Goal: Task Accomplishment & Management: Use online tool/utility

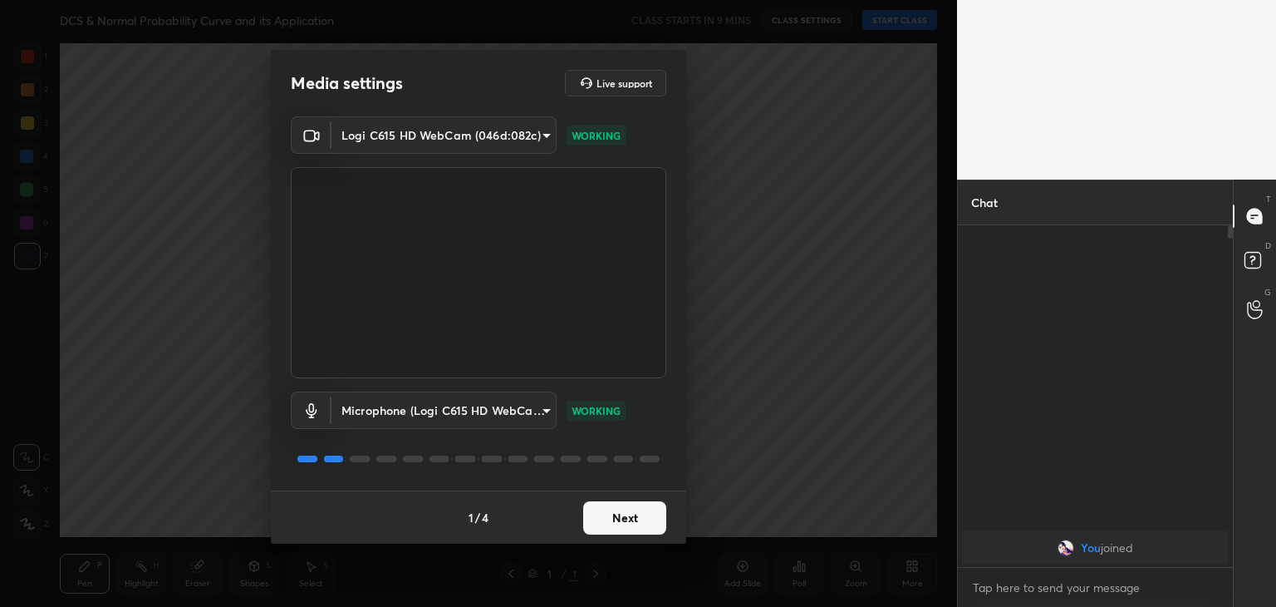
click at [641, 519] on button "Next" at bounding box center [624, 517] width 83 height 33
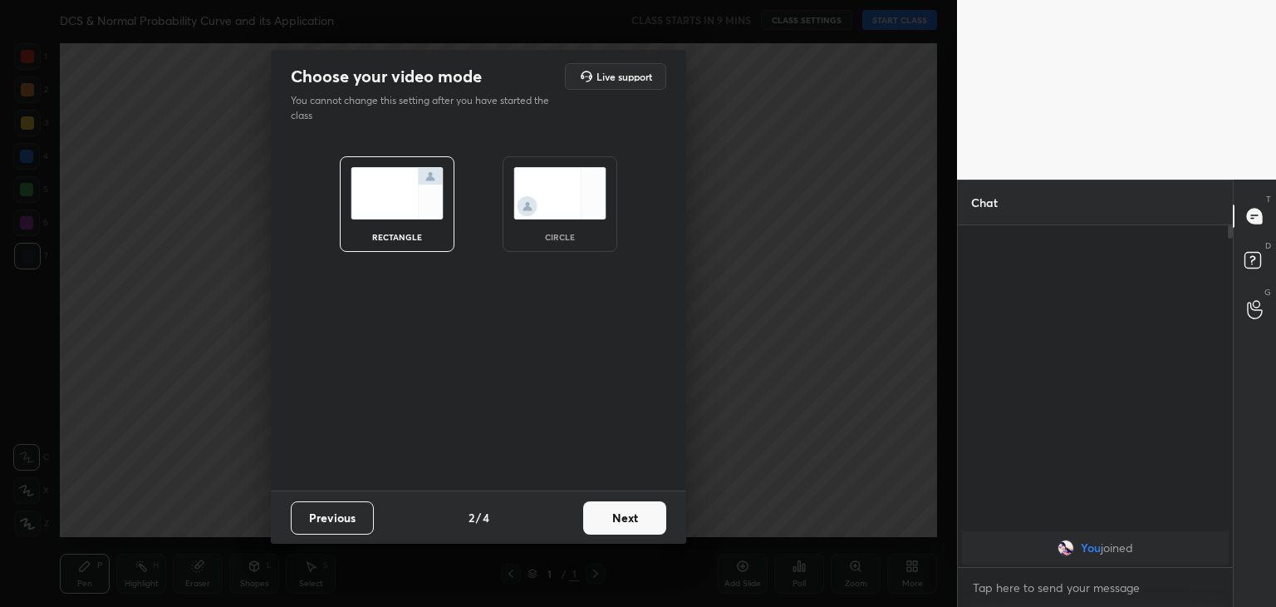
click at [641, 519] on button "Next" at bounding box center [624, 517] width 83 height 33
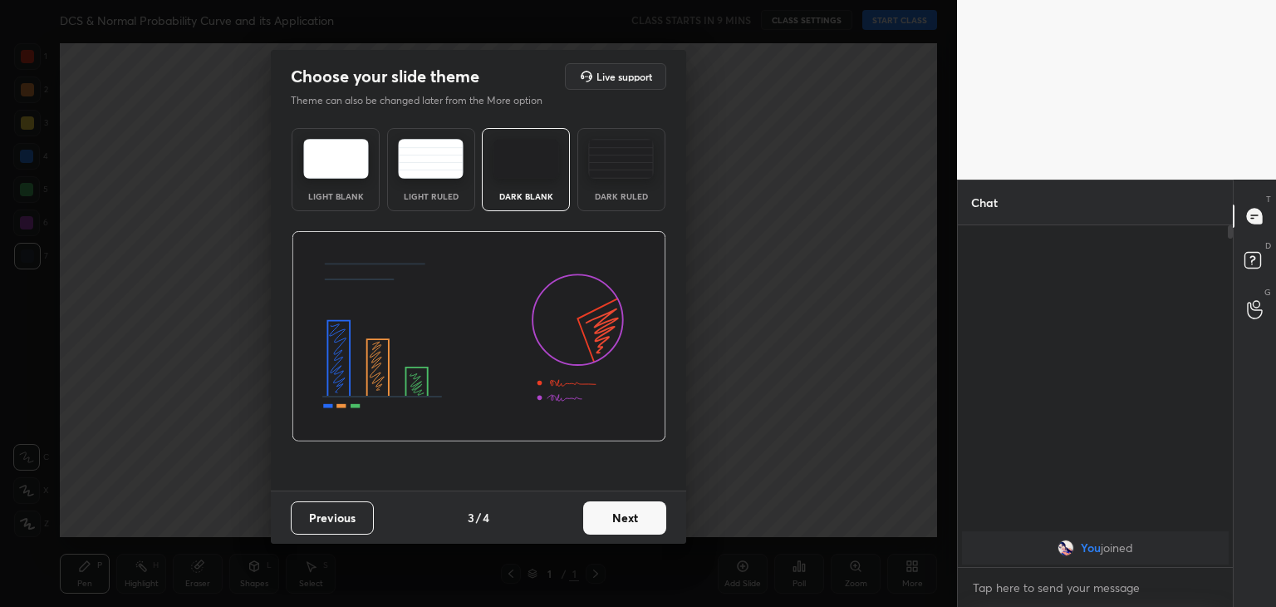
click at [617, 150] on img at bounding box center [621, 159] width 66 height 40
click at [641, 525] on button "Next" at bounding box center [624, 517] width 83 height 33
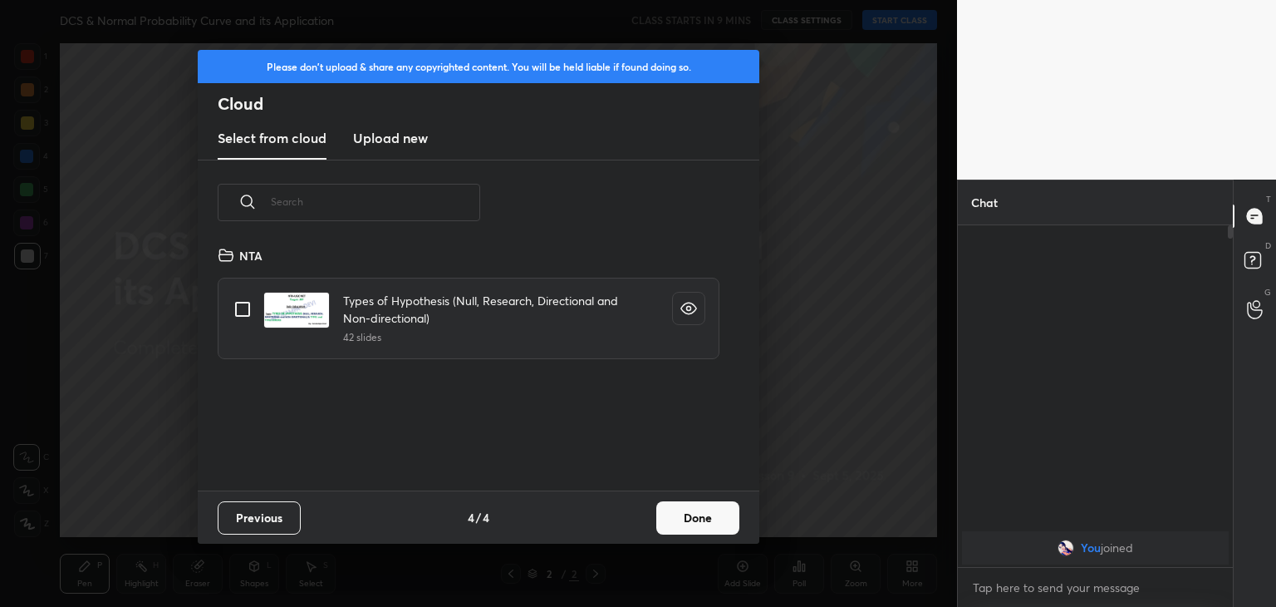
scroll to position [246, 533]
click at [407, 144] on h3 "Upload new" at bounding box center [390, 138] width 75 height 20
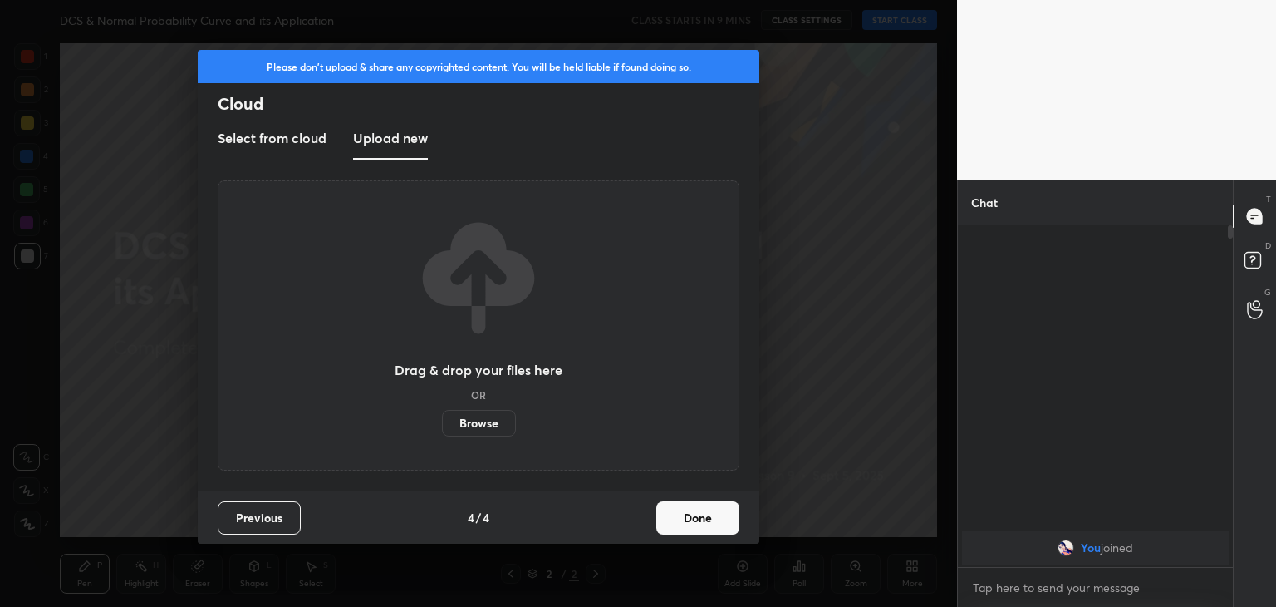
click at [479, 426] on label "Browse" at bounding box center [479, 423] width 74 height 27
click at [442, 426] on input "Browse" at bounding box center [442, 423] width 0 height 27
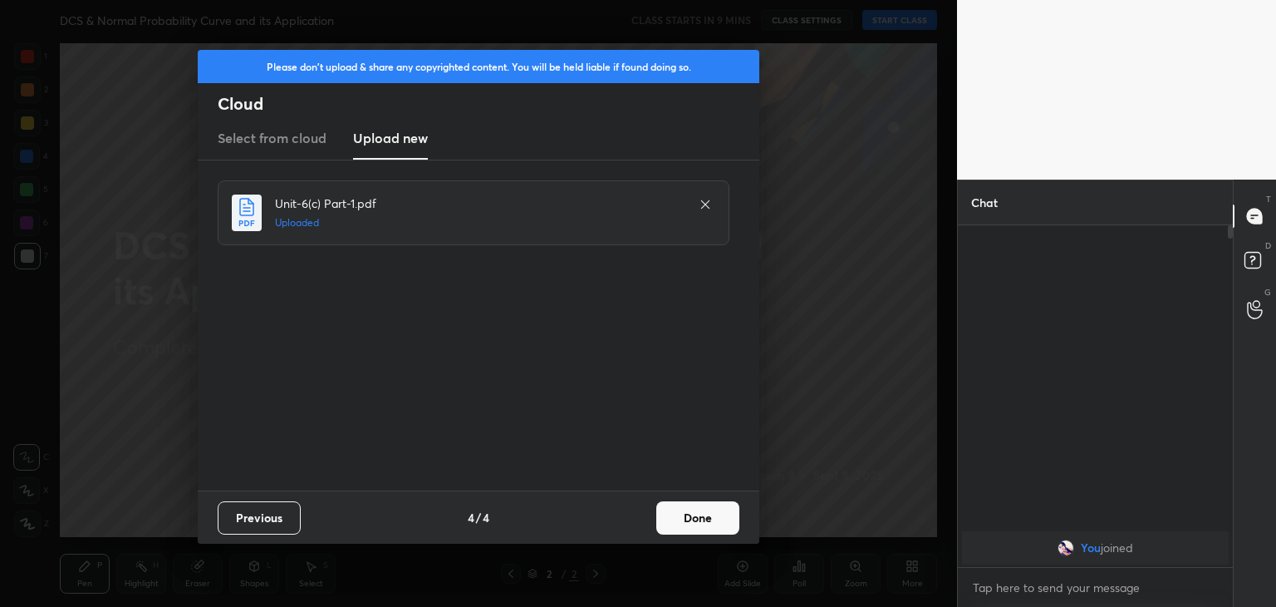
click at [689, 529] on button "Done" at bounding box center [697, 517] width 83 height 33
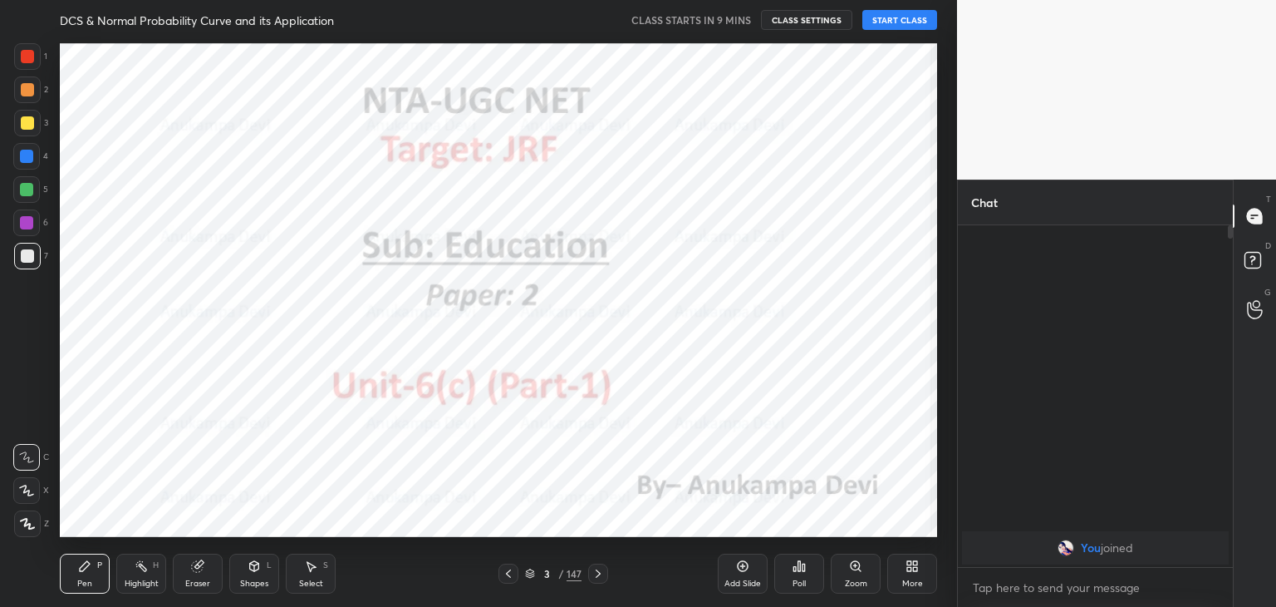
click at [22, 523] on icon at bounding box center [27, 524] width 15 height 12
click at [29, 224] on div at bounding box center [26, 222] width 13 height 13
click at [508, 576] on icon at bounding box center [508, 573] width 5 height 8
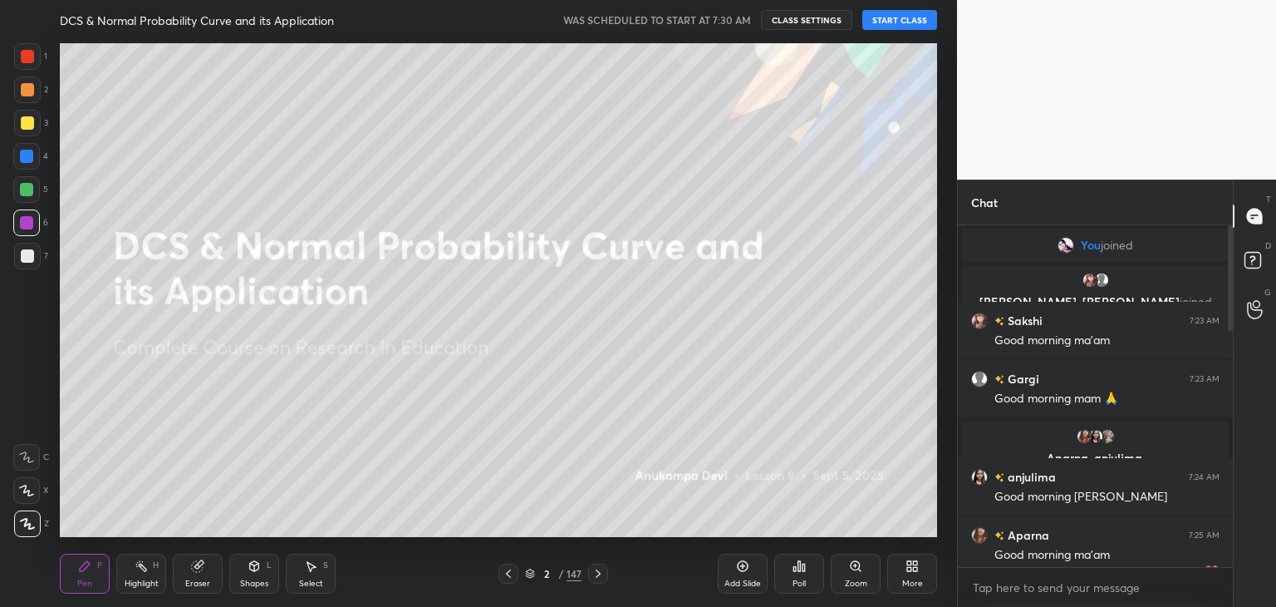
click at [906, 20] on button "START CLASS" at bounding box center [899, 20] width 75 height 20
click at [741, 15] on span "mute" at bounding box center [736, 20] width 23 height 12
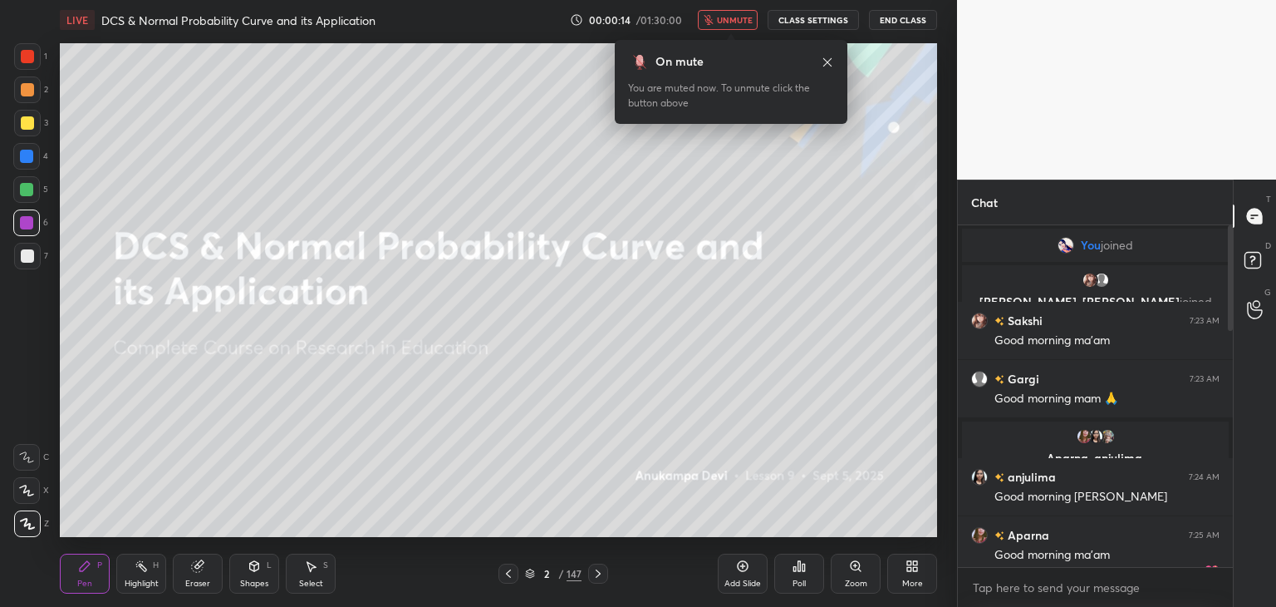
click at [744, 24] on span "unmute" at bounding box center [735, 20] width 36 height 12
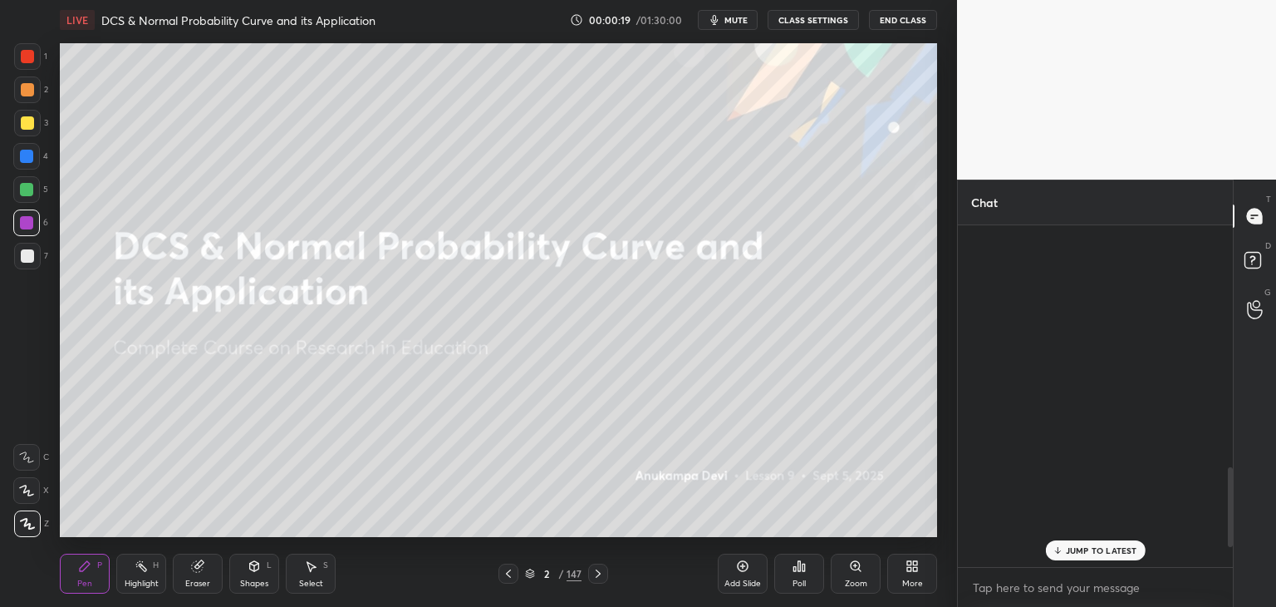
scroll to position [1120, 0]
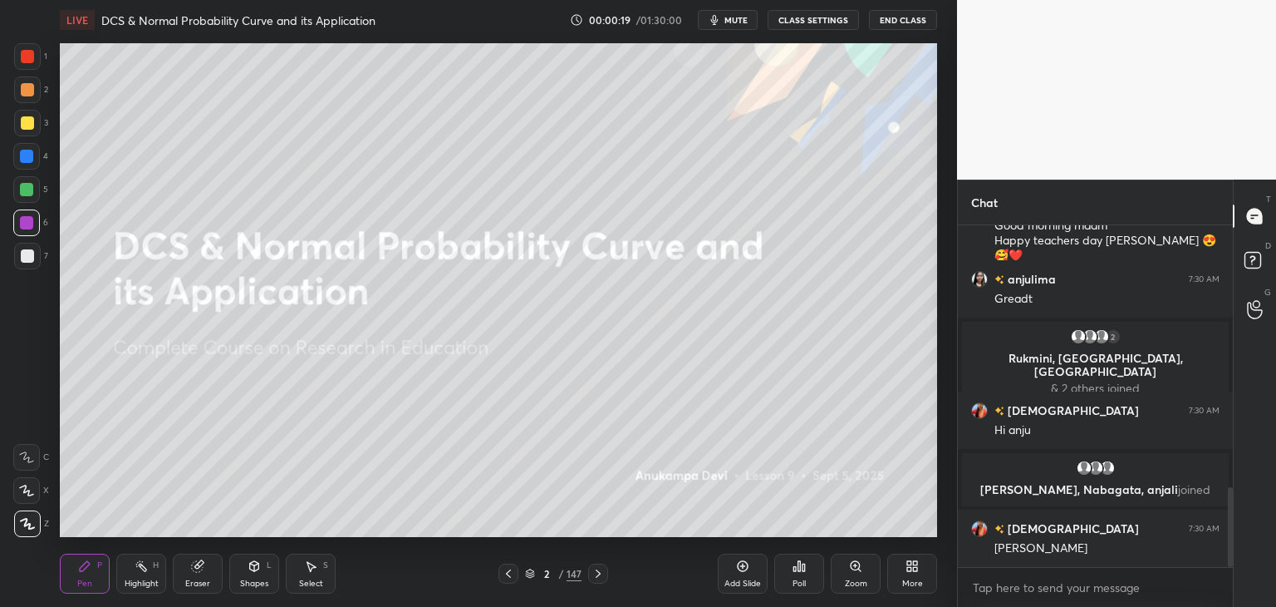
drag, startPoint x: 1231, startPoint y: 313, endPoint x: 1226, endPoint y: 329, distance: 16.3
click at [1228, 327] on div at bounding box center [1228, 395] width 10 height 341
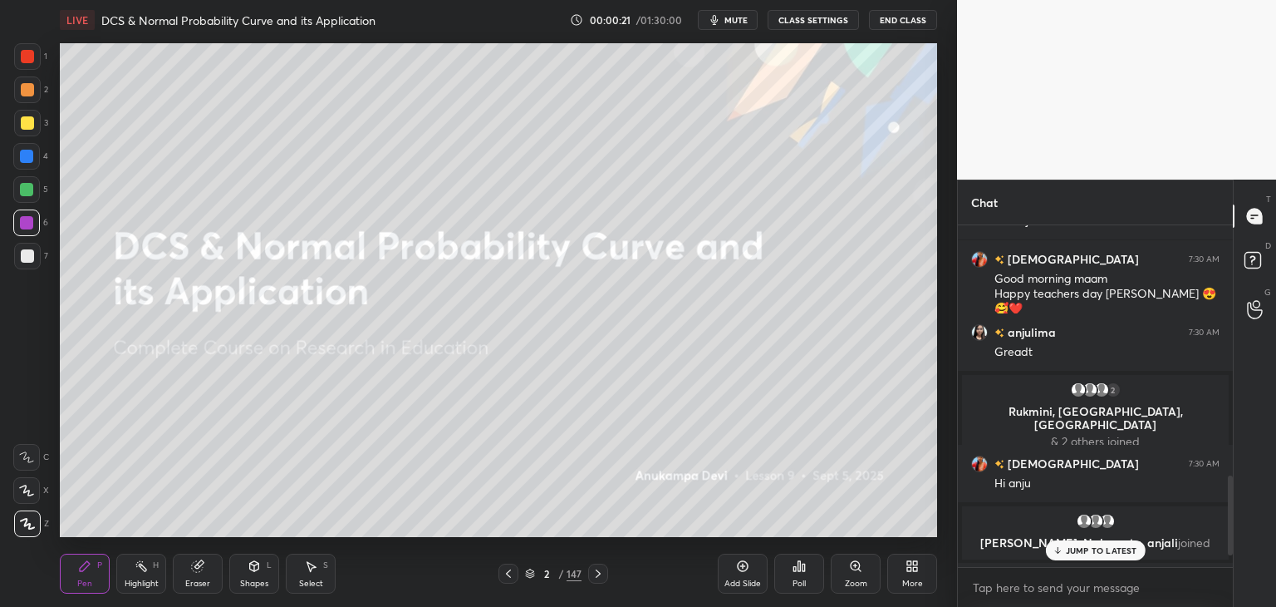
drag, startPoint x: 1229, startPoint y: 502, endPoint x: 1230, endPoint y: 489, distance: 12.5
click at [1230, 489] on div at bounding box center [1230, 515] width 5 height 80
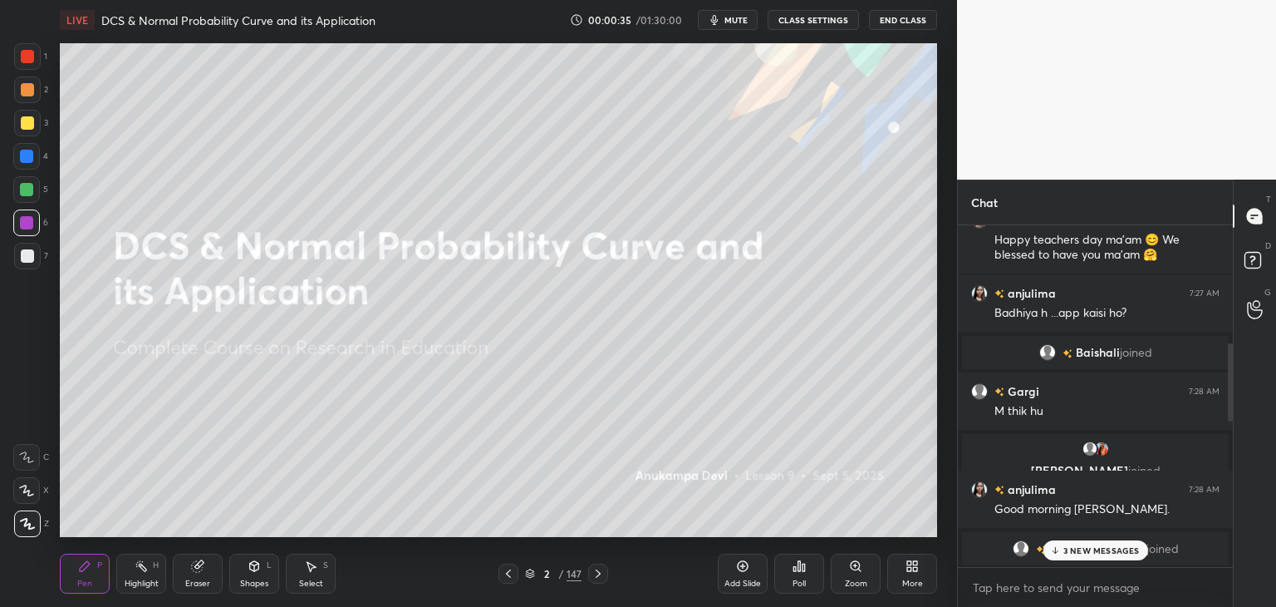
scroll to position [538, 0]
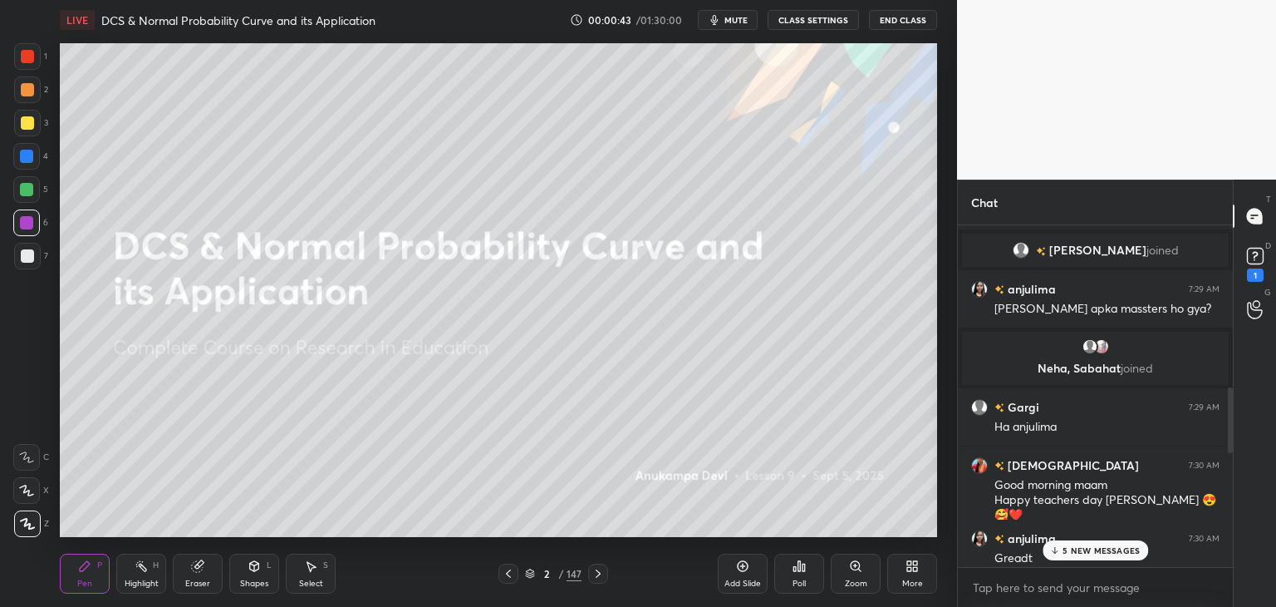
drag, startPoint x: 1230, startPoint y: 494, endPoint x: 1230, endPoint y: 453, distance: 40.7
click at [1231, 453] on div at bounding box center [1230, 420] width 5 height 66
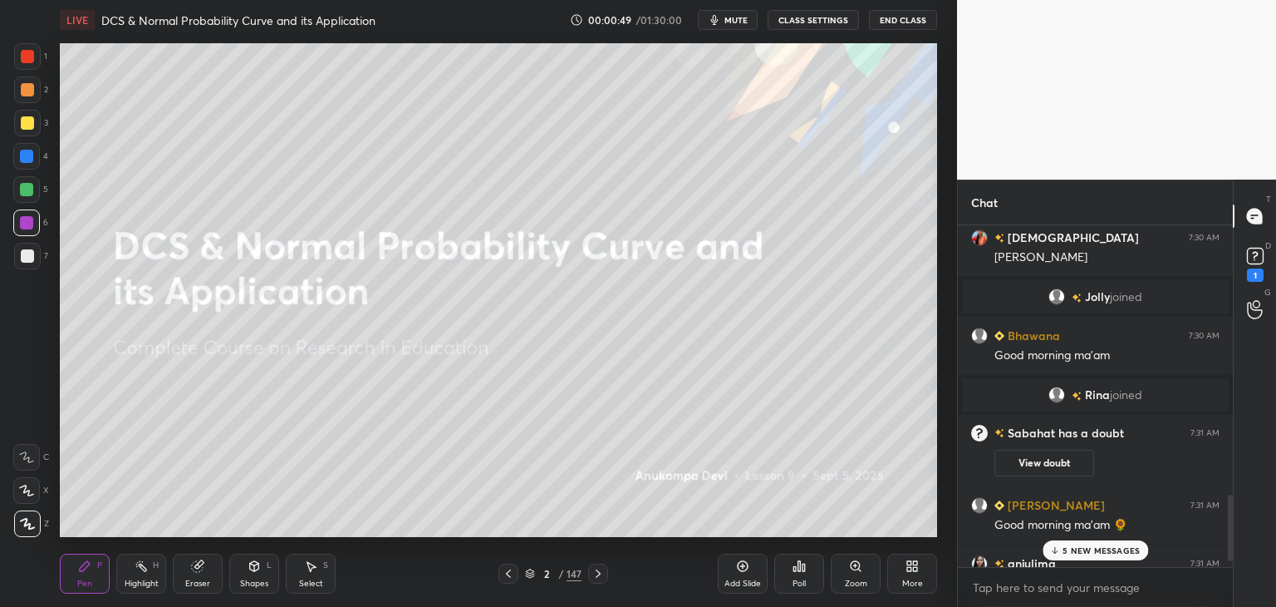
scroll to position [1446, 0]
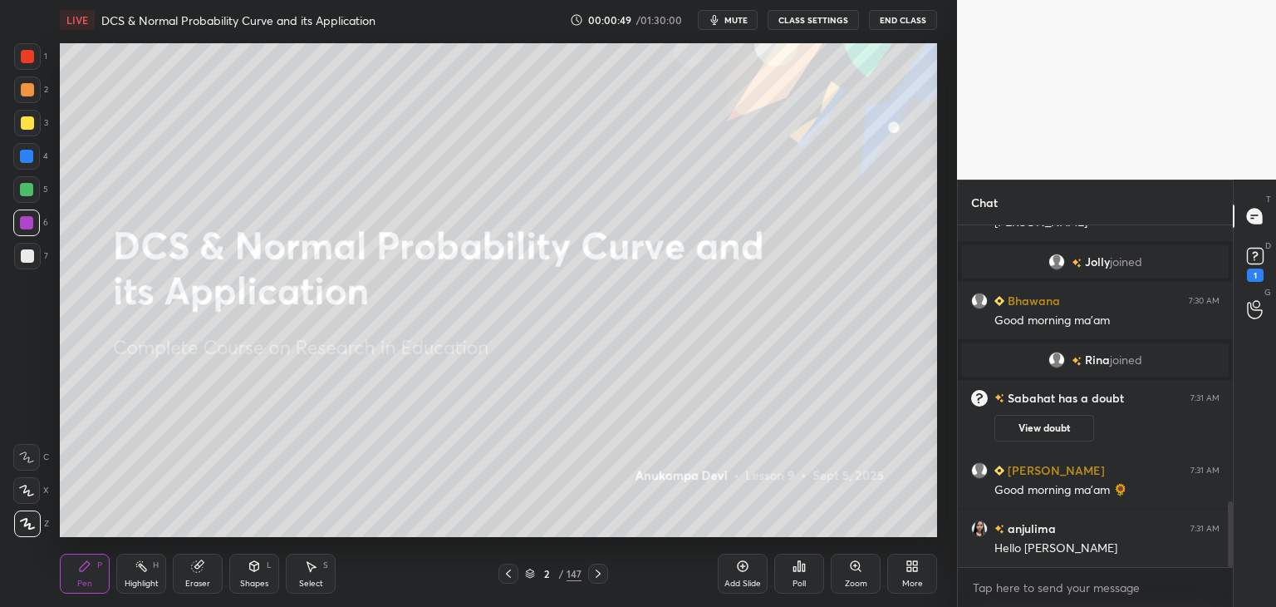
drag, startPoint x: 1231, startPoint y: 415, endPoint x: 1226, endPoint y: 544, distance: 128.9
click at [1226, 544] on div at bounding box center [1228, 395] width 10 height 341
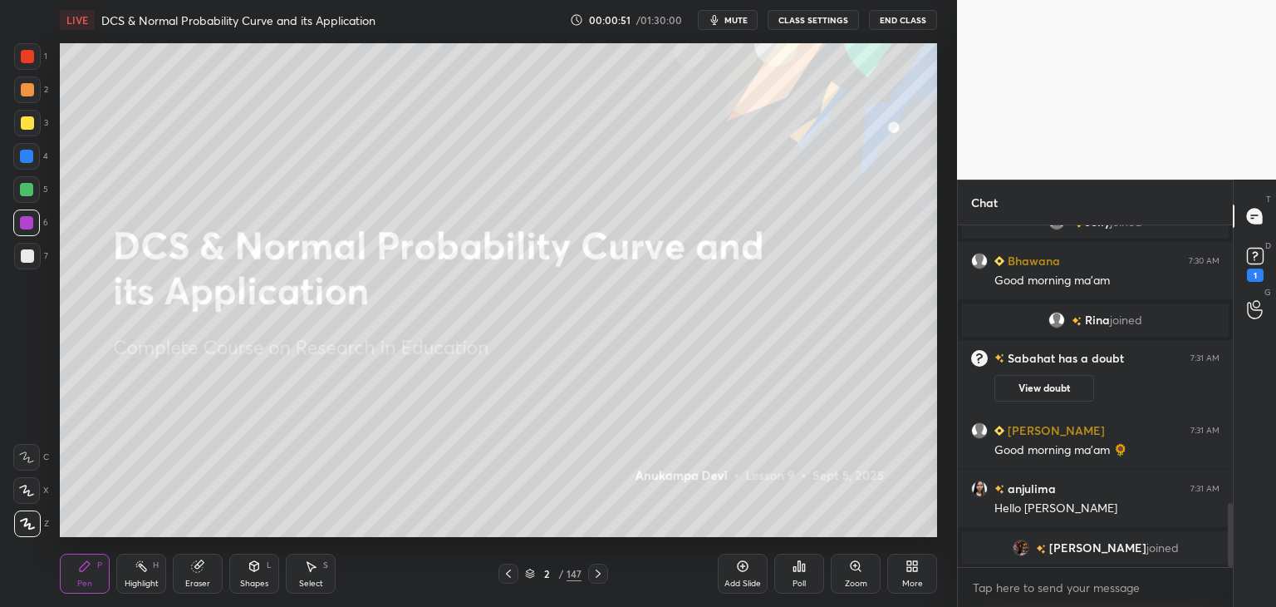
click at [28, 197] on div at bounding box center [26, 189] width 27 height 27
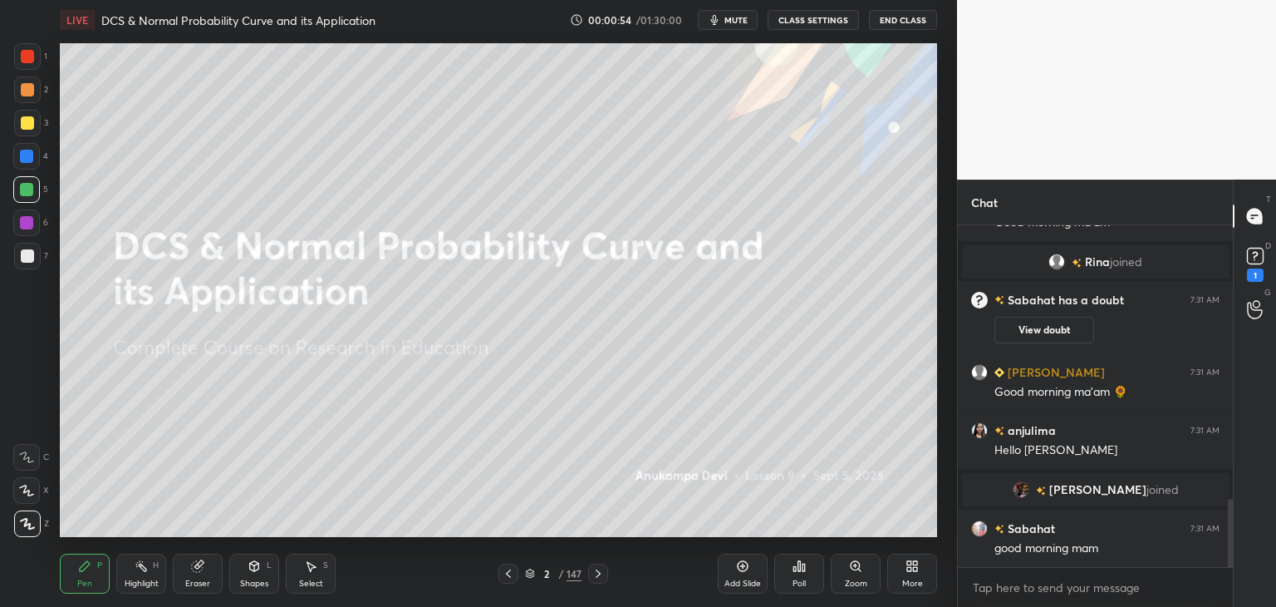
scroll to position [1436, 0]
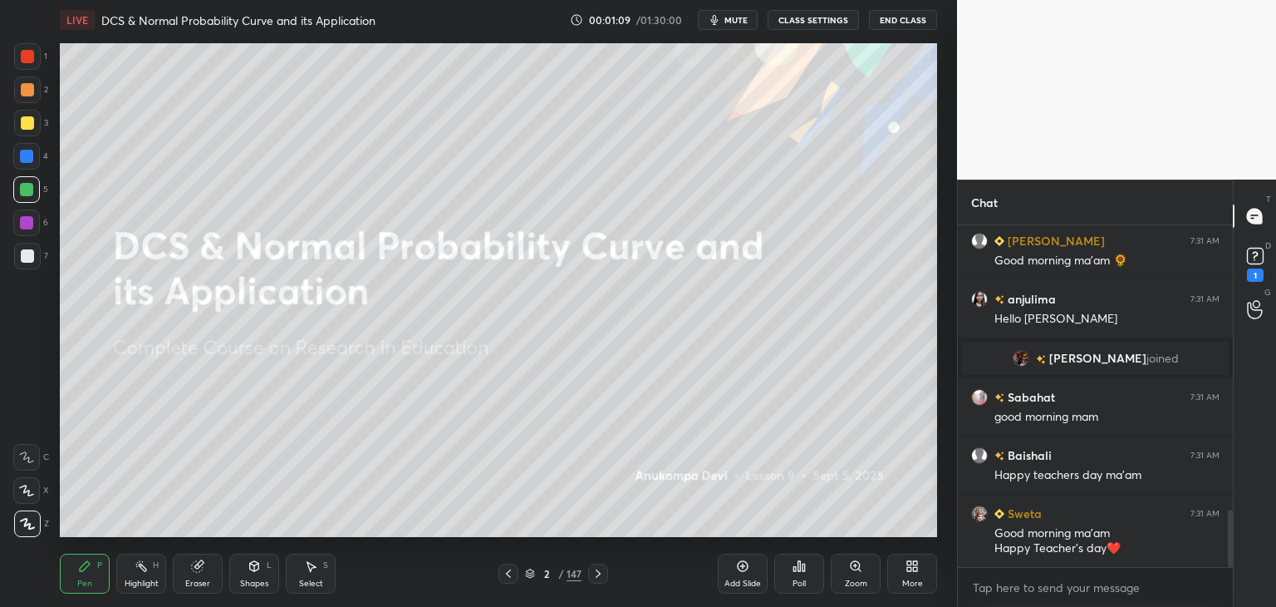
drag, startPoint x: 1230, startPoint y: 525, endPoint x: 1222, endPoint y: 596, distance: 71.0
click at [1232, 0] on html "1 2 3 4 5 6 7 C X Z C X Z E E Erase all H H LIVE DCS & Normal Probability Curve…" at bounding box center [638, 0] width 1276 height 0
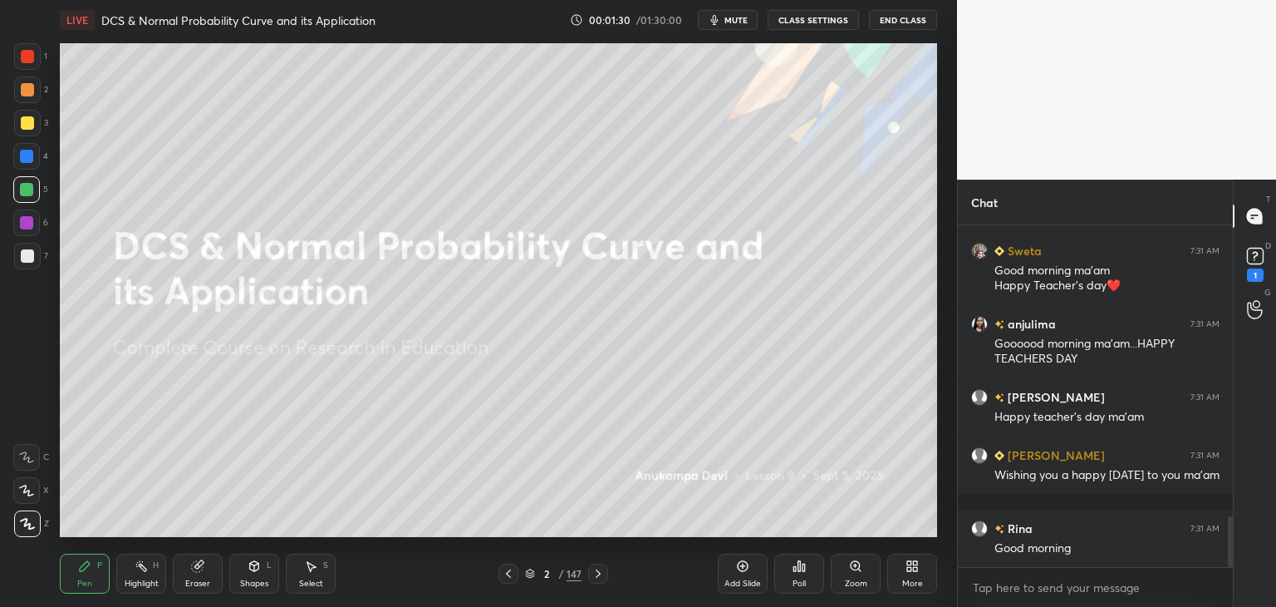
scroll to position [2084, 0]
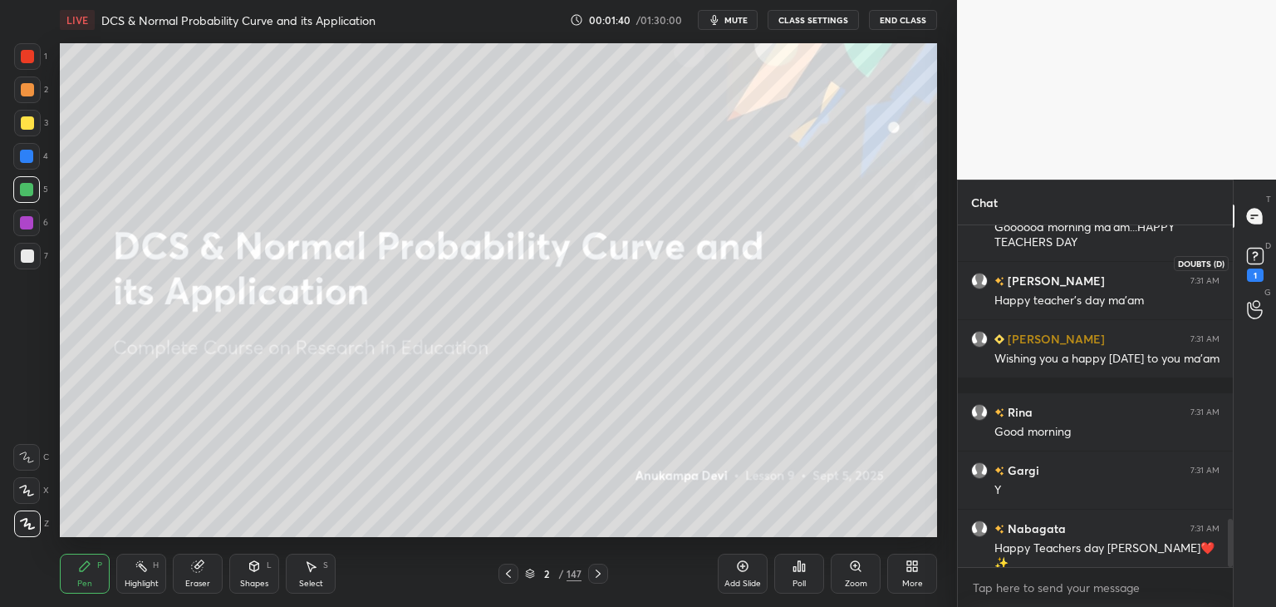
click at [1255, 262] on rect at bounding box center [1255, 256] width 16 height 16
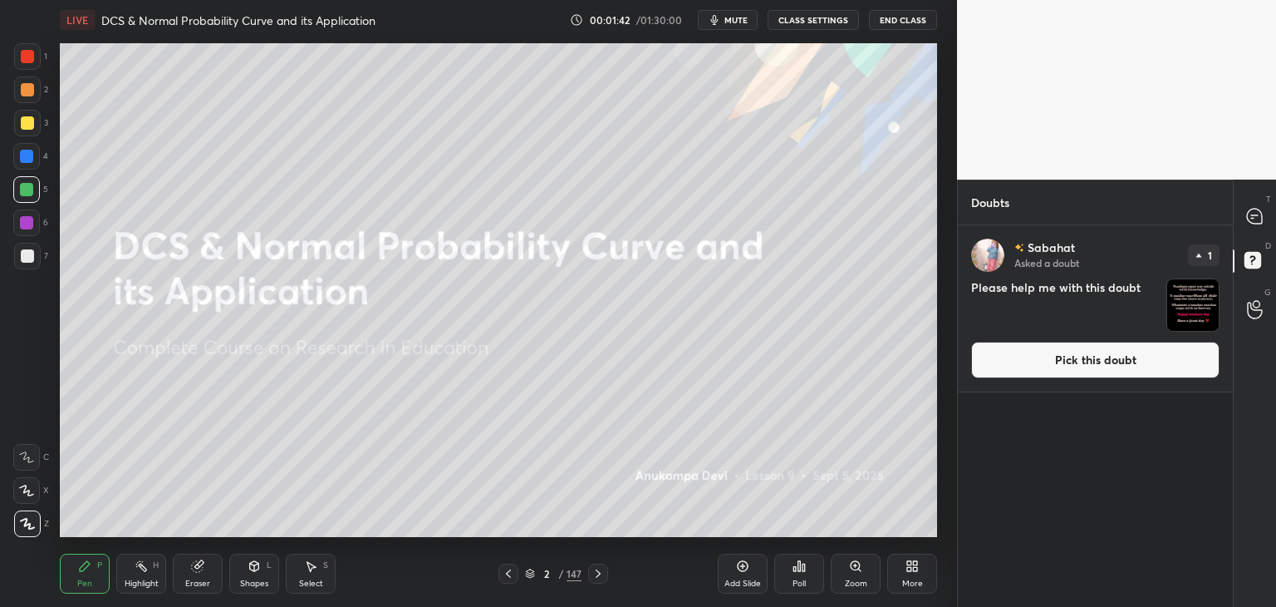
click at [1058, 361] on button "Pick this doubt" at bounding box center [1095, 359] width 248 height 37
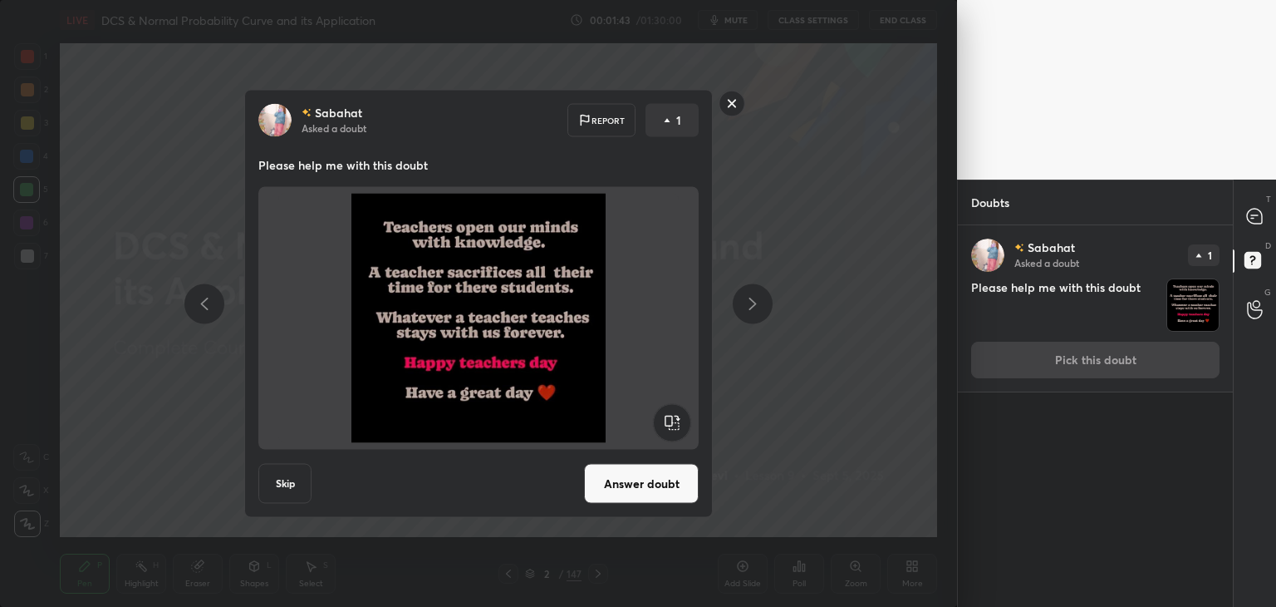
click at [664, 486] on button "Answer doubt" at bounding box center [641, 484] width 115 height 40
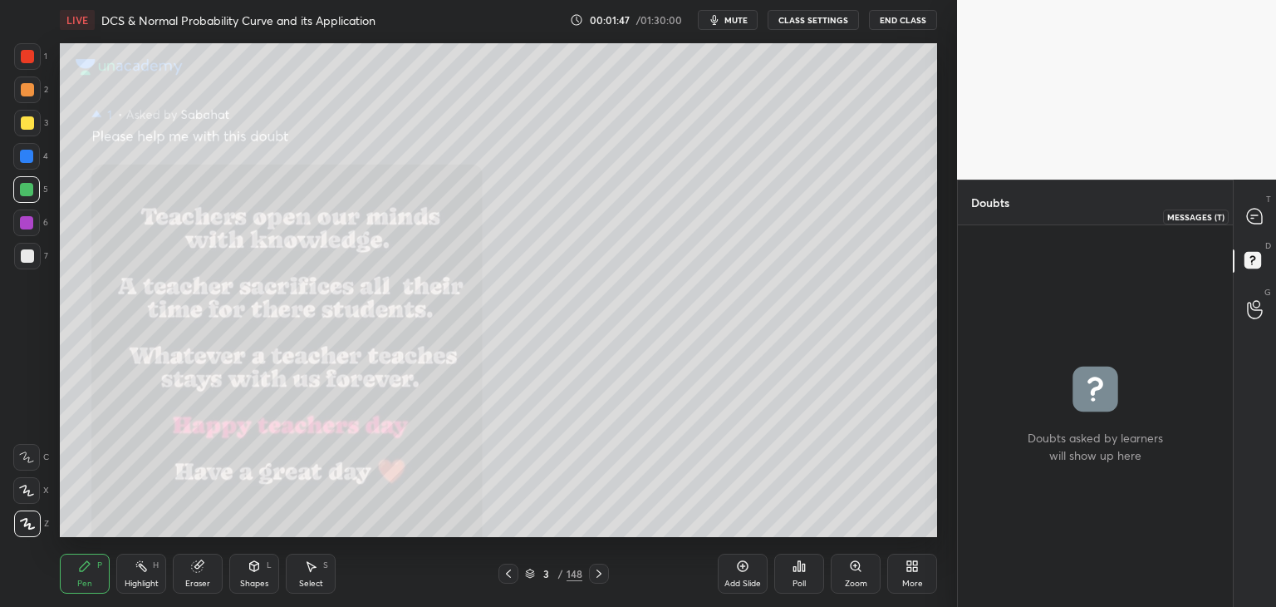
click at [1260, 214] on icon at bounding box center [1254, 216] width 15 height 15
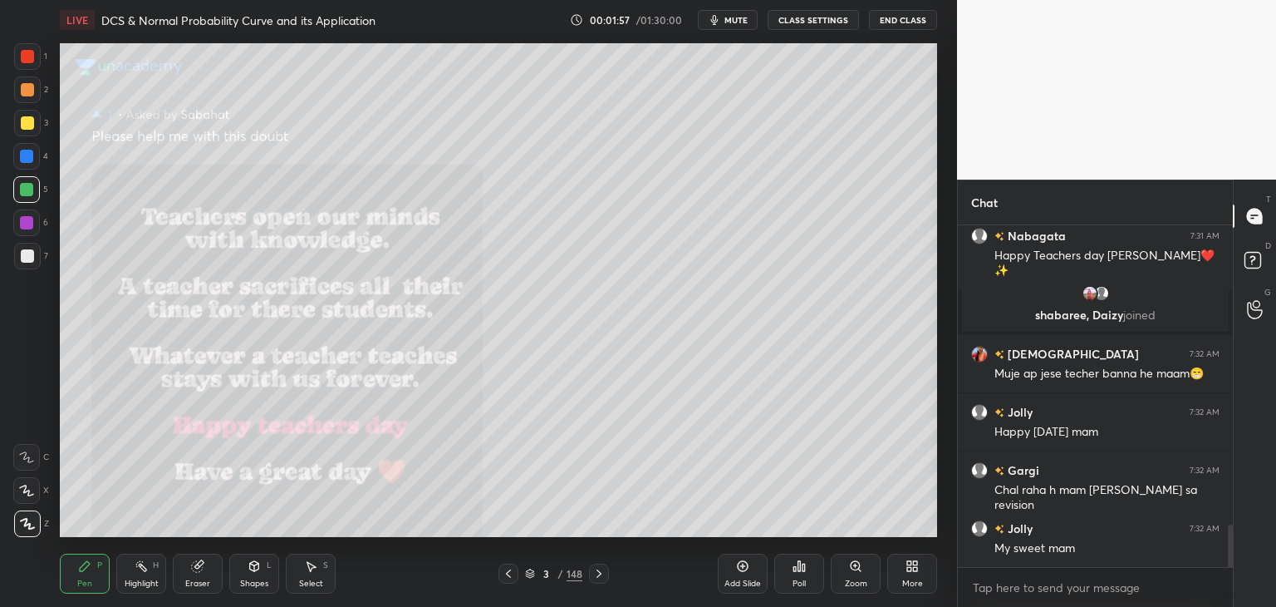
scroll to position [2410, 0]
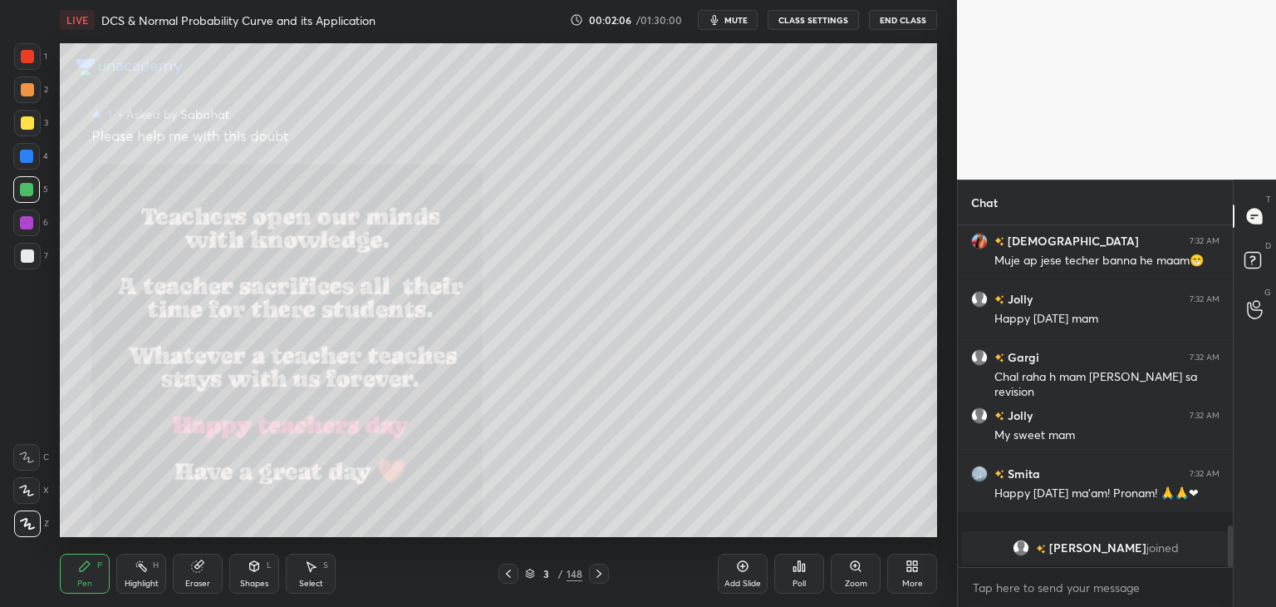
drag, startPoint x: 508, startPoint y: 577, endPoint x: 520, endPoint y: 548, distance: 30.6
click at [508, 576] on icon at bounding box center [508, 573] width 13 height 13
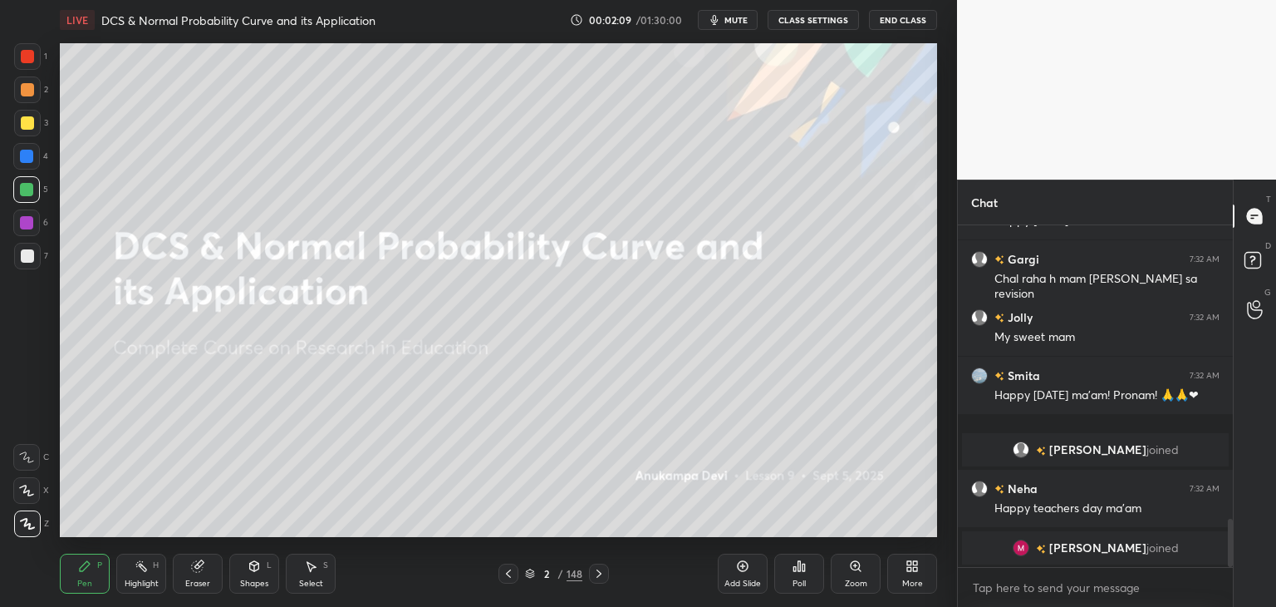
scroll to position [2130, 0]
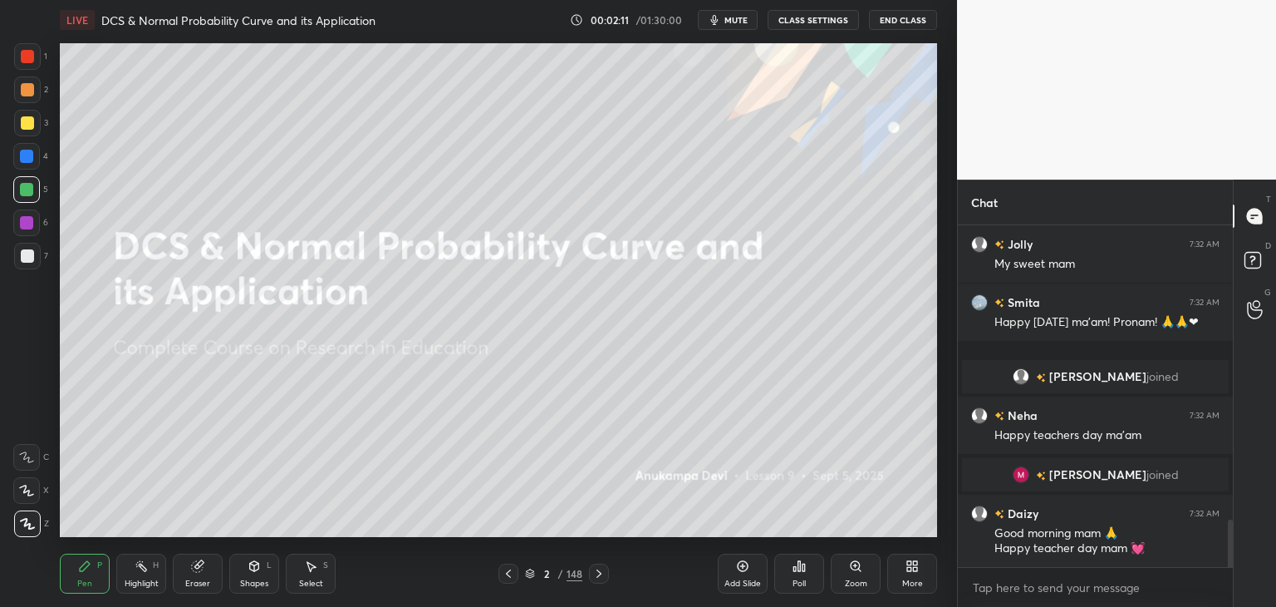
click at [1230, 536] on div "Chat [PERSON_NAME] 7:32 AM Chal raha h mam [PERSON_NAME] sa revision Jolly 7:32…" at bounding box center [1116, 392] width 319 height 427
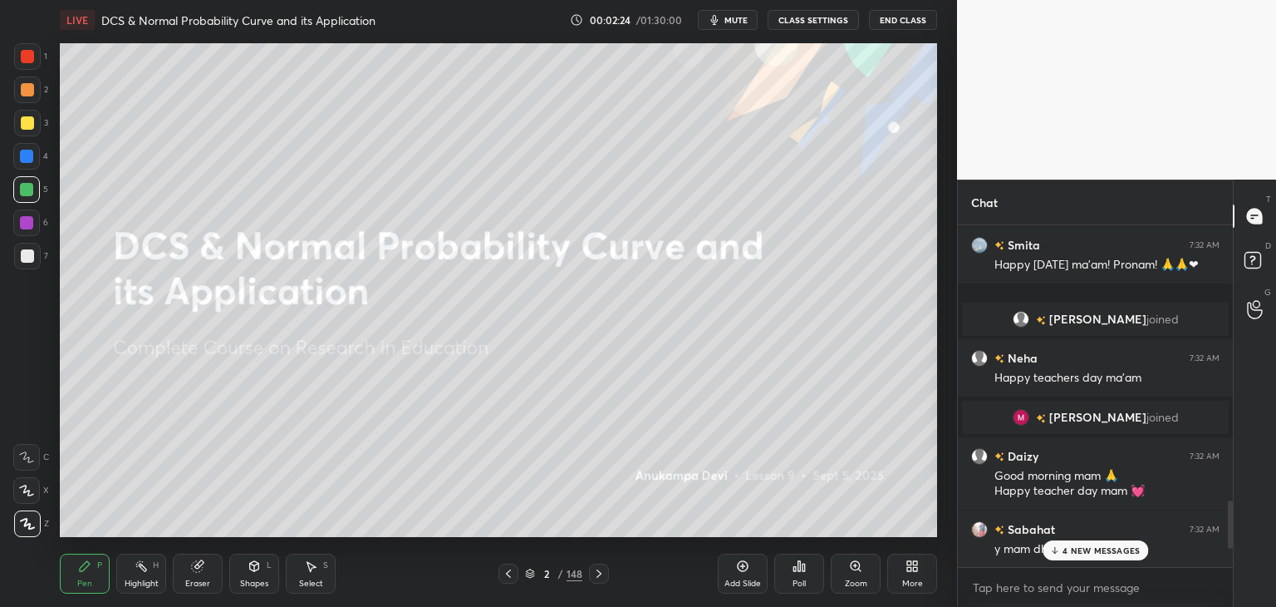
scroll to position [2231, 0]
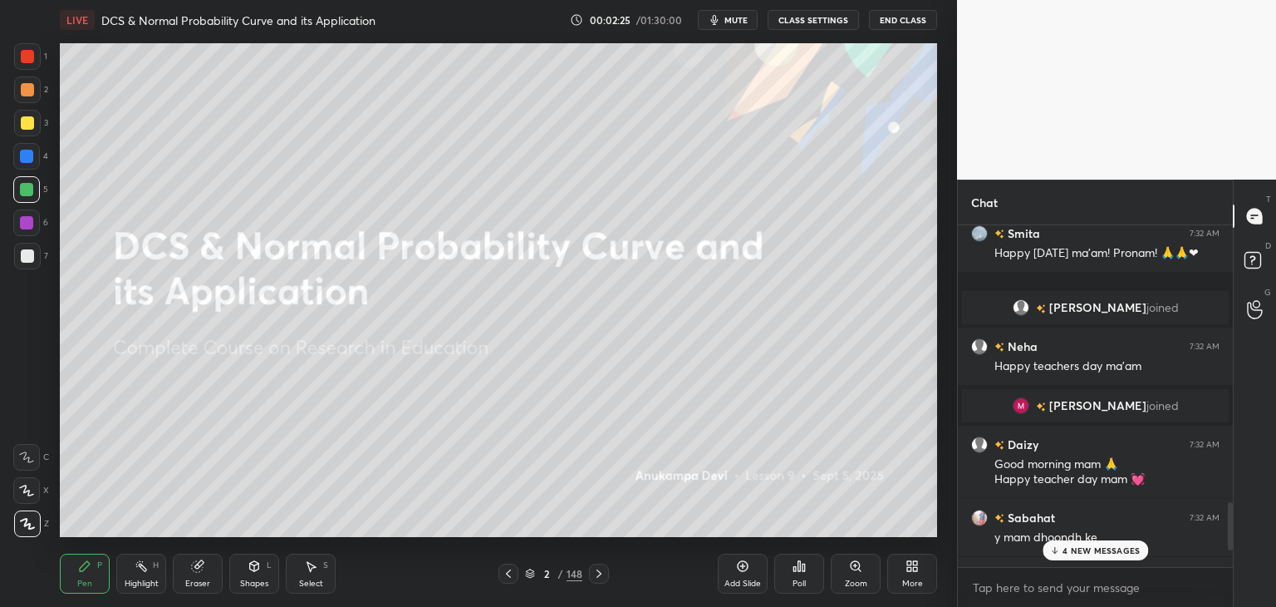
drag, startPoint x: 1230, startPoint y: 535, endPoint x: 1226, endPoint y: 550, distance: 15.3
click at [1226, 551] on div at bounding box center [1228, 395] width 10 height 341
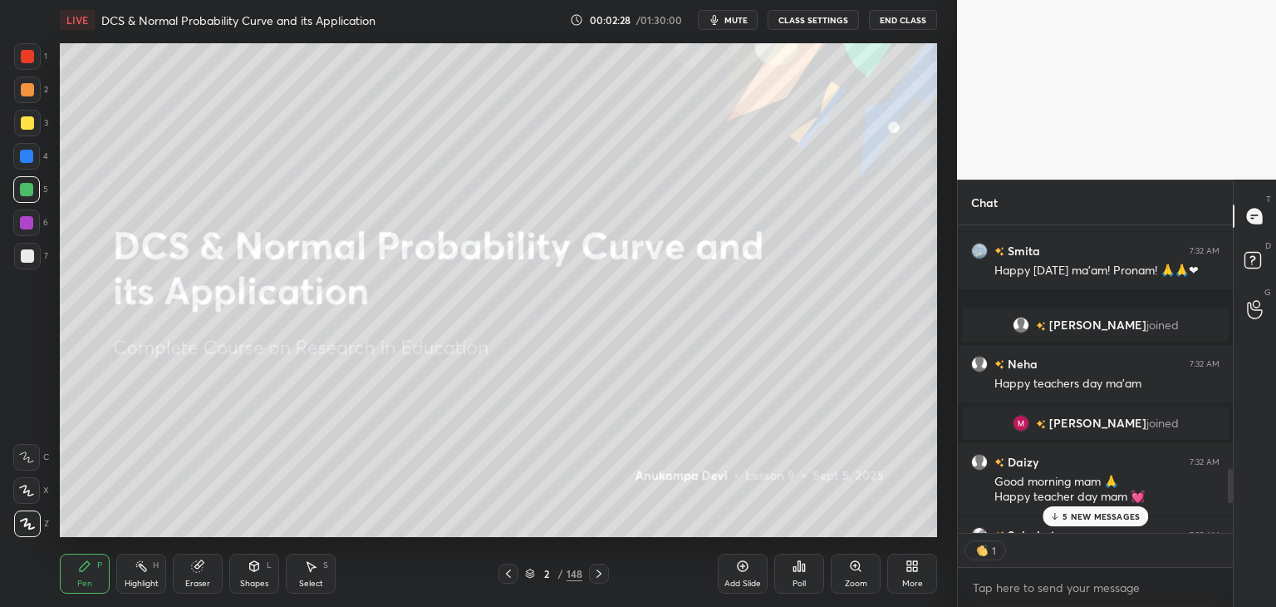
scroll to position [2205, 0]
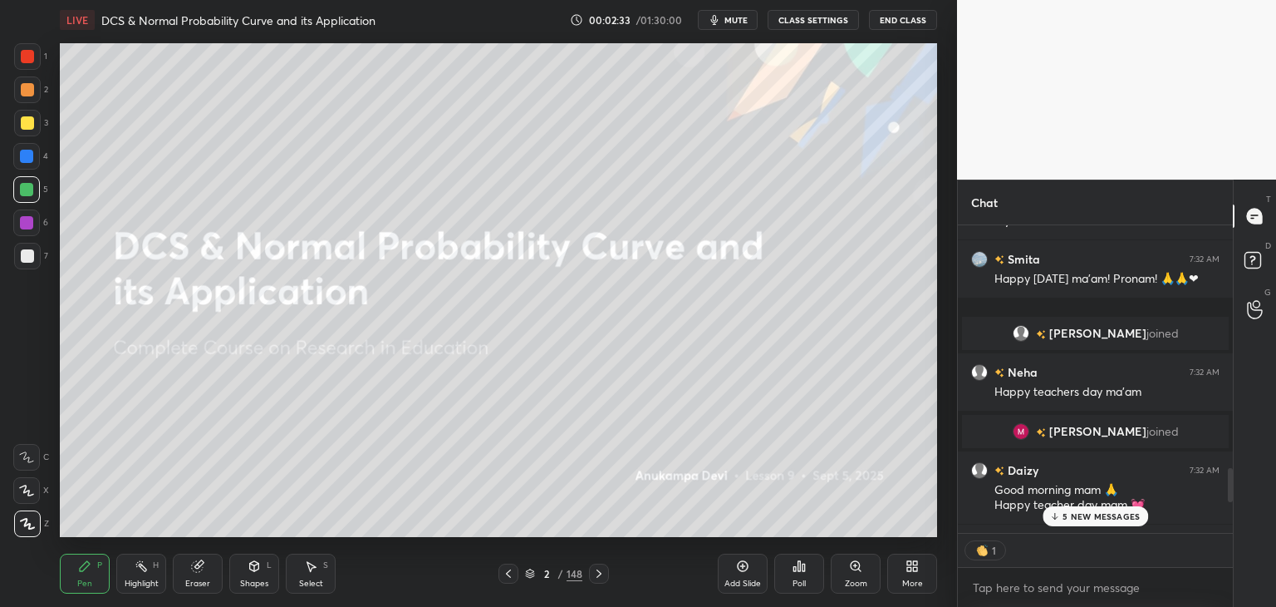
click at [1226, 488] on div at bounding box center [1228, 378] width 10 height 307
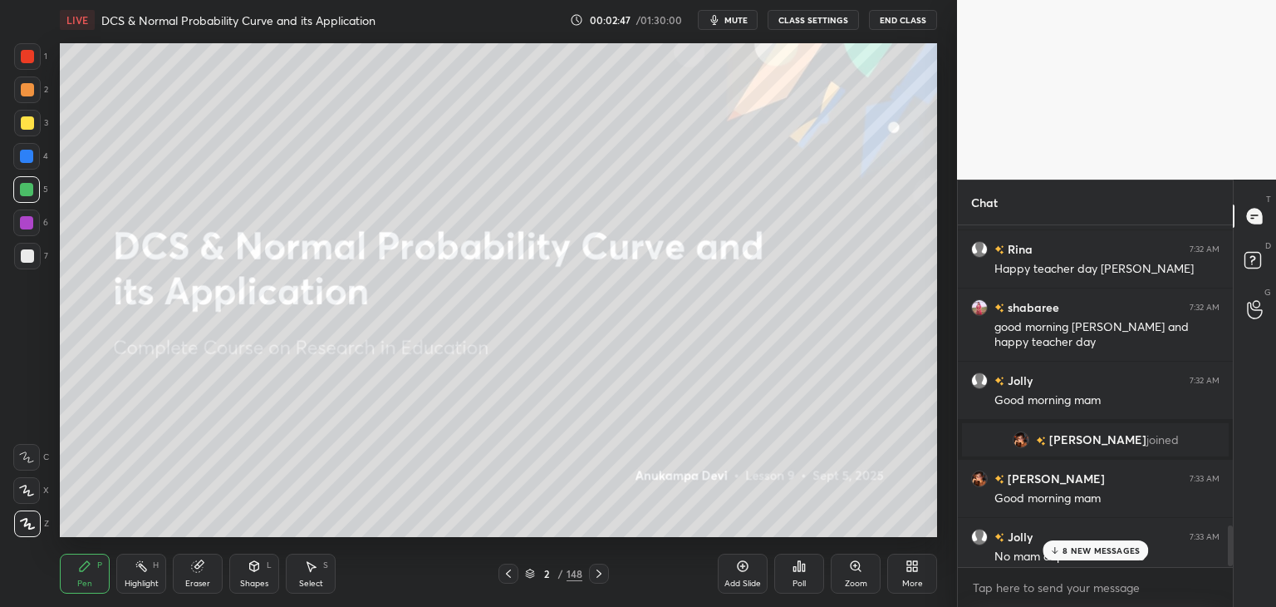
scroll to position [2566, 0]
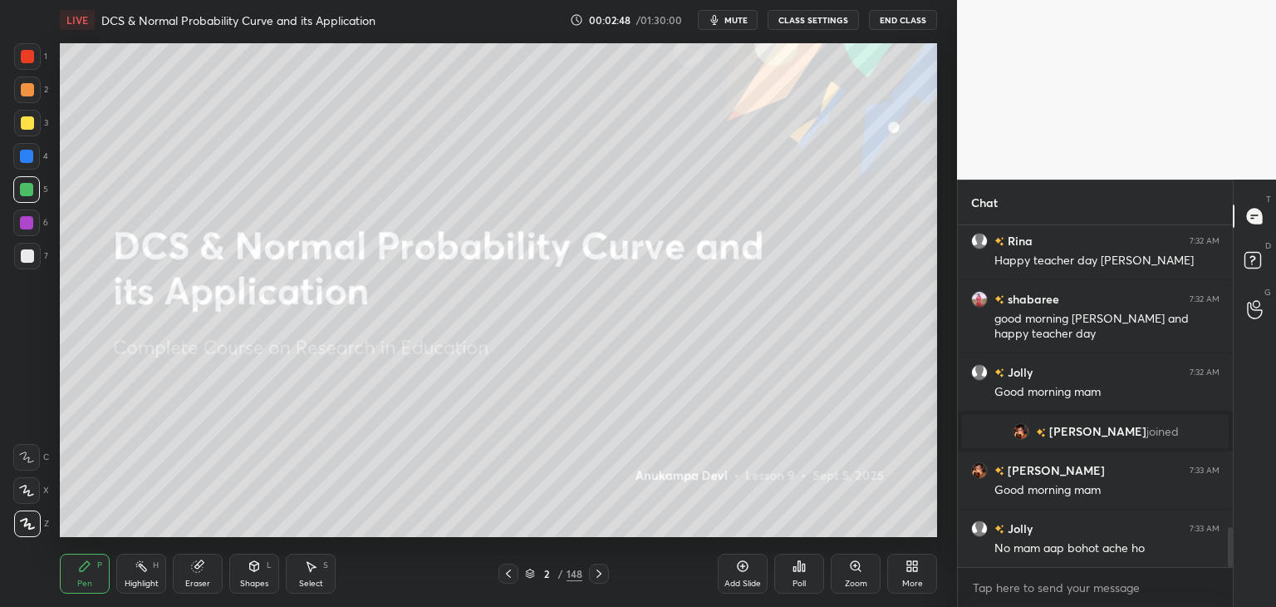
drag, startPoint x: 1230, startPoint y: 506, endPoint x: 1230, endPoint y: 564, distance: 58.2
click at [1230, 564] on div at bounding box center [1230, 547] width 5 height 40
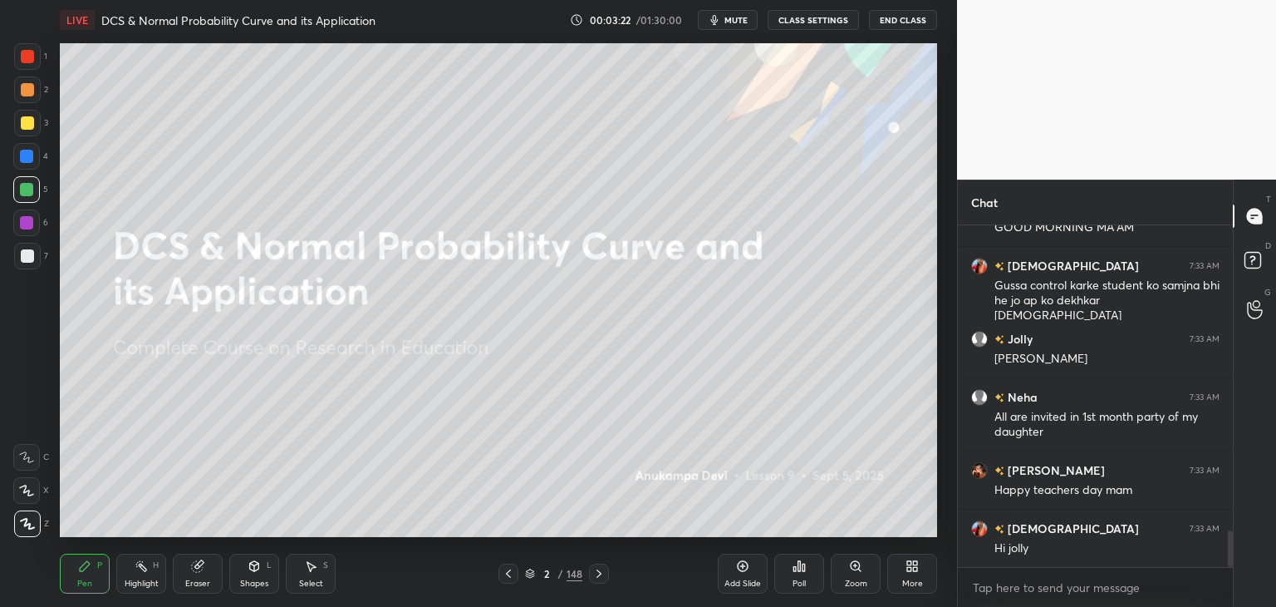
scroll to position [2910, 0]
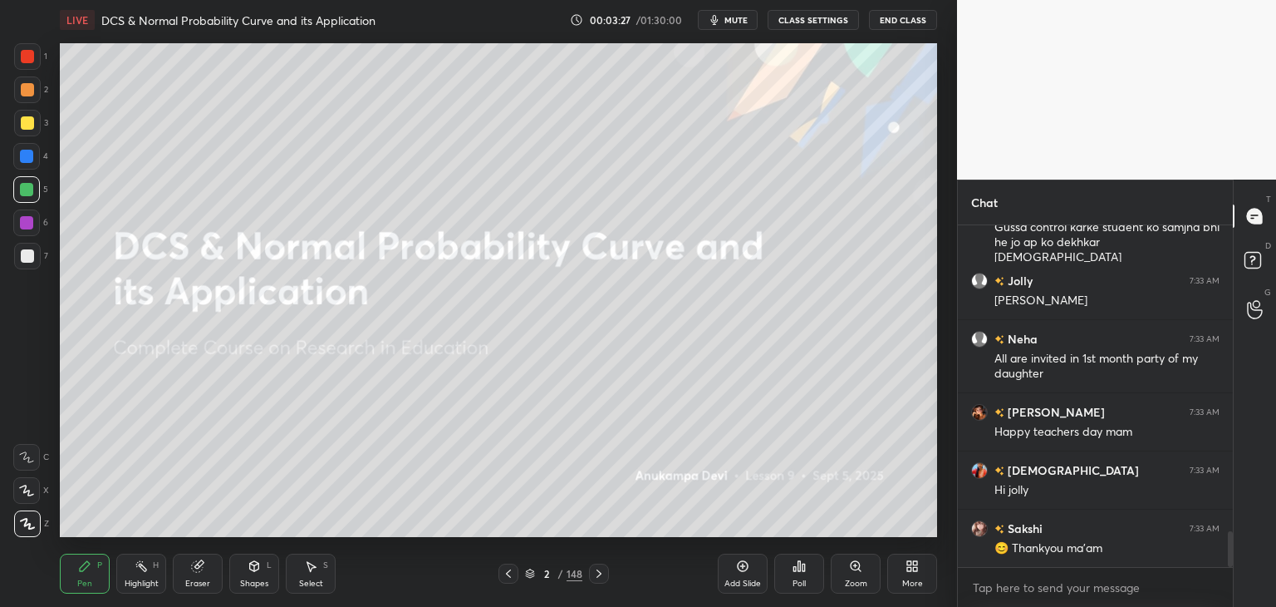
click at [27, 163] on div at bounding box center [26, 156] width 27 height 27
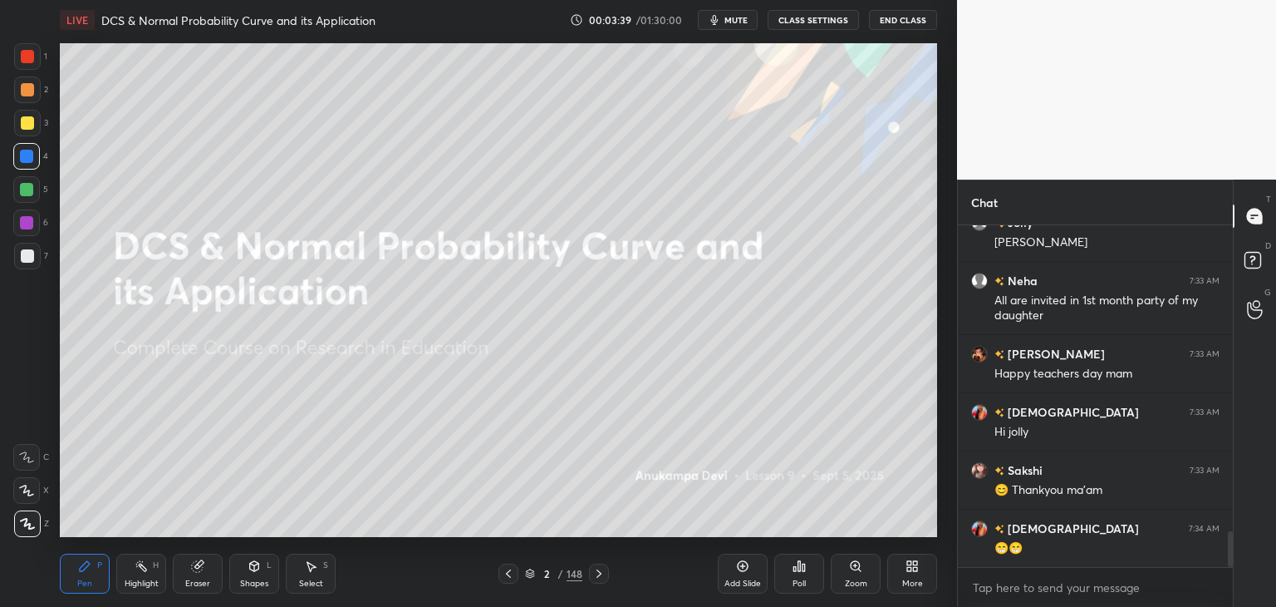
click at [598, 572] on icon at bounding box center [598, 573] width 13 height 13
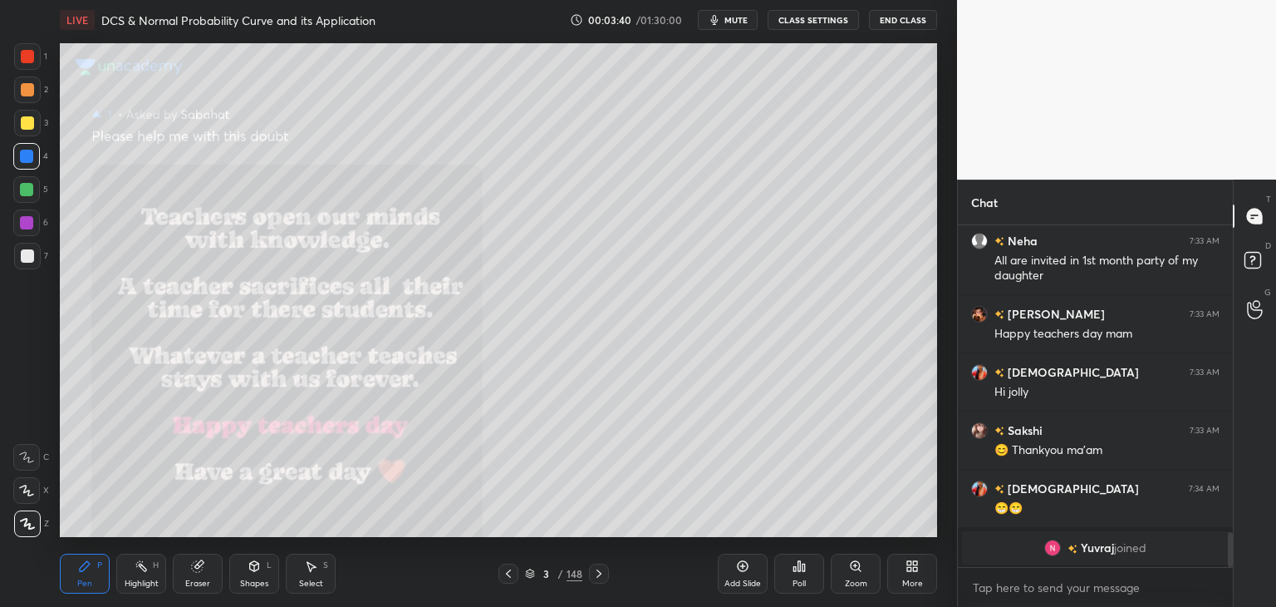
click at [594, 573] on icon at bounding box center [598, 573] width 13 height 13
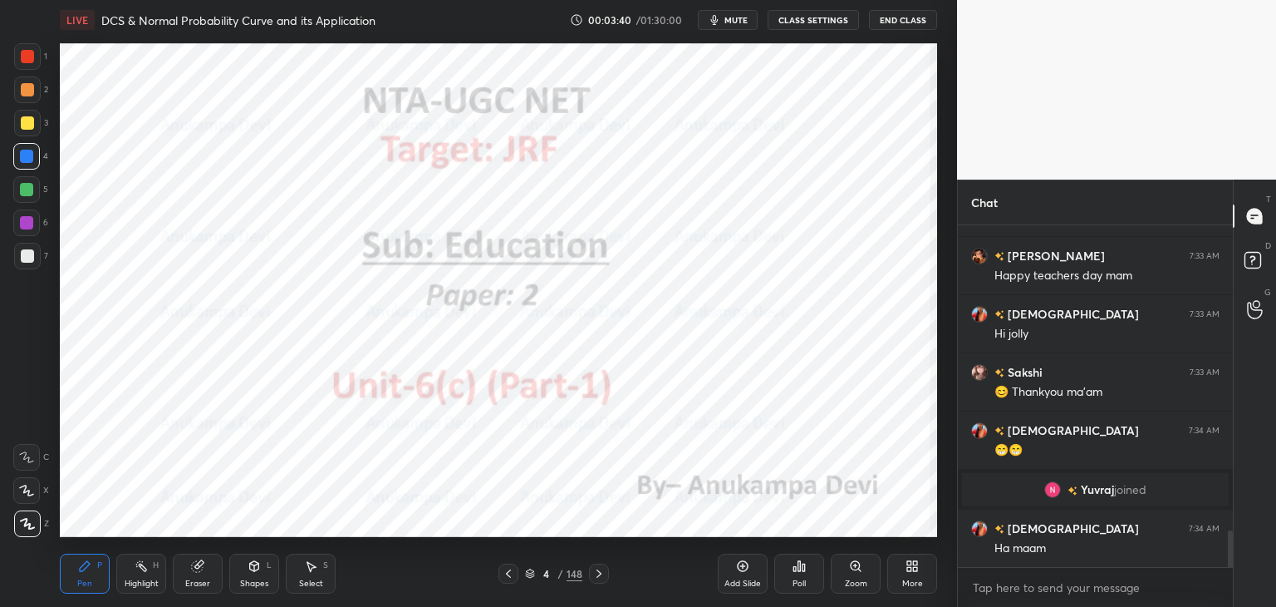
scroll to position [2888, 0]
click at [527, 575] on icon at bounding box center [530, 573] width 10 height 10
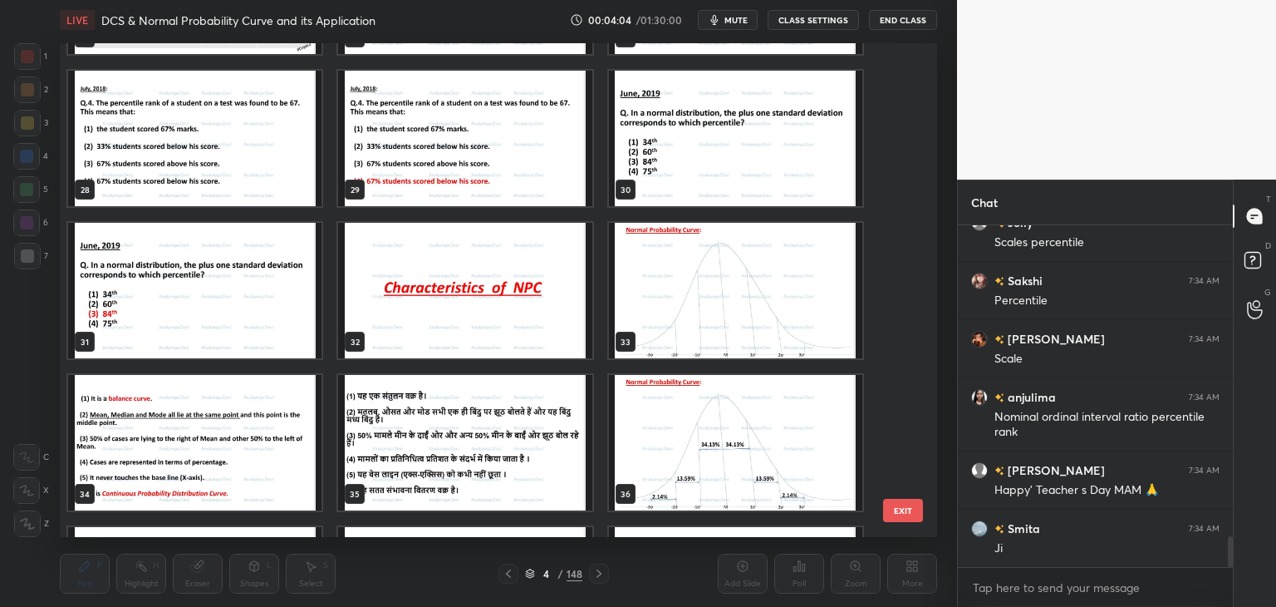
scroll to position [3543, 0]
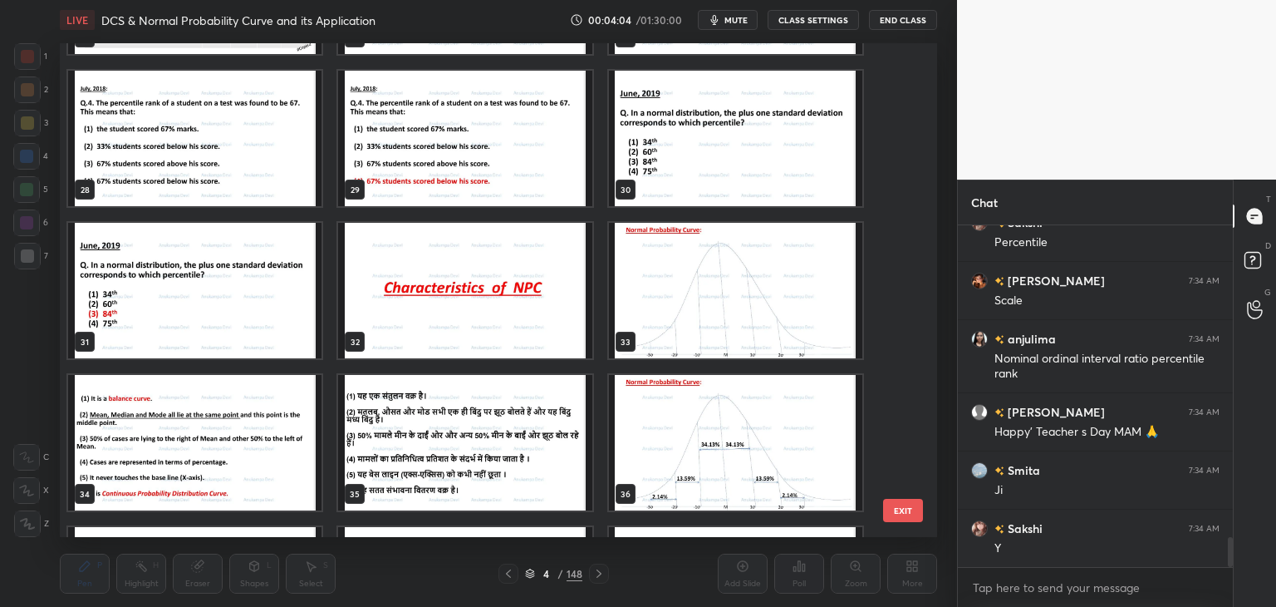
click at [501, 312] on img "grid" at bounding box center [464, 290] width 253 height 135
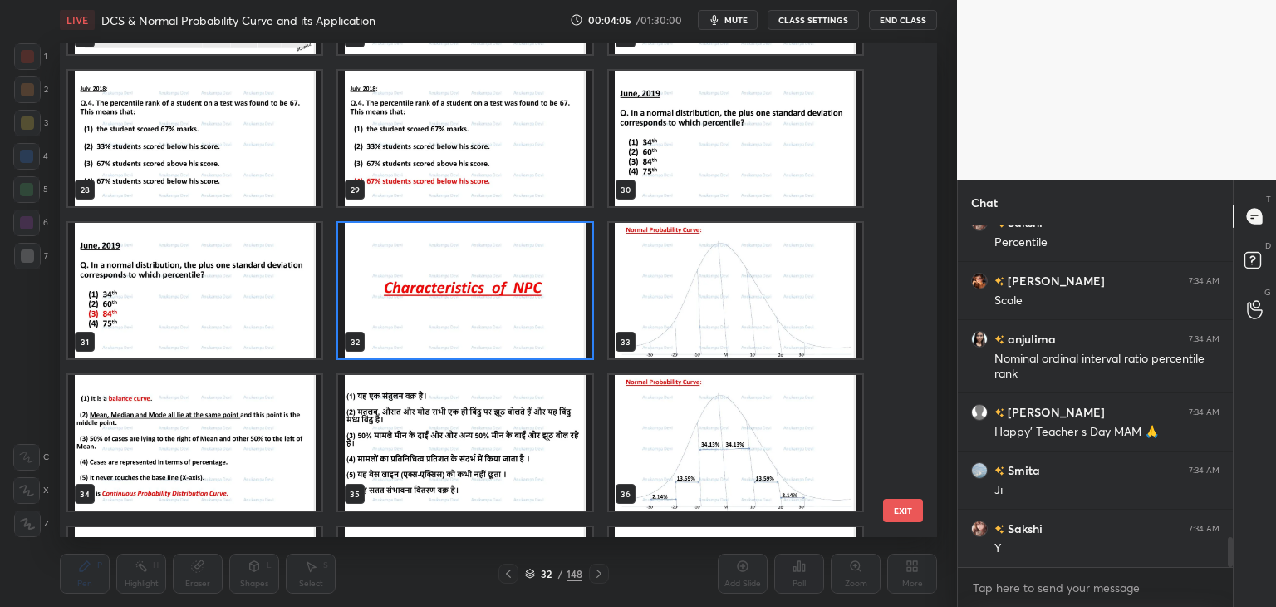
click at [499, 312] on img "grid" at bounding box center [464, 290] width 253 height 135
click at [499, 311] on img "grid" at bounding box center [464, 290] width 253 height 135
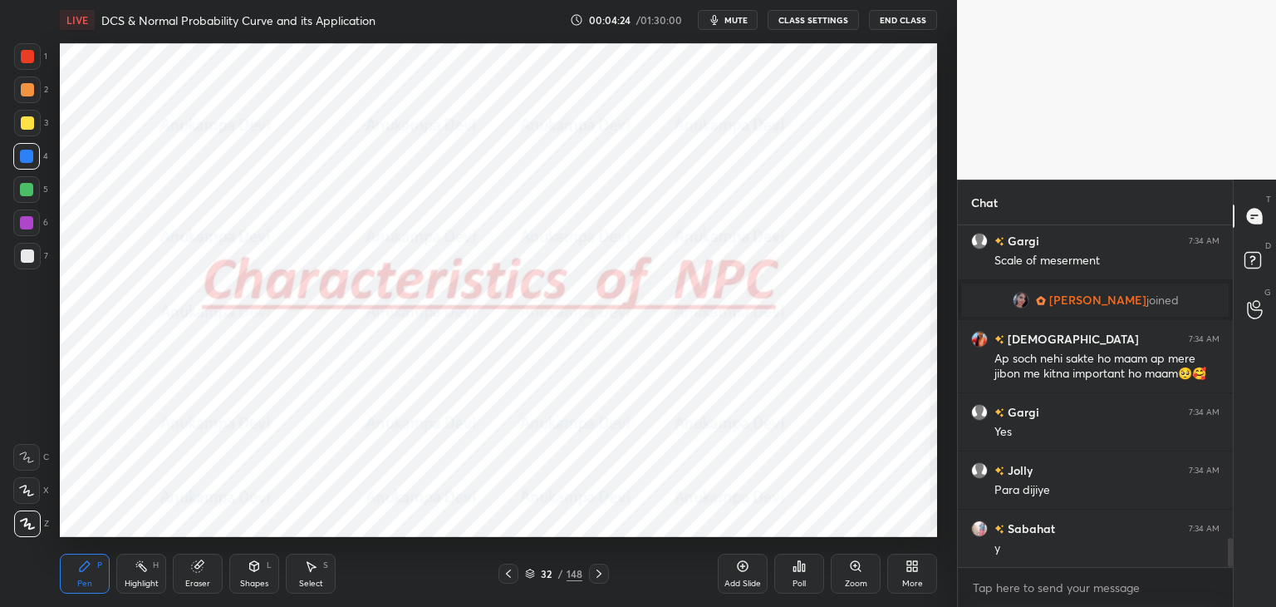
scroll to position [3689, 0]
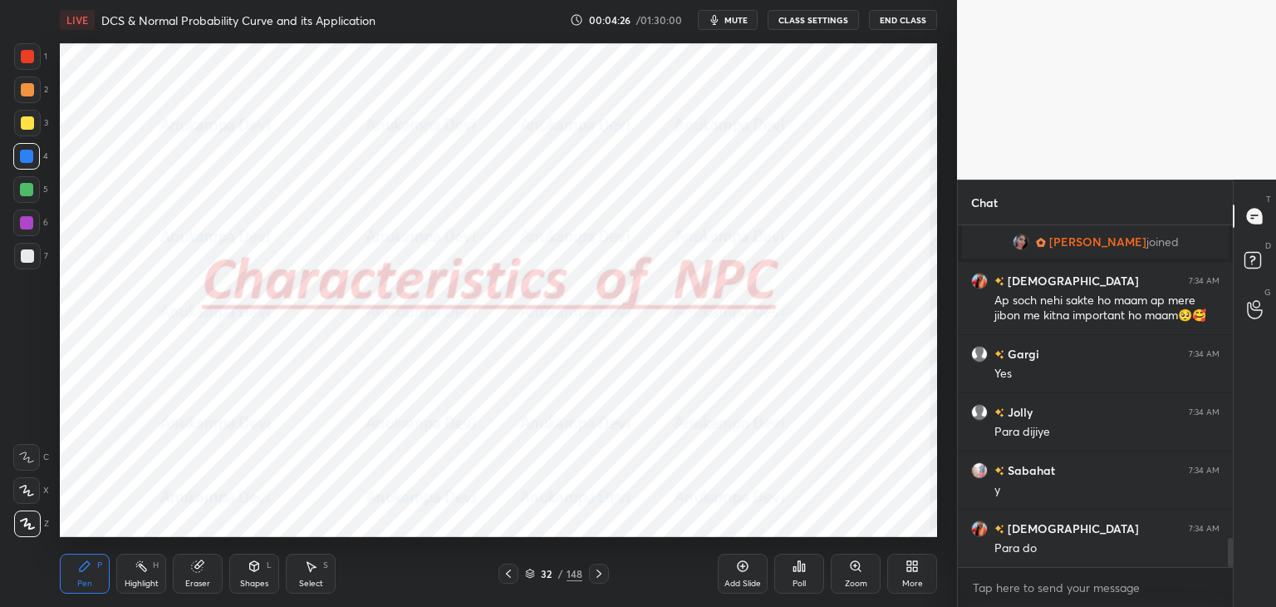
click at [529, 574] on icon at bounding box center [530, 573] width 10 height 10
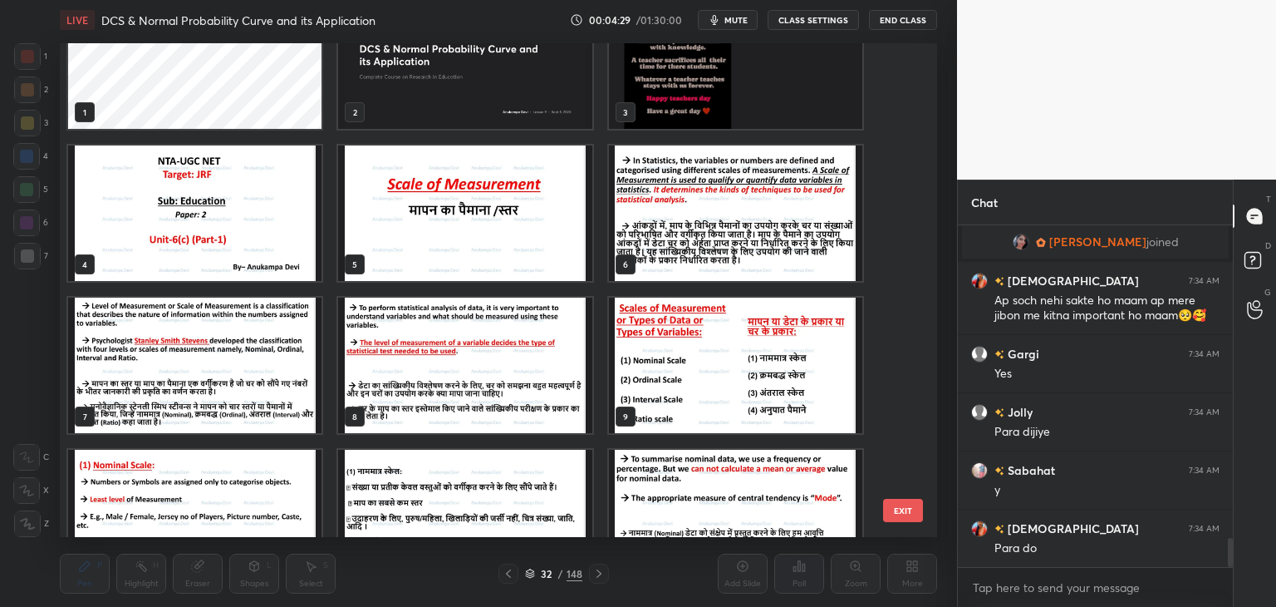
scroll to position [0, 0]
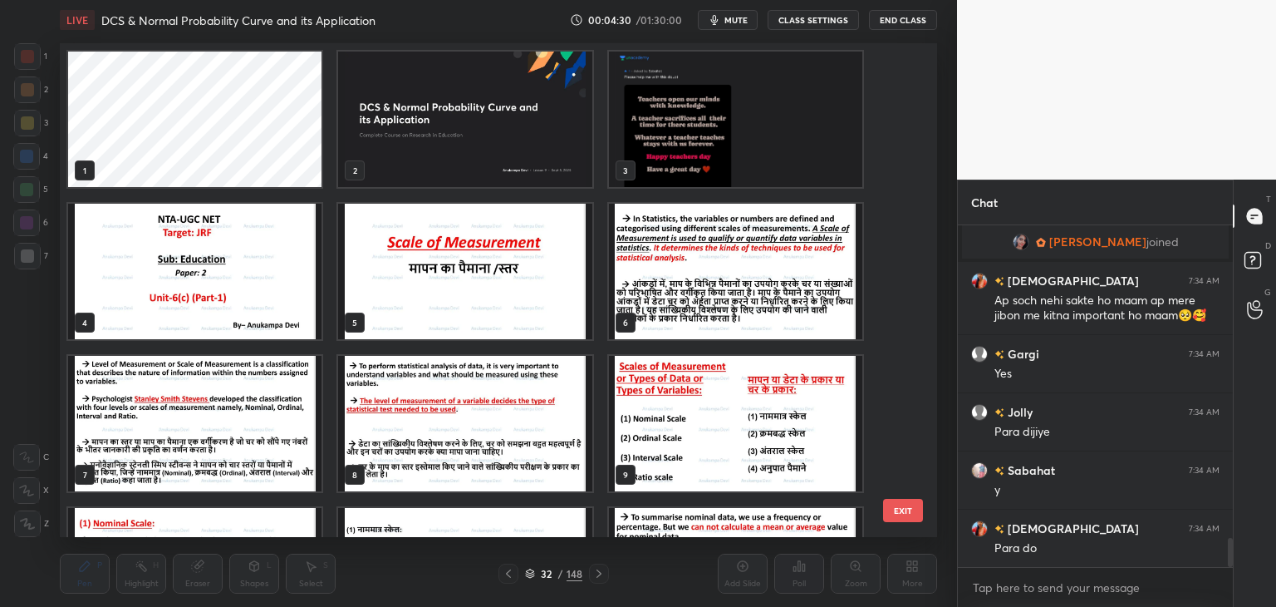
click at [508, 151] on img "grid" at bounding box center [464, 119] width 253 height 135
click at [510, 150] on img "grid" at bounding box center [464, 119] width 253 height 135
click at [511, 150] on img "grid" at bounding box center [464, 119] width 253 height 135
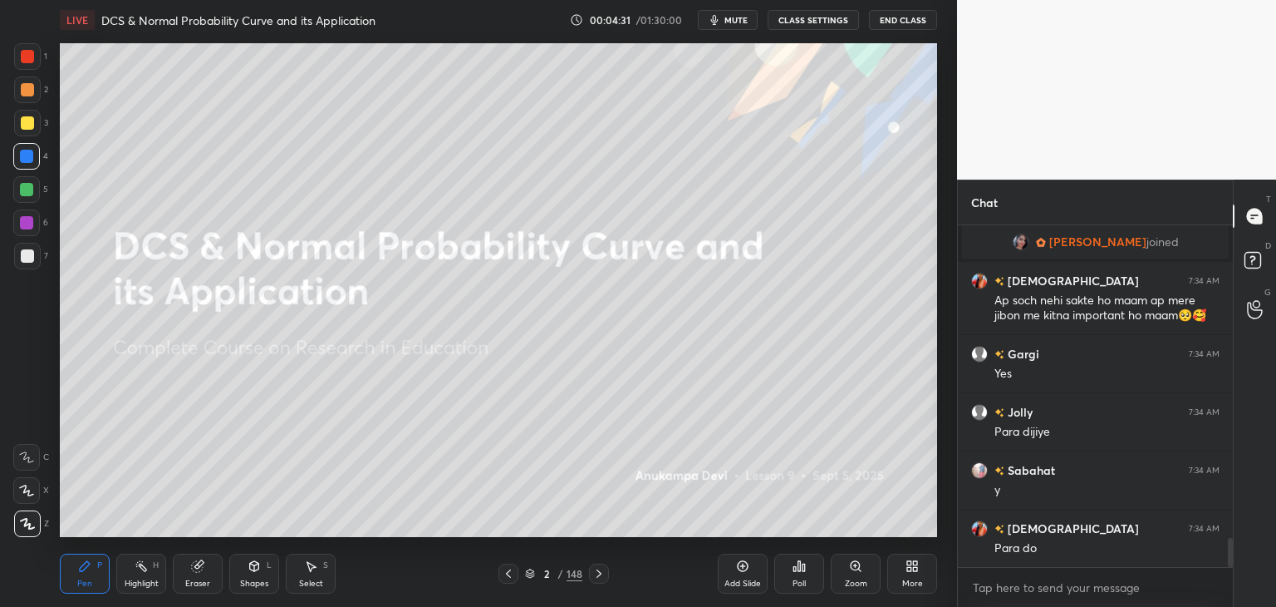
scroll to position [3747, 0]
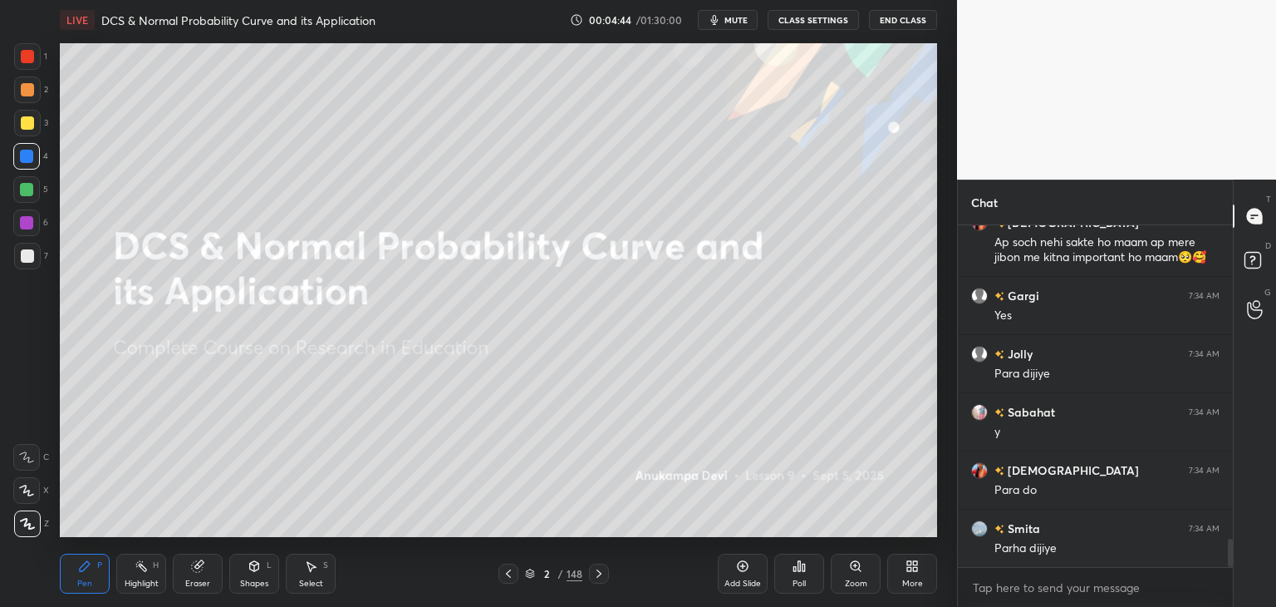
click at [910, 566] on icon at bounding box center [912, 565] width 13 height 13
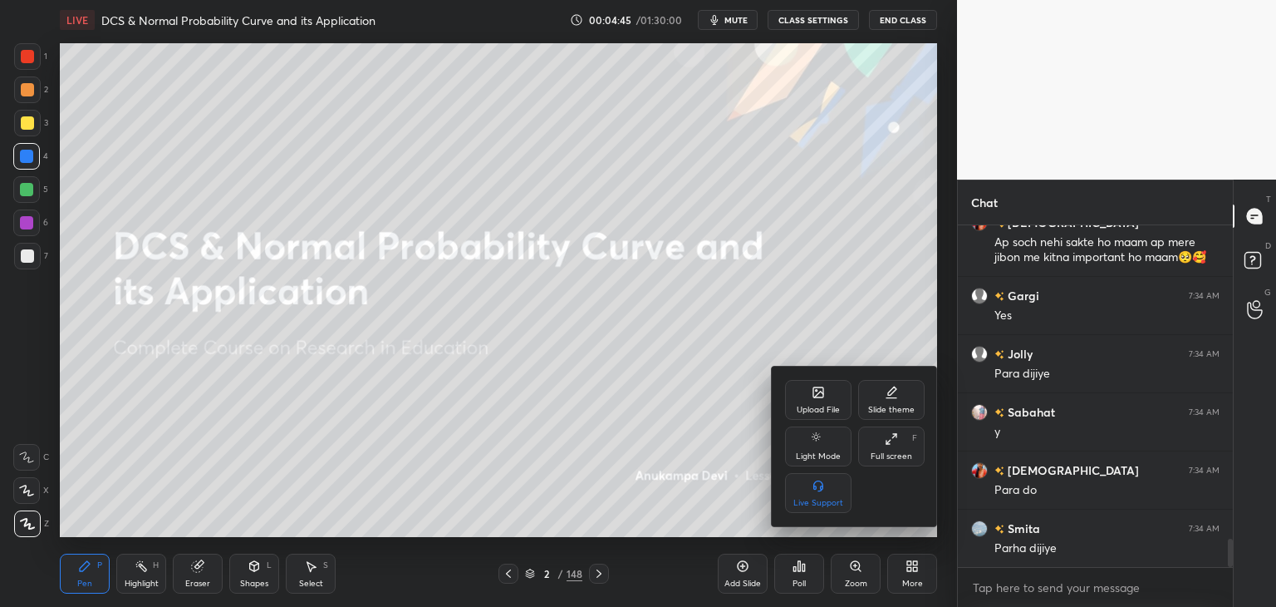
click at [818, 405] on div "Upload File" at bounding box center [818, 409] width 43 height 8
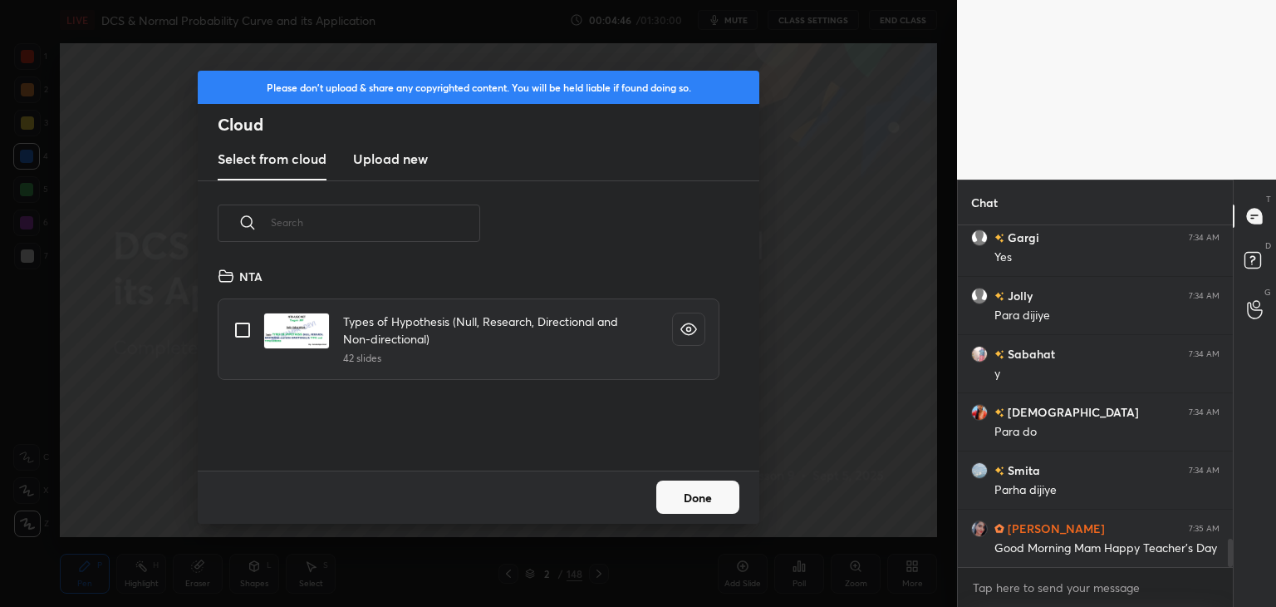
scroll to position [204, 533]
click at [415, 159] on h3 "Upload new" at bounding box center [390, 159] width 75 height 20
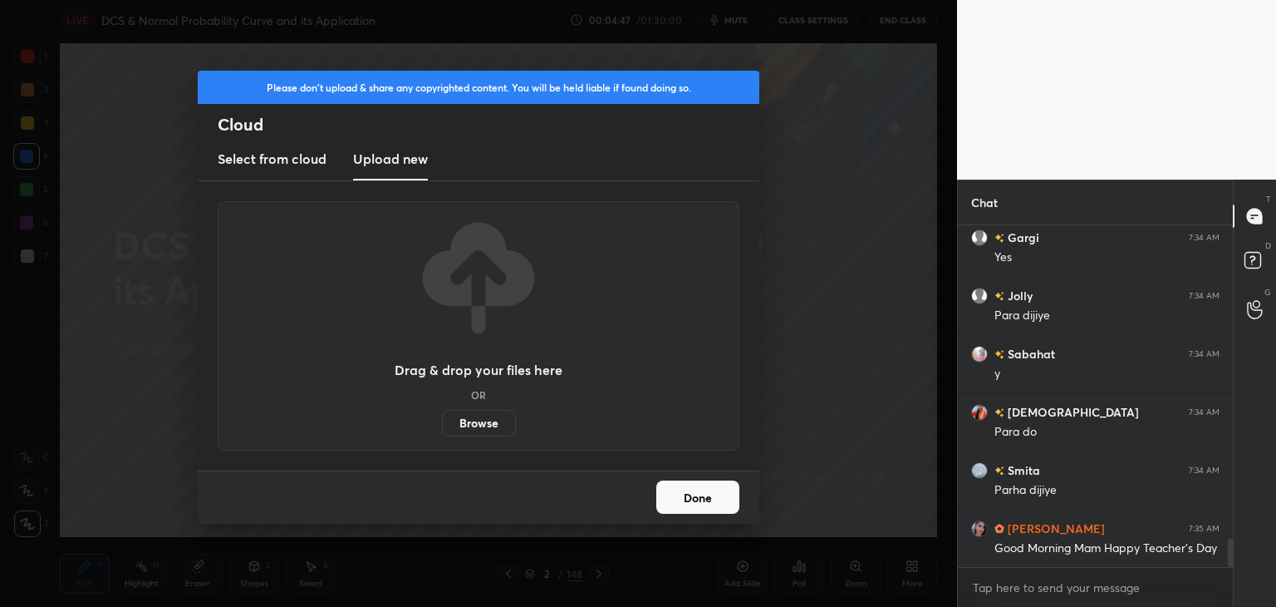
scroll to position [3864, 0]
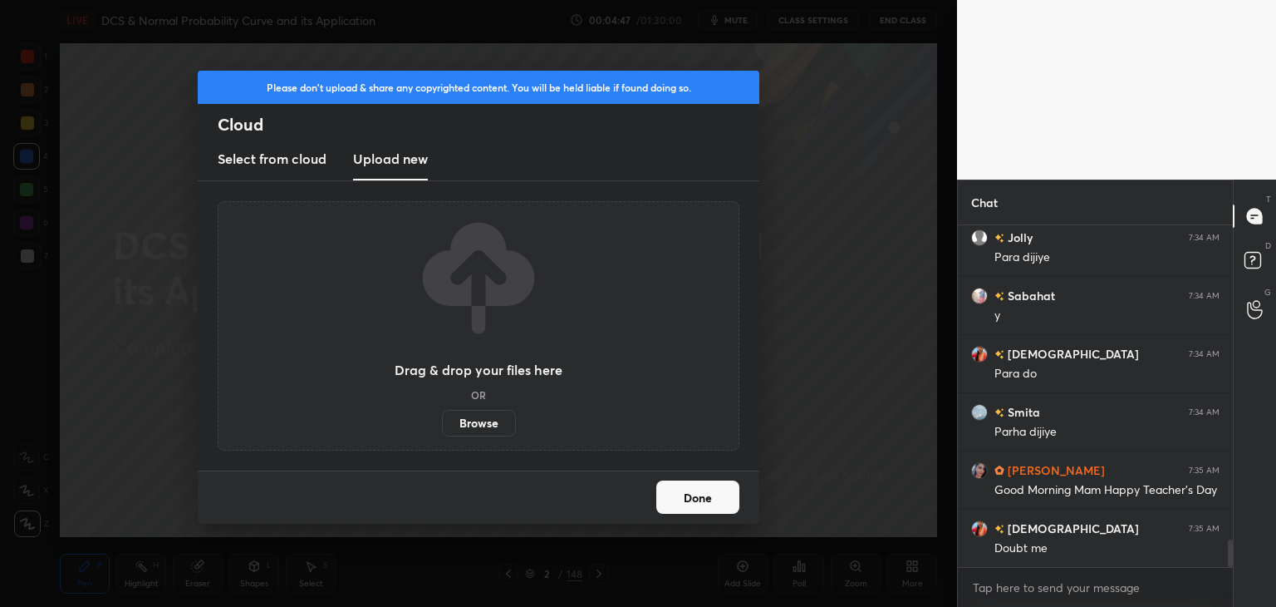
click at [490, 425] on label "Browse" at bounding box center [479, 423] width 74 height 27
click at [442, 425] on input "Browse" at bounding box center [442, 423] width 0 height 27
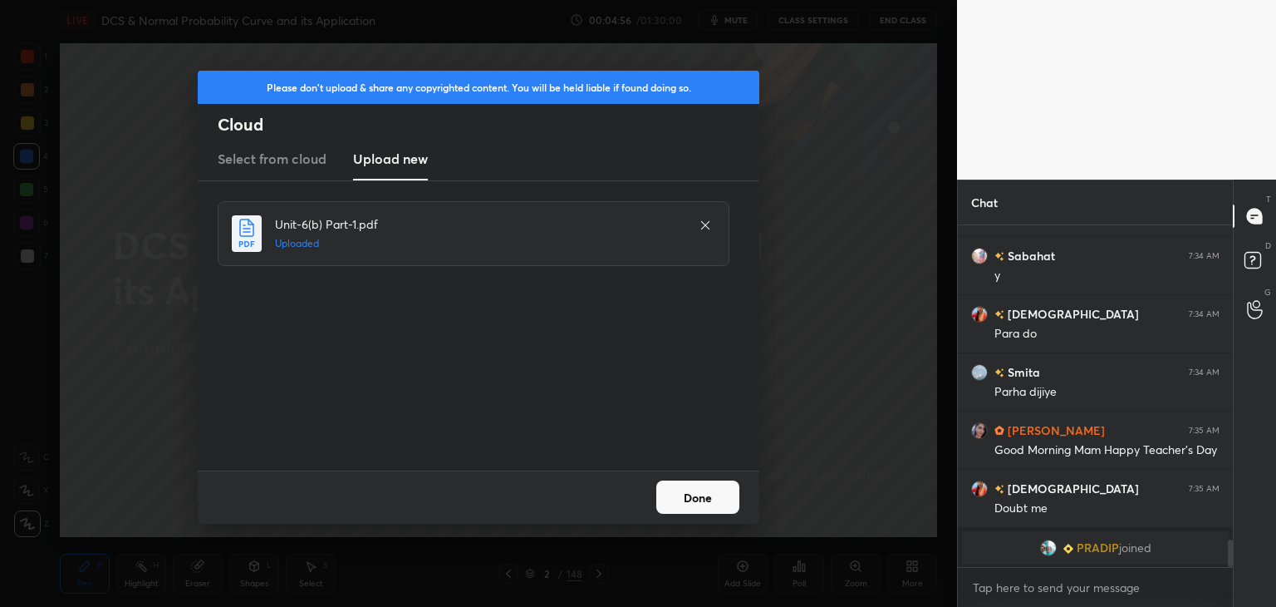
click at [695, 500] on button "Done" at bounding box center [697, 496] width 83 height 33
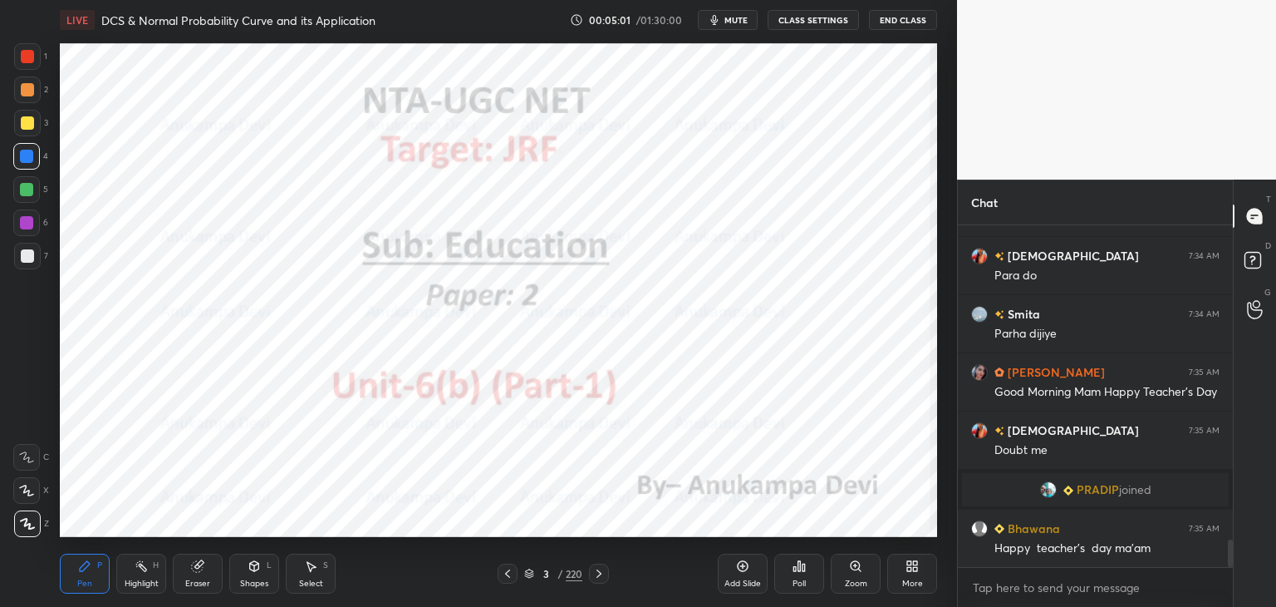
scroll to position [3905, 0]
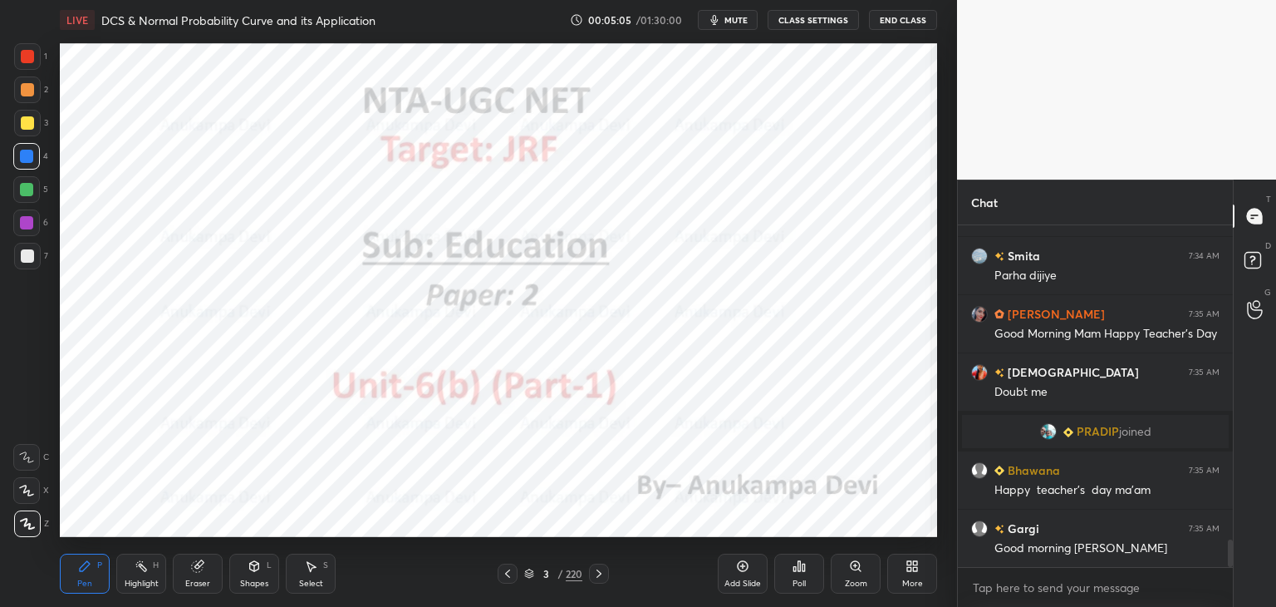
click at [528, 573] on icon at bounding box center [529, 571] width 8 height 4
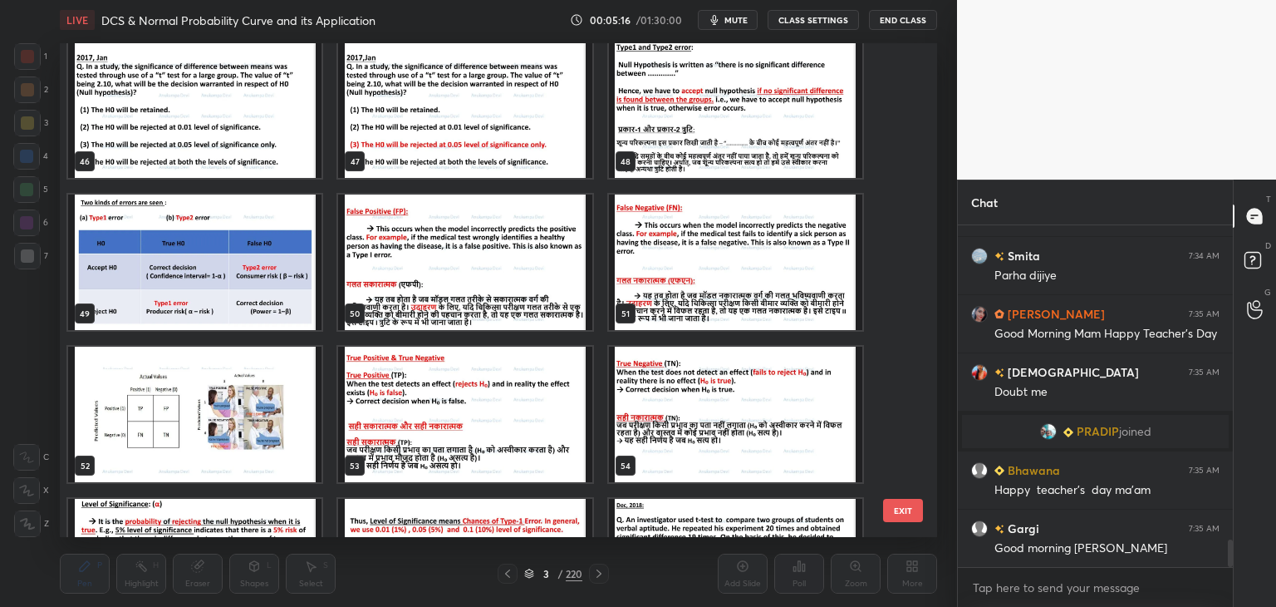
scroll to position [2307, 0]
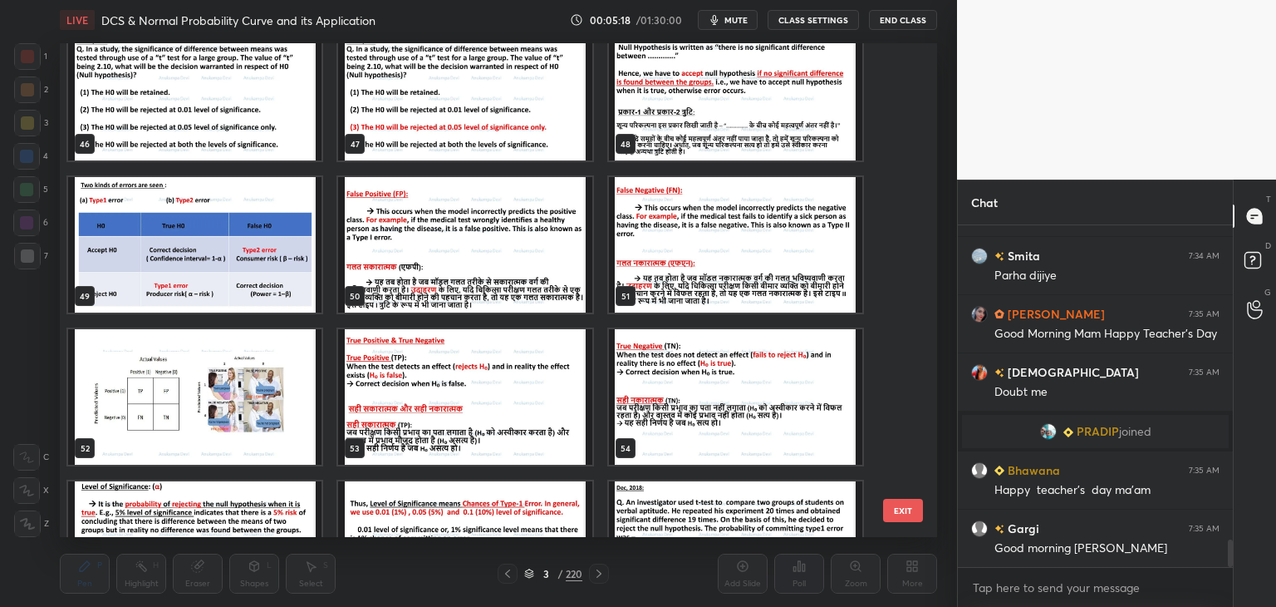
click at [258, 271] on img "grid" at bounding box center [194, 244] width 253 height 135
click at [258, 269] on img "grid" at bounding box center [194, 244] width 253 height 135
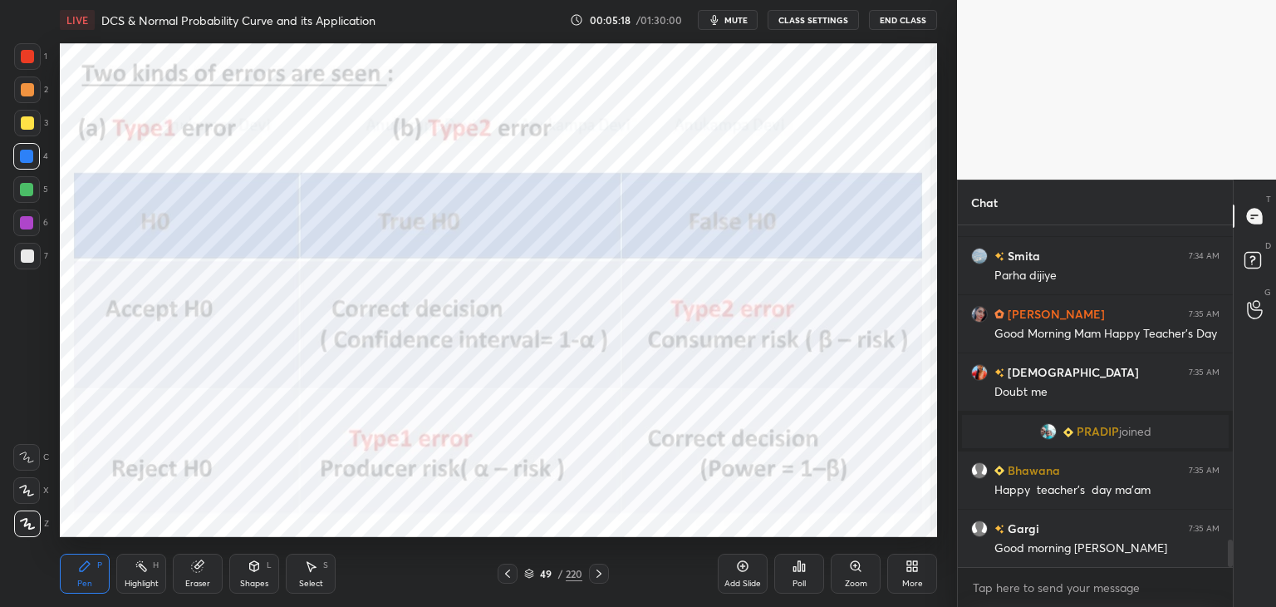
click at [258, 273] on img "grid" at bounding box center [194, 244] width 253 height 135
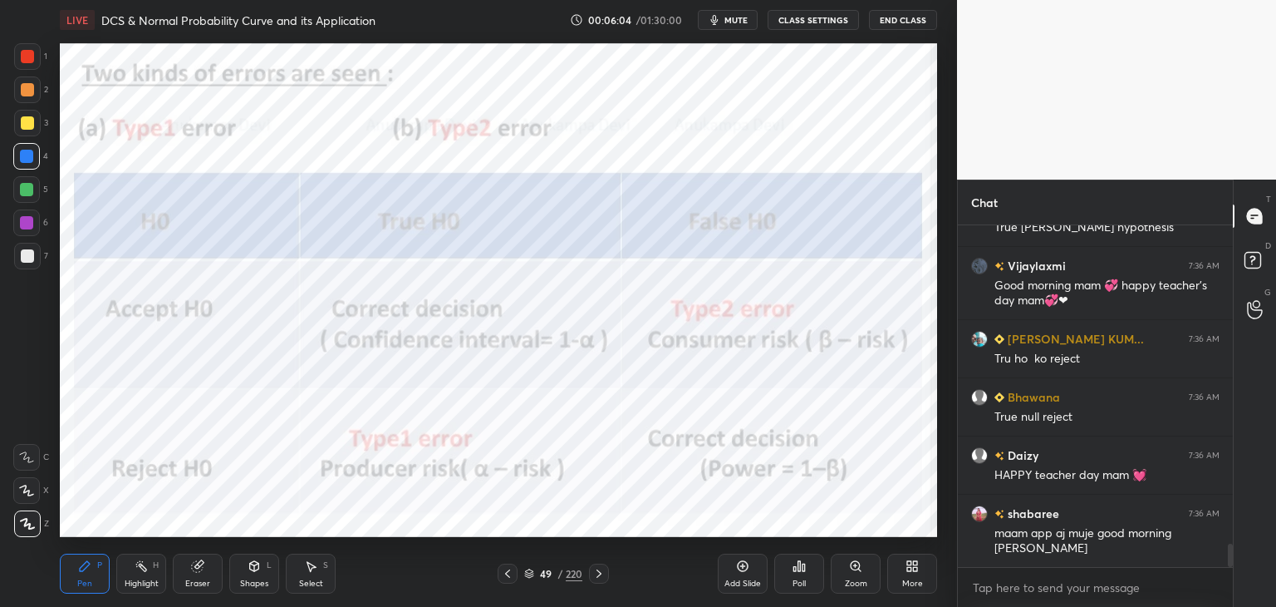
scroll to position [4609, 0]
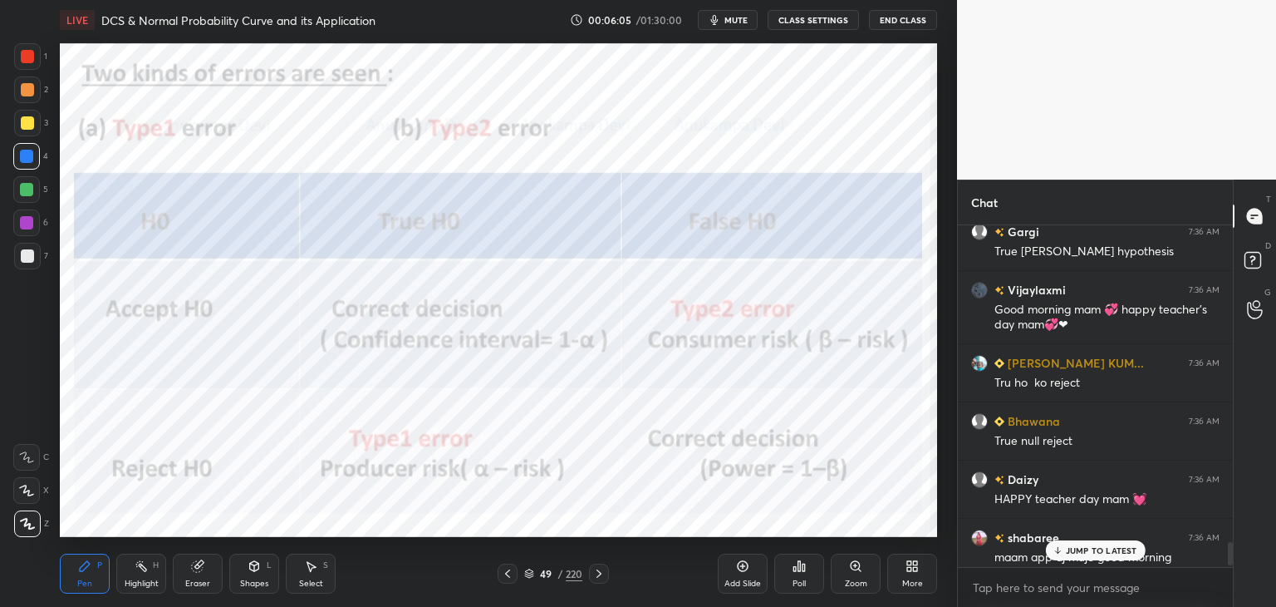
click at [1228, 552] on div at bounding box center [1230, 553] width 5 height 23
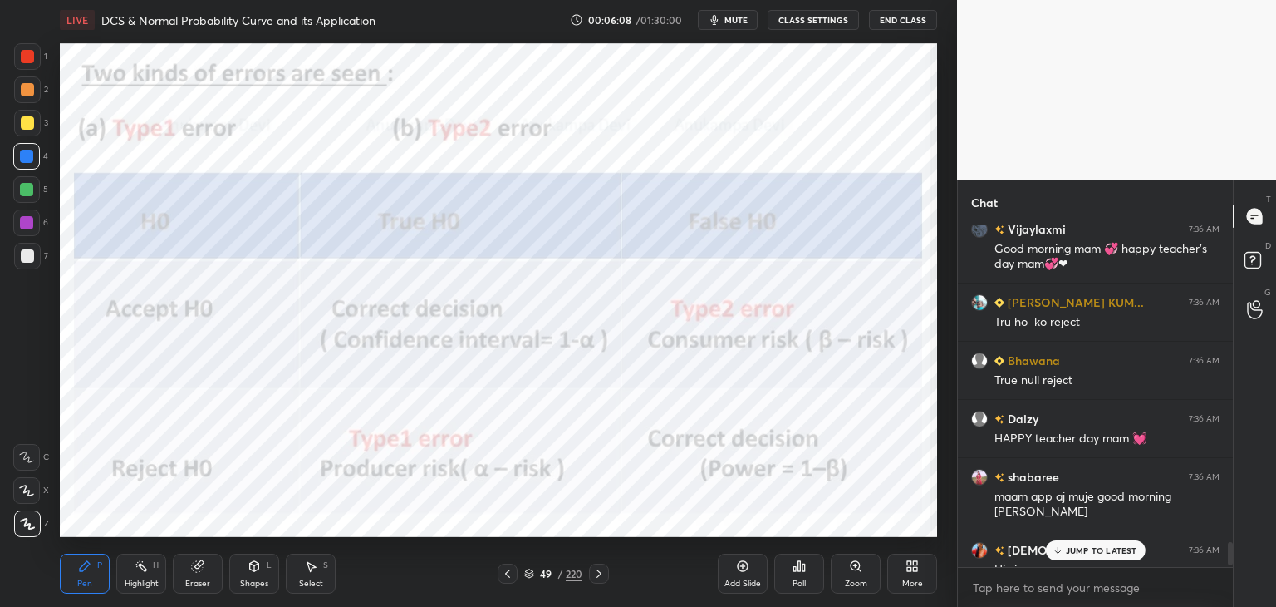
scroll to position [4691, 0]
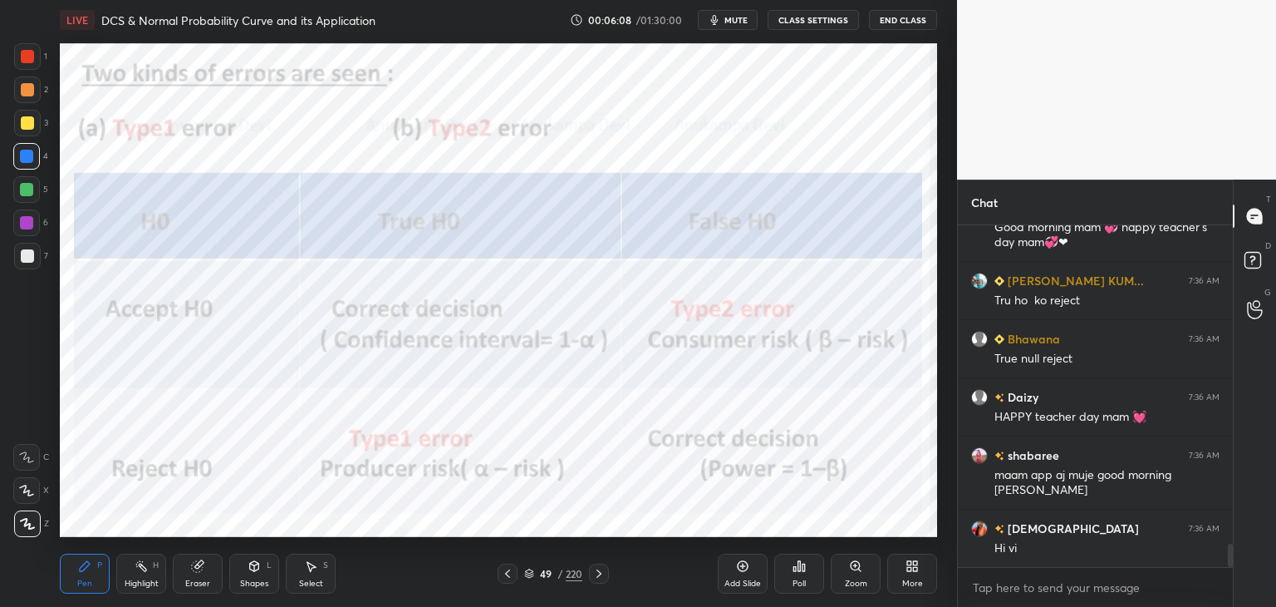
drag, startPoint x: 1230, startPoint y: 546, endPoint x: 1225, endPoint y: 555, distance: 10.4
click at [1226, 555] on div at bounding box center [1228, 395] width 10 height 341
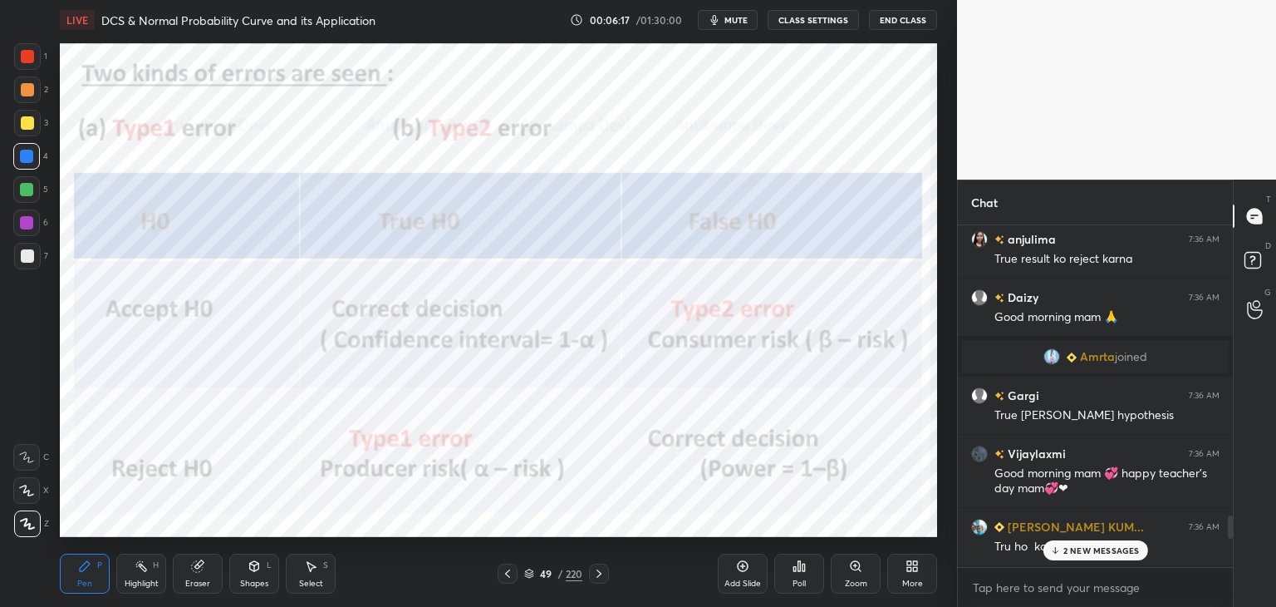
scroll to position [4814, 0]
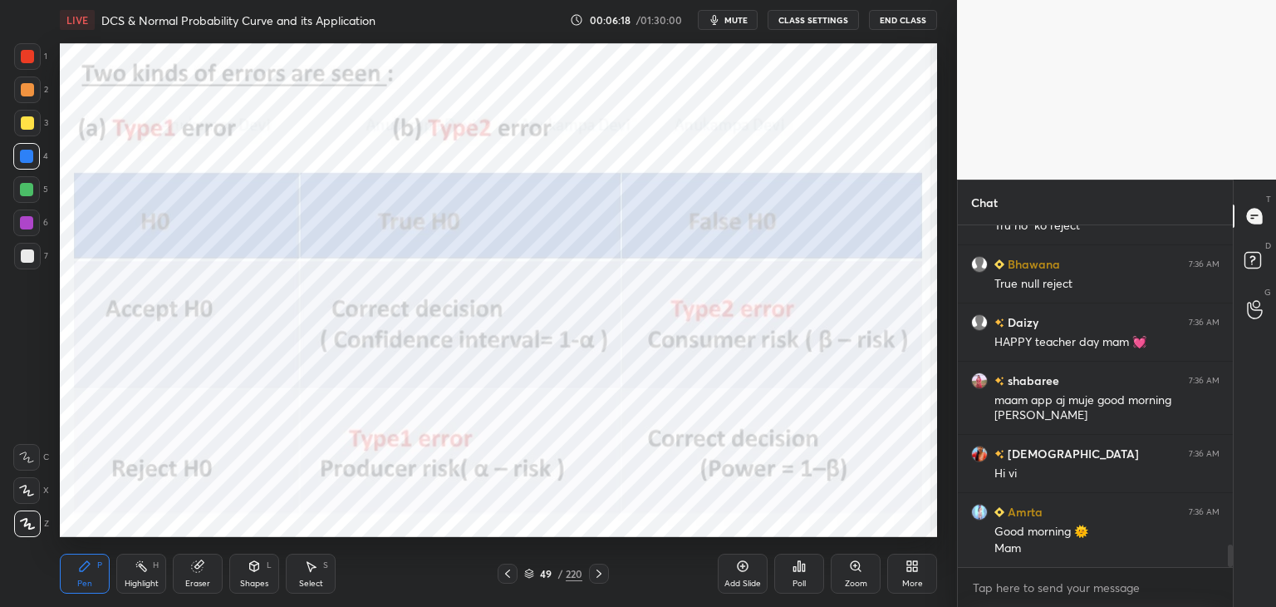
drag, startPoint x: 1229, startPoint y: 557, endPoint x: 1150, endPoint y: 569, distance: 79.9
click at [1243, 599] on div "Chat [PERSON_NAME] 7:36 AM Good morning mam 💞 happy teacher's day mam💞❤ [PERSON…" at bounding box center [1116, 392] width 319 height 427
click at [742, 566] on icon at bounding box center [742, 565] width 5 height 5
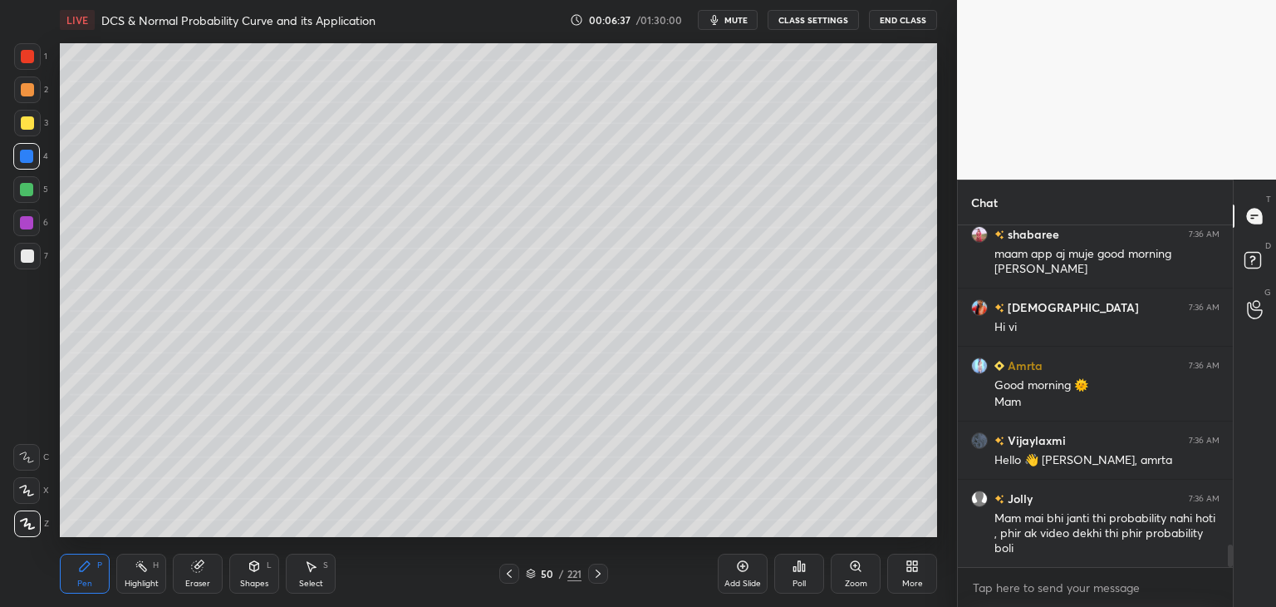
scroll to position [5018, 0]
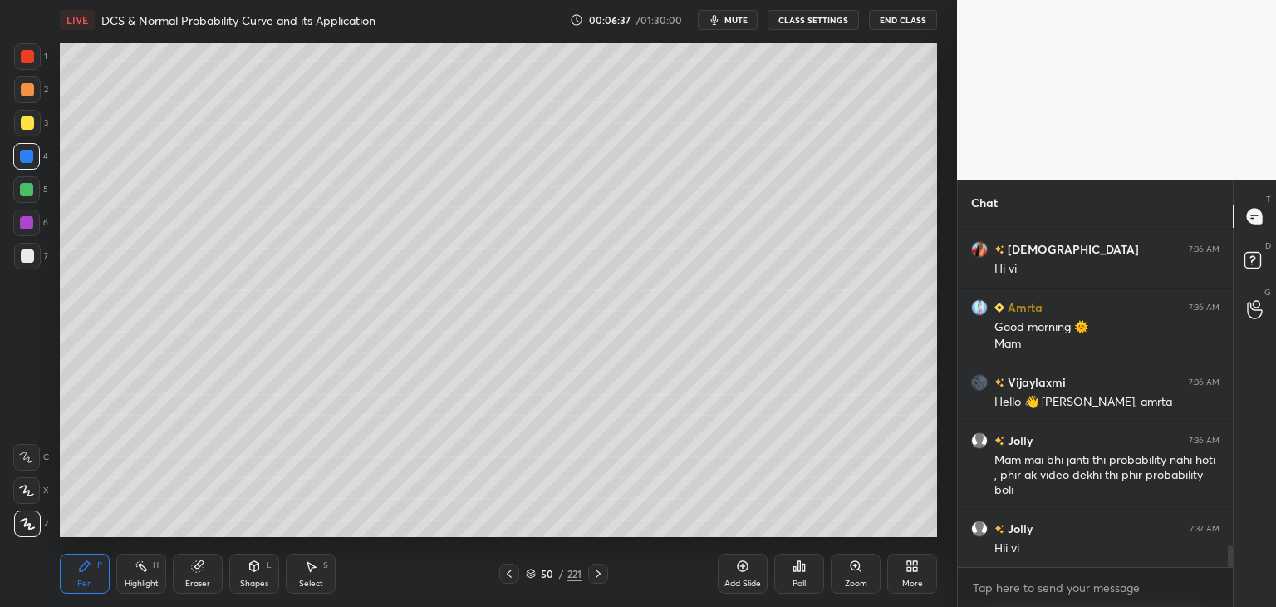
click at [23, 124] on div at bounding box center [27, 122] width 13 height 13
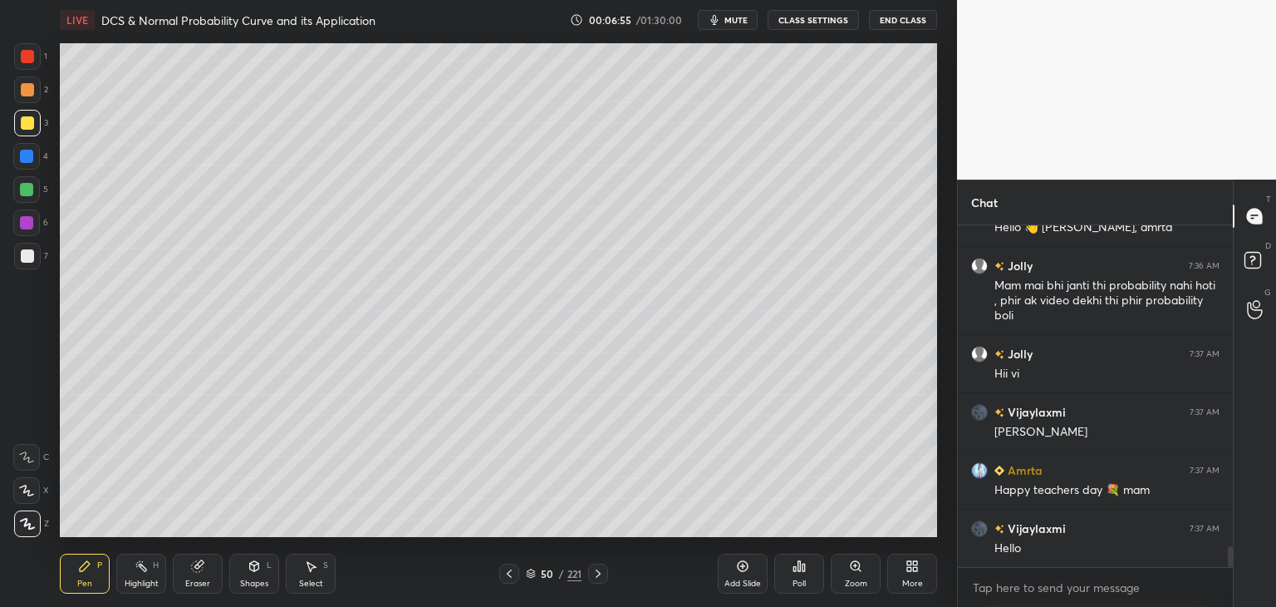
scroll to position [5251, 0]
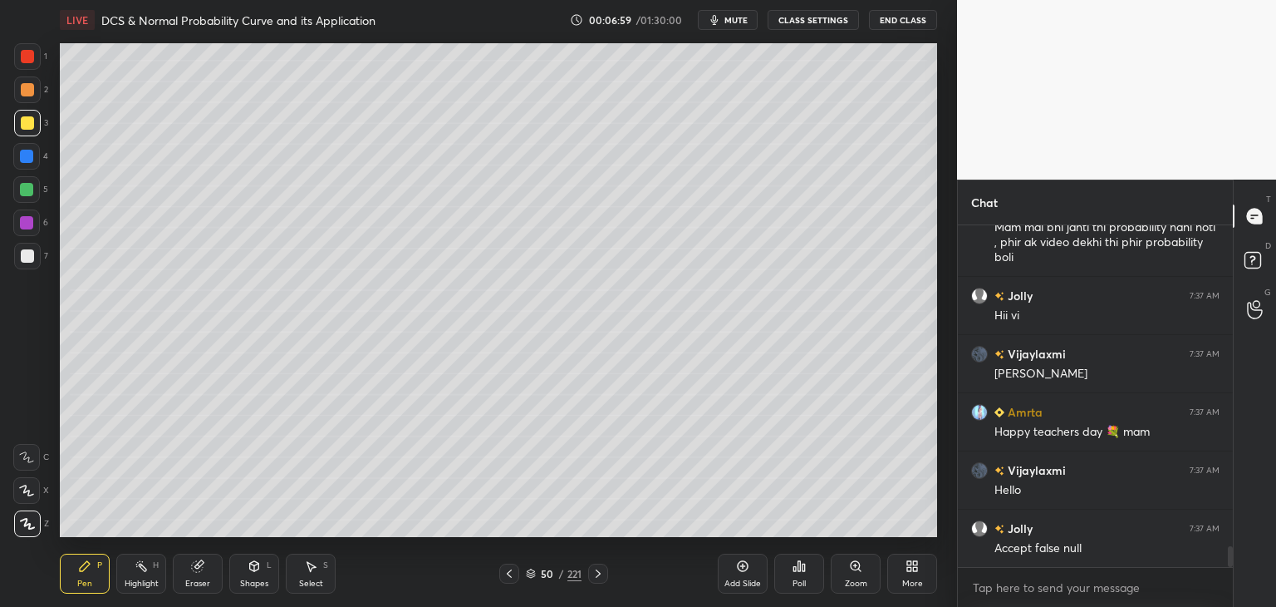
click at [30, 260] on div at bounding box center [27, 255] width 13 height 13
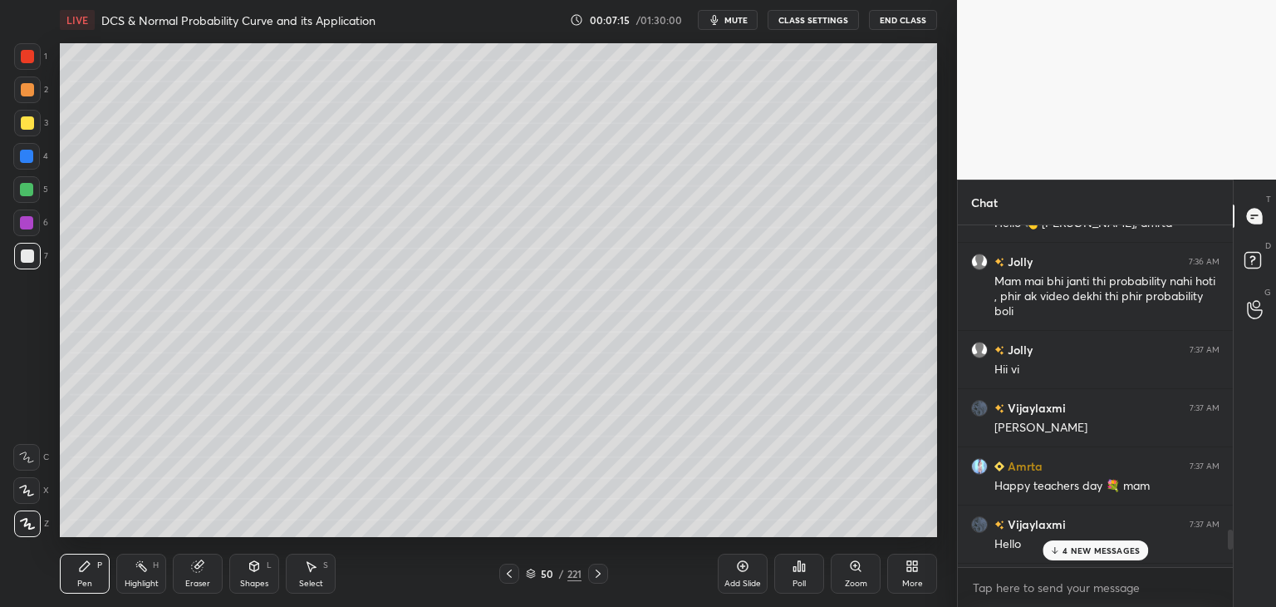
scroll to position [5211, 0]
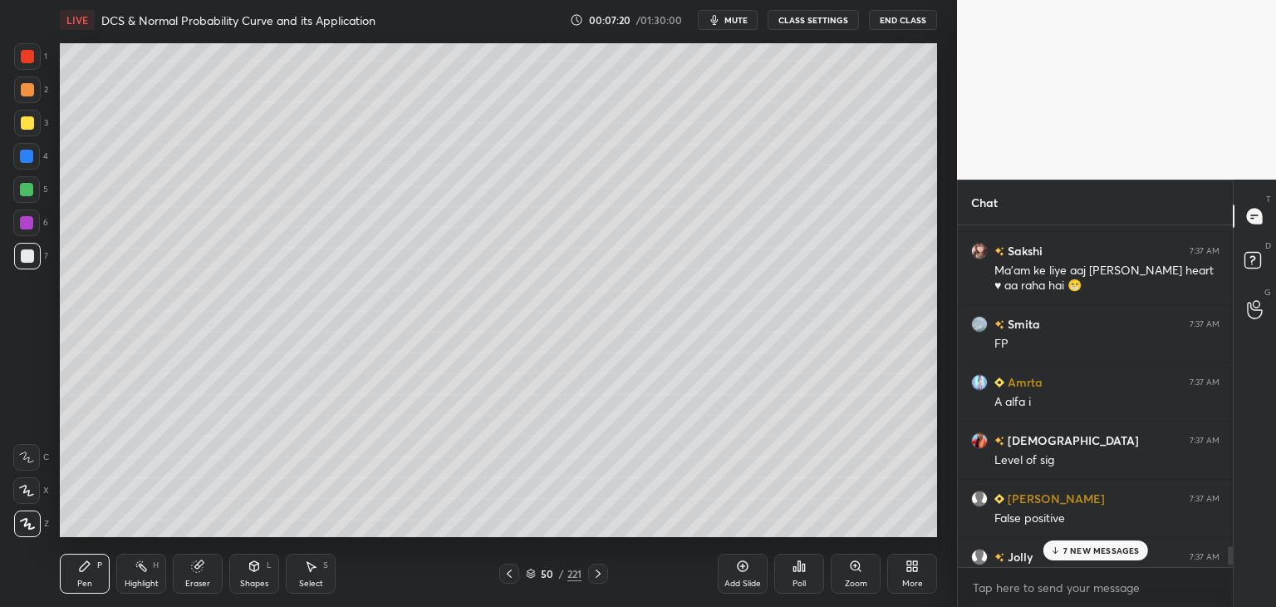
drag, startPoint x: 1231, startPoint y: 557, endPoint x: 1226, endPoint y: 582, distance: 25.4
click at [1232, 582] on div "Jolly 7:37 AM Accept false null False positive shabaree 7:37 AM alpha [PERSON_N…" at bounding box center [1095, 415] width 275 height 381
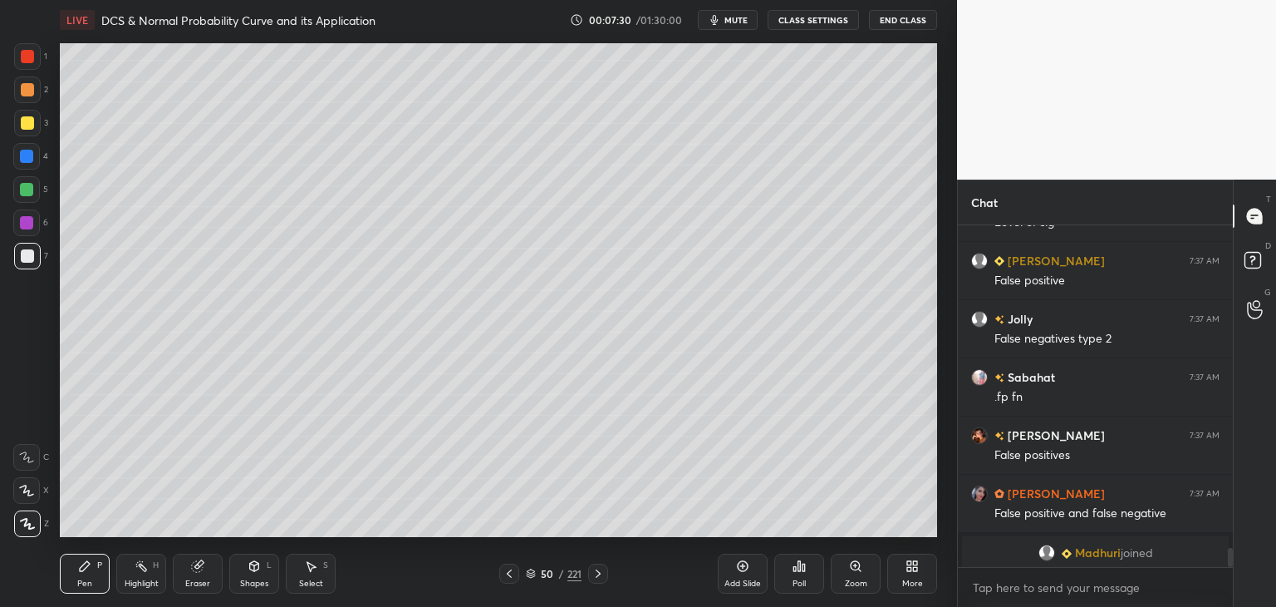
scroll to position [5904, 0]
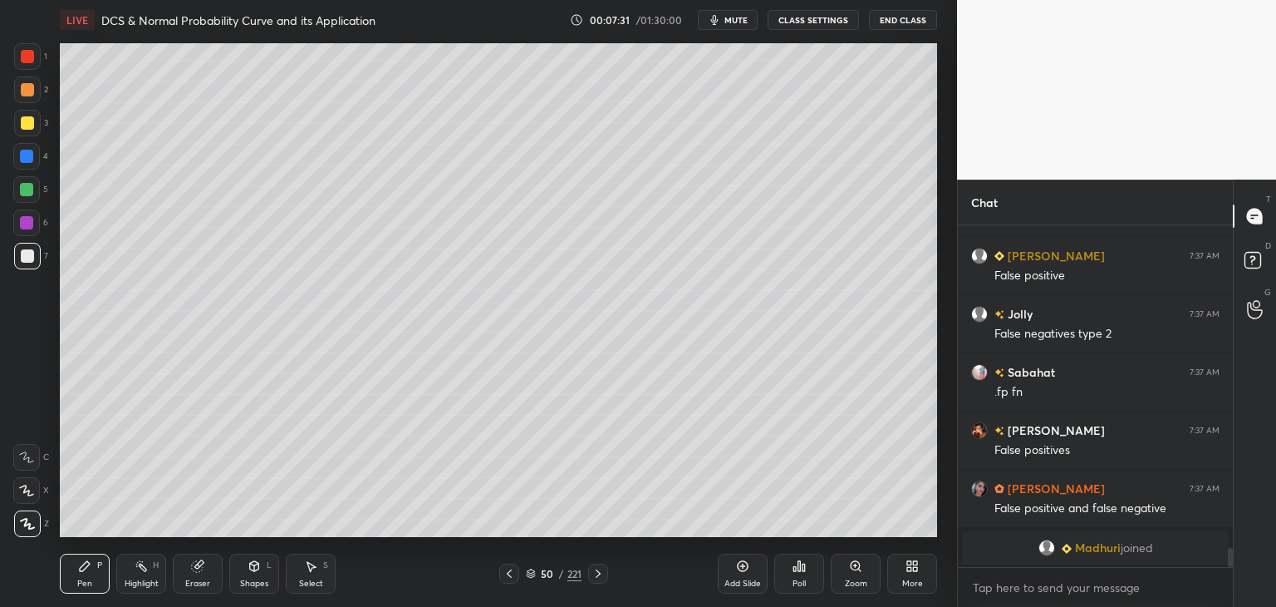
drag, startPoint x: 1229, startPoint y: 555, endPoint x: 1226, endPoint y: 571, distance: 16.1
click at [1226, 571] on div "Amrta 7:37 AM A alfa i krishnavi 7:37 AM Level of sig Meghali 7:37 AM False pos…" at bounding box center [1095, 415] width 275 height 381
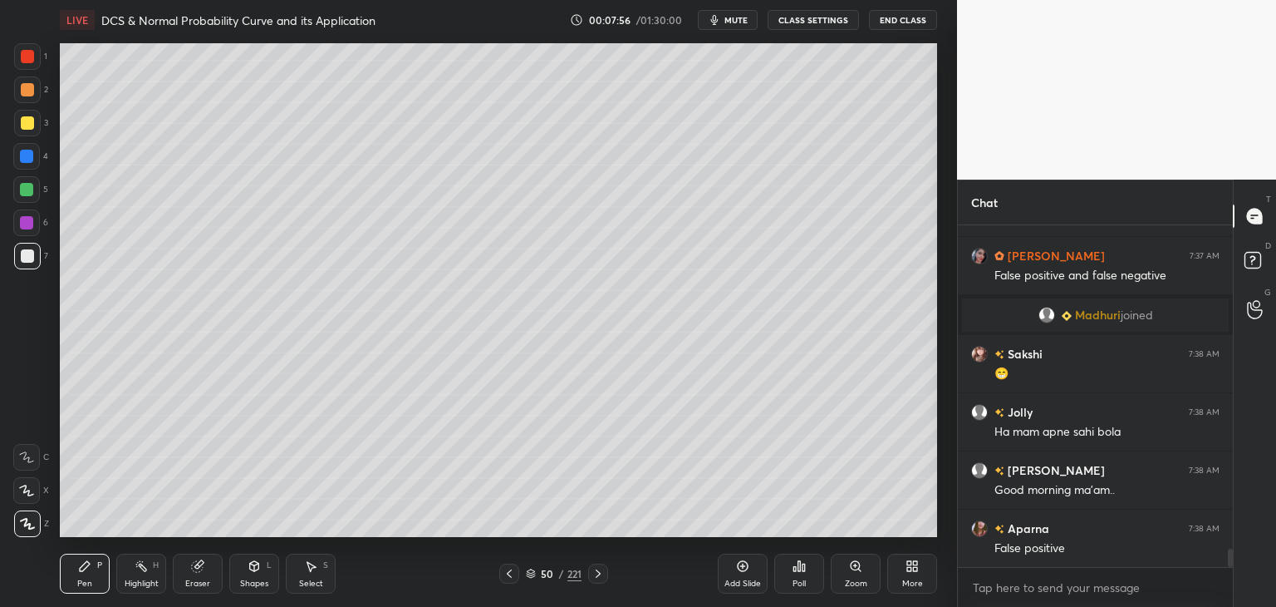
scroll to position [6195, 0]
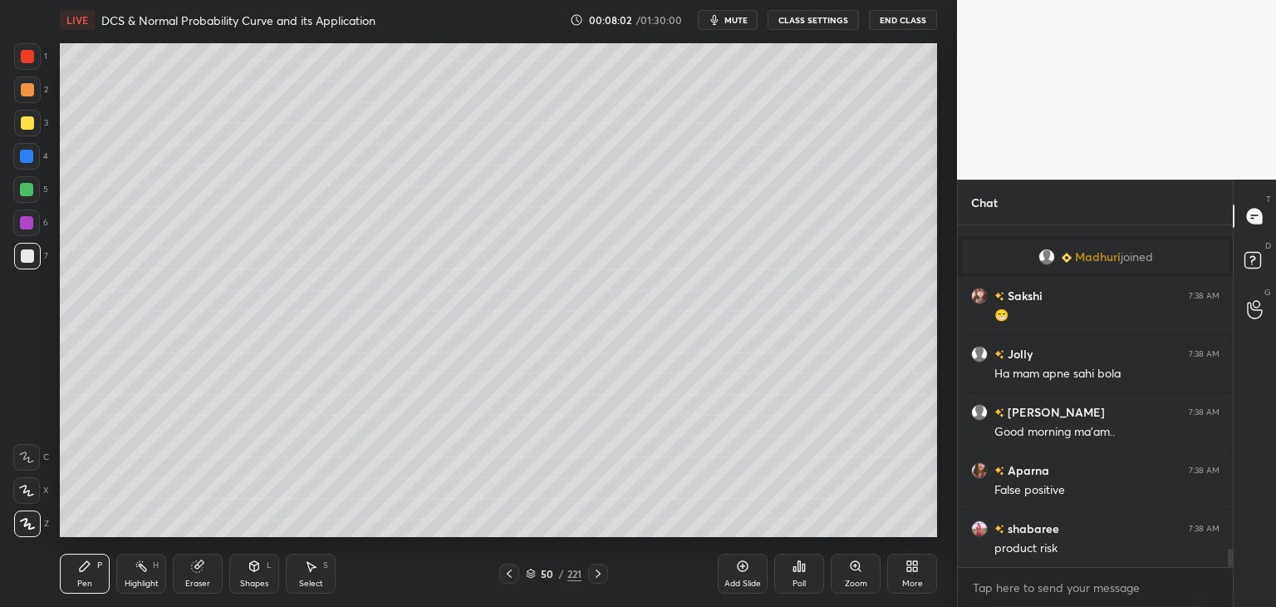
click at [743, 564] on icon at bounding box center [742, 565] width 5 height 5
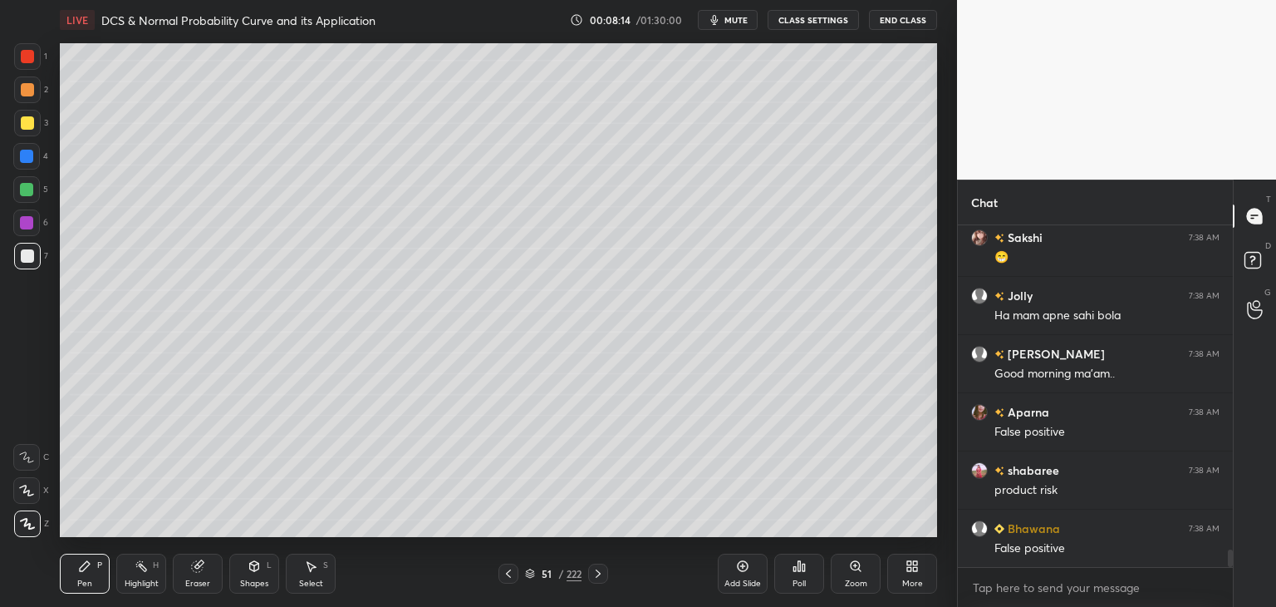
scroll to position [6311, 0]
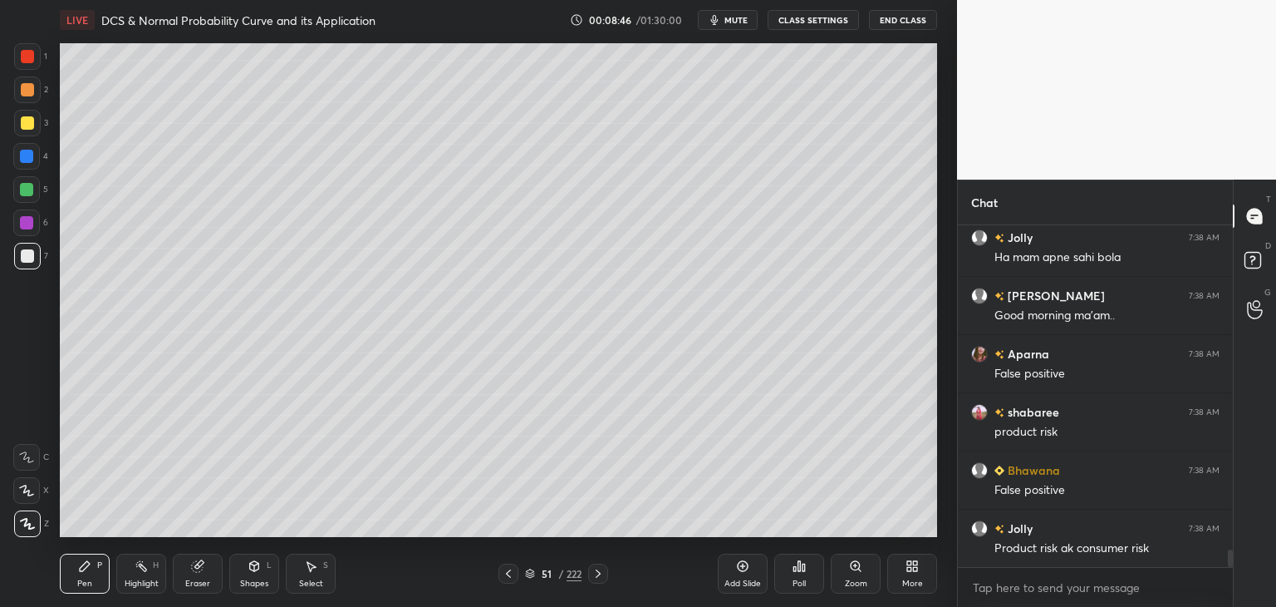
drag, startPoint x: 22, startPoint y: 122, endPoint x: 56, endPoint y: 189, distance: 74.7
click at [22, 126] on div at bounding box center [27, 122] width 13 height 13
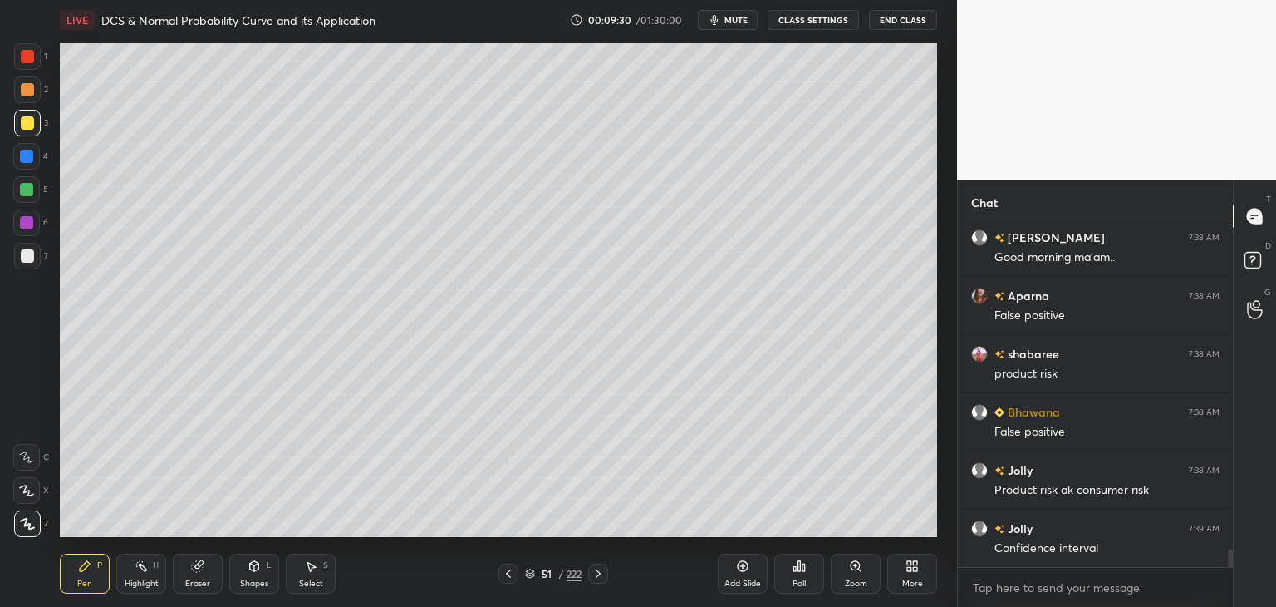
drag, startPoint x: 1231, startPoint y: 558, endPoint x: 1238, endPoint y: 581, distance: 23.4
click at [1238, 581] on div "Chat Jolly 7:38 AM Ha mam apne sahi bola [PERSON_NAME] 7:38 AM Good morning ma'…" at bounding box center [1116, 392] width 319 height 427
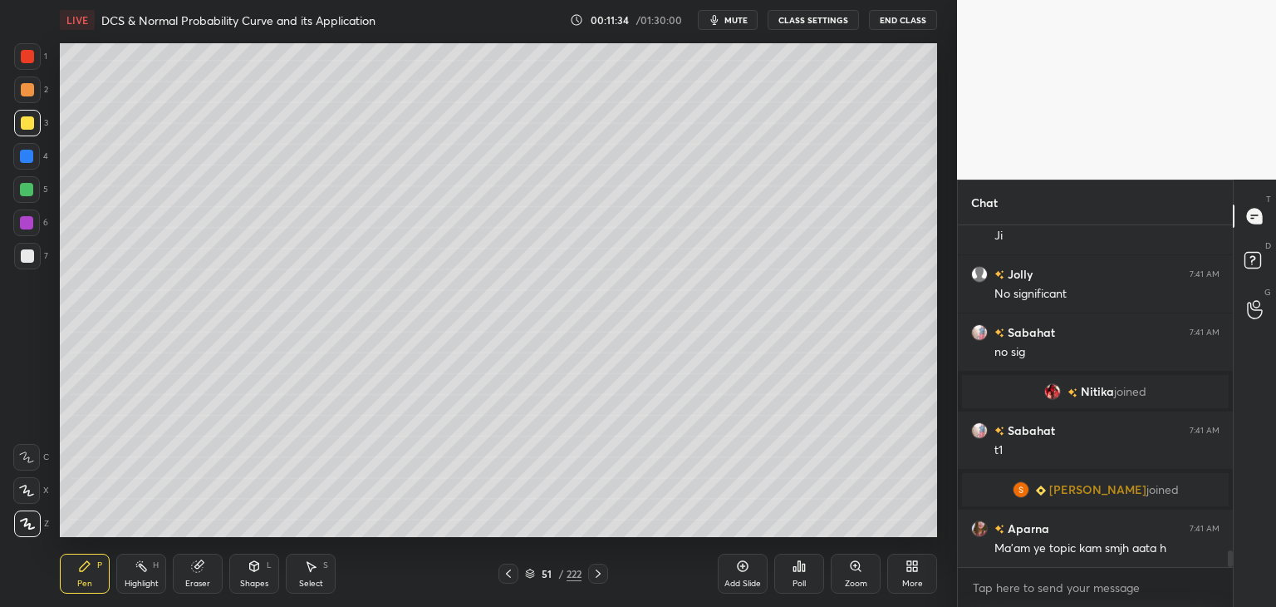
scroll to position [6742, 0]
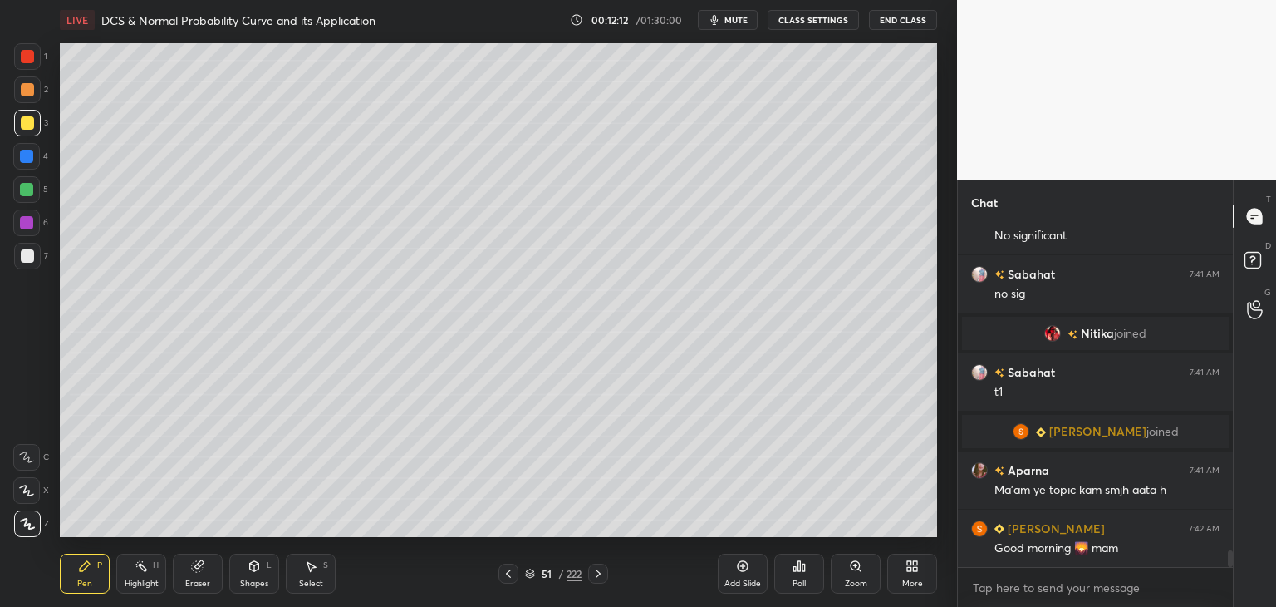
drag, startPoint x: 528, startPoint y: 579, endPoint x: 529, endPoint y: 563, distance: 15.9
click at [526, 579] on div "51 / 222" at bounding box center [553, 573] width 56 height 15
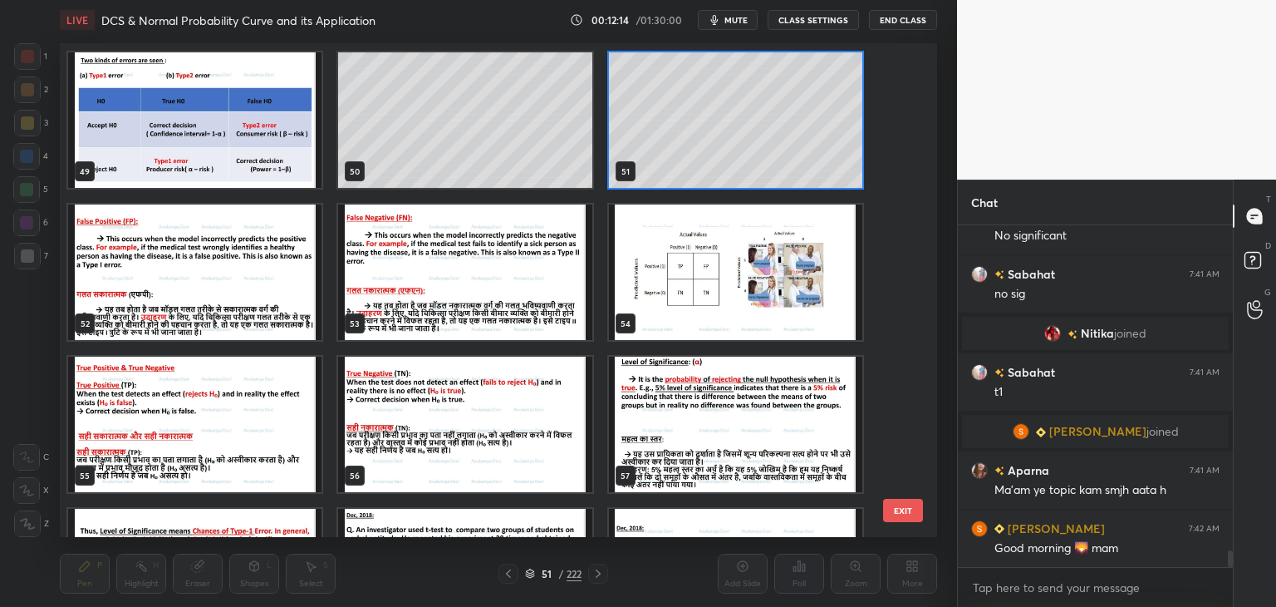
scroll to position [2485, 0]
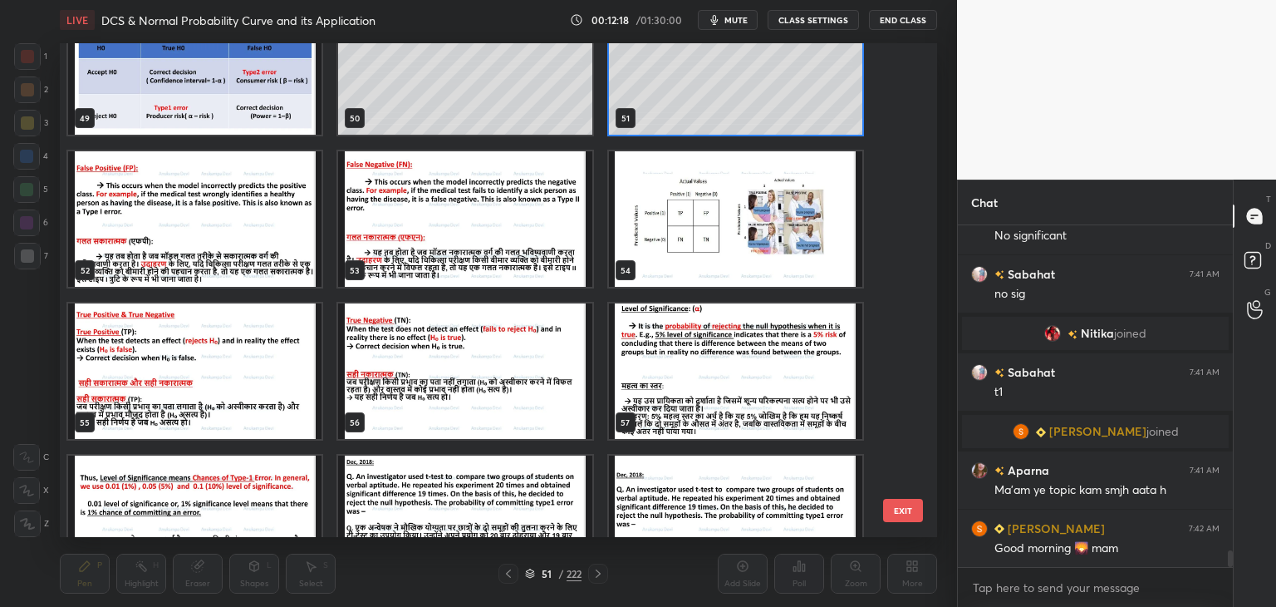
click at [710, 233] on img "grid" at bounding box center [735, 218] width 253 height 135
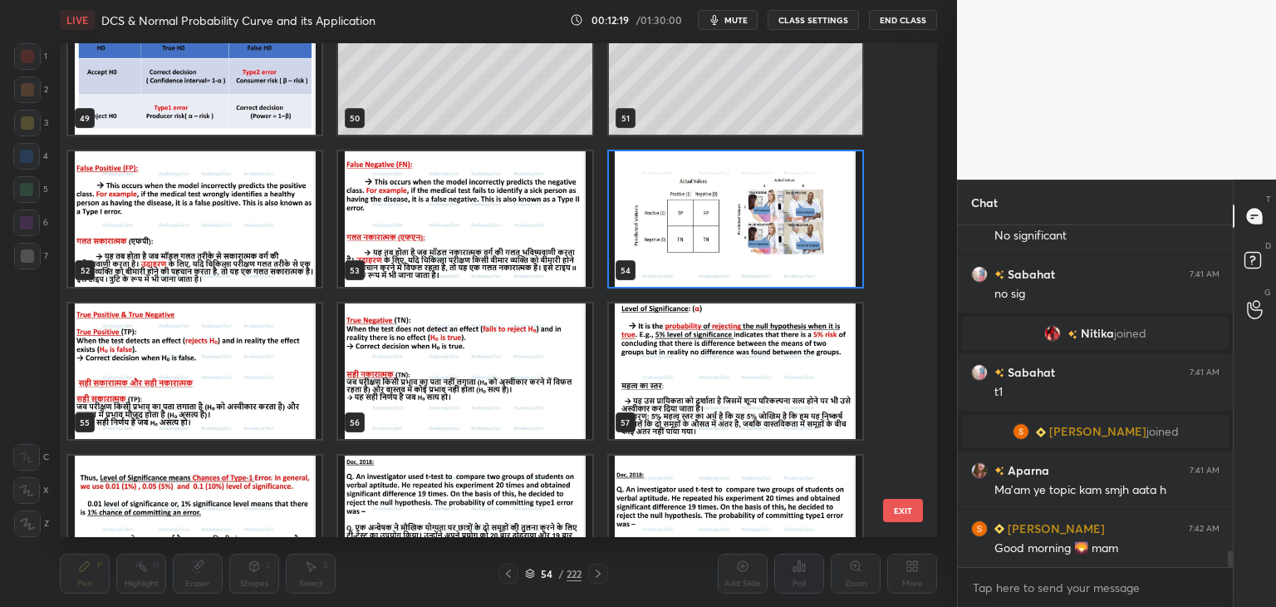
click at [710, 234] on img "grid" at bounding box center [735, 218] width 253 height 135
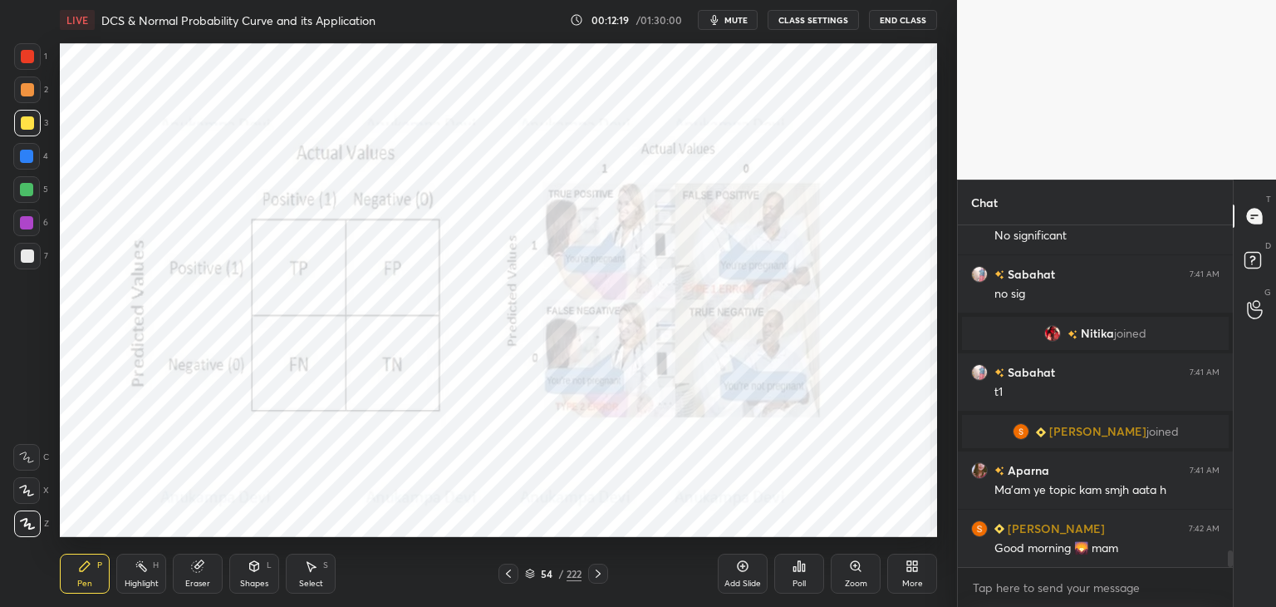
click at [711, 235] on img "grid" at bounding box center [735, 218] width 253 height 135
click at [28, 195] on div at bounding box center [26, 189] width 13 height 13
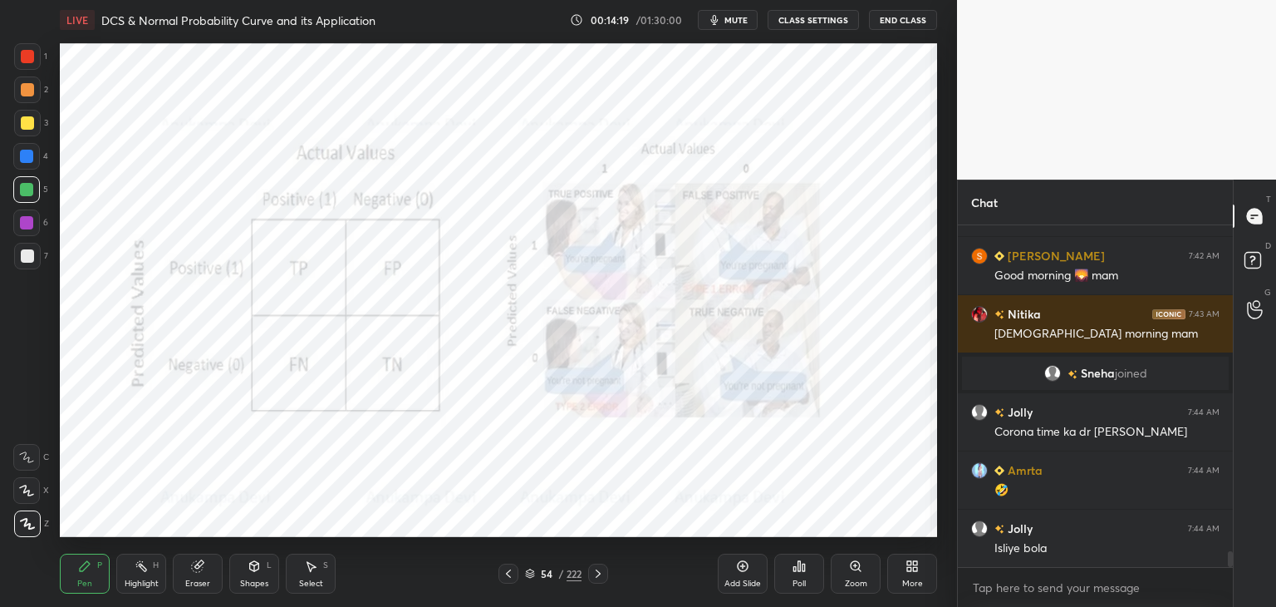
scroll to position [7006, 0]
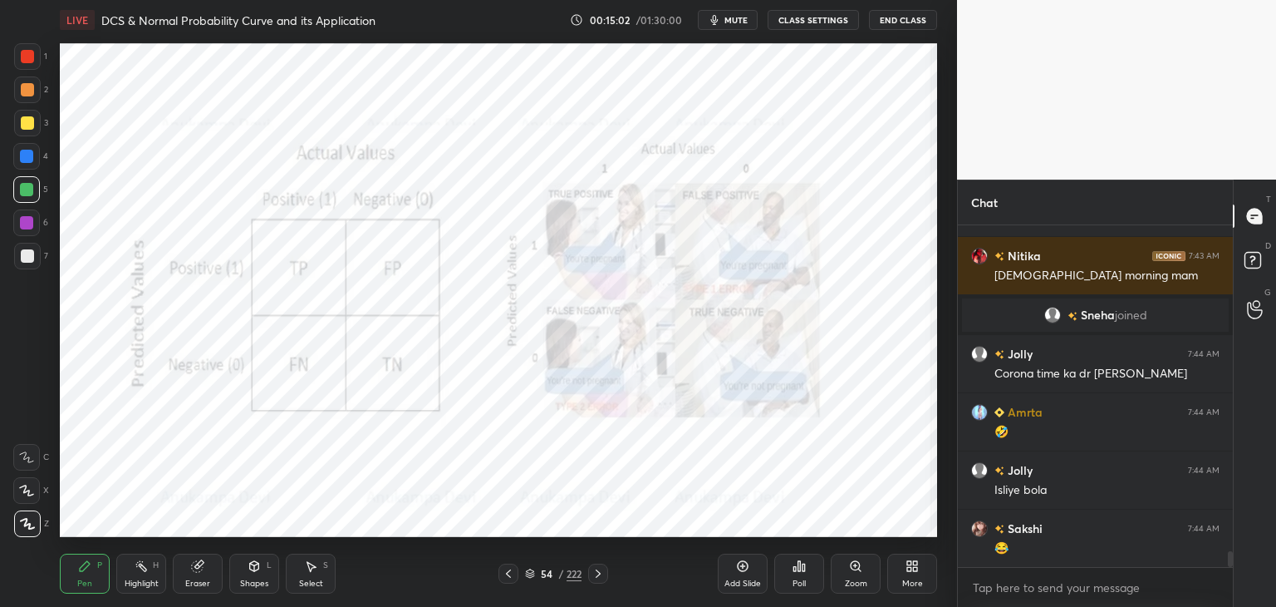
click at [529, 572] on icon at bounding box center [530, 571] width 8 height 4
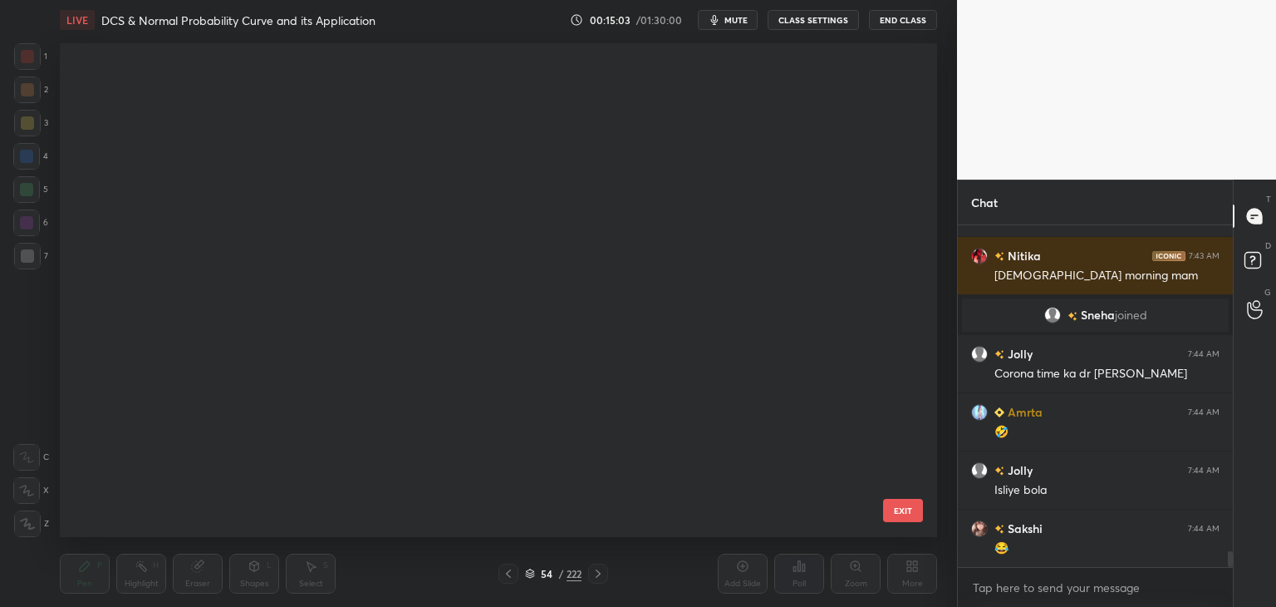
scroll to position [489, 869]
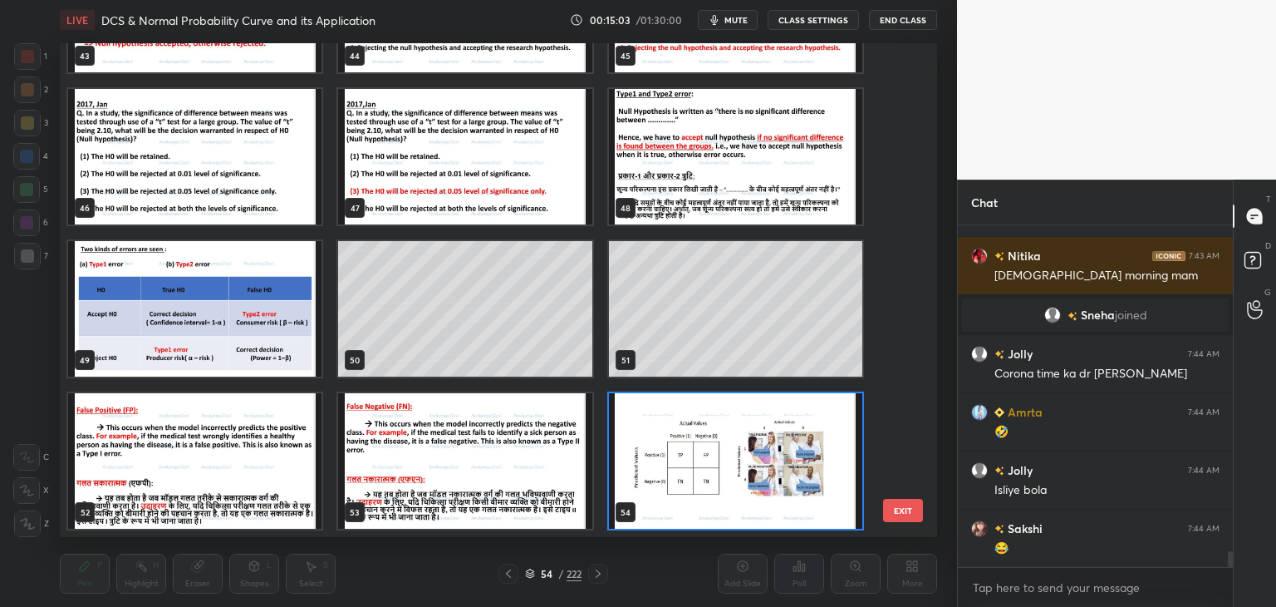
click at [529, 574] on icon at bounding box center [530, 573] width 10 height 10
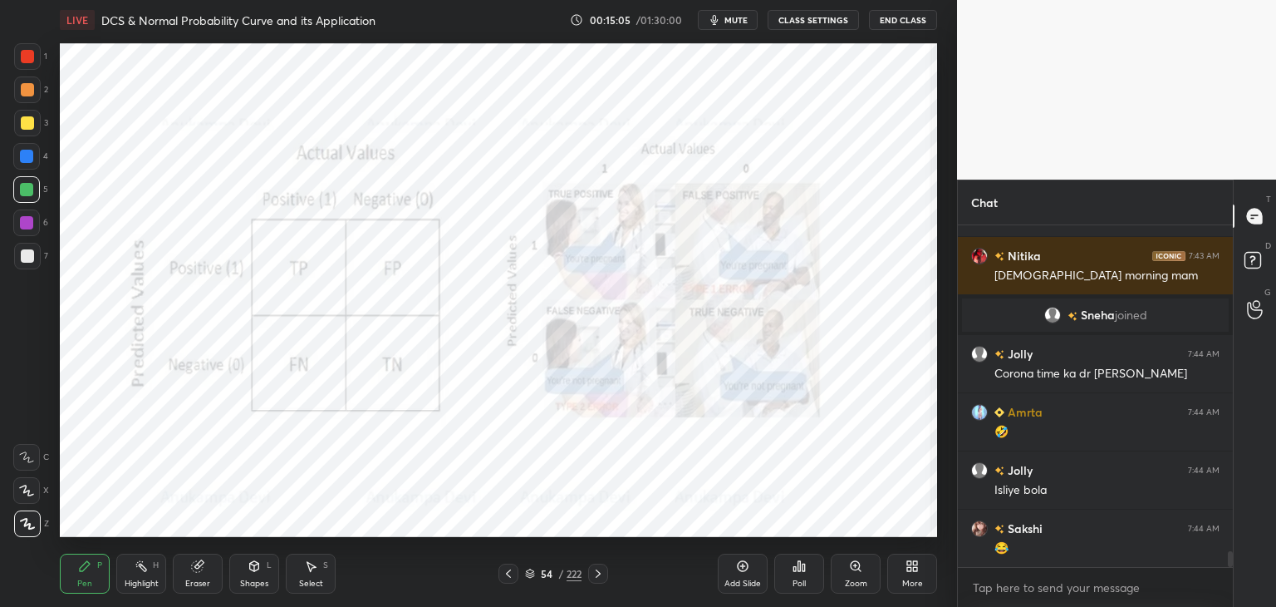
click at [529, 577] on icon at bounding box center [530, 576] width 8 height 2
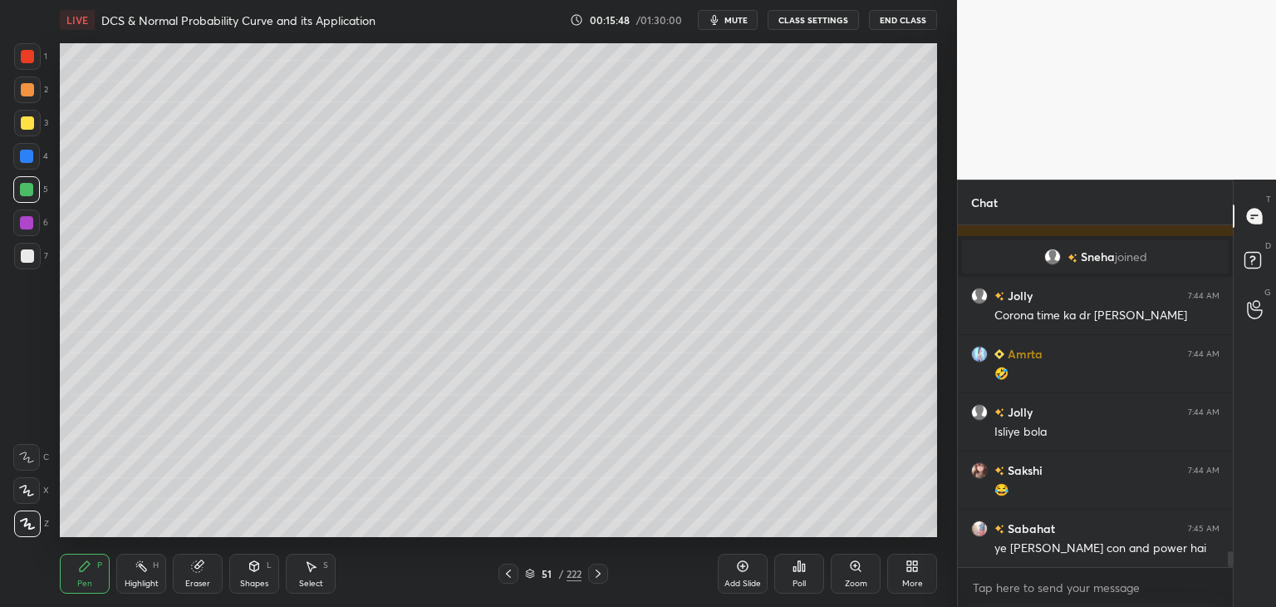
scroll to position [7122, 0]
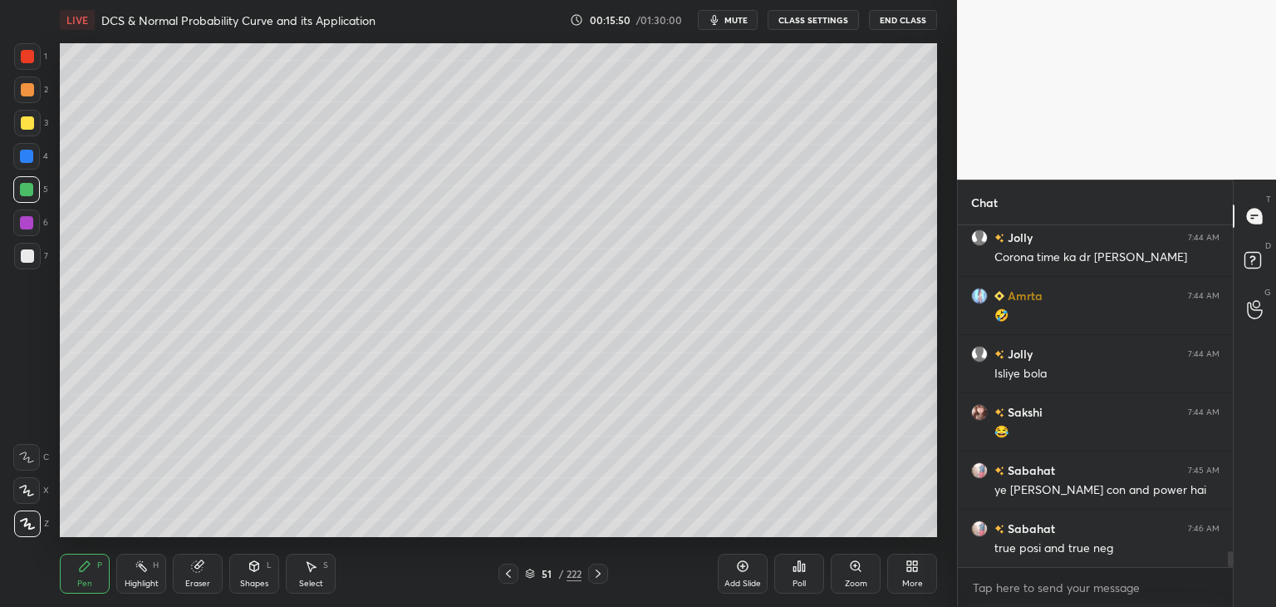
click at [743, 562] on icon at bounding box center [742, 565] width 13 height 13
click at [203, 576] on div "Eraser" at bounding box center [198, 573] width 50 height 40
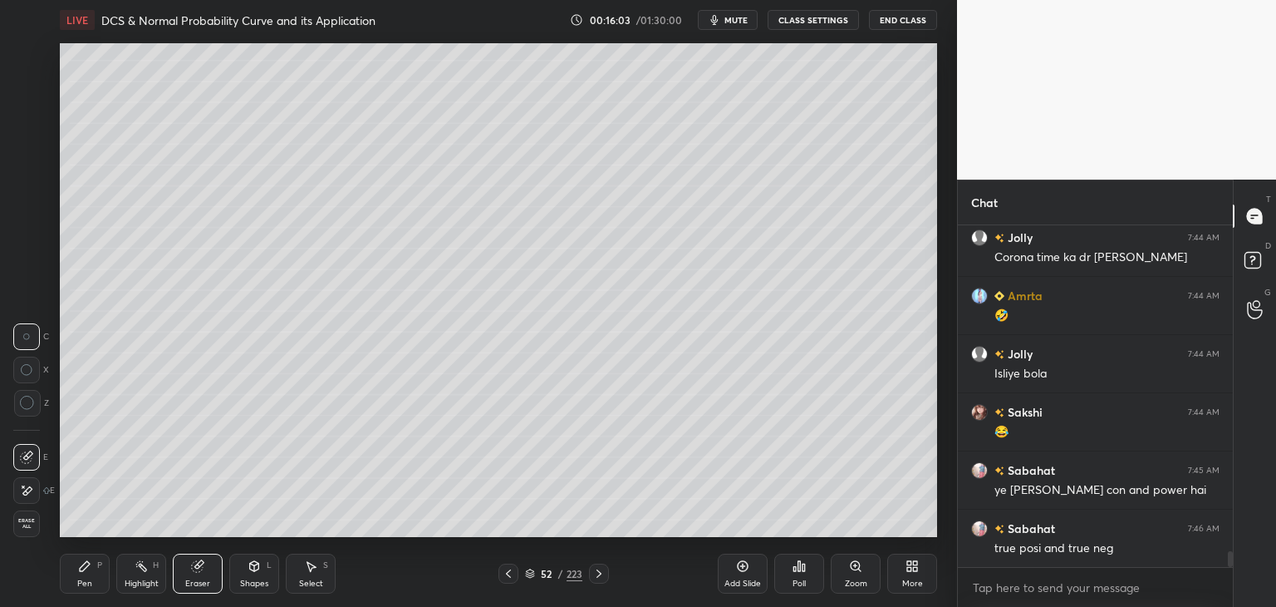
drag, startPoint x: 90, startPoint y: 580, endPoint x: 97, endPoint y: 541, distance: 39.8
click at [89, 579] on div "Pen" at bounding box center [84, 583] width 15 height 8
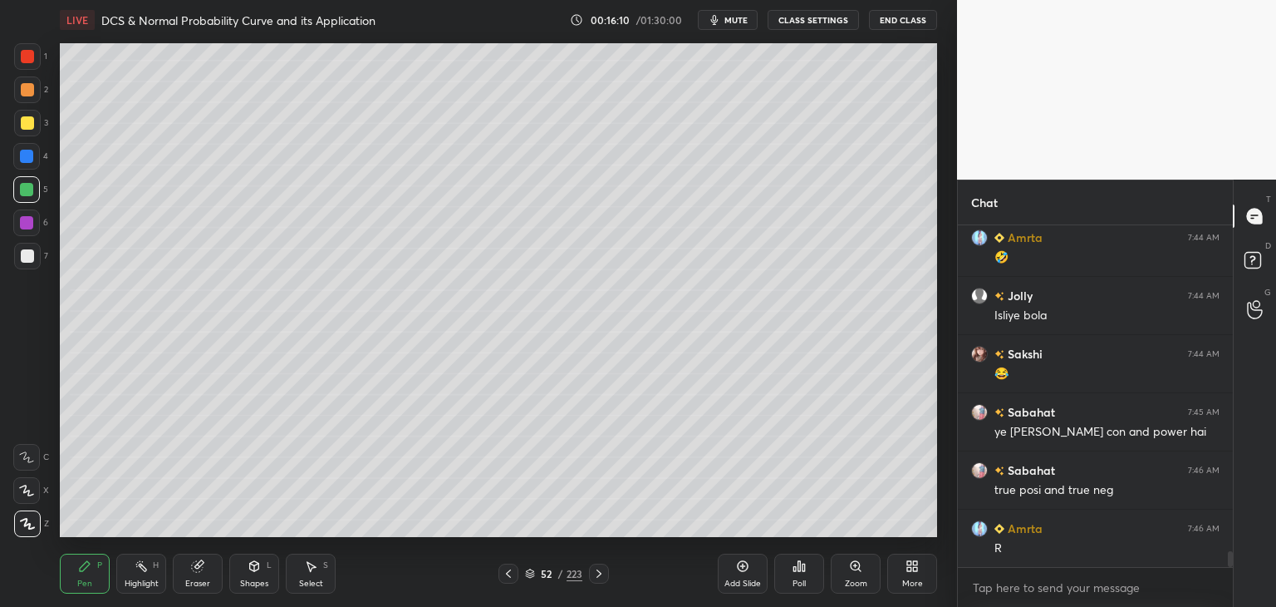
scroll to position [7220, 0]
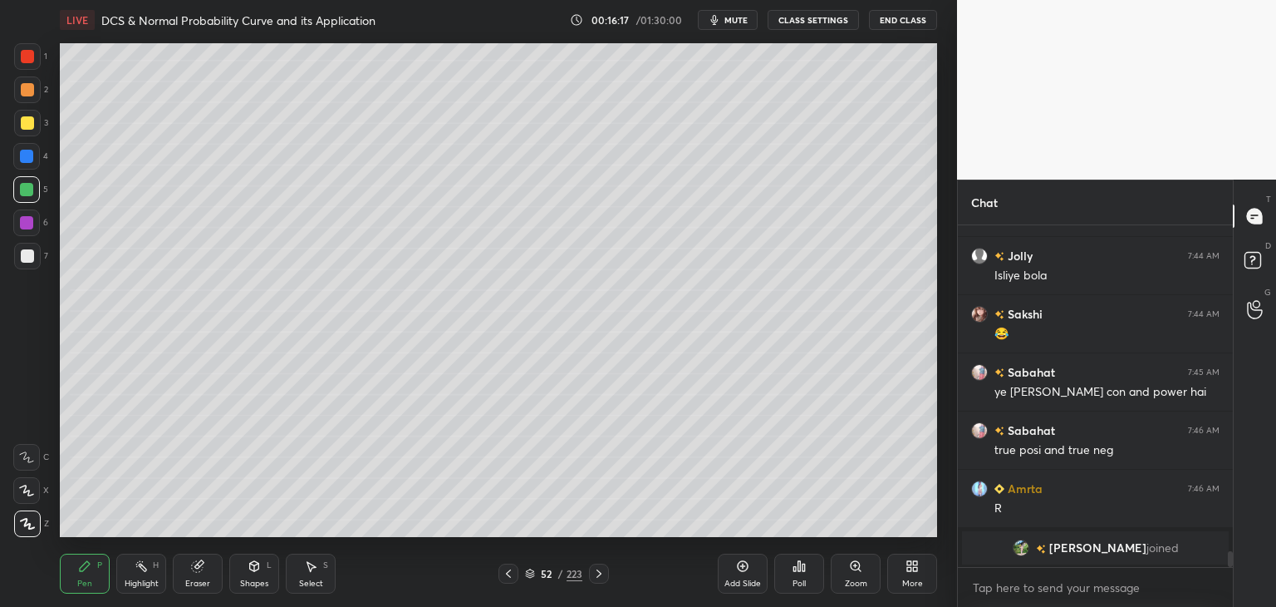
click at [27, 121] on div at bounding box center [27, 122] width 13 height 13
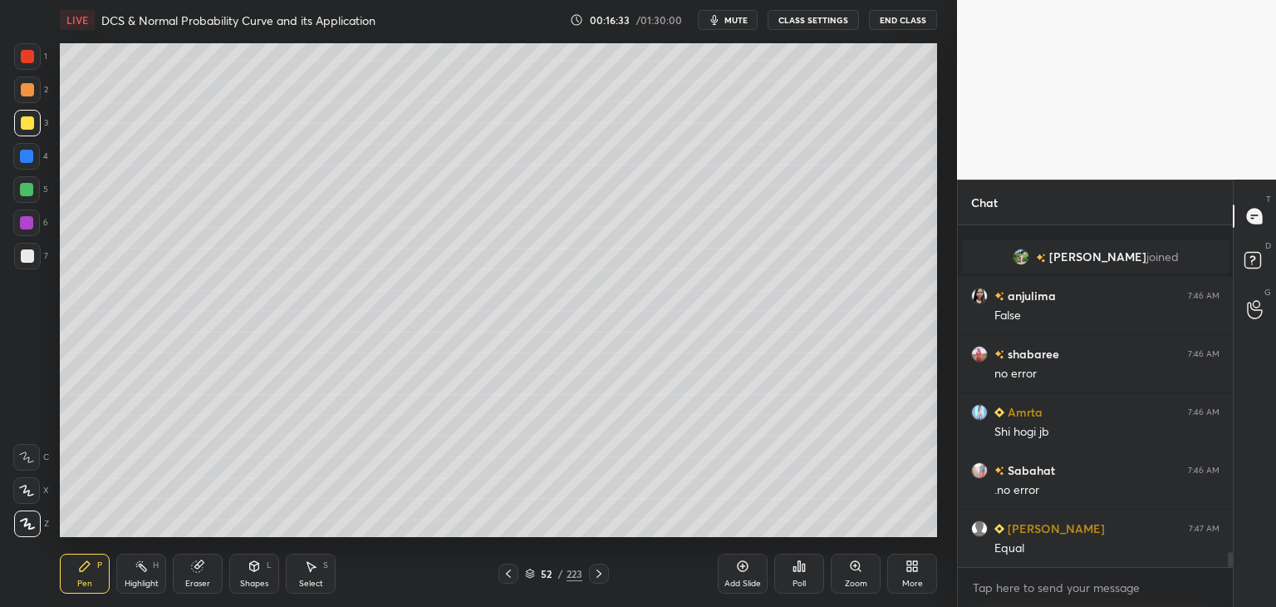
scroll to position [7403, 0]
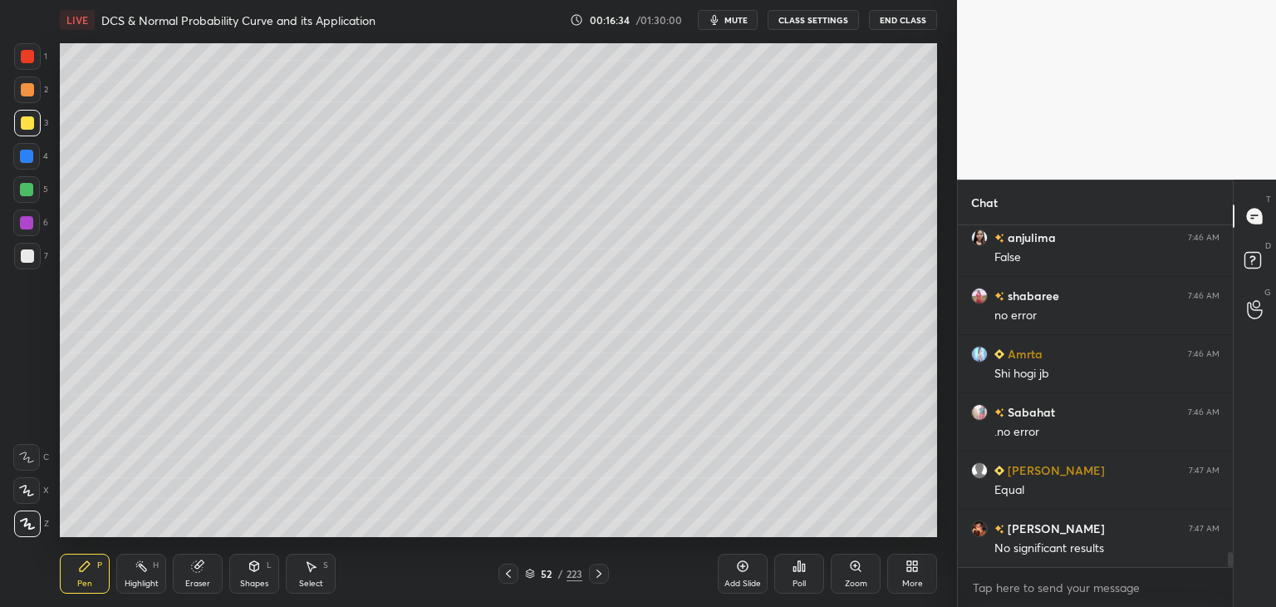
click at [197, 579] on div "Eraser" at bounding box center [197, 583] width 25 height 8
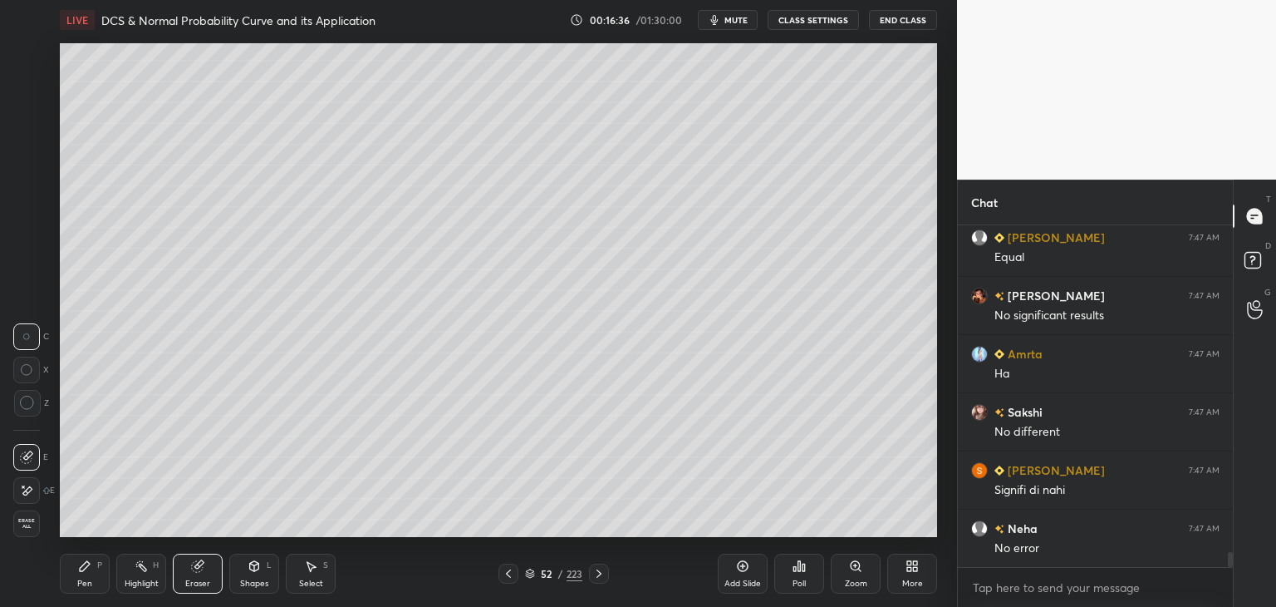
scroll to position [7694, 0]
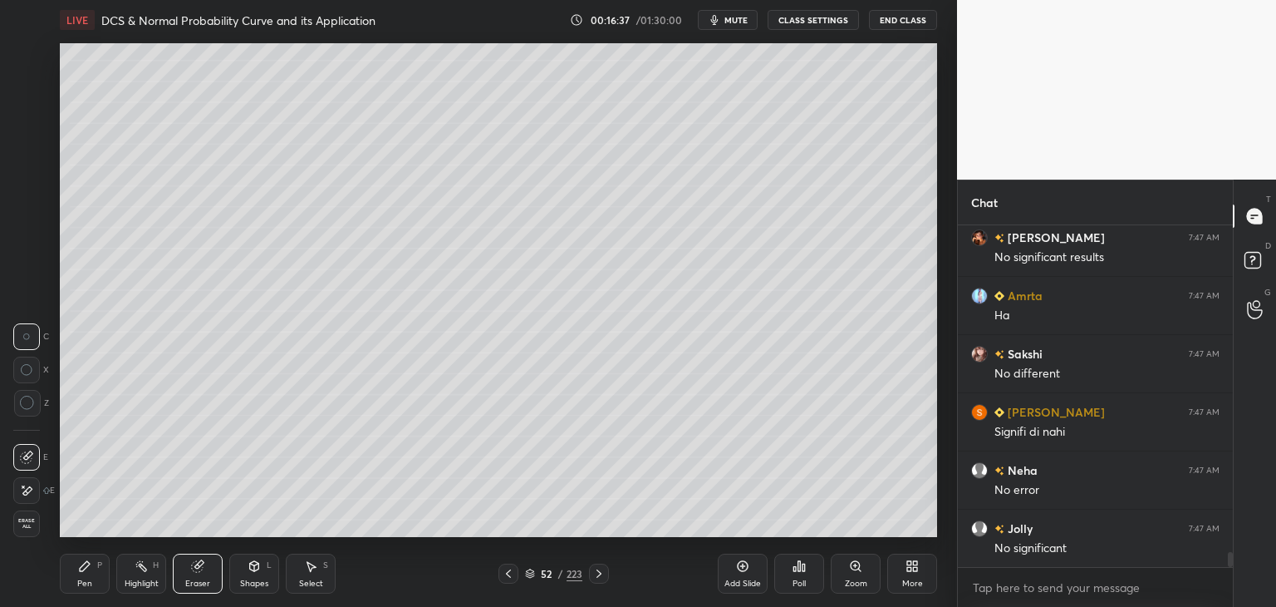
click at [90, 576] on div "Pen P" at bounding box center [85, 573] width 50 height 40
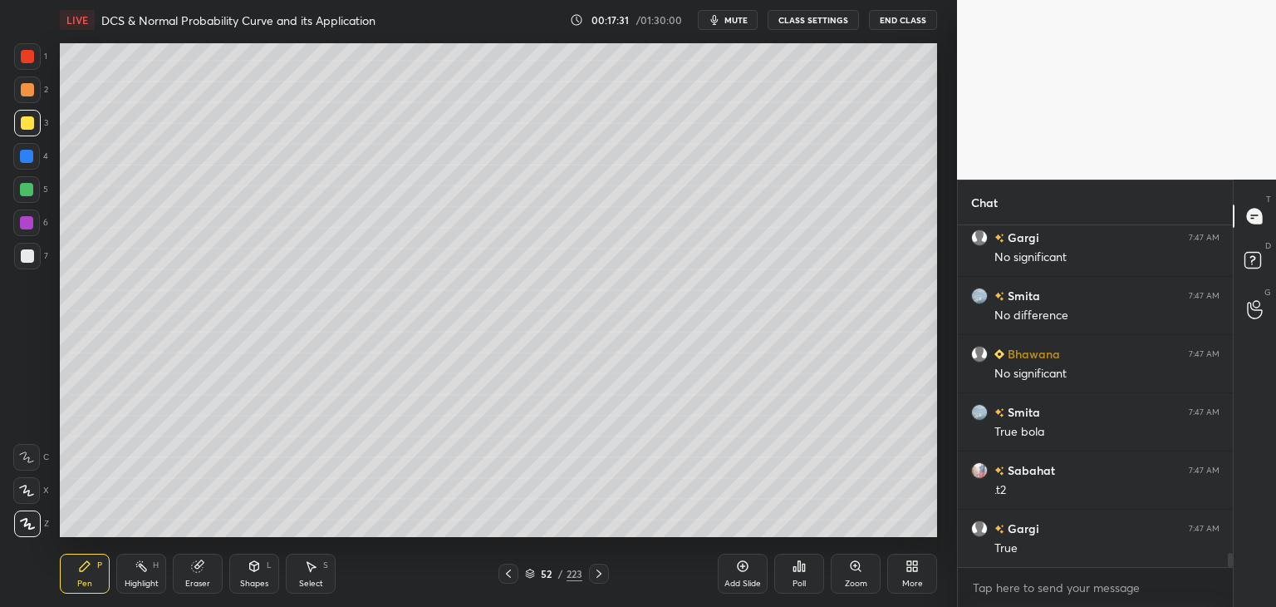
scroll to position [8159, 0]
click at [739, 21] on span "mute" at bounding box center [736, 20] width 23 height 12
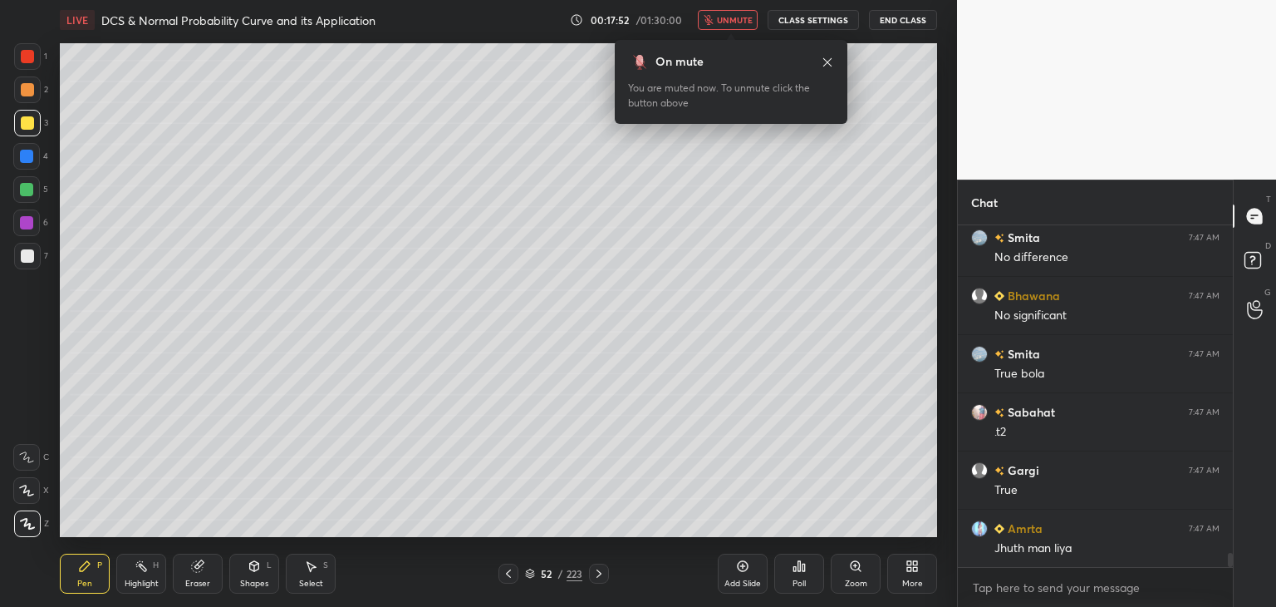
click at [735, 20] on span "unmute" at bounding box center [735, 20] width 36 height 12
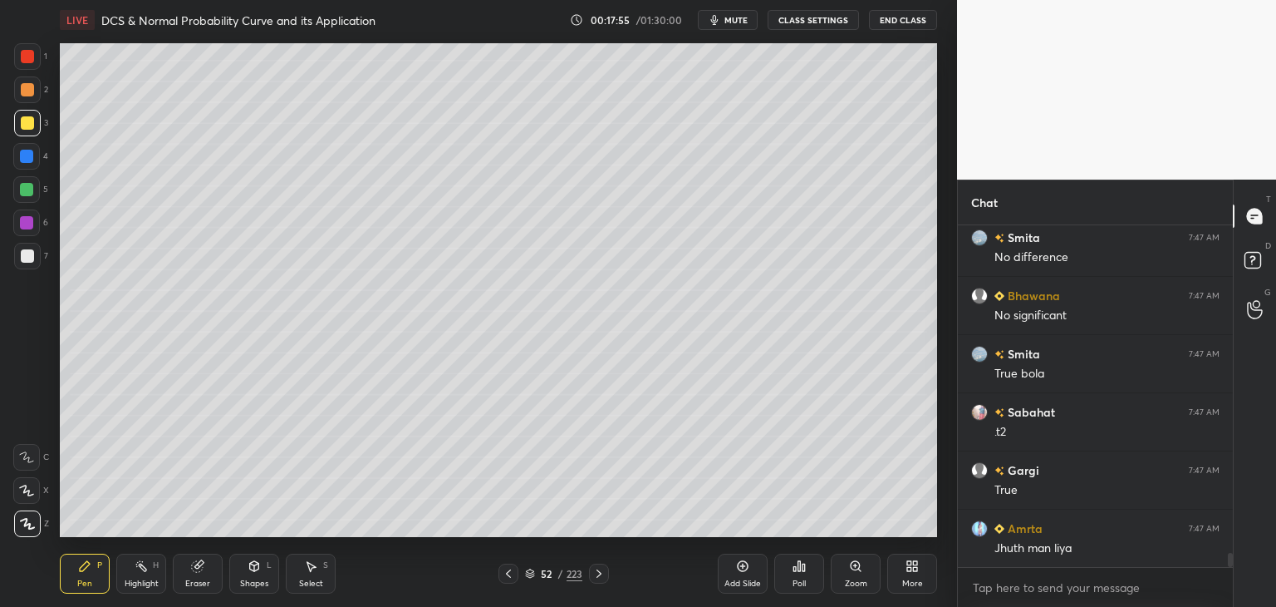
click at [29, 228] on div at bounding box center [26, 222] width 13 height 13
click at [29, 228] on div at bounding box center [26, 222] width 27 height 27
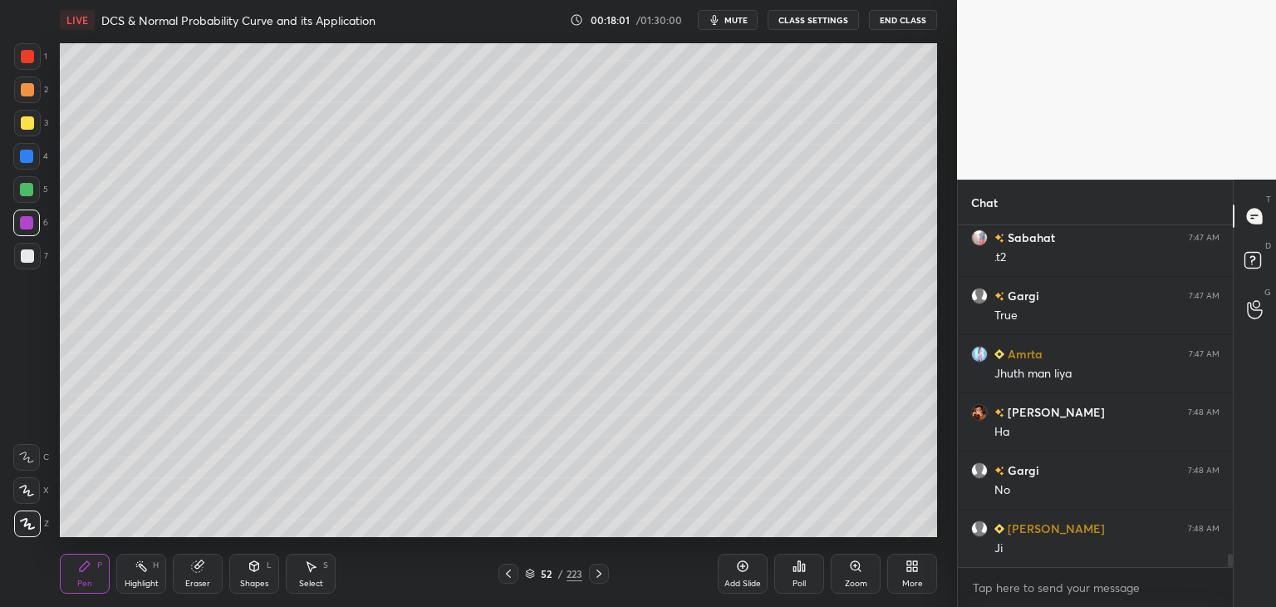
scroll to position [8392, 0]
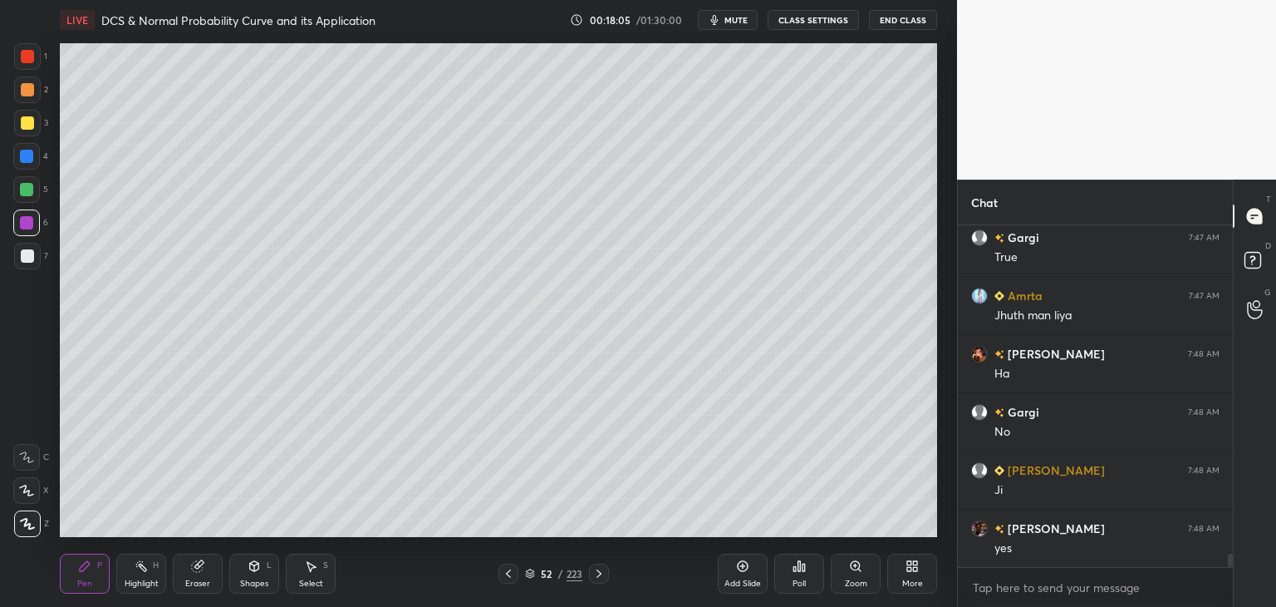
click at [507, 576] on icon at bounding box center [508, 573] width 13 height 13
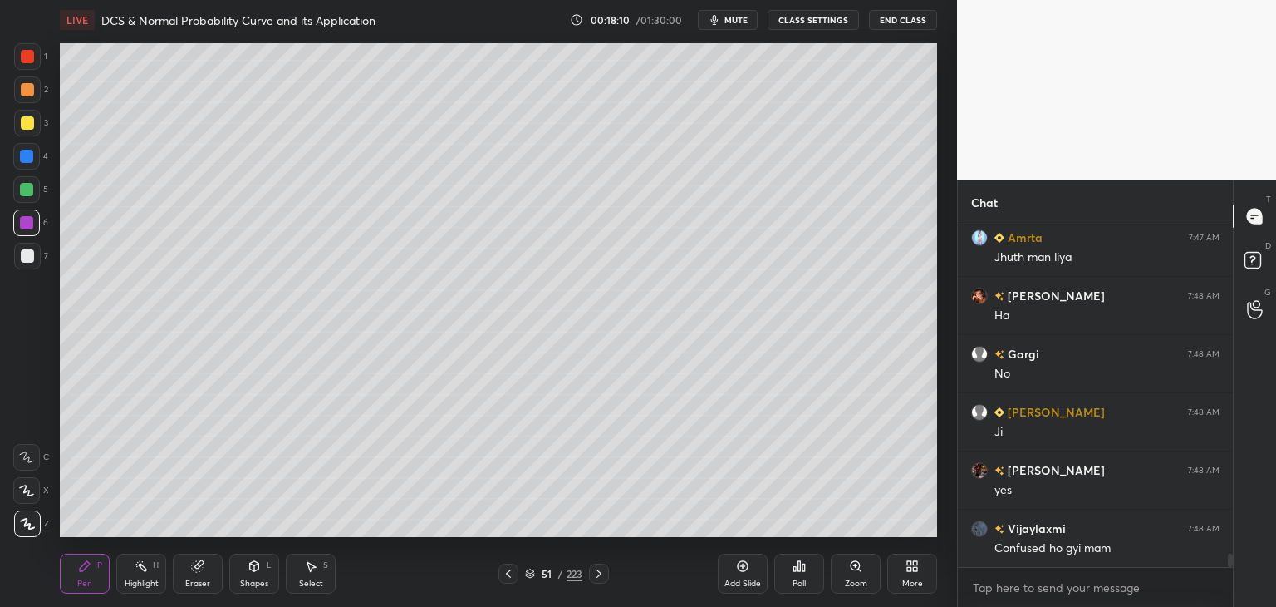
scroll to position [8508, 0]
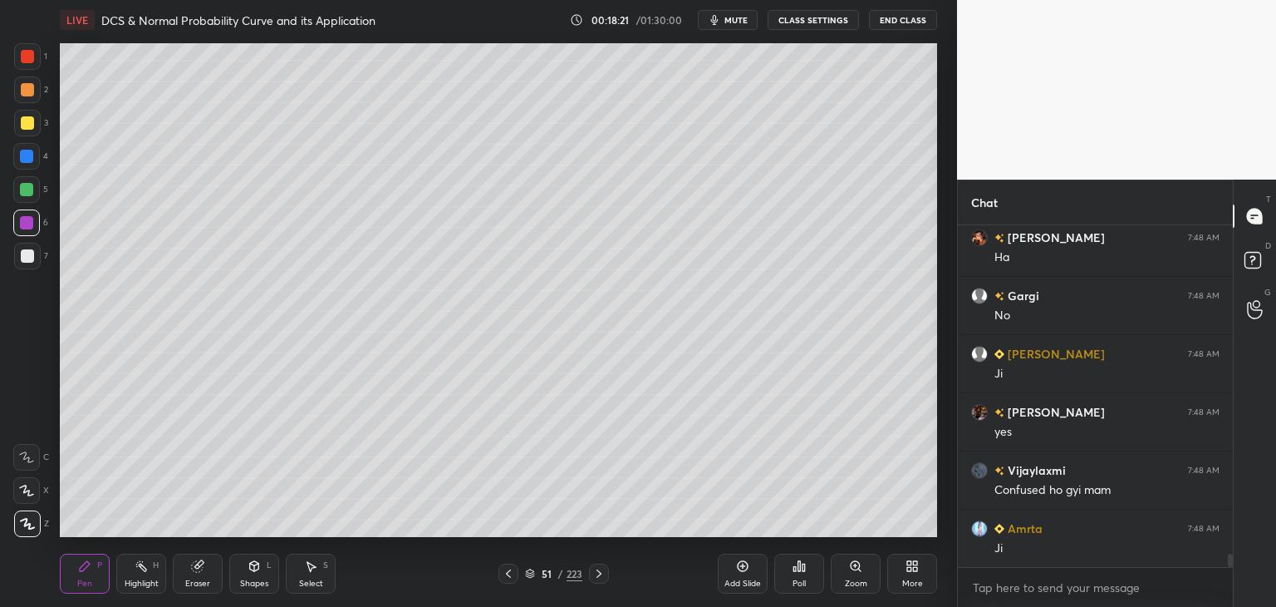
click at [599, 571] on icon at bounding box center [598, 573] width 13 height 13
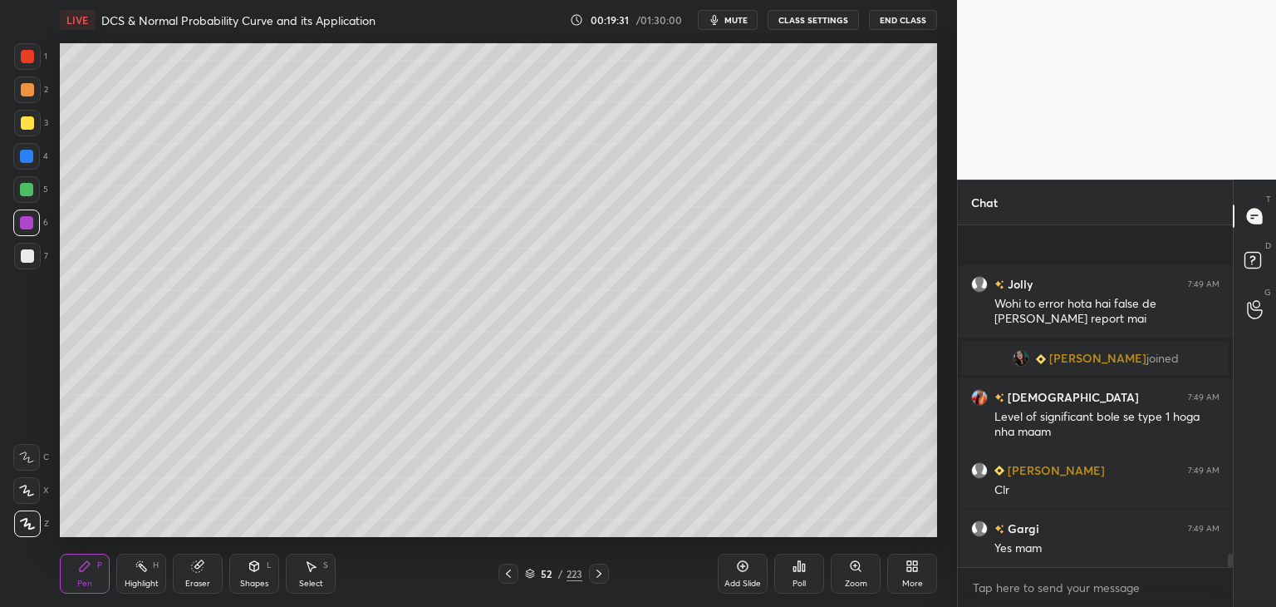
scroll to position [8626, 0]
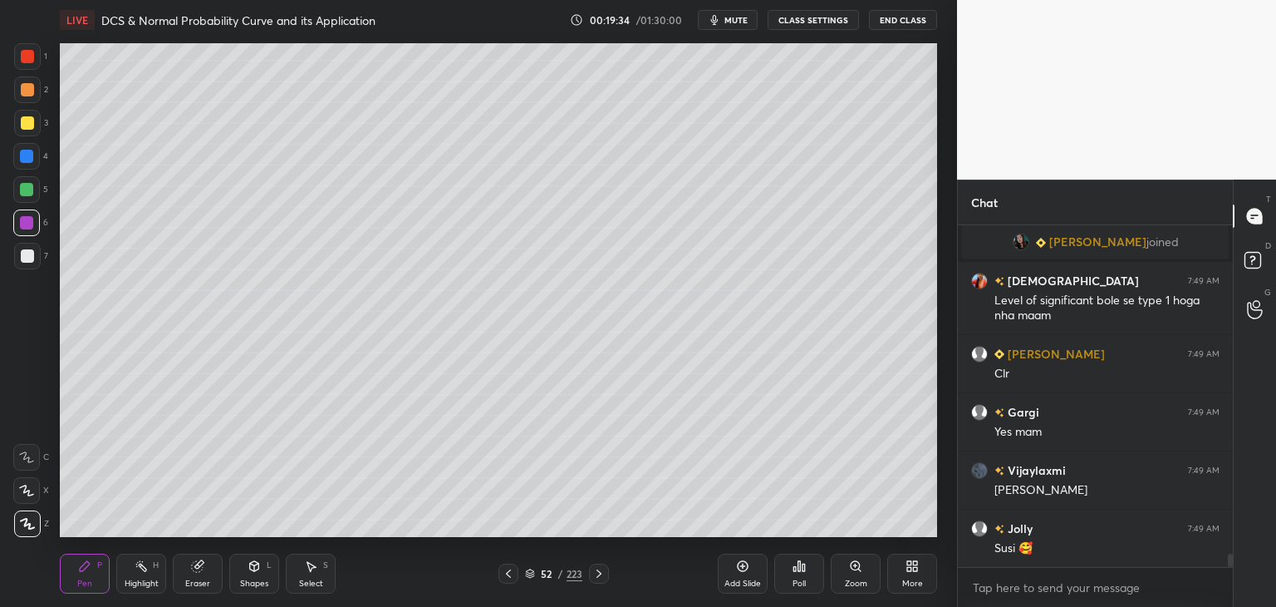
click at [741, 563] on icon at bounding box center [742, 565] width 13 height 13
click at [34, 119] on div at bounding box center [27, 123] width 27 height 27
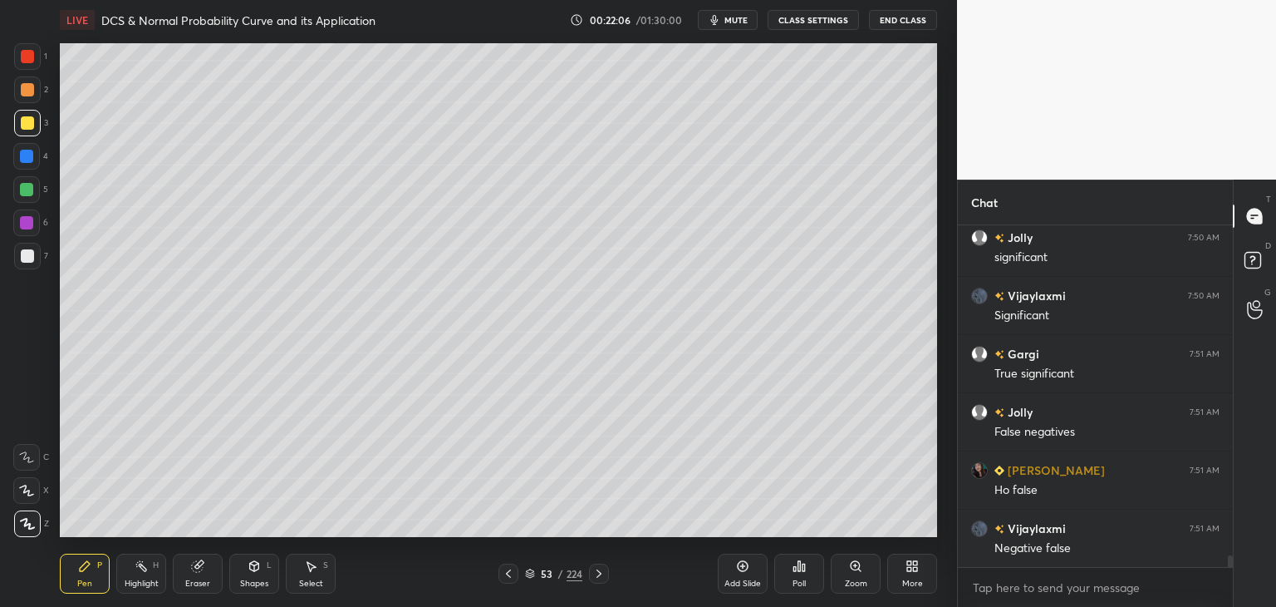
scroll to position [9638, 0]
click at [529, 572] on icon at bounding box center [530, 573] width 10 height 10
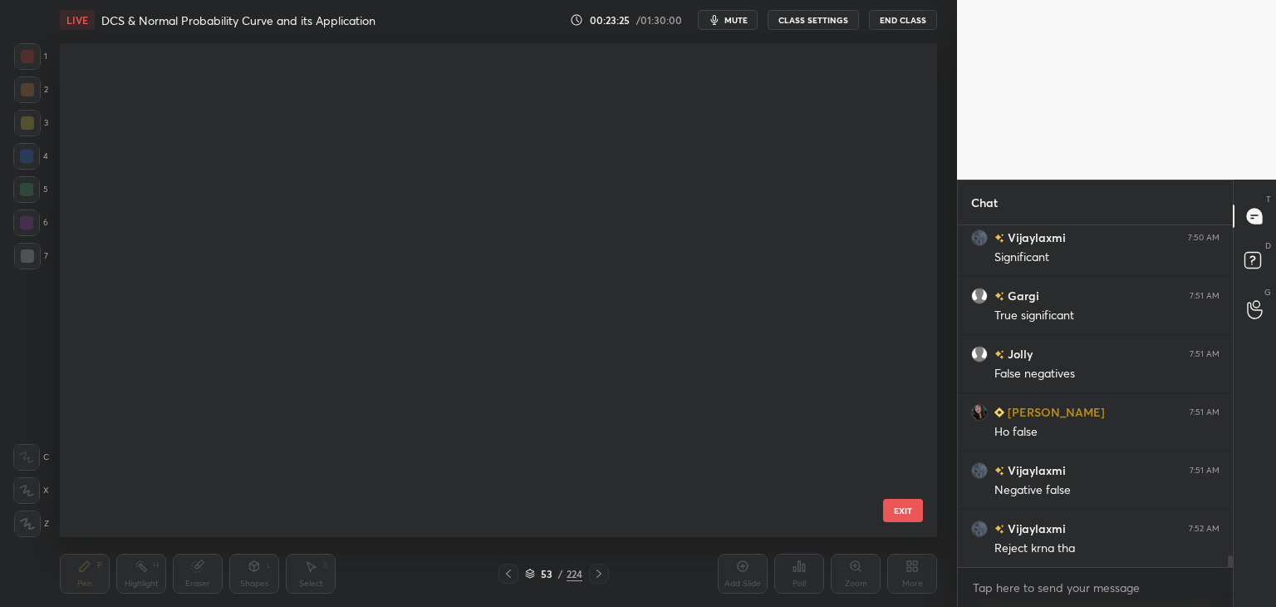
scroll to position [489, 869]
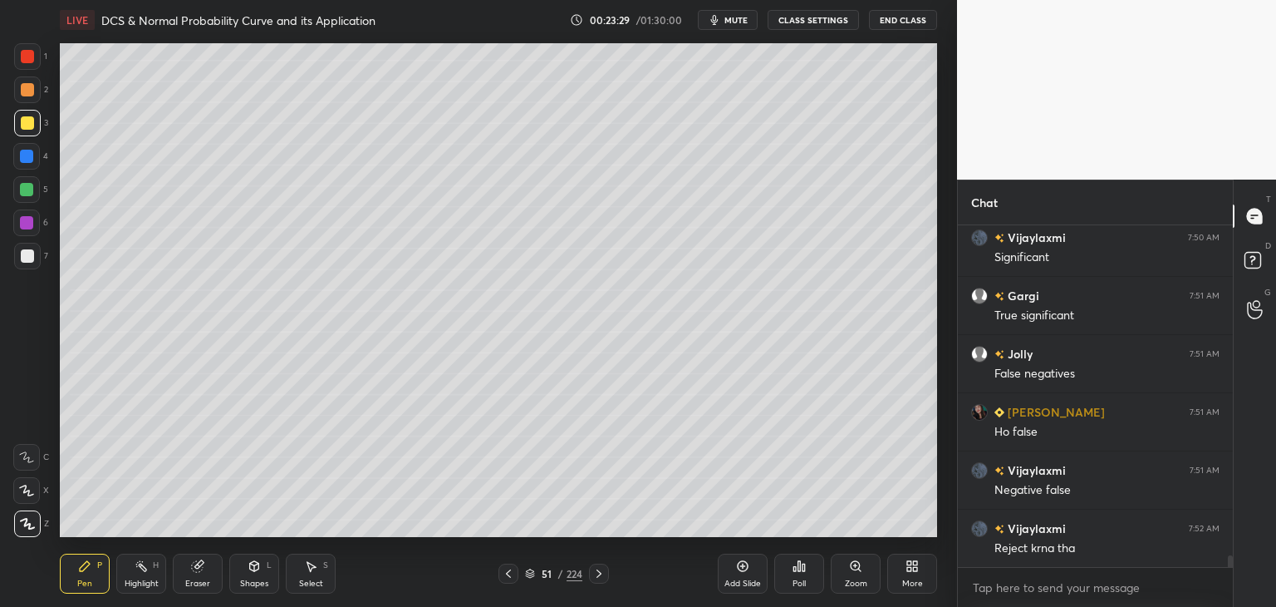
click at [668, 43] on div at bounding box center [498, 43] width 877 height 0
click at [671, 43] on div at bounding box center [498, 43] width 877 height 0
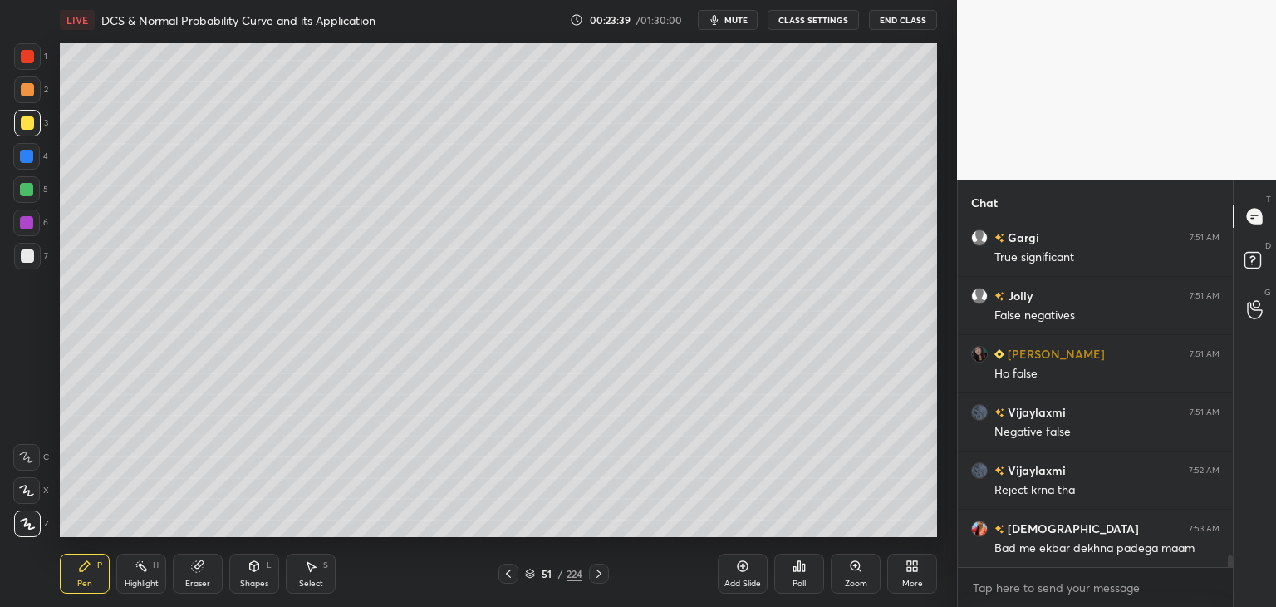
click at [531, 572] on icon at bounding box center [530, 571] width 8 height 4
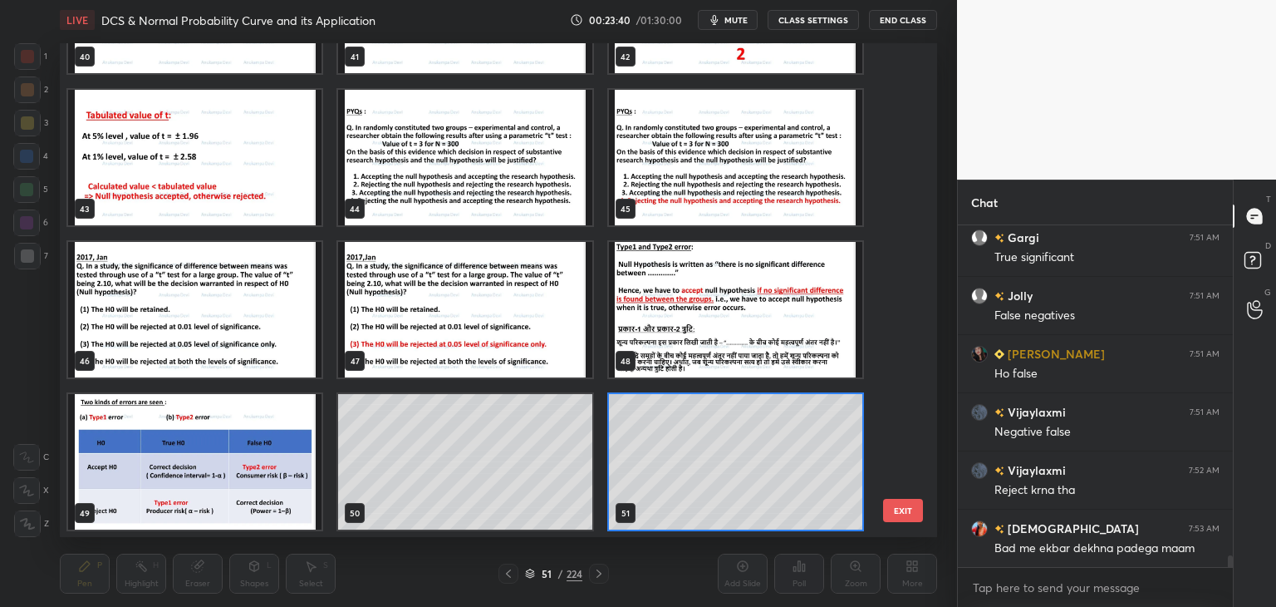
scroll to position [489, 869]
click at [528, 576] on icon at bounding box center [530, 573] width 10 height 10
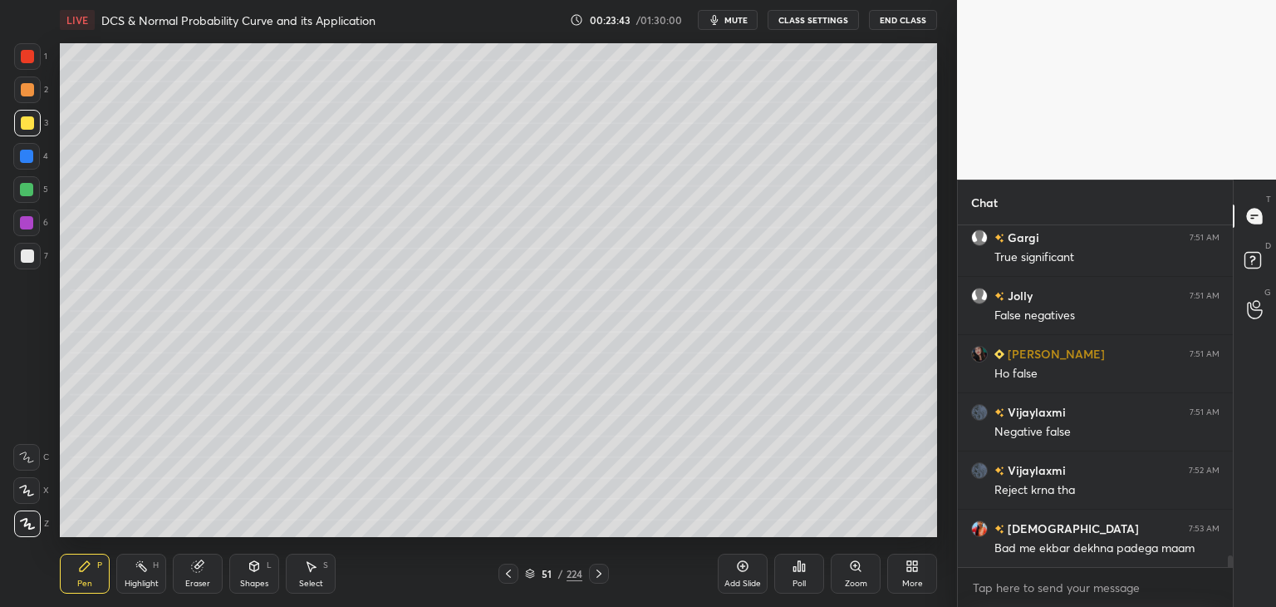
scroll to position [9754, 0]
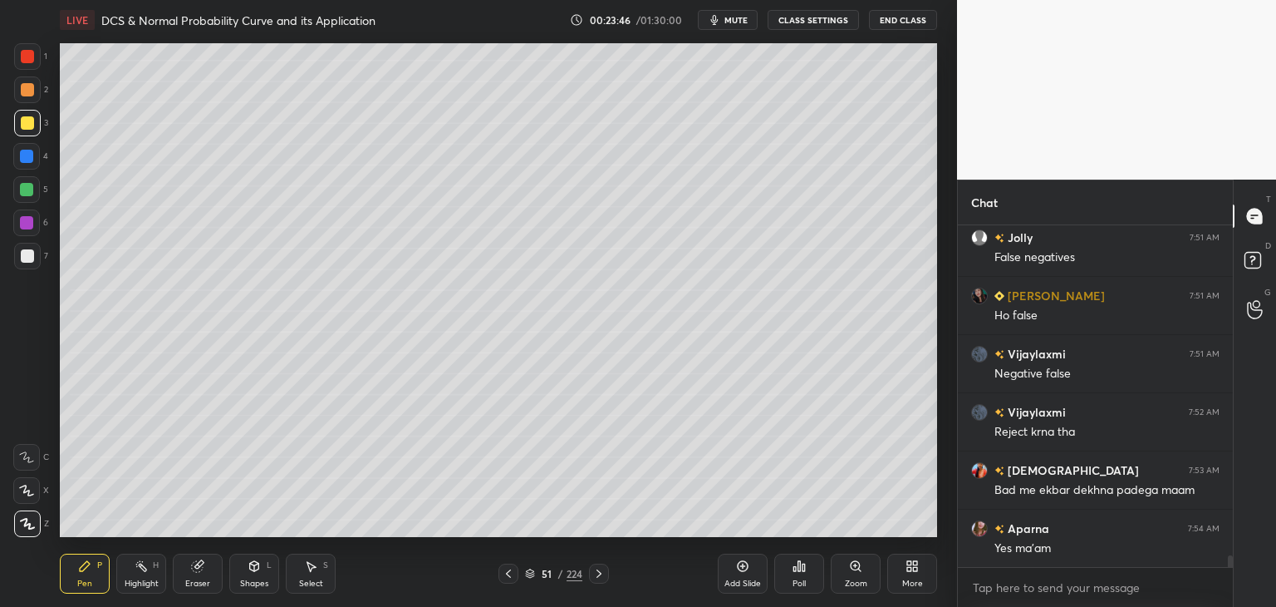
click at [599, 572] on icon at bounding box center [598, 573] width 13 height 13
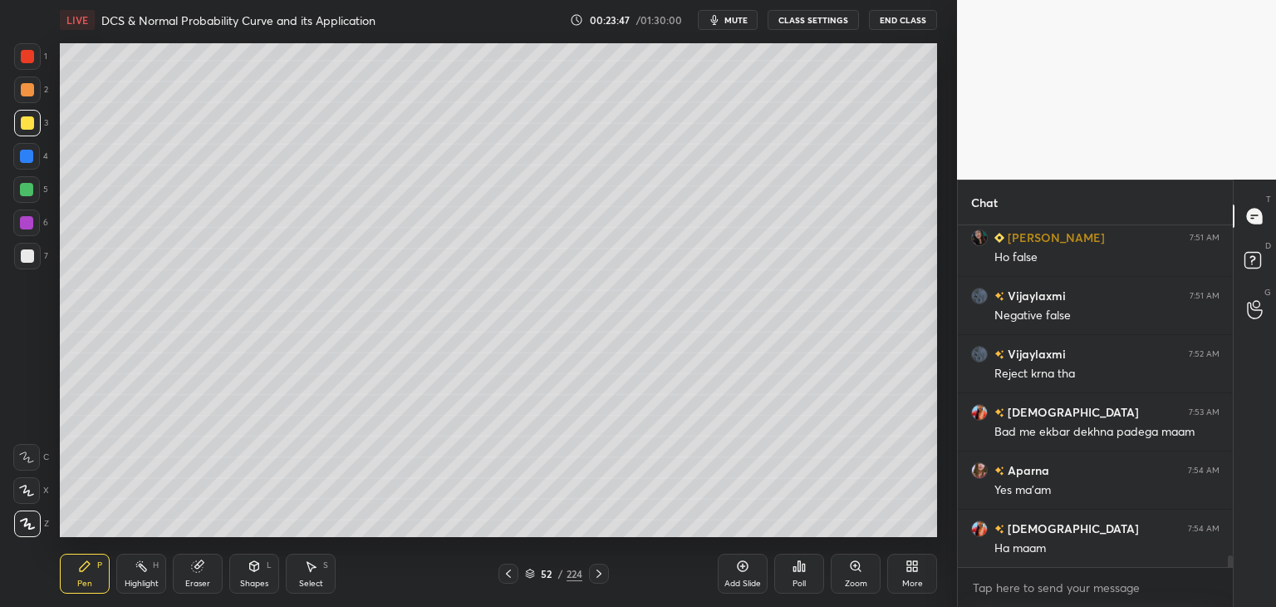
click at [599, 576] on icon at bounding box center [598, 573] width 13 height 13
click at [598, 577] on icon at bounding box center [598, 573] width 13 height 13
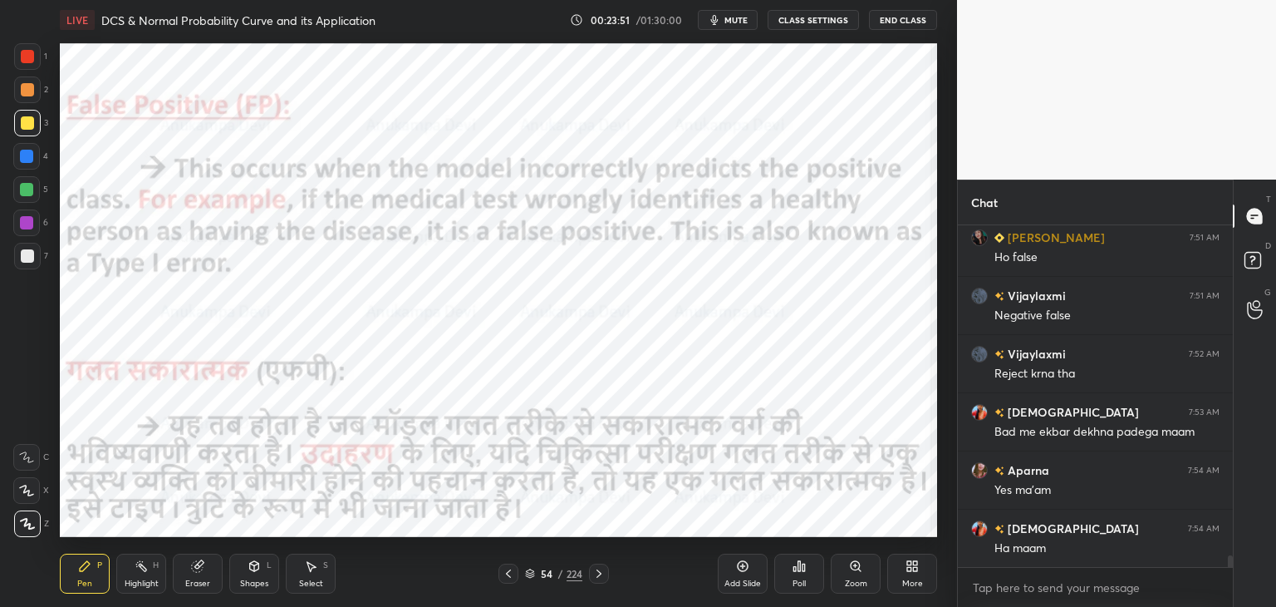
click at [27, 156] on div at bounding box center [26, 156] width 13 height 13
click at [602, 577] on icon at bounding box center [598, 573] width 13 height 13
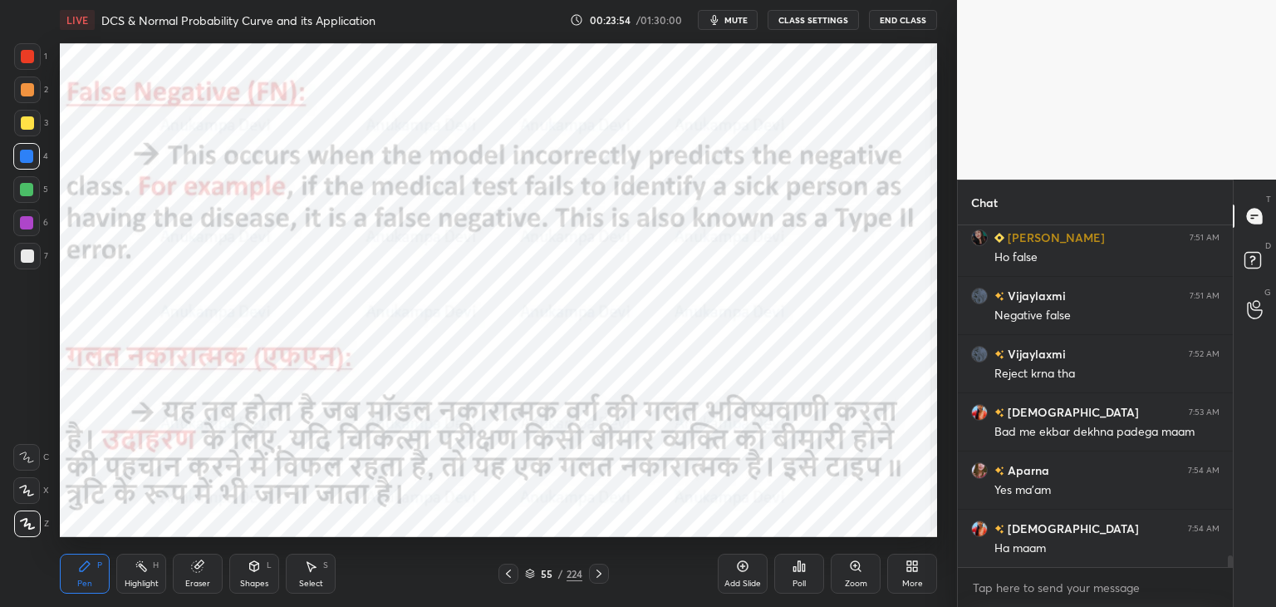
drag, startPoint x: 507, startPoint y: 573, endPoint x: 496, endPoint y: 547, distance: 28.7
click at [508, 571] on icon at bounding box center [508, 573] width 13 height 13
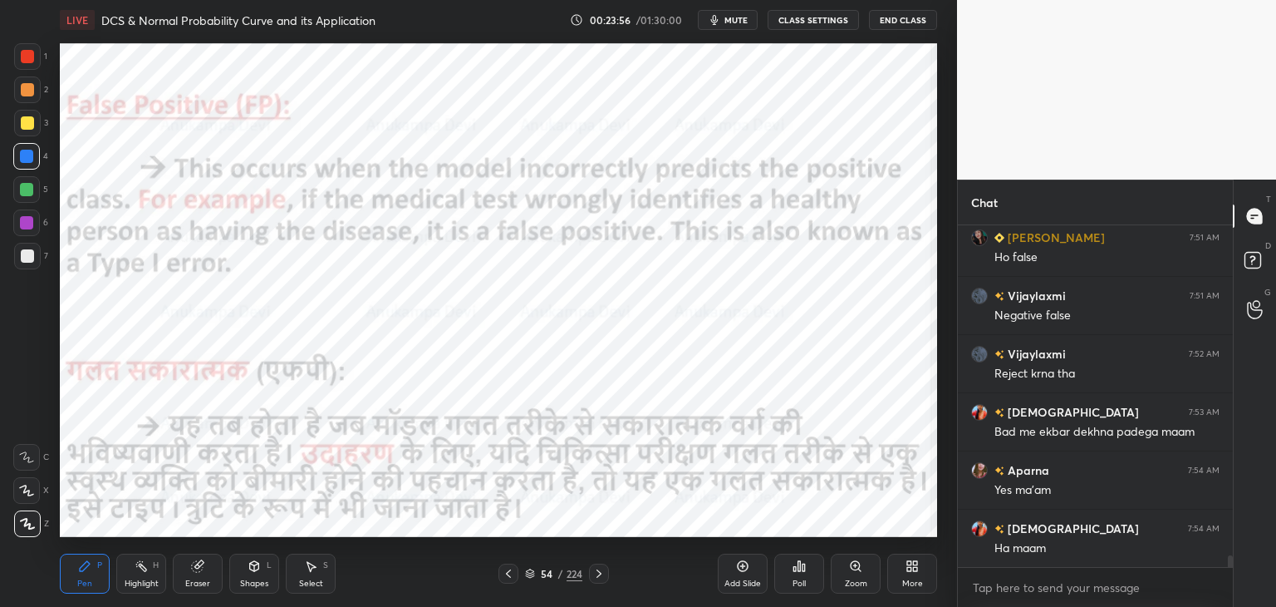
drag, startPoint x: 595, startPoint y: 574, endPoint x: 580, endPoint y: 559, distance: 21.2
click at [595, 573] on icon at bounding box center [598, 573] width 13 height 13
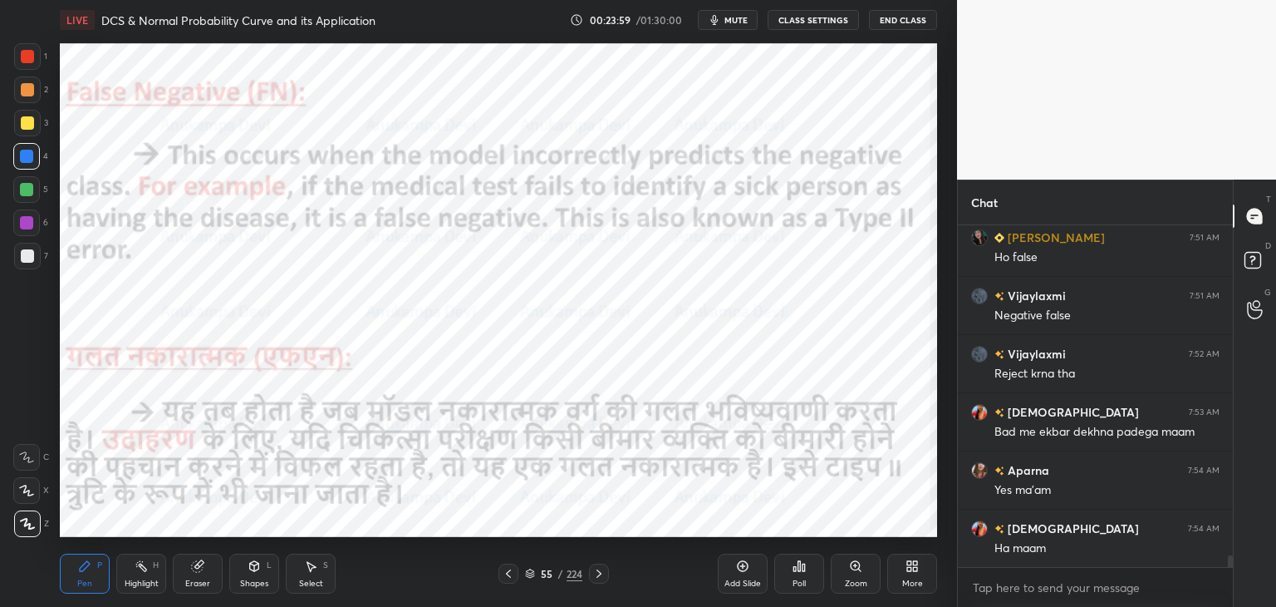
click at [602, 576] on icon at bounding box center [598, 573] width 13 height 13
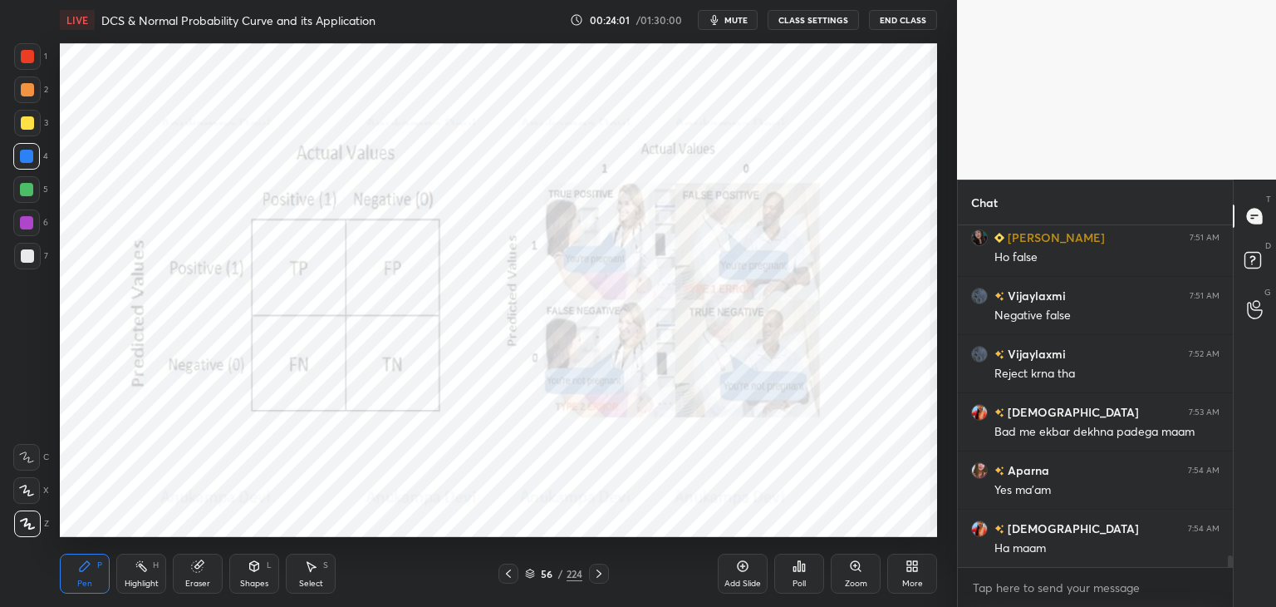
click at [597, 573] on icon at bounding box center [598, 573] width 13 height 13
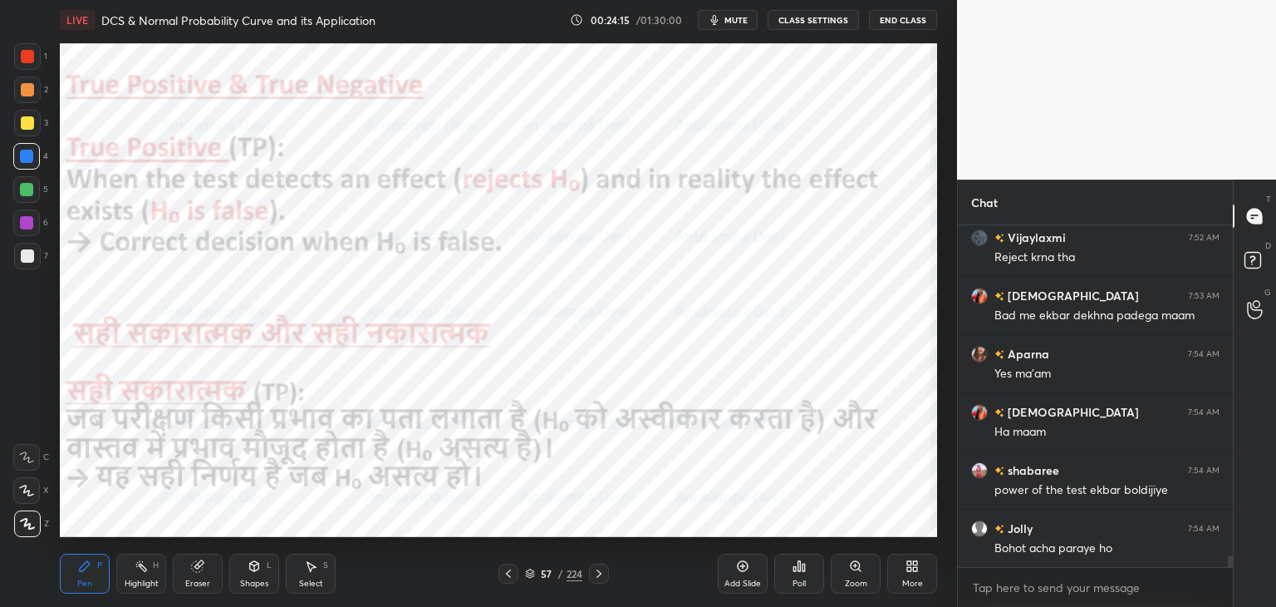
scroll to position [9987, 0]
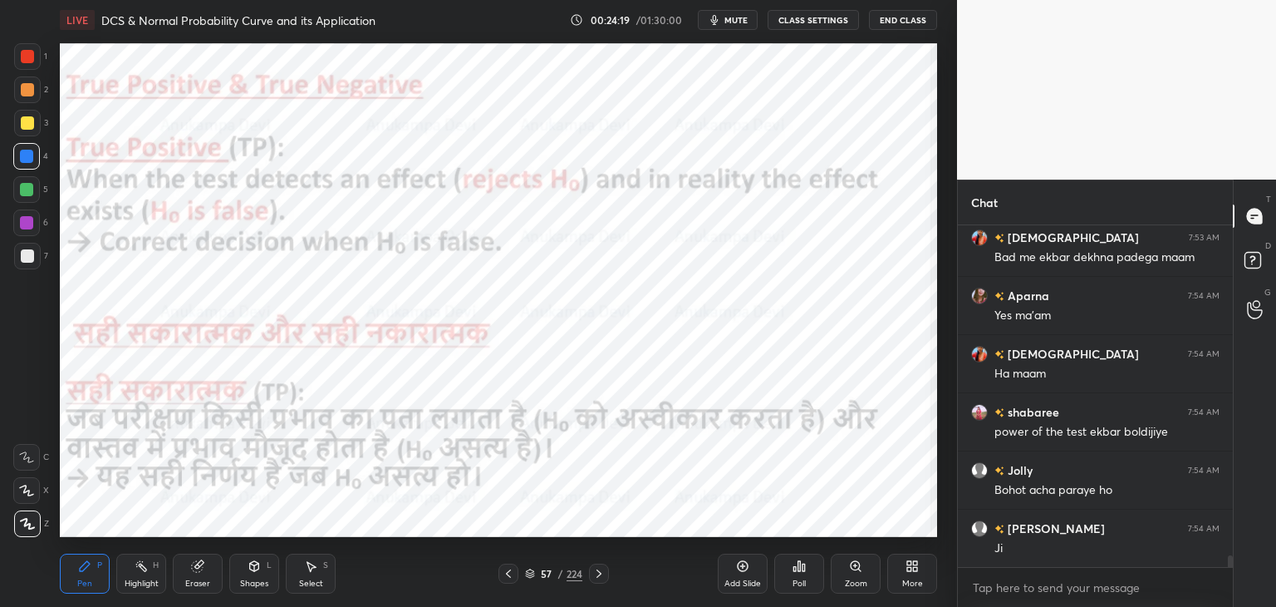
click at [739, 16] on span "mute" at bounding box center [736, 20] width 23 height 12
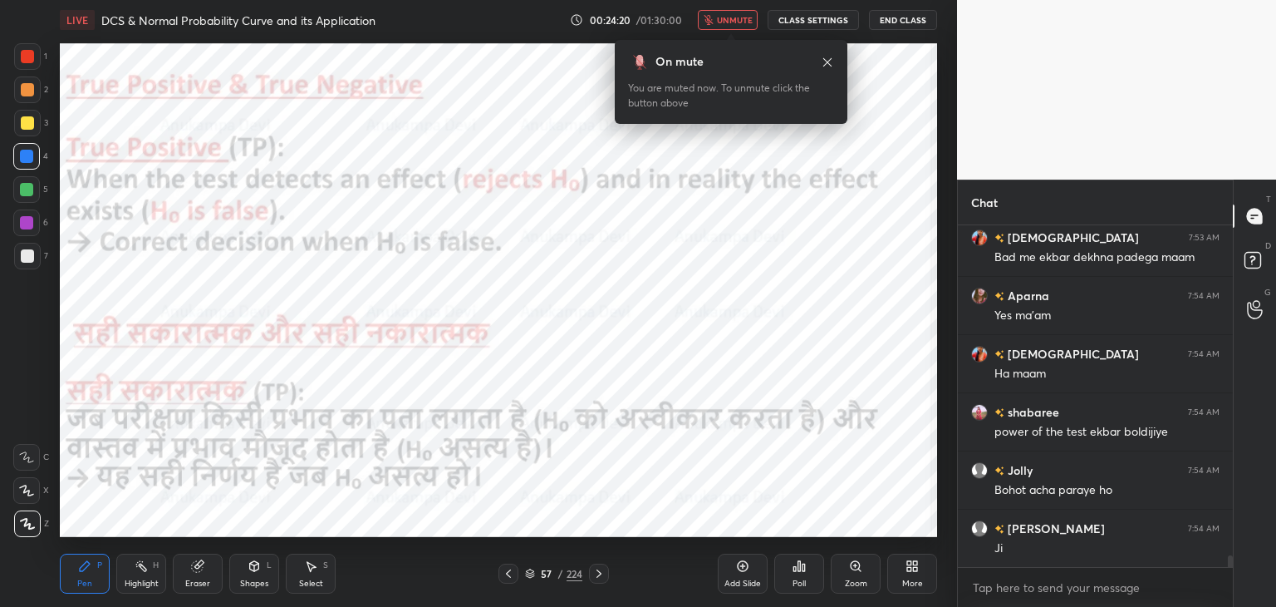
click at [740, 20] on span "unmute" at bounding box center [735, 20] width 36 height 12
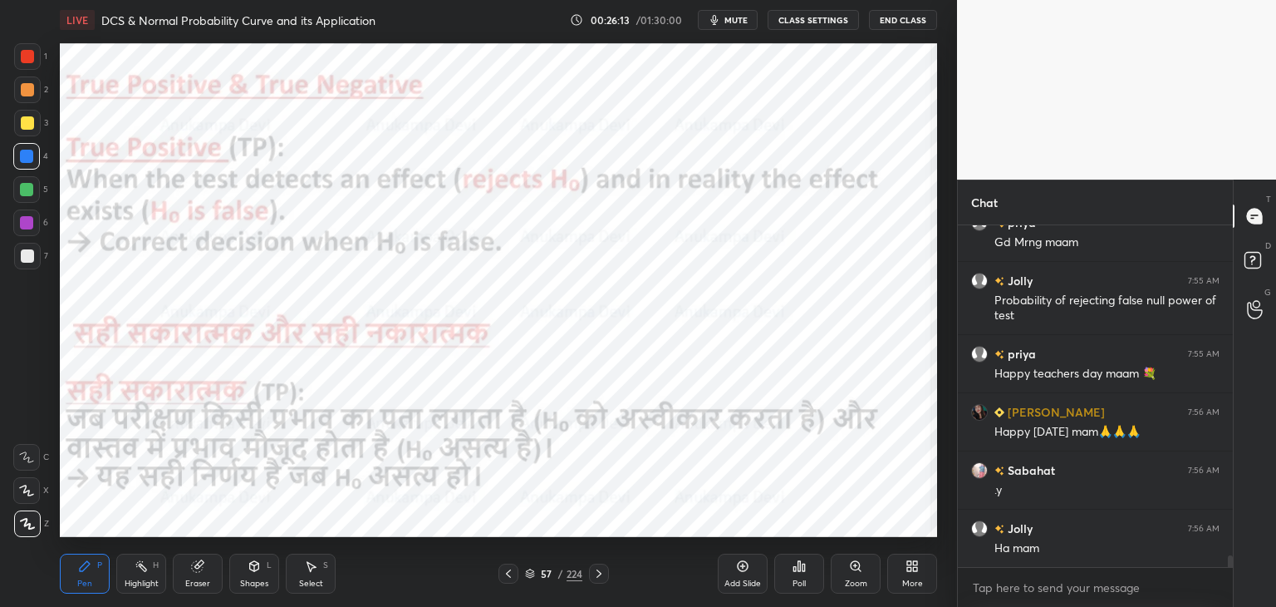
scroll to position [9907, 0]
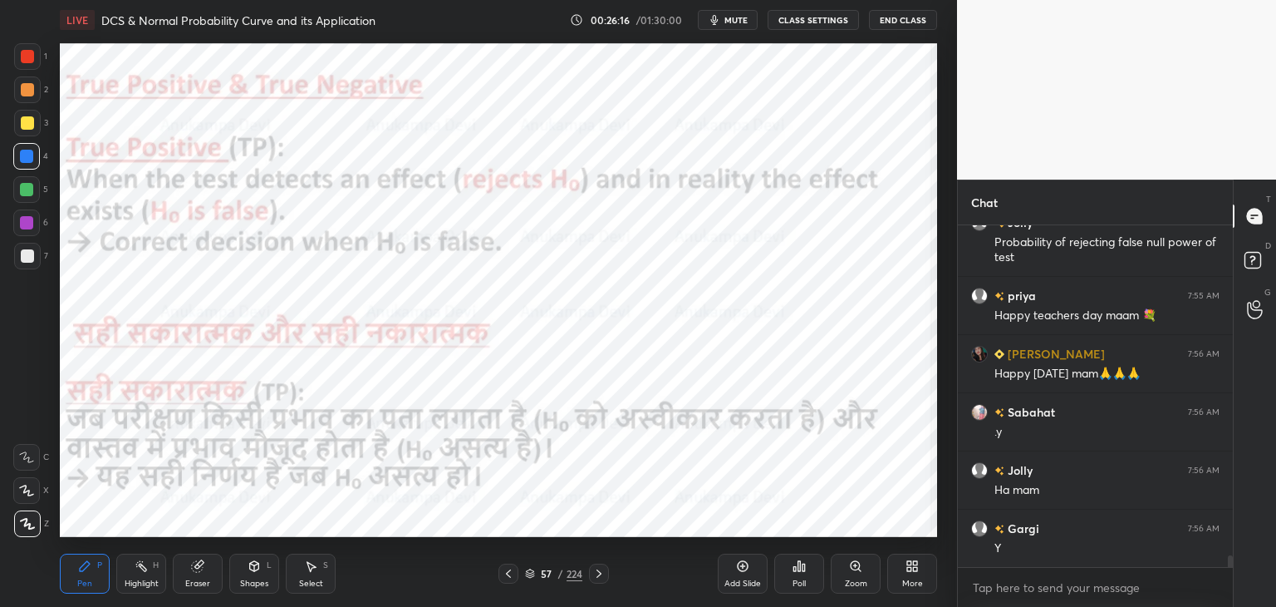
click at [600, 576] on icon at bounding box center [598, 573] width 13 height 13
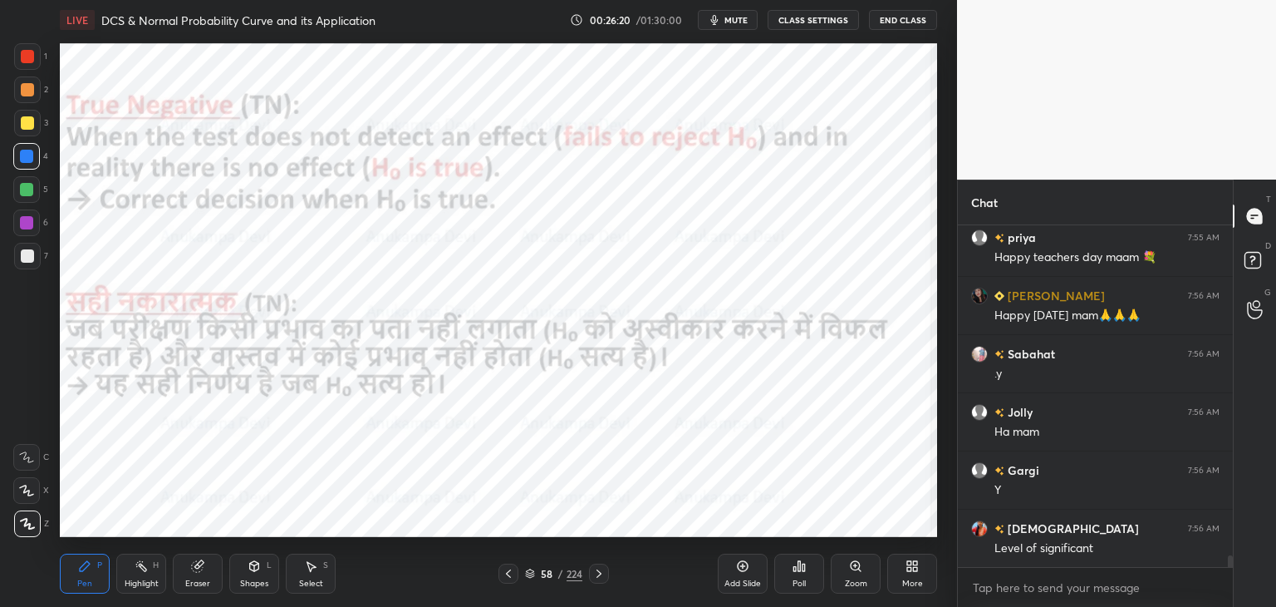
click at [509, 577] on icon at bounding box center [508, 573] width 13 height 13
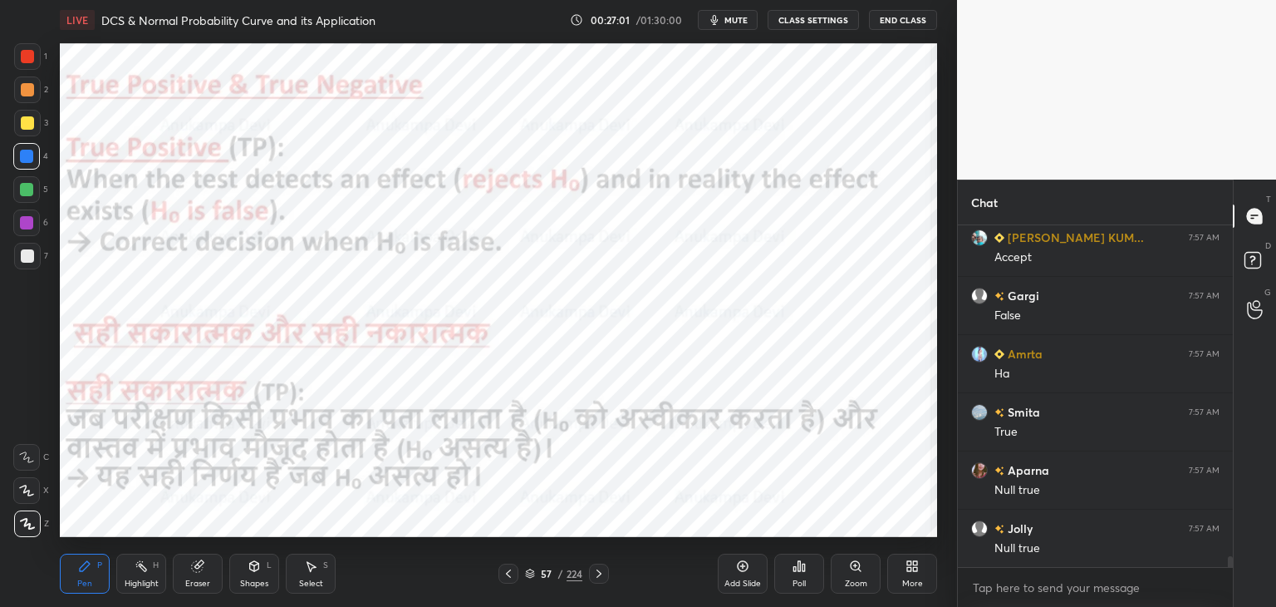
scroll to position [10663, 0]
click at [597, 581] on div at bounding box center [599, 573] width 20 height 20
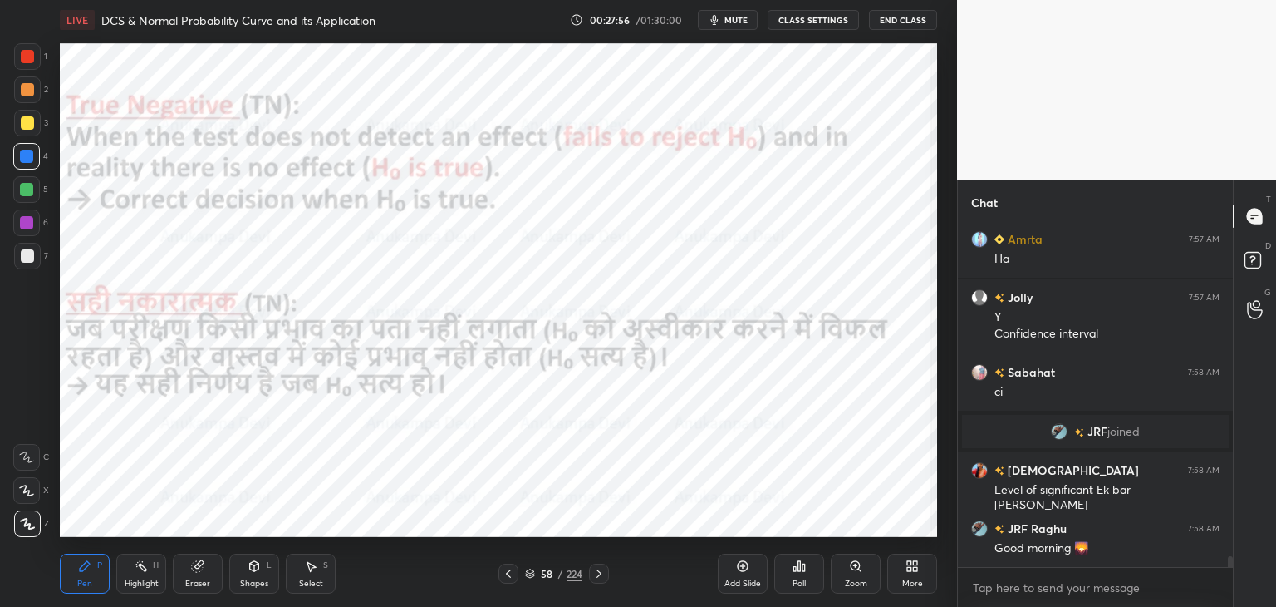
scroll to position [10615, 0]
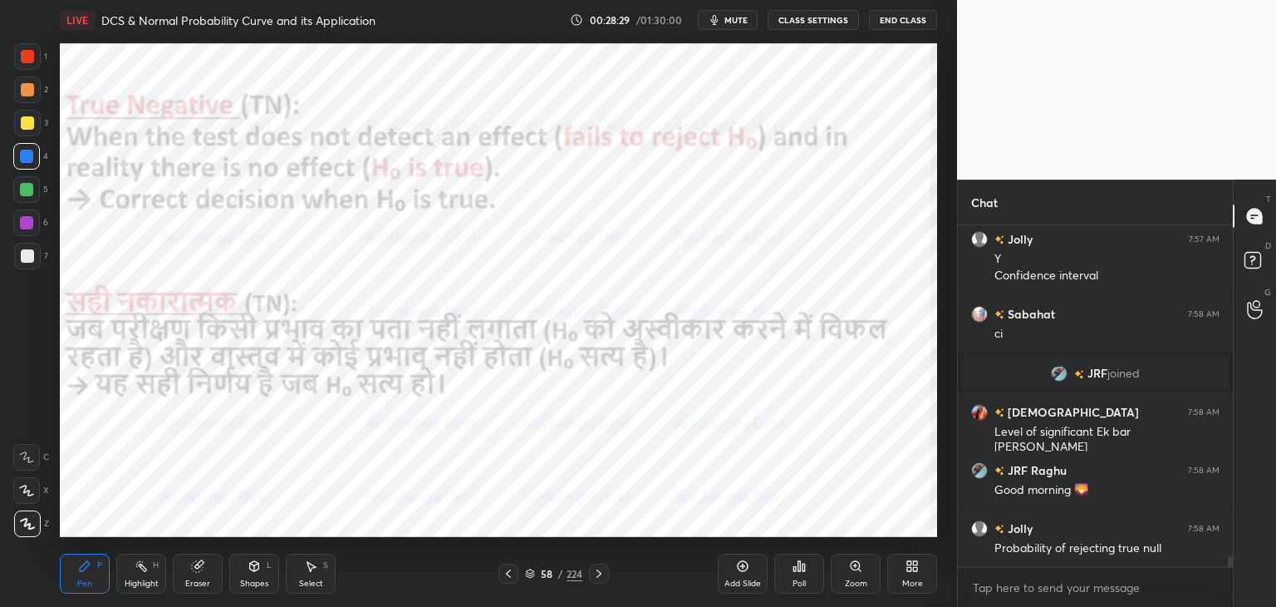
click at [528, 574] on icon at bounding box center [530, 573] width 10 height 10
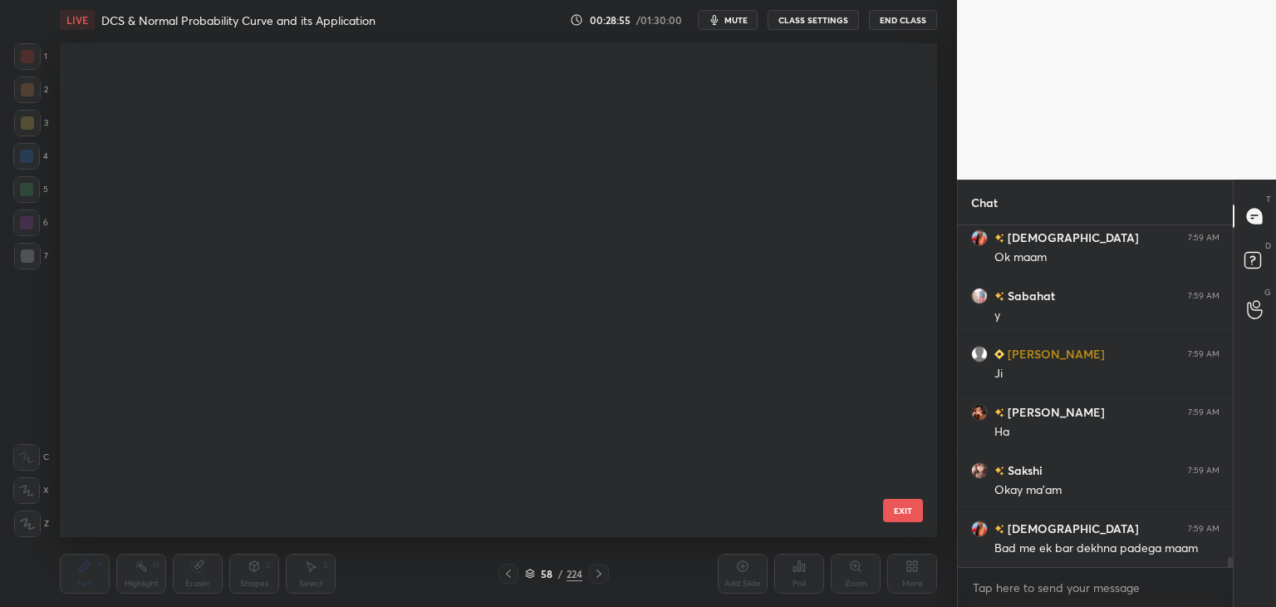
scroll to position [0, 0]
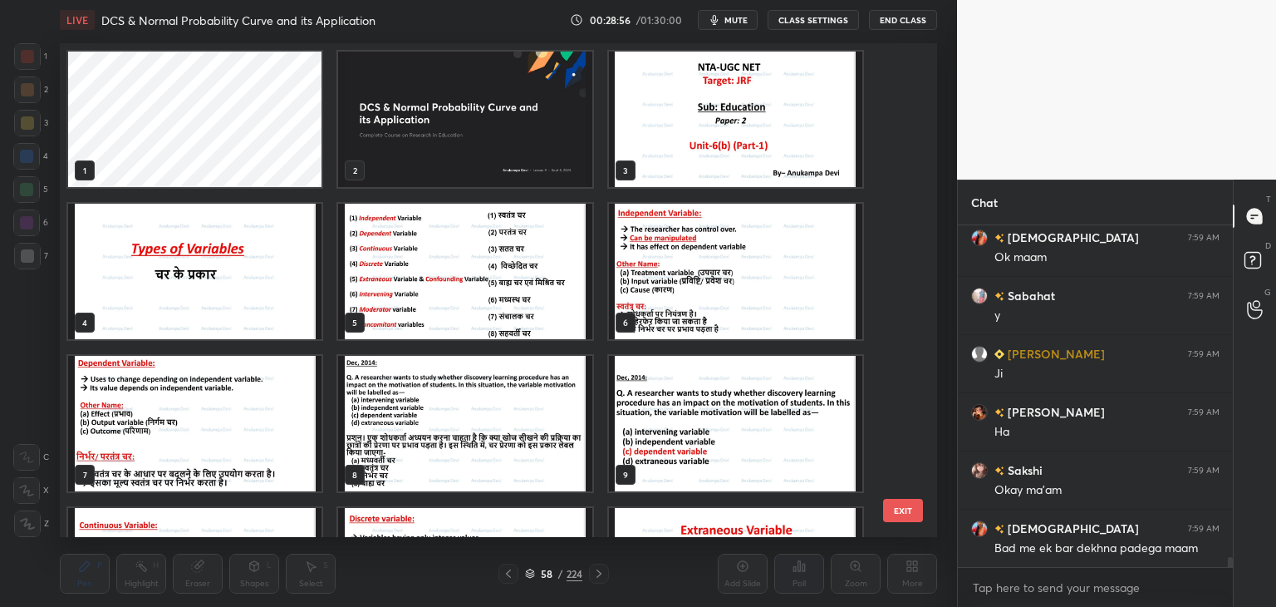
click at [528, 144] on img "grid" at bounding box center [464, 119] width 253 height 135
click at [528, 145] on img "grid" at bounding box center [464, 119] width 253 height 135
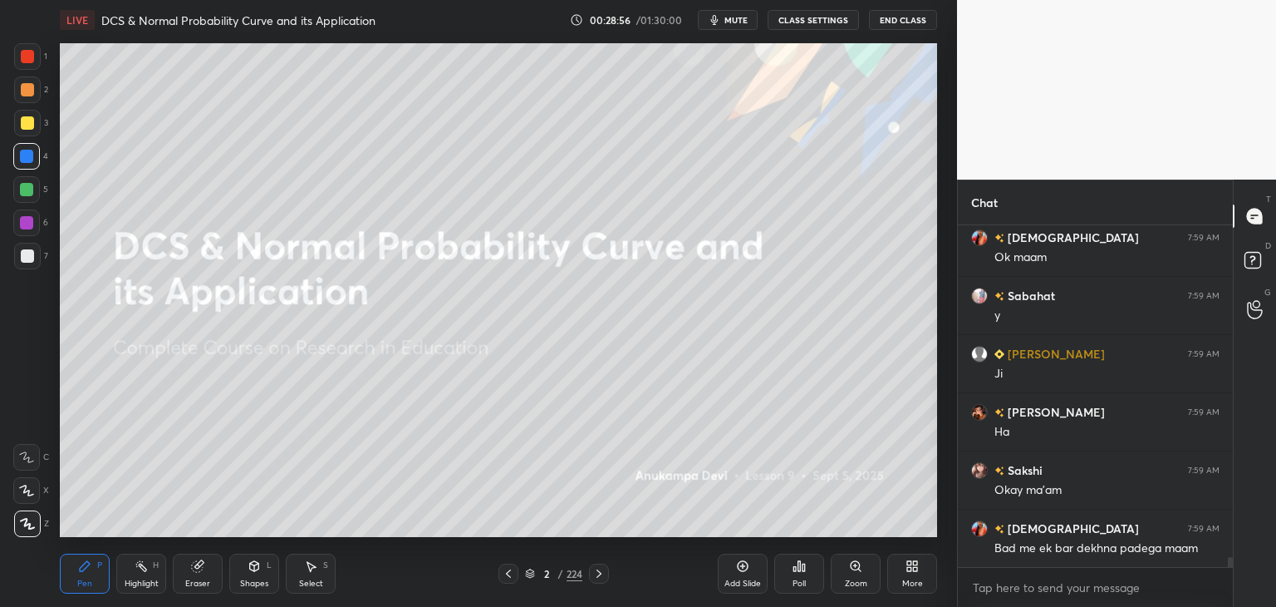
click at [528, 147] on img "grid" at bounding box center [464, 119] width 253 height 135
click at [532, 145] on img "grid" at bounding box center [464, 119] width 253 height 135
click at [529, 572] on icon at bounding box center [530, 573] width 10 height 10
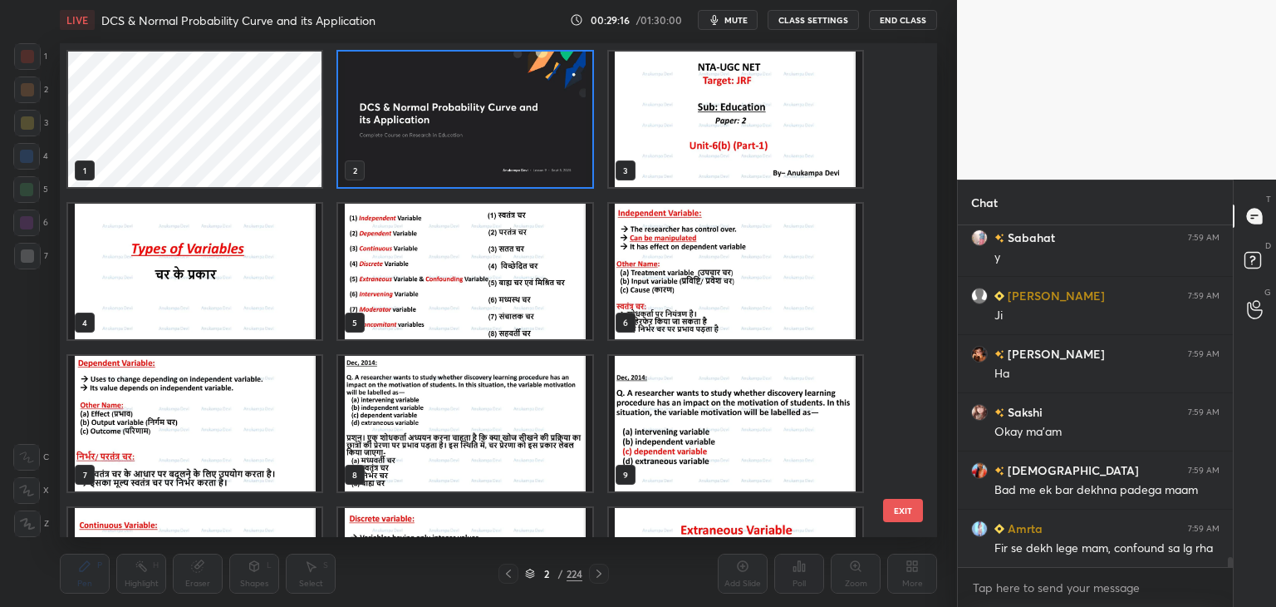
scroll to position [11139, 0]
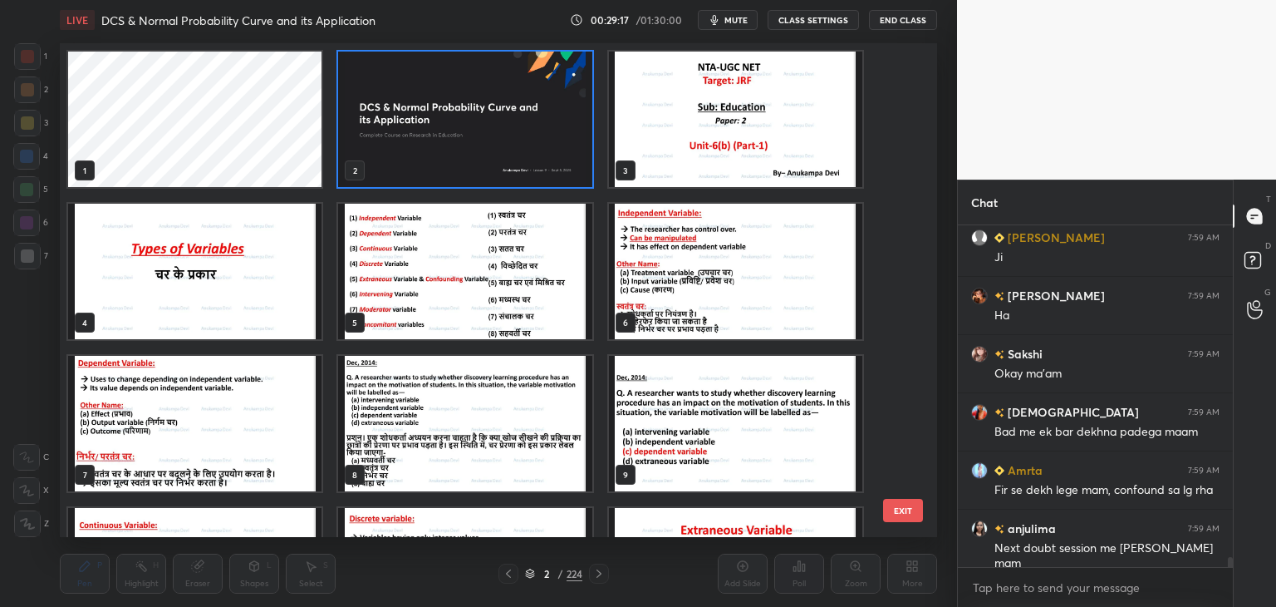
click at [901, 78] on div "1 2 3 4 5 6 7 8 9 10 11 12 13 14 15" at bounding box center [484, 290] width 848 height 494
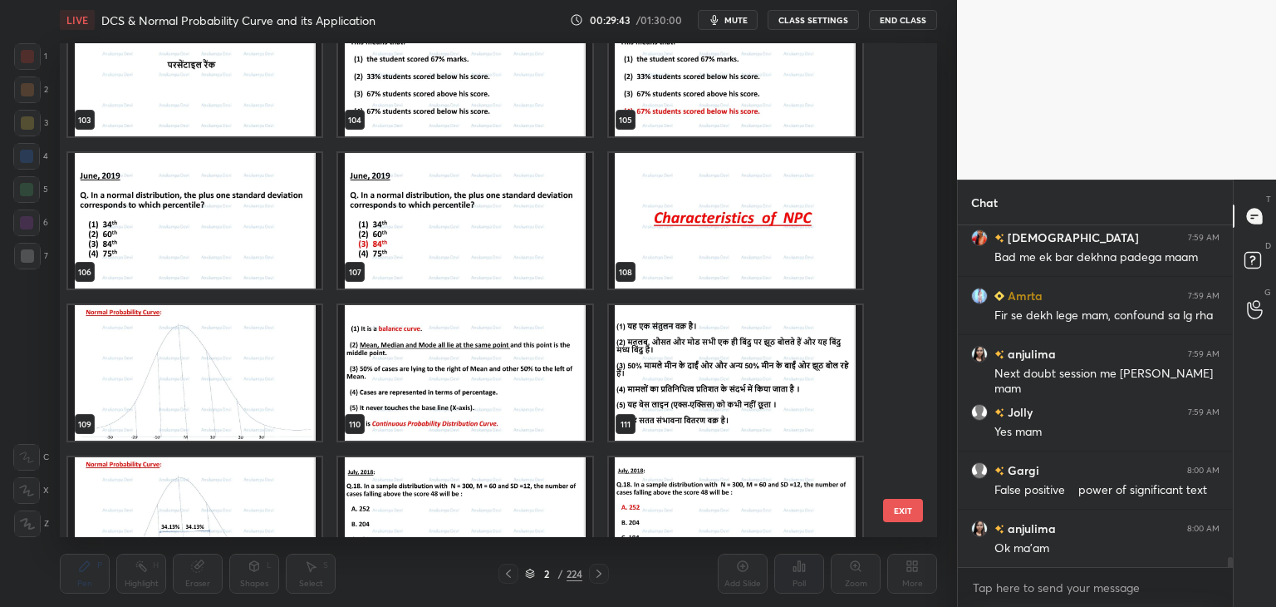
scroll to position [5238, 0]
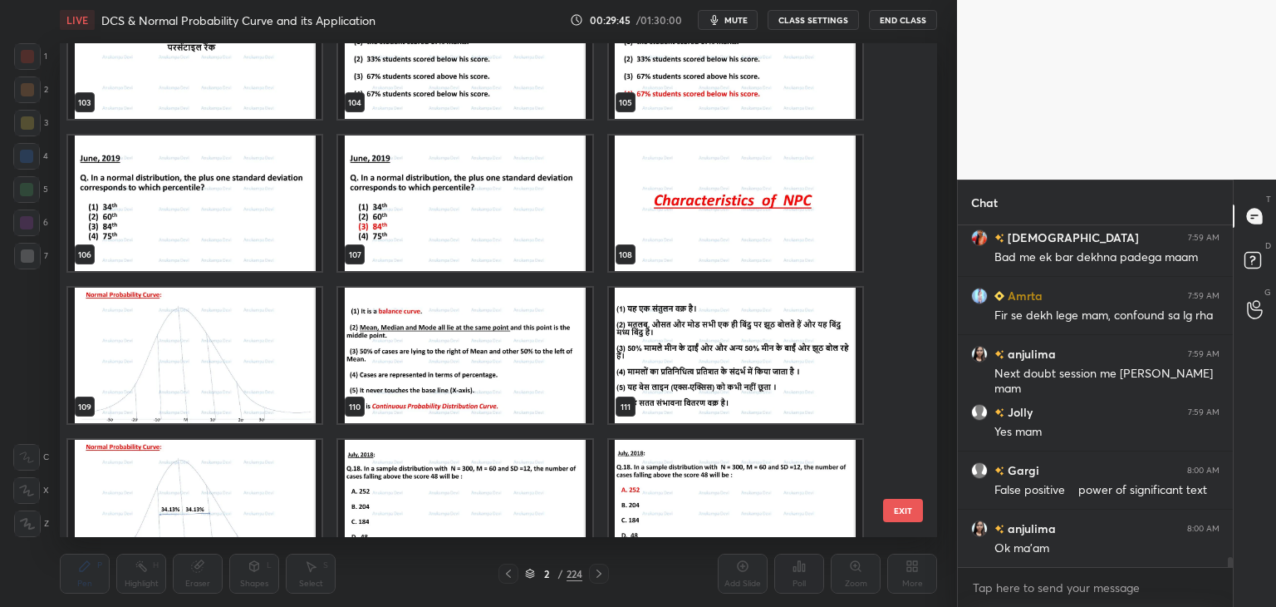
click at [798, 221] on img "grid" at bounding box center [735, 202] width 253 height 135
click at [794, 224] on img "grid" at bounding box center [735, 202] width 253 height 135
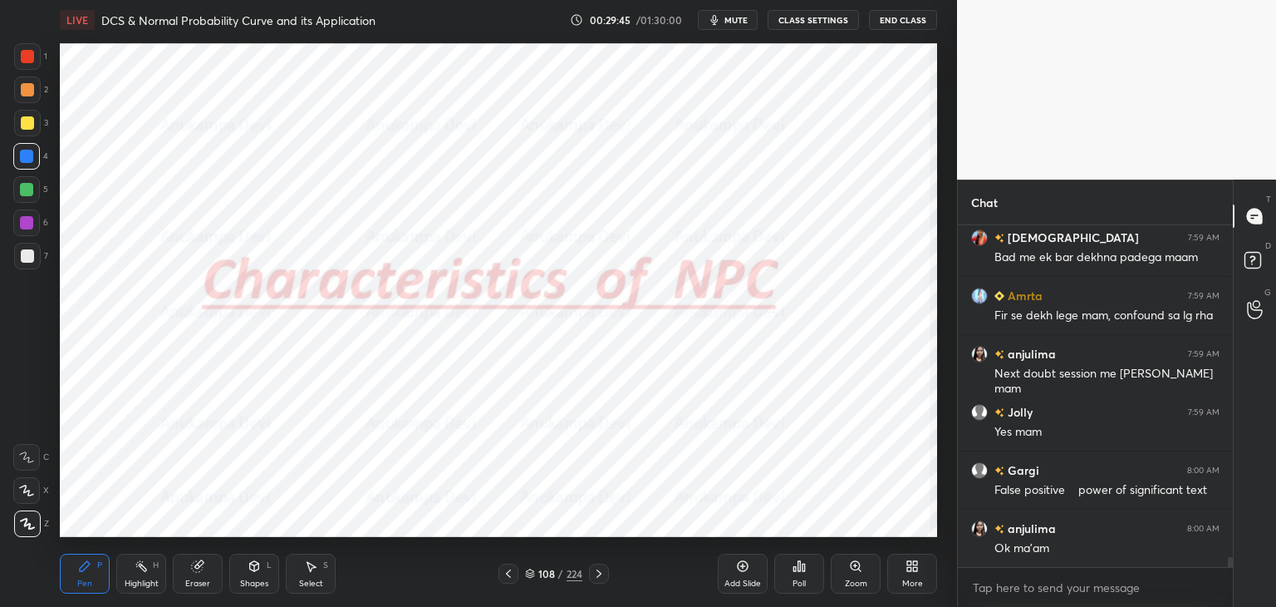
click at [794, 228] on img "grid" at bounding box center [735, 202] width 253 height 135
click at [741, 567] on icon at bounding box center [742, 565] width 13 height 13
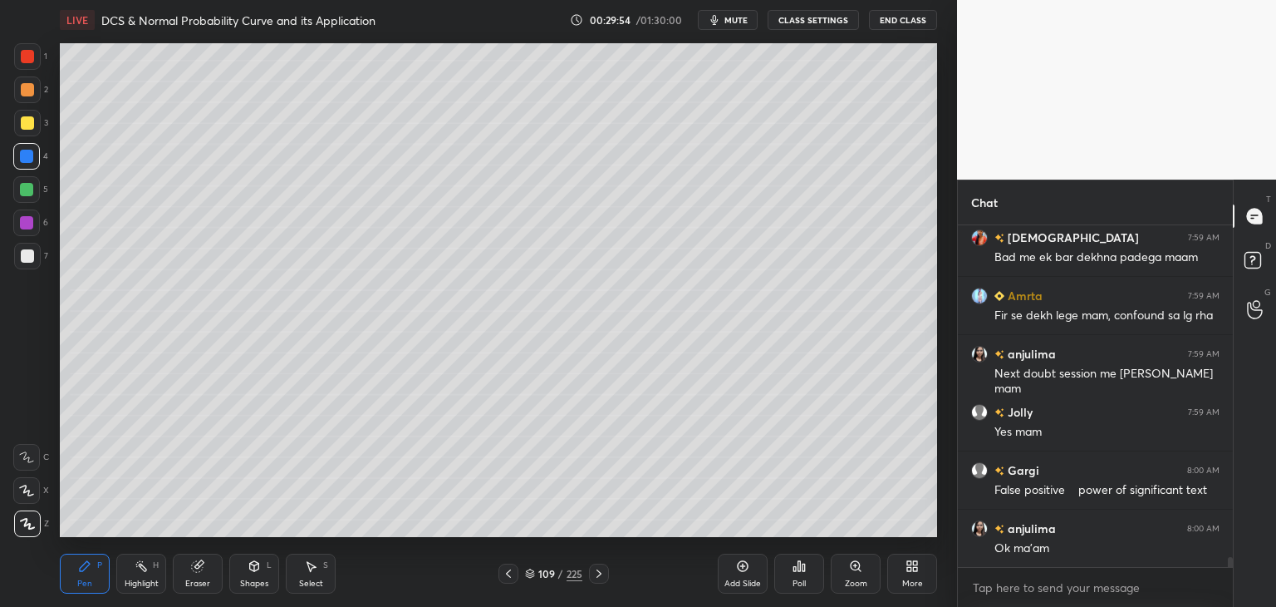
click at [24, 193] on div at bounding box center [26, 189] width 13 height 13
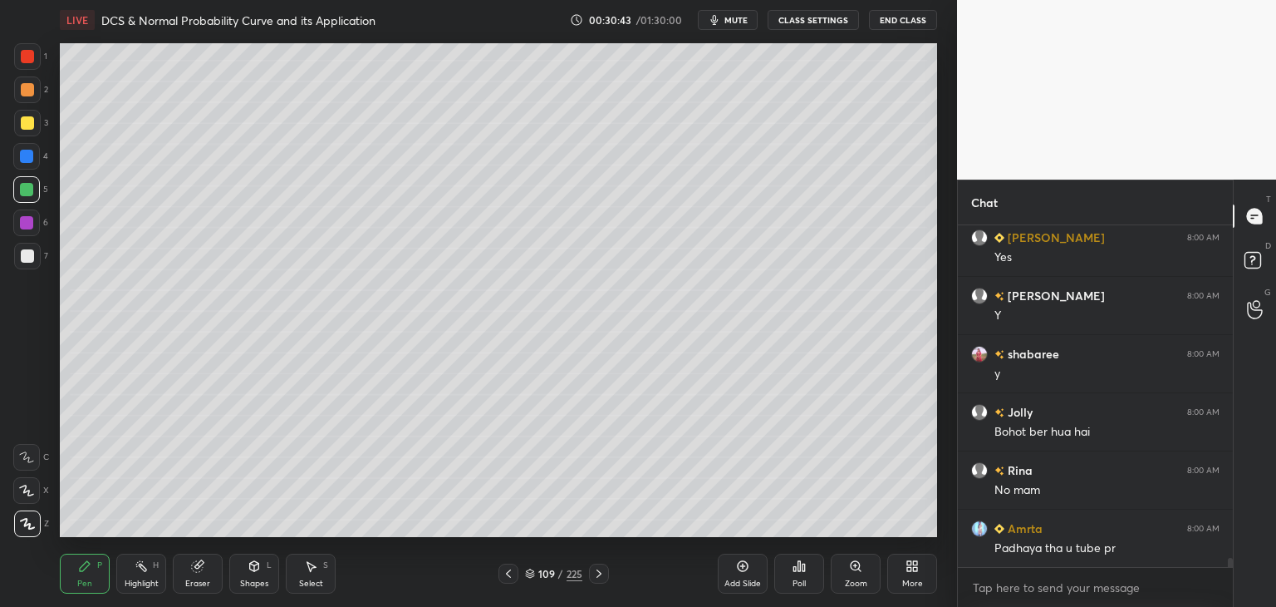
scroll to position [12043, 0]
click at [27, 158] on div at bounding box center [26, 156] width 13 height 13
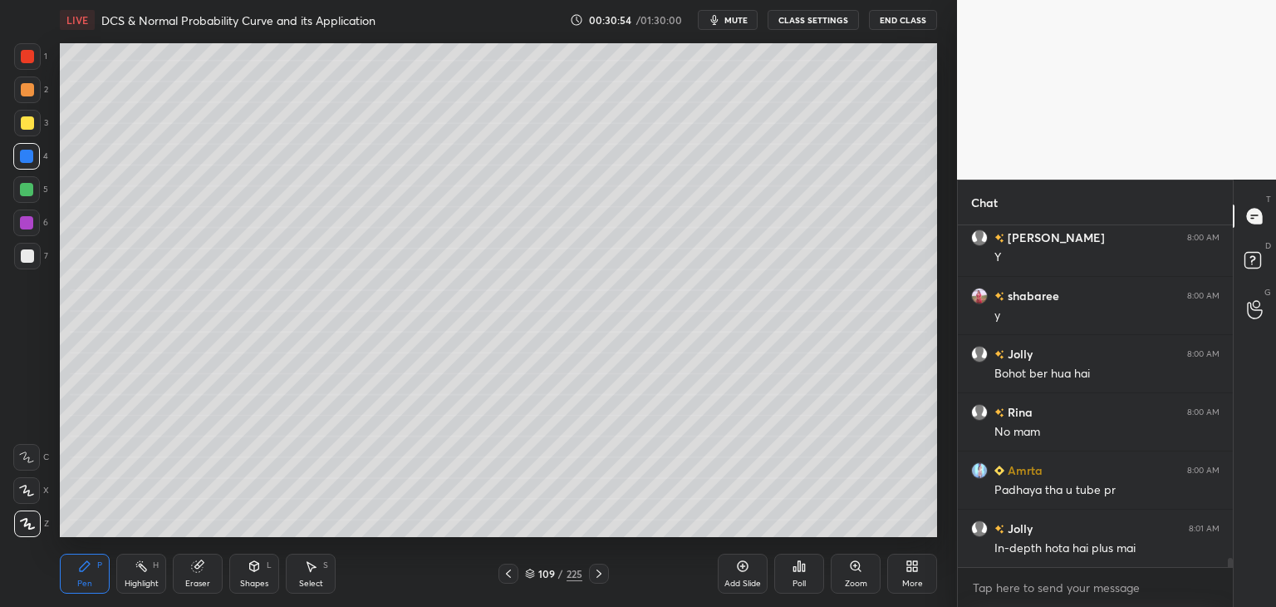
scroll to position [12101, 0]
click at [528, 572] on icon at bounding box center [530, 571] width 8 height 4
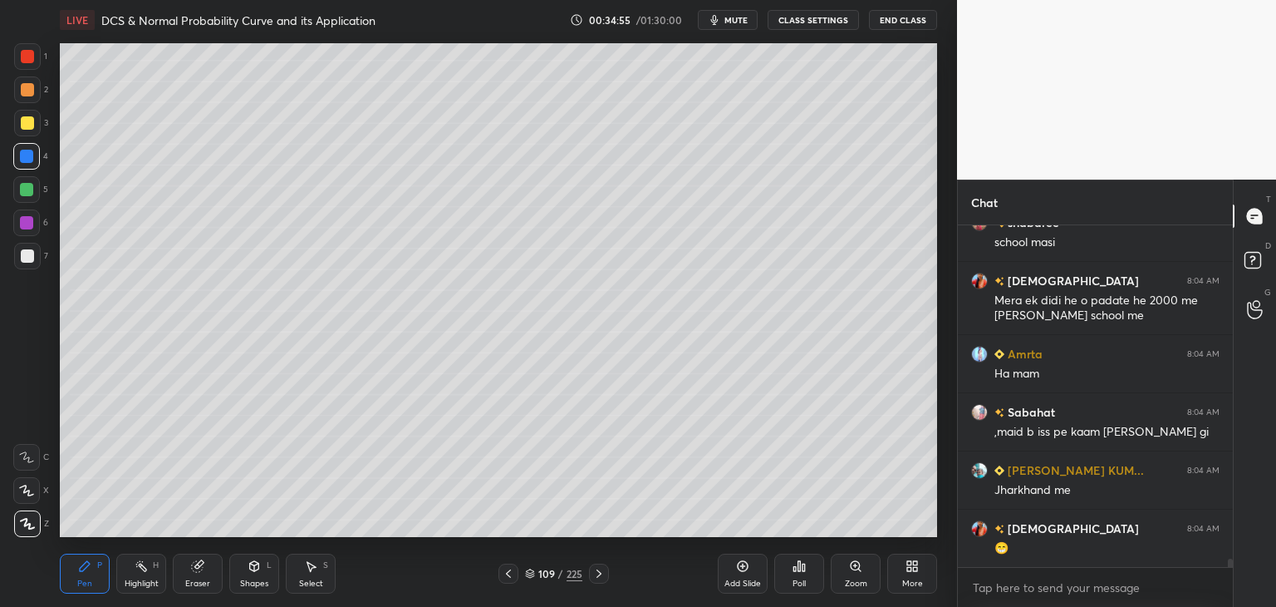
scroll to position [13949, 0]
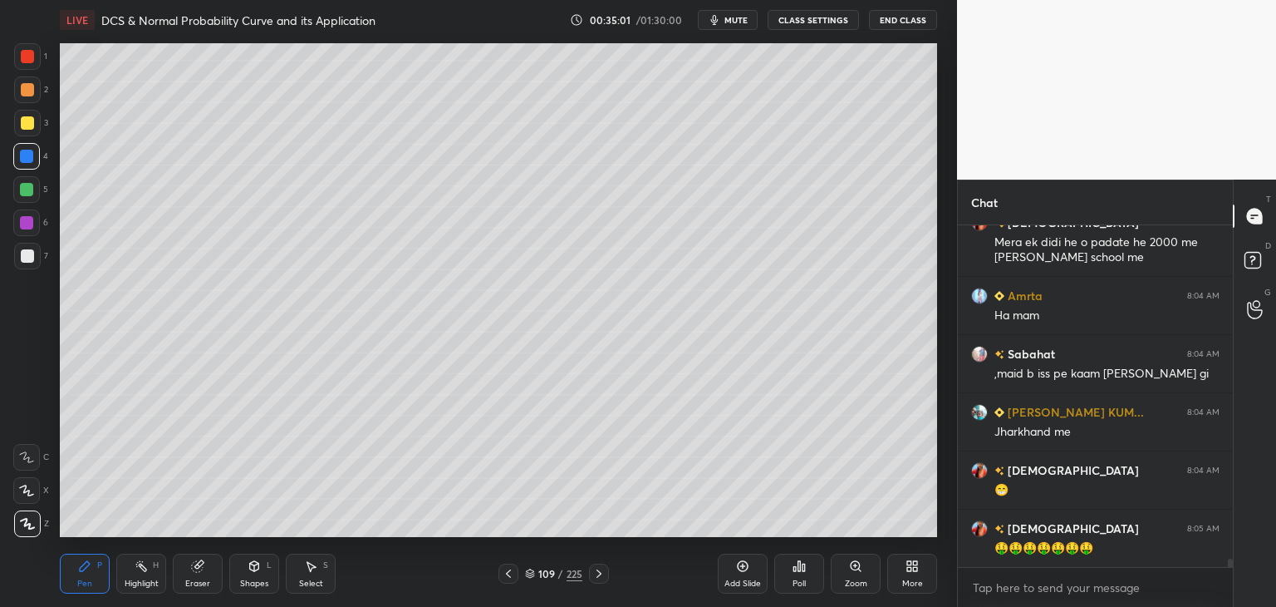
click at [602, 572] on icon at bounding box center [598, 573] width 13 height 13
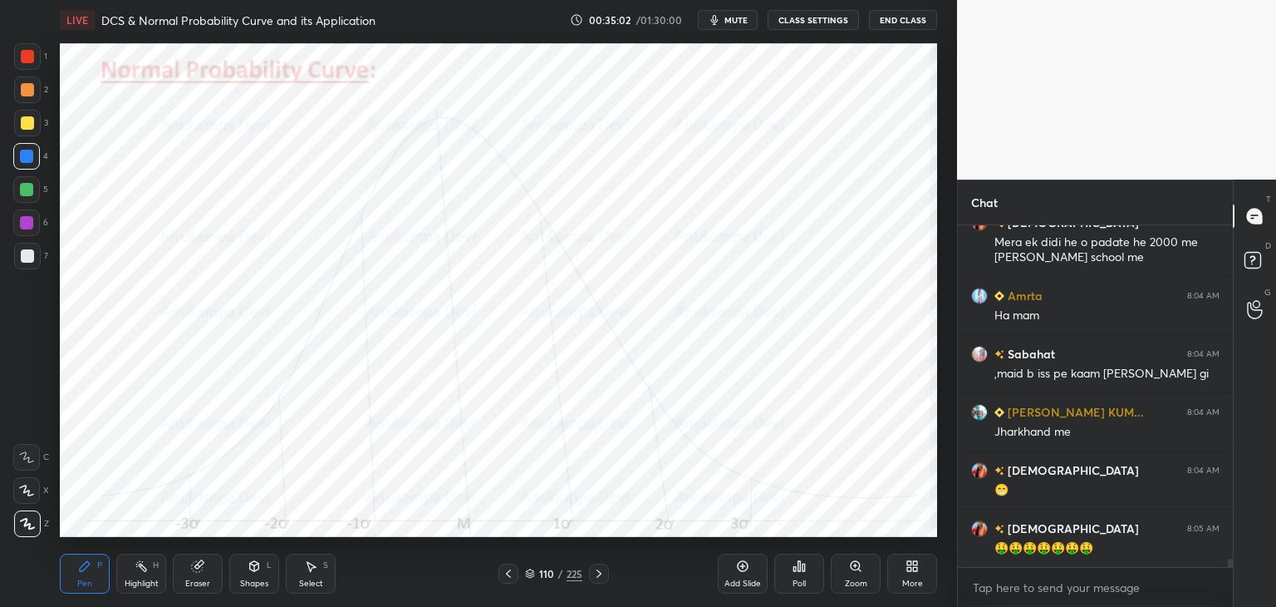
scroll to position [14022, 0]
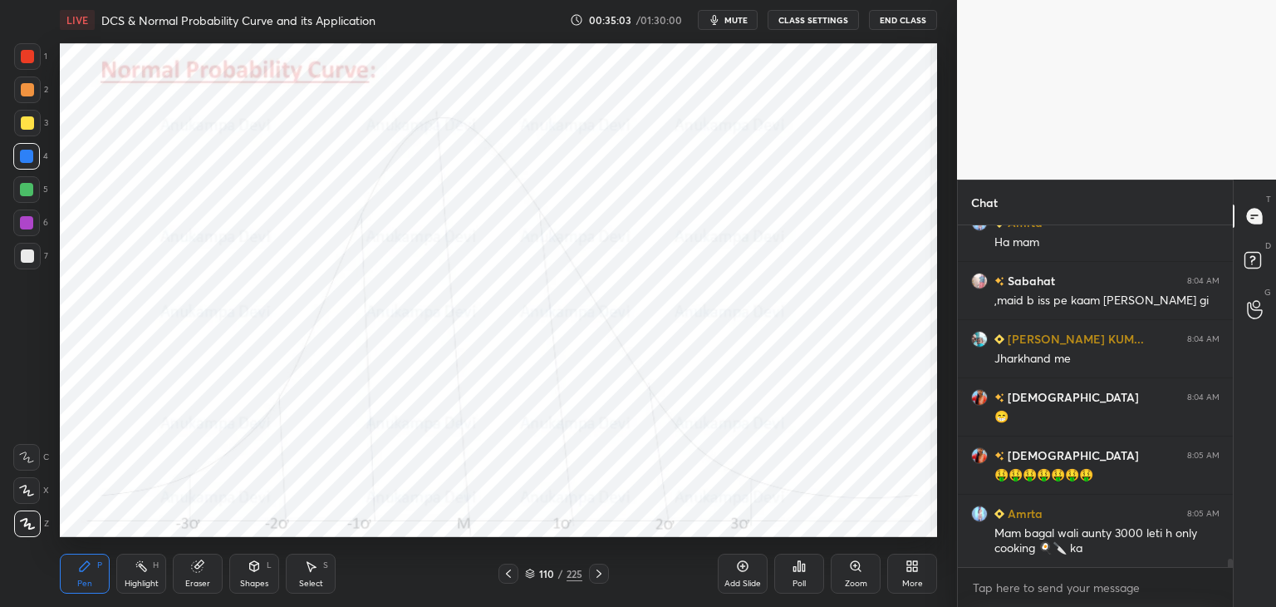
click at [514, 565] on div at bounding box center [509, 573] width 20 height 20
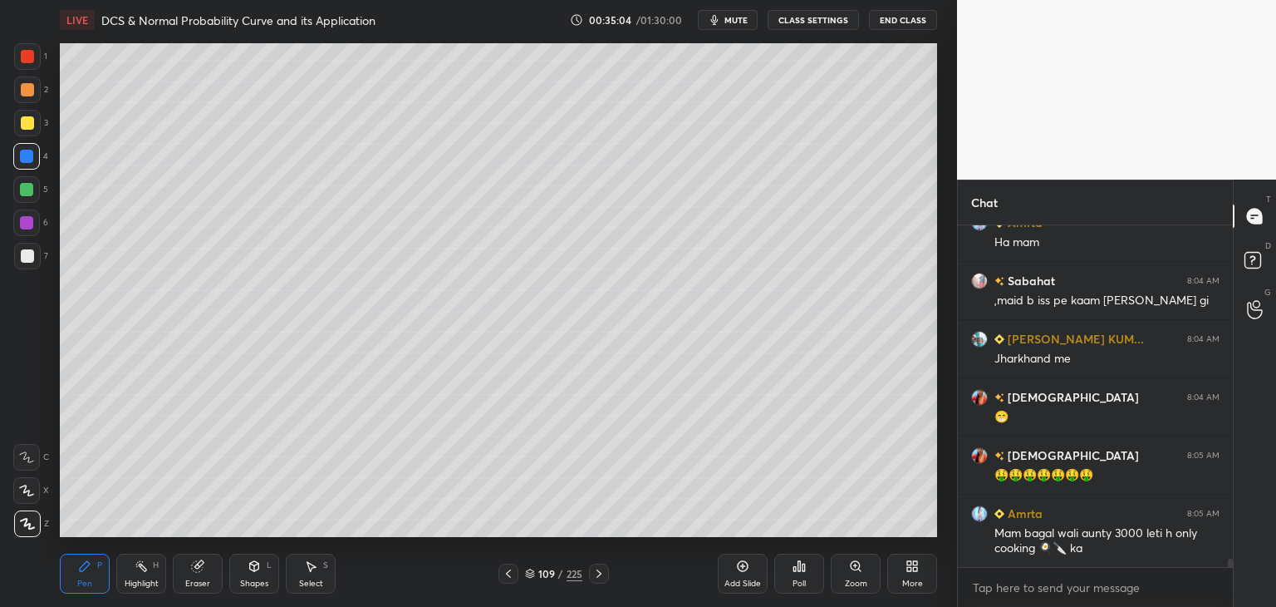
click at [29, 186] on div at bounding box center [26, 189] width 13 height 13
click at [249, 575] on div "Shapes L" at bounding box center [254, 573] width 50 height 40
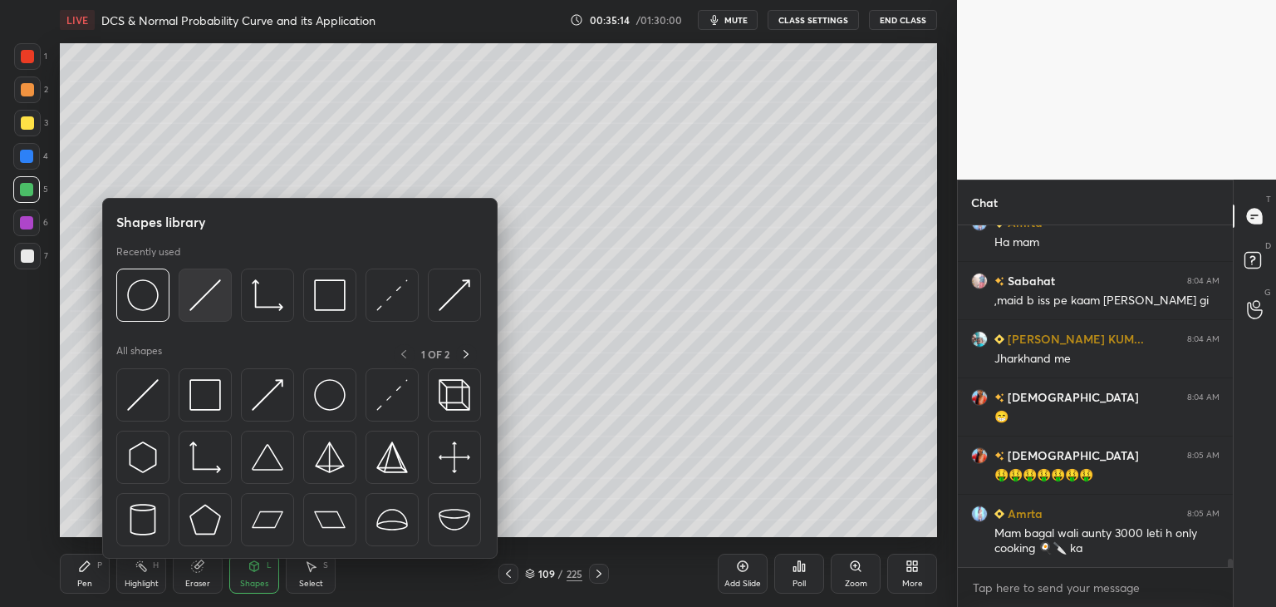
click at [203, 302] on img at bounding box center [205, 295] width 32 height 32
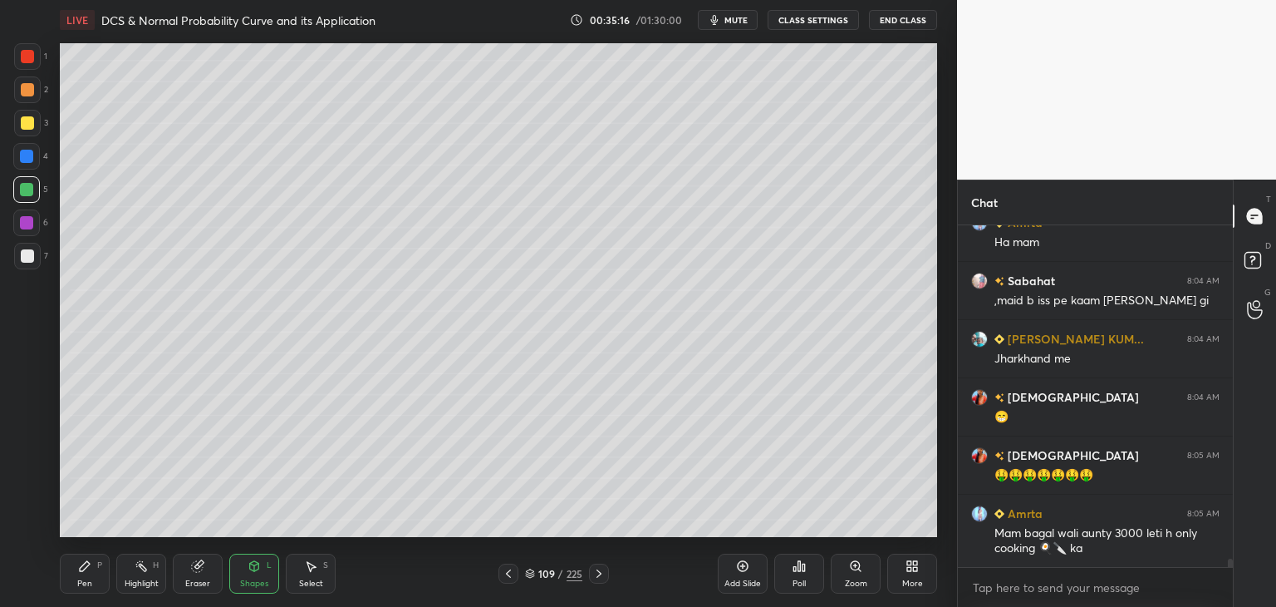
scroll to position [14080, 0]
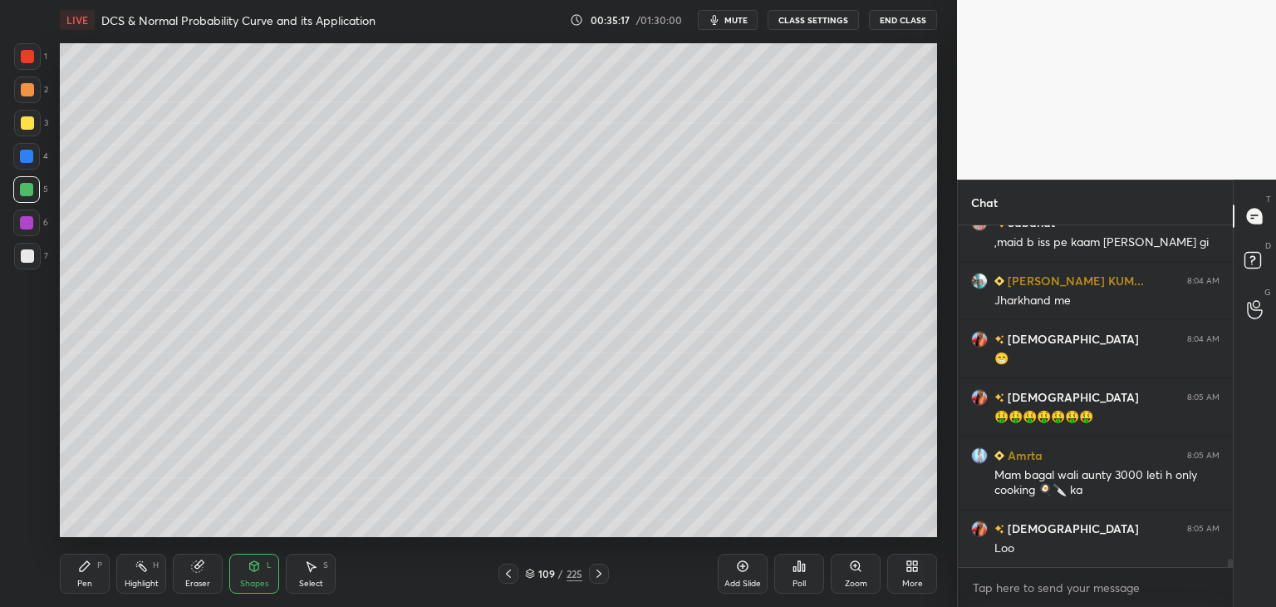
click at [78, 572] on div "Pen P" at bounding box center [85, 573] width 50 height 40
click at [85, 575] on div "Pen P" at bounding box center [85, 573] width 50 height 40
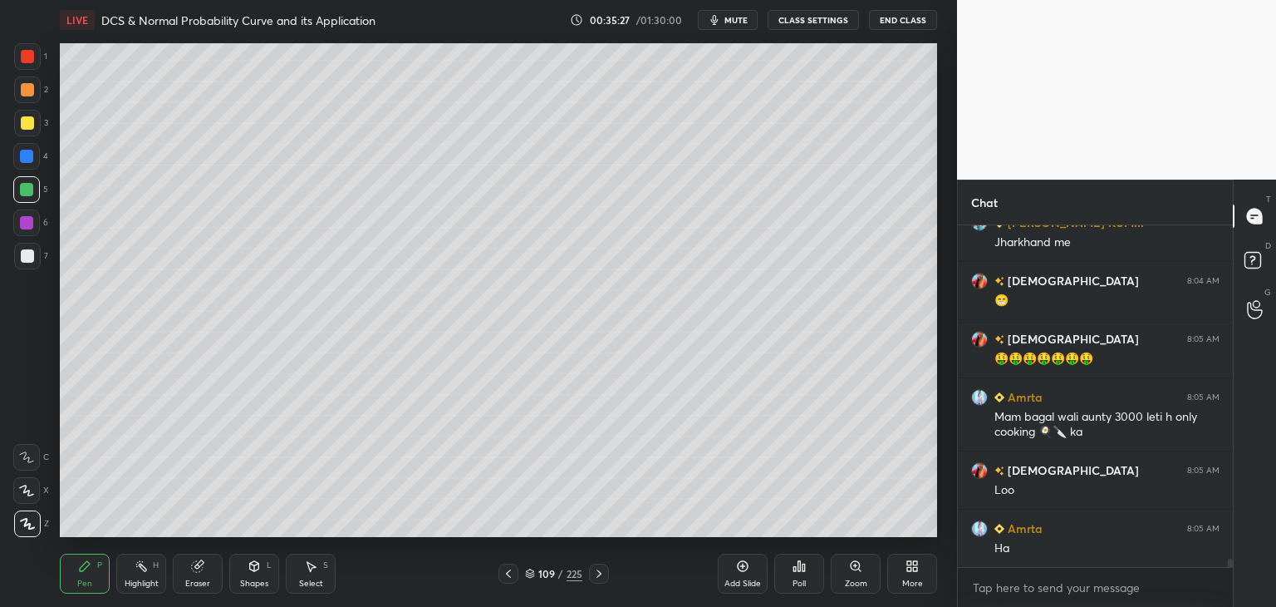
scroll to position [14196, 0]
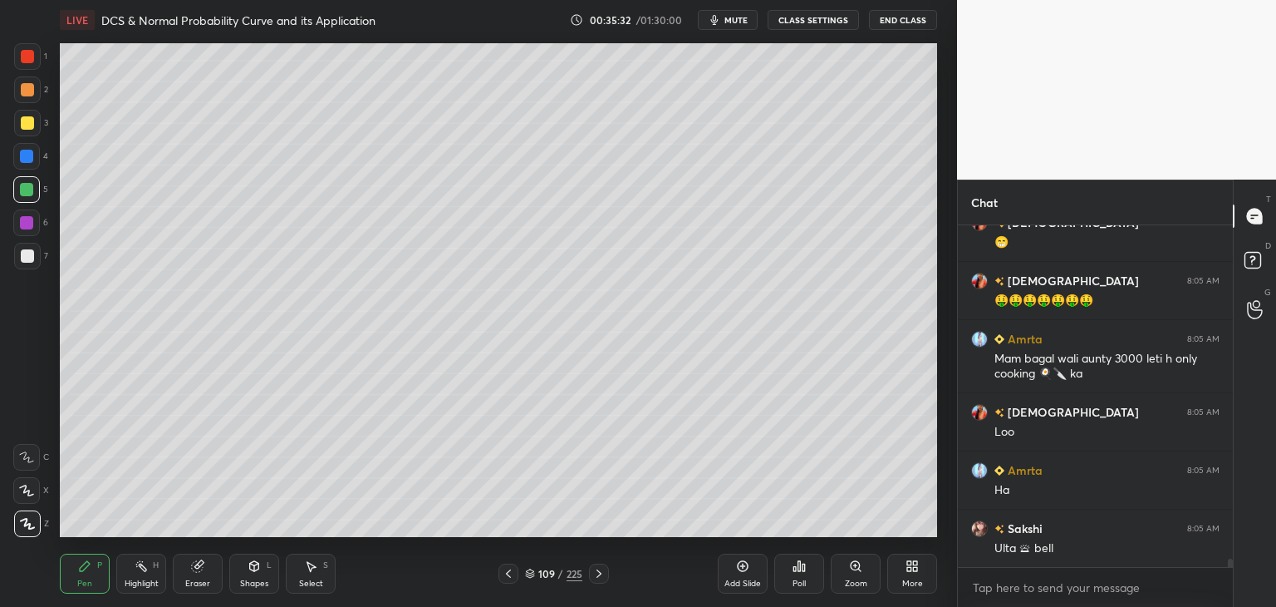
click at [202, 576] on div "Eraser" at bounding box center [198, 573] width 50 height 40
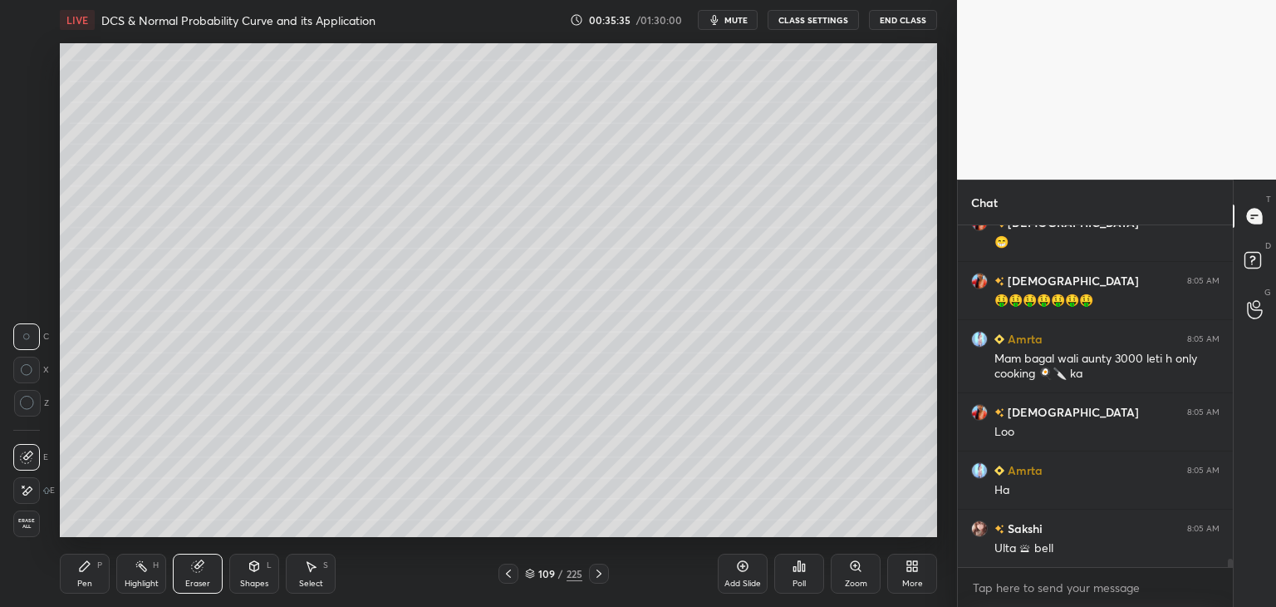
click at [89, 569] on icon at bounding box center [84, 565] width 13 height 13
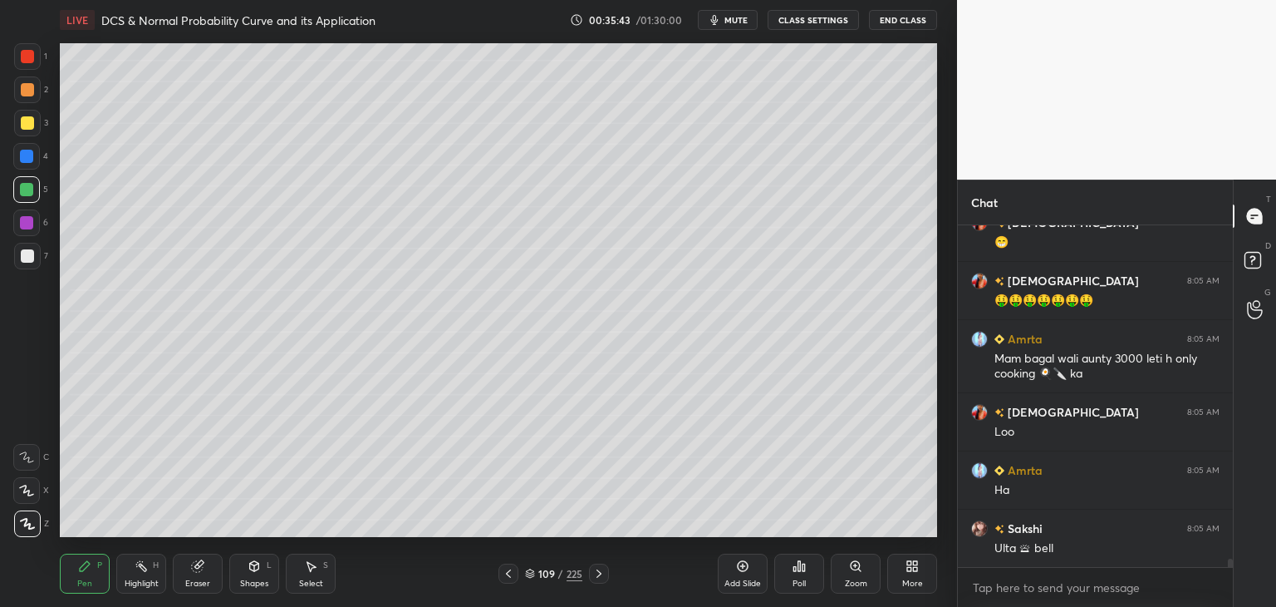
click at [746, 562] on icon at bounding box center [742, 565] width 13 height 13
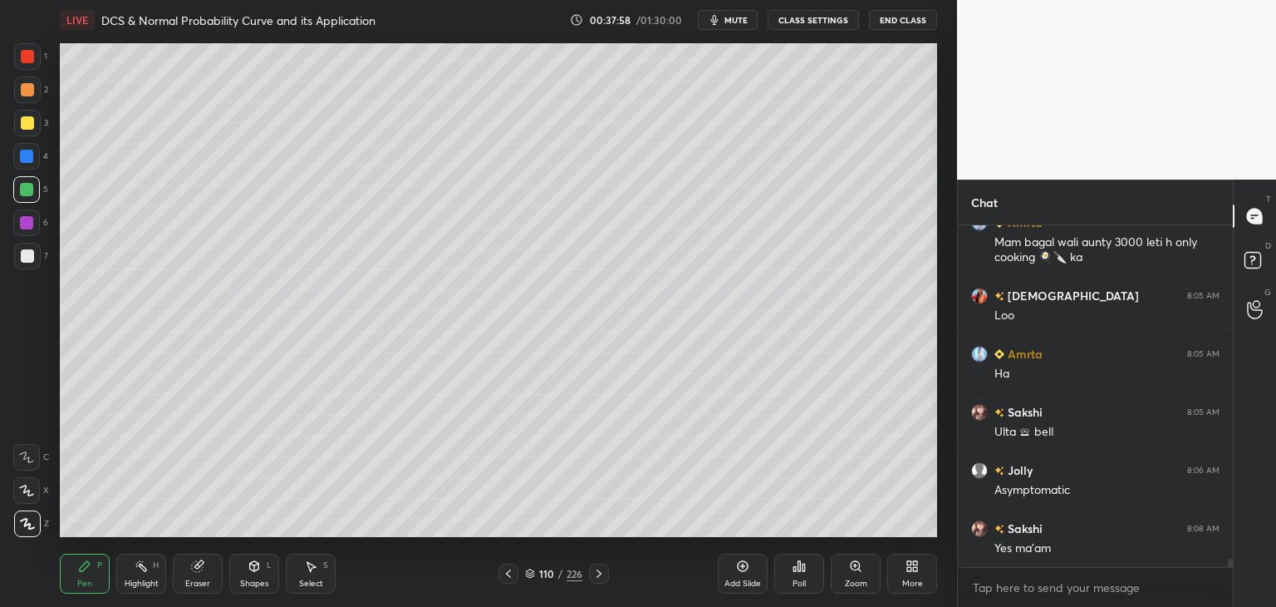
scroll to position [14352, 0]
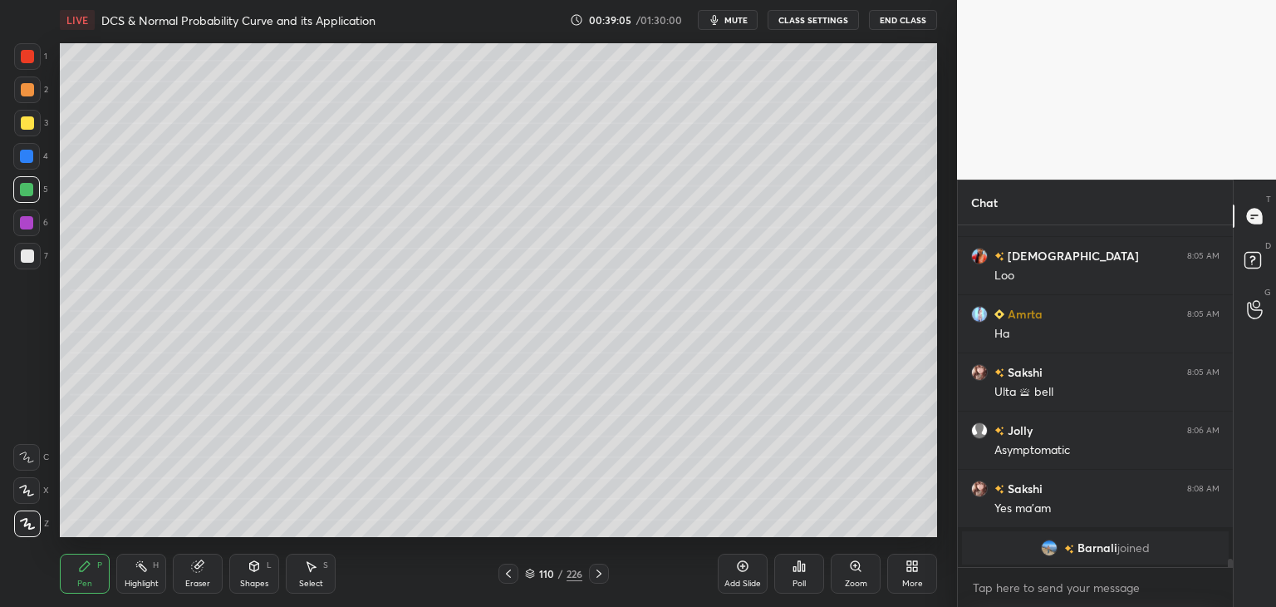
click at [741, 562] on icon at bounding box center [742, 565] width 13 height 13
click at [27, 124] on div at bounding box center [27, 122] width 13 height 13
drag, startPoint x: 252, startPoint y: 573, endPoint x: 236, endPoint y: 559, distance: 21.2
click at [252, 572] on div "Shapes L" at bounding box center [254, 573] width 50 height 40
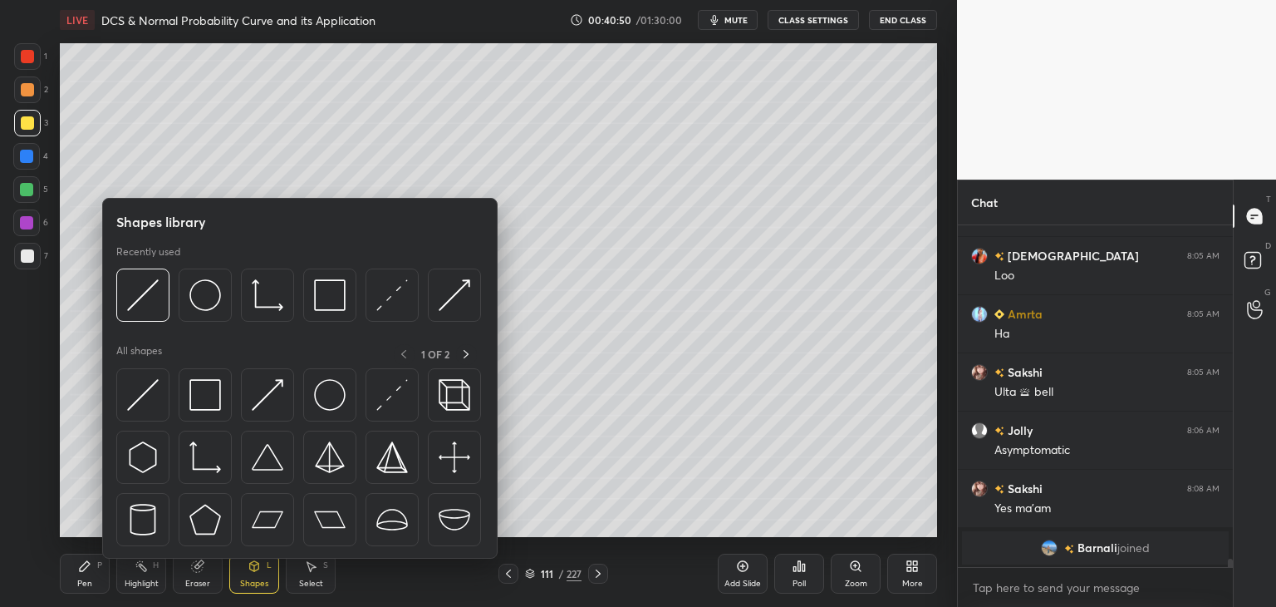
click at [200, 572] on div "Eraser" at bounding box center [198, 573] width 50 height 40
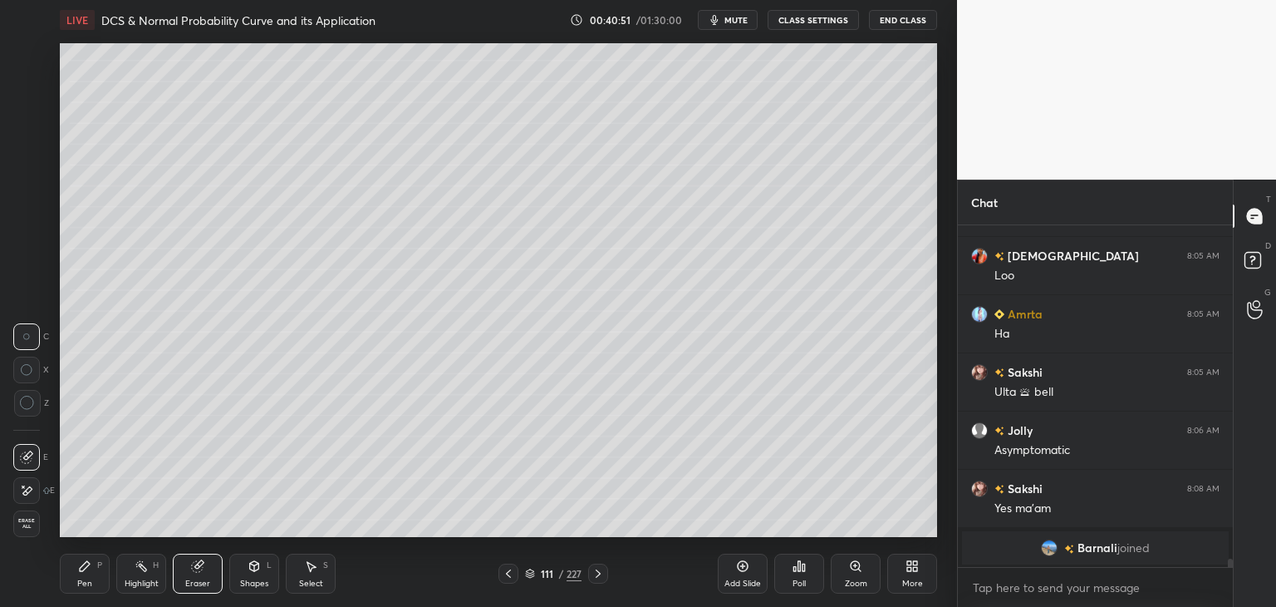
click at [27, 403] on icon at bounding box center [27, 402] width 15 height 15
click at [85, 577] on div "Pen P" at bounding box center [85, 573] width 50 height 40
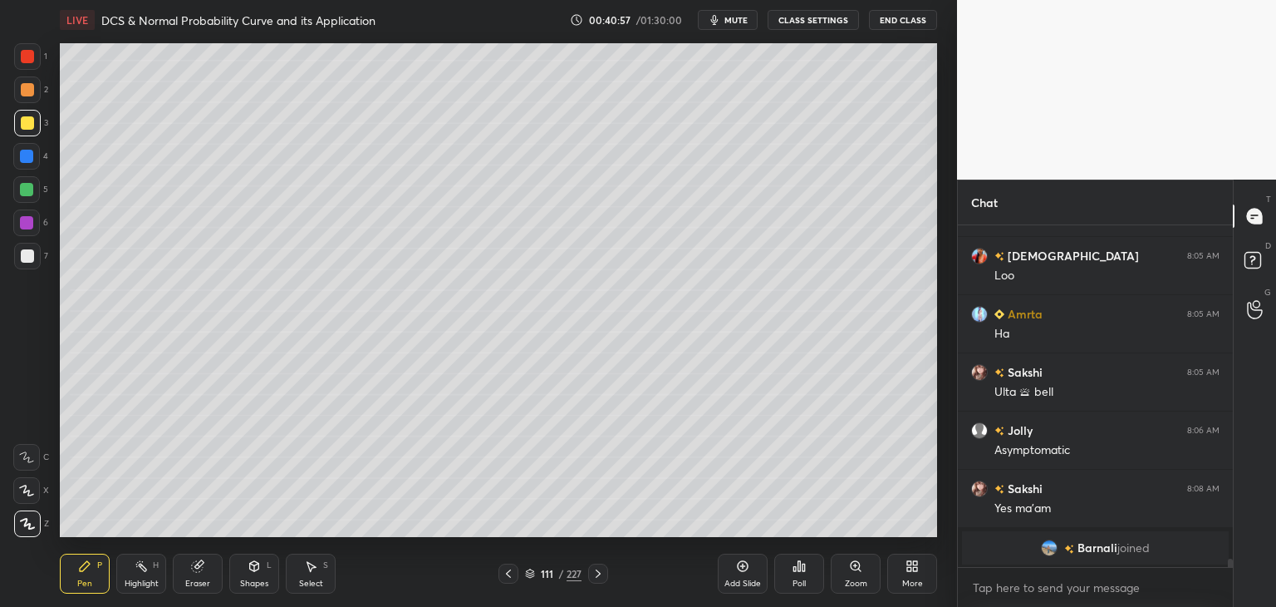
click at [258, 573] on div "Shapes L" at bounding box center [254, 573] width 50 height 40
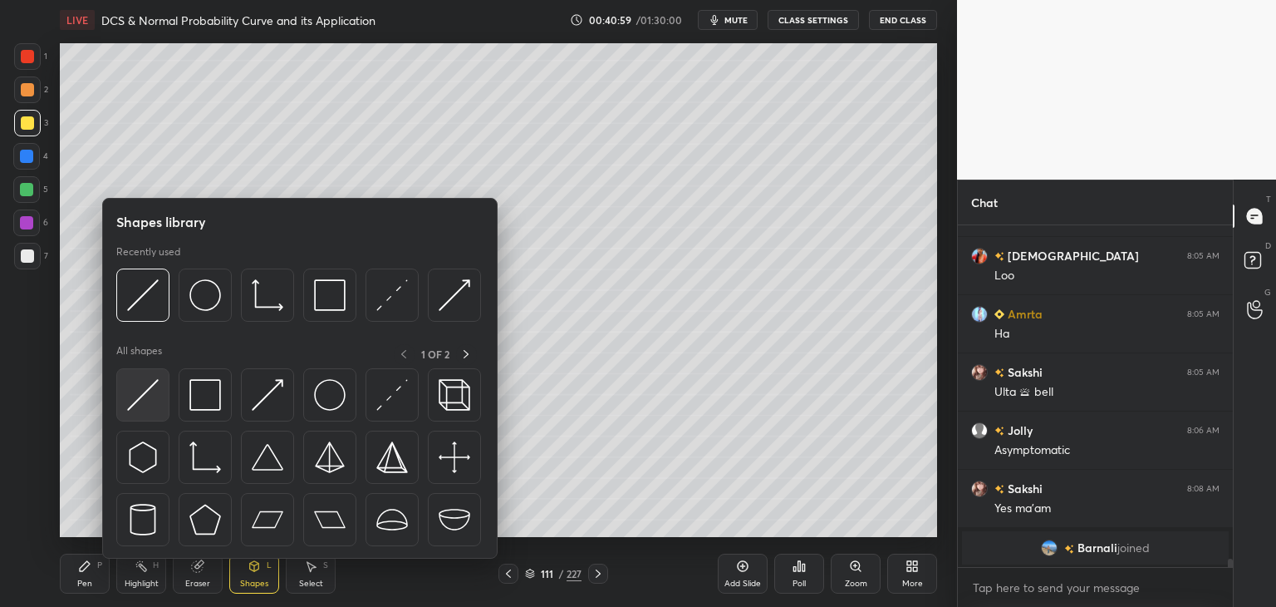
click at [146, 400] on img at bounding box center [143, 395] width 32 height 32
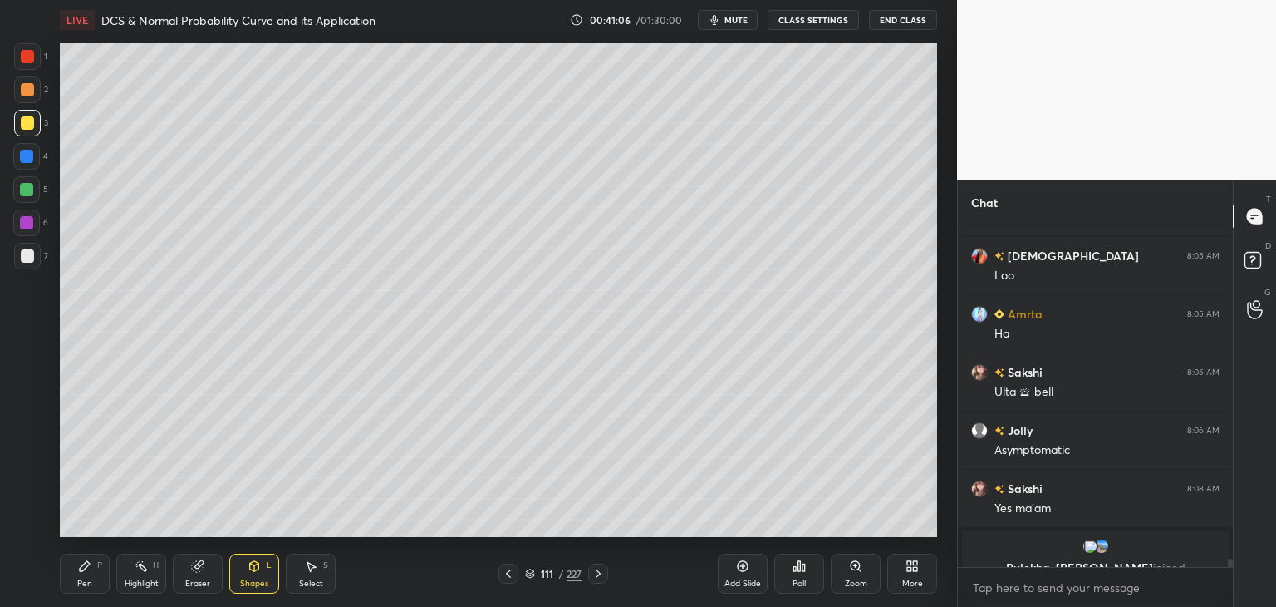
scroll to position [14372, 0]
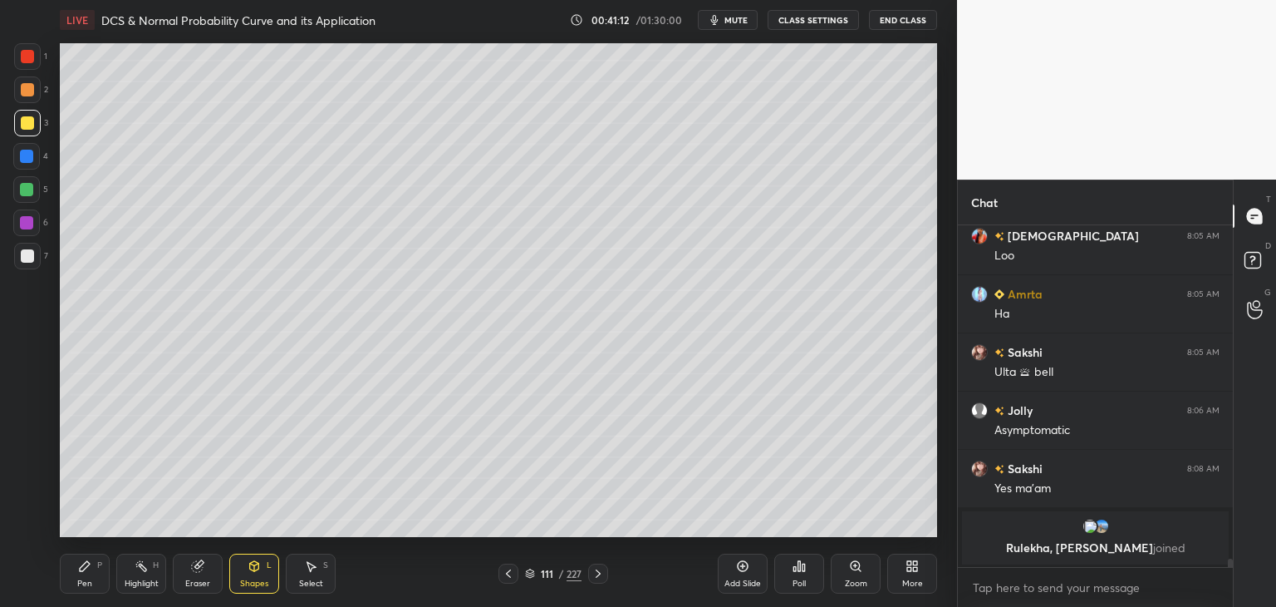
click at [197, 579] on div "Eraser" at bounding box center [197, 583] width 25 height 8
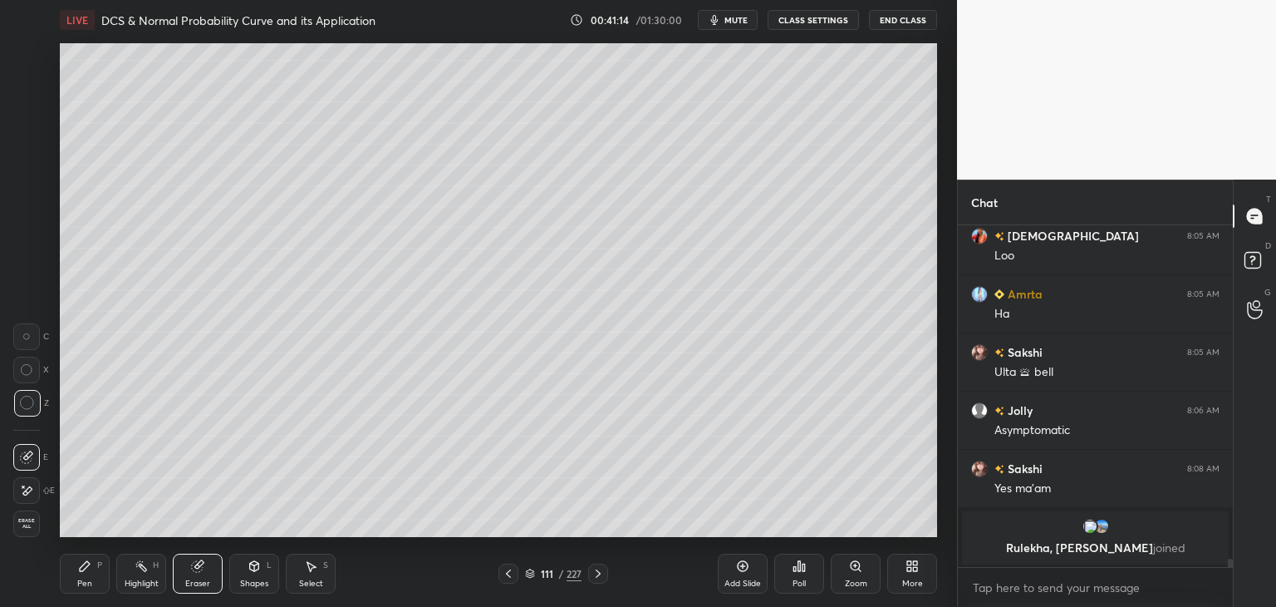
click at [88, 573] on div "Pen P" at bounding box center [85, 573] width 50 height 40
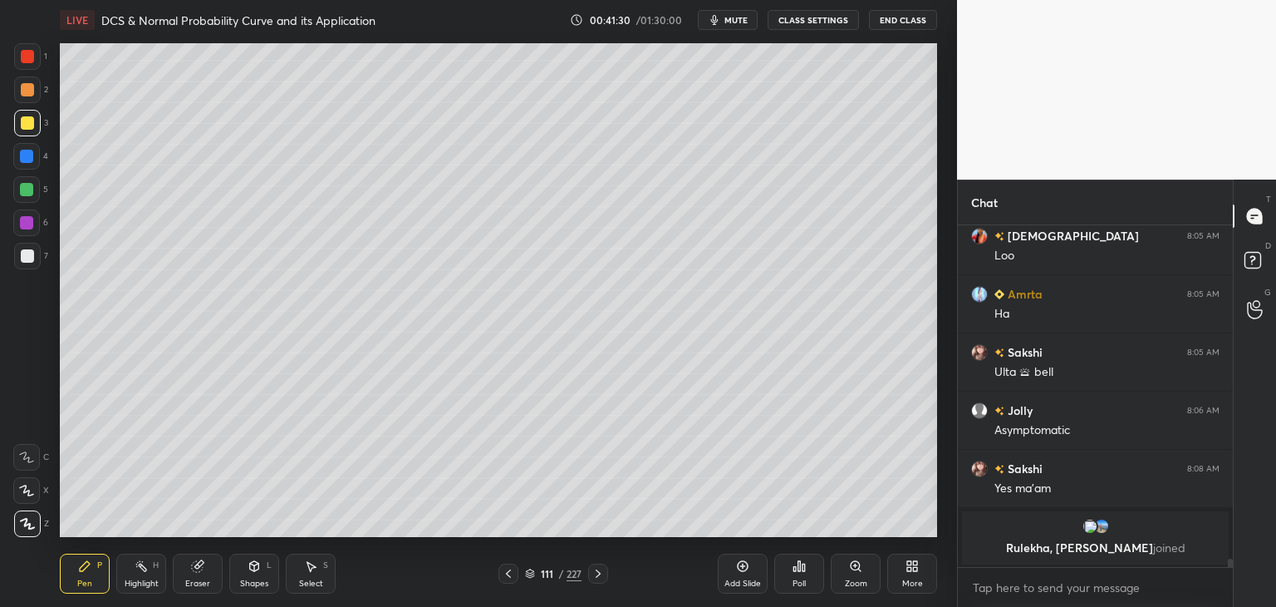
click at [508, 579] on icon at bounding box center [508, 573] width 13 height 13
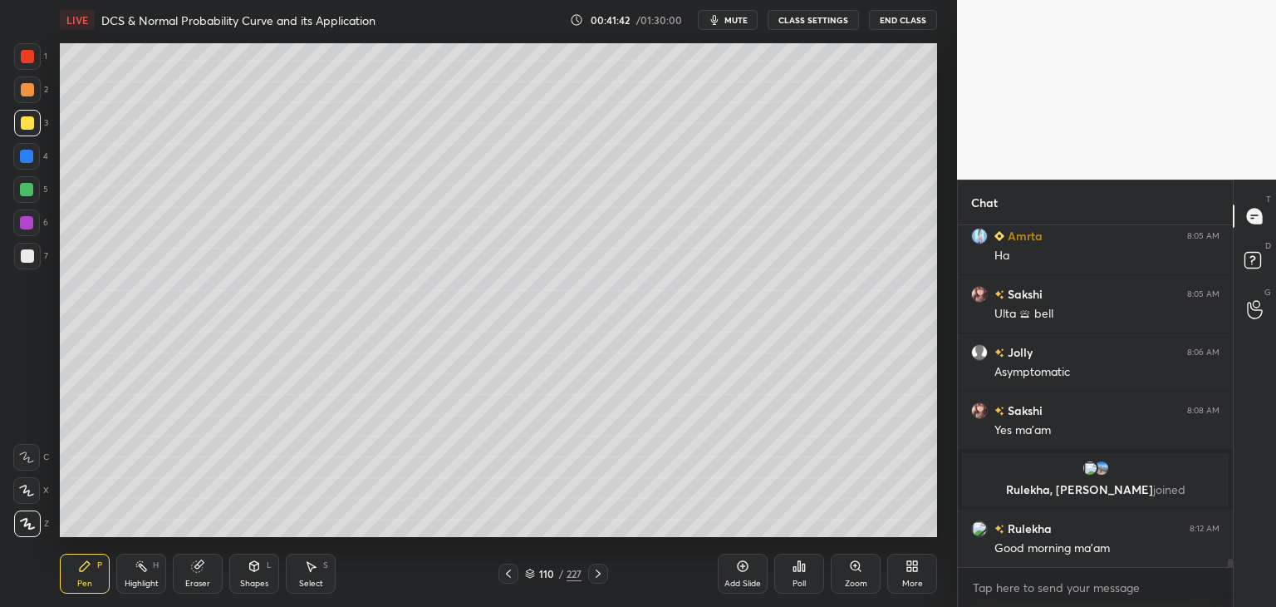
click at [595, 570] on icon at bounding box center [598, 573] width 13 height 13
click at [252, 570] on icon at bounding box center [254, 566] width 9 height 10
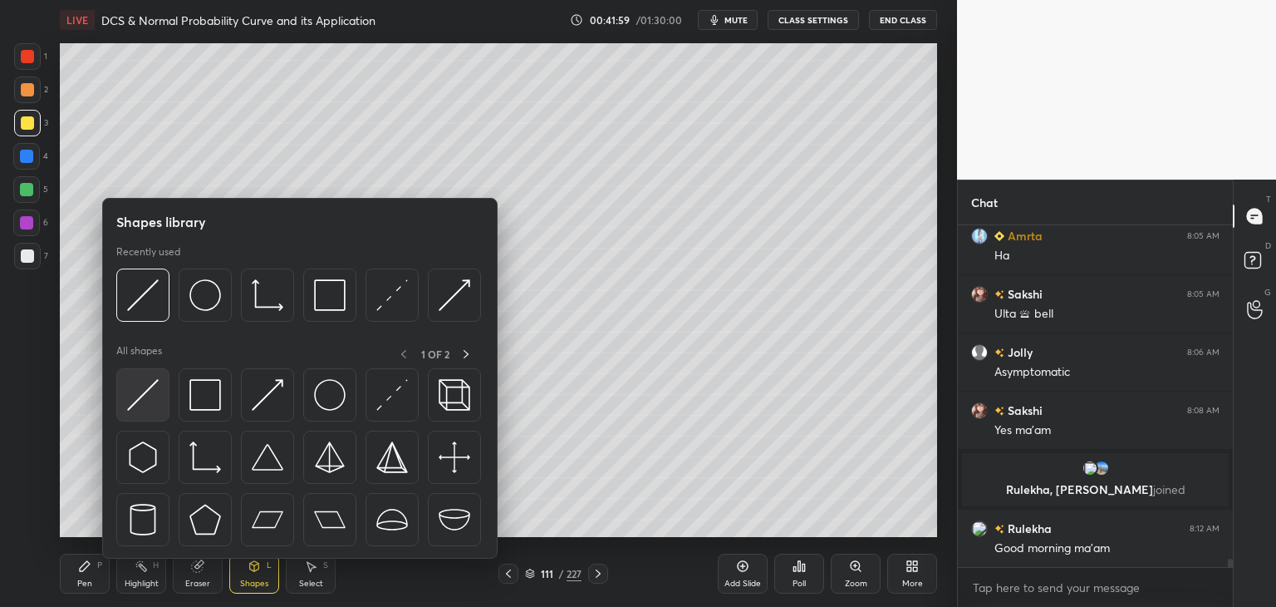
click at [149, 404] on img at bounding box center [143, 395] width 32 height 32
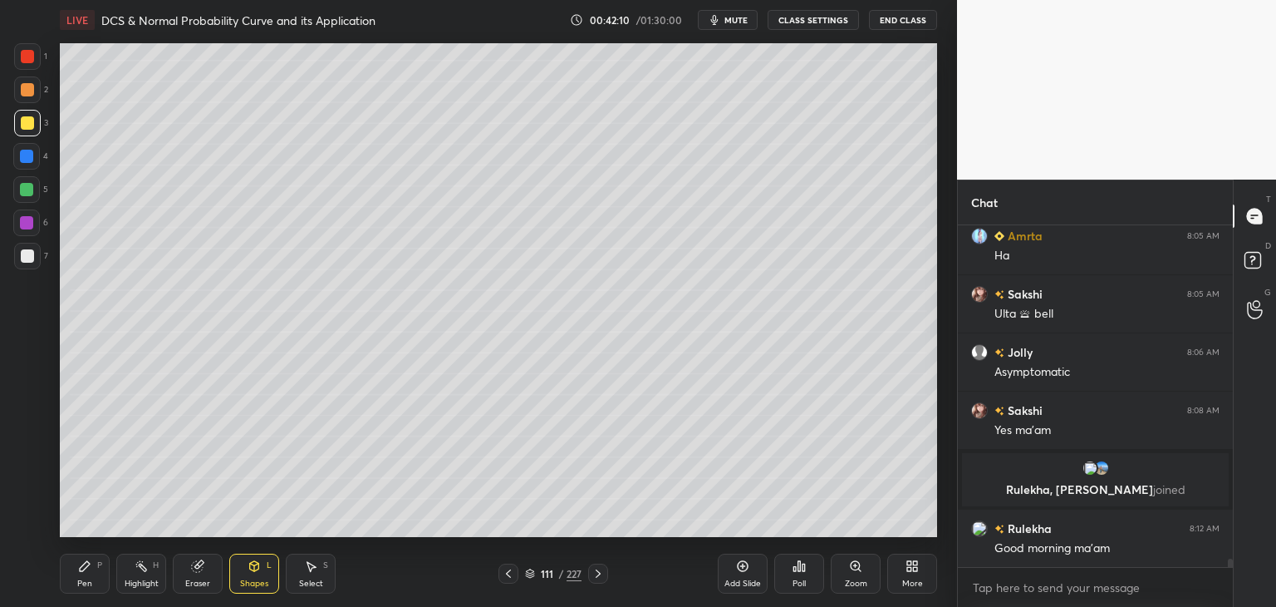
click at [87, 572] on icon at bounding box center [84, 565] width 13 height 13
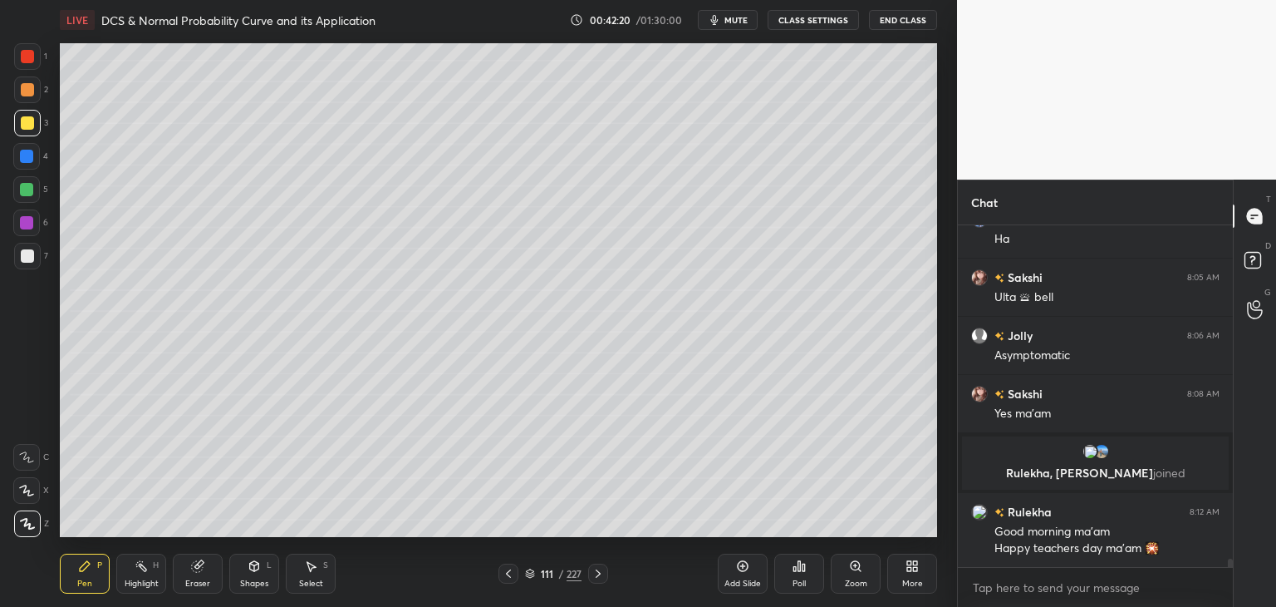
scroll to position [13281, 0]
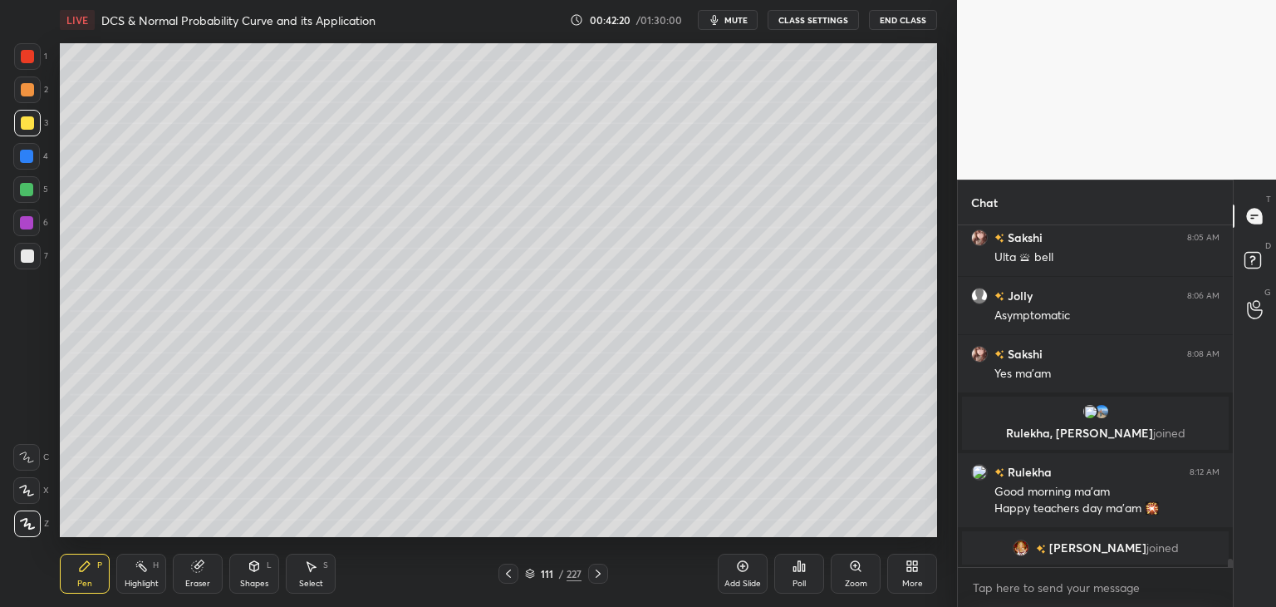
click at [257, 579] on div "Shapes" at bounding box center [254, 583] width 28 height 8
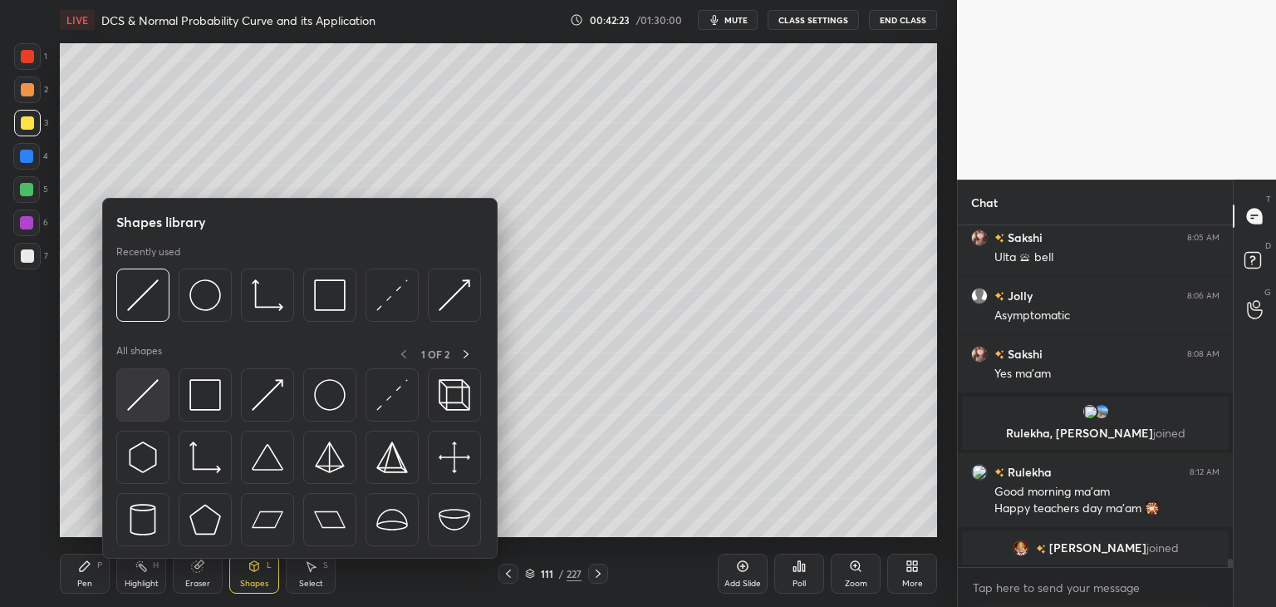
click at [144, 388] on img at bounding box center [143, 395] width 32 height 32
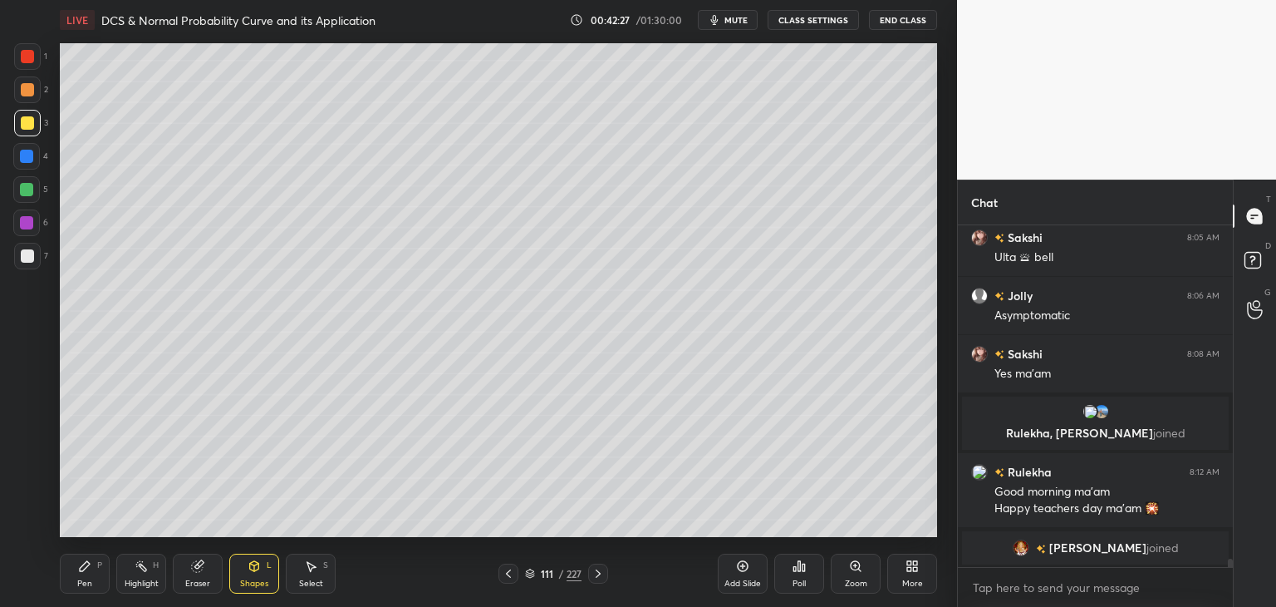
click at [80, 576] on div "Pen P" at bounding box center [85, 573] width 50 height 40
click at [258, 574] on div "Shapes L" at bounding box center [254, 573] width 50 height 40
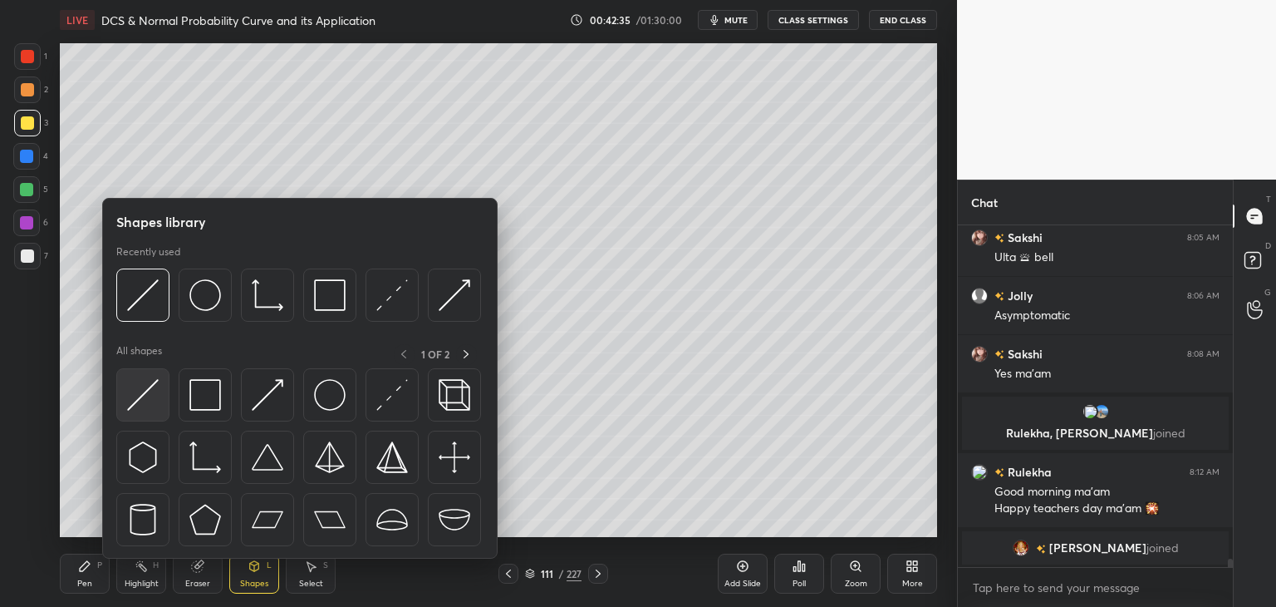
click at [142, 394] on img at bounding box center [143, 395] width 32 height 32
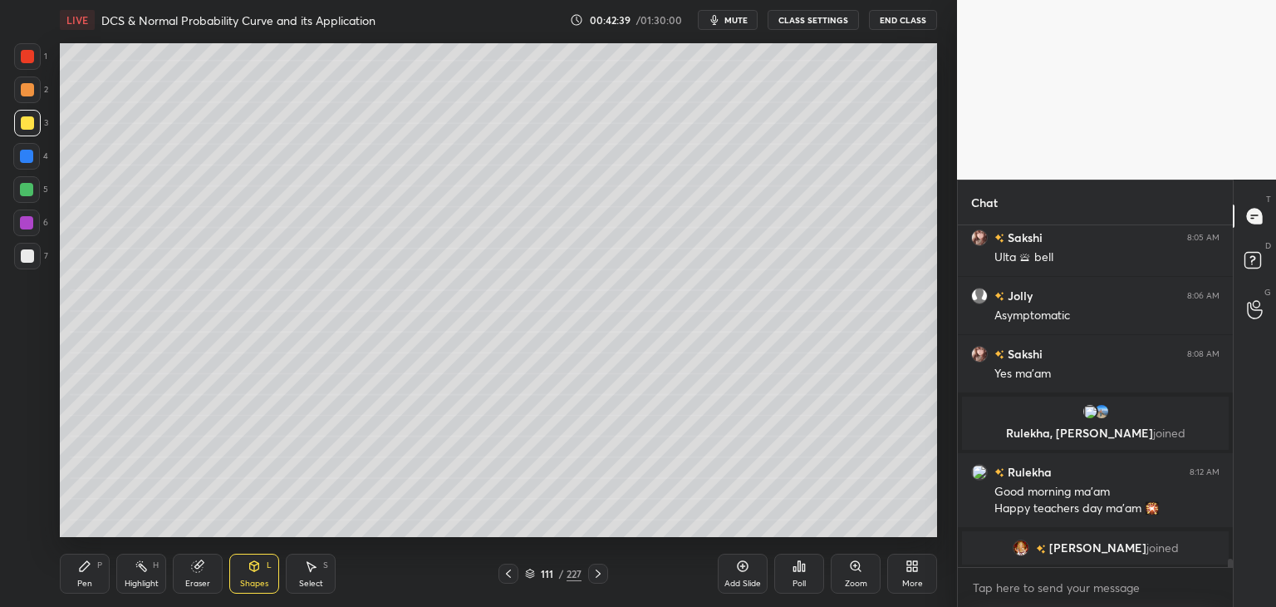
click at [85, 579] on div "Pen" at bounding box center [84, 583] width 15 height 8
click at [85, 582] on div "Pen" at bounding box center [84, 583] width 15 height 8
click at [202, 579] on div "Eraser" at bounding box center [197, 583] width 25 height 8
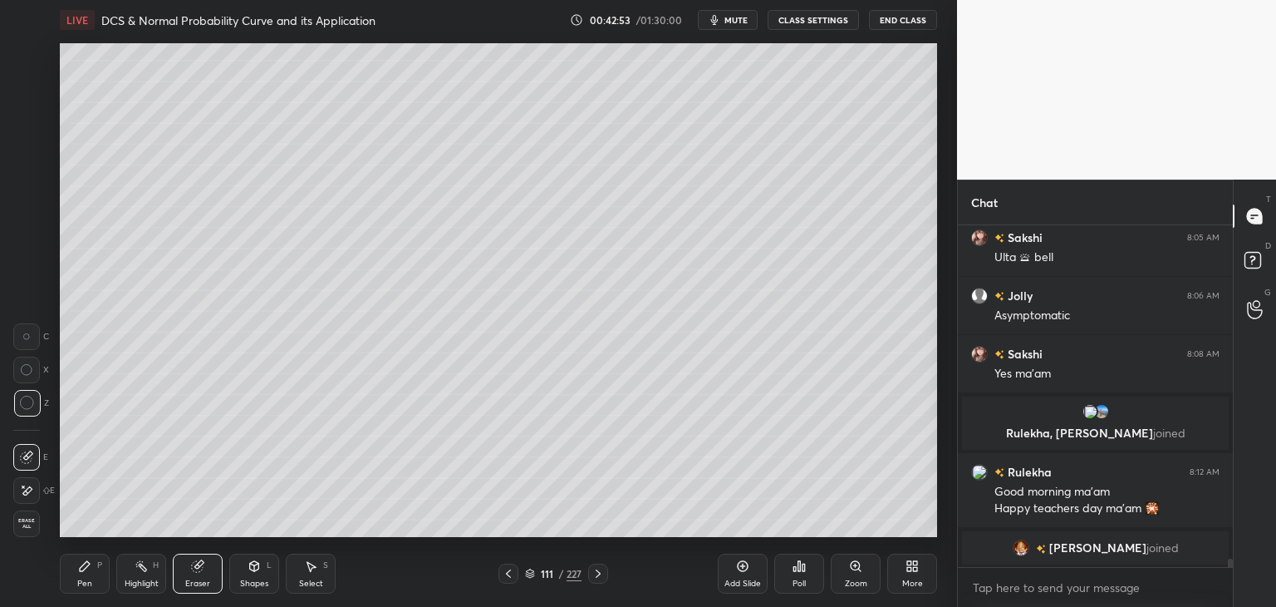
click at [80, 563] on icon at bounding box center [84, 565] width 13 height 13
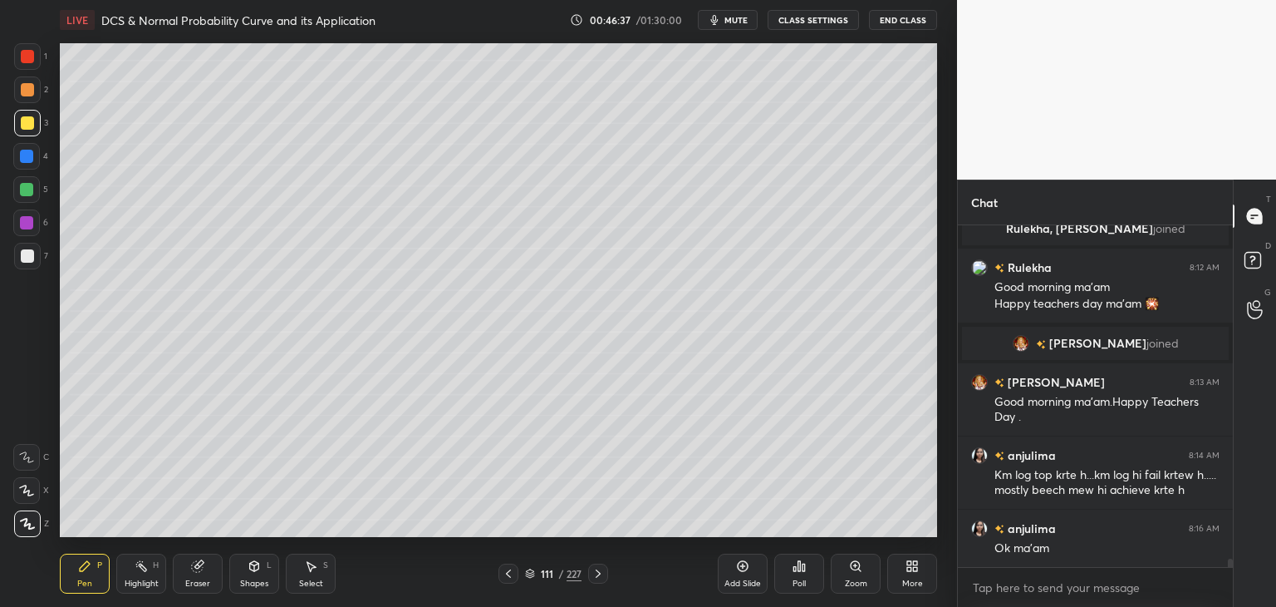
scroll to position [13543, 0]
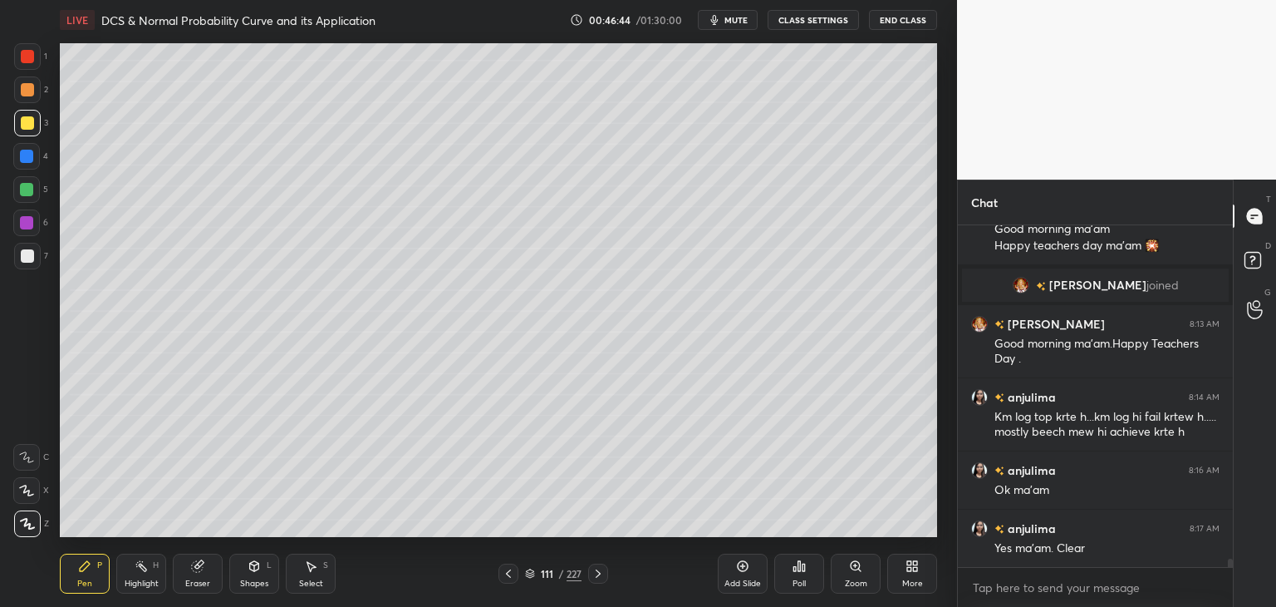
click at [597, 577] on icon at bounding box center [598, 573] width 13 height 13
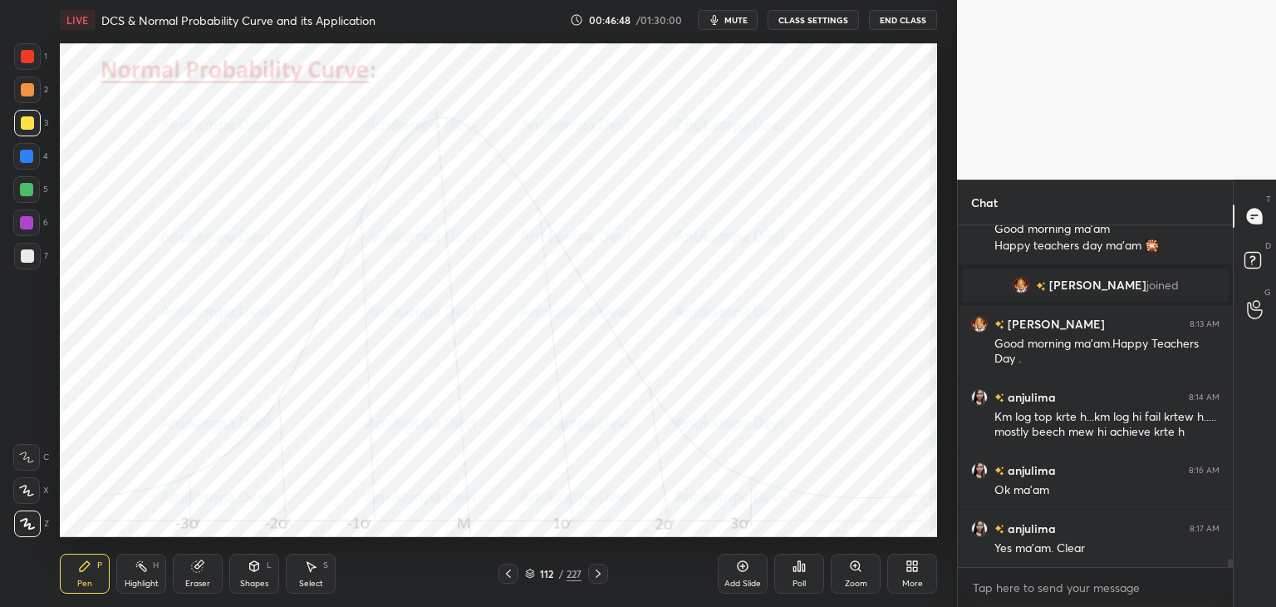
click at [746, 568] on icon at bounding box center [742, 565] width 13 height 13
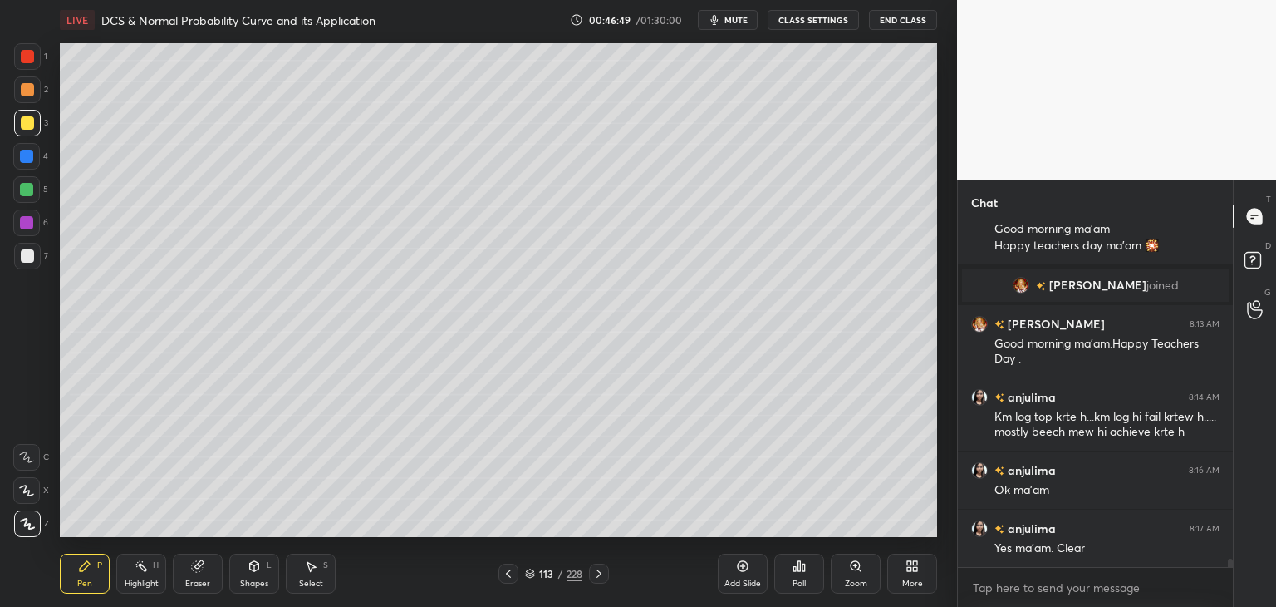
click at [23, 161] on div at bounding box center [26, 156] width 13 height 13
click at [256, 579] on div "Shapes" at bounding box center [254, 583] width 28 height 8
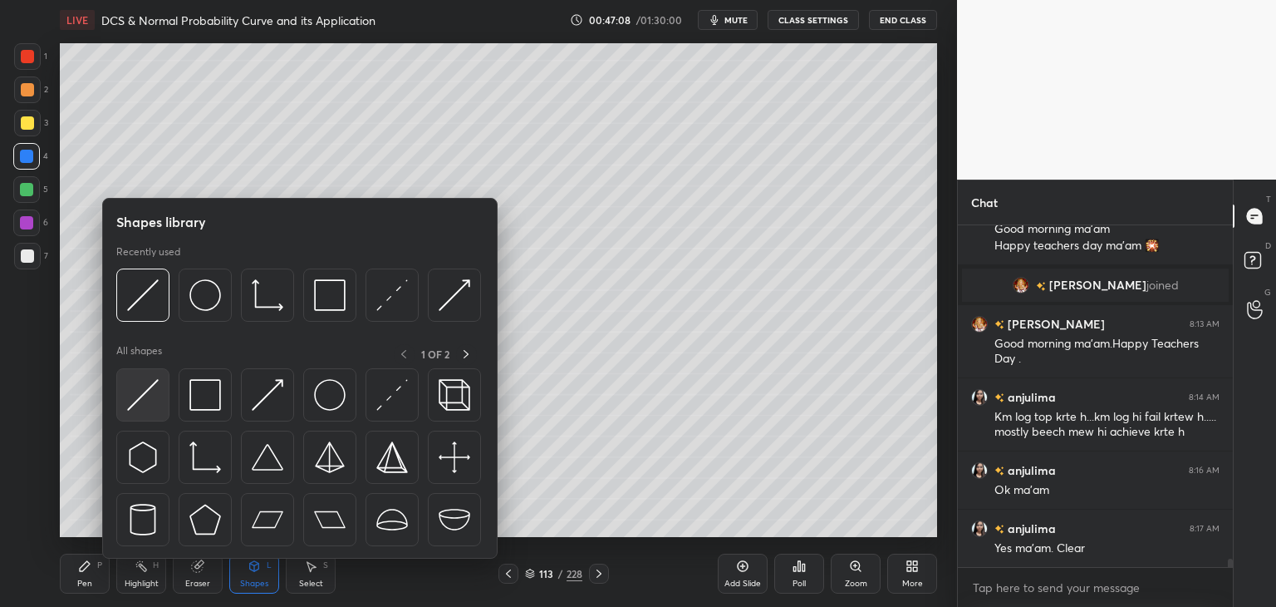
click at [149, 393] on img at bounding box center [143, 395] width 32 height 32
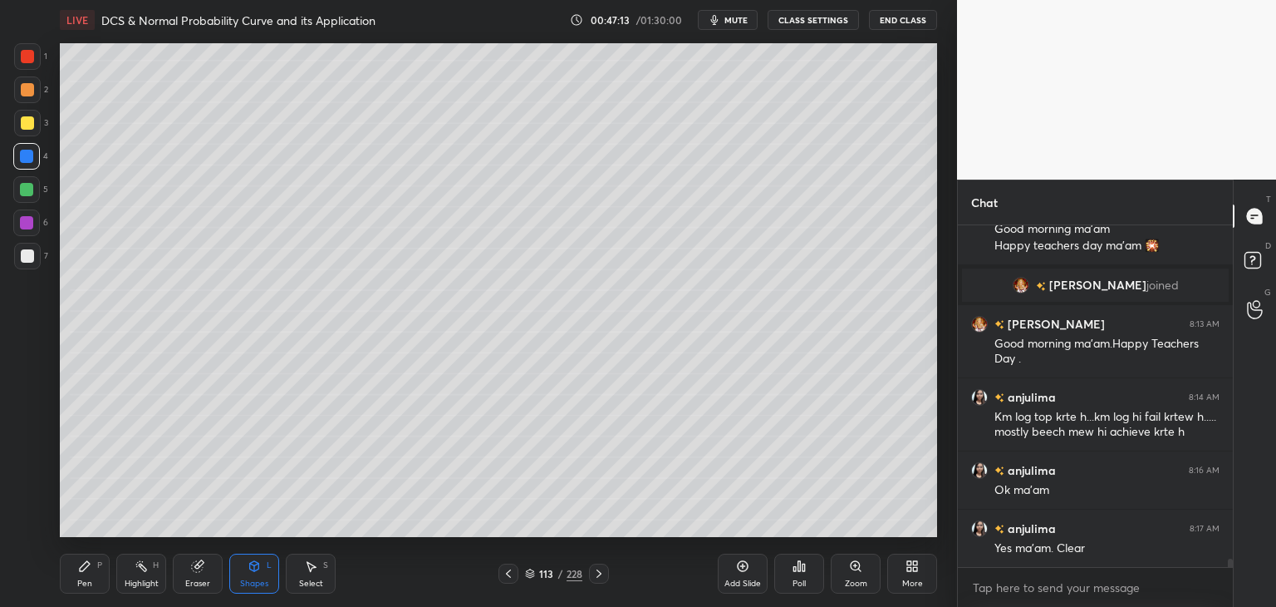
click at [91, 579] on div "Pen" at bounding box center [84, 583] width 15 height 8
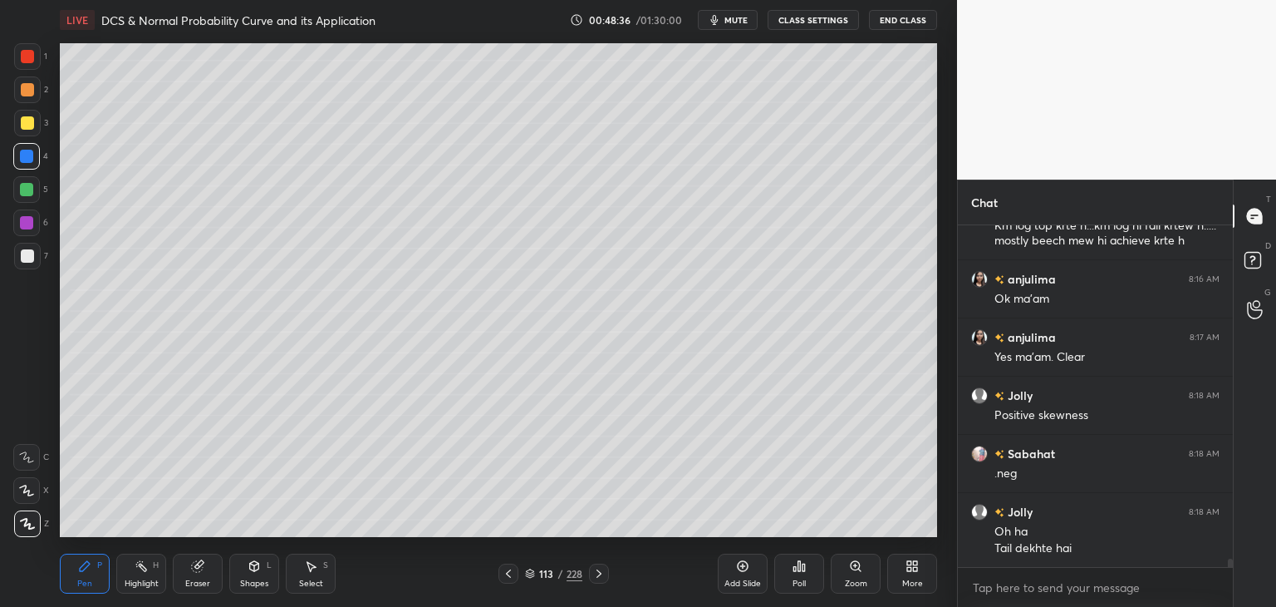
scroll to position [13792, 0]
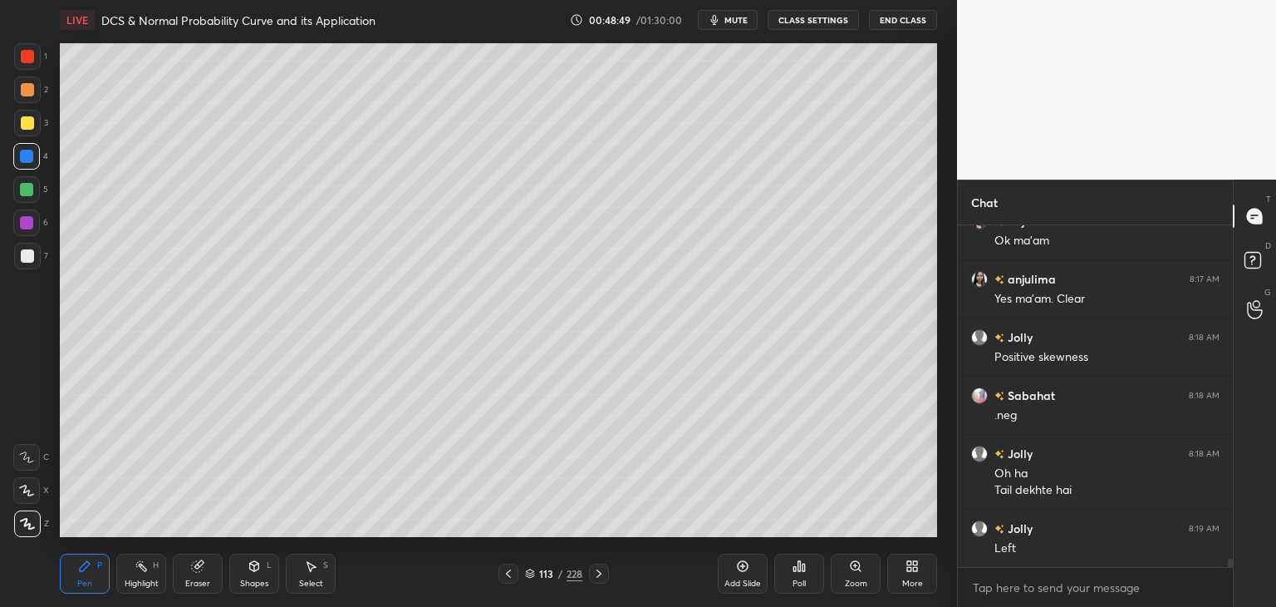
click at [30, 120] on div at bounding box center [27, 122] width 13 height 13
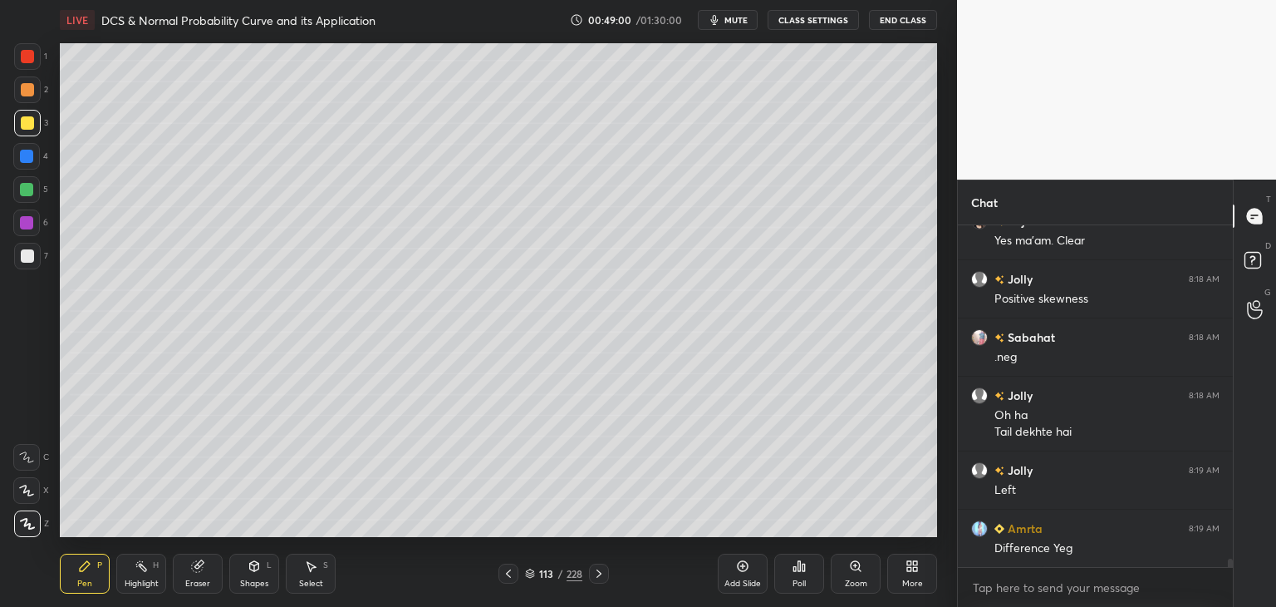
click at [252, 575] on div "Shapes L" at bounding box center [254, 573] width 50 height 40
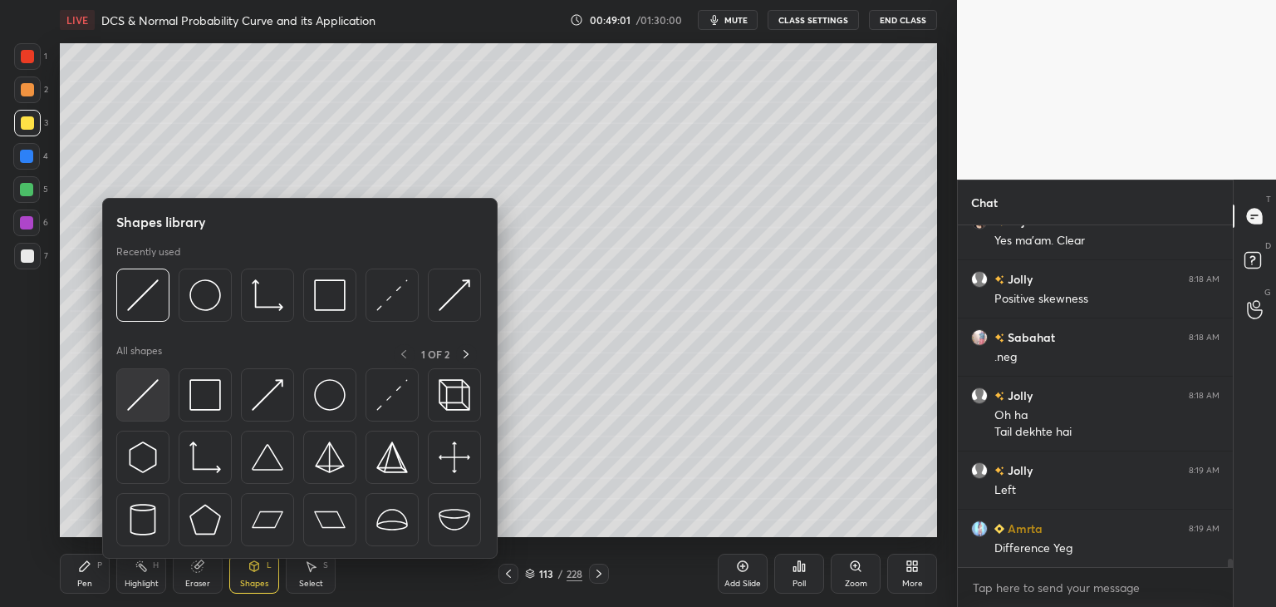
click at [134, 405] on img at bounding box center [143, 395] width 32 height 32
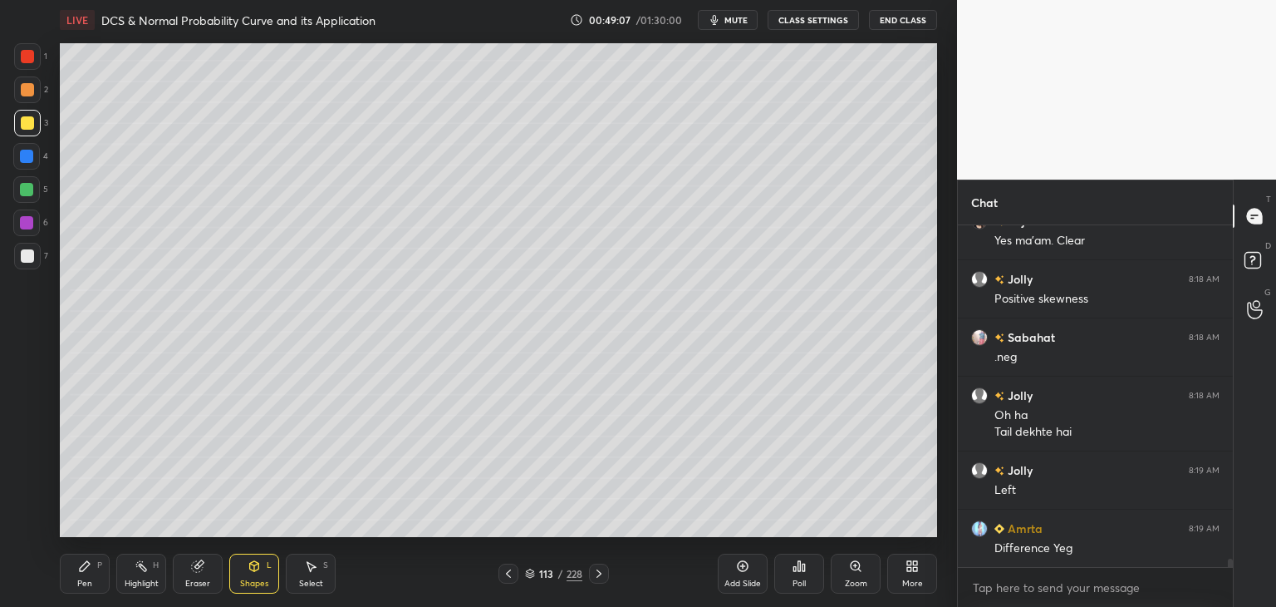
click at [81, 580] on div "Pen" at bounding box center [84, 583] width 15 height 8
drag, startPoint x: 199, startPoint y: 575, endPoint x: 175, endPoint y: 538, distance: 44.5
click at [199, 574] on div "Eraser" at bounding box center [198, 573] width 50 height 40
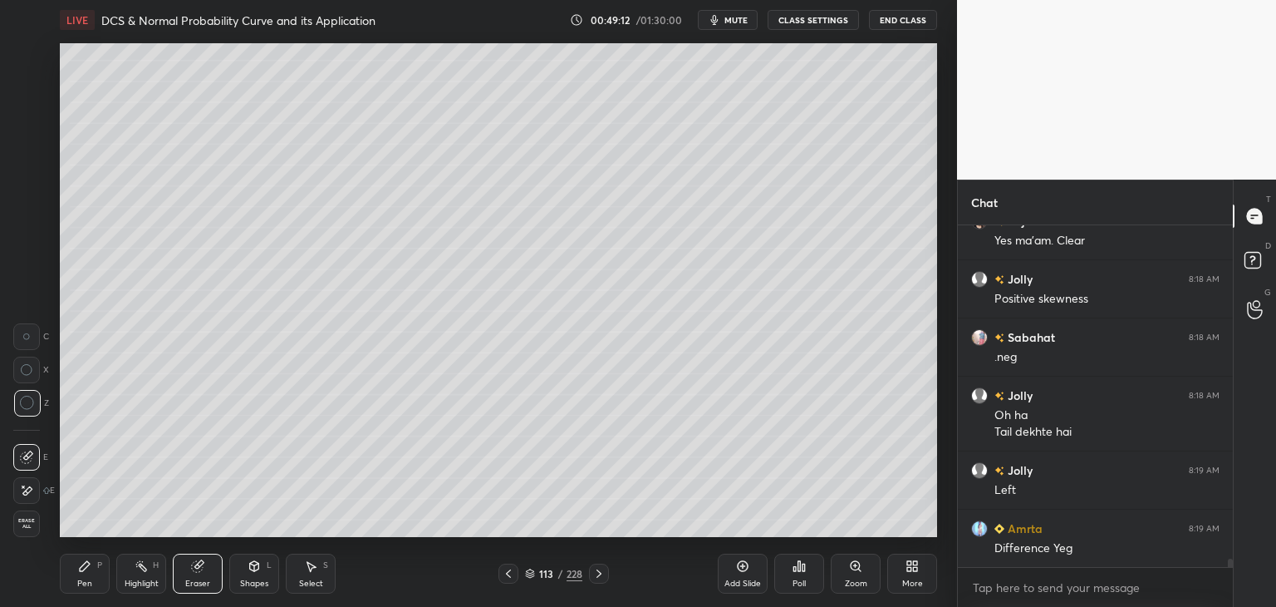
drag, startPoint x: 91, startPoint y: 572, endPoint x: 100, endPoint y: 553, distance: 21.9
click at [93, 570] on div "Pen P" at bounding box center [85, 573] width 50 height 40
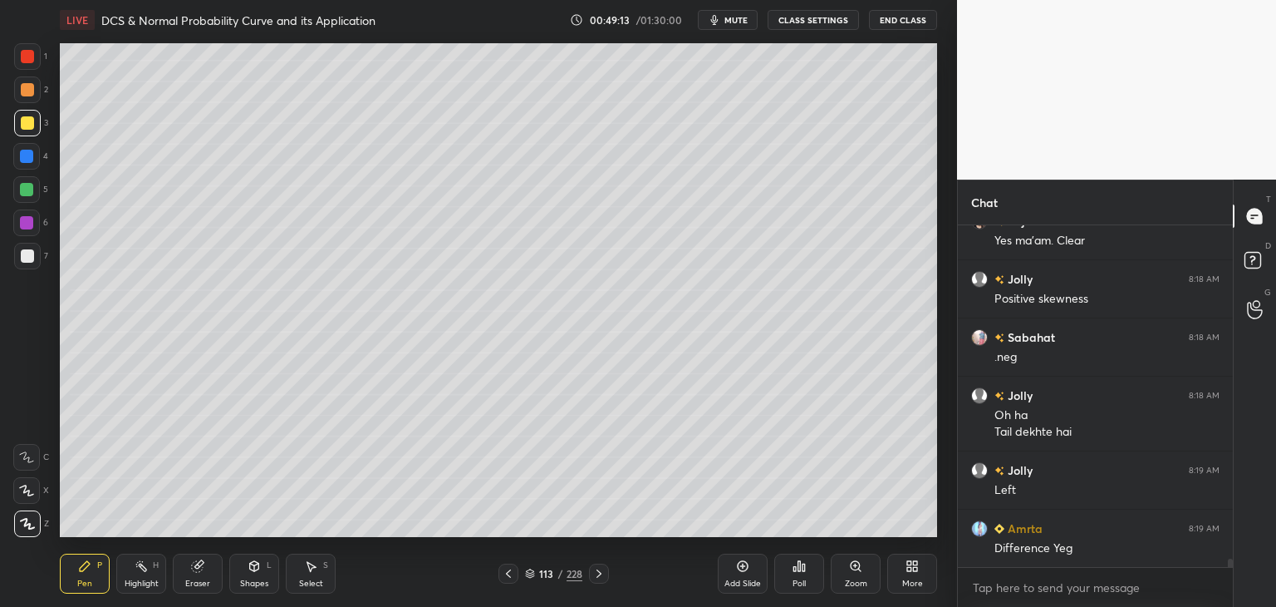
click at [196, 579] on div "Eraser" at bounding box center [197, 583] width 25 height 8
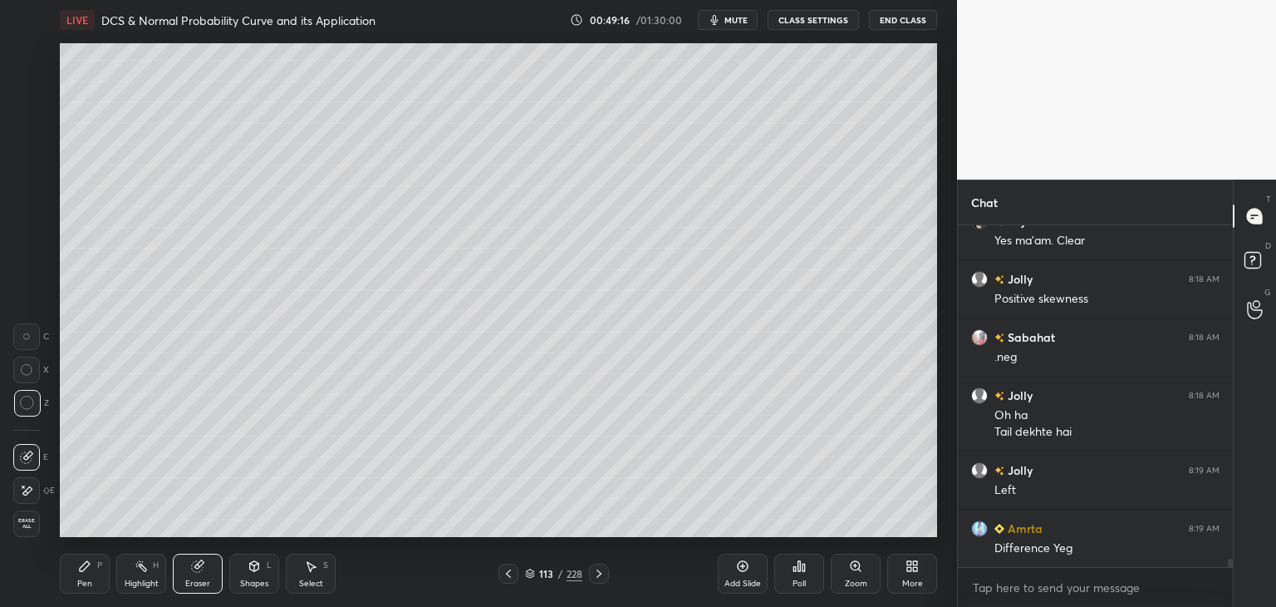
click at [80, 581] on div "Pen" at bounding box center [84, 583] width 15 height 8
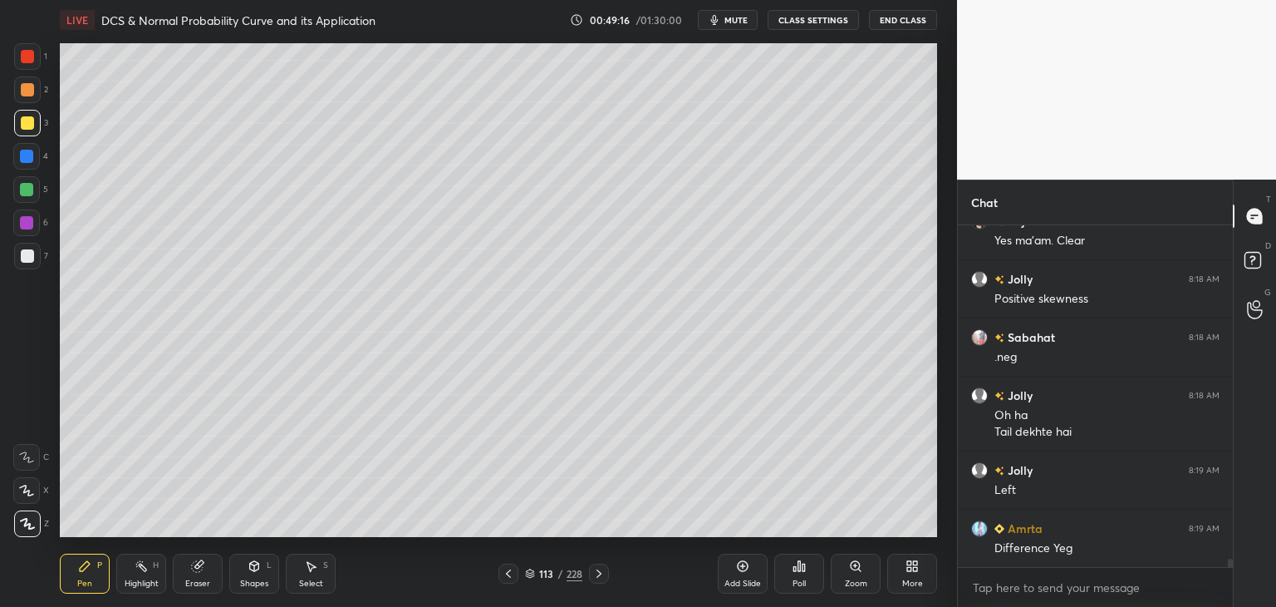
click at [250, 571] on icon at bounding box center [254, 565] width 13 height 13
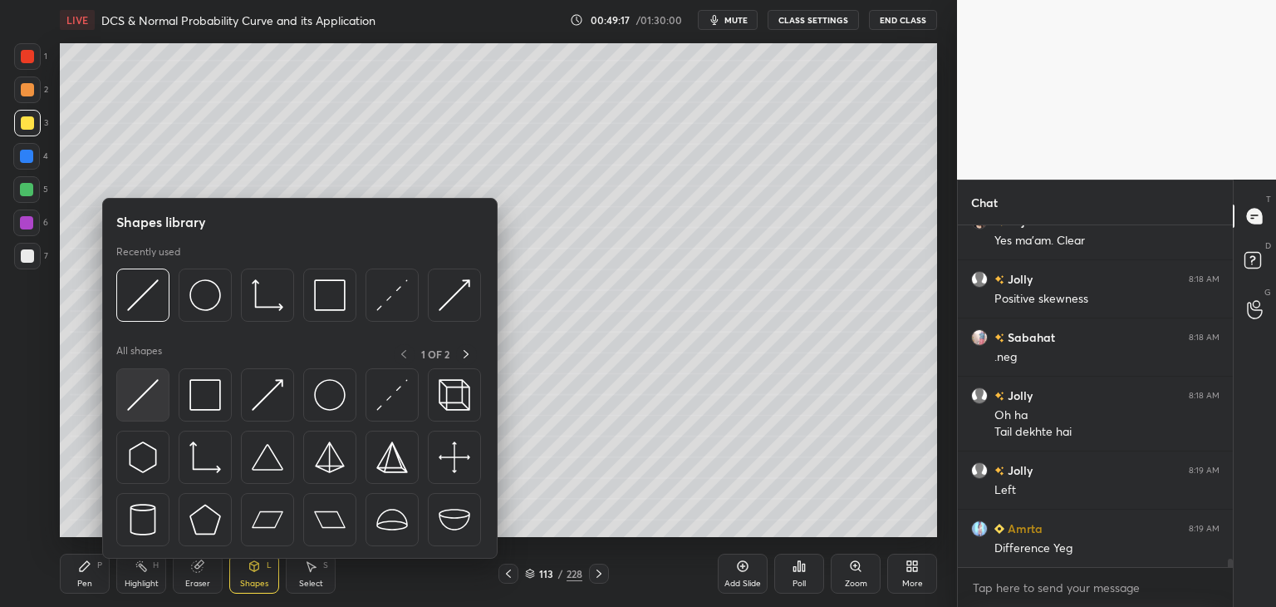
click at [144, 386] on img at bounding box center [143, 395] width 32 height 32
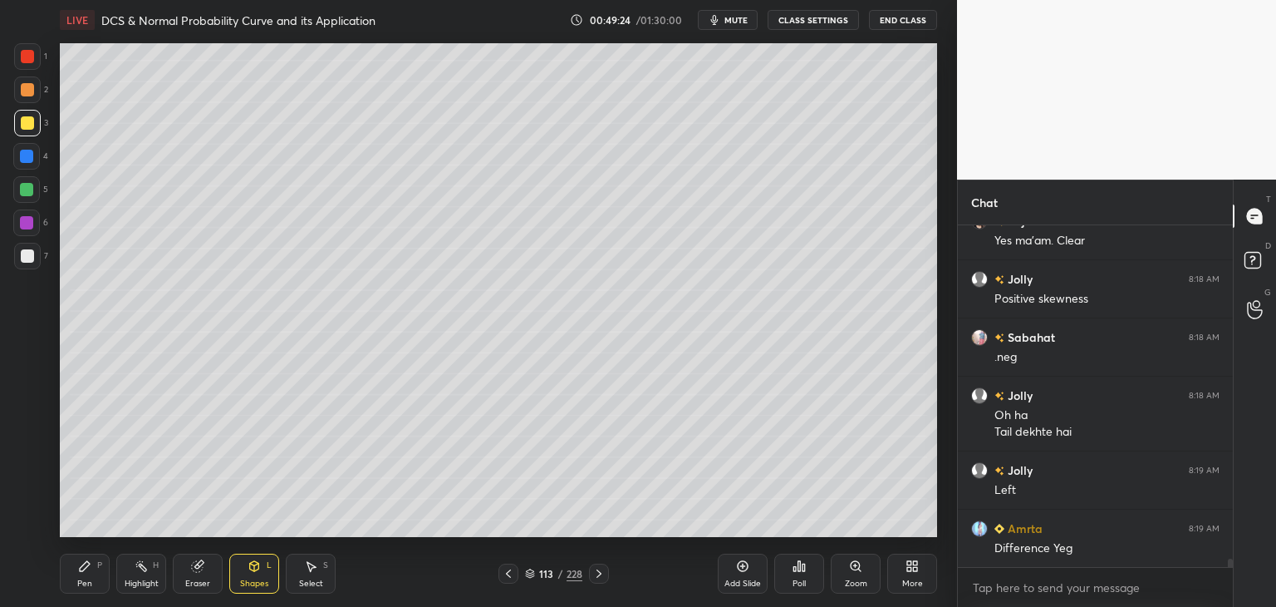
drag, startPoint x: 83, startPoint y: 576, endPoint x: 106, endPoint y: 538, distance: 44.7
click at [83, 574] on div "Pen P" at bounding box center [85, 573] width 50 height 40
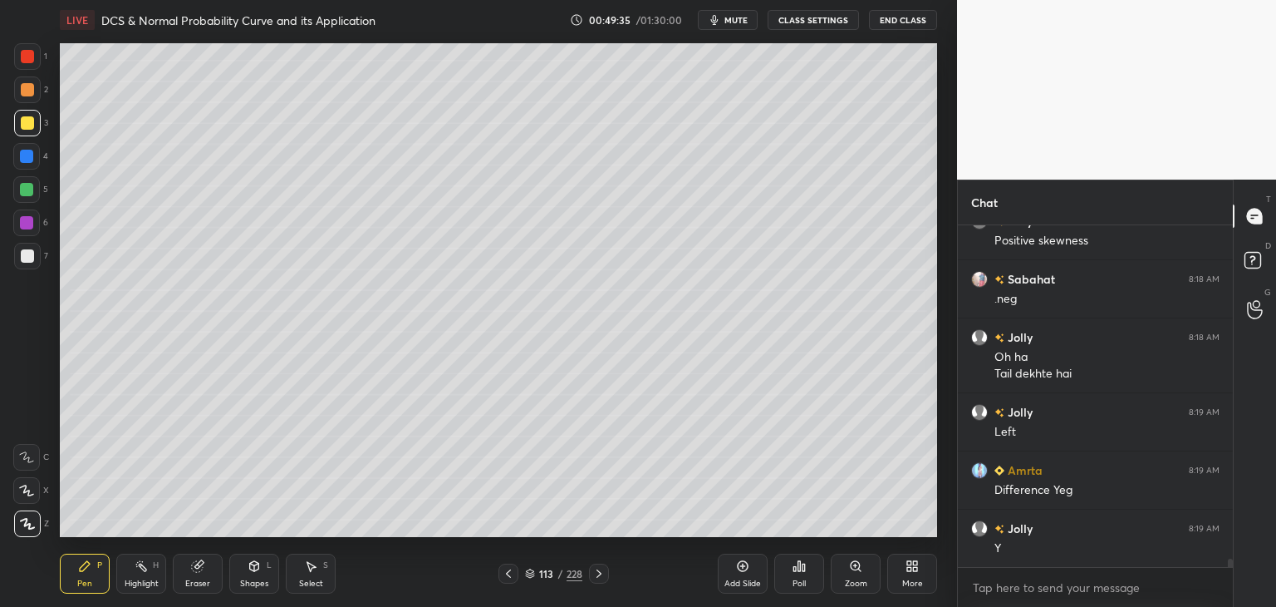
scroll to position [13967, 0]
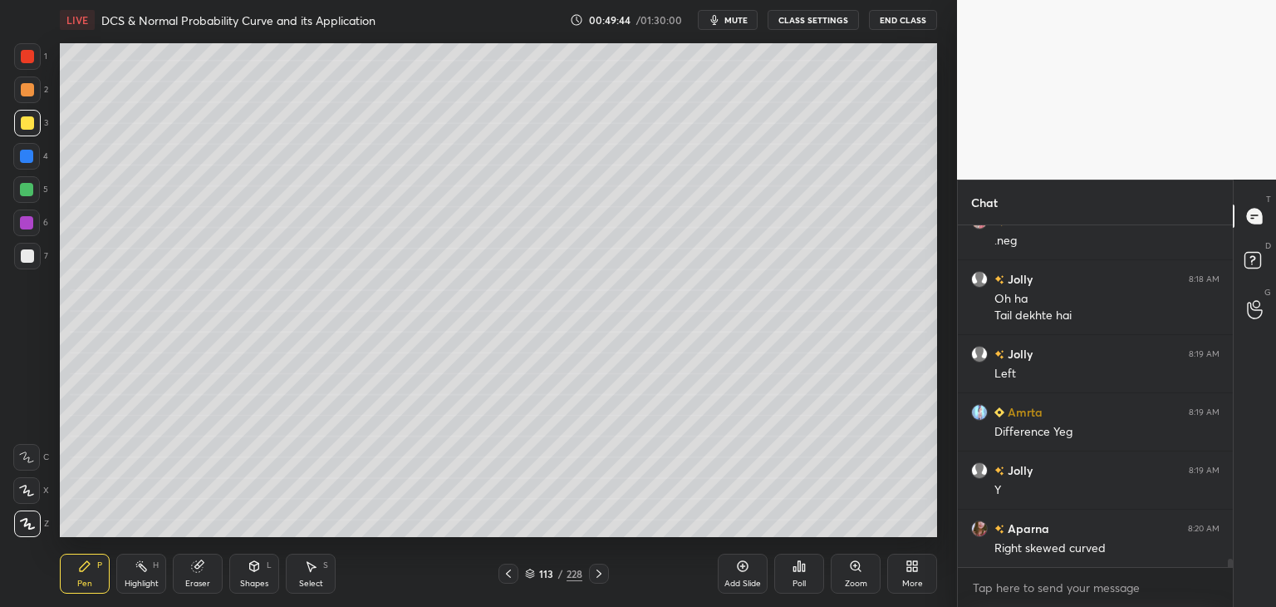
click at [508, 574] on icon at bounding box center [508, 573] width 13 height 13
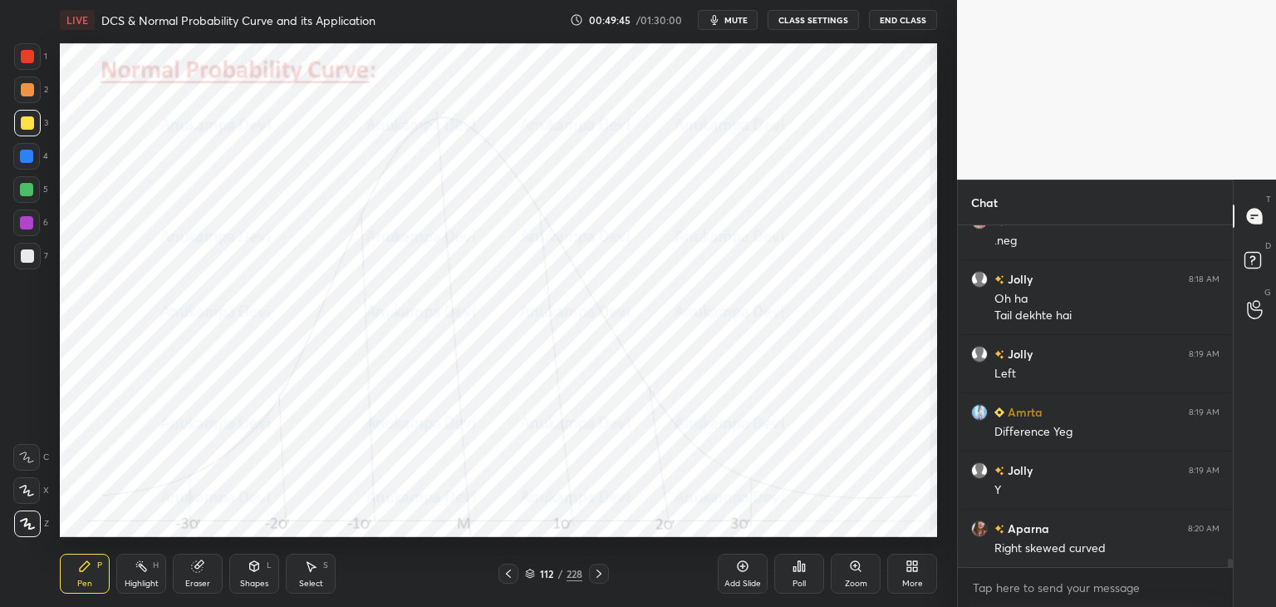
click at [512, 574] on icon at bounding box center [508, 573] width 13 height 13
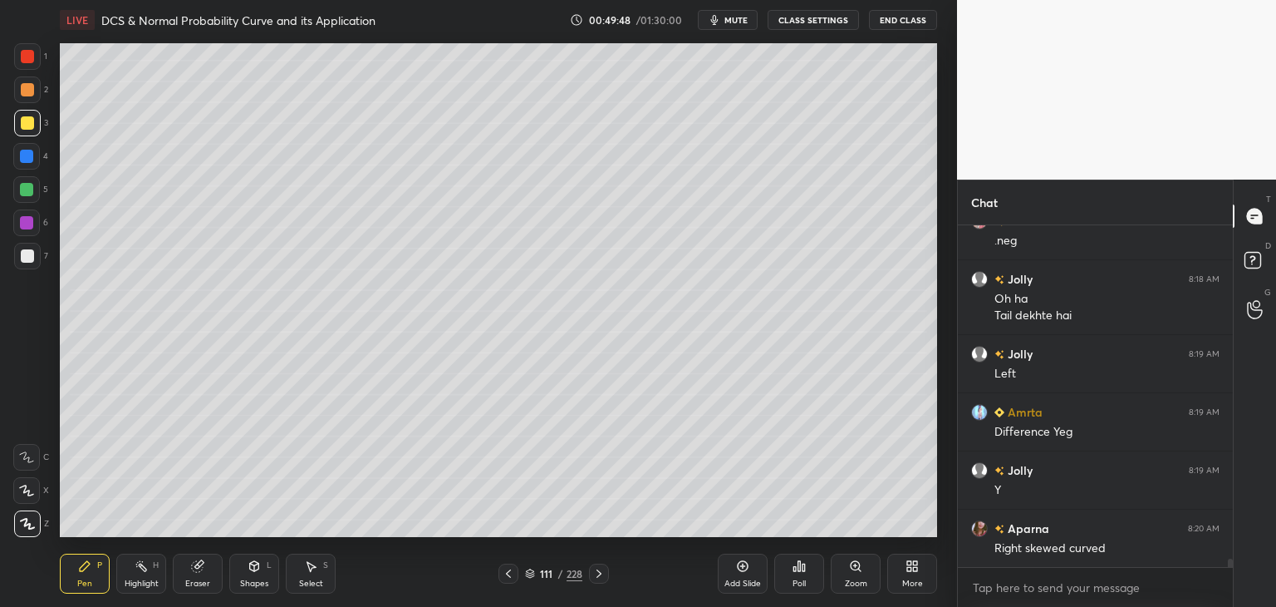
click at [602, 569] on icon at bounding box center [598, 573] width 13 height 13
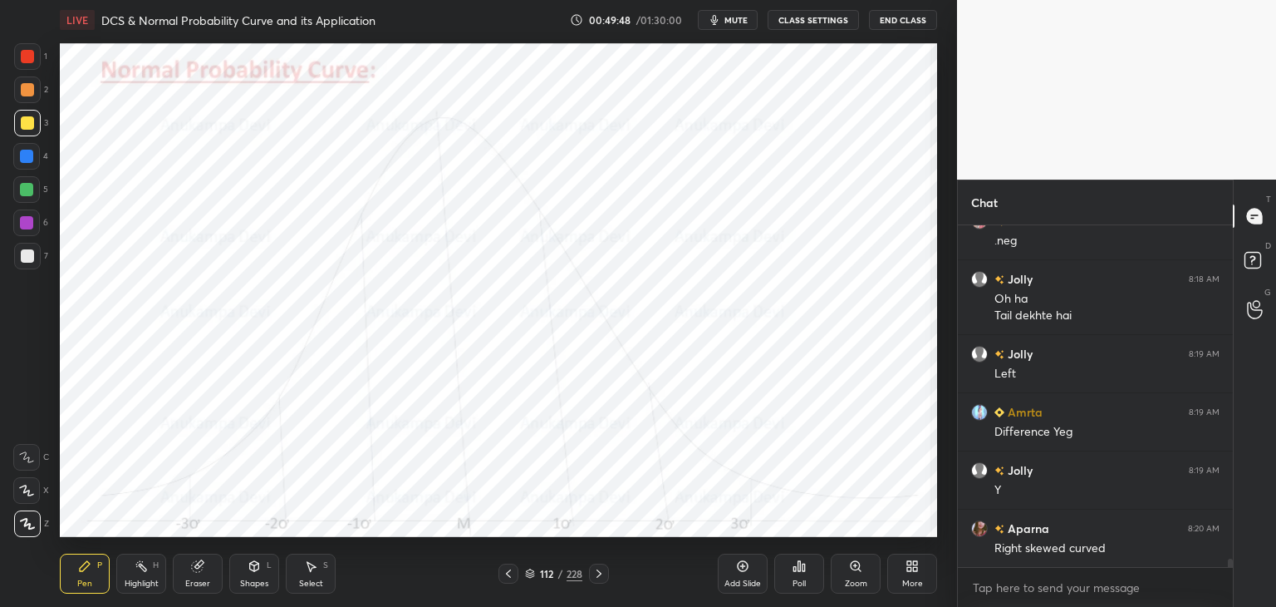
click at [604, 569] on icon at bounding box center [598, 573] width 13 height 13
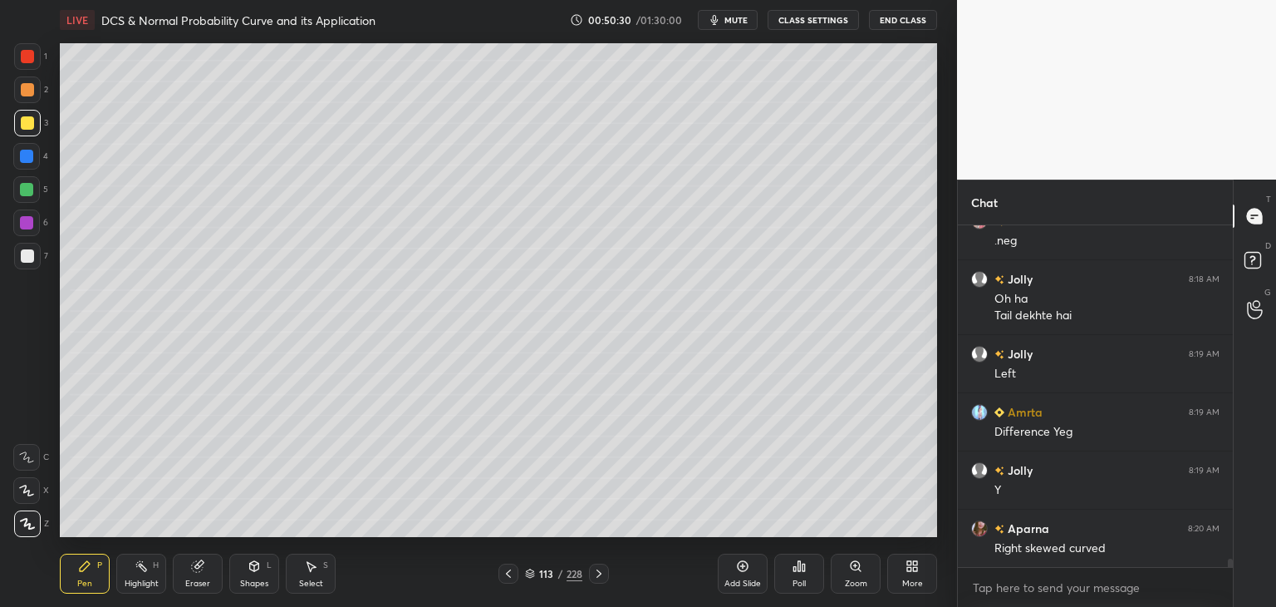
click at [508, 575] on icon at bounding box center [508, 573] width 13 height 13
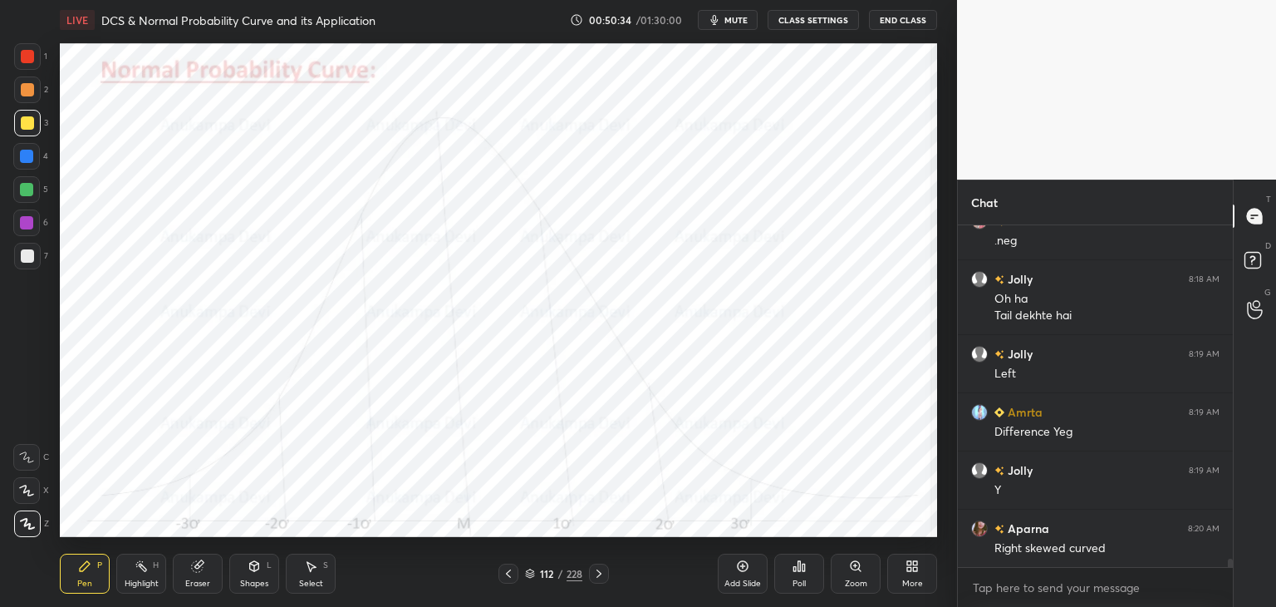
click at [600, 572] on icon at bounding box center [599, 573] width 5 height 8
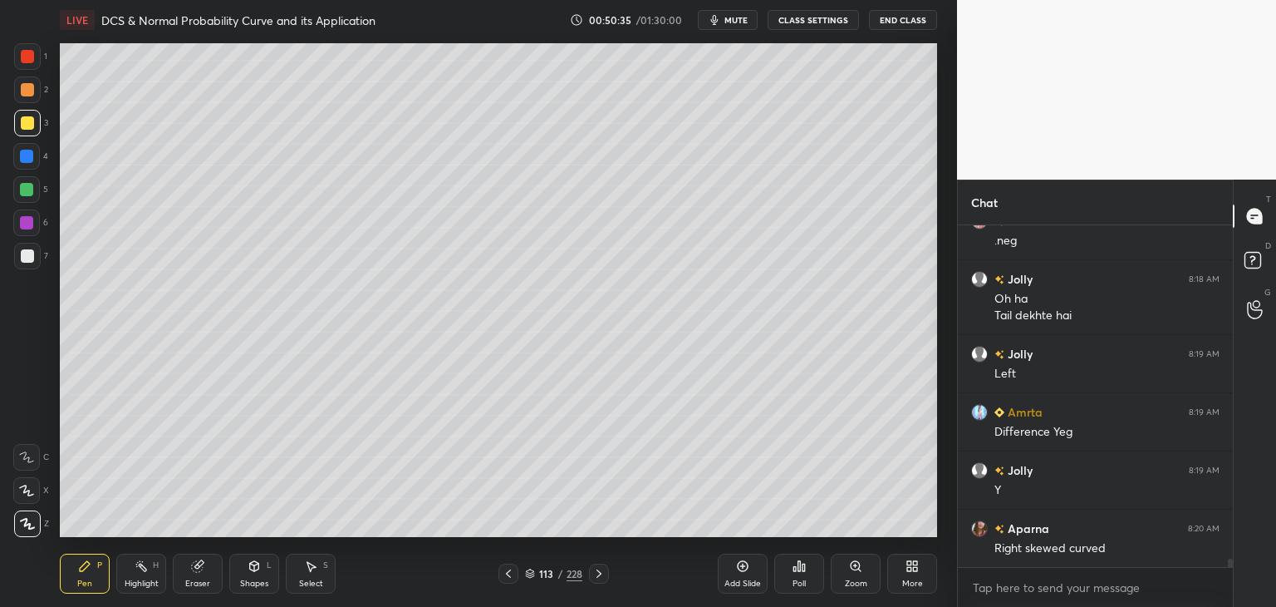
drag, startPoint x: 744, startPoint y: 564, endPoint x: 736, endPoint y: 562, distance: 8.7
click at [744, 562] on icon at bounding box center [742, 565] width 13 height 13
click at [30, 159] on div at bounding box center [26, 156] width 13 height 13
click at [250, 574] on div "Shapes L" at bounding box center [254, 573] width 50 height 40
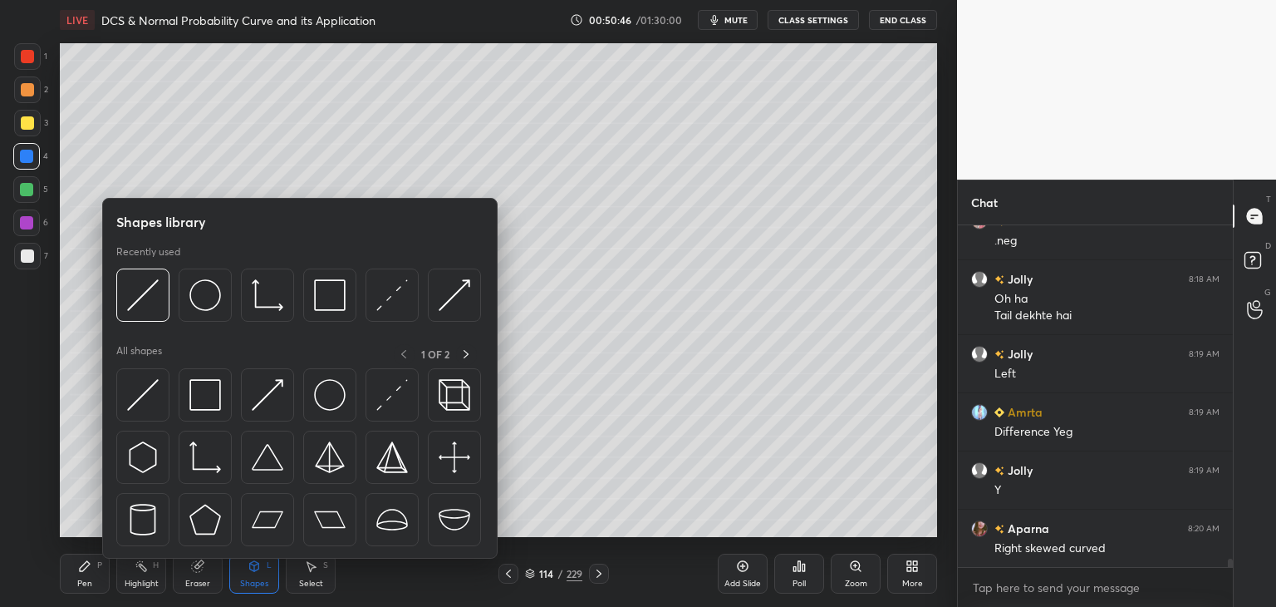
click at [206, 577] on div "Eraser" at bounding box center [198, 573] width 50 height 40
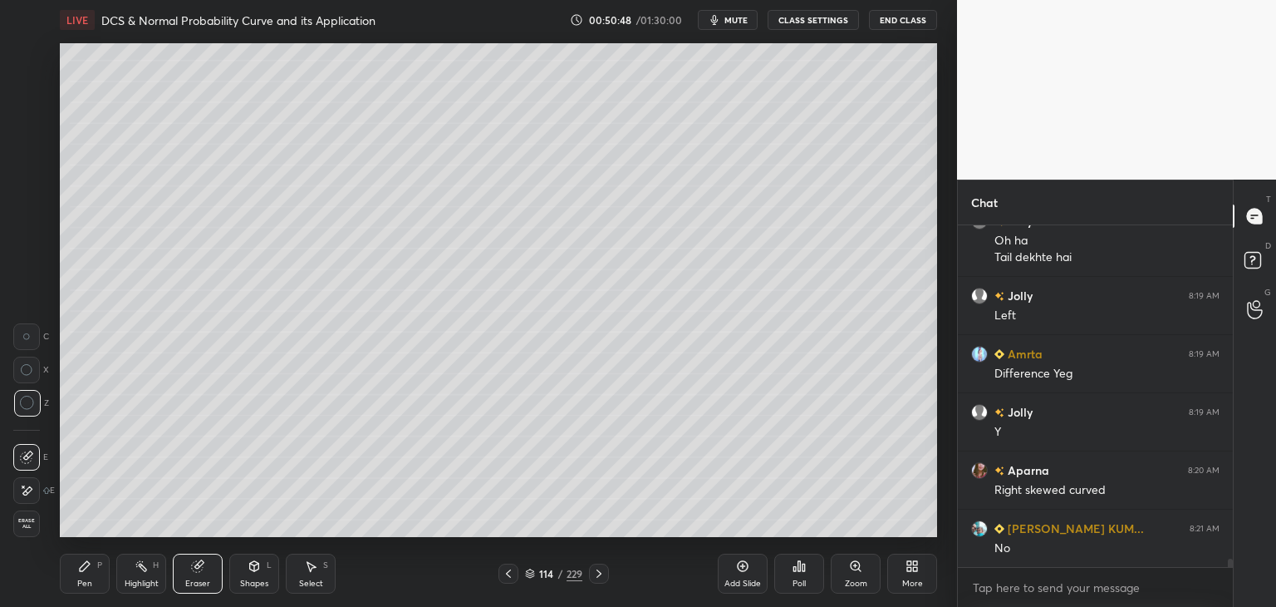
scroll to position [14083, 0]
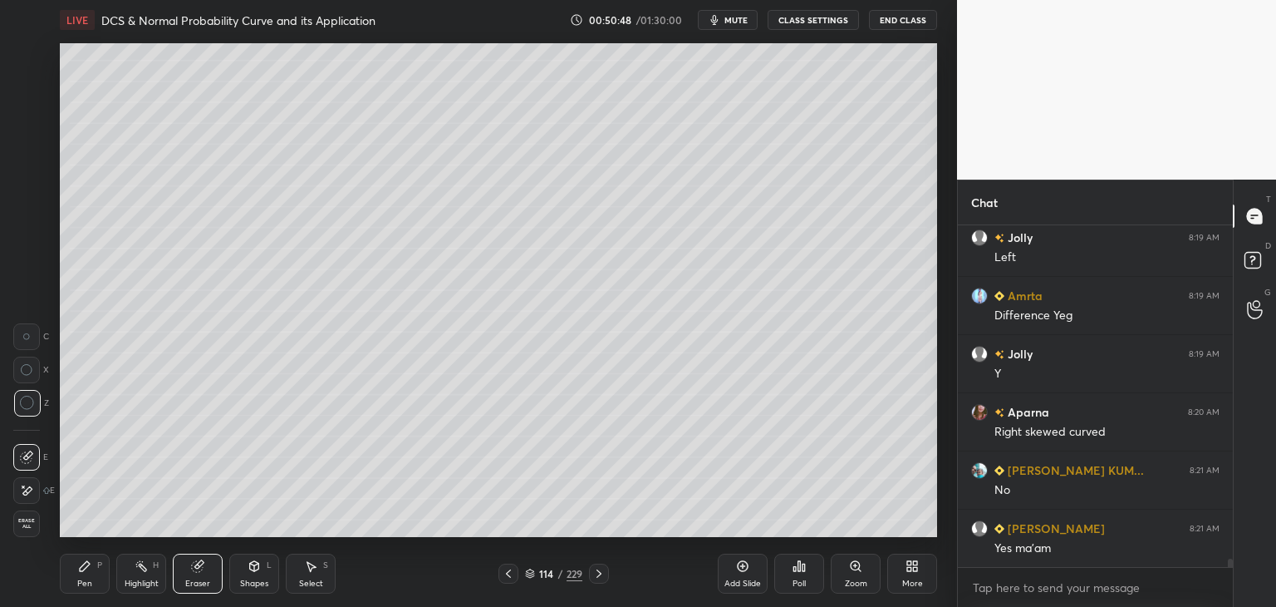
click at [86, 571] on icon at bounding box center [84, 565] width 13 height 13
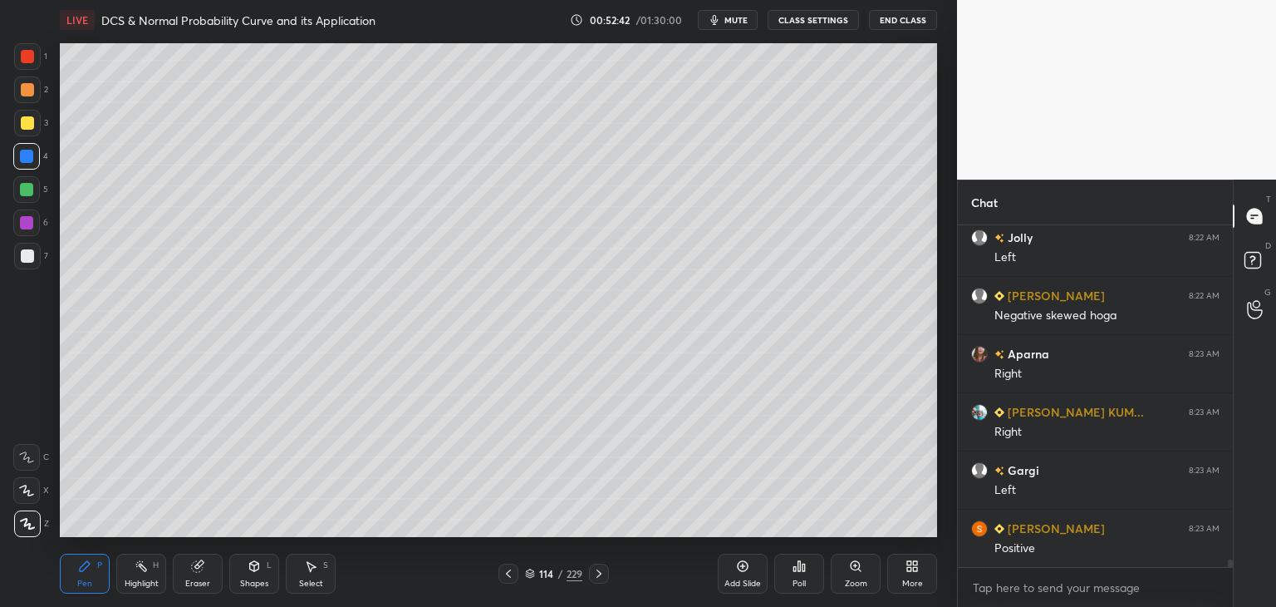
scroll to position [15188, 0]
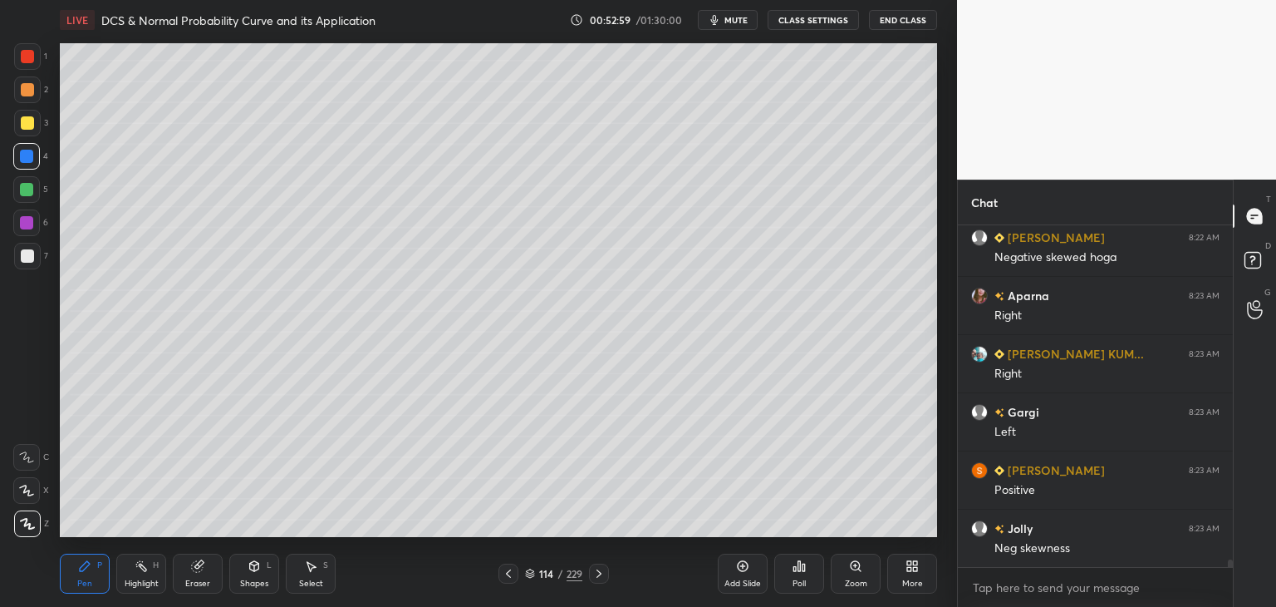
click at [506, 577] on icon at bounding box center [508, 573] width 13 height 13
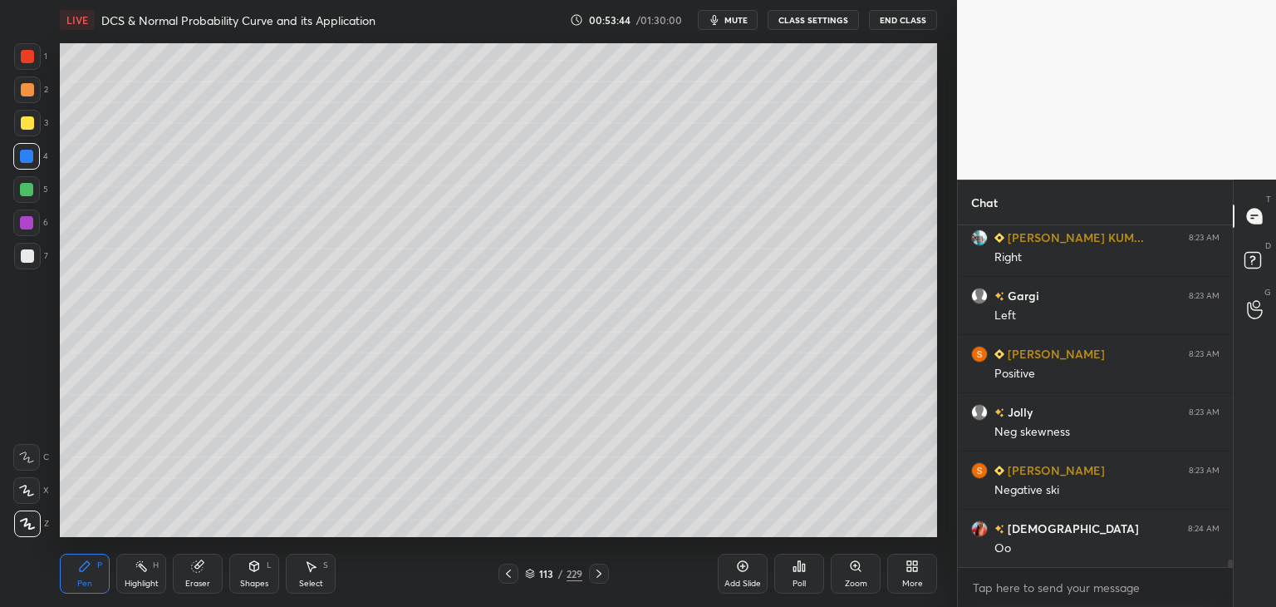
scroll to position [15321, 0]
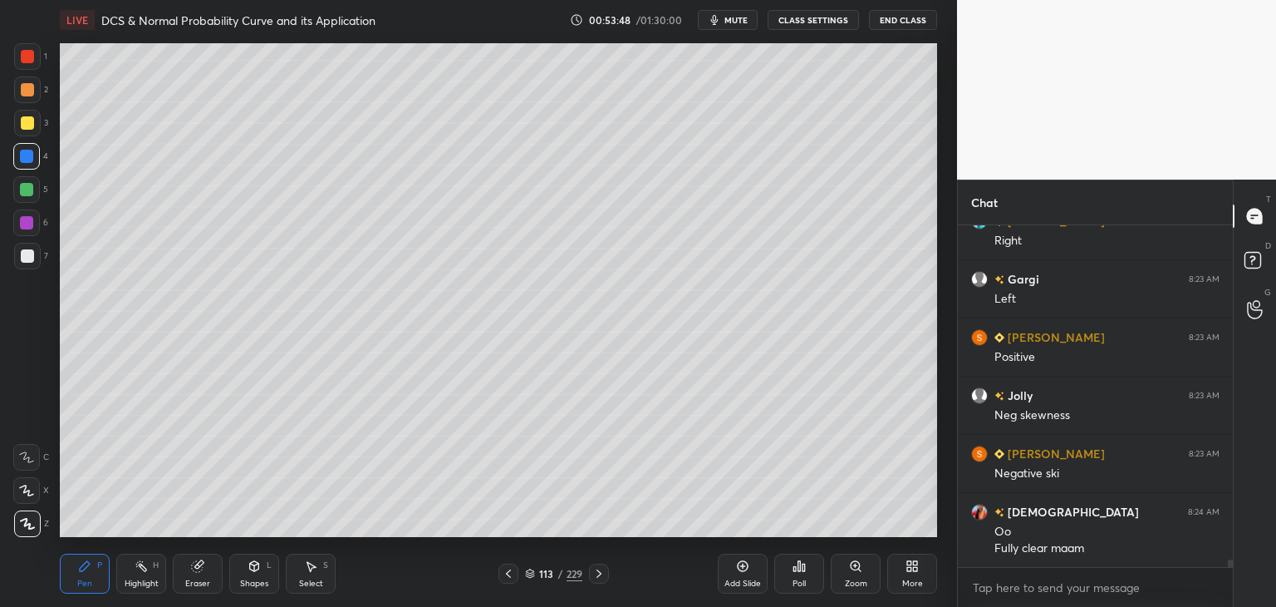
click at [508, 576] on icon at bounding box center [508, 573] width 13 height 13
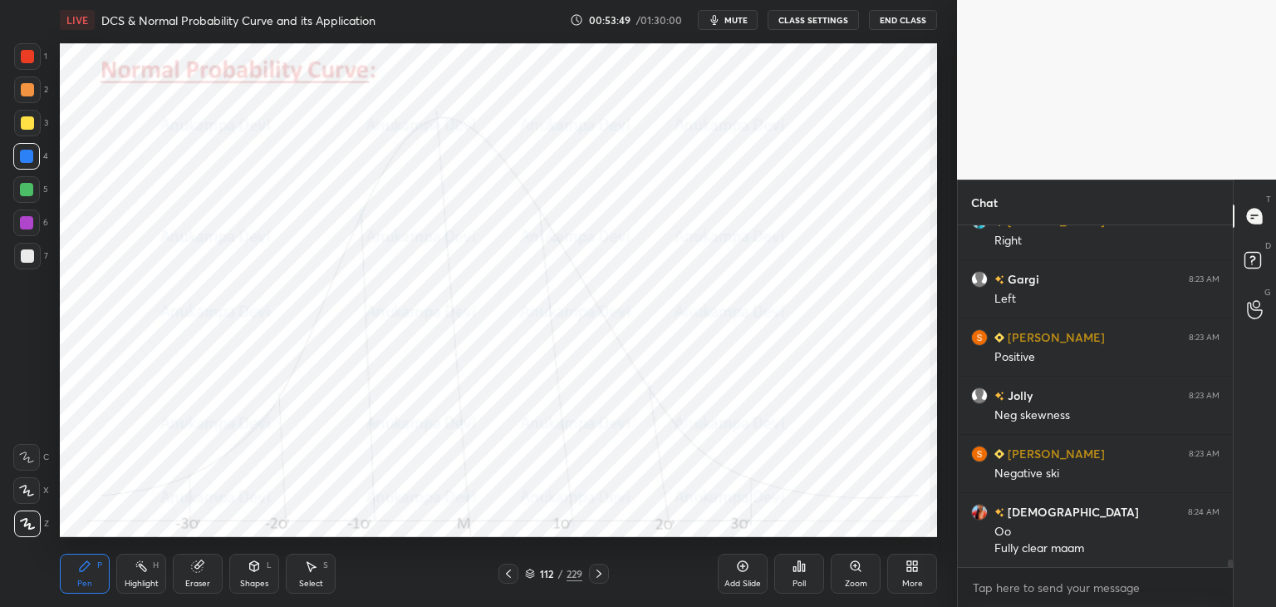
click at [508, 570] on icon at bounding box center [508, 573] width 13 height 13
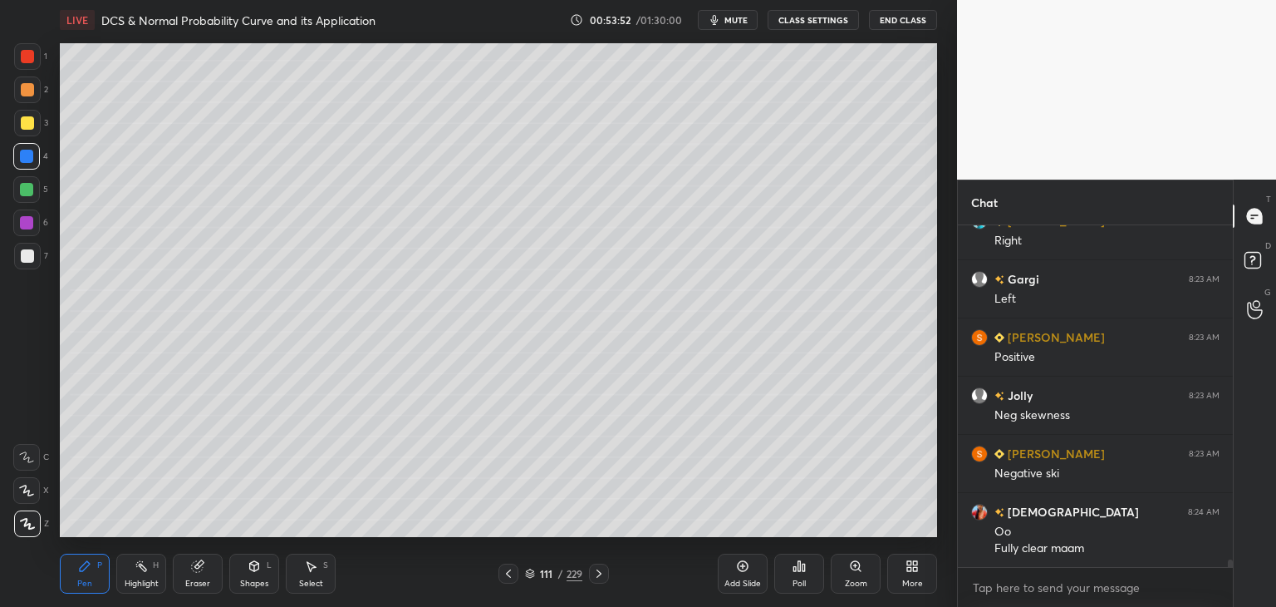
scroll to position [15379, 0]
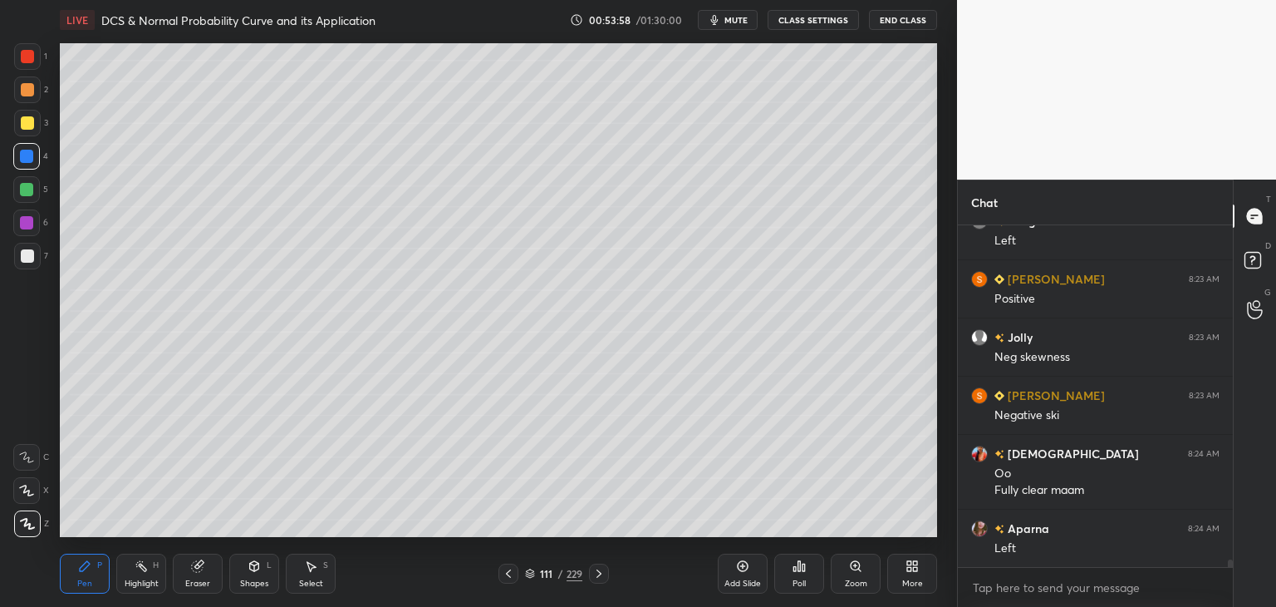
click at [599, 576] on icon at bounding box center [598, 573] width 13 height 13
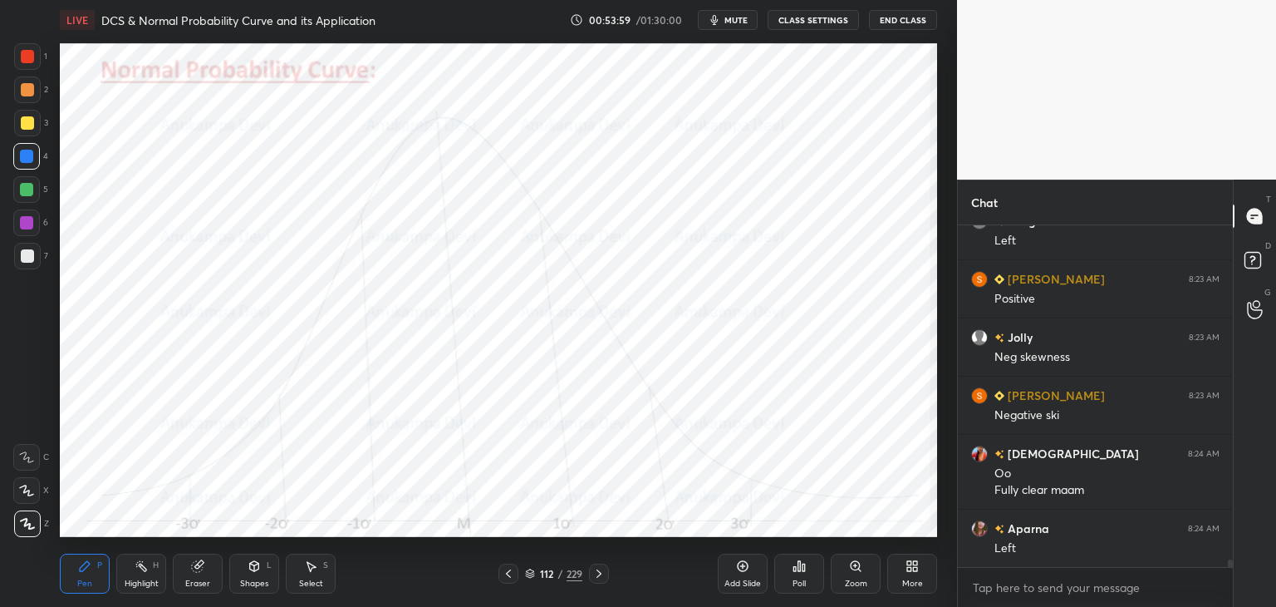
click at [597, 572] on icon at bounding box center [598, 573] width 13 height 13
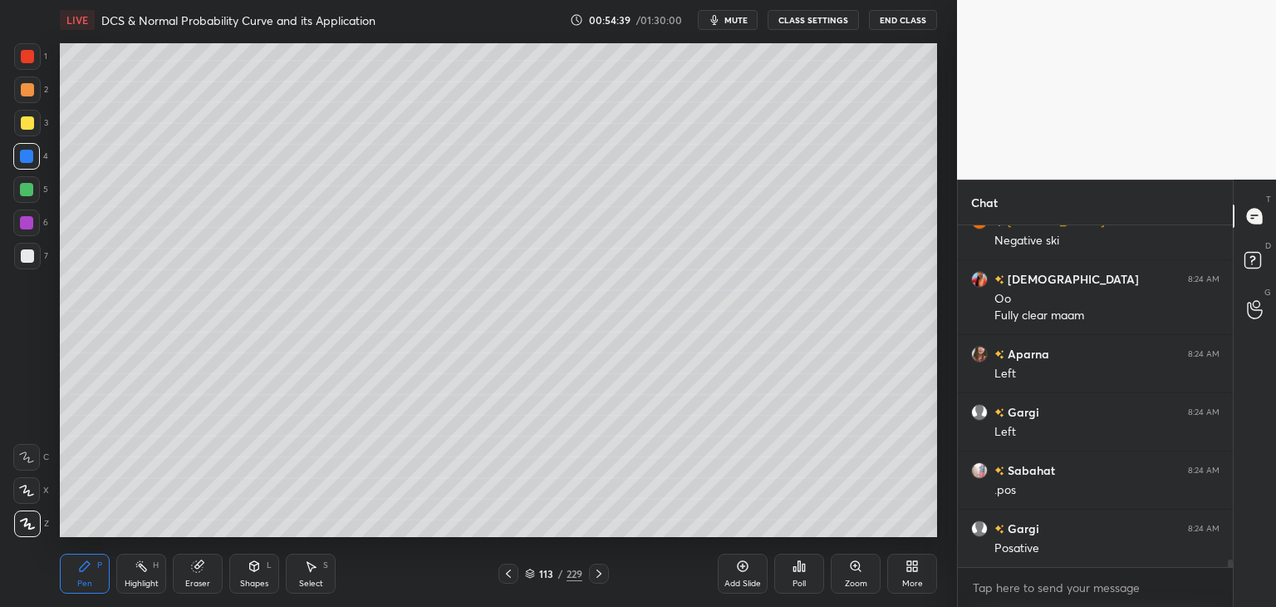
scroll to position [15612, 0]
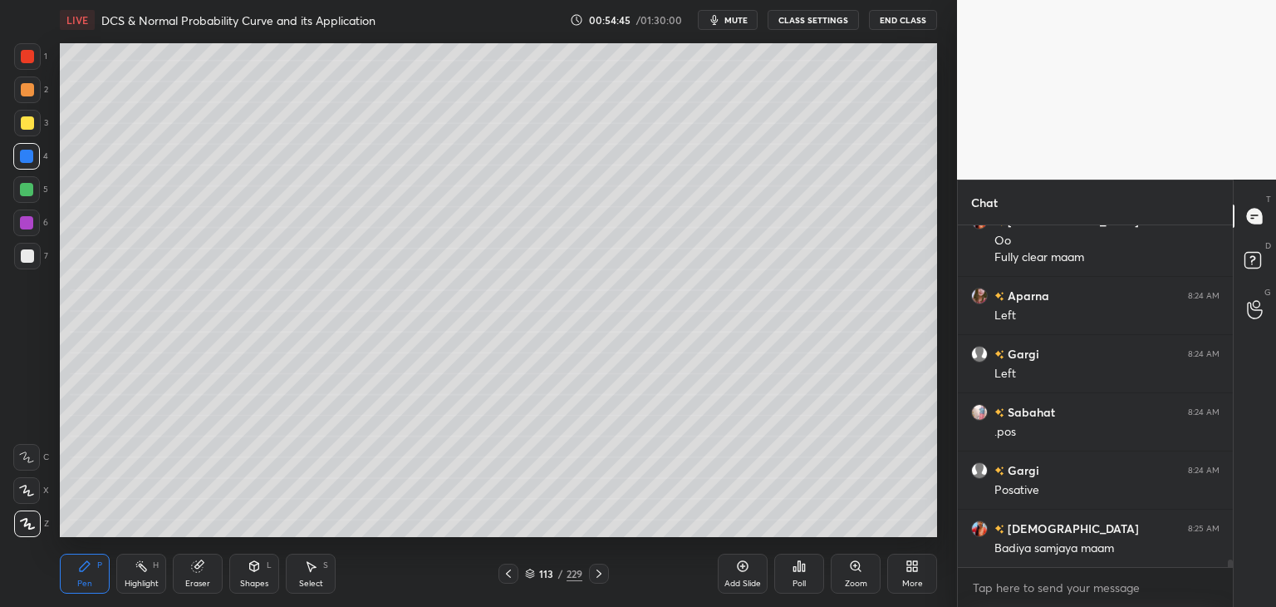
click at [602, 574] on icon at bounding box center [598, 573] width 13 height 13
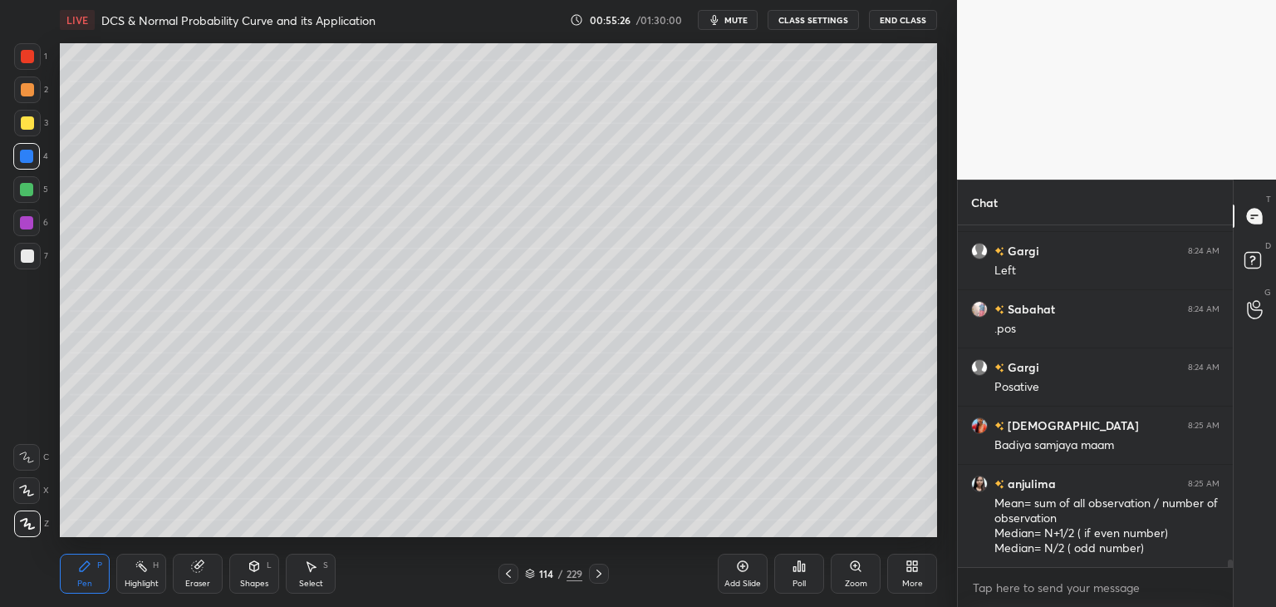
click at [200, 573] on div "Eraser" at bounding box center [198, 573] width 50 height 40
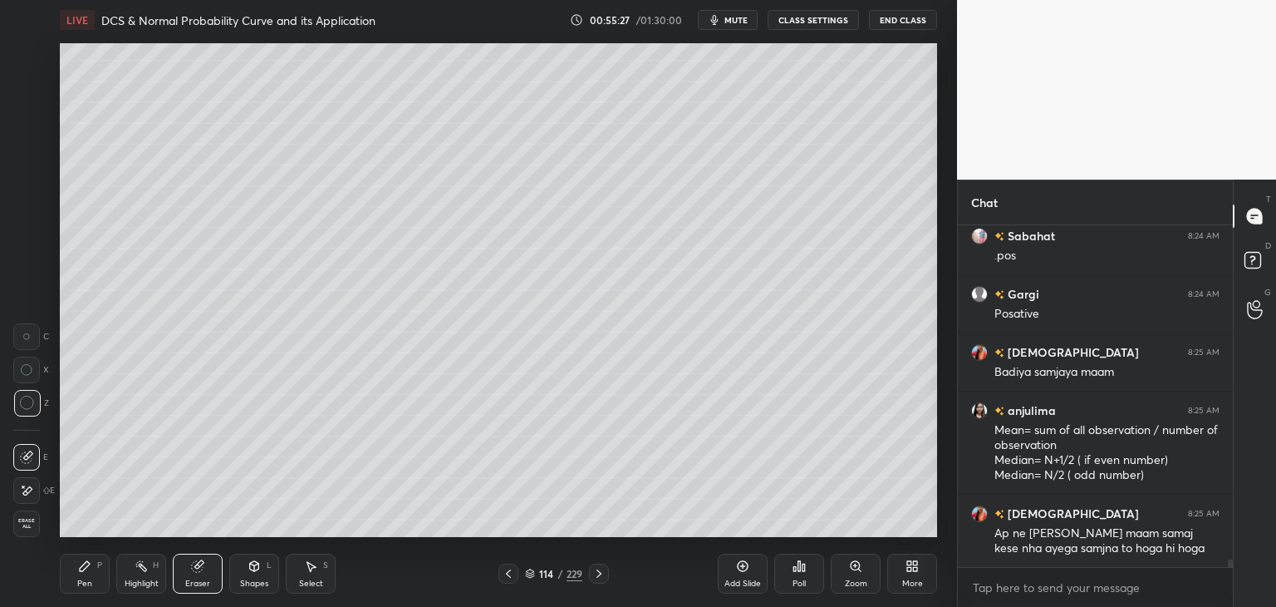
click at [25, 528] on span "Erase all" at bounding box center [26, 524] width 25 height 12
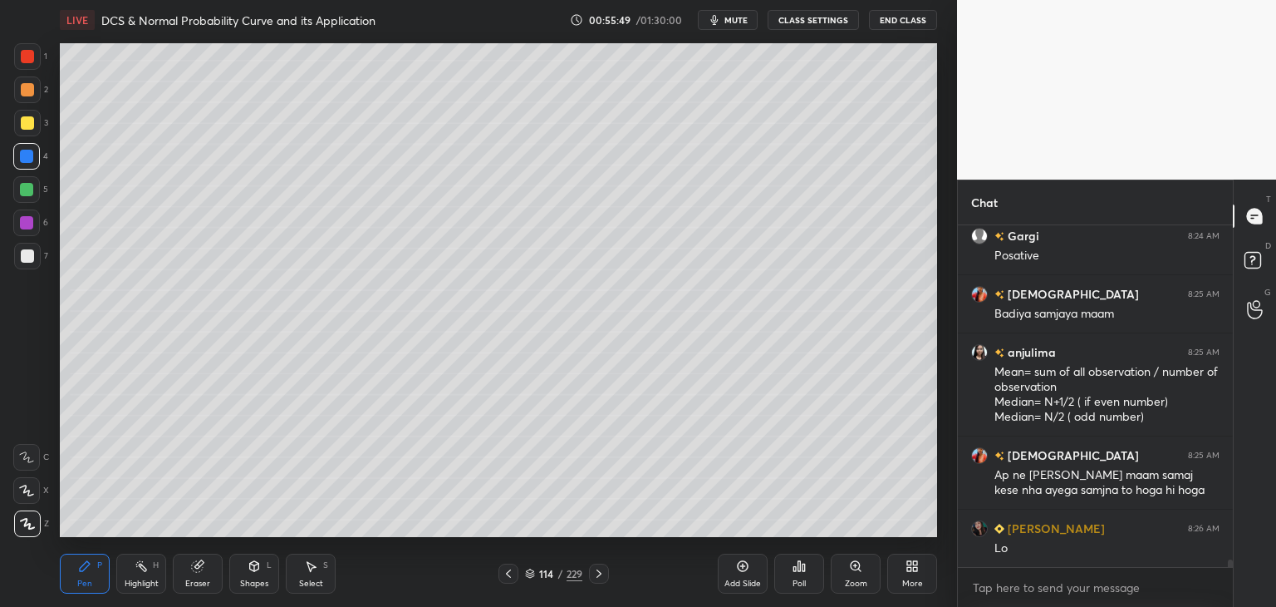
scroll to position [15904, 0]
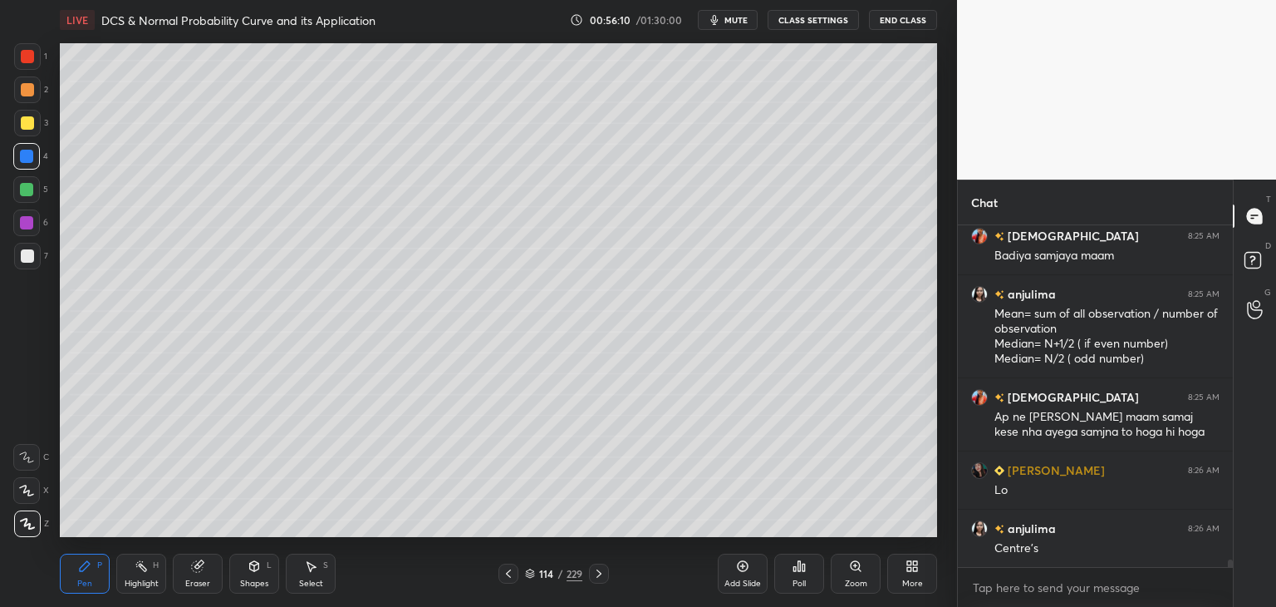
click at [32, 248] on div at bounding box center [27, 256] width 27 height 27
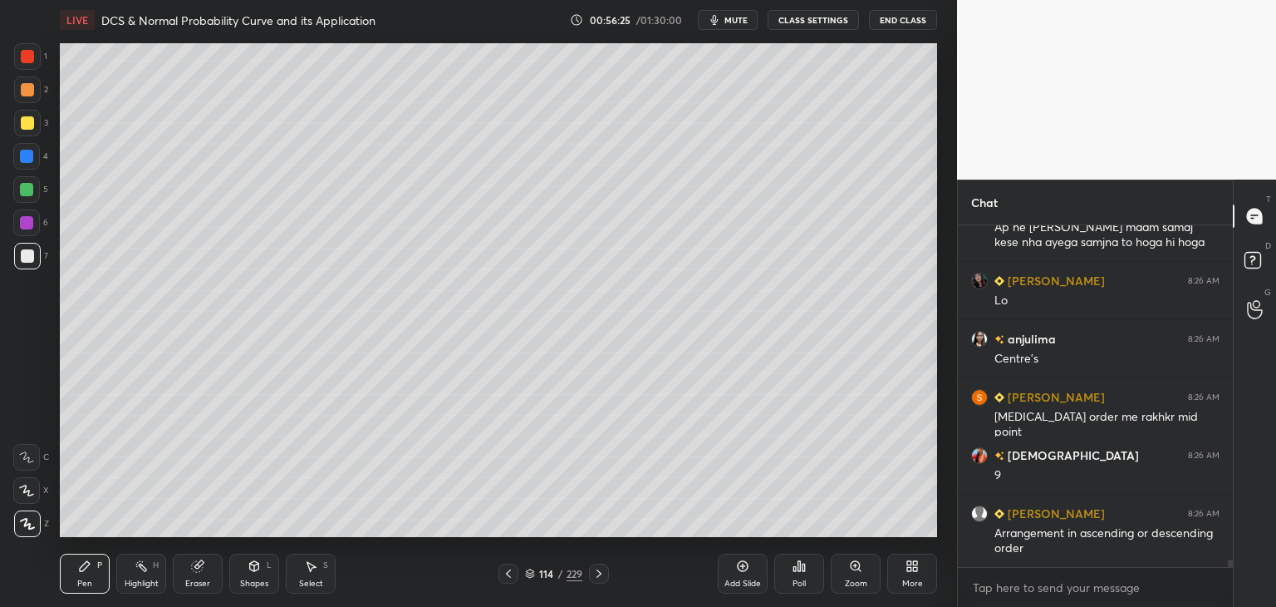
scroll to position [16152, 0]
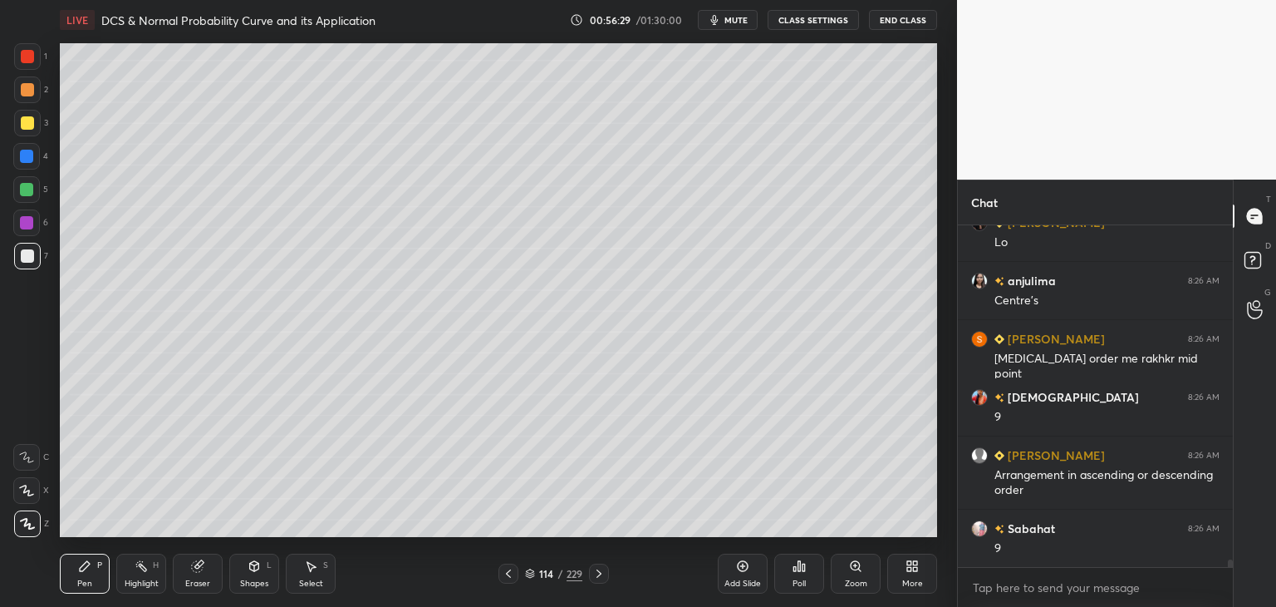
click at [24, 190] on div at bounding box center [26, 189] width 13 height 13
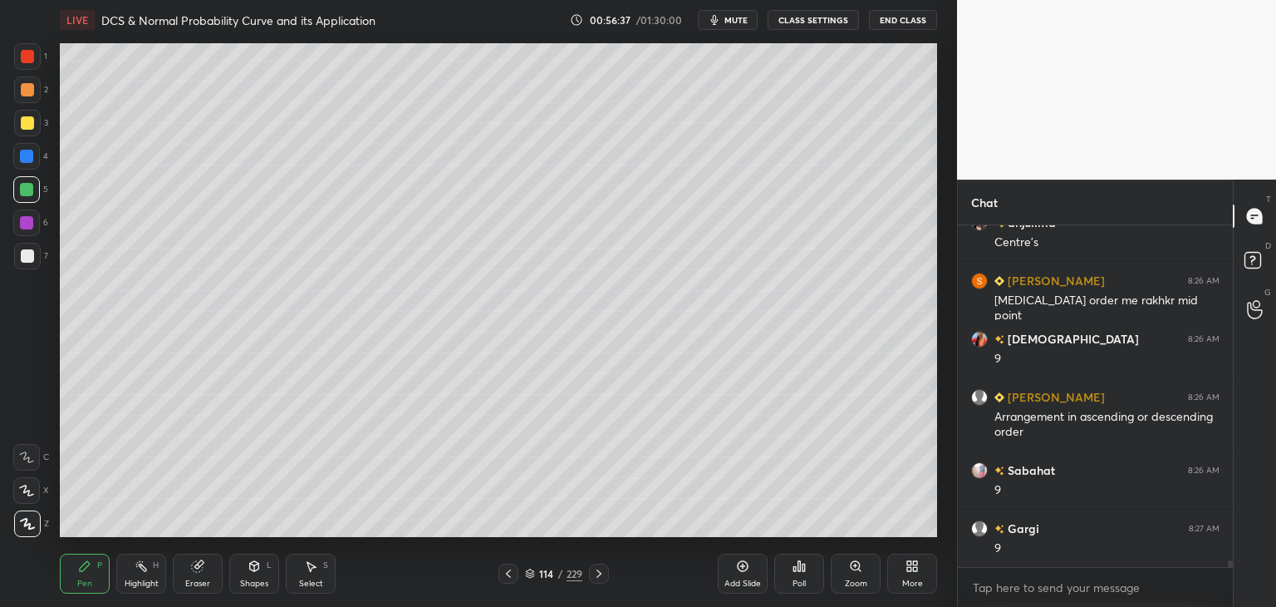
scroll to position [16268, 0]
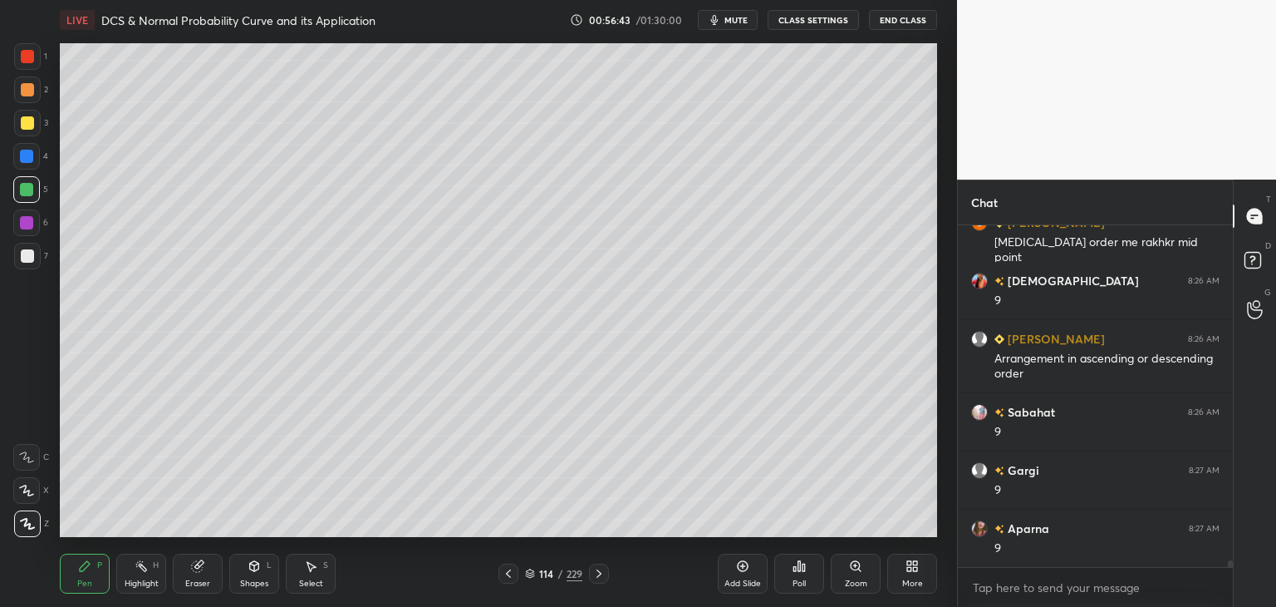
click at [509, 570] on icon at bounding box center [508, 573] width 13 height 13
click at [506, 572] on icon at bounding box center [508, 573] width 13 height 13
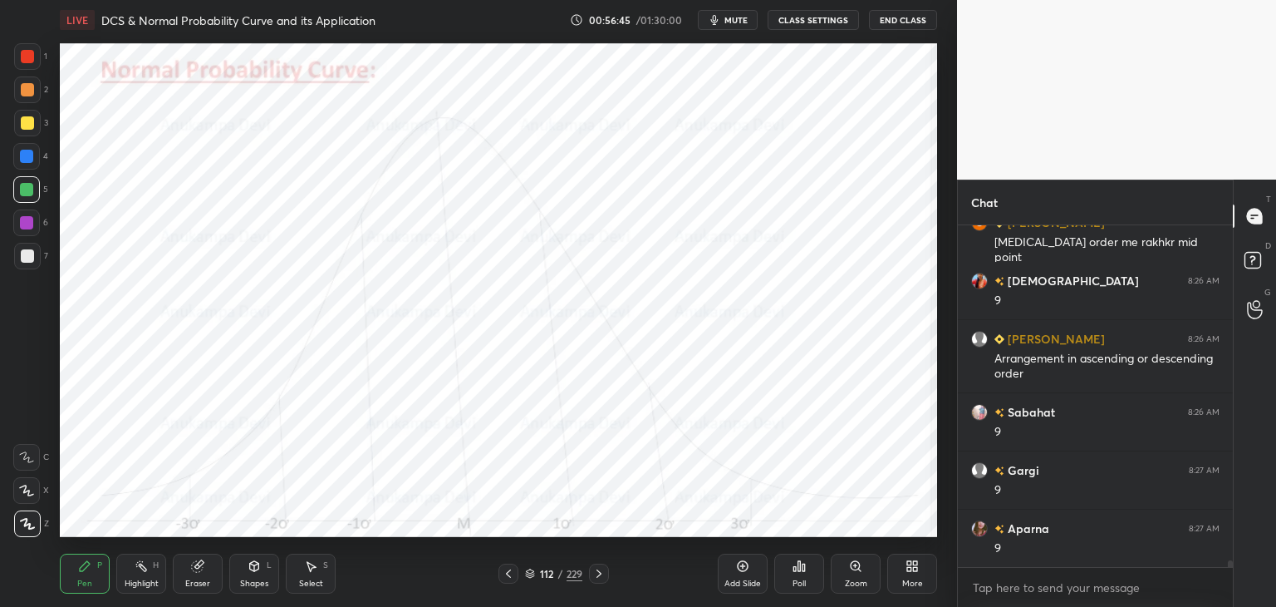
click at [509, 575] on icon at bounding box center [508, 573] width 13 height 13
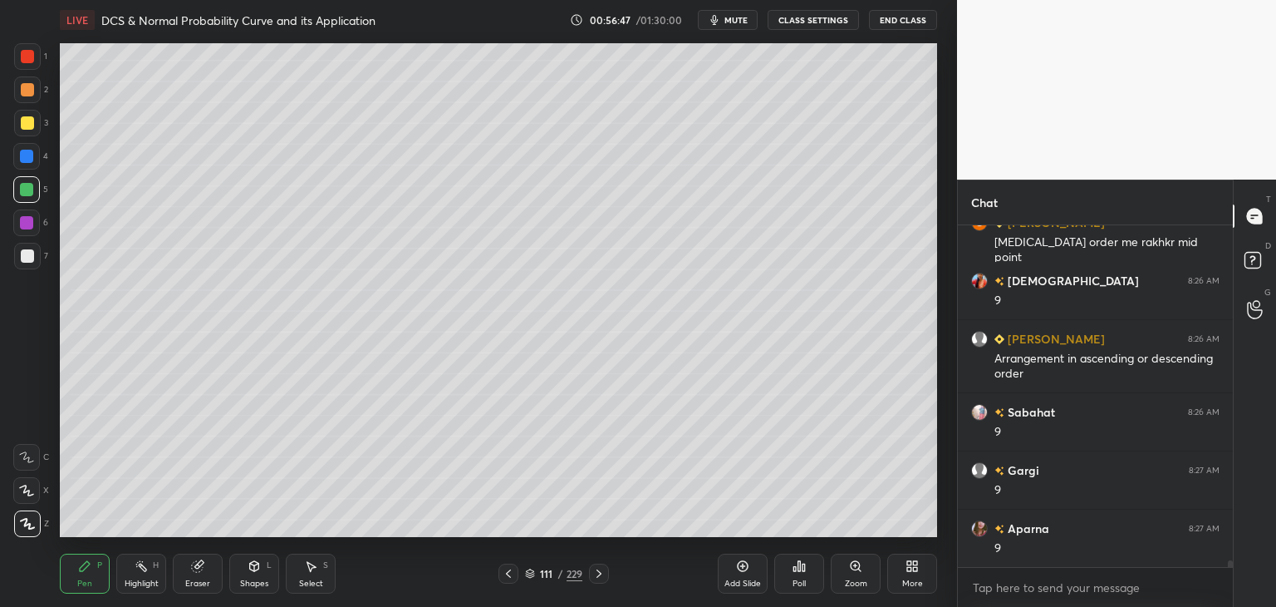
click at [35, 226] on div at bounding box center [26, 222] width 27 height 27
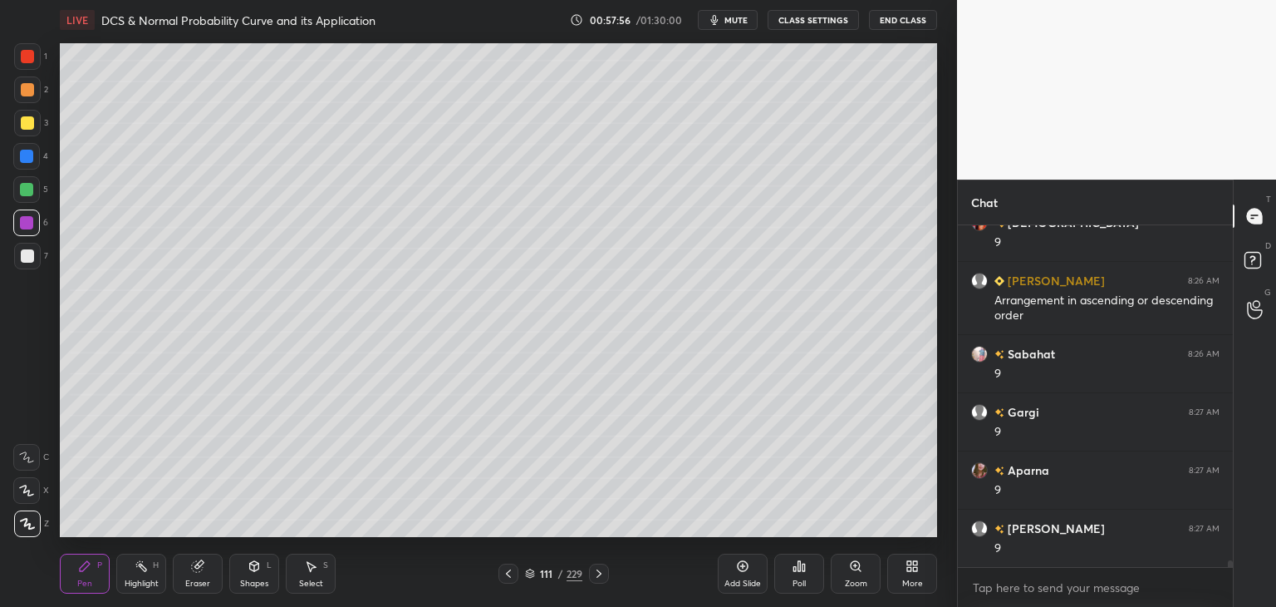
scroll to position [16385, 0]
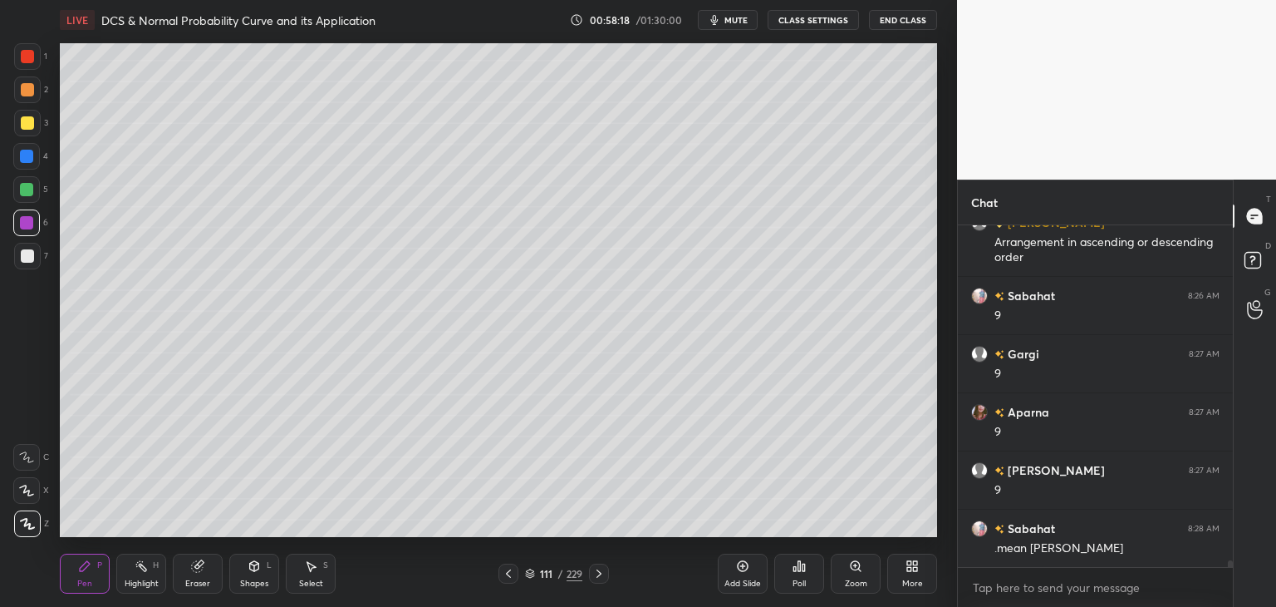
click at [603, 575] on icon at bounding box center [598, 573] width 13 height 13
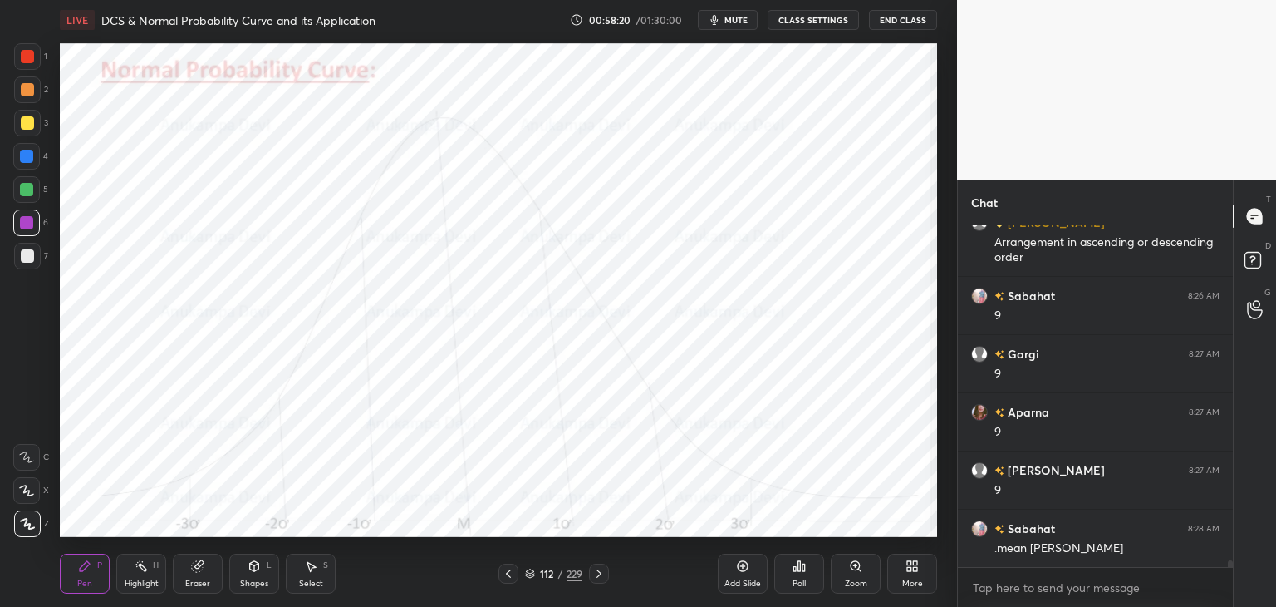
click at [597, 569] on icon at bounding box center [598, 573] width 13 height 13
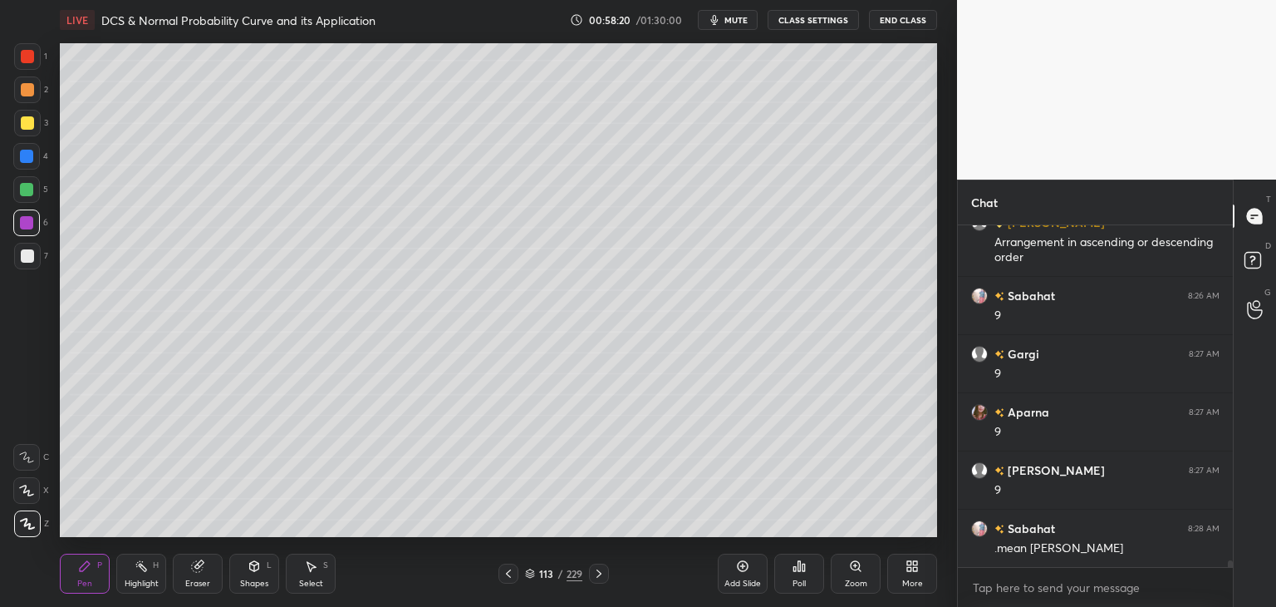
click at [598, 569] on icon at bounding box center [598, 573] width 13 height 13
click at [744, 564] on icon at bounding box center [742, 565] width 13 height 13
click at [24, 196] on div at bounding box center [26, 189] width 27 height 27
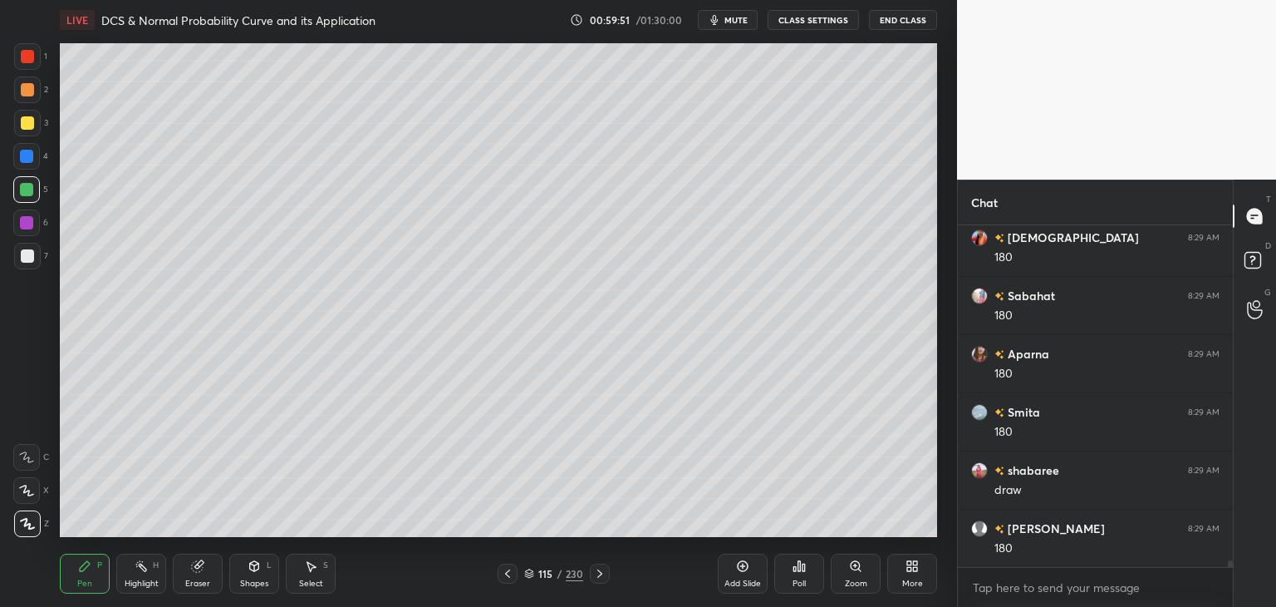
scroll to position [16966, 0]
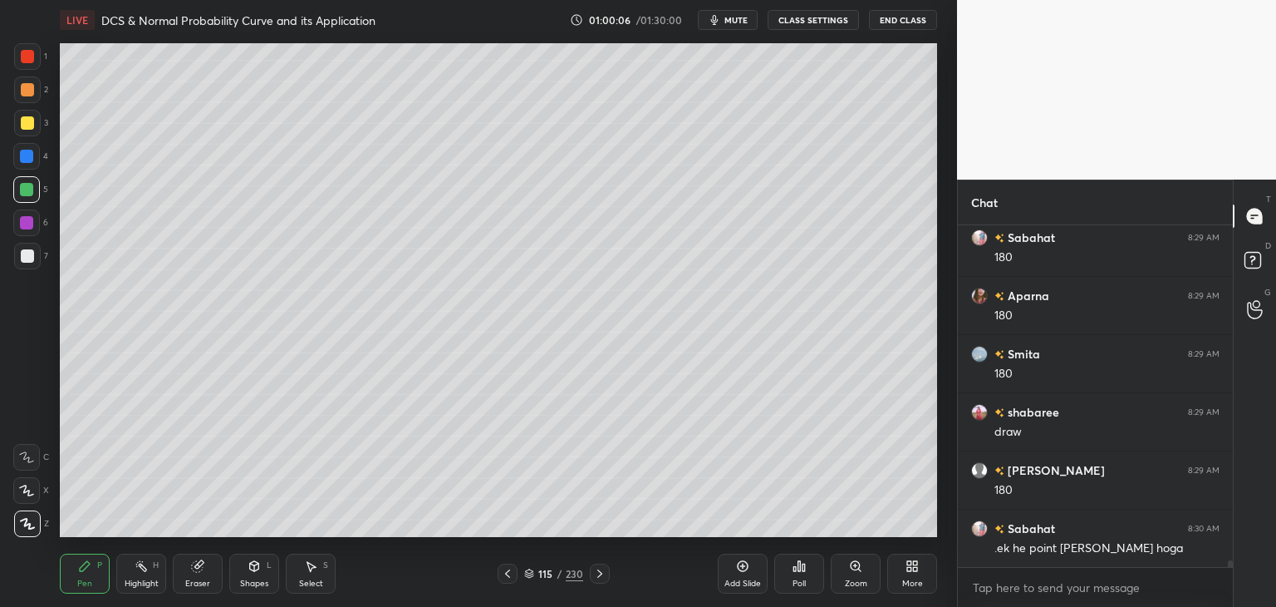
click at [508, 572] on icon at bounding box center [507, 573] width 13 height 13
click at [505, 573] on icon at bounding box center [507, 573] width 13 height 13
click at [505, 576] on icon at bounding box center [507, 573] width 13 height 13
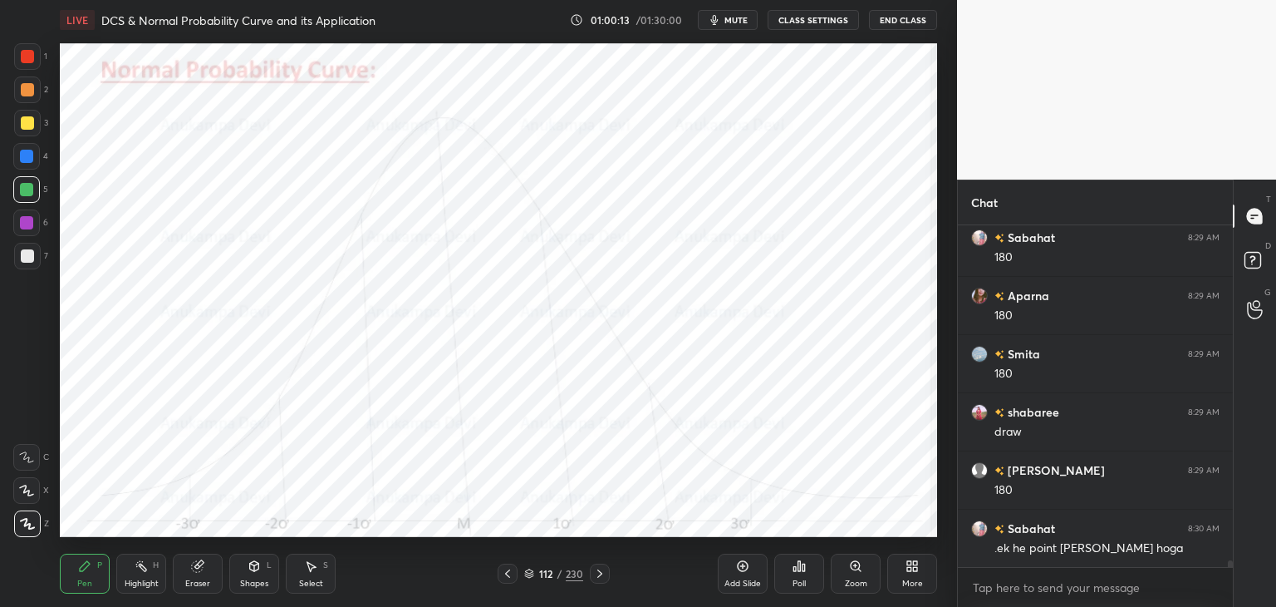
drag, startPoint x: 254, startPoint y: 578, endPoint x: 249, endPoint y: 559, distance: 19.7
click at [253, 579] on div "Shapes" at bounding box center [254, 583] width 28 height 8
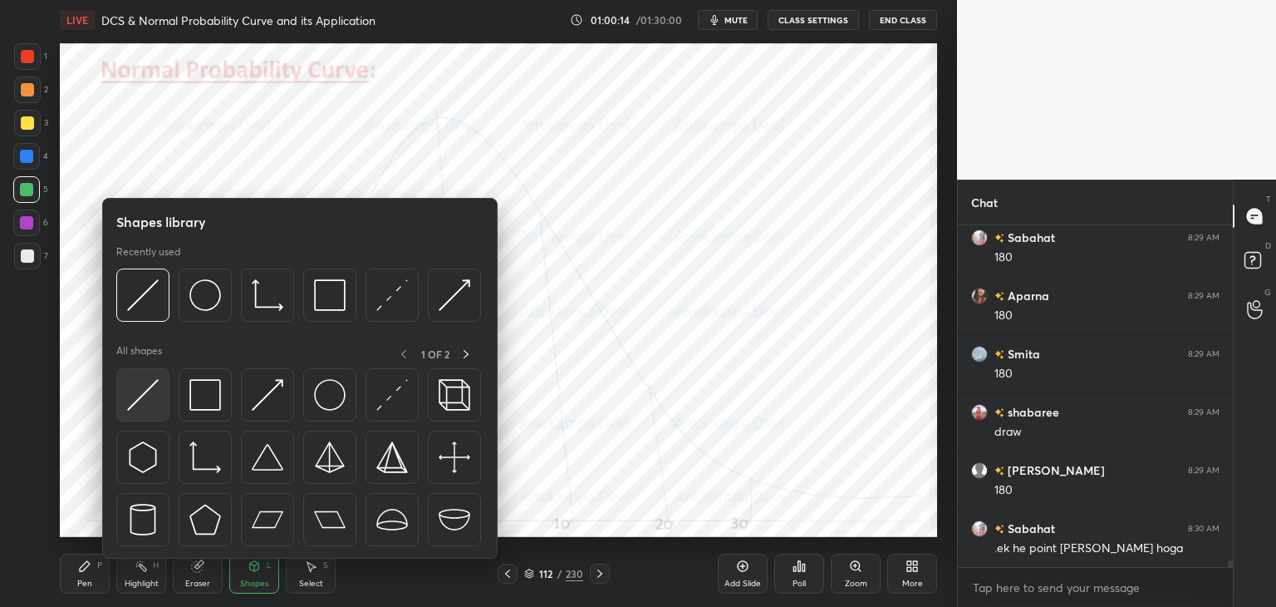
click at [135, 386] on img at bounding box center [143, 395] width 32 height 32
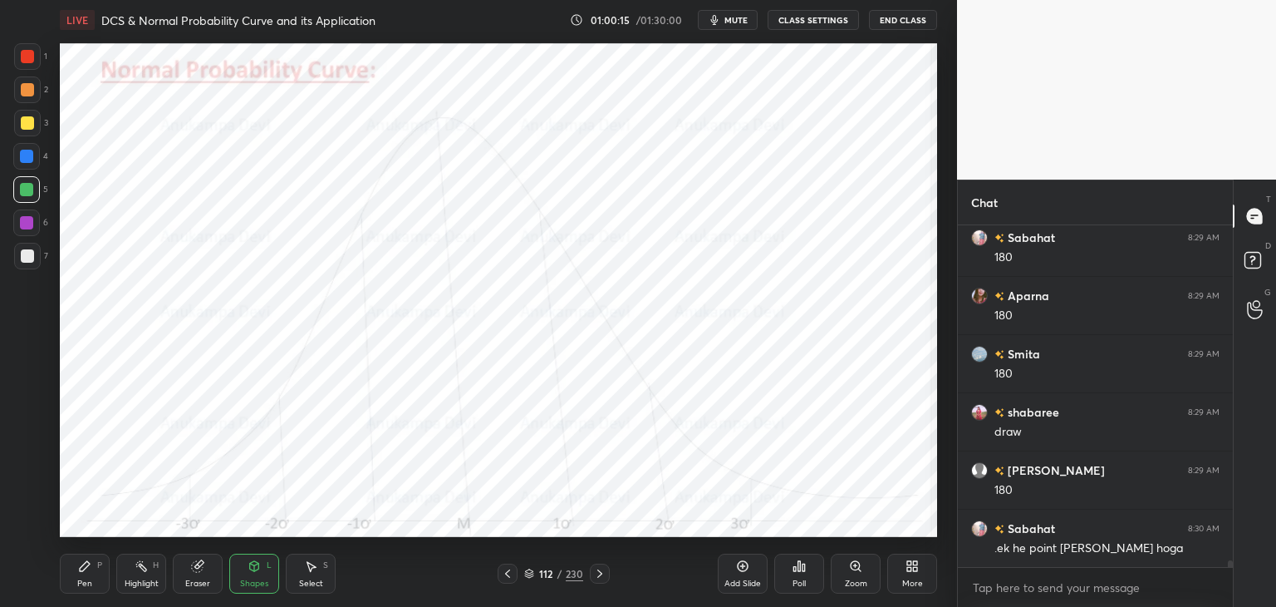
click at [27, 61] on div at bounding box center [27, 56] width 13 height 13
click at [90, 579] on div "Pen" at bounding box center [84, 583] width 15 height 8
click at [602, 572] on icon at bounding box center [599, 573] width 13 height 13
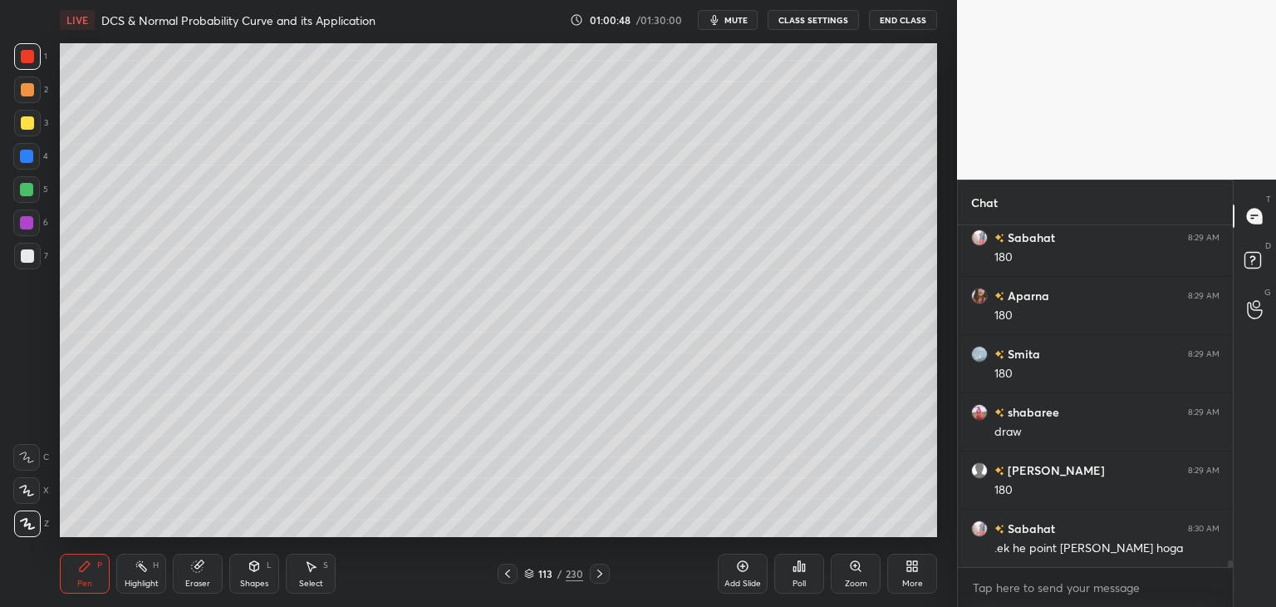
click at [505, 569] on icon at bounding box center [507, 573] width 13 height 13
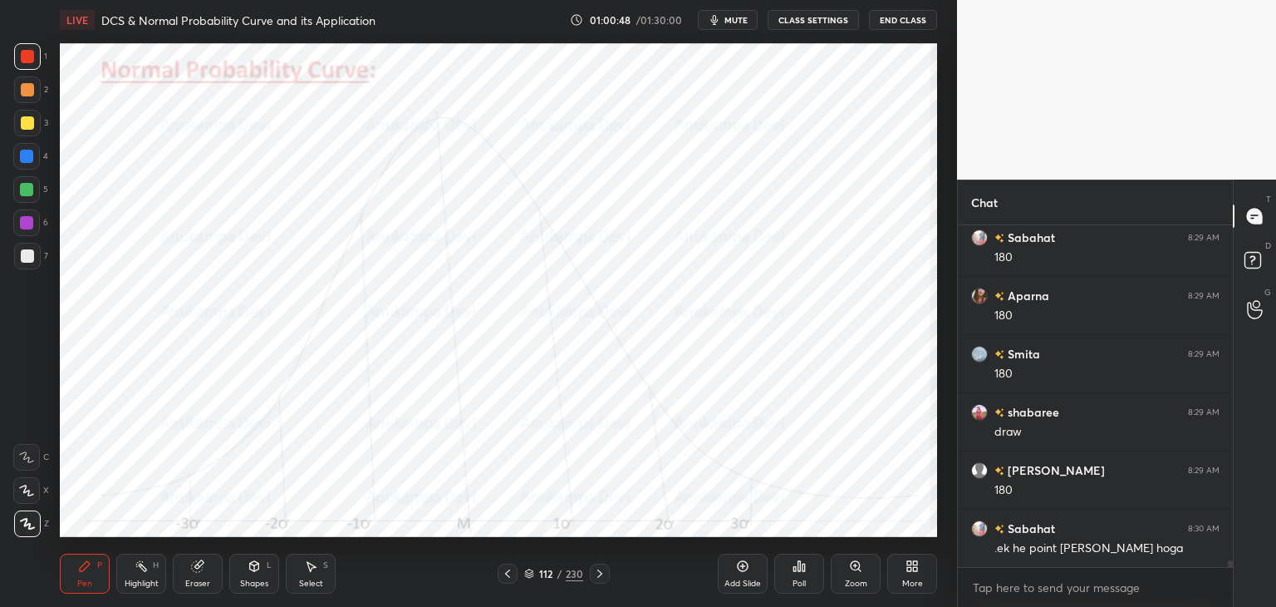
click at [502, 572] on icon at bounding box center [507, 573] width 13 height 13
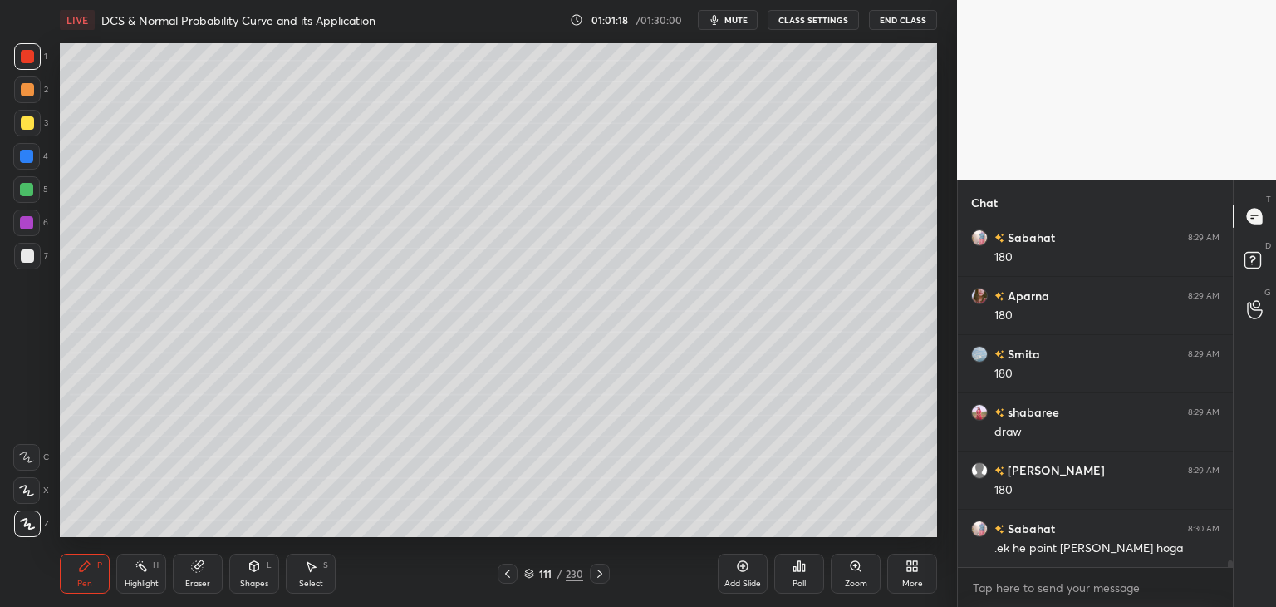
click at [600, 575] on icon at bounding box center [599, 573] width 5 height 8
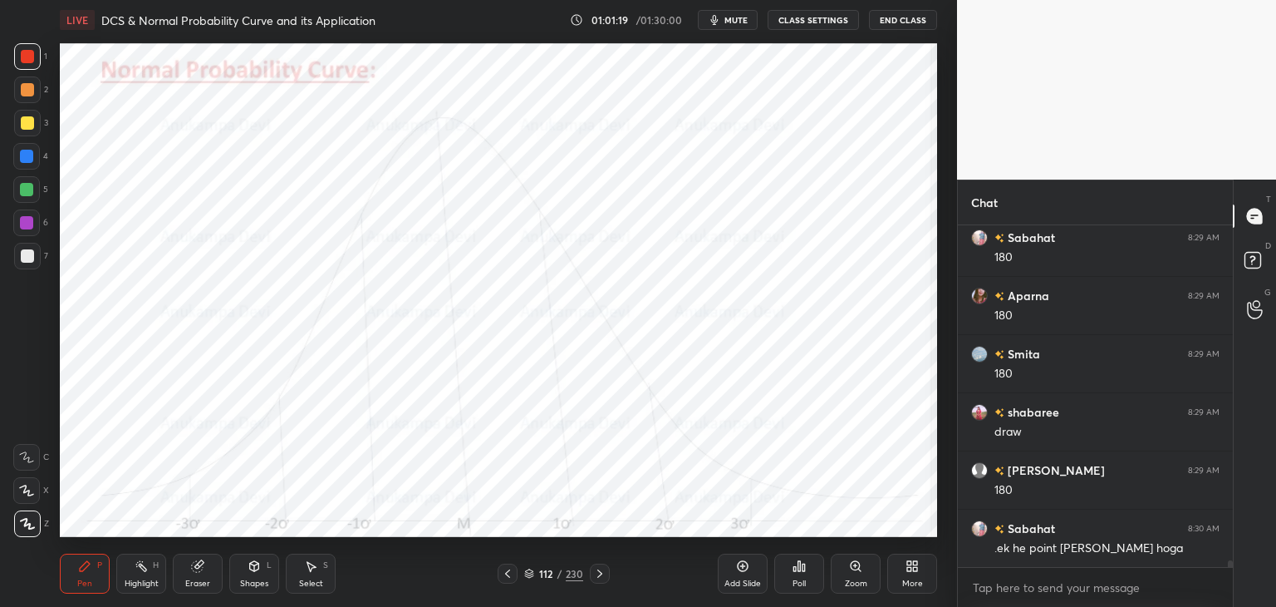
click at [601, 573] on icon at bounding box center [599, 573] width 5 height 8
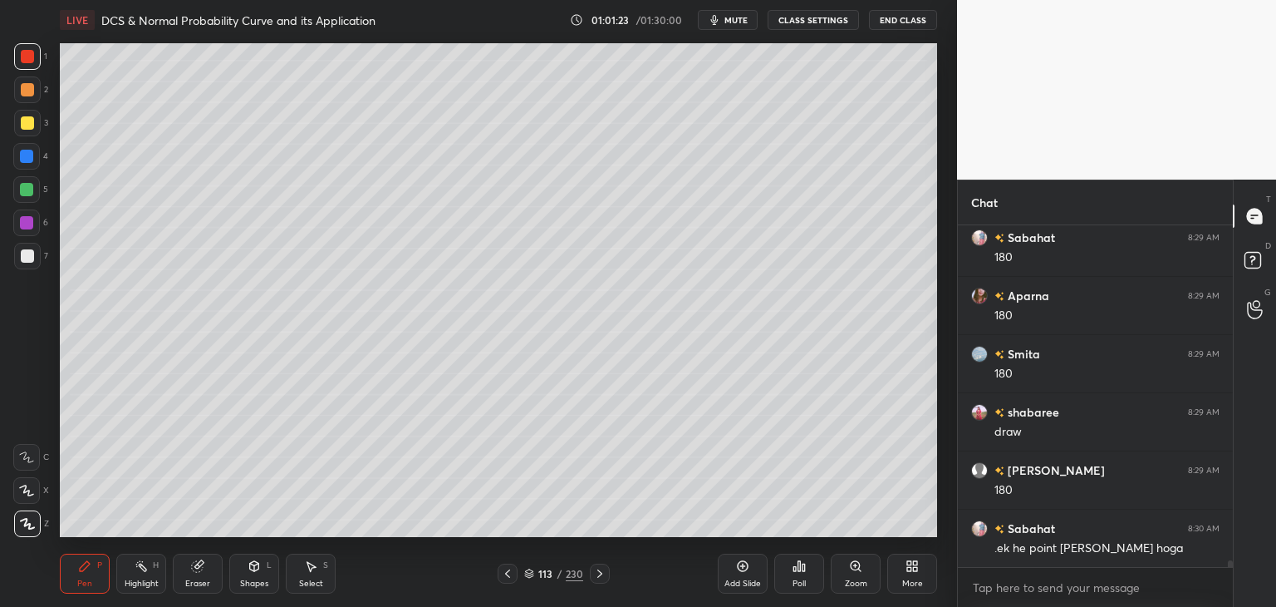
click at [597, 577] on icon at bounding box center [599, 573] width 13 height 13
click at [598, 574] on icon at bounding box center [599, 573] width 13 height 13
click at [598, 576] on icon at bounding box center [599, 573] width 5 height 8
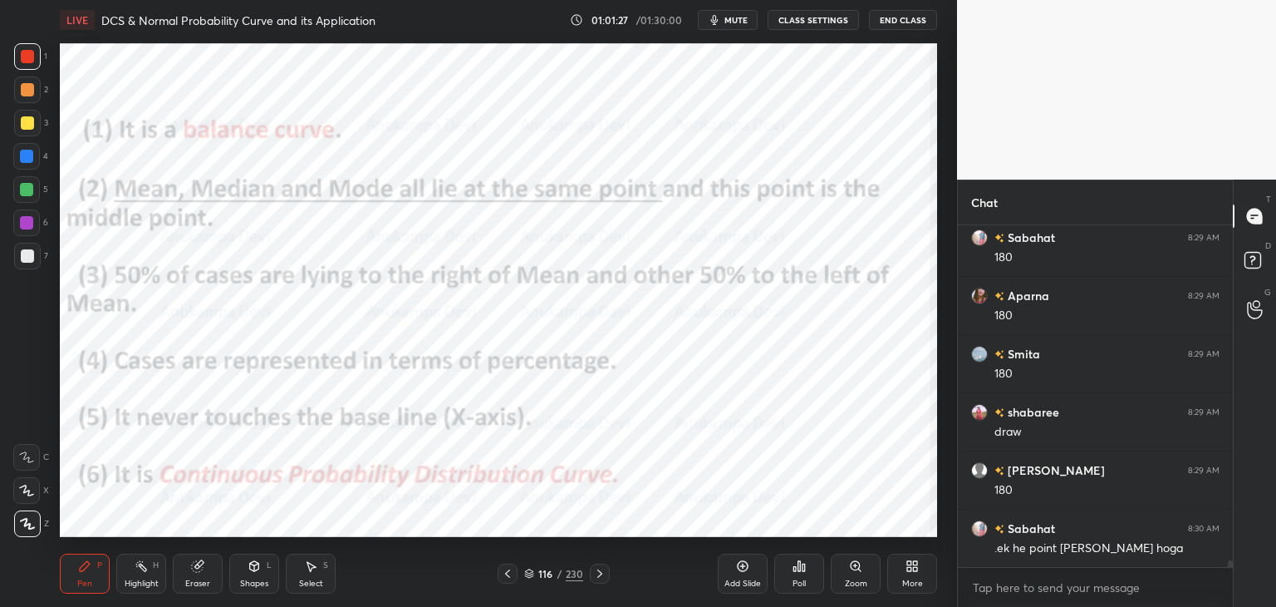
click at [28, 159] on div at bounding box center [26, 156] width 13 height 13
click at [528, 573] on icon at bounding box center [529, 573] width 10 height 10
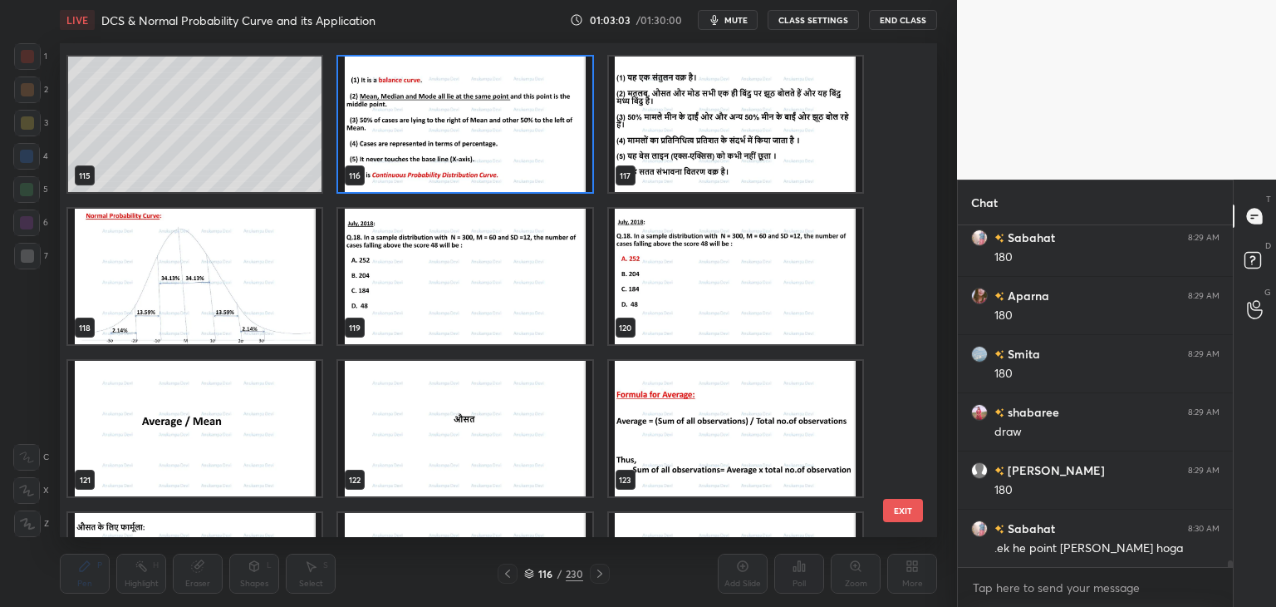
scroll to position [17006, 0]
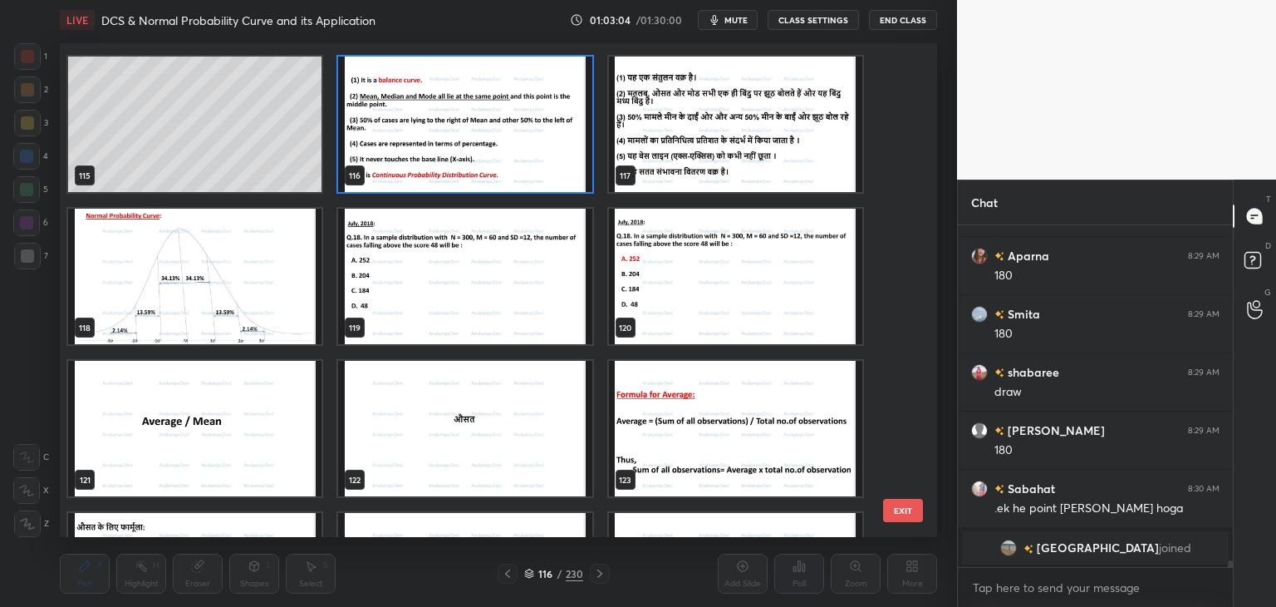
click at [273, 283] on img "grid" at bounding box center [194, 276] width 253 height 135
click at [273, 284] on img "grid" at bounding box center [194, 276] width 253 height 135
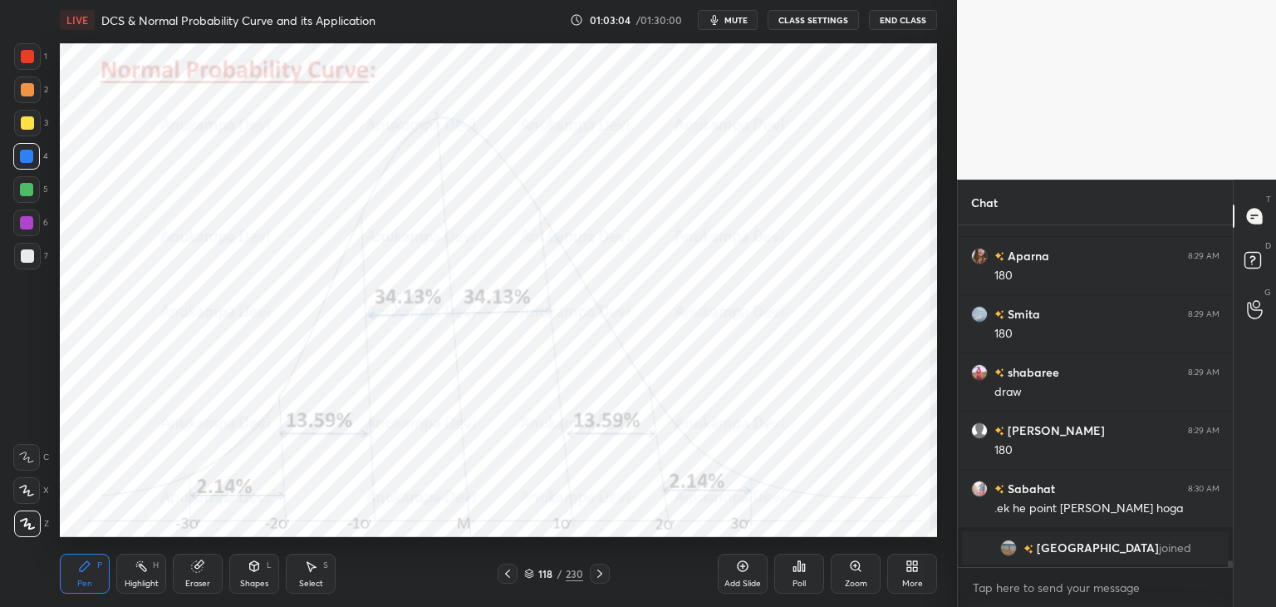
drag, startPoint x: 273, startPoint y: 283, endPoint x: 276, endPoint y: 274, distance: 9.7
click at [273, 283] on img "grid" at bounding box center [194, 276] width 253 height 135
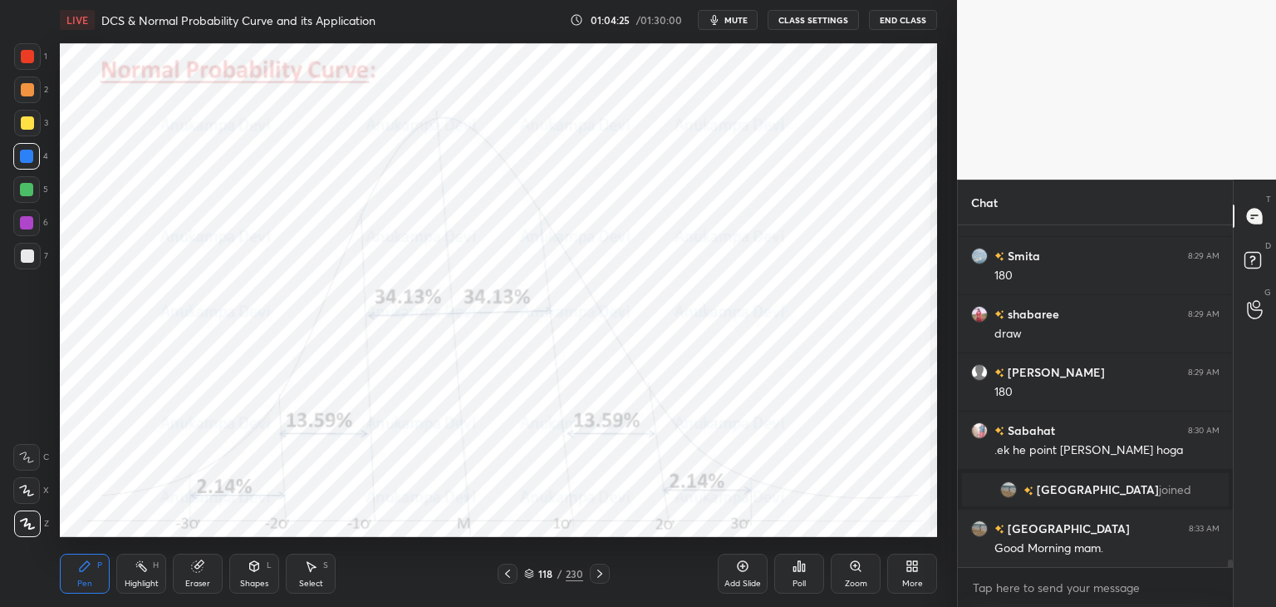
scroll to position [16001, 0]
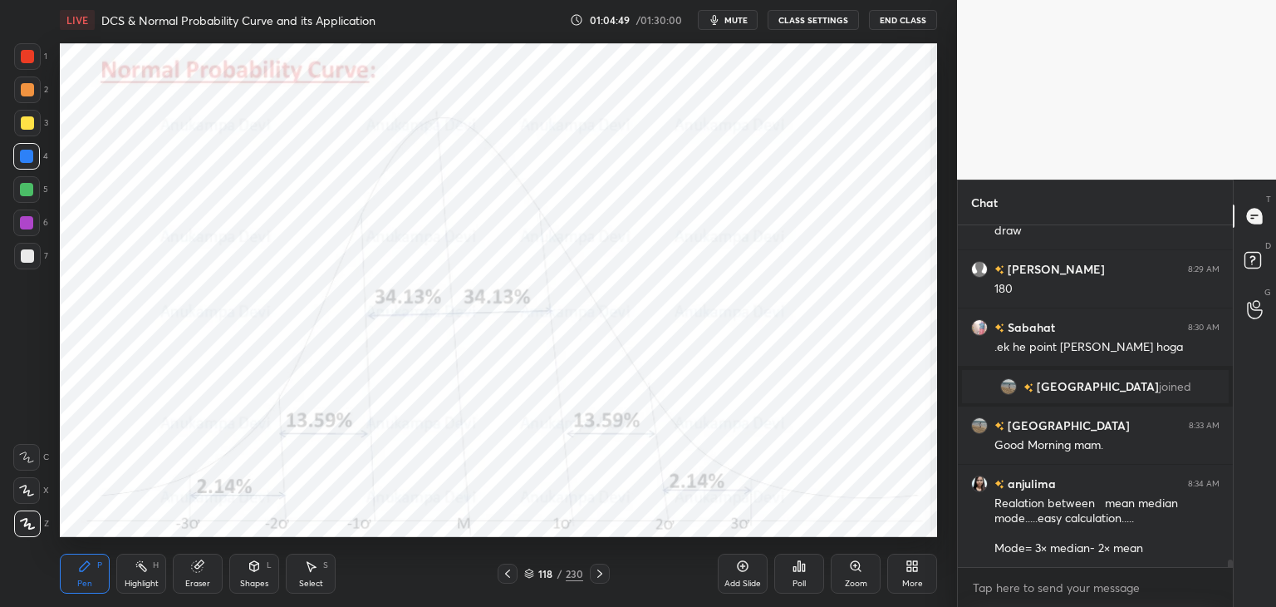
click at [527, 575] on icon at bounding box center [529, 574] width 8 height 2
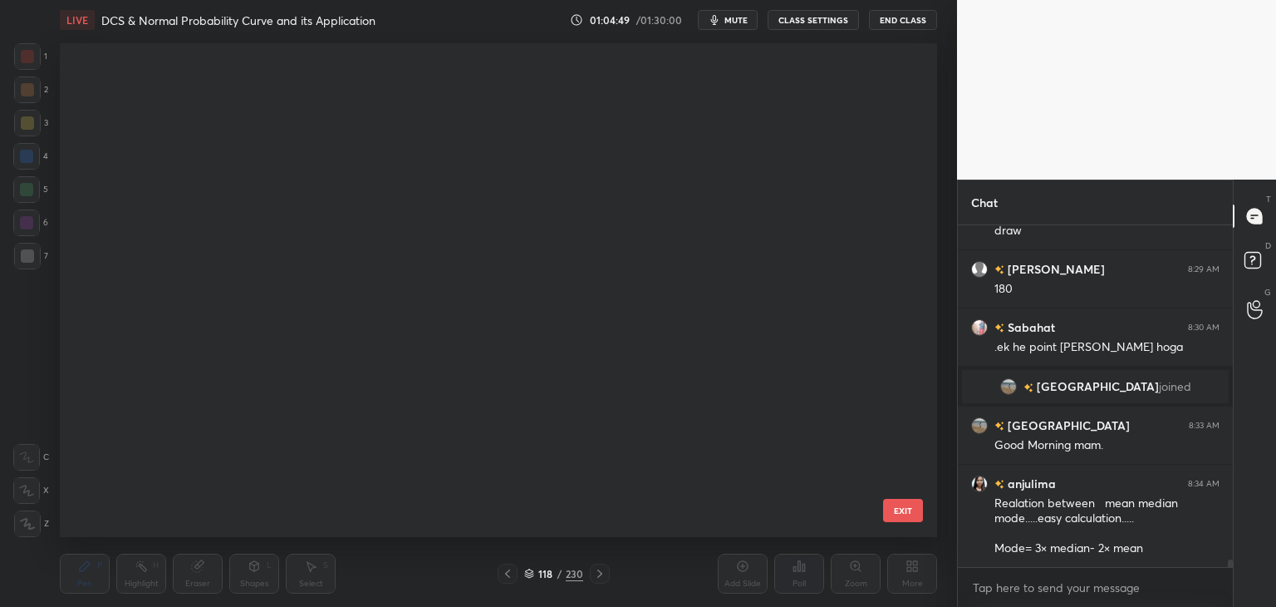
scroll to position [489, 869]
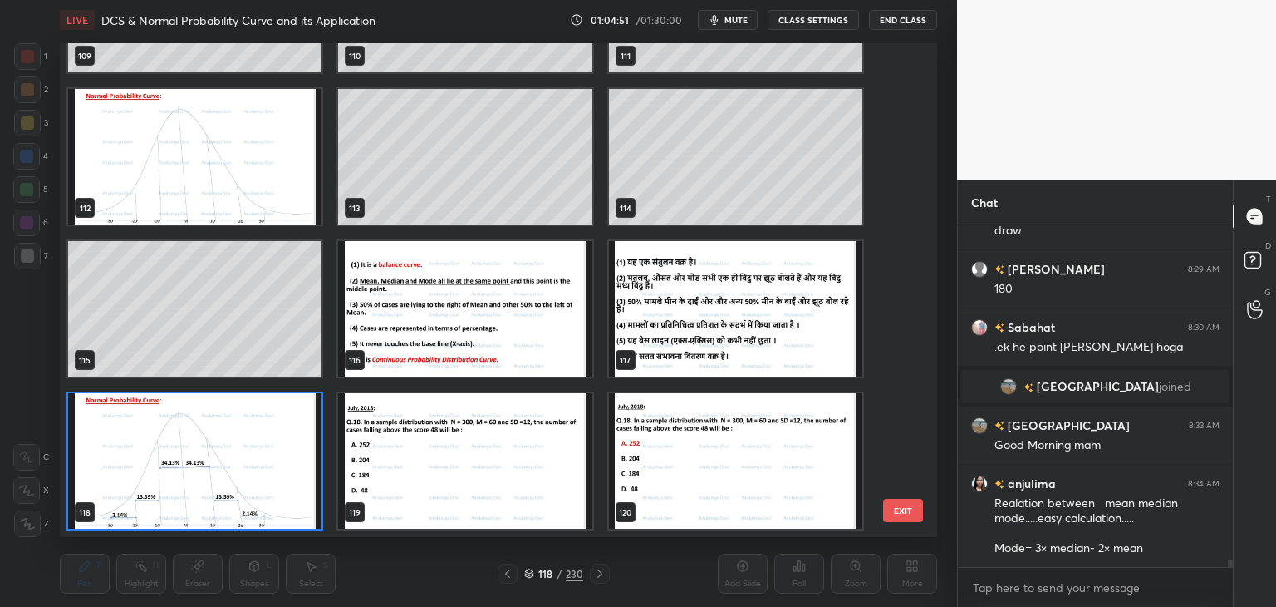
click at [495, 346] on img "grid" at bounding box center [464, 308] width 253 height 135
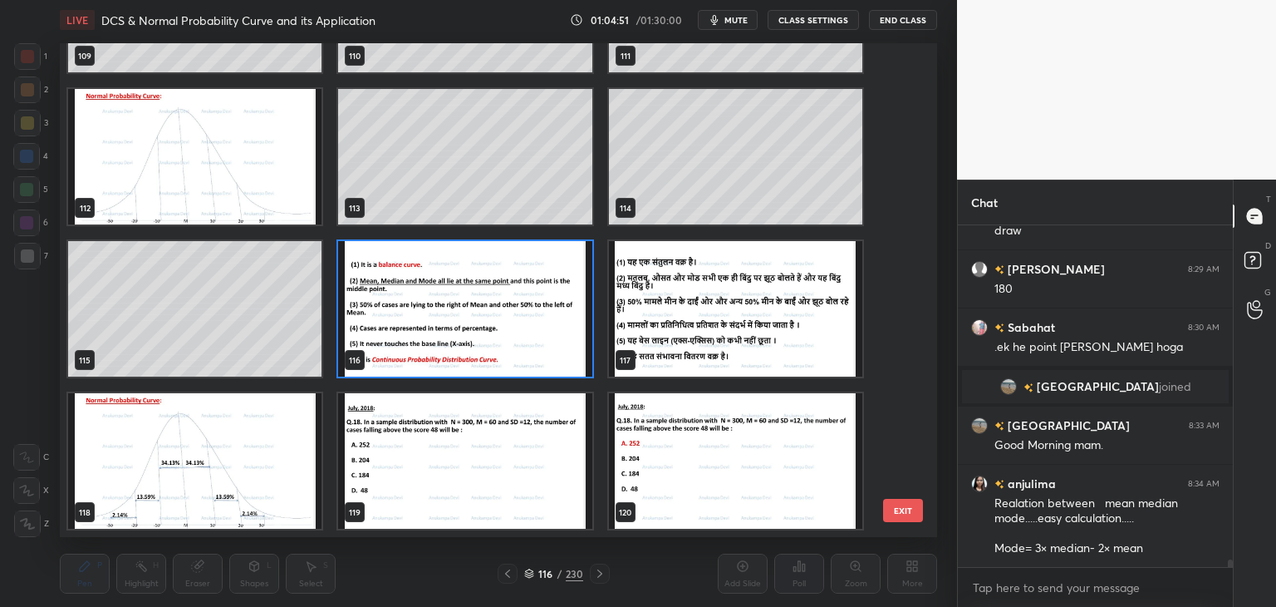
click at [495, 350] on img "grid" at bounding box center [464, 308] width 253 height 135
drag, startPoint x: 496, startPoint y: 350, endPoint x: 491, endPoint y: 339, distance: 11.9
click at [496, 347] on img "grid" at bounding box center [464, 308] width 253 height 135
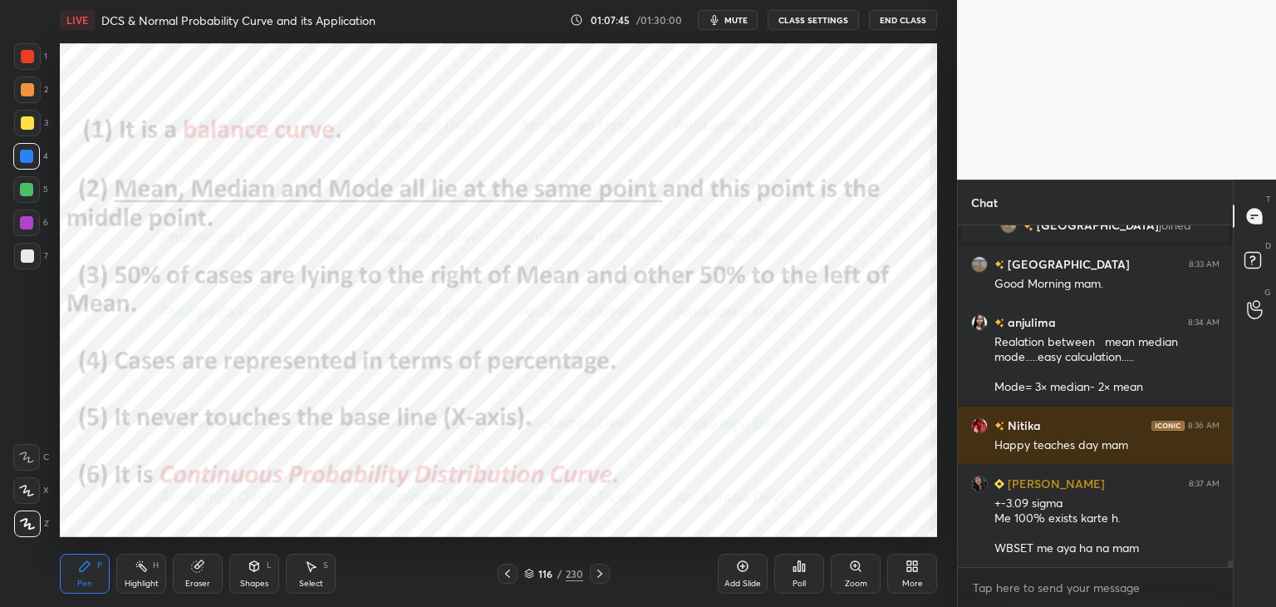
scroll to position [16220, 0]
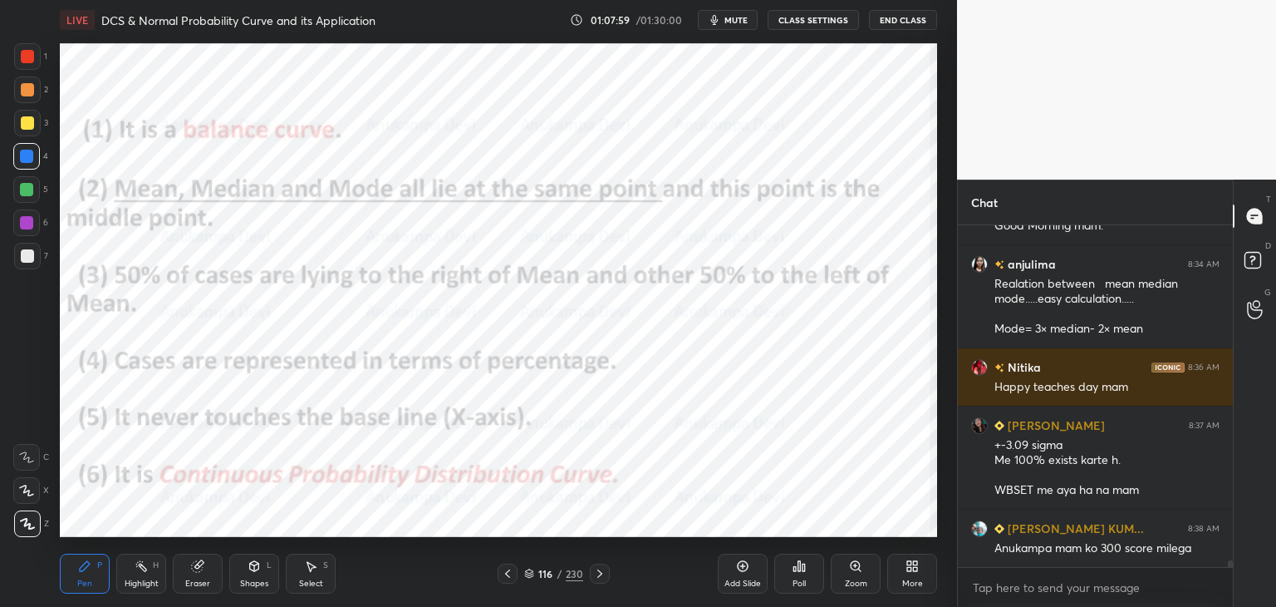
click at [598, 577] on icon at bounding box center [599, 573] width 13 height 13
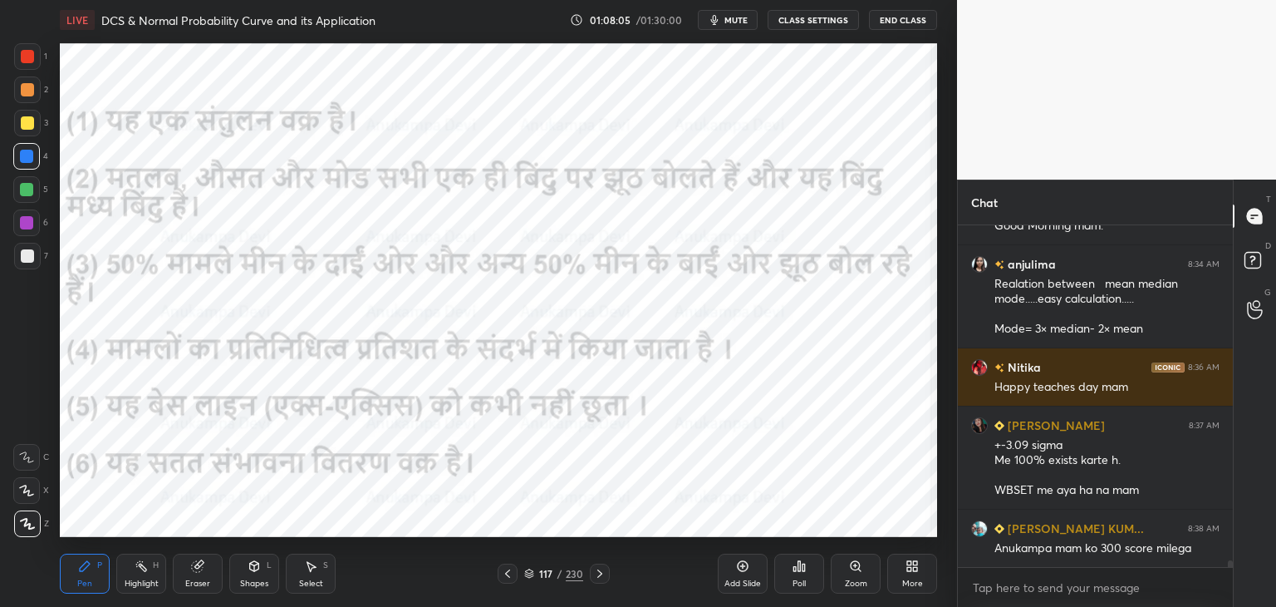
click at [1230, 567] on div at bounding box center [1095, 567] width 275 height 1
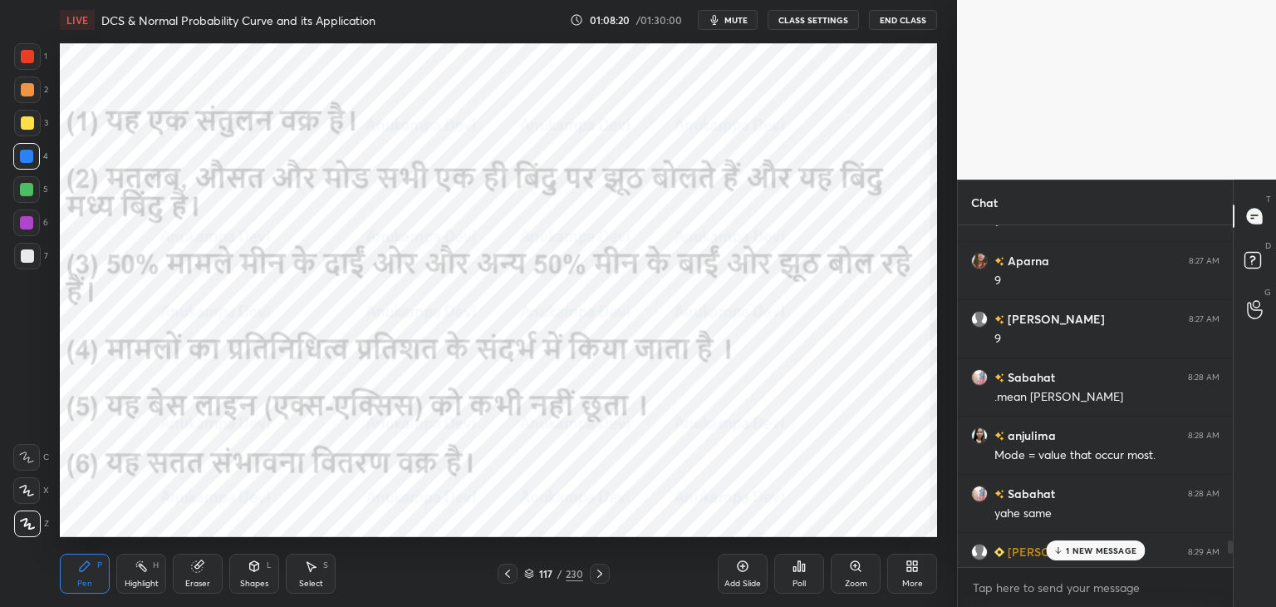
scroll to position [16729, 0]
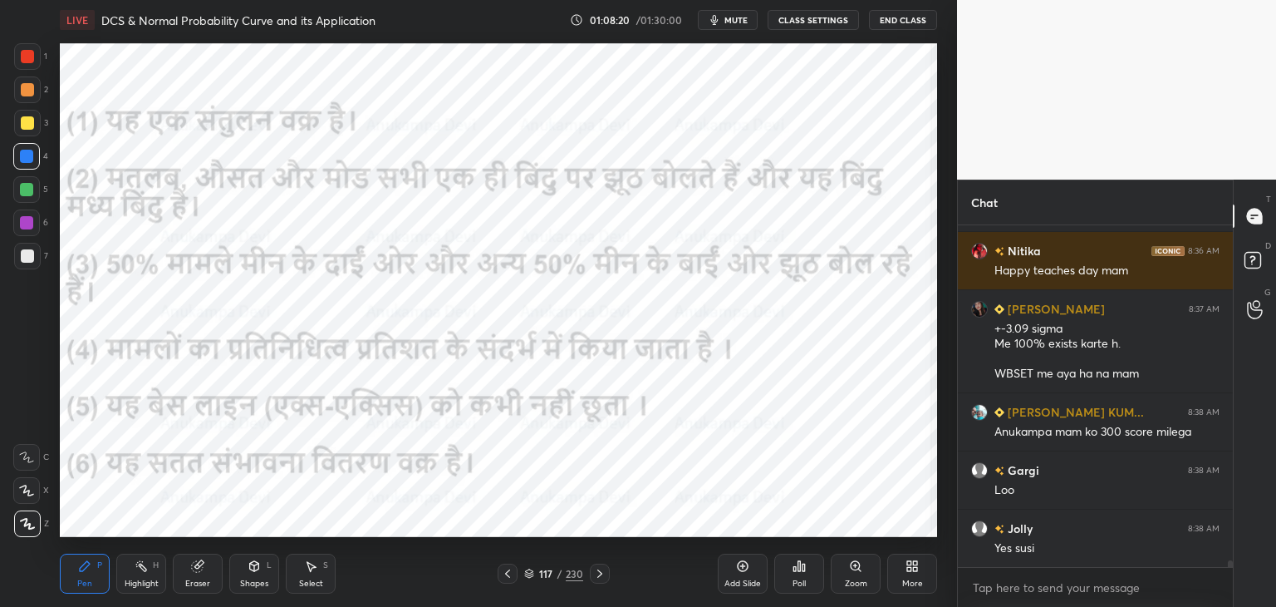
drag, startPoint x: 1231, startPoint y: 564, endPoint x: 1246, endPoint y: 604, distance: 42.9
click at [1246, 604] on div "Chat Chandni 8:33 AM Good Morning mam. anjulima 8:34 AM Realation between mean …" at bounding box center [1116, 392] width 319 height 427
click at [507, 576] on icon at bounding box center [507, 573] width 5 height 8
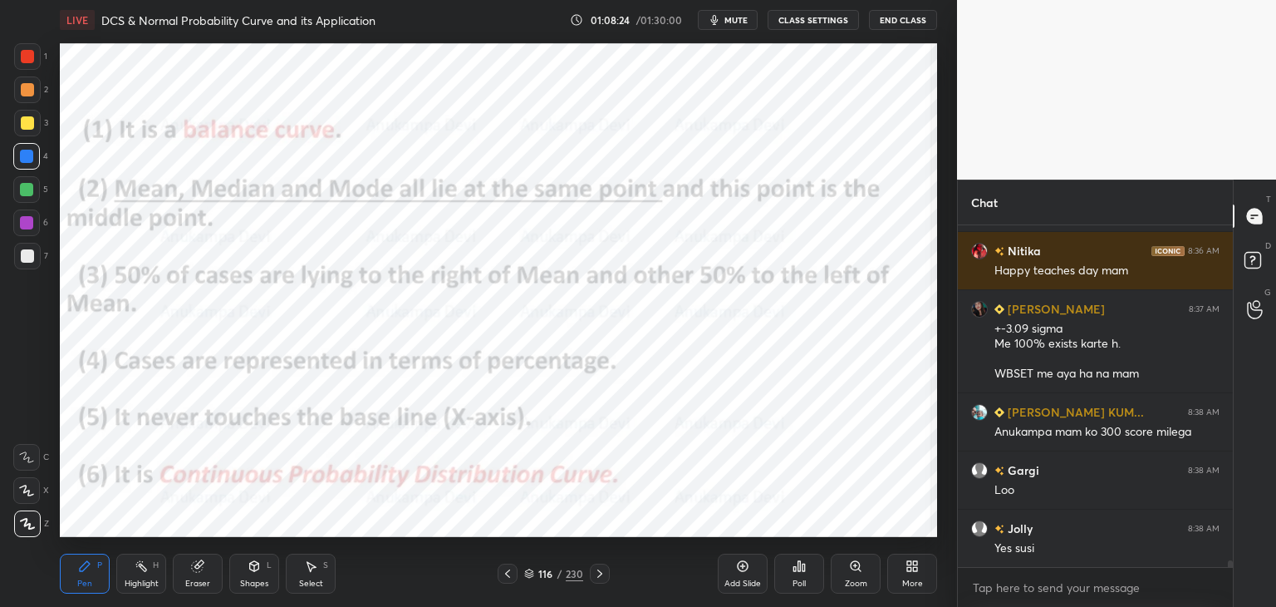
click at [531, 572] on icon at bounding box center [529, 573] width 10 height 10
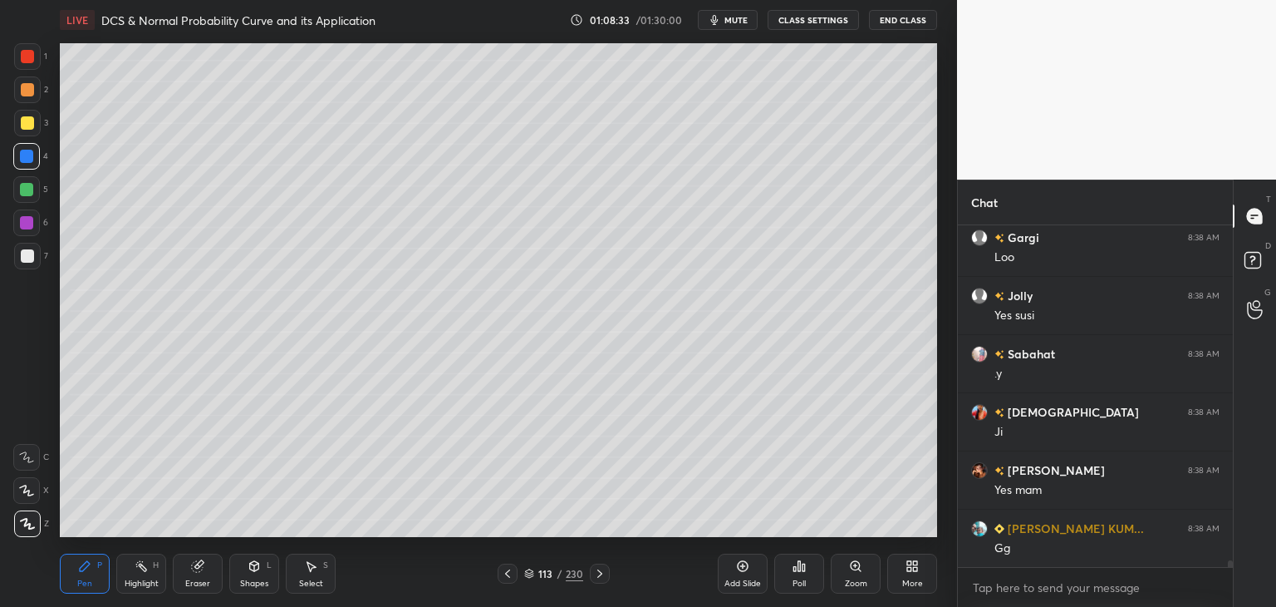
scroll to position [17019, 0]
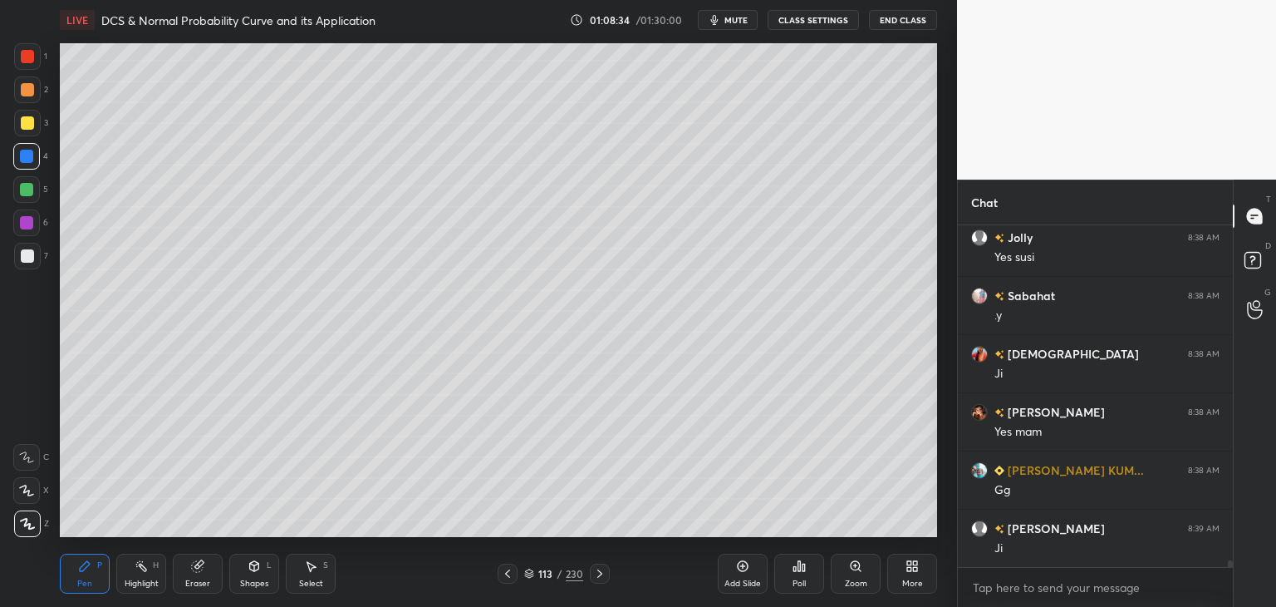
drag, startPoint x: 743, startPoint y: 565, endPoint x: 734, endPoint y: 553, distance: 15.0
click at [743, 564] on icon at bounding box center [742, 565] width 5 height 5
click at [24, 186] on div at bounding box center [26, 189] width 13 height 13
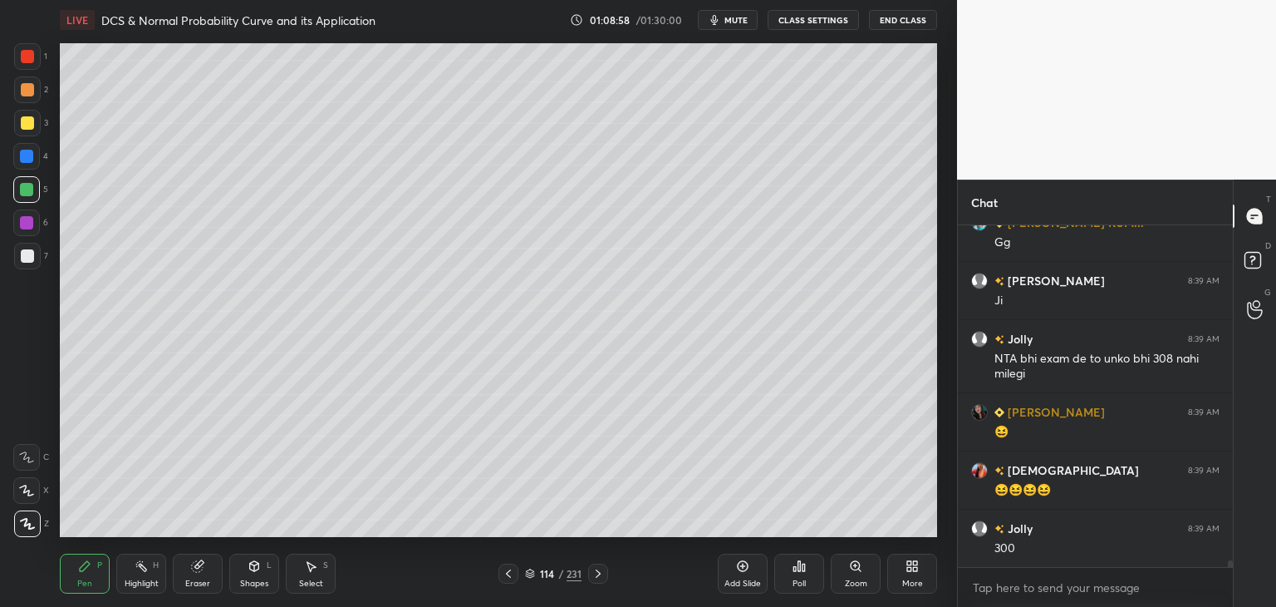
scroll to position [17284, 0]
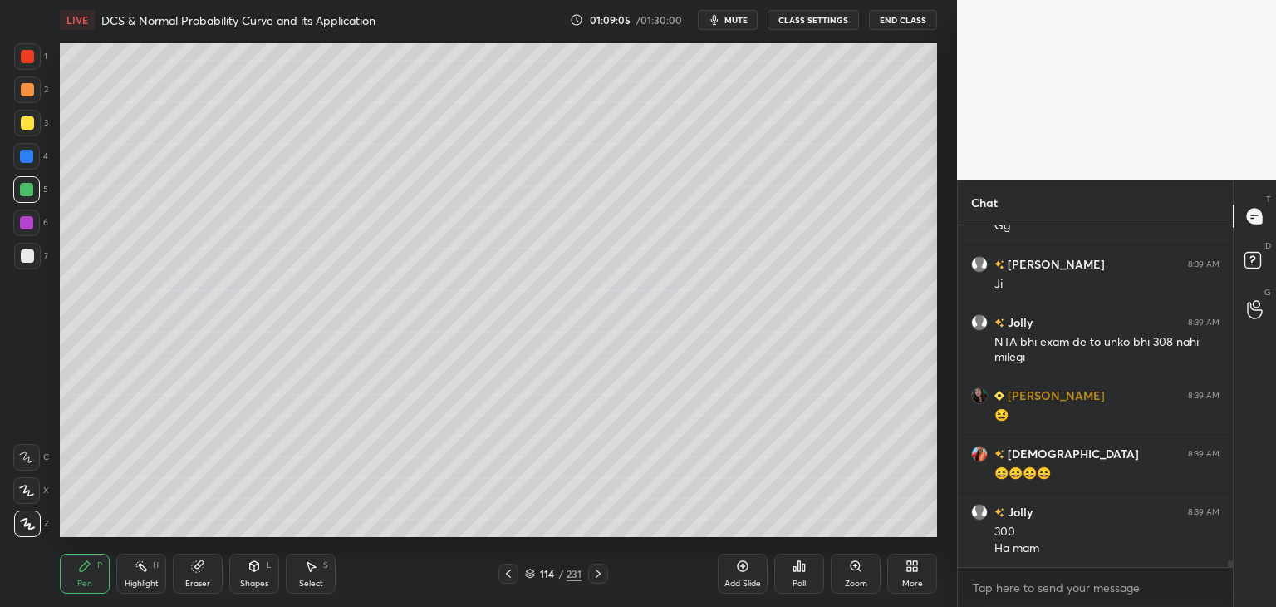
click at [27, 162] on div at bounding box center [26, 156] width 13 height 13
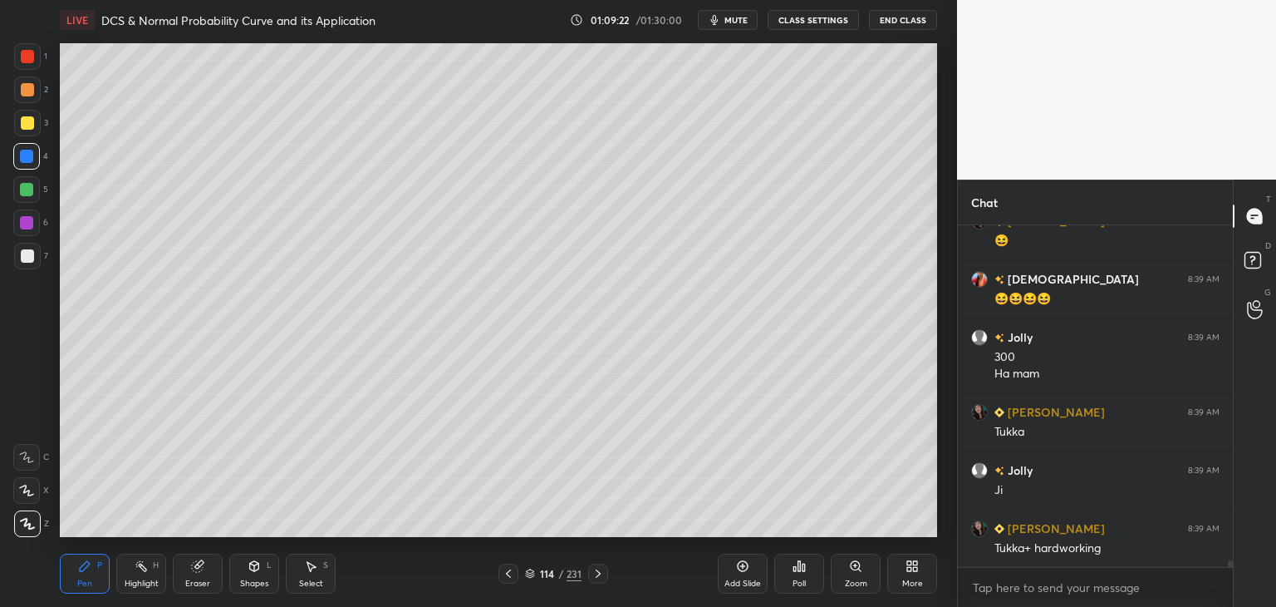
scroll to position [17516, 0]
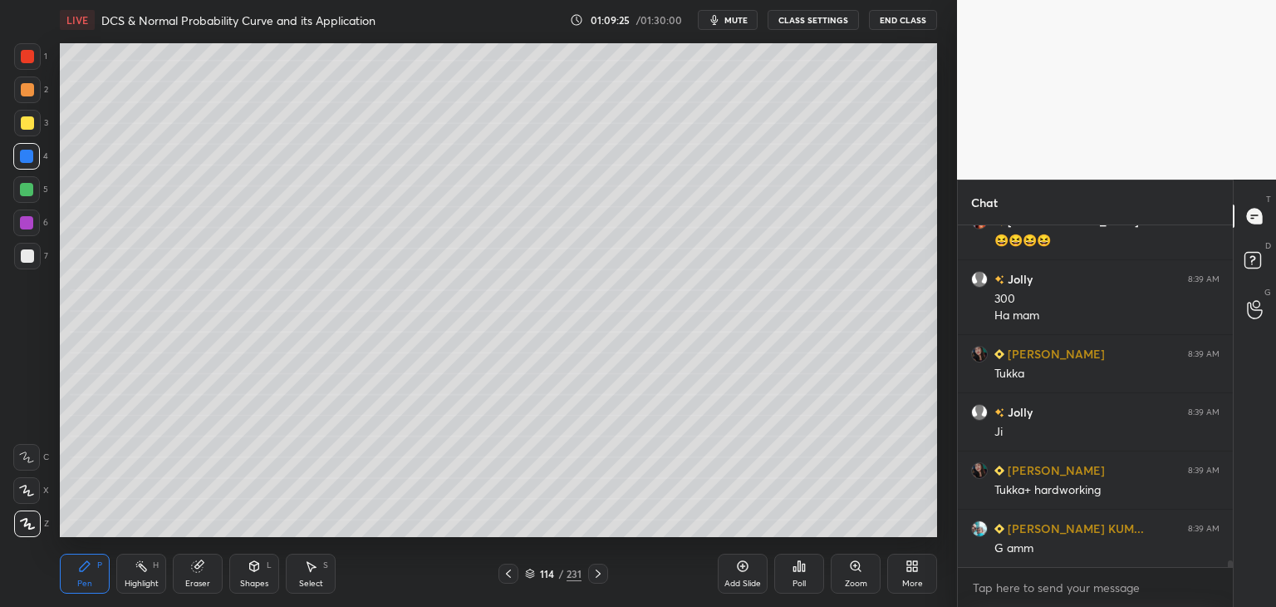
click at [249, 579] on div "Shapes" at bounding box center [254, 583] width 28 height 8
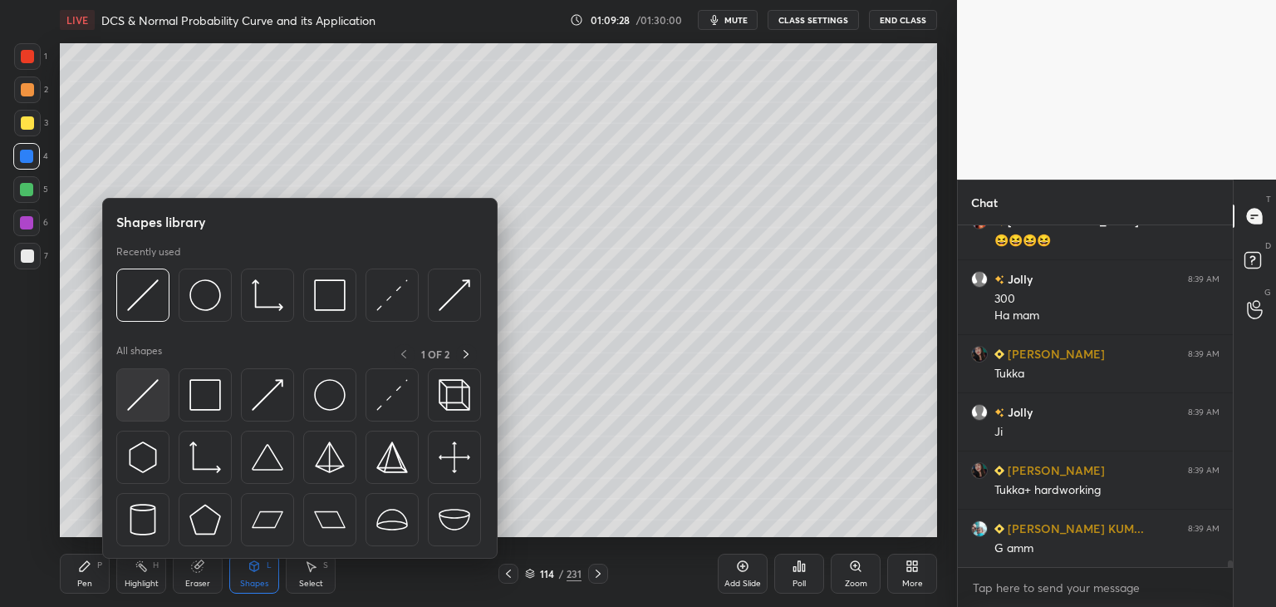
click at [147, 397] on img at bounding box center [143, 395] width 32 height 32
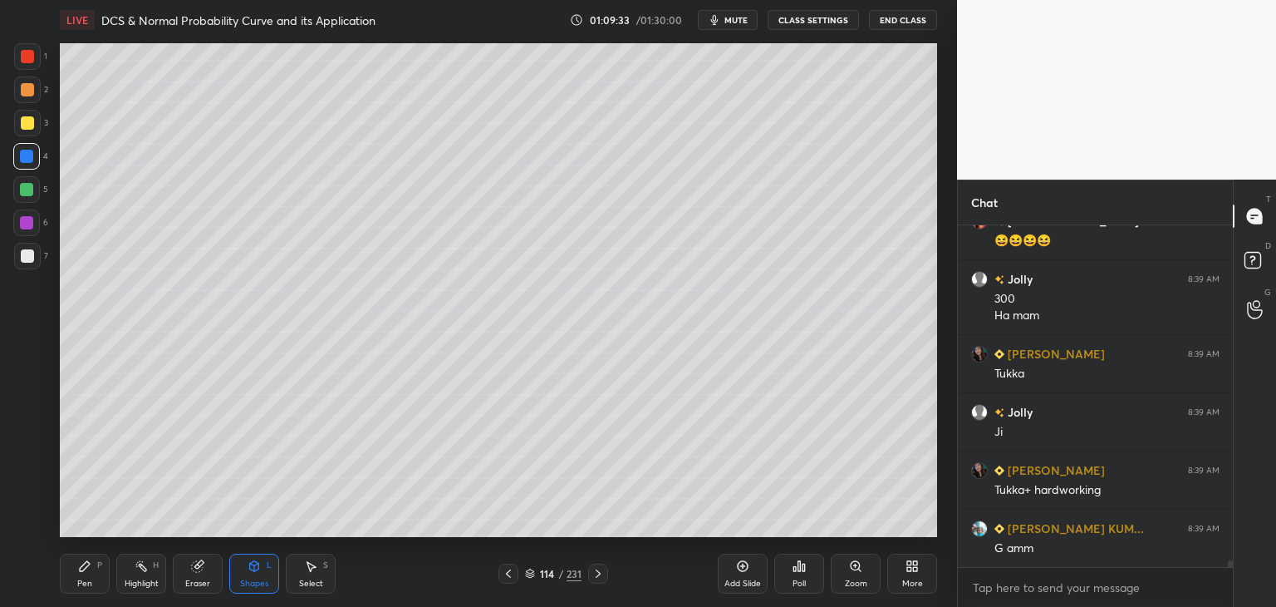
click at [82, 575] on div "Pen P" at bounding box center [85, 573] width 50 height 40
click at [27, 119] on div at bounding box center [27, 122] width 13 height 13
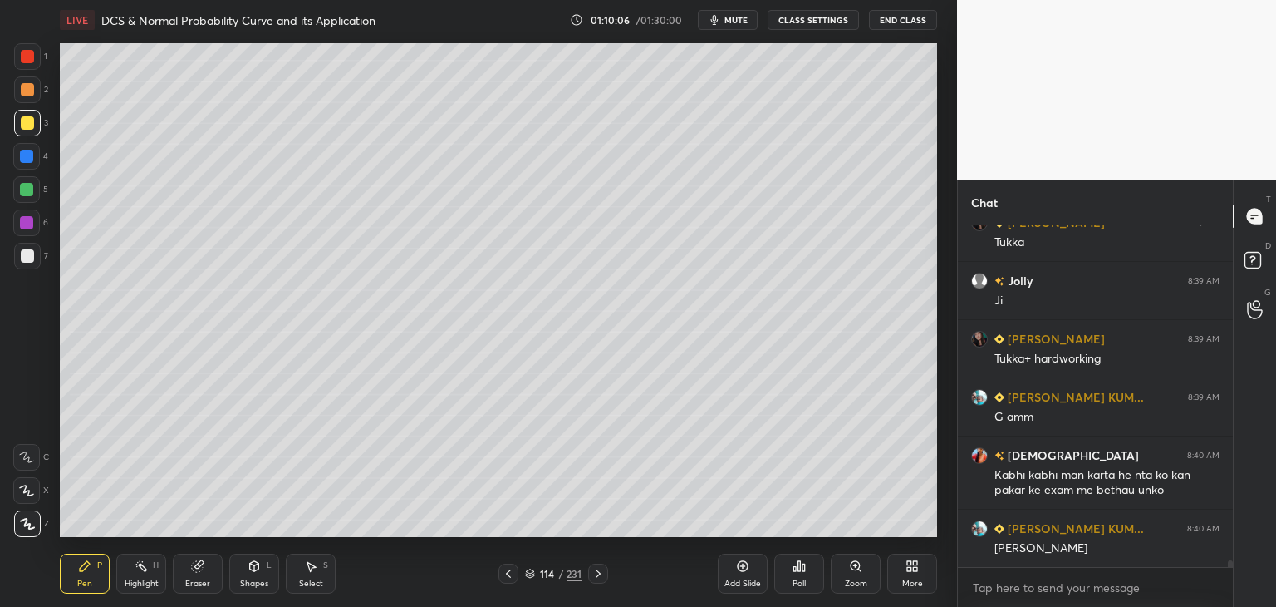
scroll to position [17706, 0]
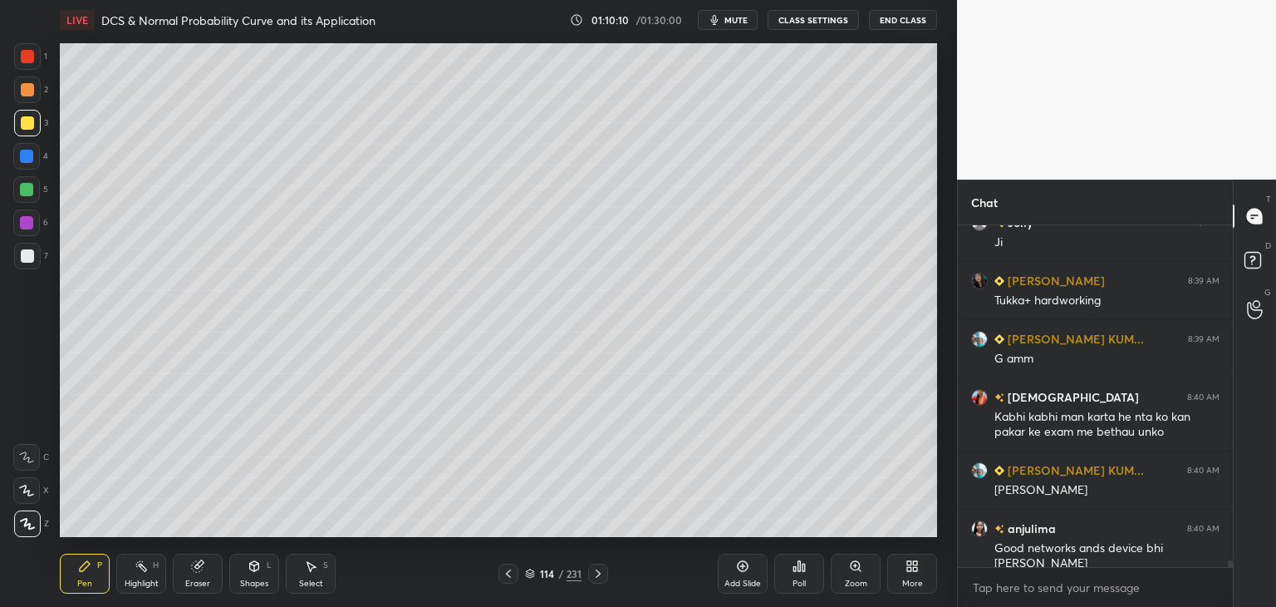
click at [32, 222] on div at bounding box center [26, 222] width 13 height 13
click at [28, 224] on div at bounding box center [26, 222] width 13 height 13
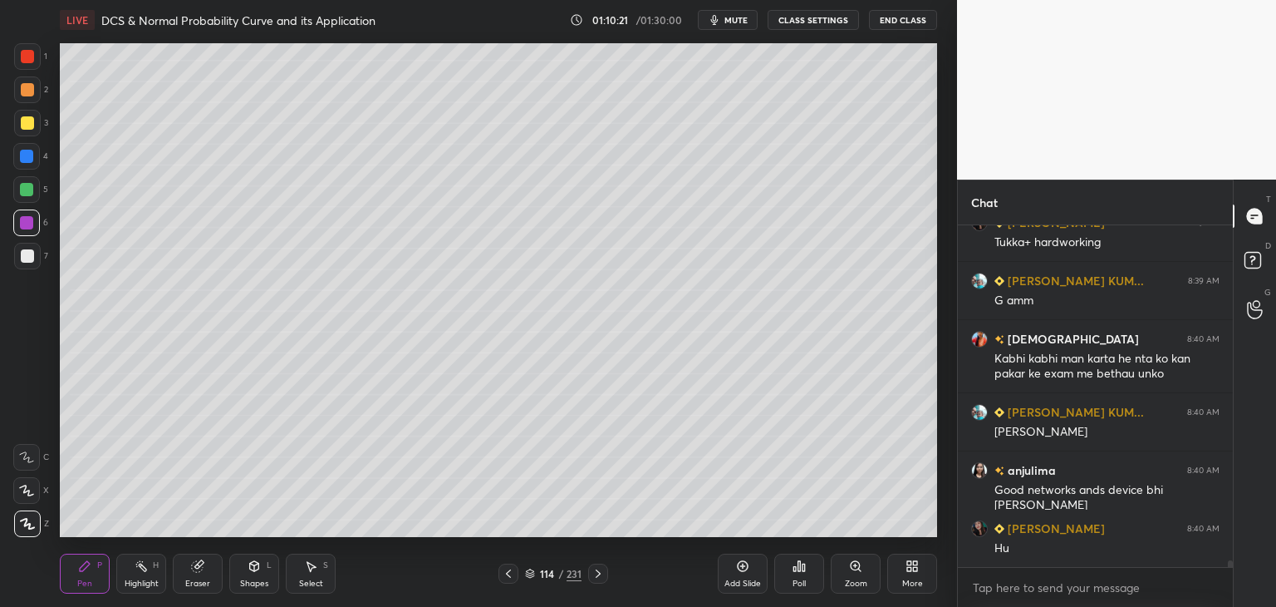
scroll to position [17822, 0]
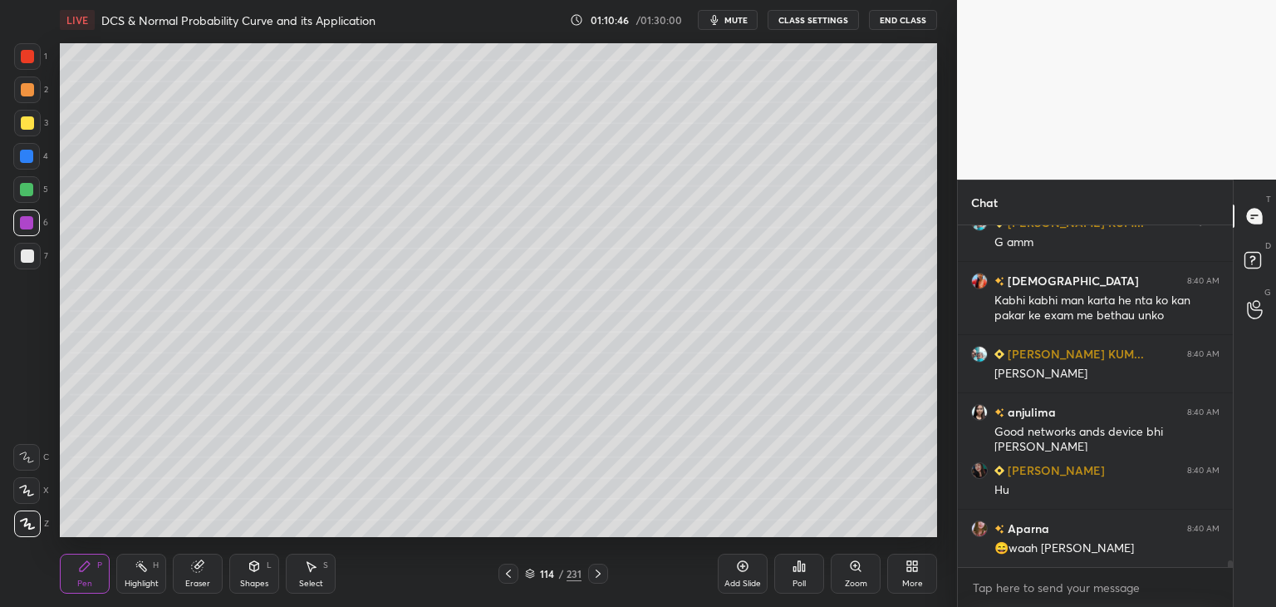
click at [32, 263] on div at bounding box center [27, 256] width 27 height 27
click at [247, 576] on div "Shapes L" at bounding box center [254, 573] width 50 height 40
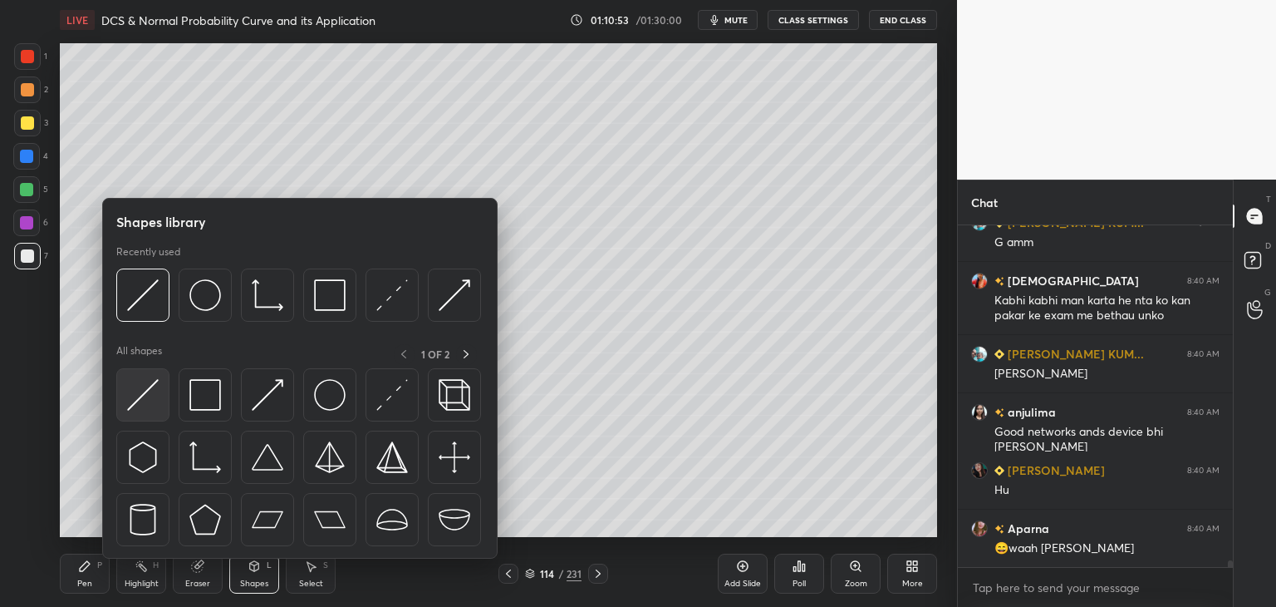
click at [148, 400] on img at bounding box center [143, 395] width 32 height 32
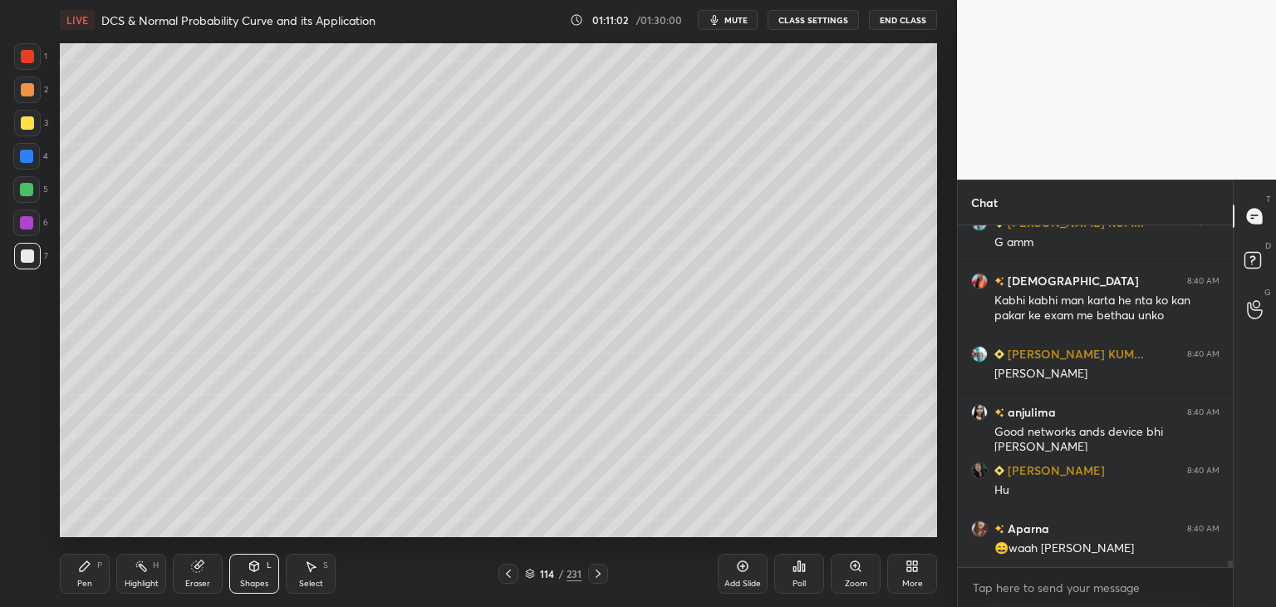
click at [89, 580] on div "Pen" at bounding box center [84, 583] width 15 height 8
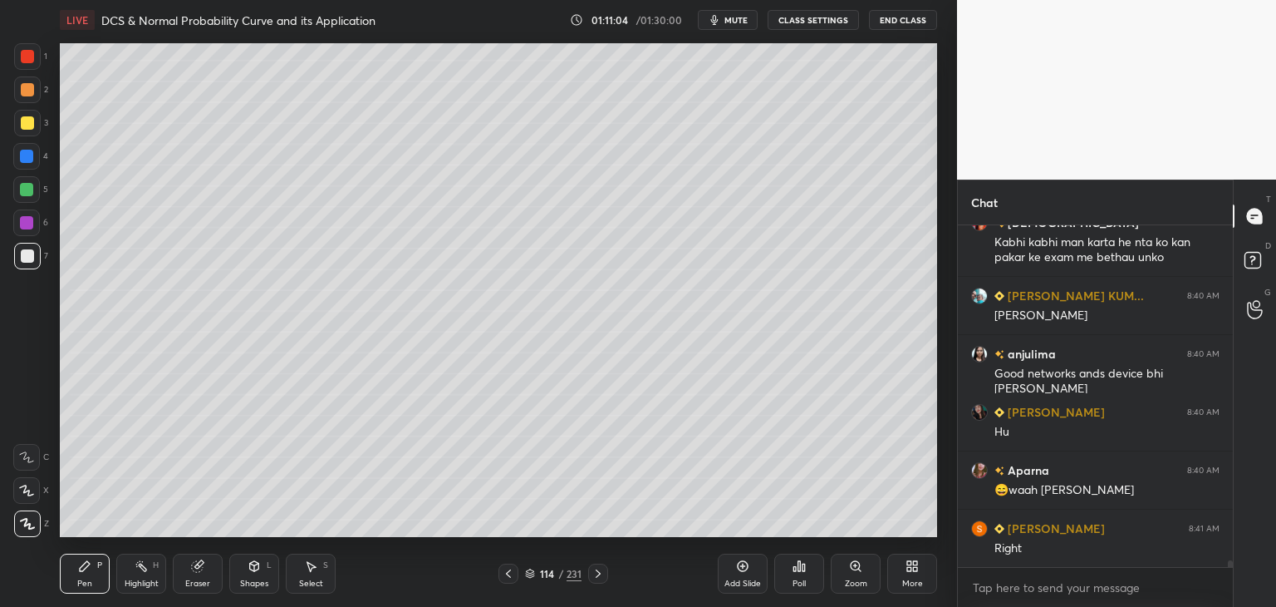
scroll to position [17938, 0]
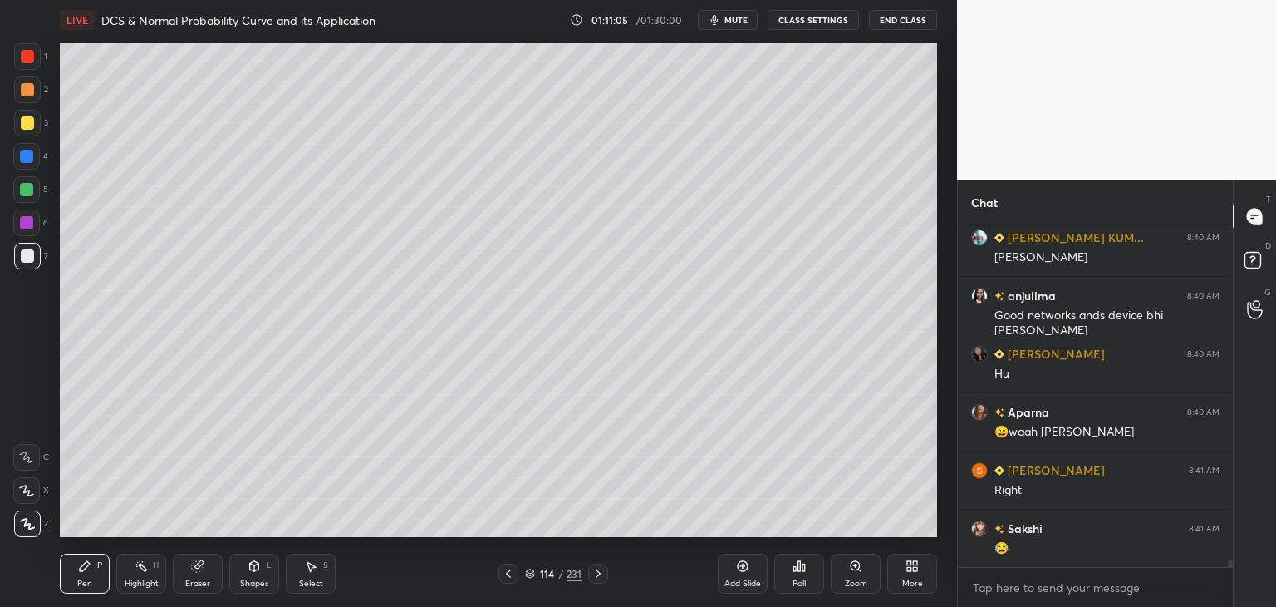
click at [23, 190] on div at bounding box center [26, 189] width 13 height 13
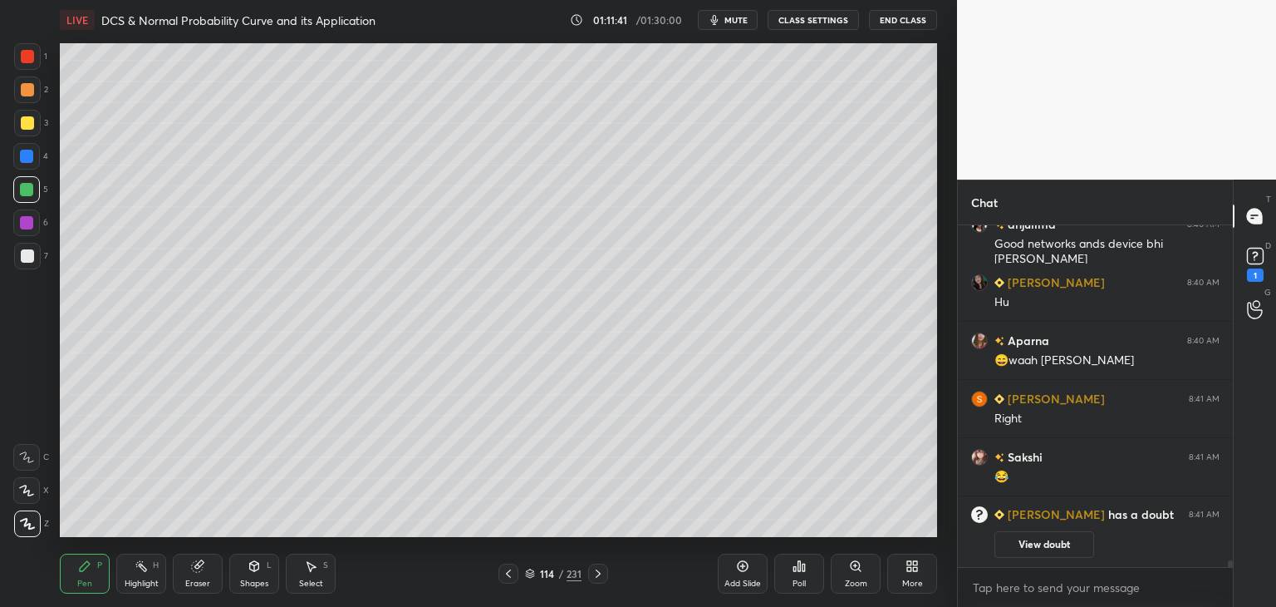
click at [27, 230] on div at bounding box center [26, 222] width 27 height 27
click at [743, 565] on icon at bounding box center [742, 565] width 13 height 13
click at [28, 92] on div at bounding box center [27, 89] width 13 height 13
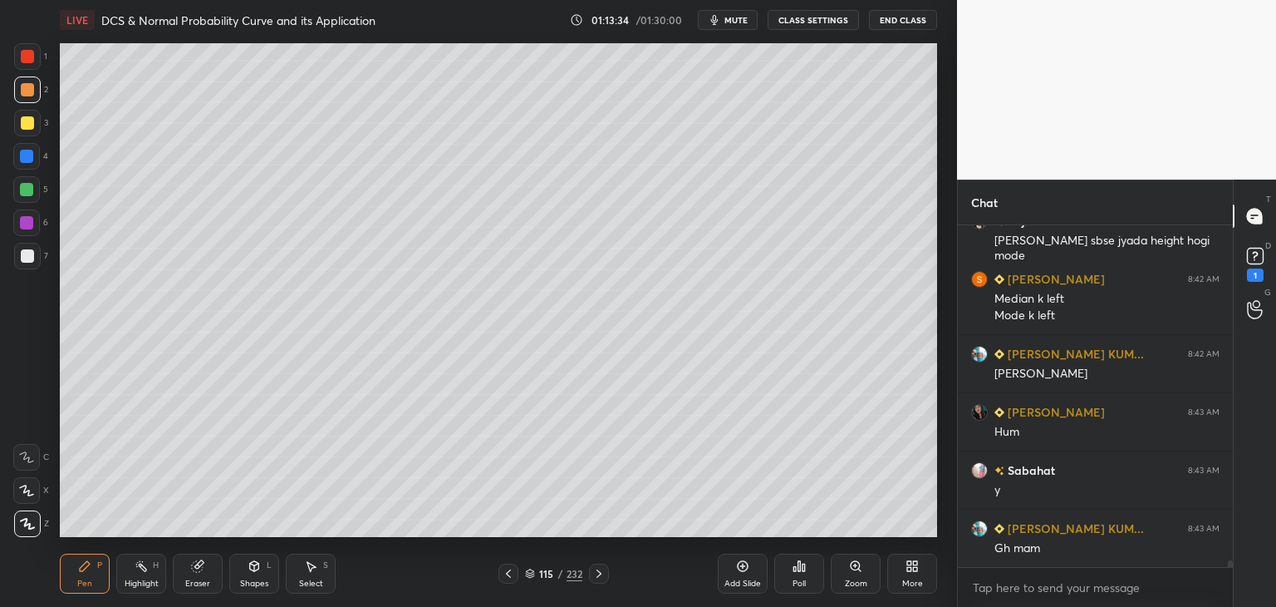
scroll to position [17548, 0]
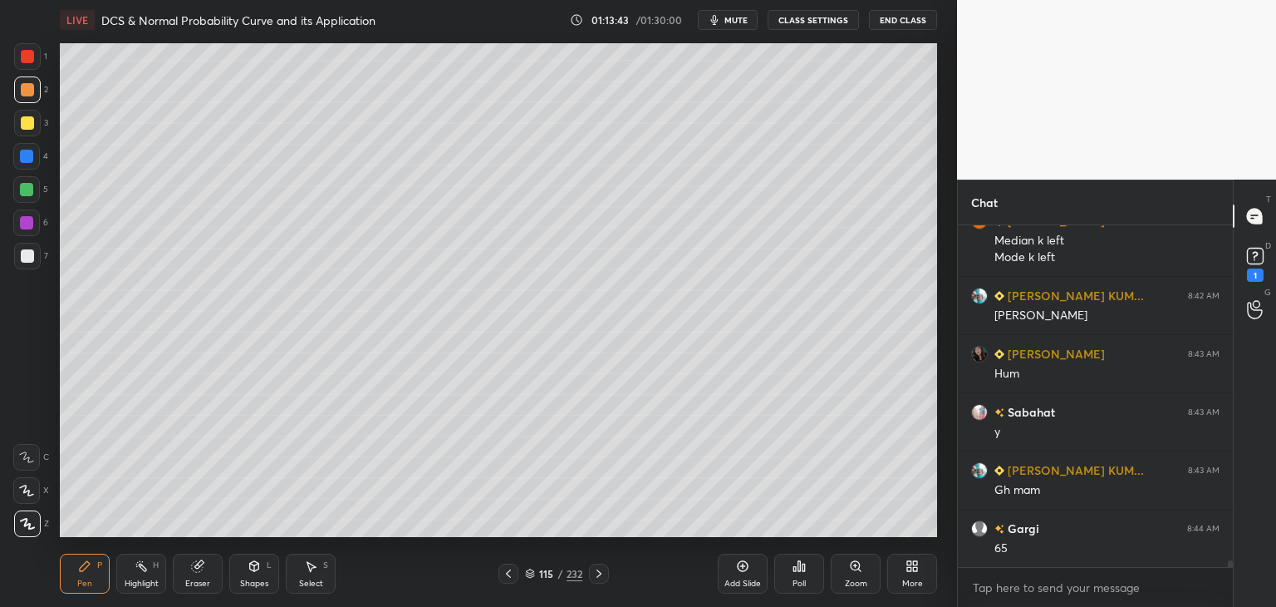
click at [506, 576] on icon at bounding box center [508, 573] width 13 height 13
drag, startPoint x: 25, startPoint y: 185, endPoint x: 36, endPoint y: 190, distance: 11.9
click at [26, 187] on div at bounding box center [26, 189] width 13 height 13
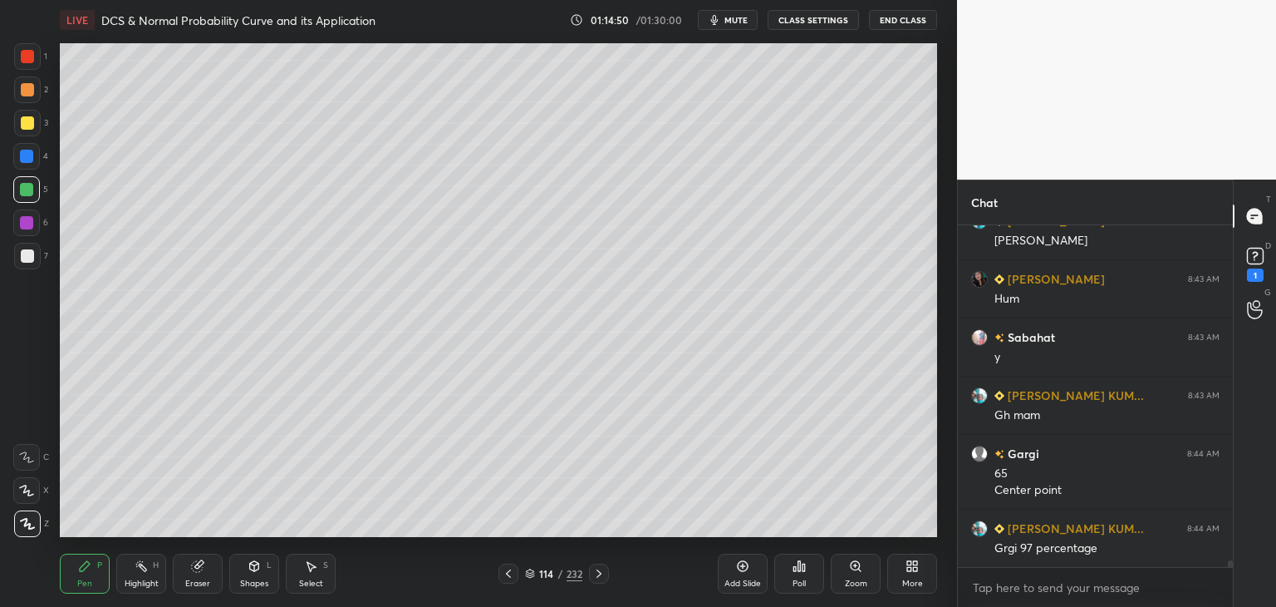
scroll to position [17681, 0]
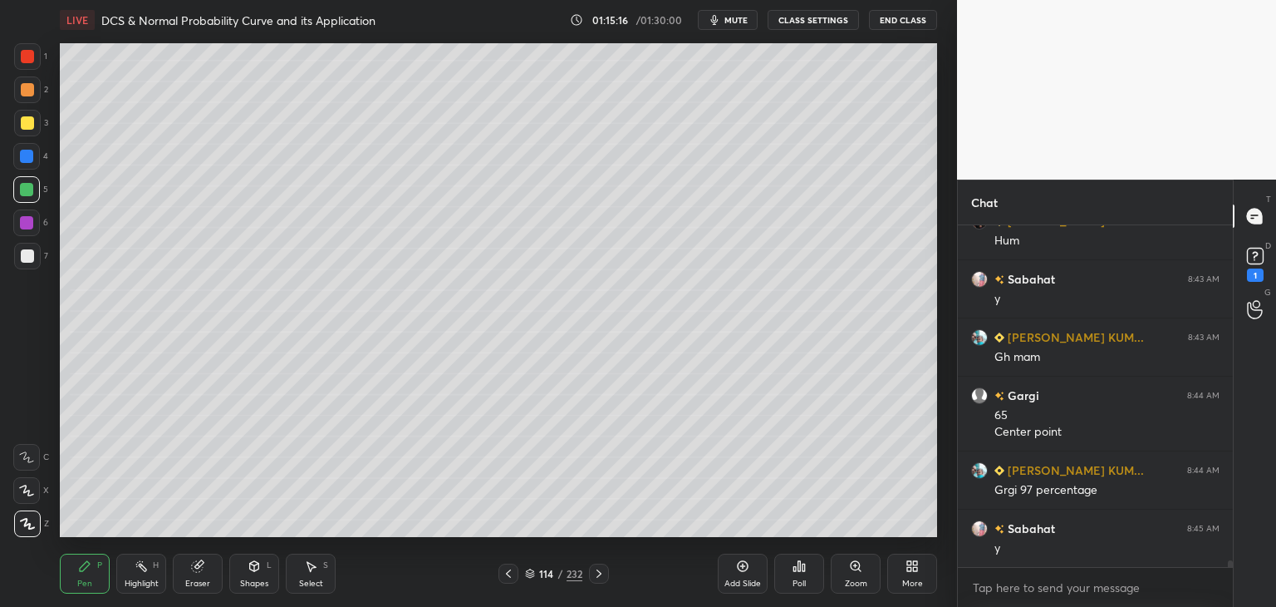
click at [204, 577] on div "Eraser" at bounding box center [198, 573] width 50 height 40
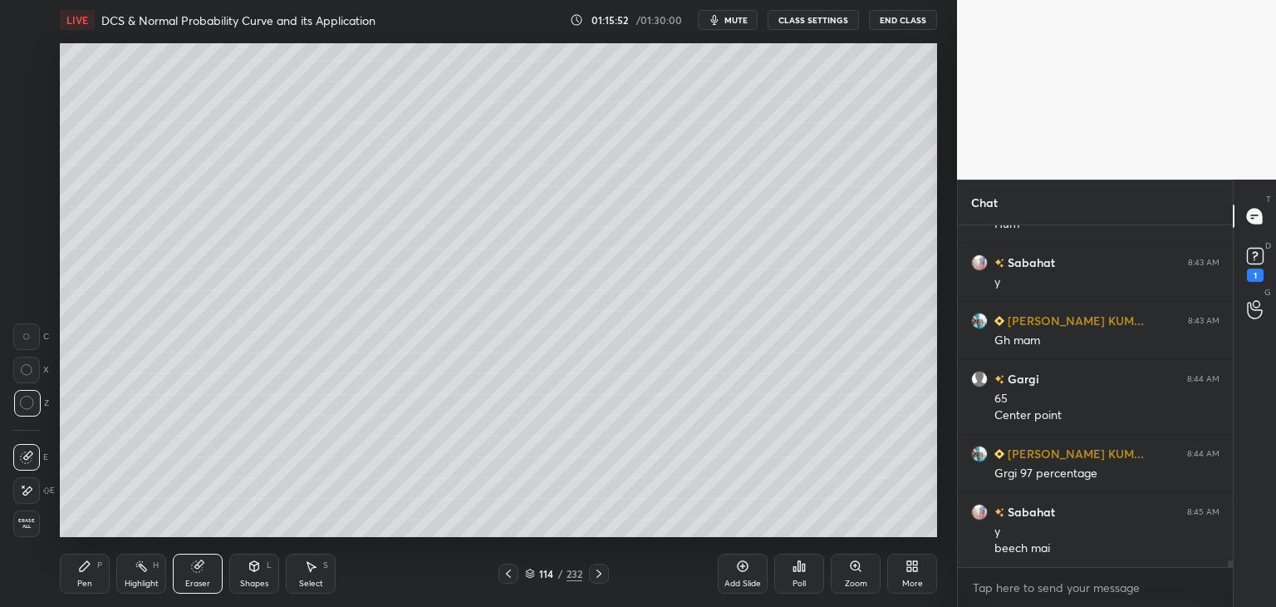
scroll to position [17737, 0]
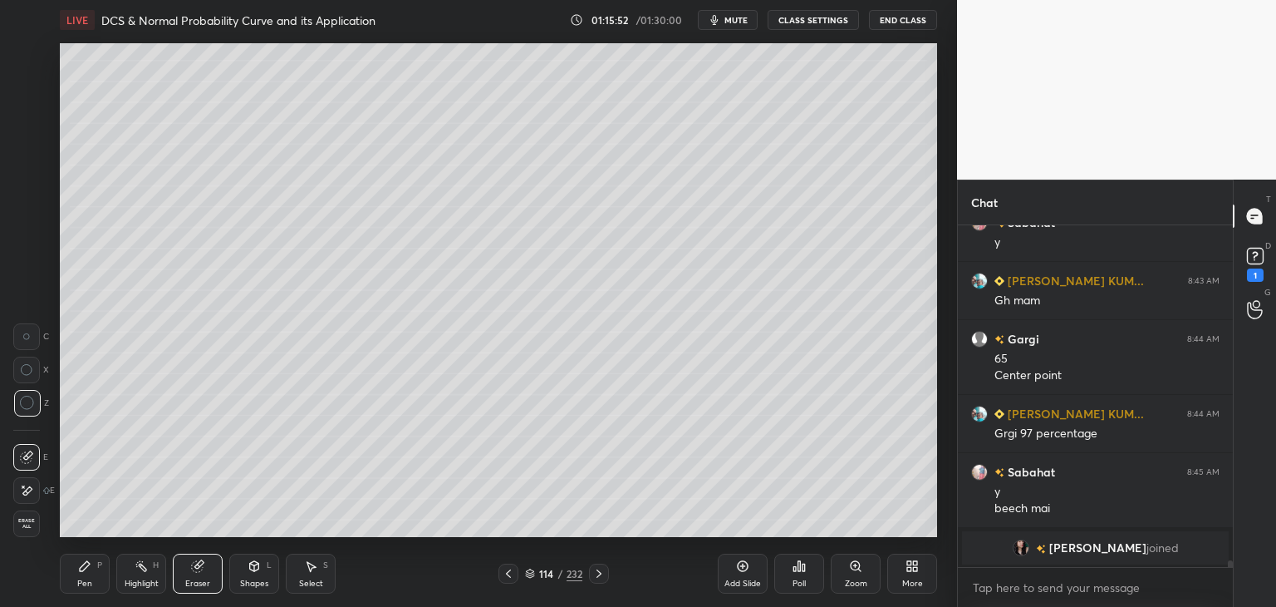
click at [85, 569] on icon at bounding box center [85, 566] width 10 height 10
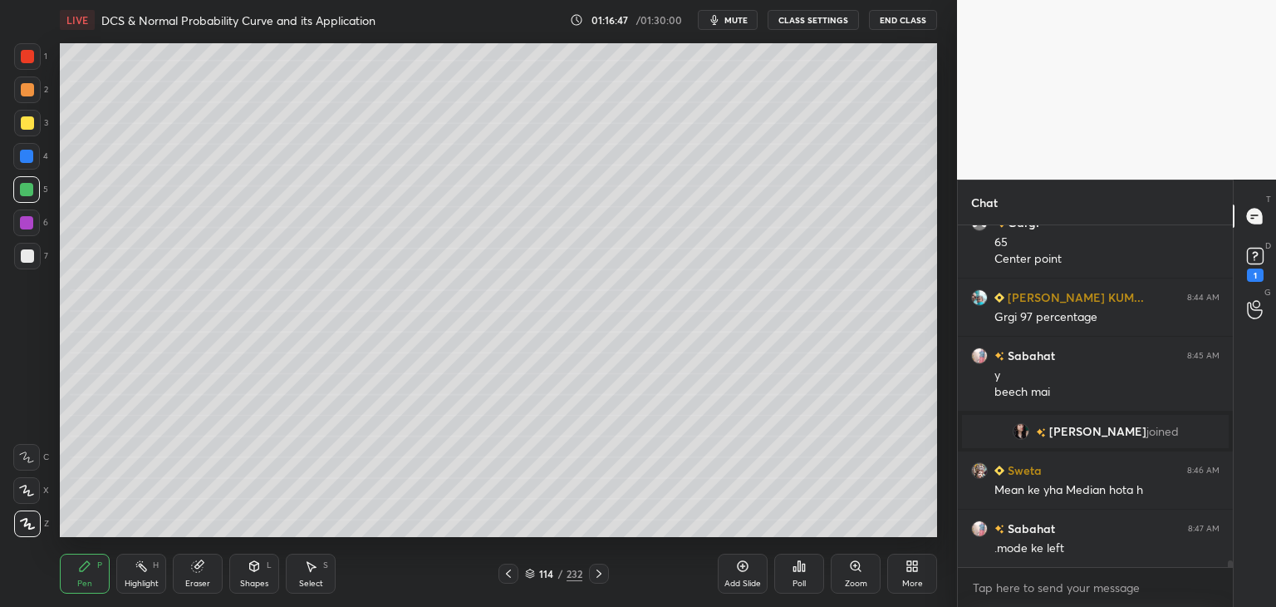
scroll to position [17666, 0]
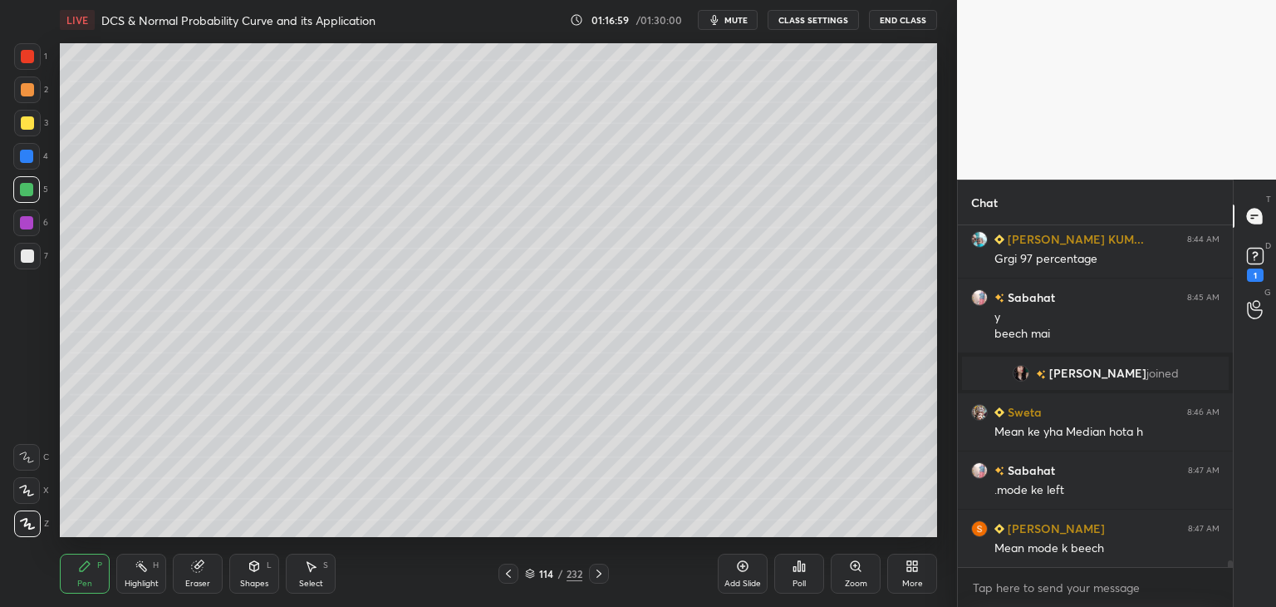
click at [25, 91] on div at bounding box center [27, 89] width 13 height 13
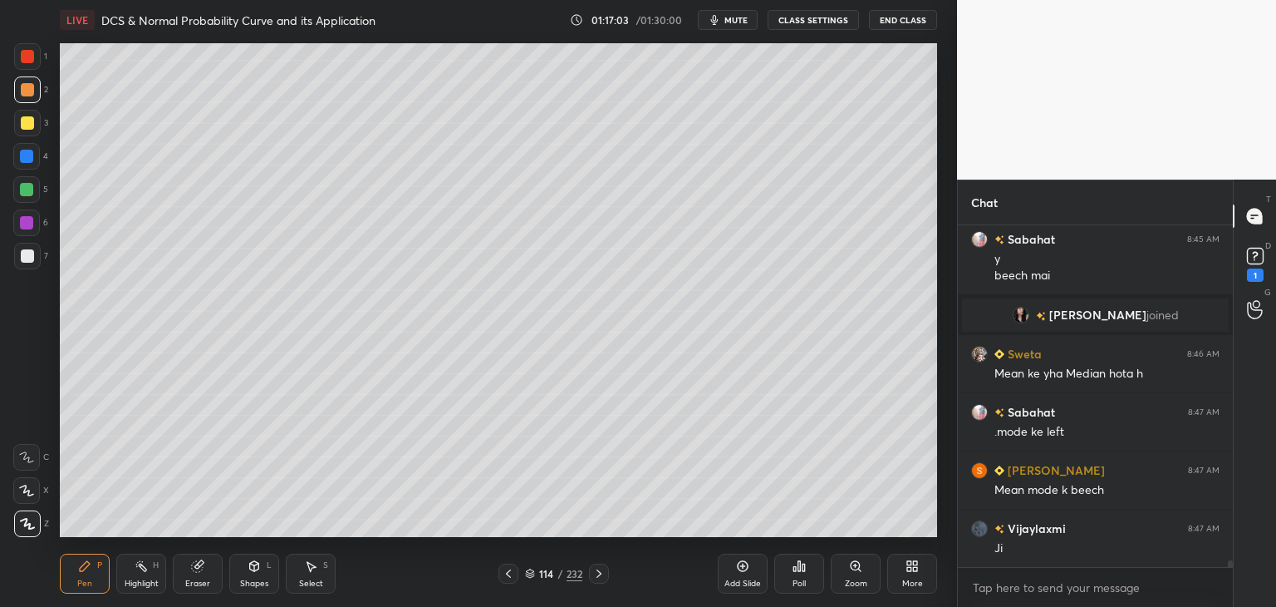
drag, startPoint x: 27, startPoint y: 120, endPoint x: 52, endPoint y: 125, distance: 25.4
click at [27, 123] on div at bounding box center [27, 122] width 13 height 13
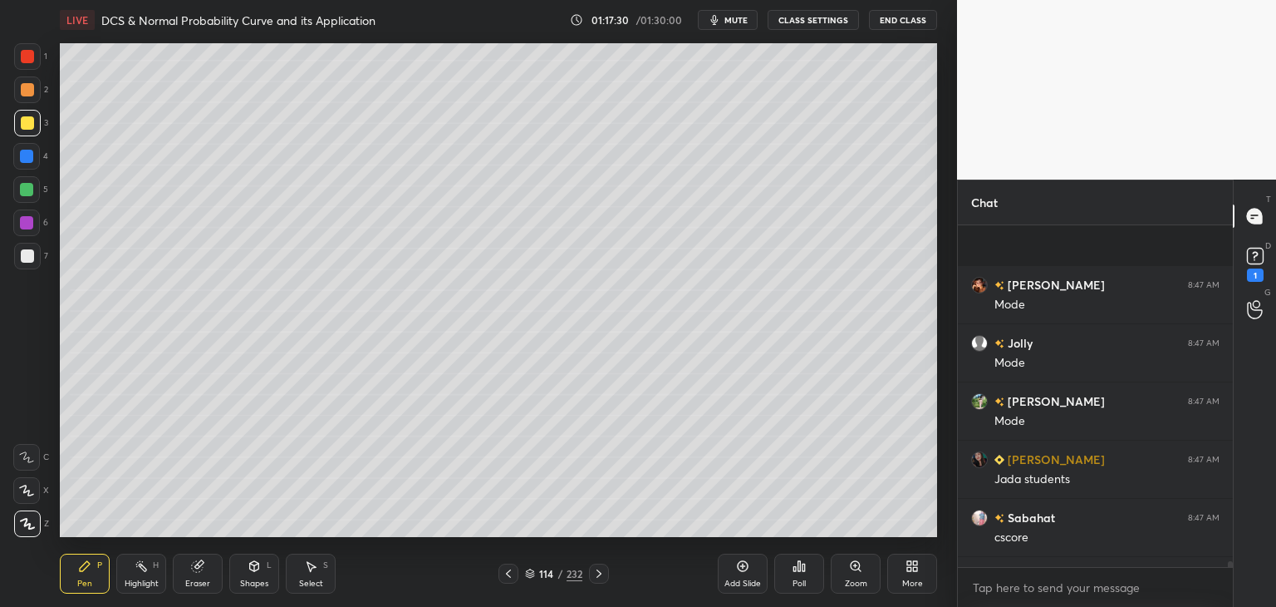
scroll to position [18761, 0]
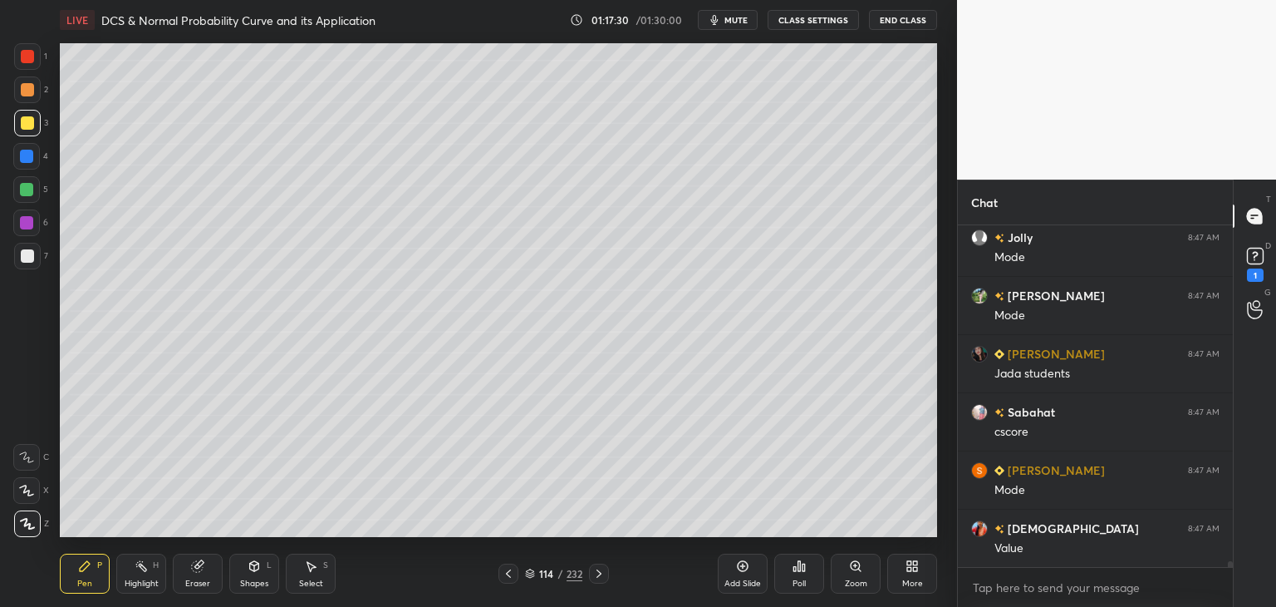
drag, startPoint x: 1231, startPoint y: 562, endPoint x: 1237, endPoint y: 591, distance: 29.0
click at [1238, 590] on div "Chat [PERSON_NAME] 8:47 AM Mode Jolly 8:47 AM Mode [PERSON_NAME] 8:47 AM Mode […" at bounding box center [1116, 392] width 319 height 427
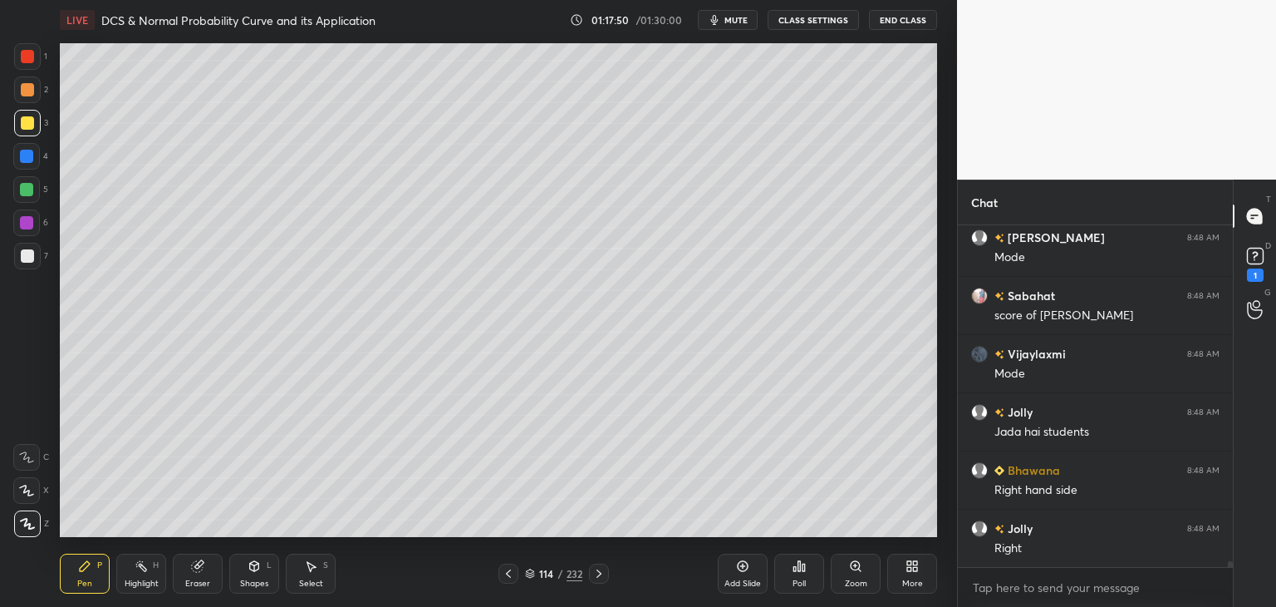
scroll to position [19168, 0]
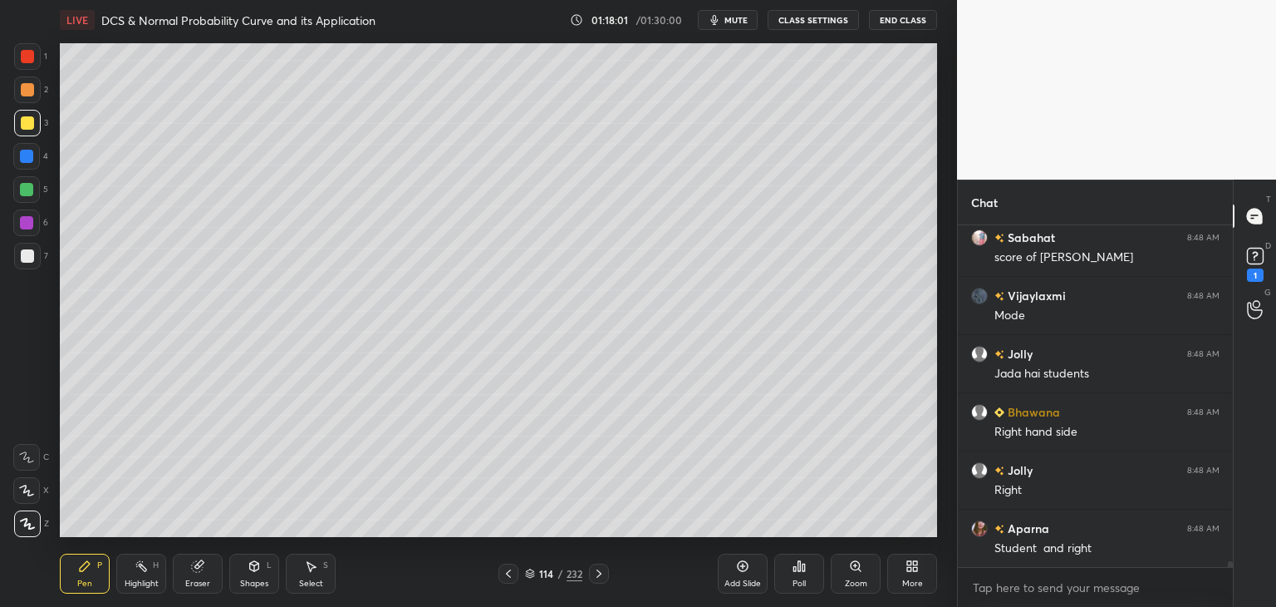
click at [741, 566] on icon at bounding box center [742, 565] width 5 height 5
click at [23, 190] on div at bounding box center [26, 189] width 13 height 13
click at [508, 572] on icon at bounding box center [507, 573] width 13 height 13
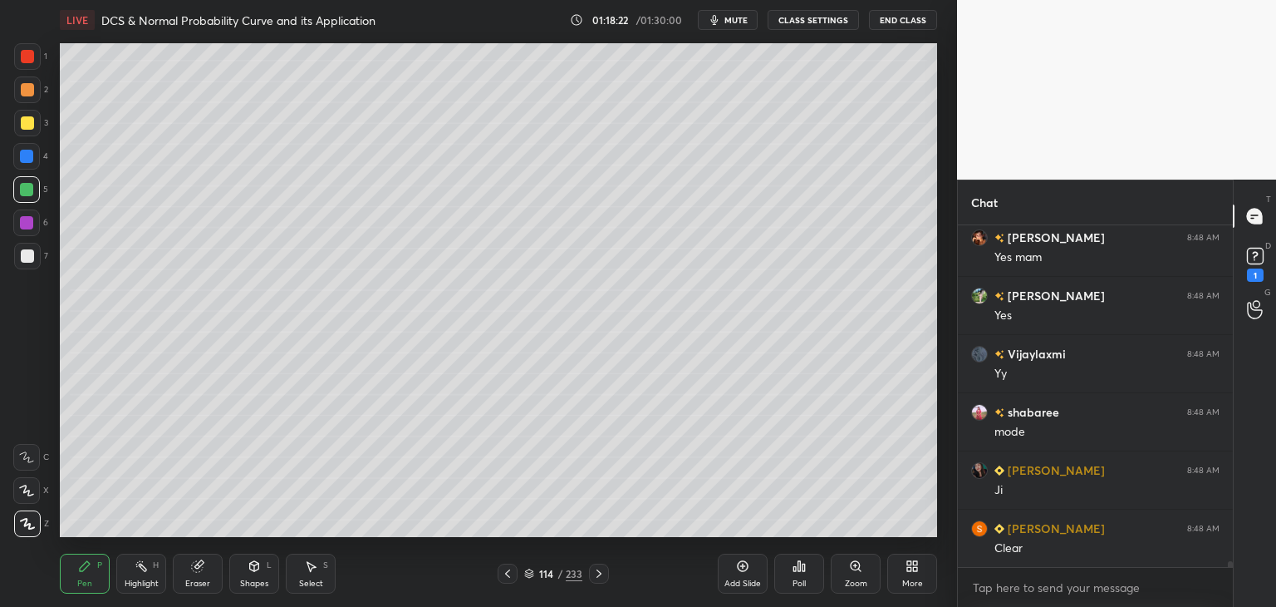
scroll to position [19575, 0]
click at [602, 572] on icon at bounding box center [598, 573] width 13 height 13
drag, startPoint x: 504, startPoint y: 576, endPoint x: 578, endPoint y: 572, distance: 74.9
click at [505, 575] on icon at bounding box center [507, 573] width 13 height 13
drag, startPoint x: 602, startPoint y: 570, endPoint x: 585, endPoint y: 540, distance: 34.2
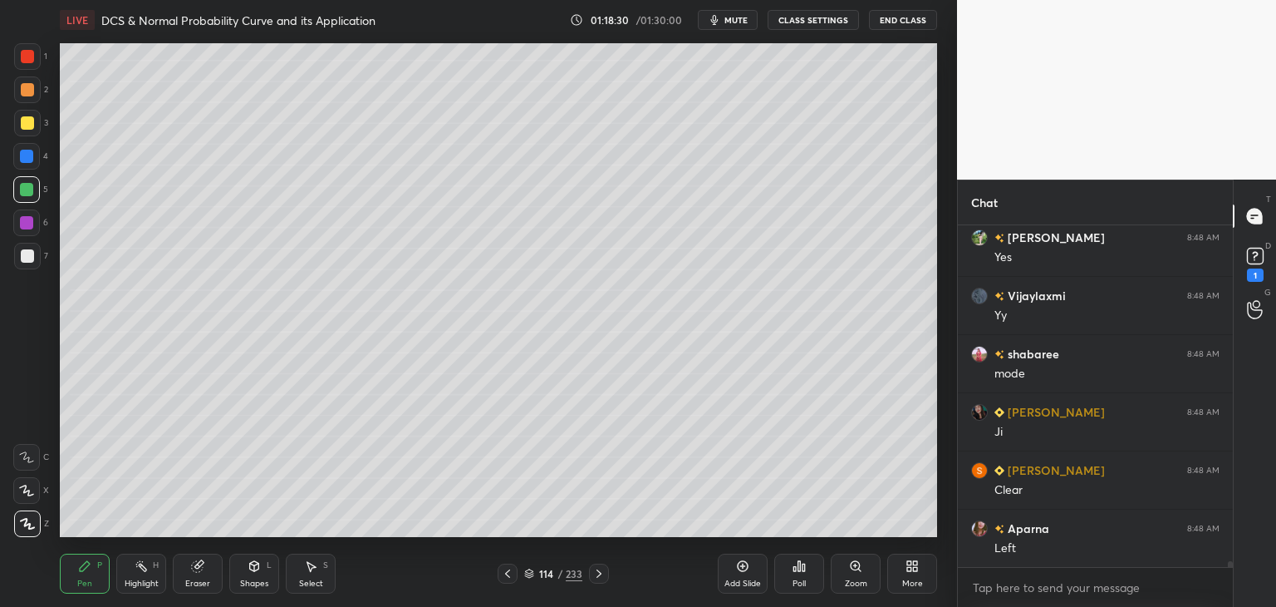
click at [602, 568] on icon at bounding box center [598, 573] width 13 height 13
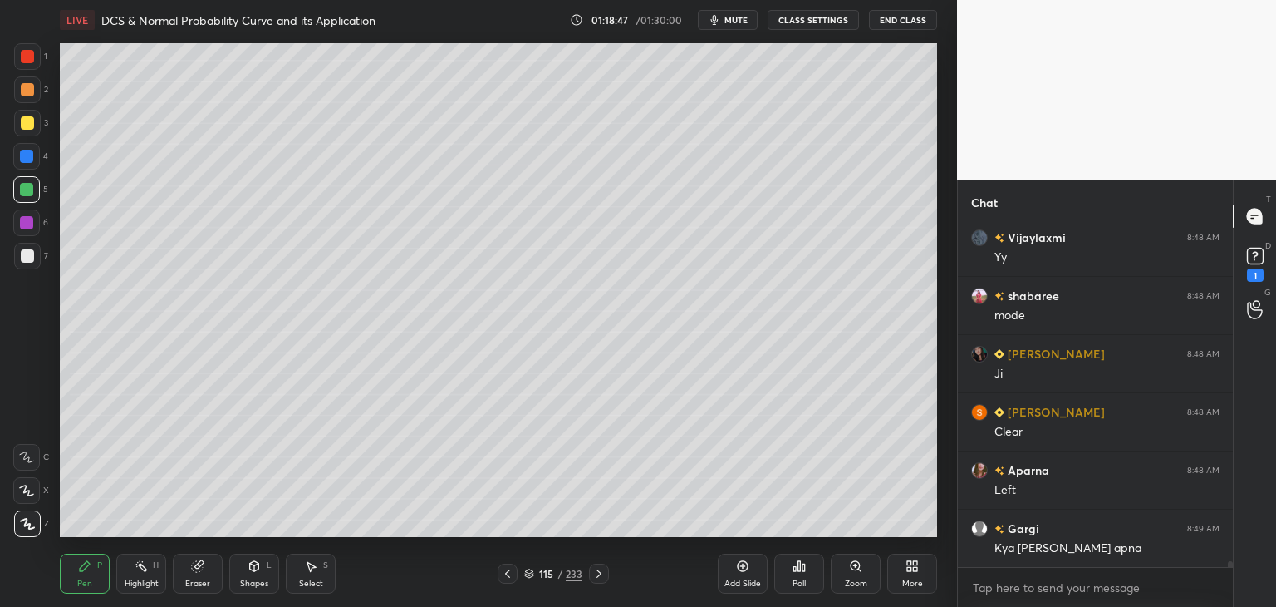
scroll to position [19692, 0]
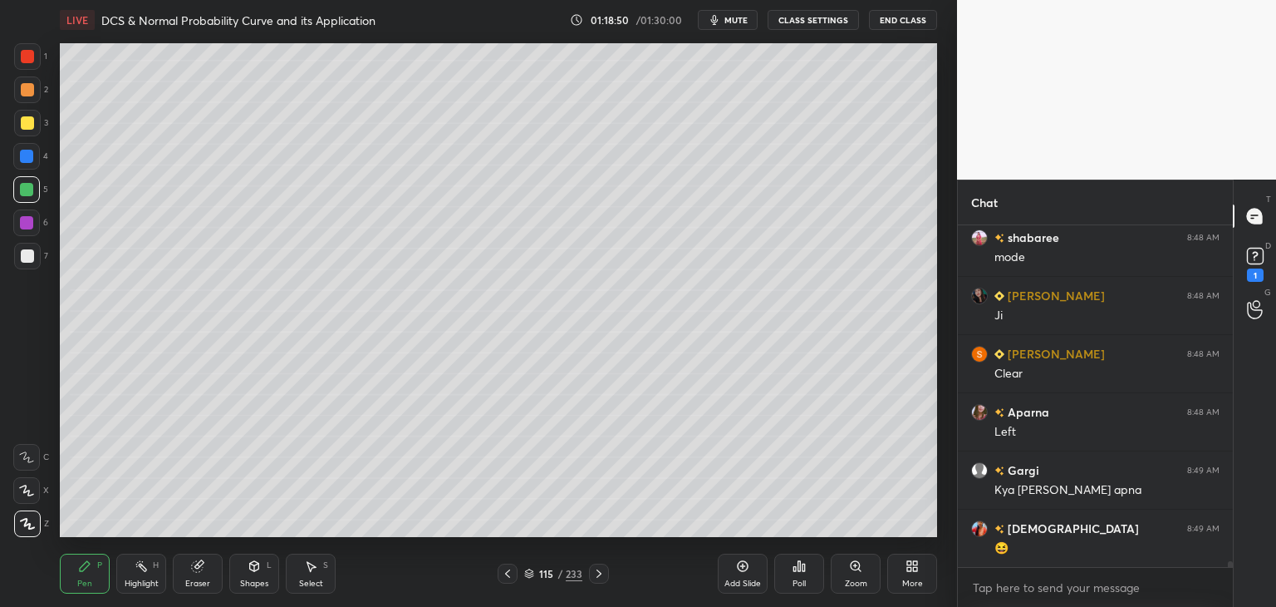
click at [31, 256] on div at bounding box center [27, 255] width 13 height 13
drag, startPoint x: 1230, startPoint y: 562, endPoint x: 1211, endPoint y: 602, distance: 43.1
click at [1227, 599] on div "[PERSON_NAME] 8:48 AM Yy shabaree 8:48 AM mode [PERSON_NAME] 8:48 AM [PERSON_NA…" at bounding box center [1095, 415] width 275 height 381
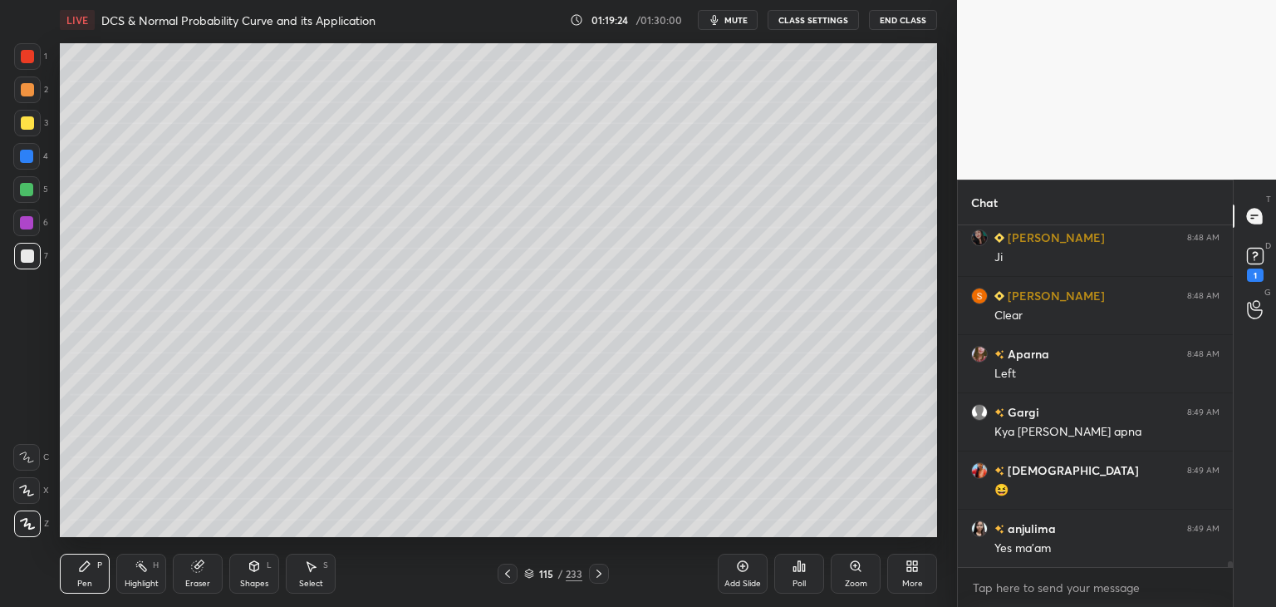
drag, startPoint x: 252, startPoint y: 579, endPoint x: 243, endPoint y: 560, distance: 20.8
click at [250, 579] on div "Shapes" at bounding box center [254, 583] width 28 height 8
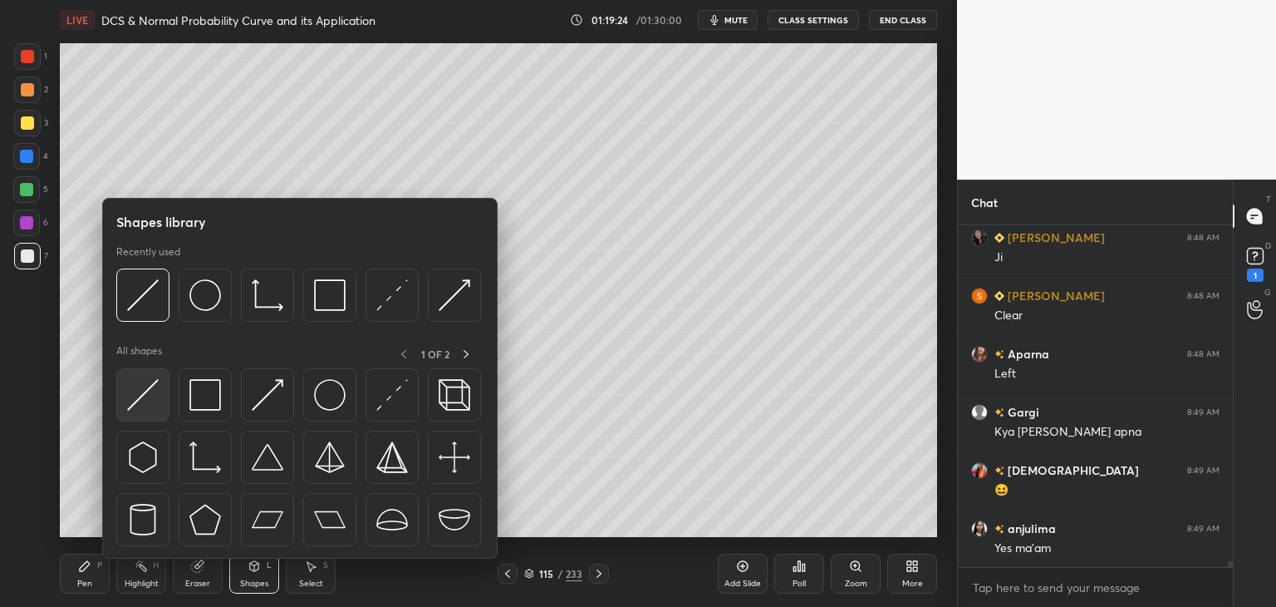
click at [145, 390] on img at bounding box center [143, 395] width 32 height 32
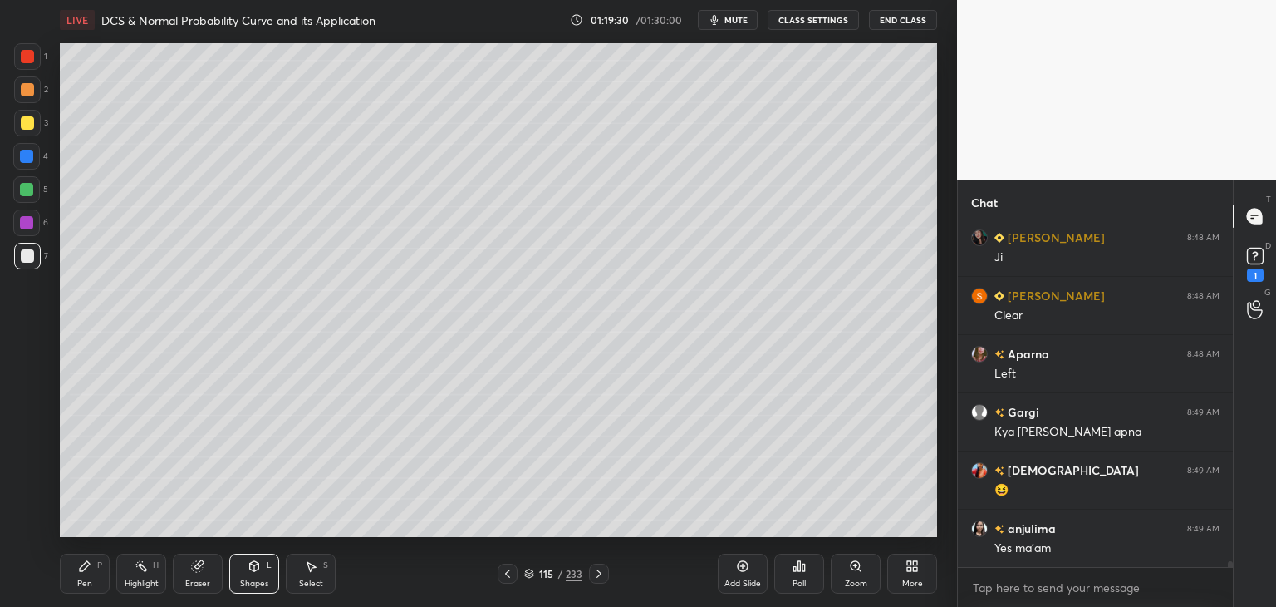
drag, startPoint x: 86, startPoint y: 575, endPoint x: 140, endPoint y: 540, distance: 64.3
click at [87, 572] on div "Pen P" at bounding box center [85, 573] width 50 height 40
drag, startPoint x: 30, startPoint y: 223, endPoint x: 52, endPoint y: 220, distance: 21.7
click at [31, 222] on div at bounding box center [26, 222] width 13 height 13
click at [27, 253] on div at bounding box center [27, 255] width 13 height 13
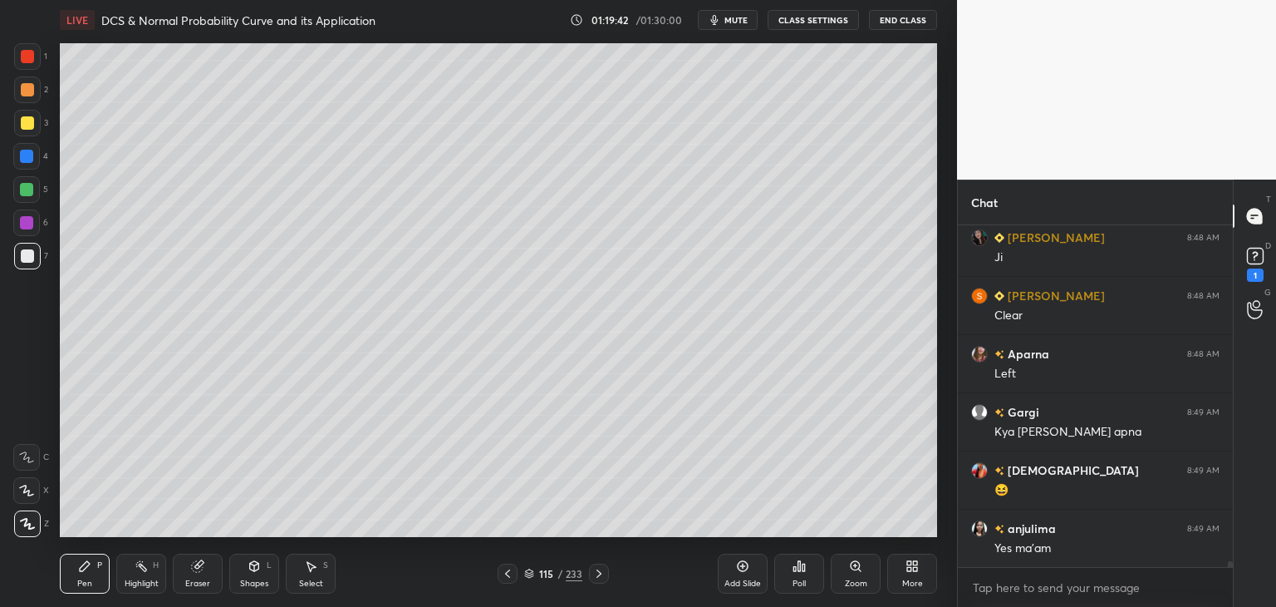
click at [249, 574] on div "Shapes L" at bounding box center [254, 573] width 50 height 40
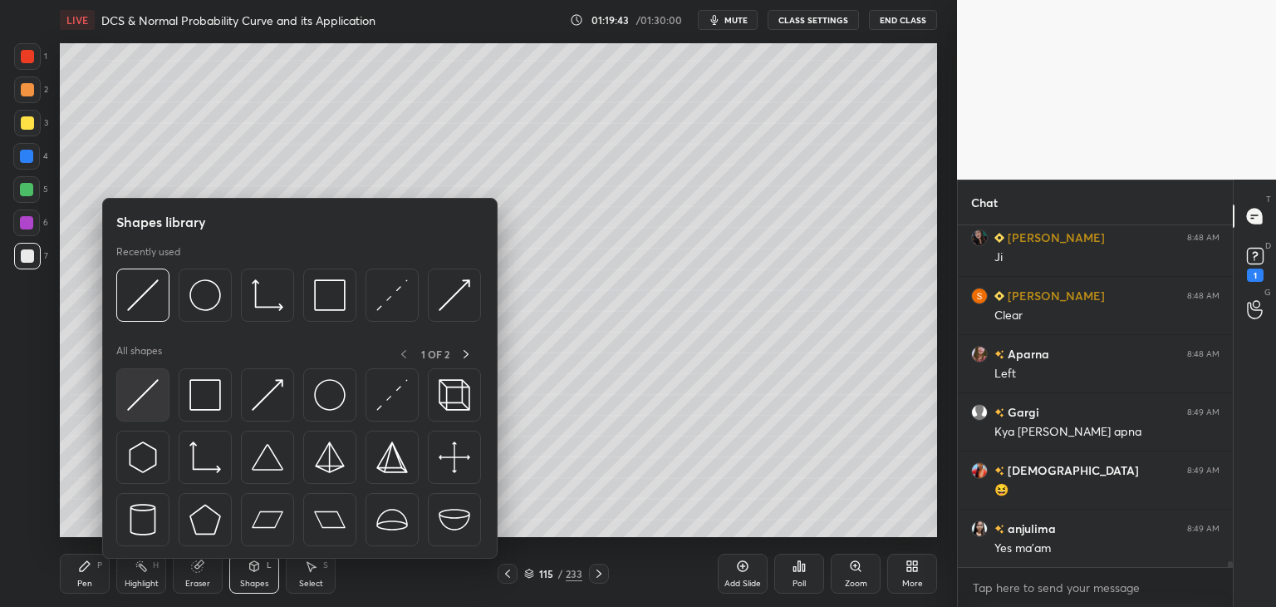
click at [147, 395] on img at bounding box center [143, 395] width 32 height 32
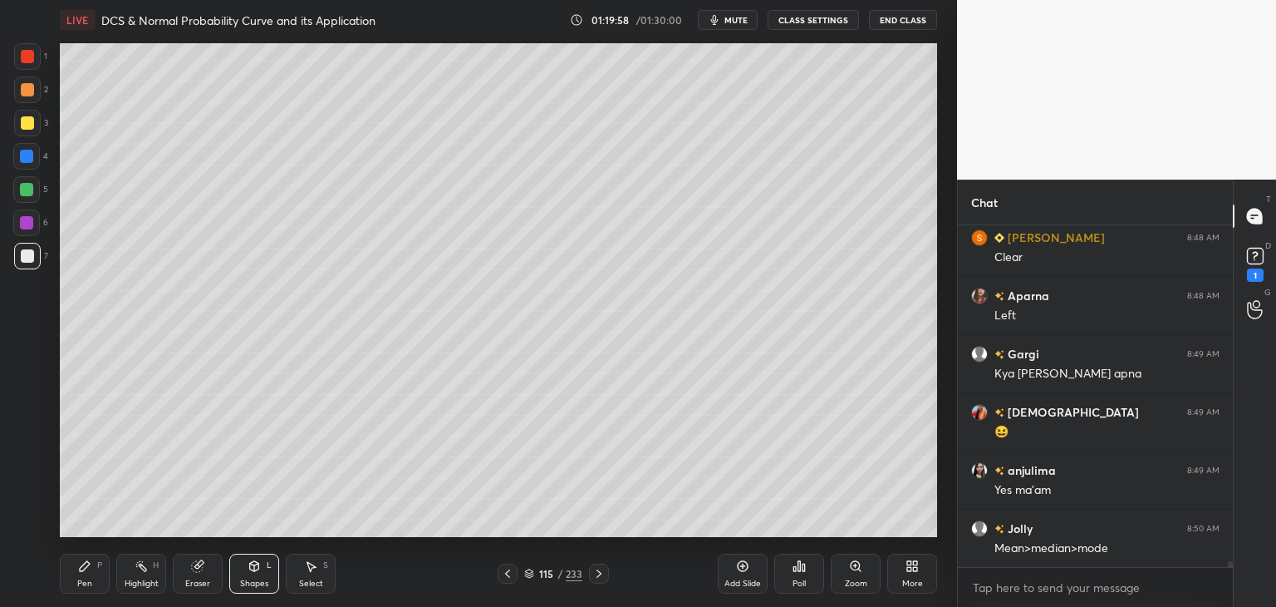
scroll to position [19881, 0]
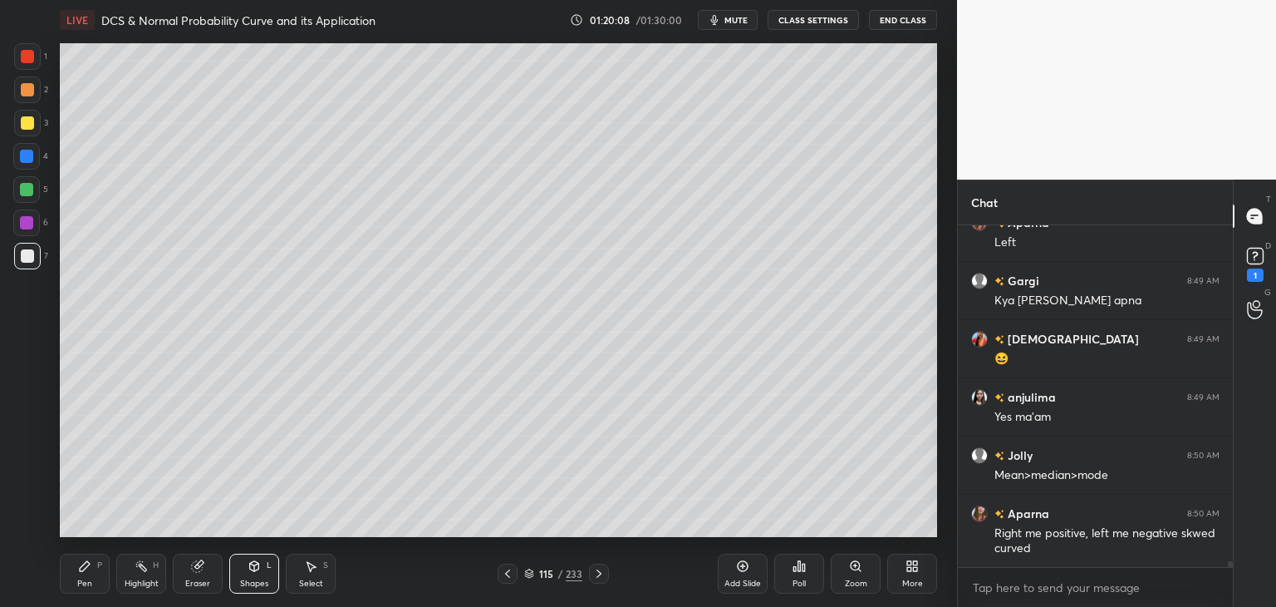
click at [22, 224] on div at bounding box center [26, 222] width 13 height 13
click at [84, 592] on div "Pen P" at bounding box center [85, 573] width 50 height 40
click at [248, 579] on div "Shapes" at bounding box center [254, 583] width 28 height 8
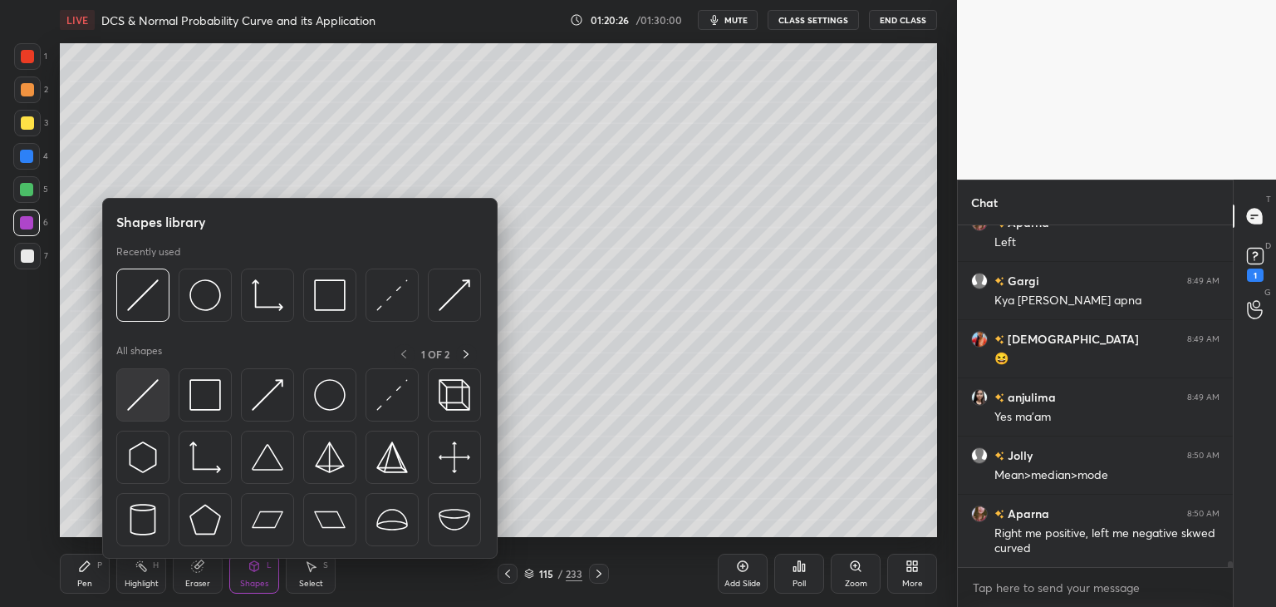
click at [149, 396] on img at bounding box center [143, 395] width 32 height 32
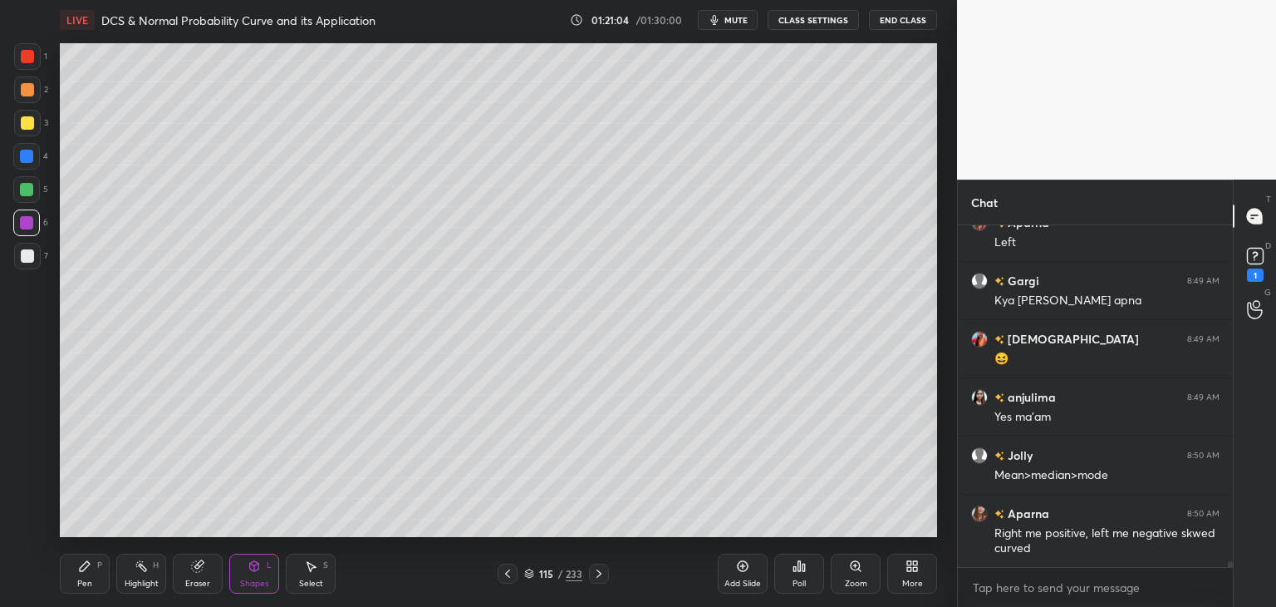
drag, startPoint x: 70, startPoint y: 582, endPoint x: 89, endPoint y: 569, distance: 23.3
click at [71, 582] on div "Pen P" at bounding box center [85, 573] width 50 height 40
click at [25, 125] on div at bounding box center [27, 122] width 13 height 13
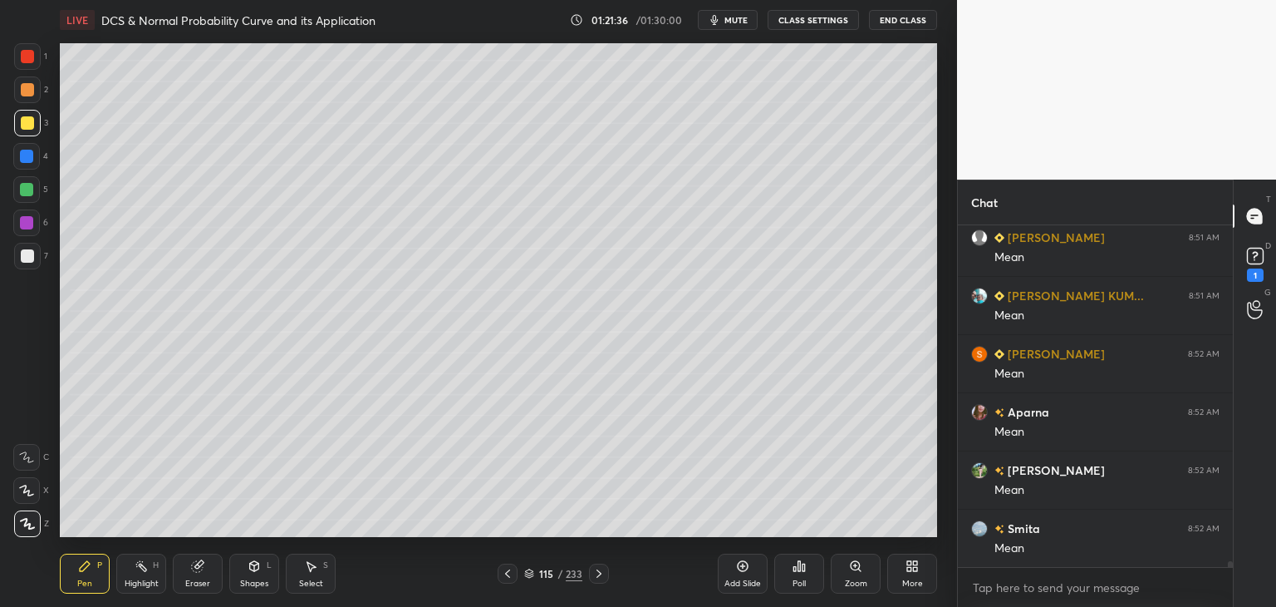
scroll to position [20579, 0]
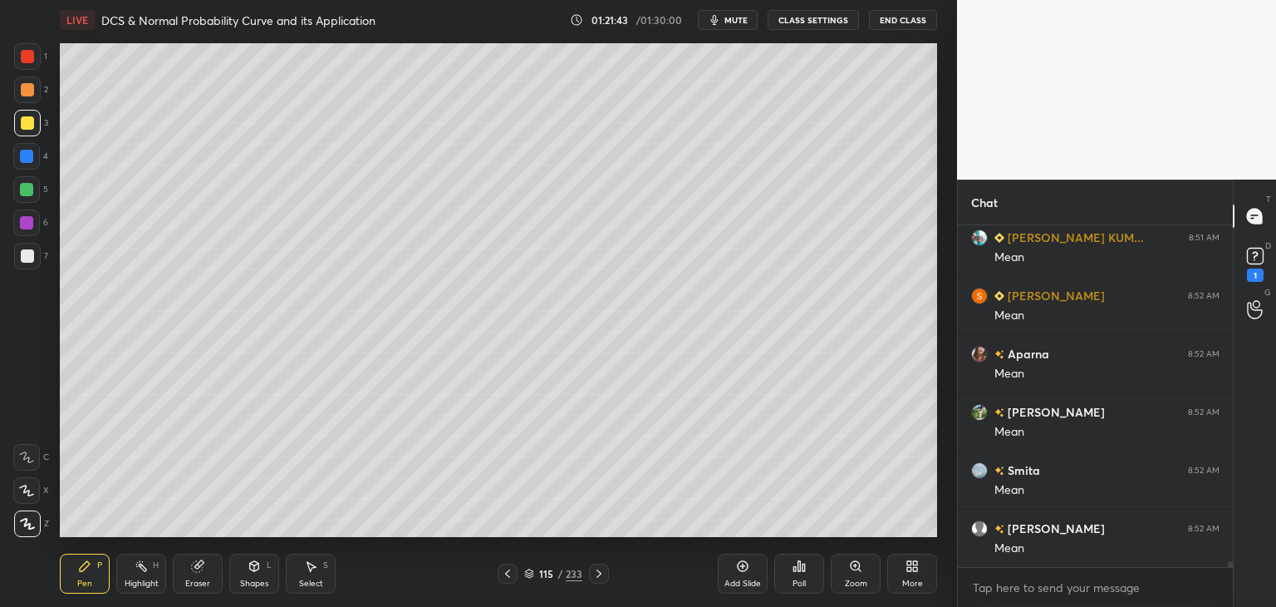
click at [528, 573] on icon at bounding box center [529, 573] width 10 height 10
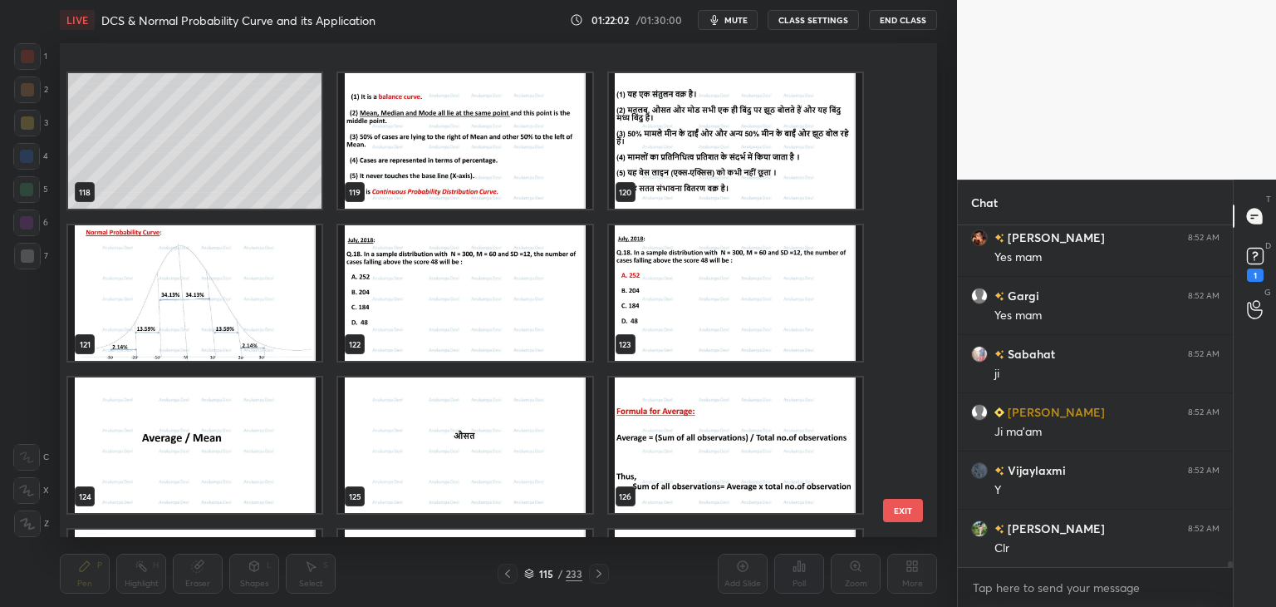
scroll to position [5946, 0]
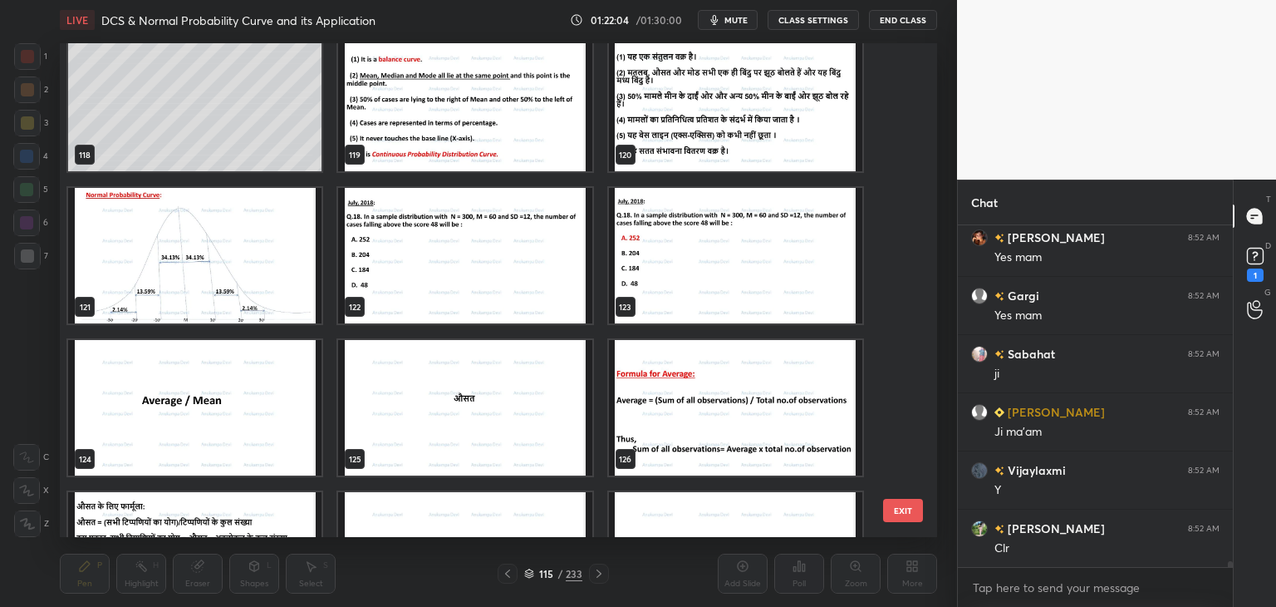
click at [224, 259] on img "grid" at bounding box center [194, 255] width 253 height 135
click at [226, 259] on img "grid" at bounding box center [194, 255] width 253 height 135
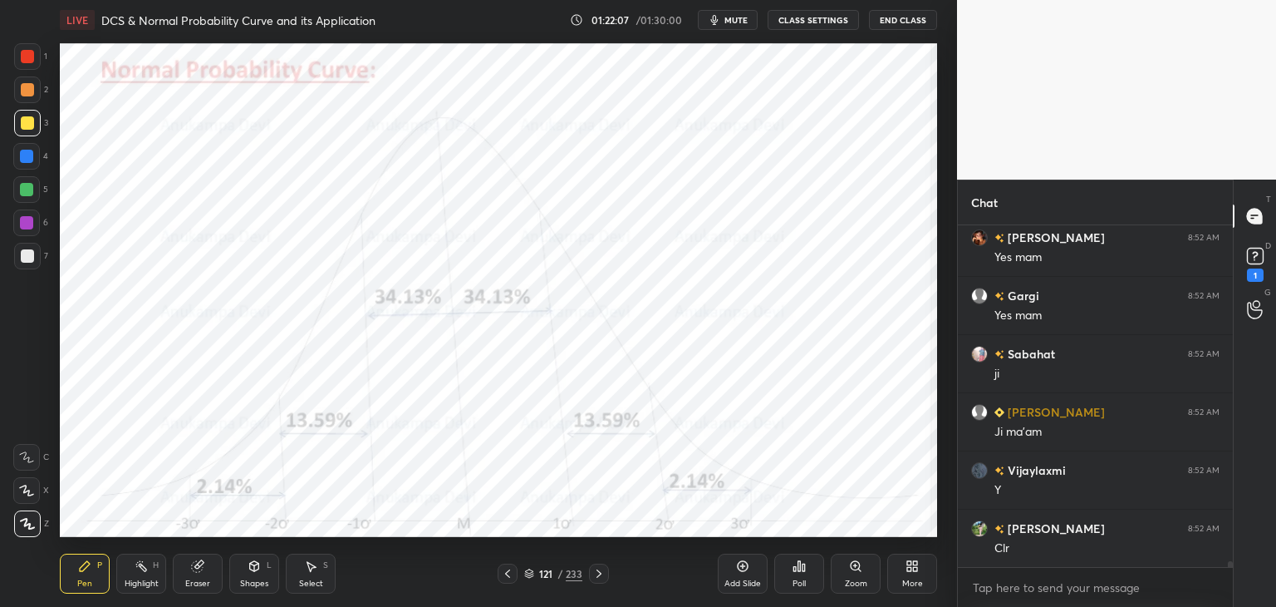
drag, startPoint x: 196, startPoint y: 580, endPoint x: 155, endPoint y: 553, distance: 49.8
click at [195, 580] on div "Eraser" at bounding box center [197, 583] width 25 height 8
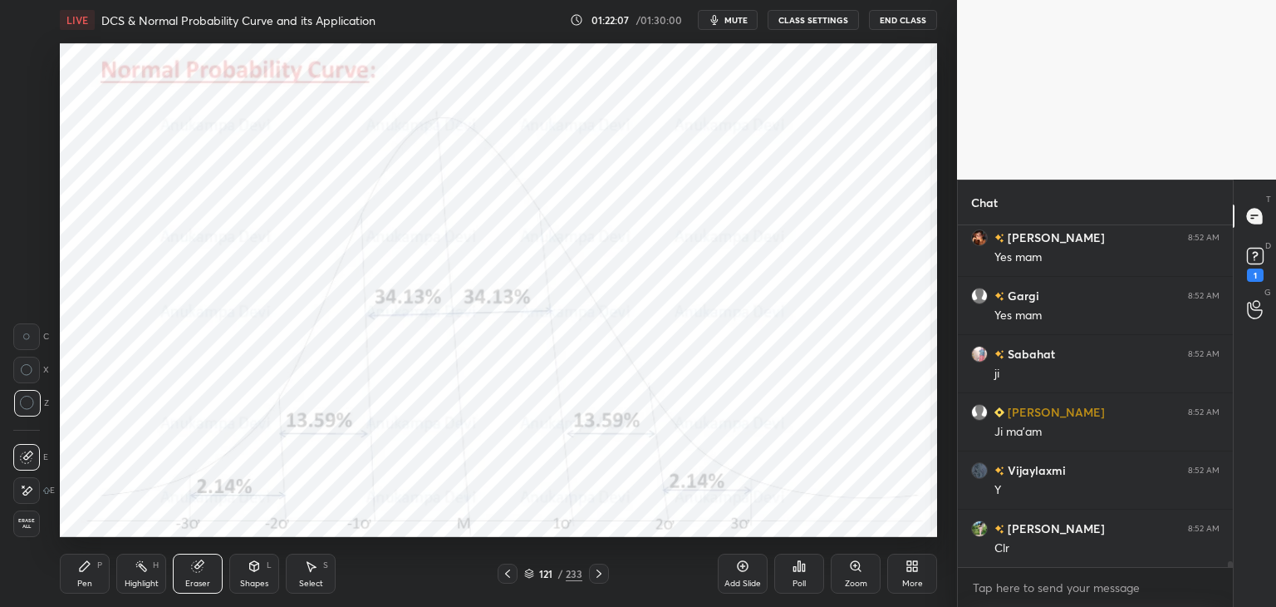
scroll to position [21102, 0]
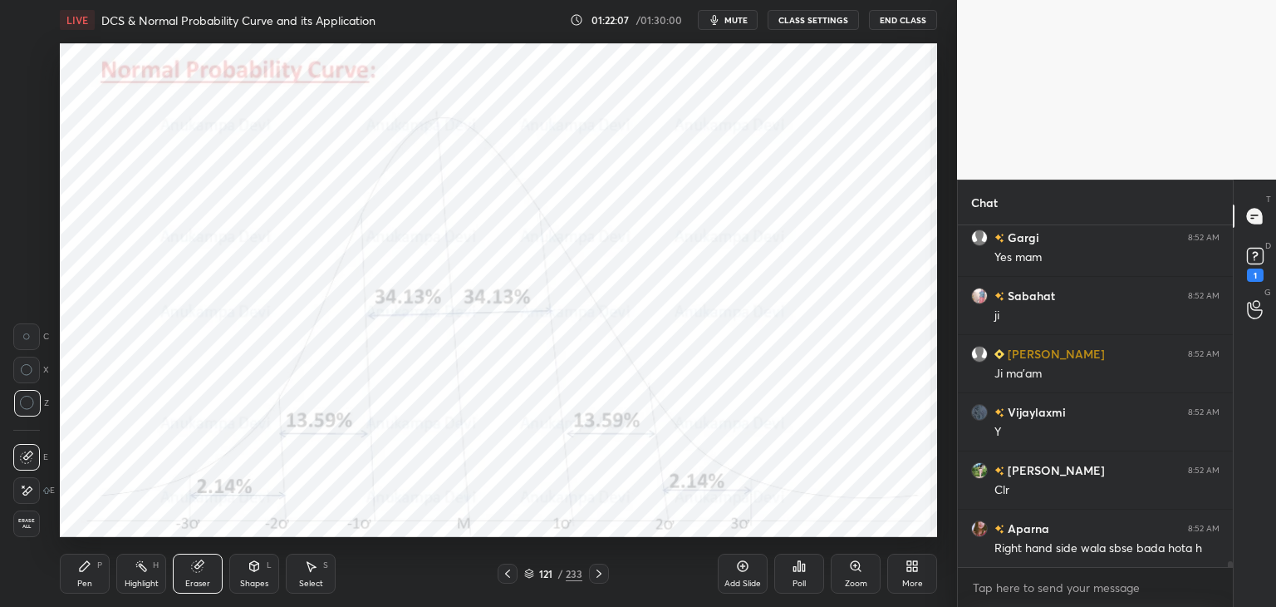
click at [27, 521] on span "Erase all" at bounding box center [26, 524] width 25 height 12
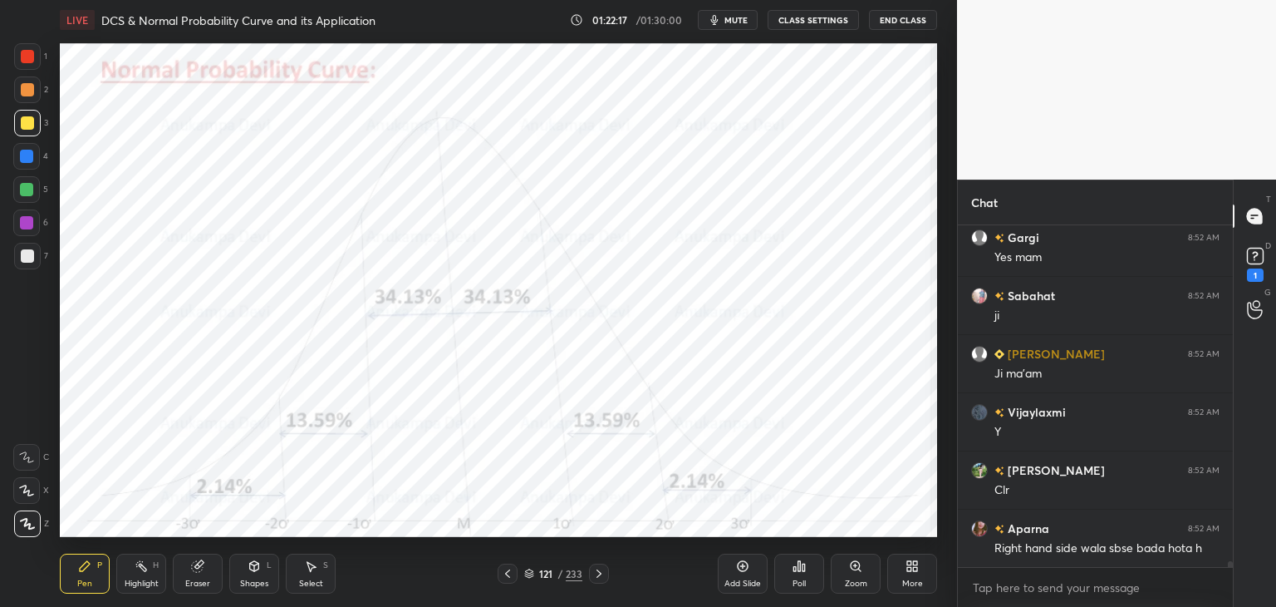
click at [508, 576] on icon at bounding box center [507, 573] width 5 height 8
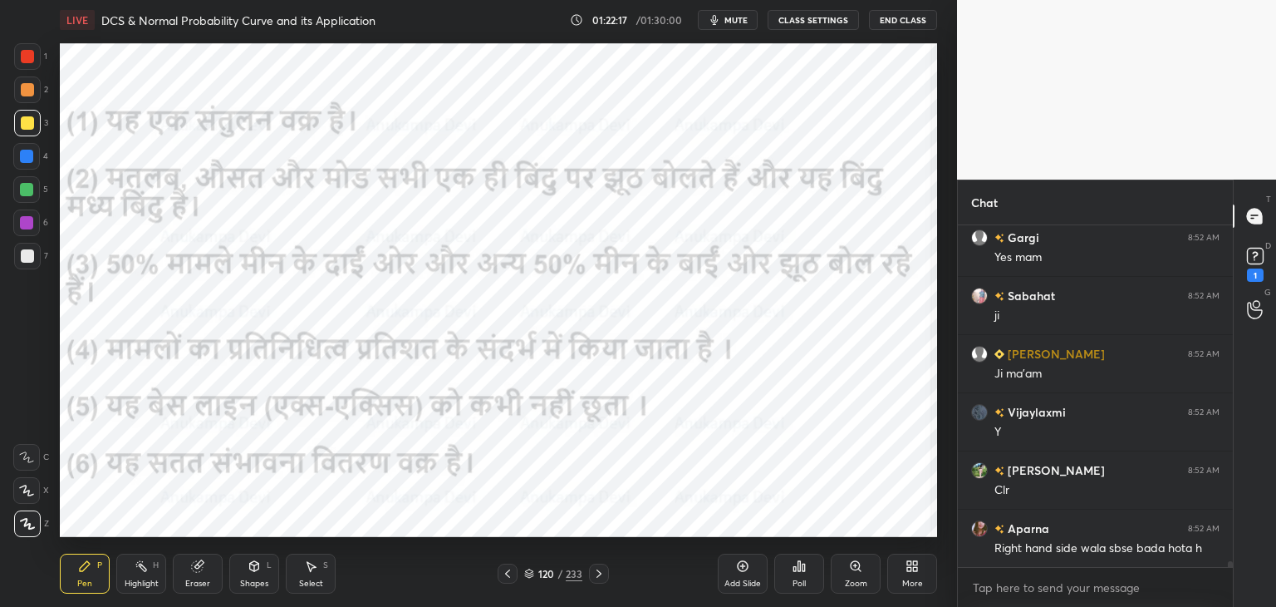
click at [508, 577] on icon at bounding box center [507, 573] width 5 height 8
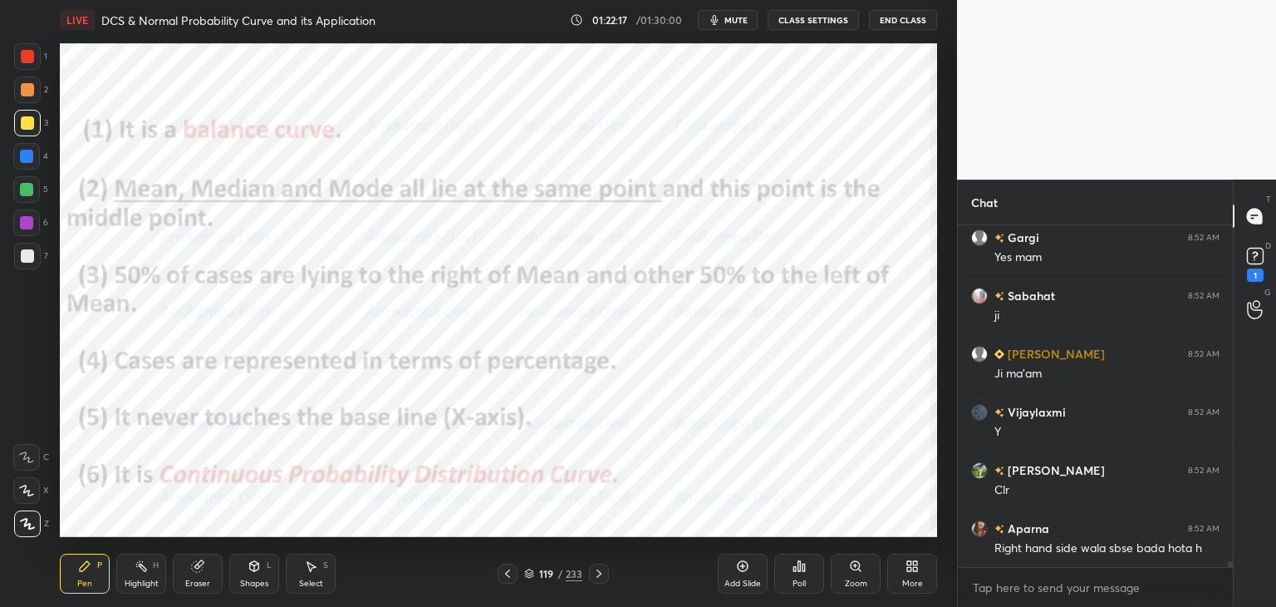
click at [508, 577] on icon at bounding box center [507, 573] width 13 height 13
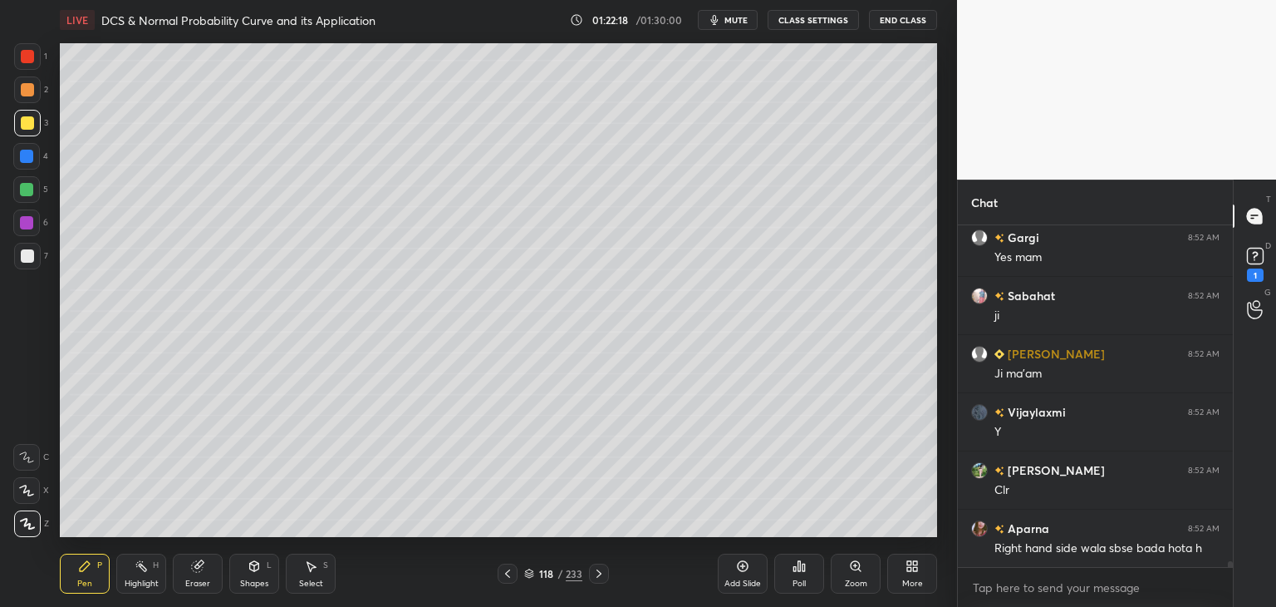
click at [509, 573] on icon at bounding box center [507, 573] width 13 height 13
click at [508, 575] on icon at bounding box center [507, 573] width 13 height 13
click at [509, 572] on icon at bounding box center [507, 573] width 13 height 13
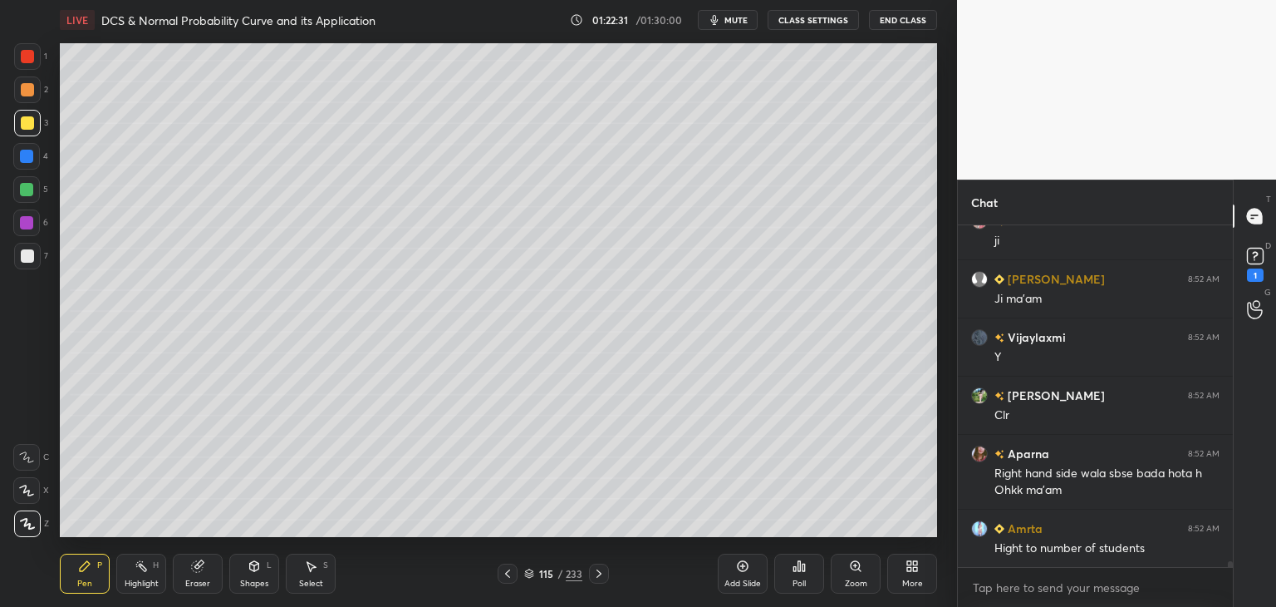
scroll to position [21194, 0]
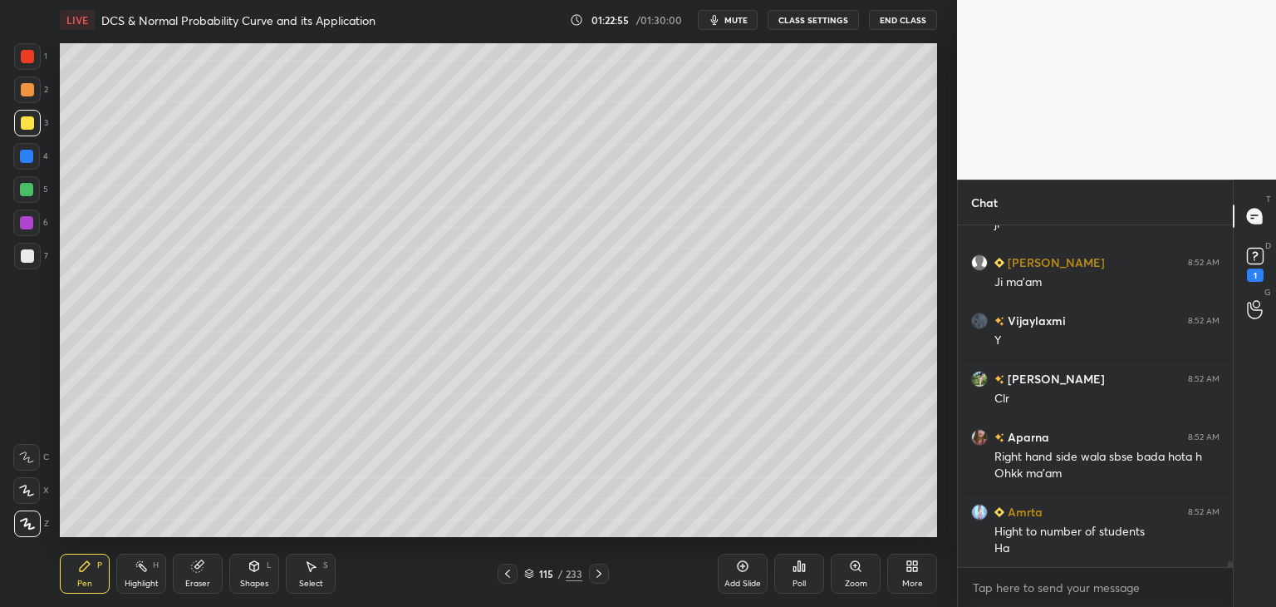
click at [599, 576] on icon at bounding box center [598, 573] width 13 height 13
click at [602, 573] on icon at bounding box center [598, 573] width 13 height 13
click at [598, 573] on icon at bounding box center [598, 573] width 13 height 13
click at [597, 572] on icon at bounding box center [598, 573] width 13 height 13
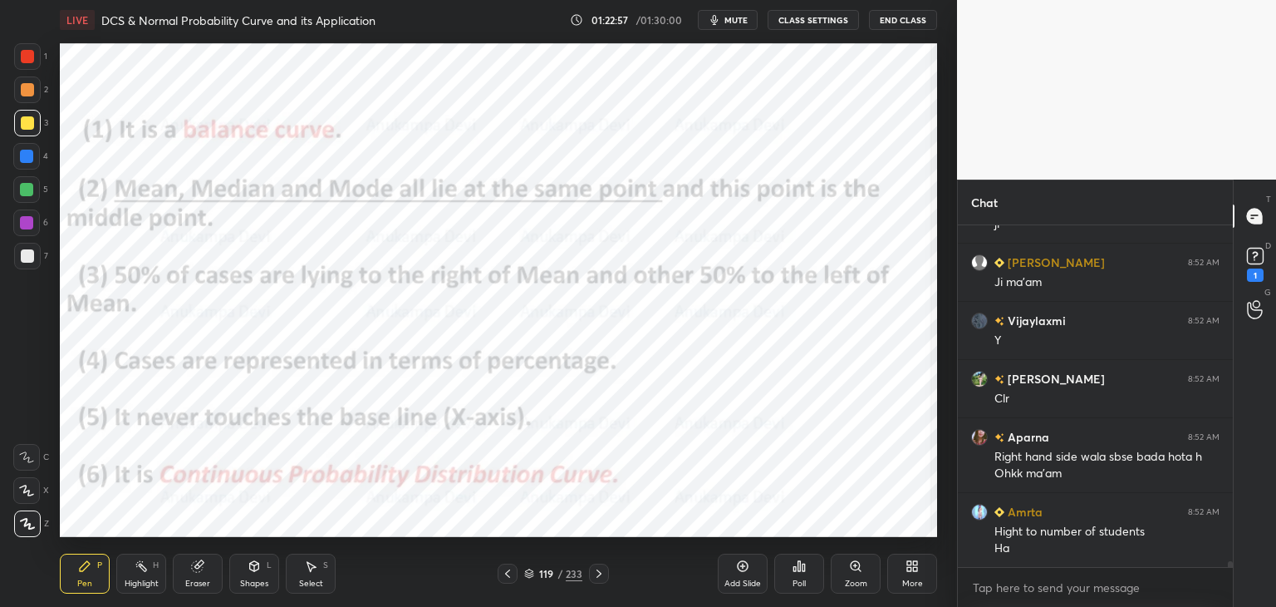
click at [595, 570] on icon at bounding box center [598, 573] width 13 height 13
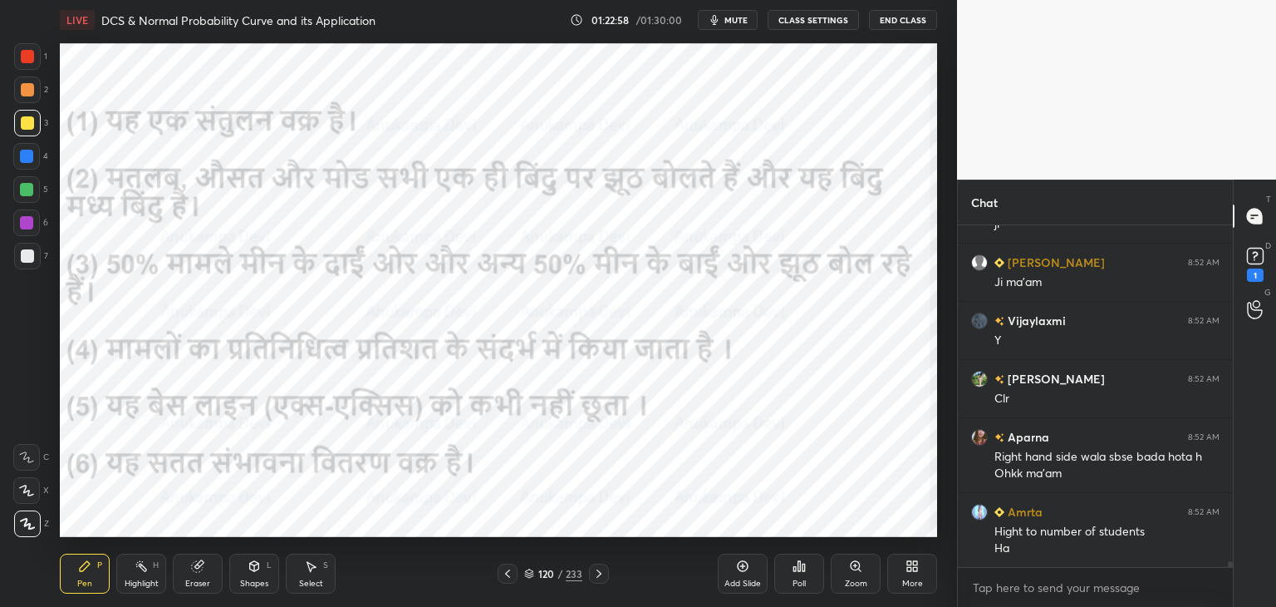
click at [595, 570] on icon at bounding box center [598, 573] width 13 height 13
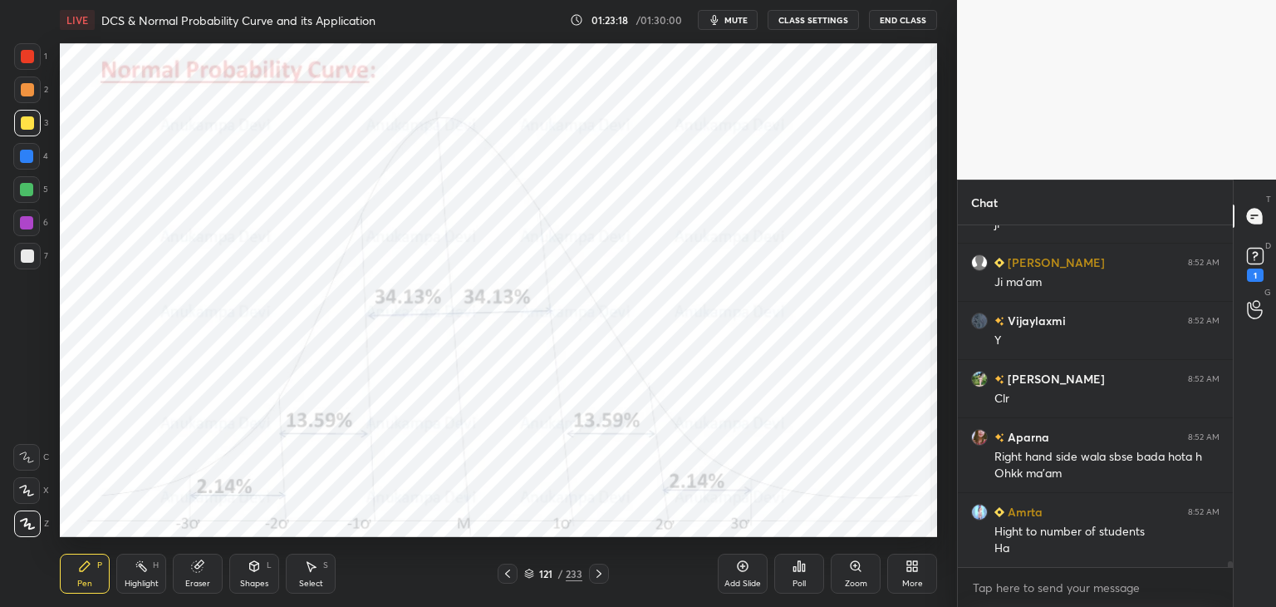
drag, startPoint x: 30, startPoint y: 189, endPoint x: 36, endPoint y: 177, distance: 13.8
click at [32, 189] on div at bounding box center [26, 189] width 13 height 13
click at [28, 157] on div at bounding box center [26, 156] width 13 height 13
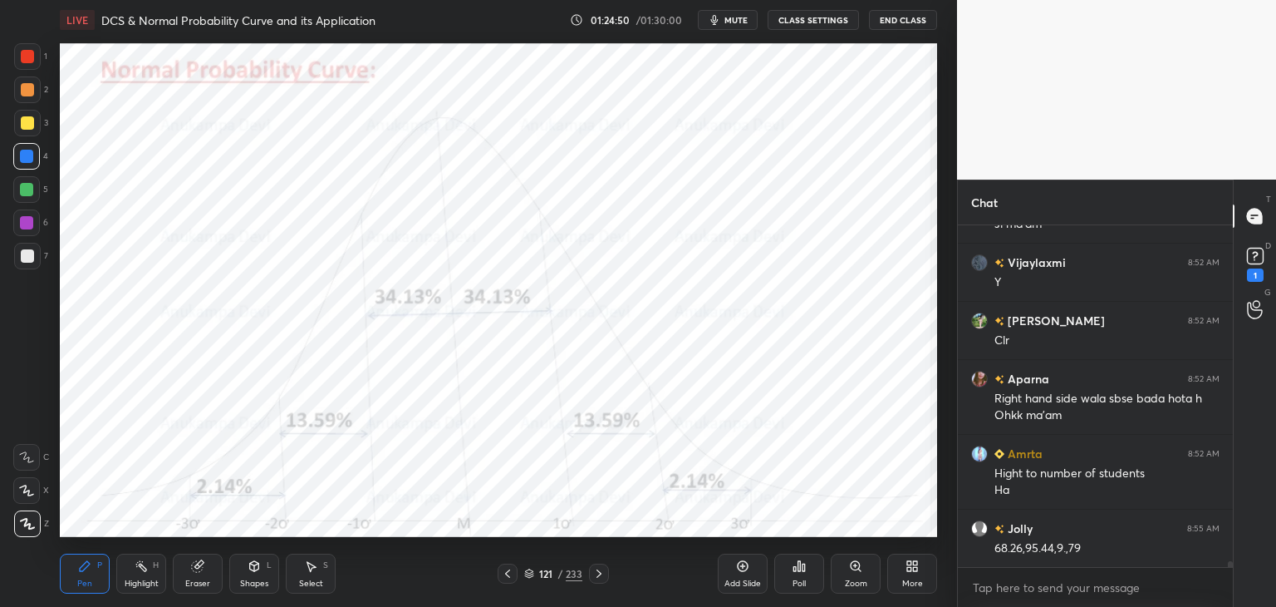
scroll to position [21269, 0]
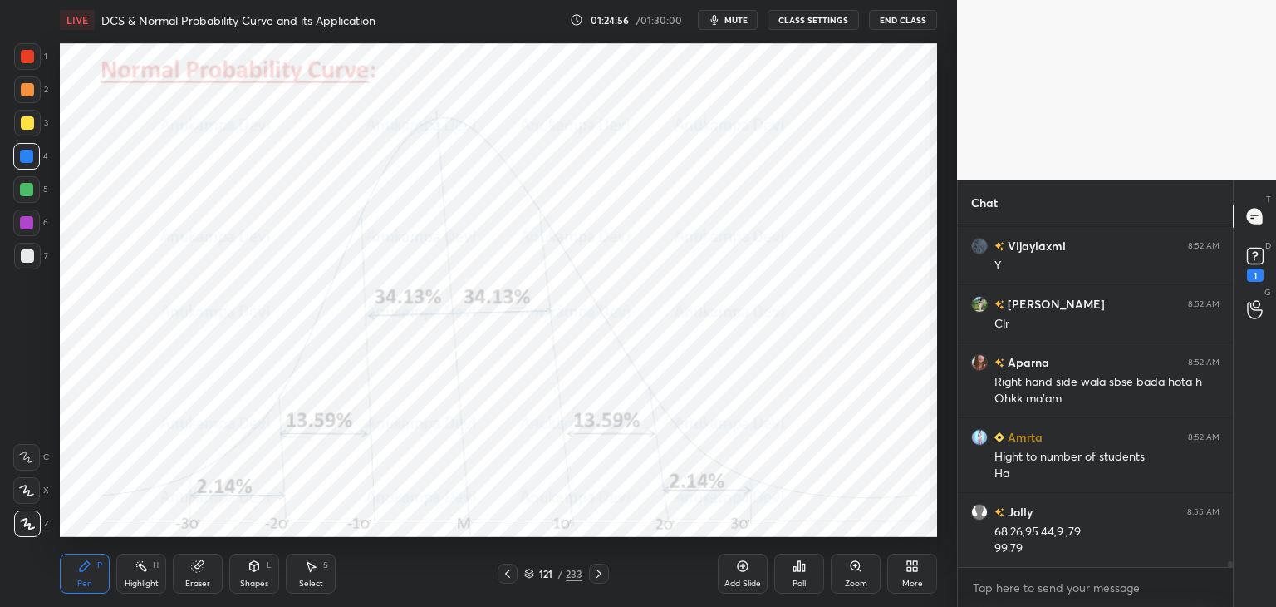
click at [28, 225] on div at bounding box center [26, 222] width 13 height 13
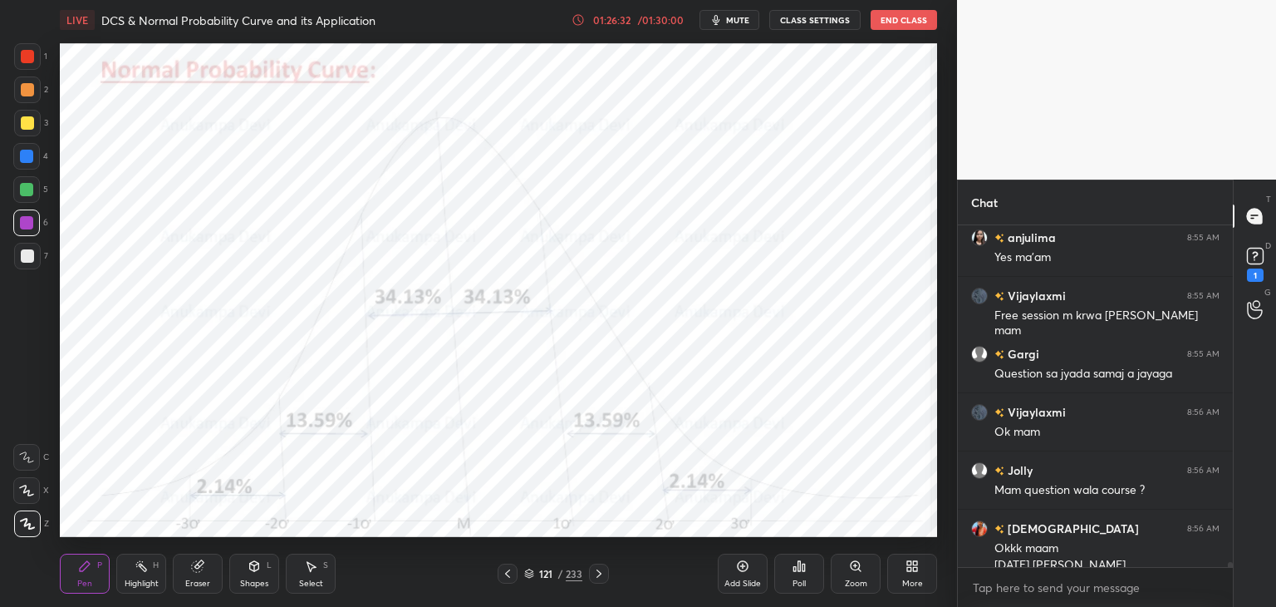
scroll to position [21692, 0]
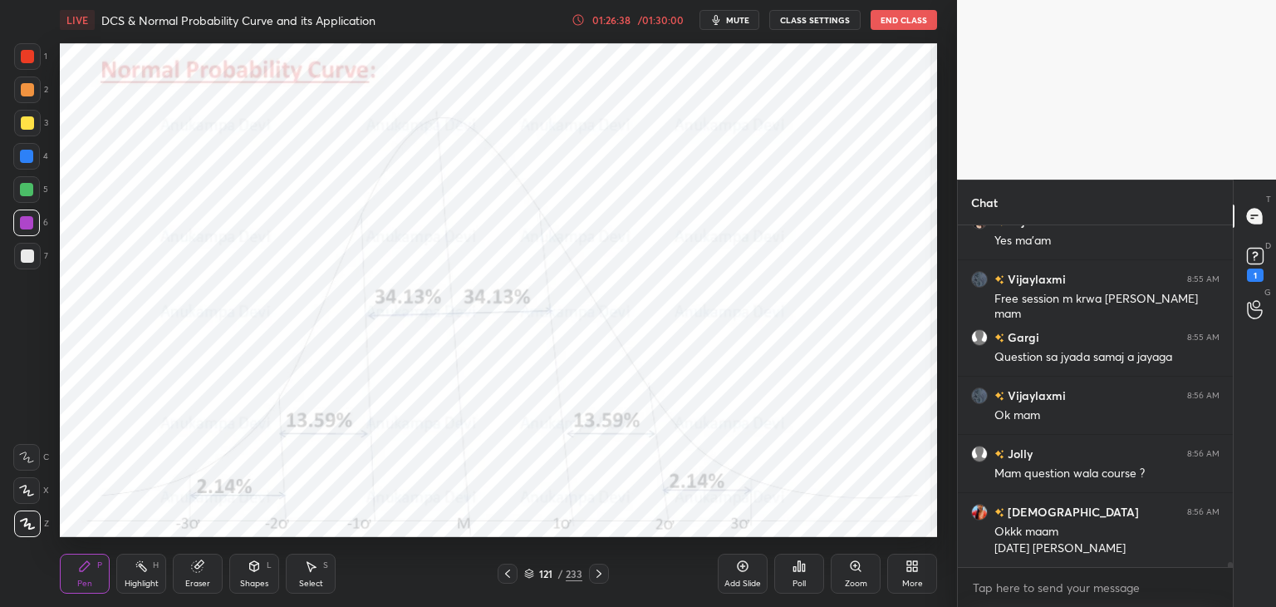
click at [739, 16] on span "mute" at bounding box center [737, 20] width 23 height 12
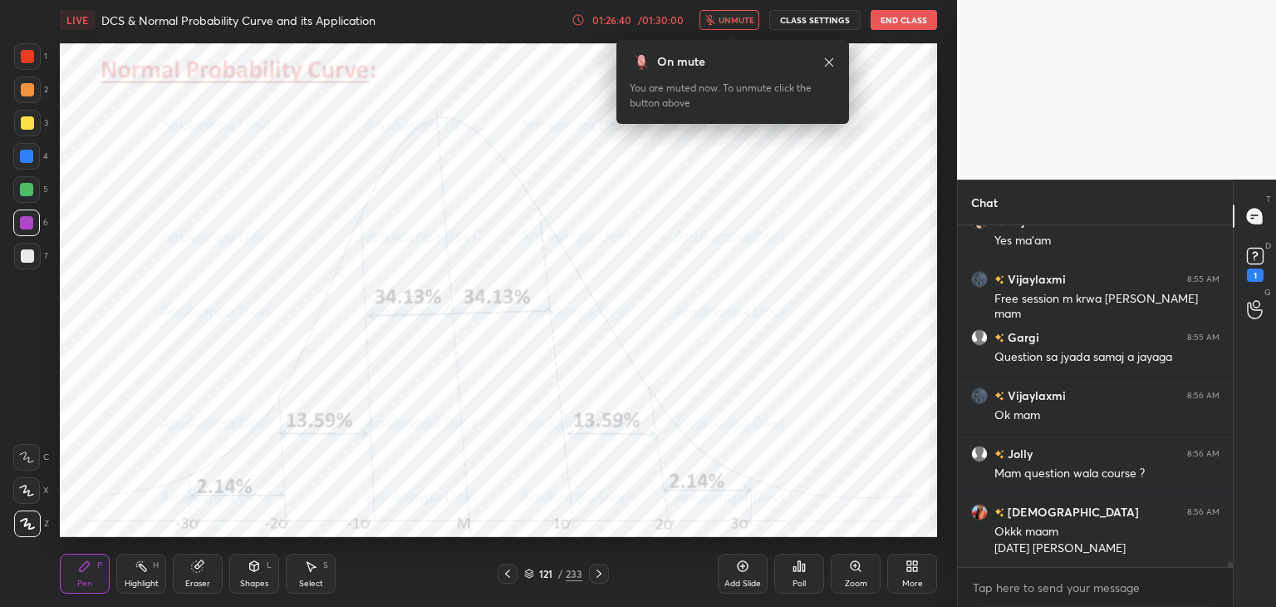
click at [739, 17] on span "unmute" at bounding box center [737, 20] width 36 height 12
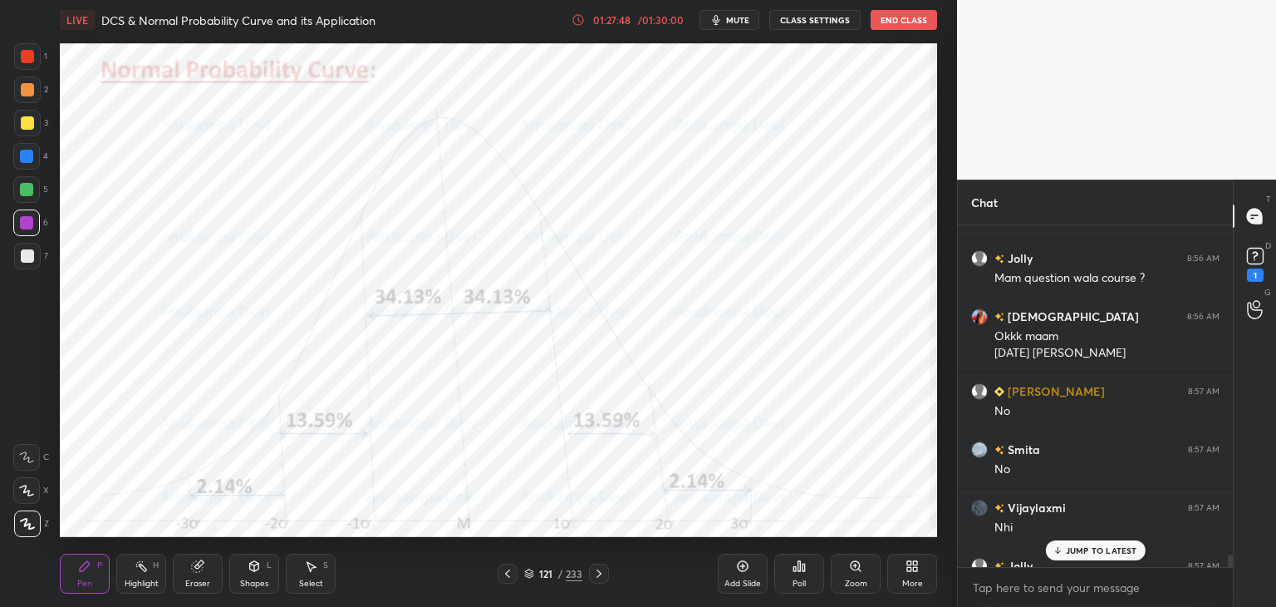
scroll to position [22216, 0]
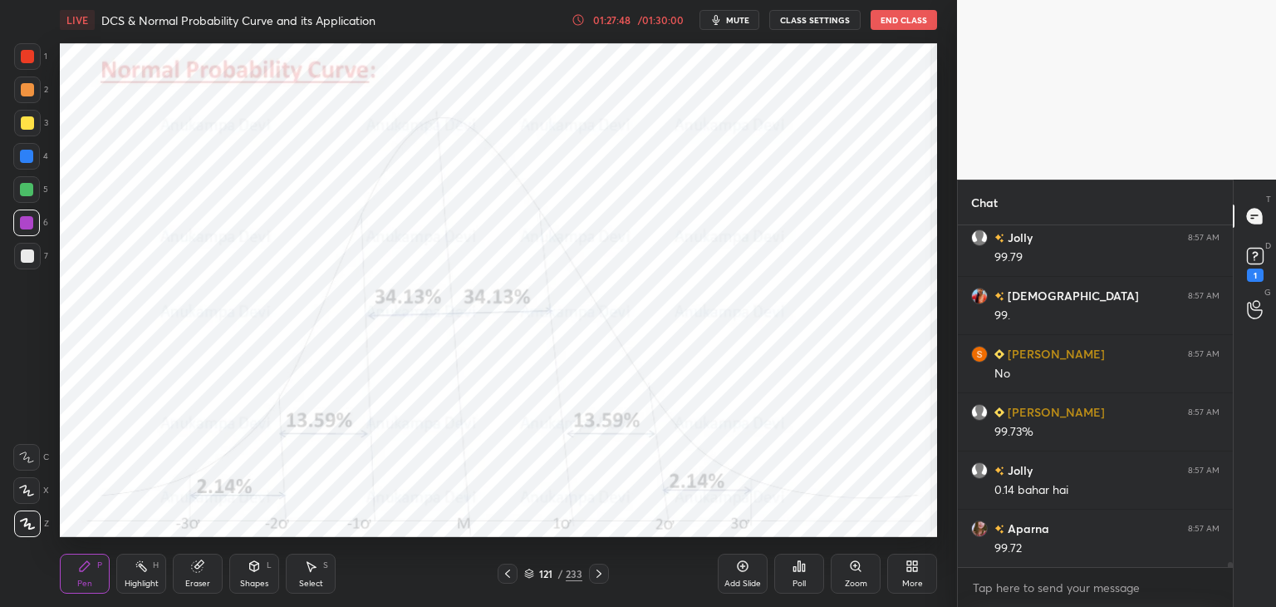
drag, startPoint x: 1231, startPoint y: 562, endPoint x: 1201, endPoint y: 581, distance: 35.8
click at [1234, 585] on div "Chat [PERSON_NAME] 8:57 AM [PERSON_NAME] 8:57 AM 99.79 [PERSON_NAME] 8:57 AM 99…" at bounding box center [1116, 392] width 319 height 427
click at [526, 576] on icon at bounding box center [529, 576] width 8 height 2
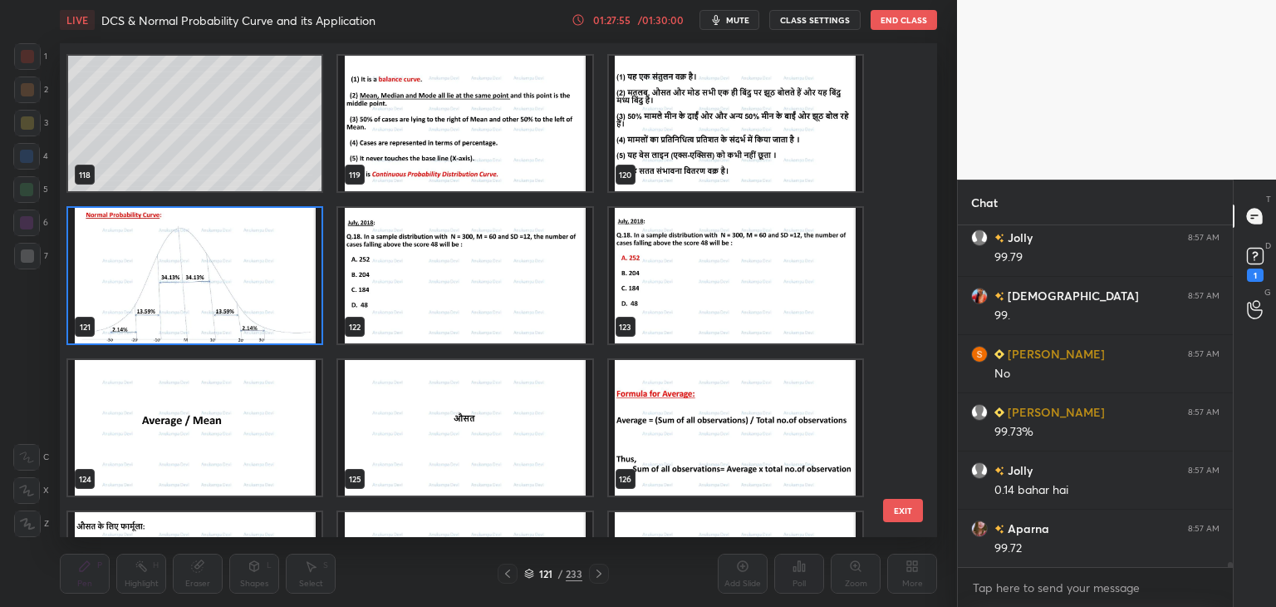
scroll to position [22274, 0]
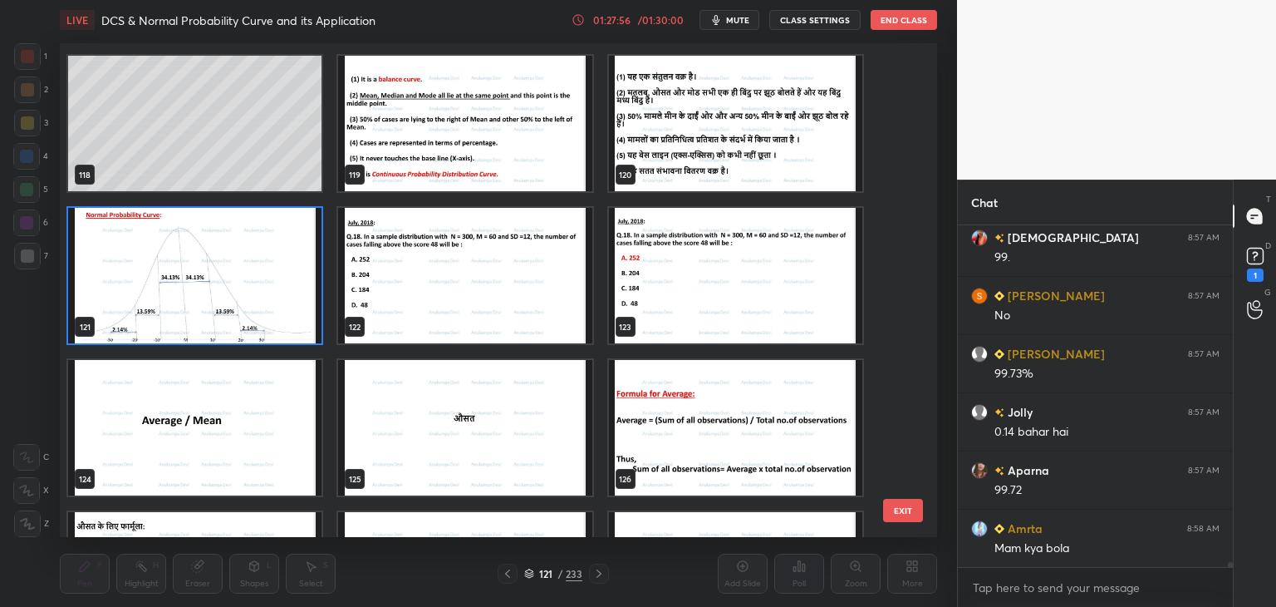
click at [499, 302] on img "grid" at bounding box center [464, 275] width 253 height 135
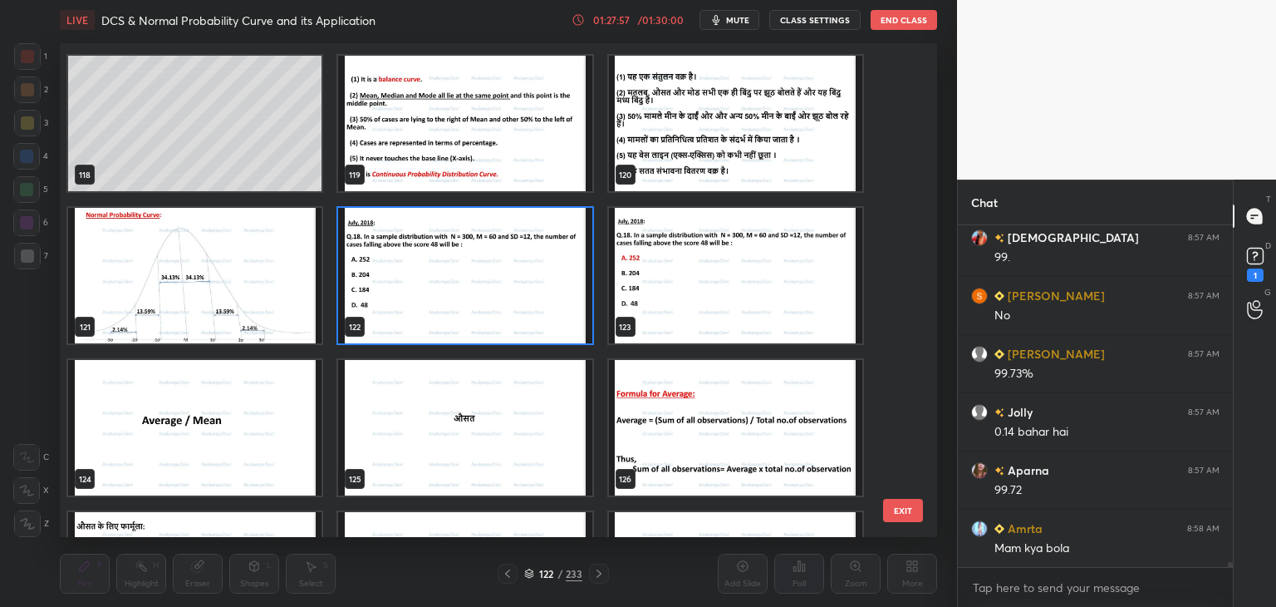
click at [498, 306] on img "grid" at bounding box center [464, 275] width 253 height 135
click at [497, 306] on img "grid" at bounding box center [464, 275] width 253 height 135
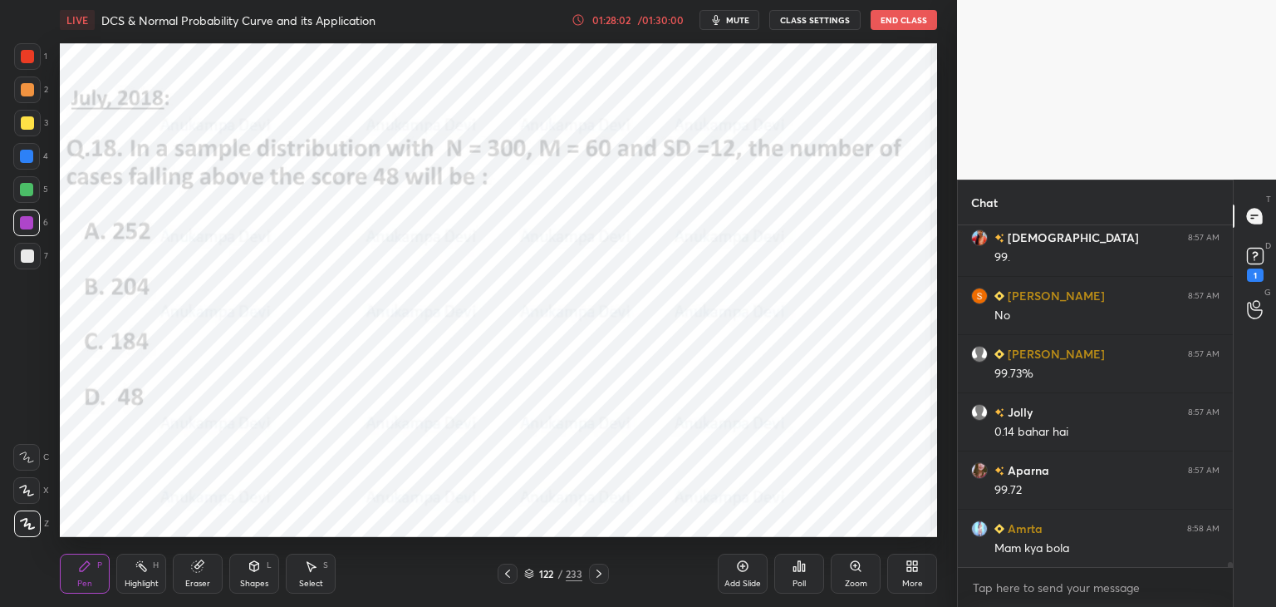
click at [508, 578] on icon at bounding box center [507, 573] width 13 height 13
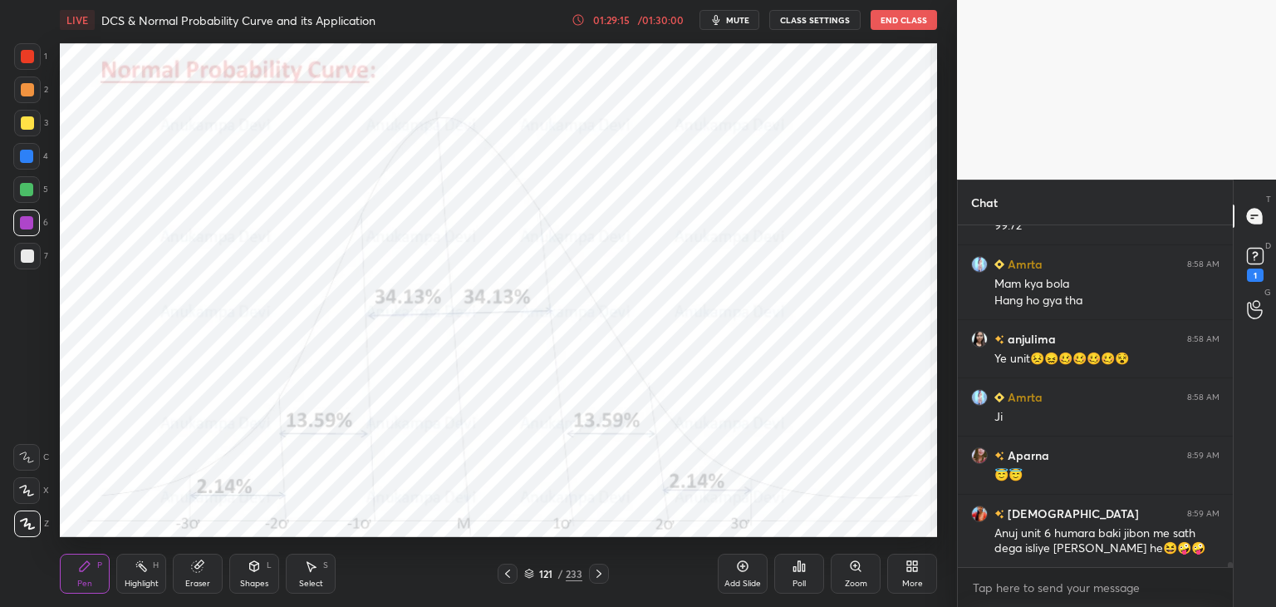
scroll to position [22596, 0]
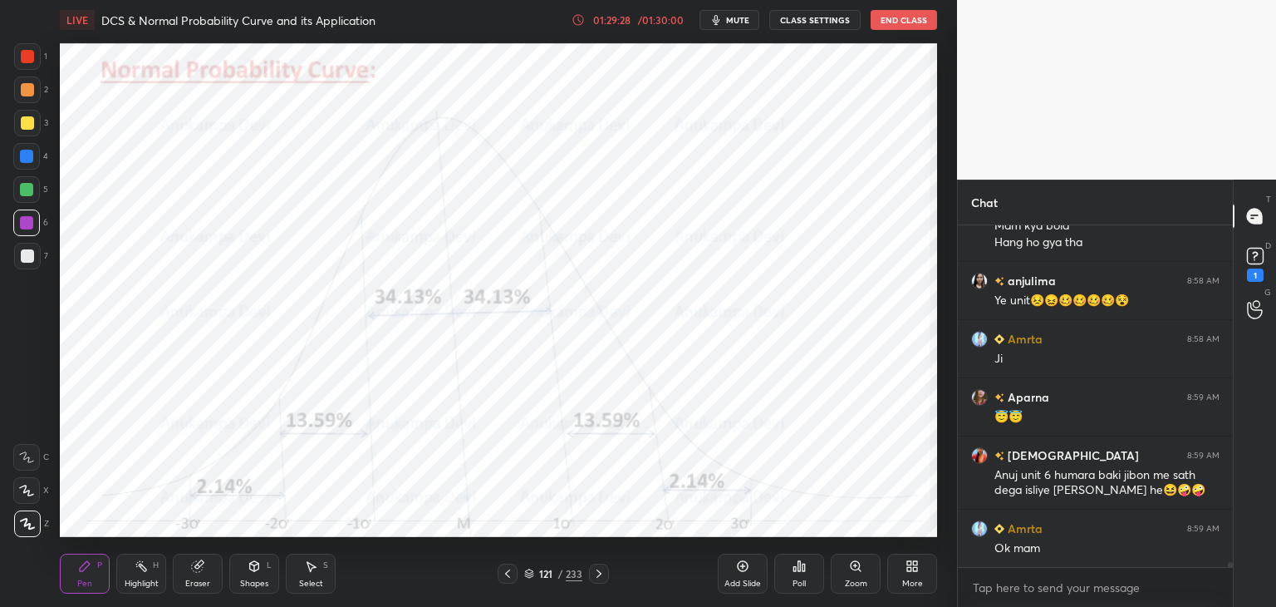
click at [600, 576] on icon at bounding box center [598, 573] width 13 height 13
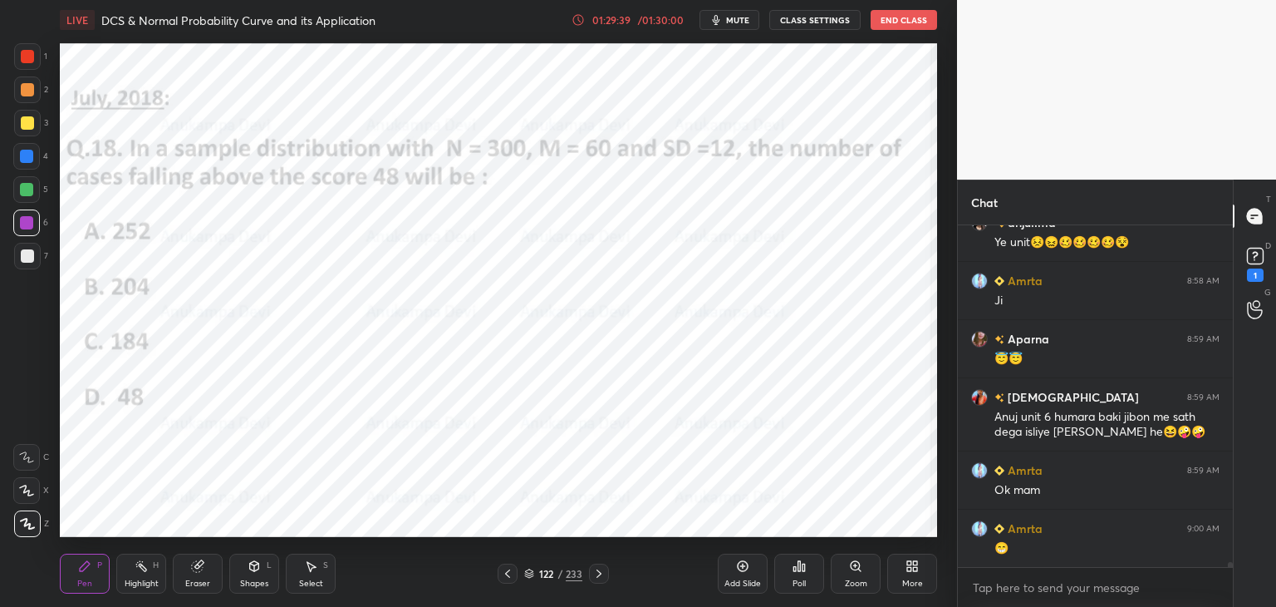
scroll to position [22713, 0]
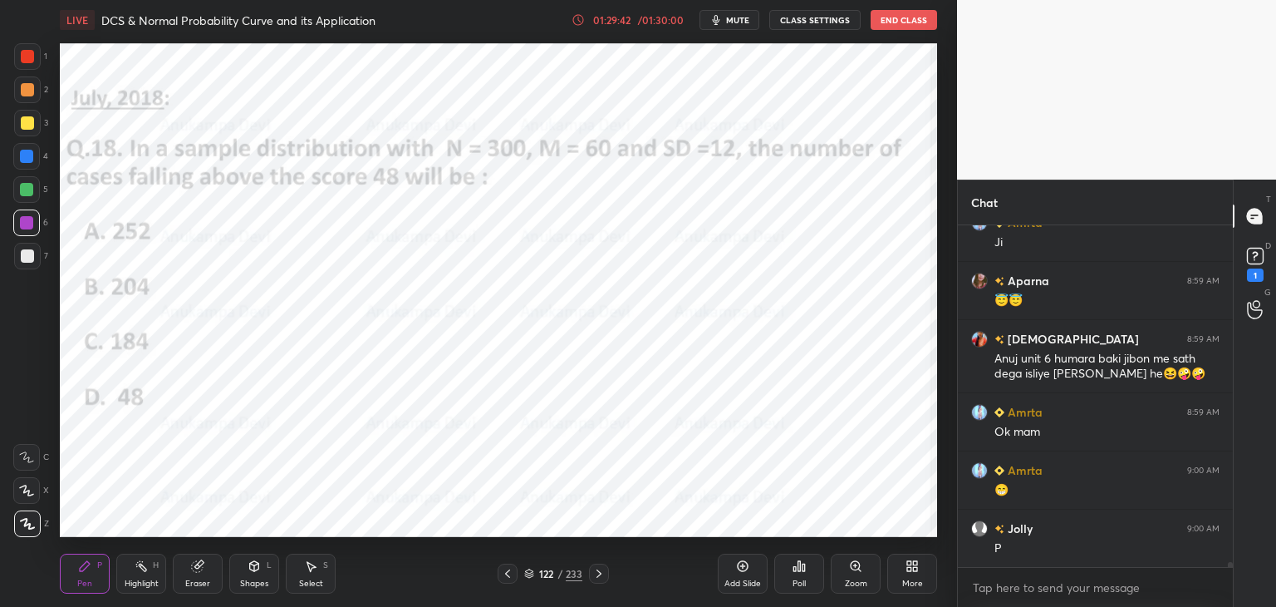
click at [1231, 554] on div at bounding box center [1228, 395] width 10 height 341
click at [1231, 556] on div "Chat anjulima 8:58 AM Ye unit😣😖🥴🥴🥴🥴😵 Amrta 8:58 AM Ji Aparna 8:59 AM 😇😇 krishna…" at bounding box center [1116, 392] width 319 height 427
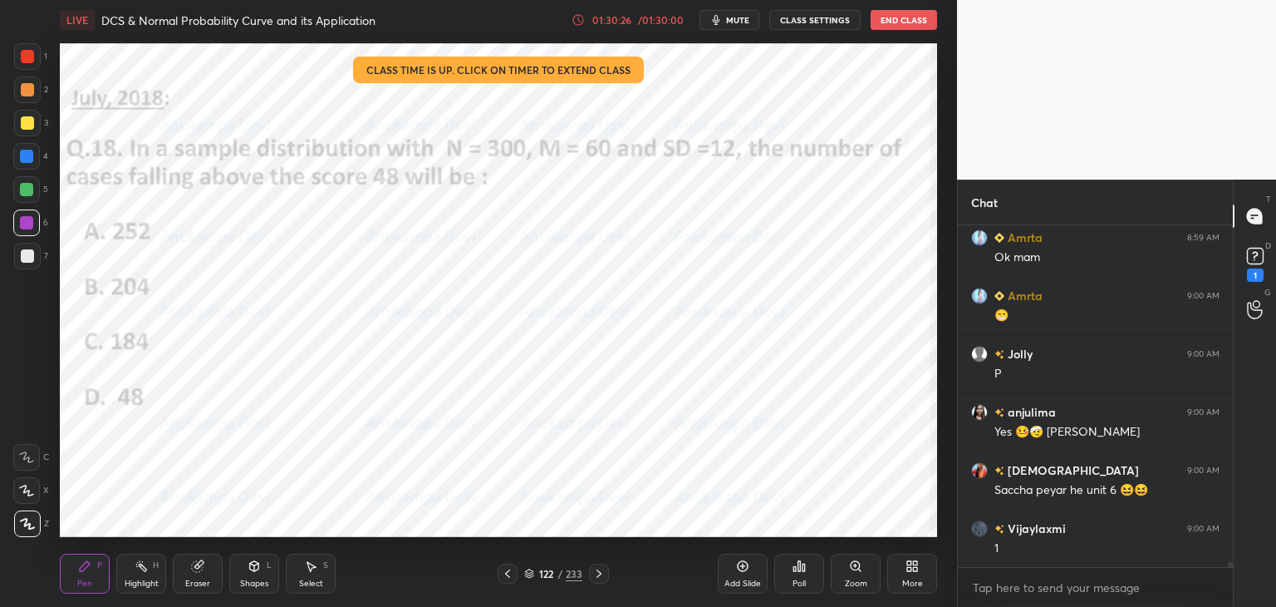
scroll to position [22945, 0]
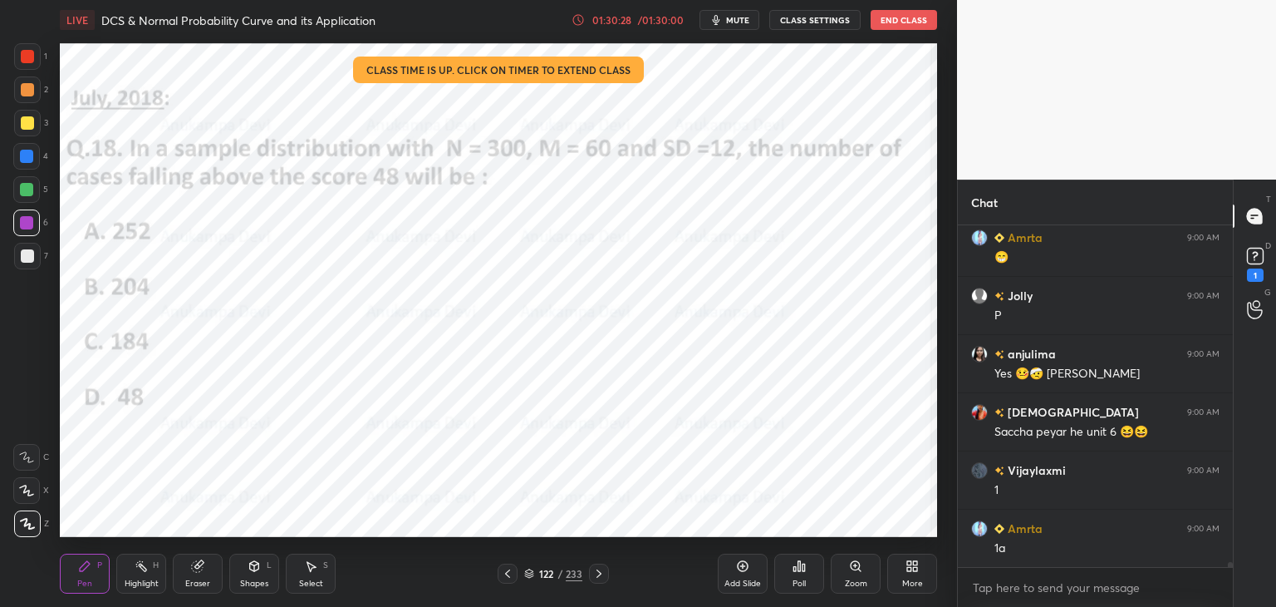
click at [27, 59] on div at bounding box center [27, 56] width 13 height 13
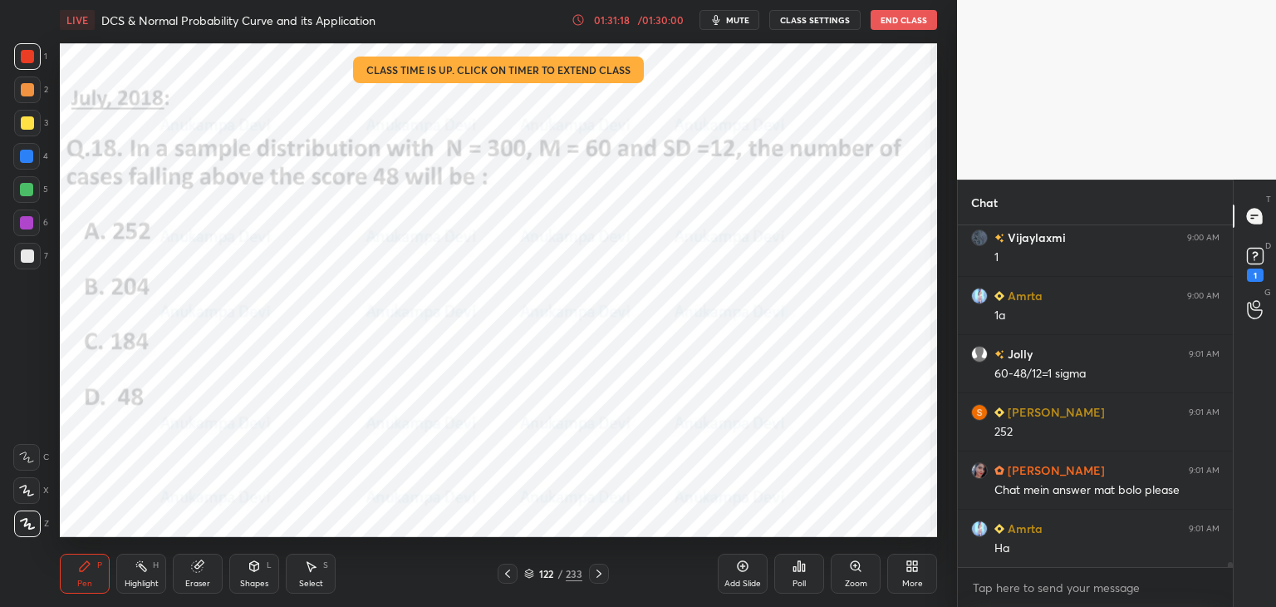
scroll to position [23236, 0]
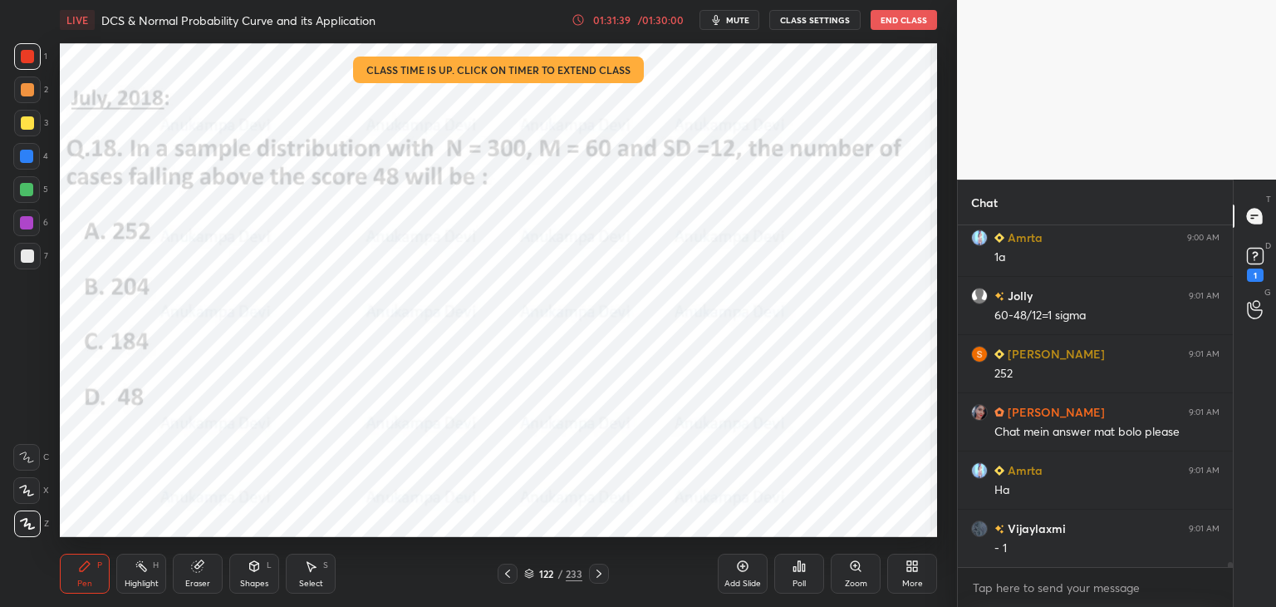
click at [31, 227] on div at bounding box center [26, 222] width 13 height 13
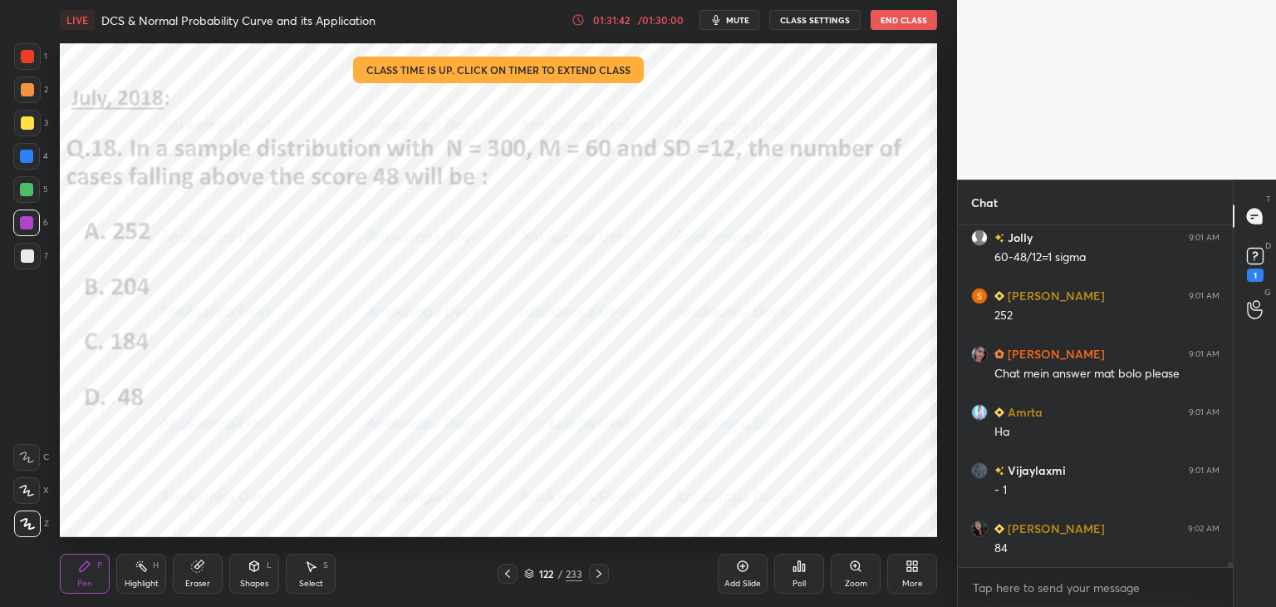
scroll to position [23352, 0]
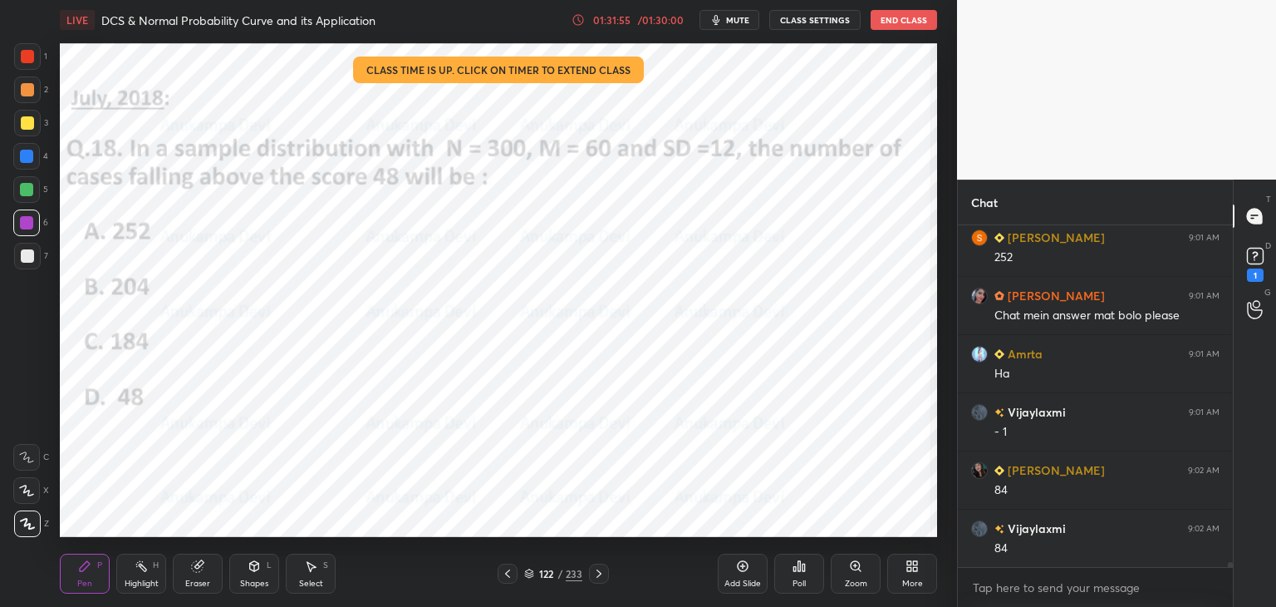
click at [508, 572] on icon at bounding box center [507, 573] width 5 height 8
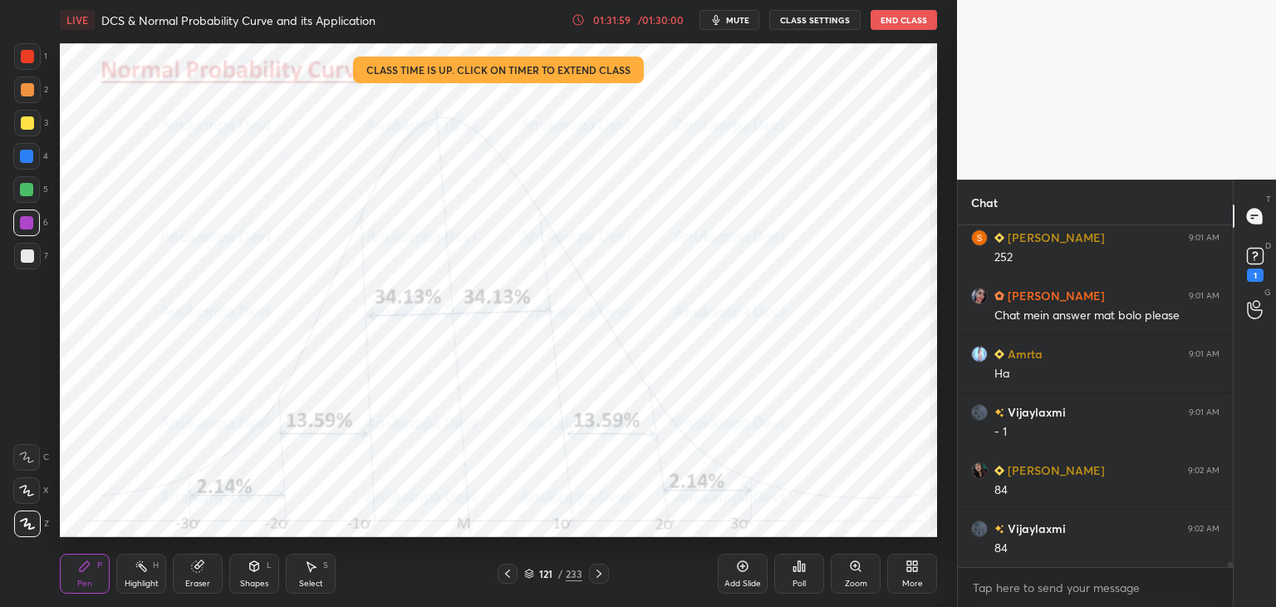
click at [32, 54] on div at bounding box center [27, 56] width 13 height 13
click at [774, 513] on div "LIVE DCS & Normal Probability Curve and its Application 01:32:02 / 01:30:00 mut…" at bounding box center [498, 303] width 891 height 607
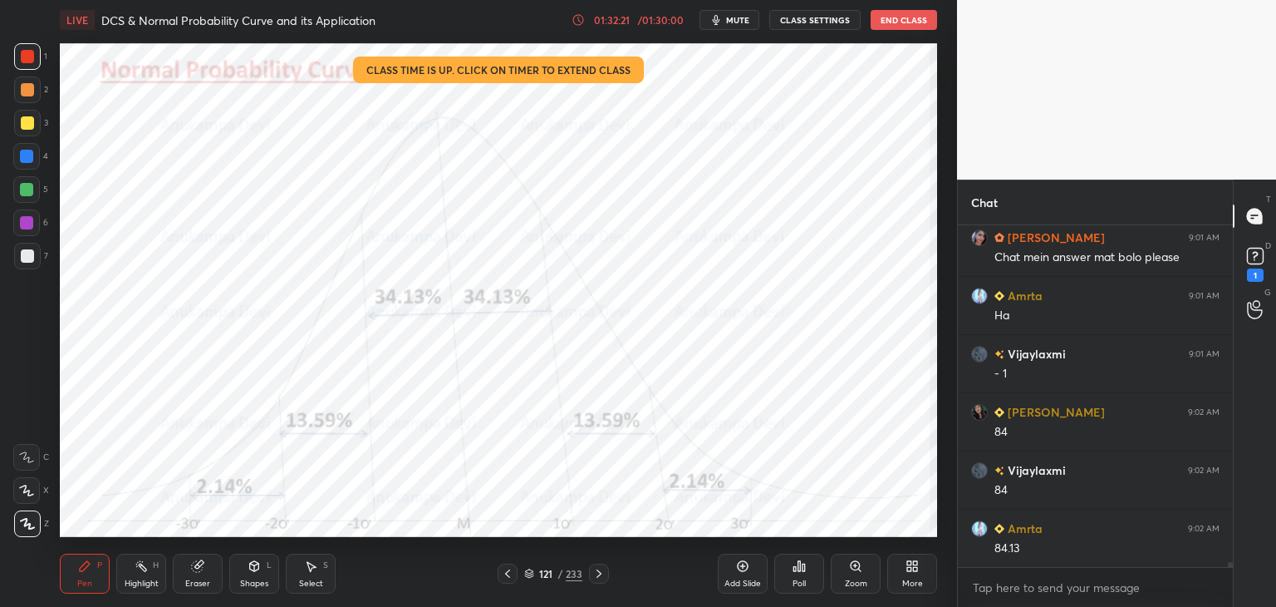
click at [602, 570] on icon at bounding box center [598, 573] width 13 height 13
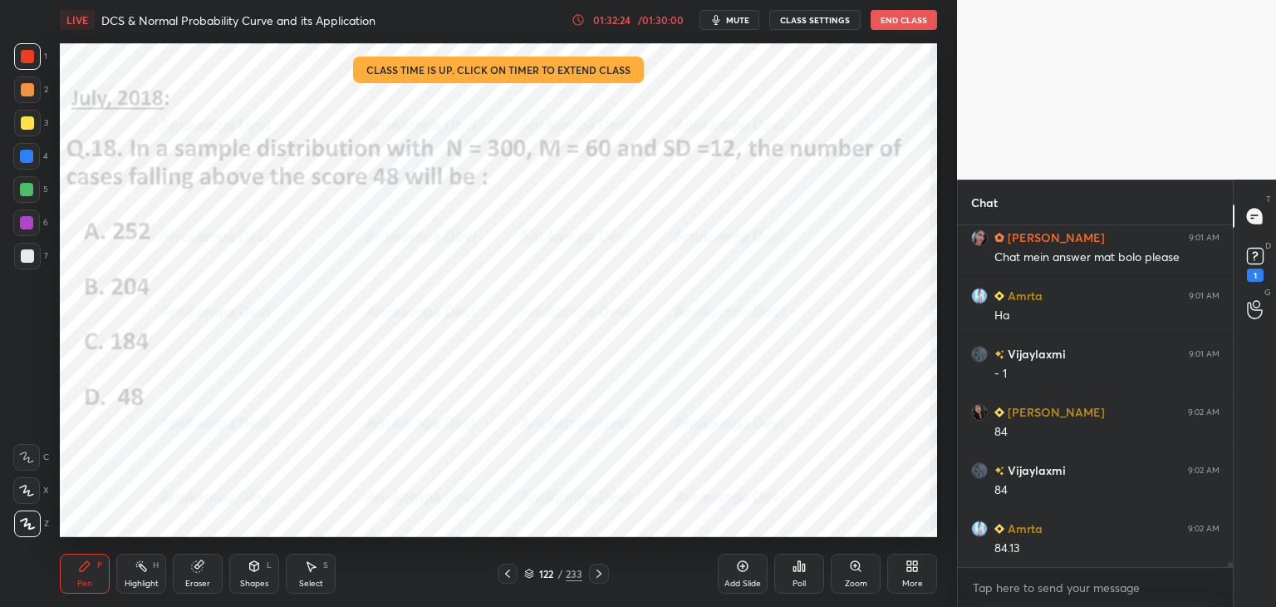
scroll to position [23427, 0]
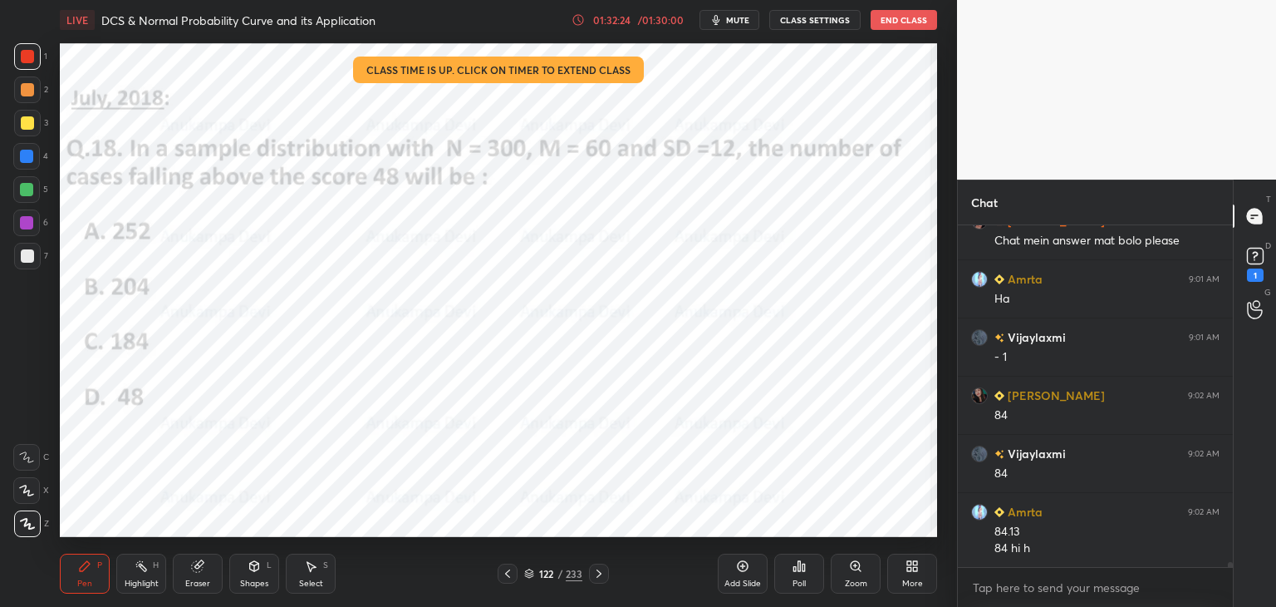
click at [744, 566] on icon at bounding box center [742, 565] width 5 height 5
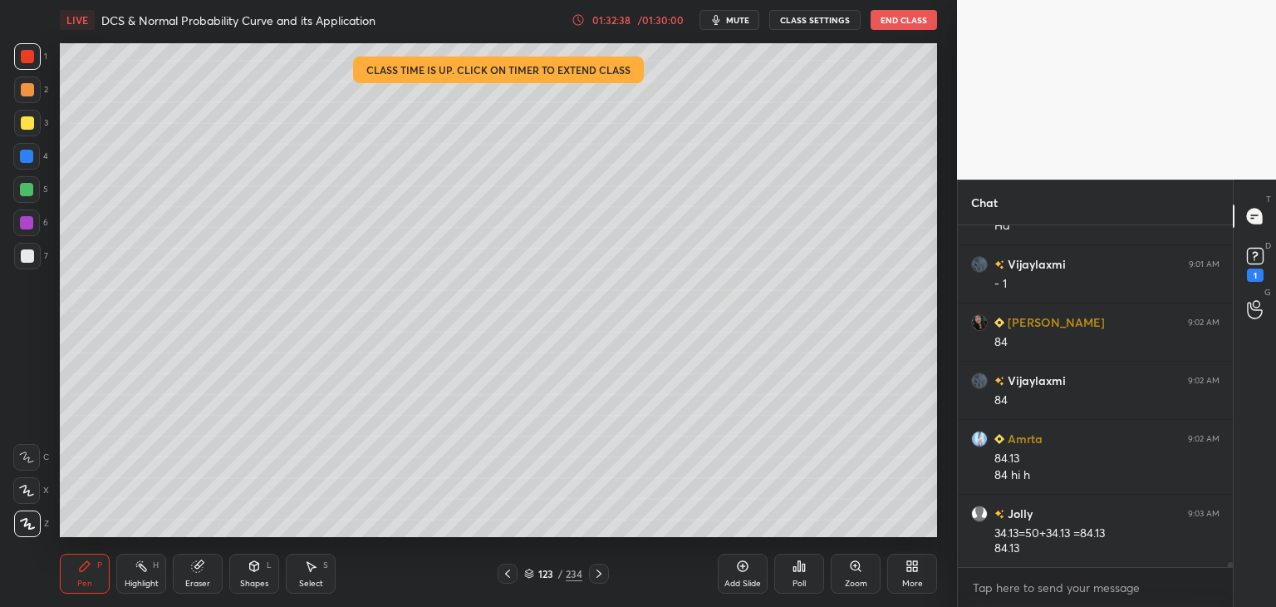
scroll to position [23558, 0]
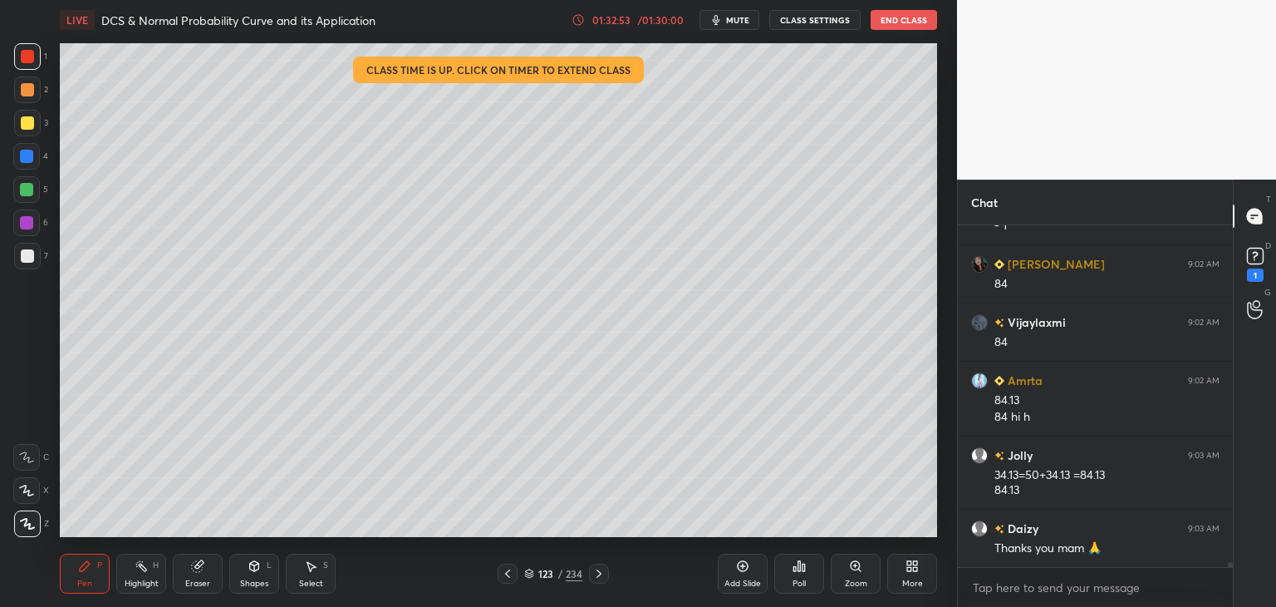
click at [28, 157] on div at bounding box center [26, 156] width 13 height 13
drag, startPoint x: 508, startPoint y: 573, endPoint x: 510, endPoint y: 562, distance: 10.9
click at [509, 572] on icon at bounding box center [507, 573] width 13 height 13
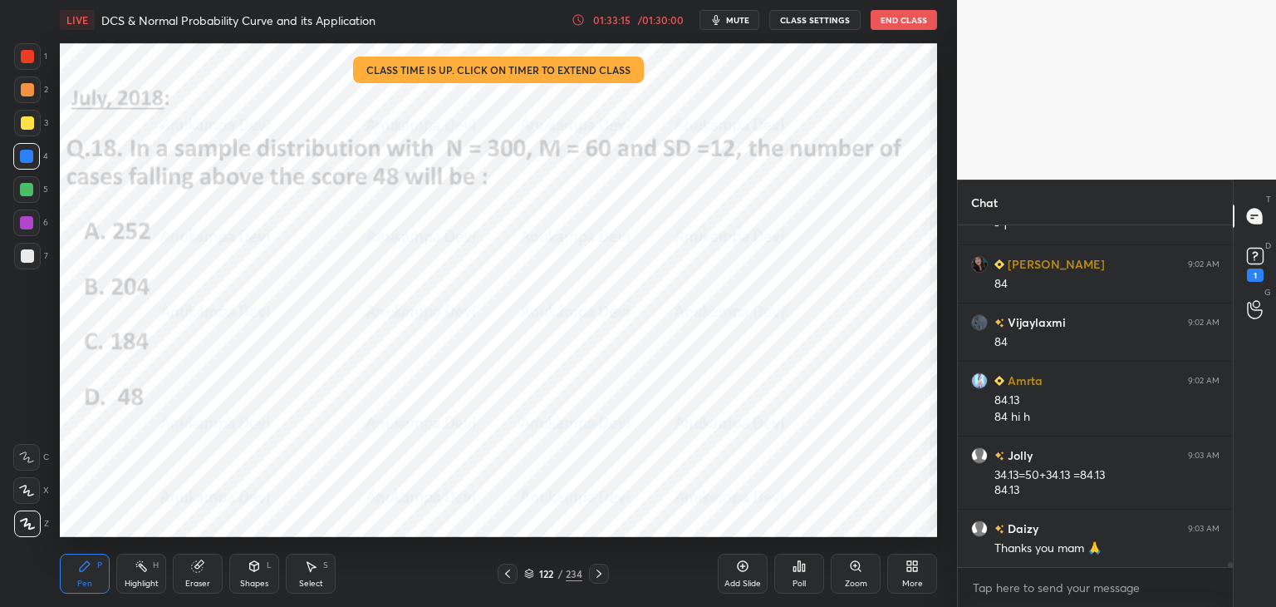
click at [511, 572] on icon at bounding box center [507, 573] width 13 height 13
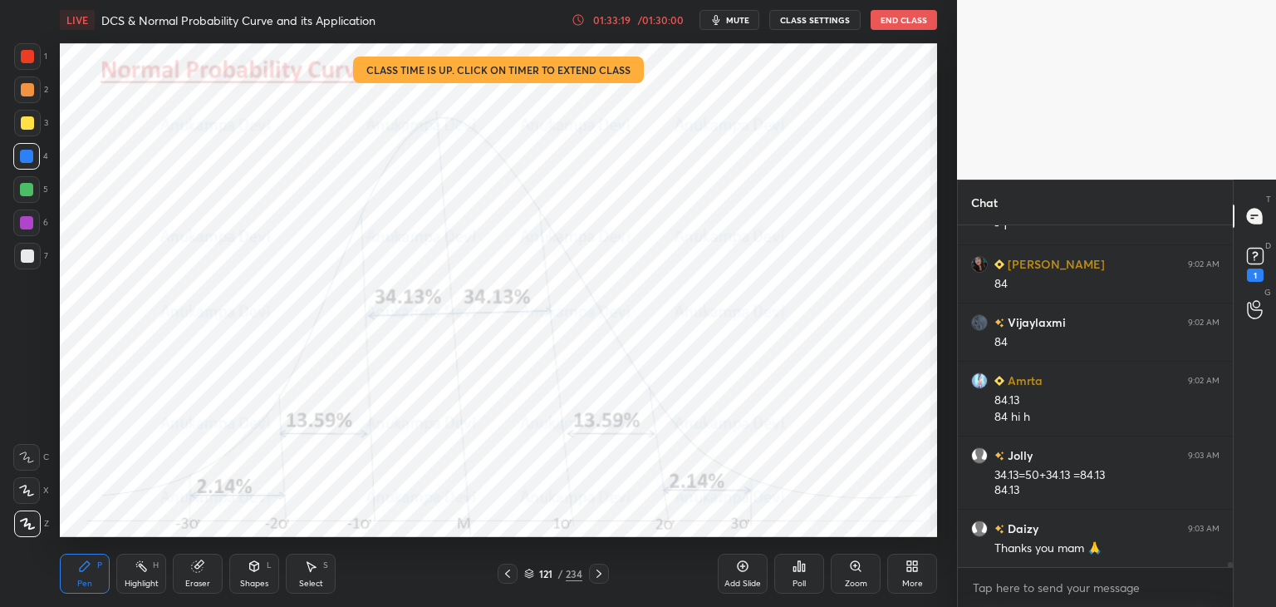
click at [598, 573] on icon at bounding box center [598, 573] width 13 height 13
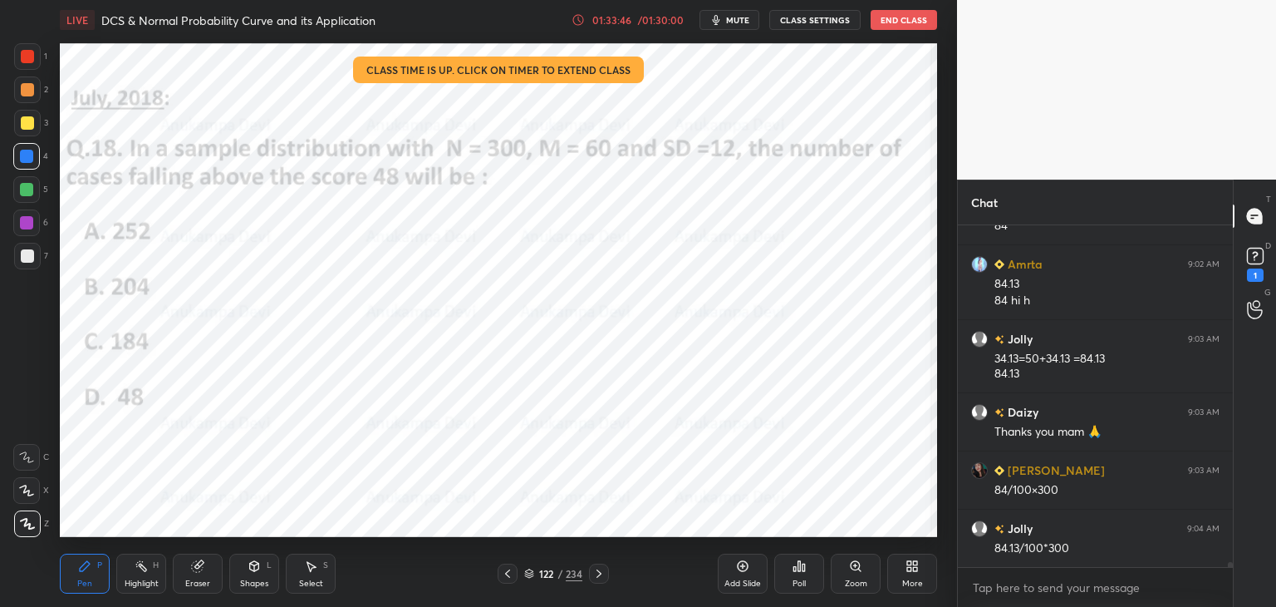
scroll to position [23691, 0]
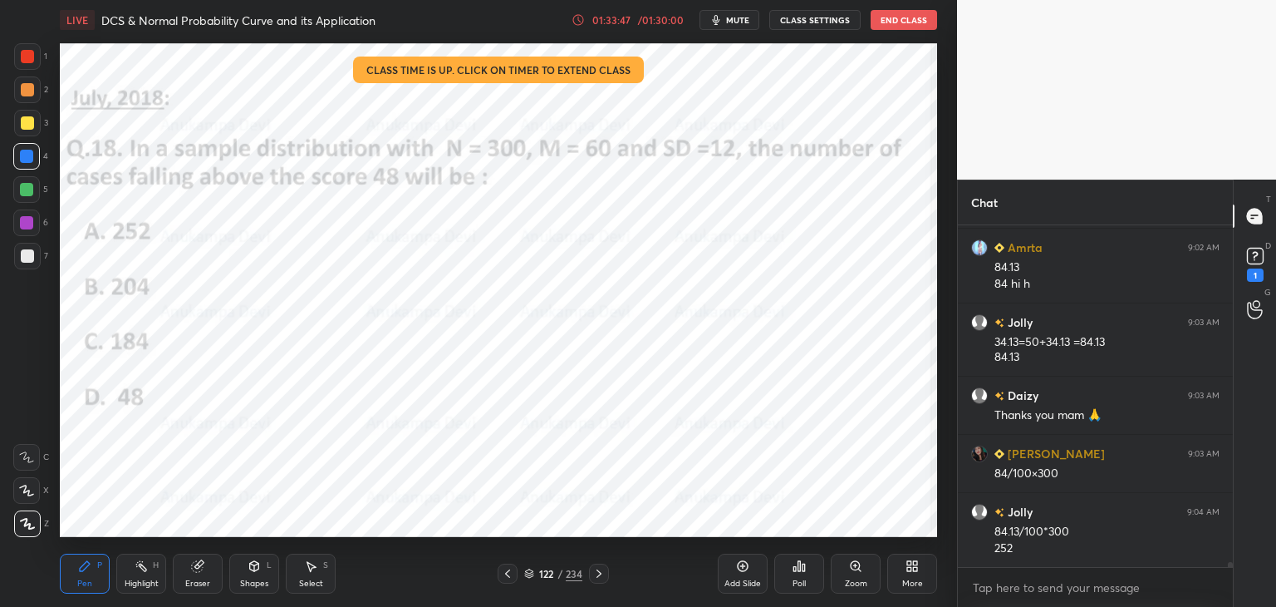
click at [597, 576] on icon at bounding box center [598, 573] width 13 height 13
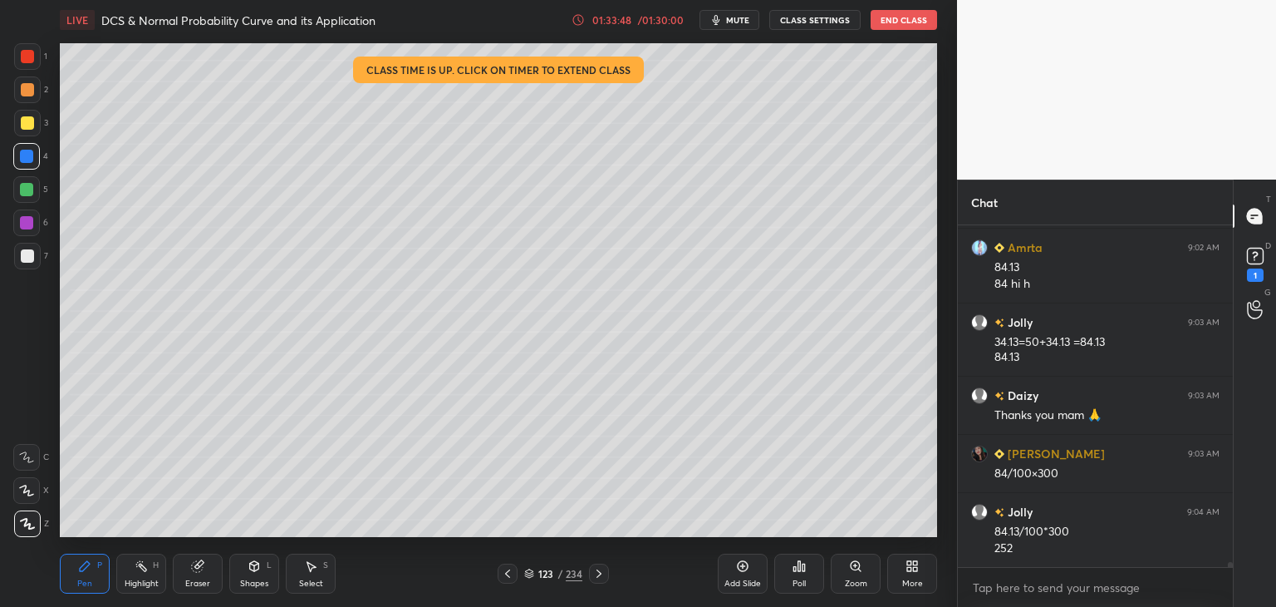
click at [600, 572] on icon at bounding box center [598, 573] width 13 height 13
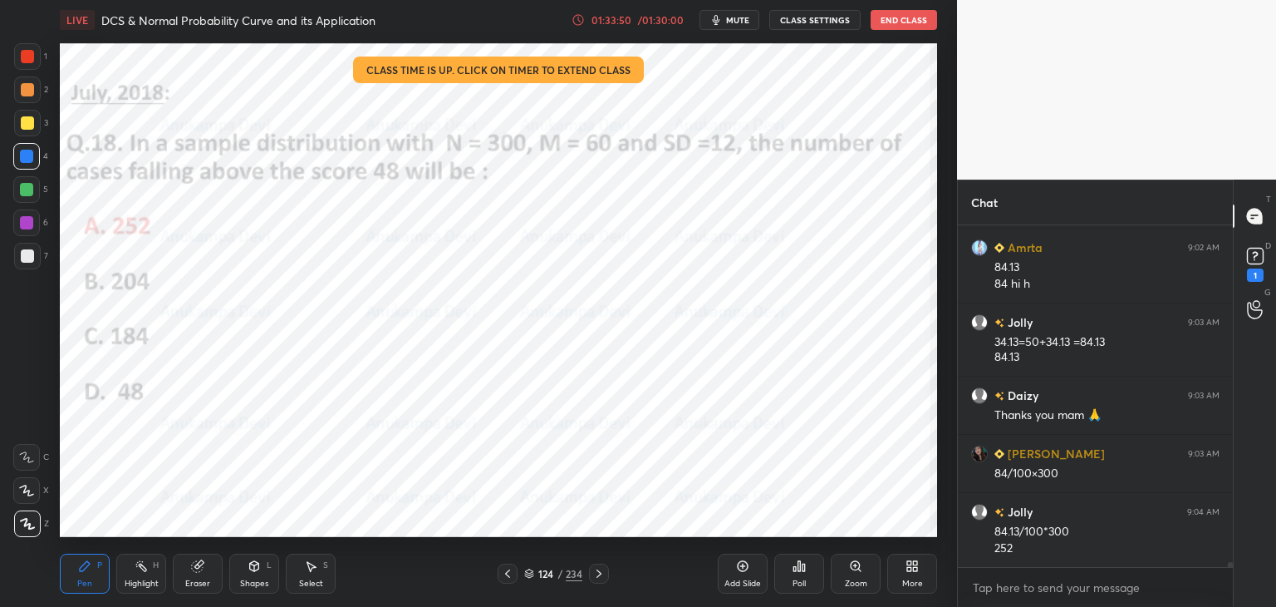
click at [528, 571] on icon at bounding box center [529, 573] width 10 height 10
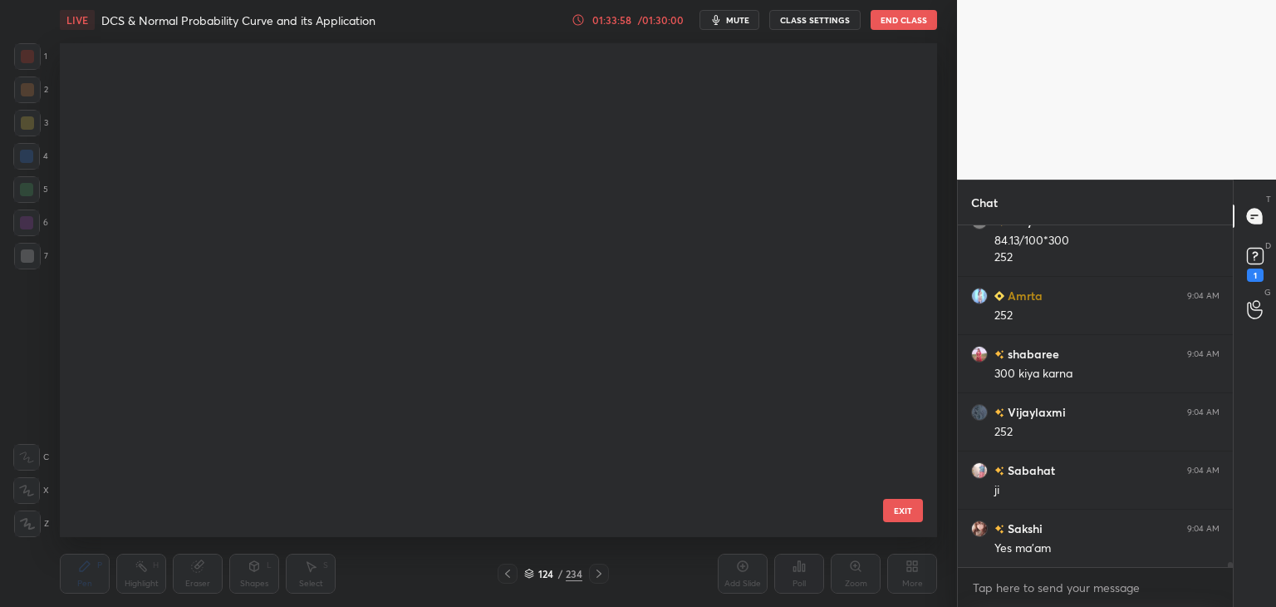
scroll to position [11366, 0]
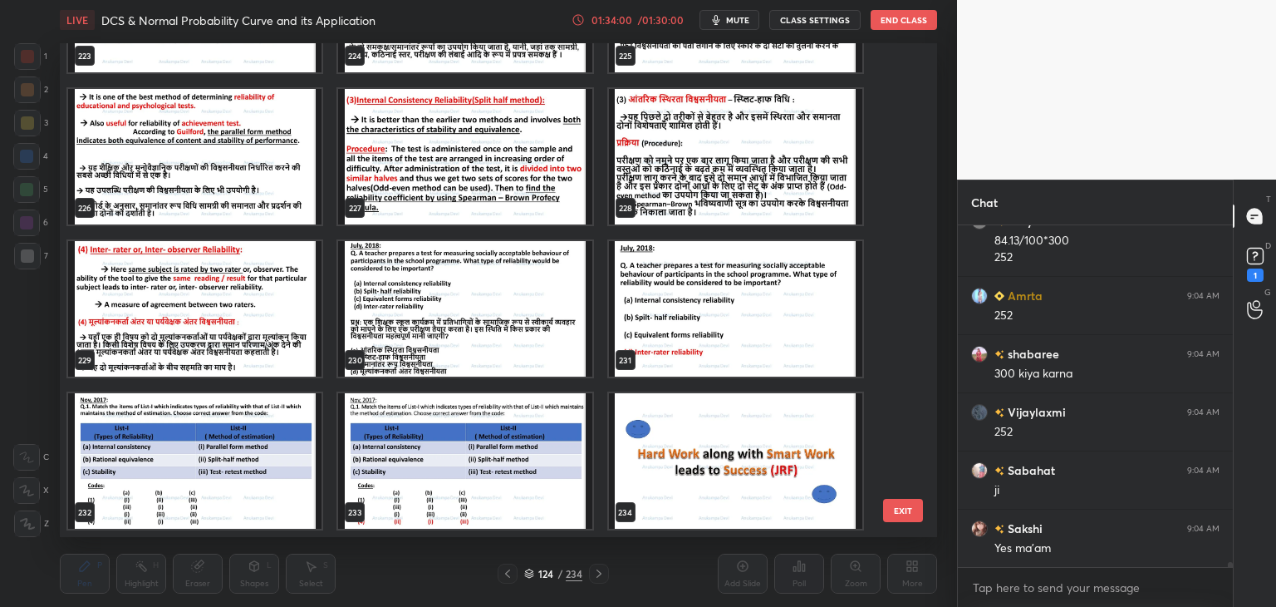
click at [688, 476] on img "grid" at bounding box center [735, 460] width 253 height 135
click at [687, 479] on img "grid" at bounding box center [735, 460] width 253 height 135
click at [687, 477] on img "grid" at bounding box center [735, 460] width 253 height 135
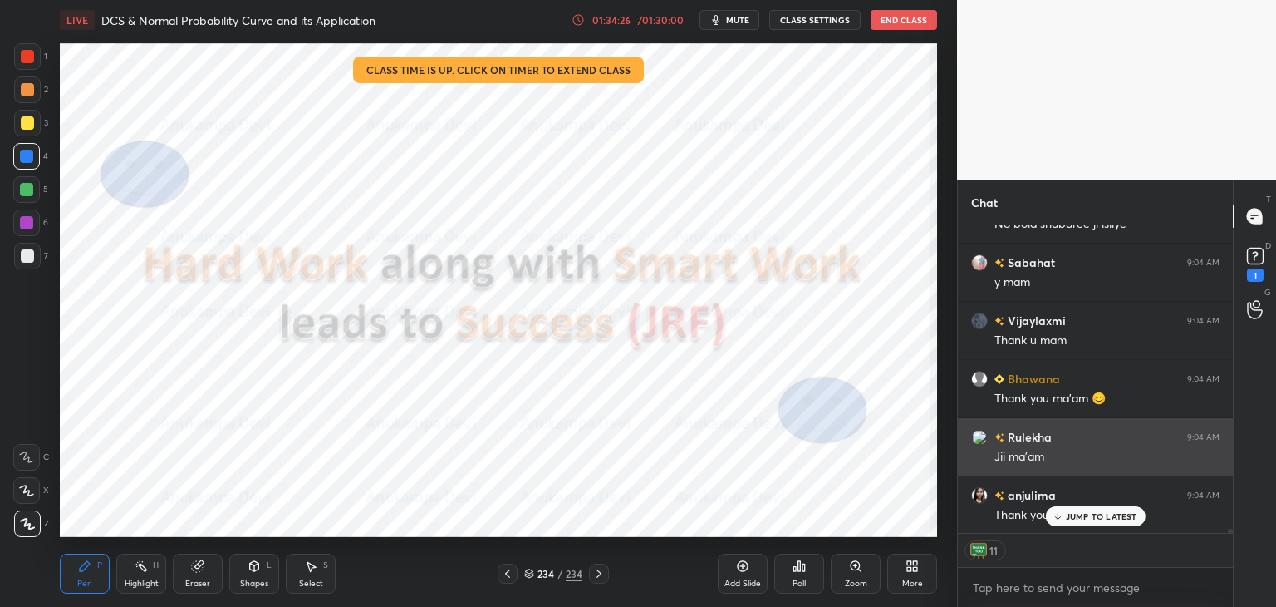
scroll to position [24627, 0]
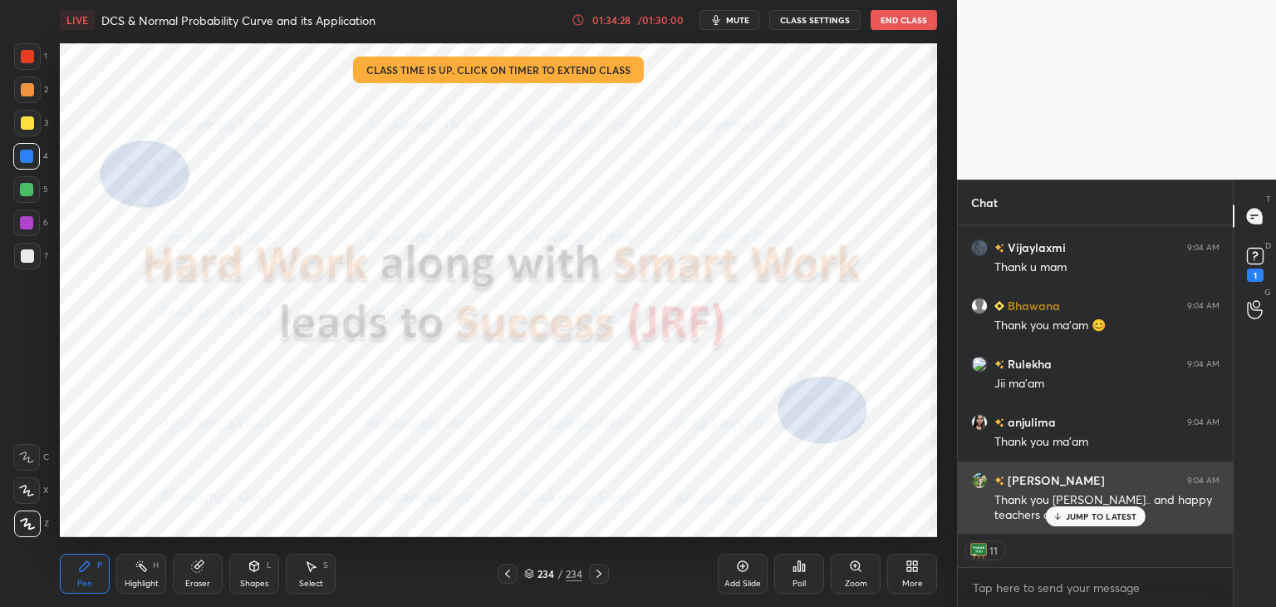
click at [1063, 517] on icon at bounding box center [1057, 516] width 11 height 10
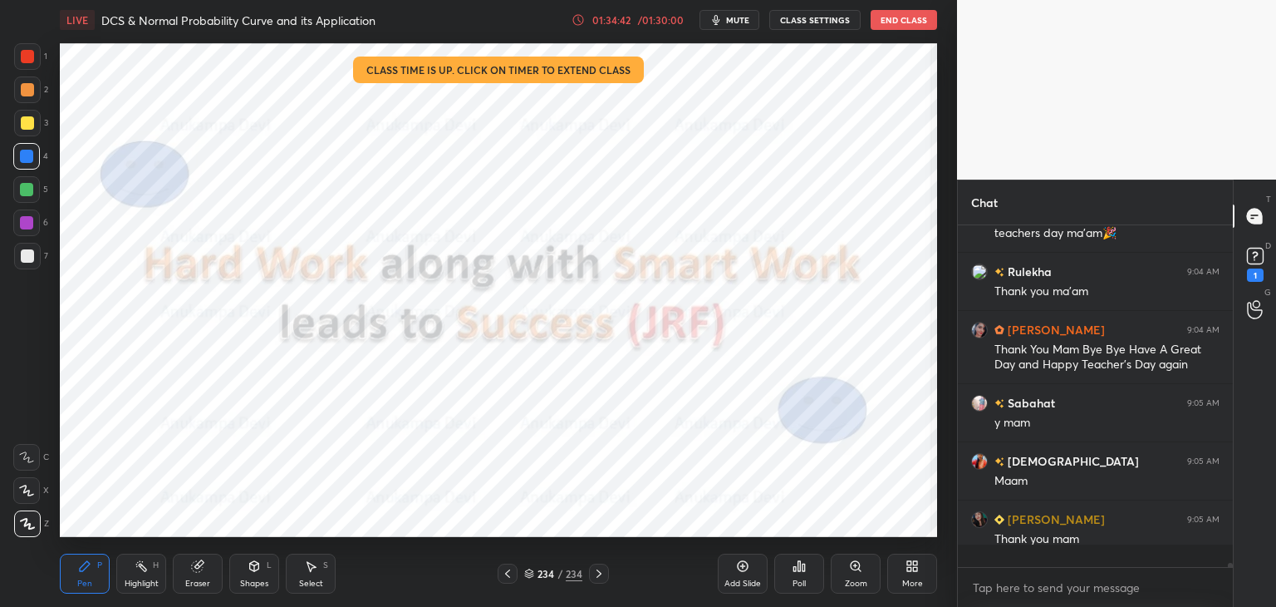
scroll to position [337, 270]
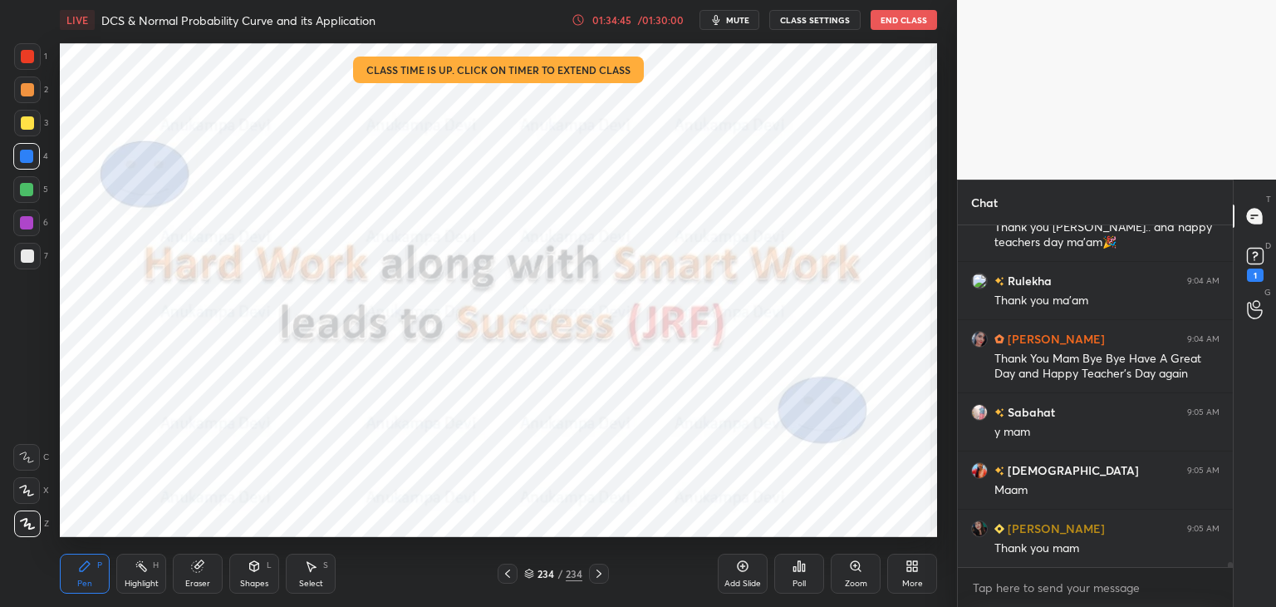
click at [1231, 562] on div "Chat [PERSON_NAME] 9:04 AM Yes ma'am [PERSON_NAME] 9:04 AM Thank you mam Rulekh…" at bounding box center [1116, 392] width 319 height 427
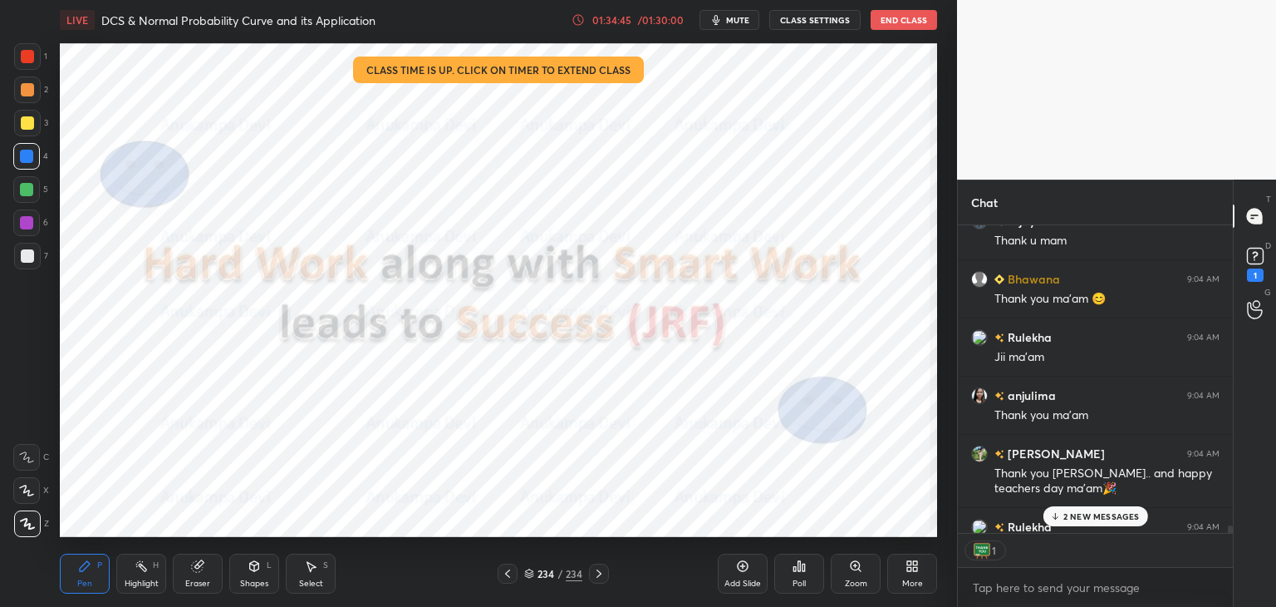
scroll to position [6, 5]
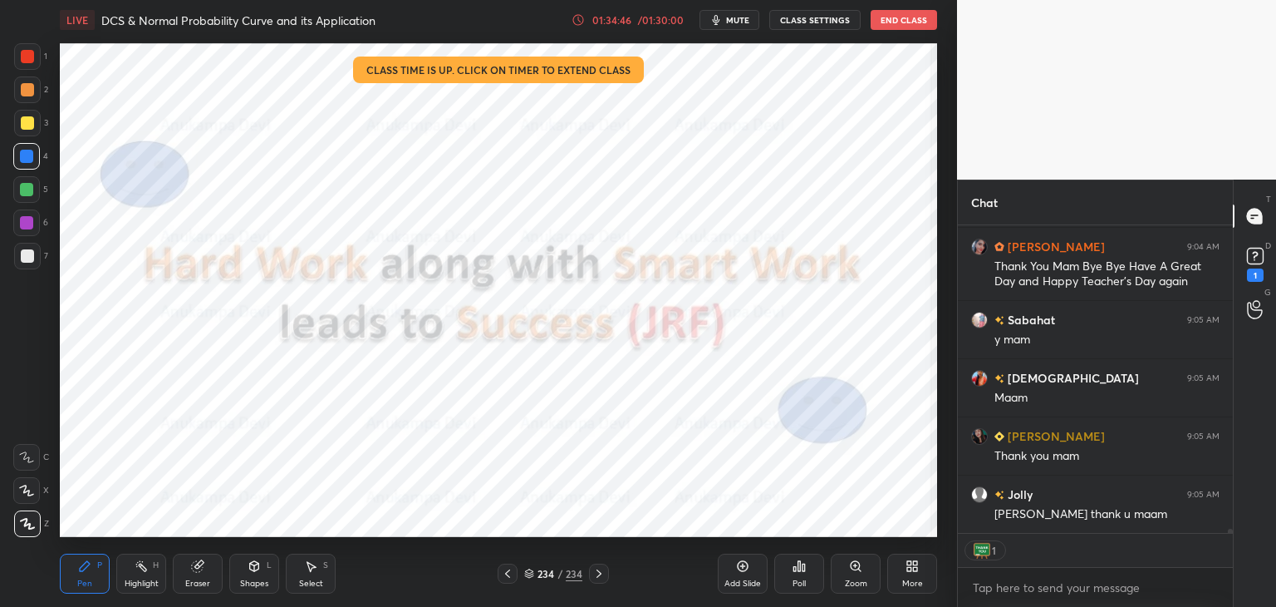
drag, startPoint x: 1230, startPoint y: 562, endPoint x: 1231, endPoint y: 592, distance: 29.9
click at [1233, 592] on div "Chat [PERSON_NAME] 9:04 AM Thank you [PERSON_NAME].. and happy teachers day ma'…" at bounding box center [1116, 392] width 319 height 427
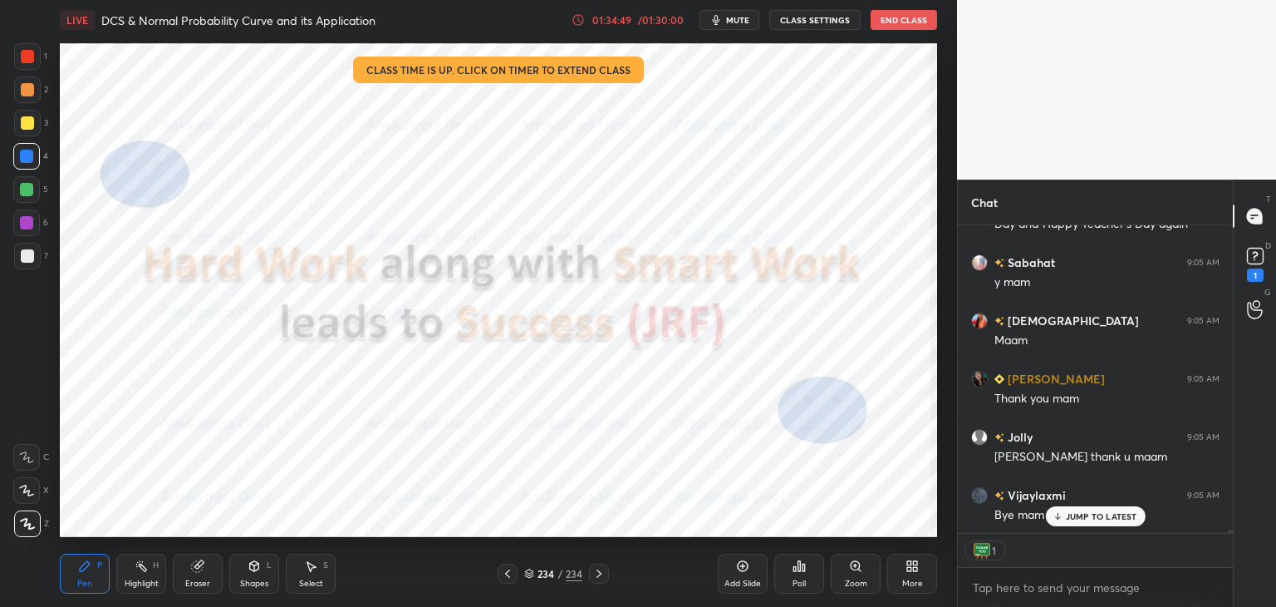
drag, startPoint x: 199, startPoint y: 579, endPoint x: 201, endPoint y: 543, distance: 36.6
click at [202, 579] on div "Eraser" at bounding box center [197, 583] width 25 height 8
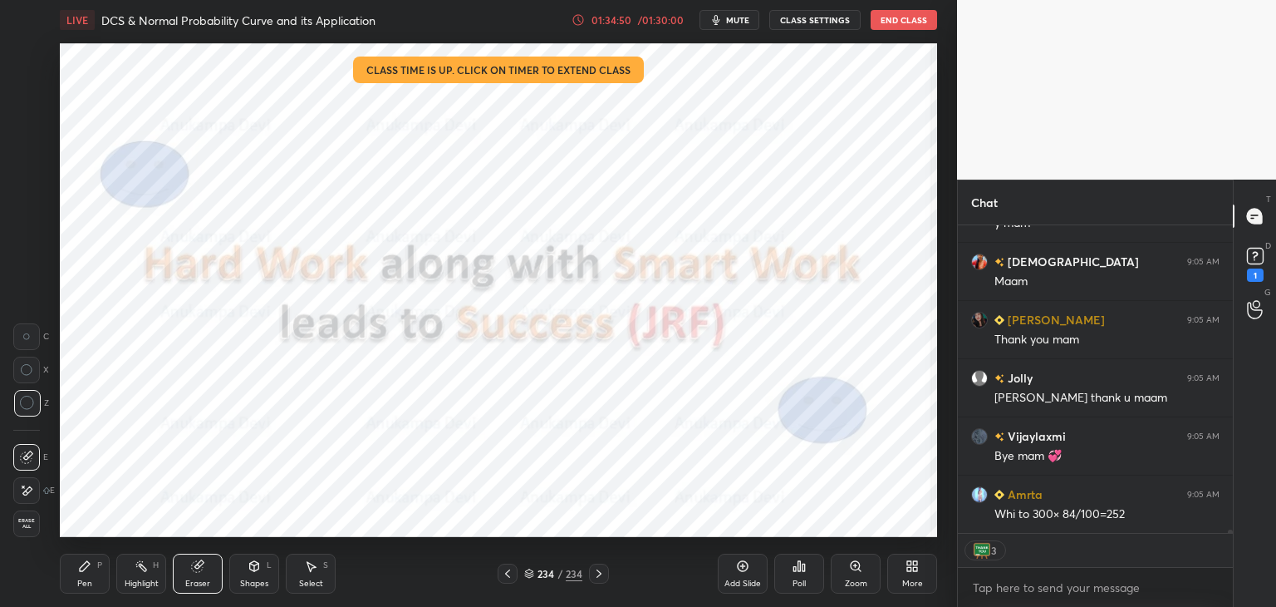
scroll to position [25181, 0]
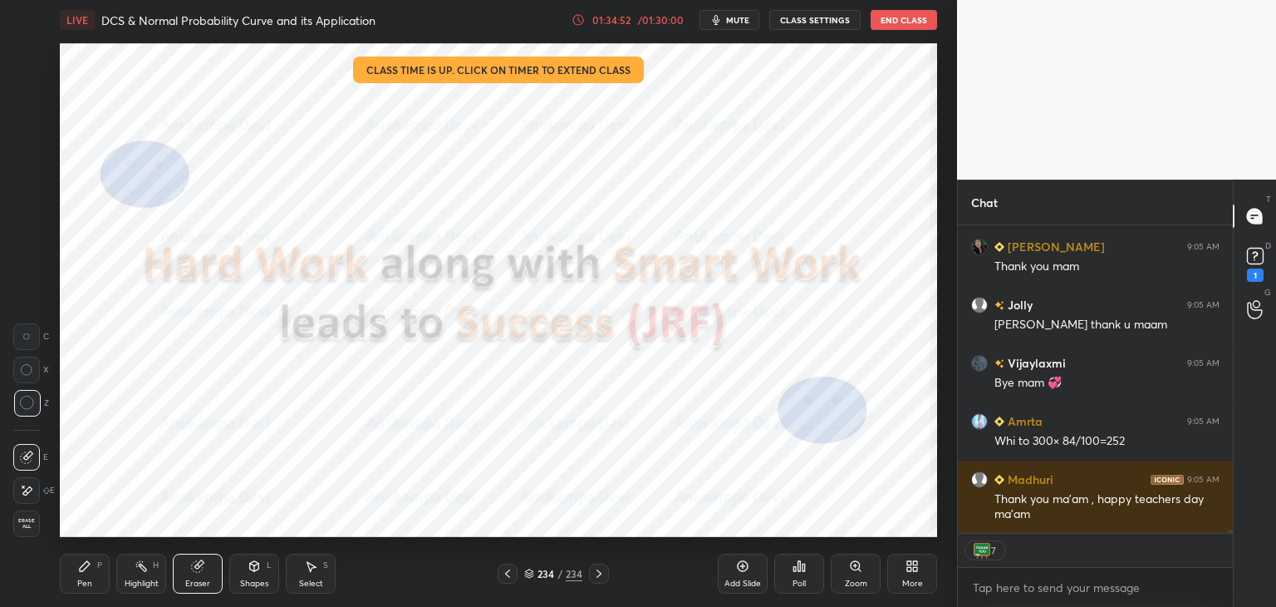
click at [82, 576] on div "Pen P" at bounding box center [85, 573] width 50 height 40
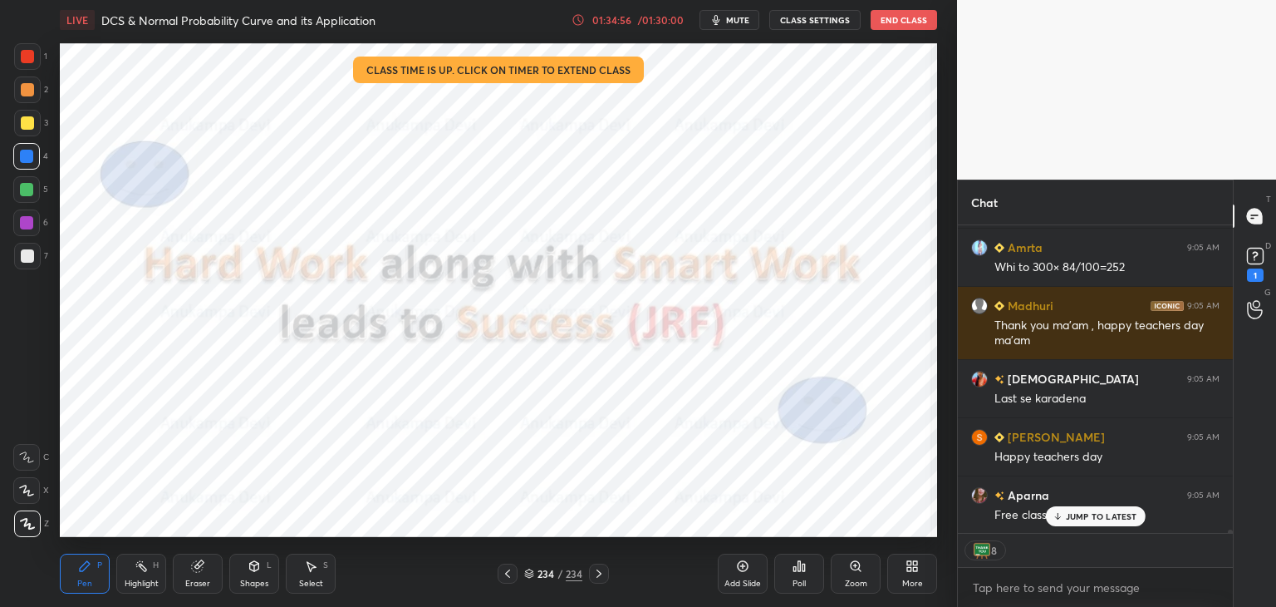
scroll to position [25414, 0]
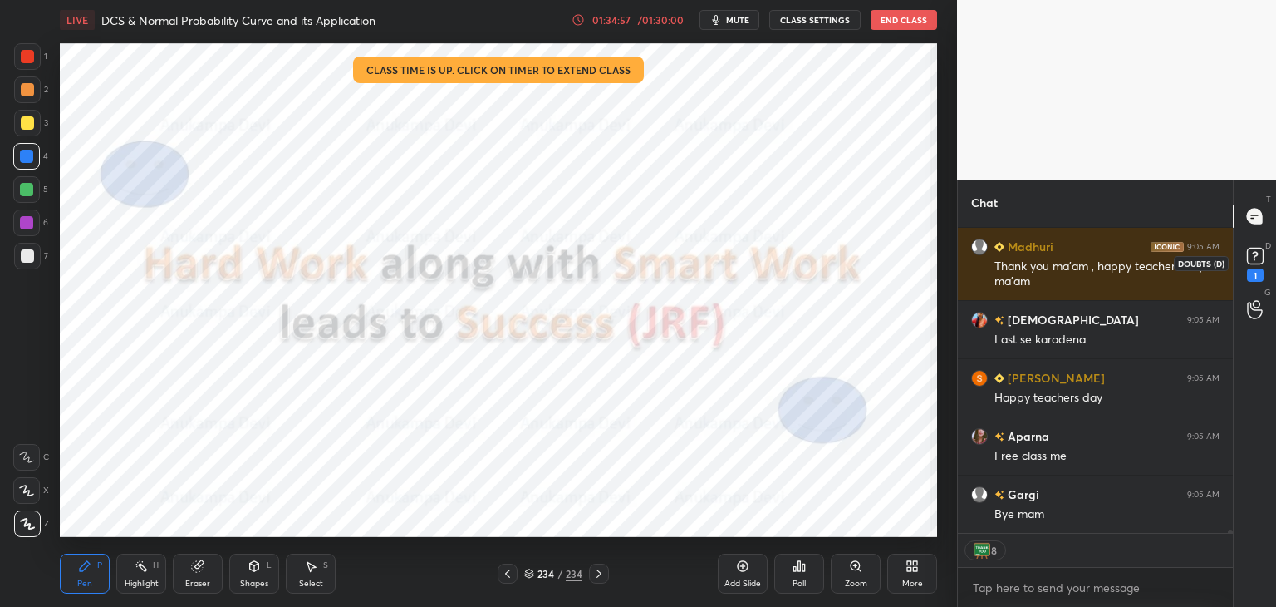
click at [1263, 259] on icon at bounding box center [1255, 255] width 25 height 25
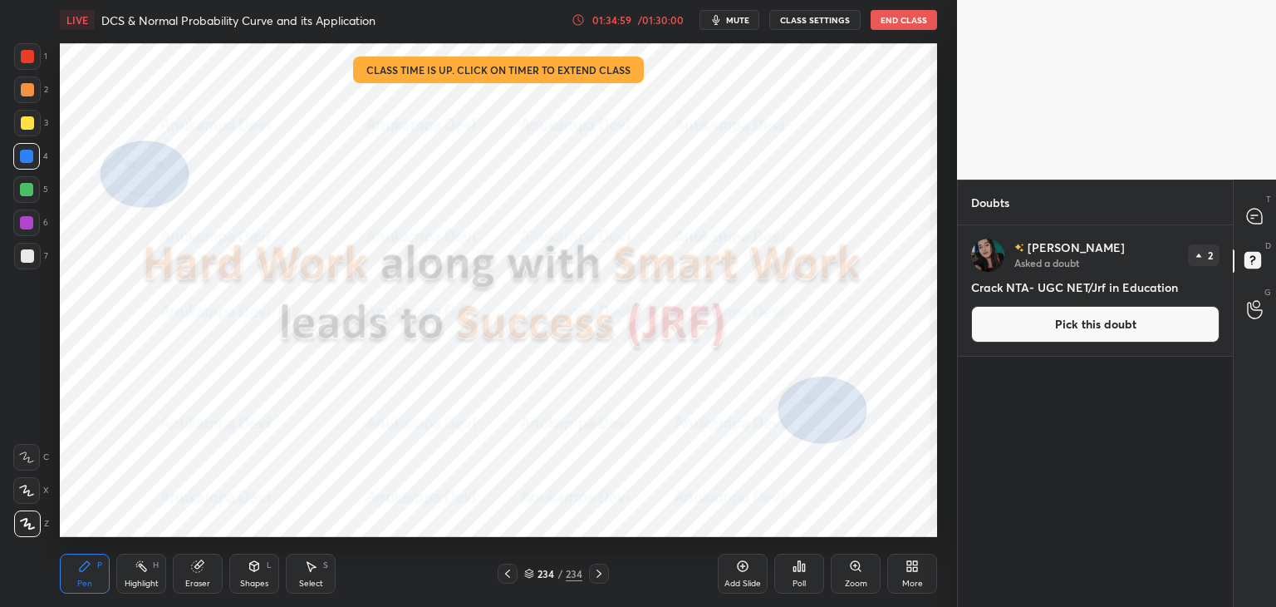
click at [1122, 330] on button "Pick this doubt" at bounding box center [1095, 324] width 248 height 37
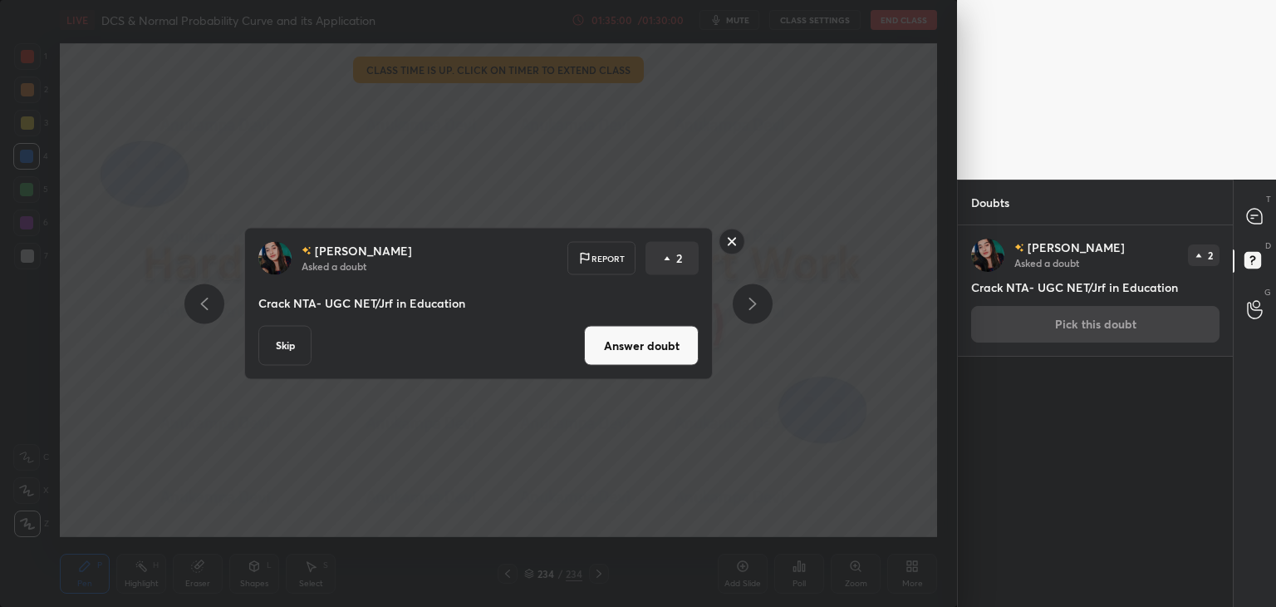
click at [668, 351] on button "Answer doubt" at bounding box center [641, 346] width 115 height 40
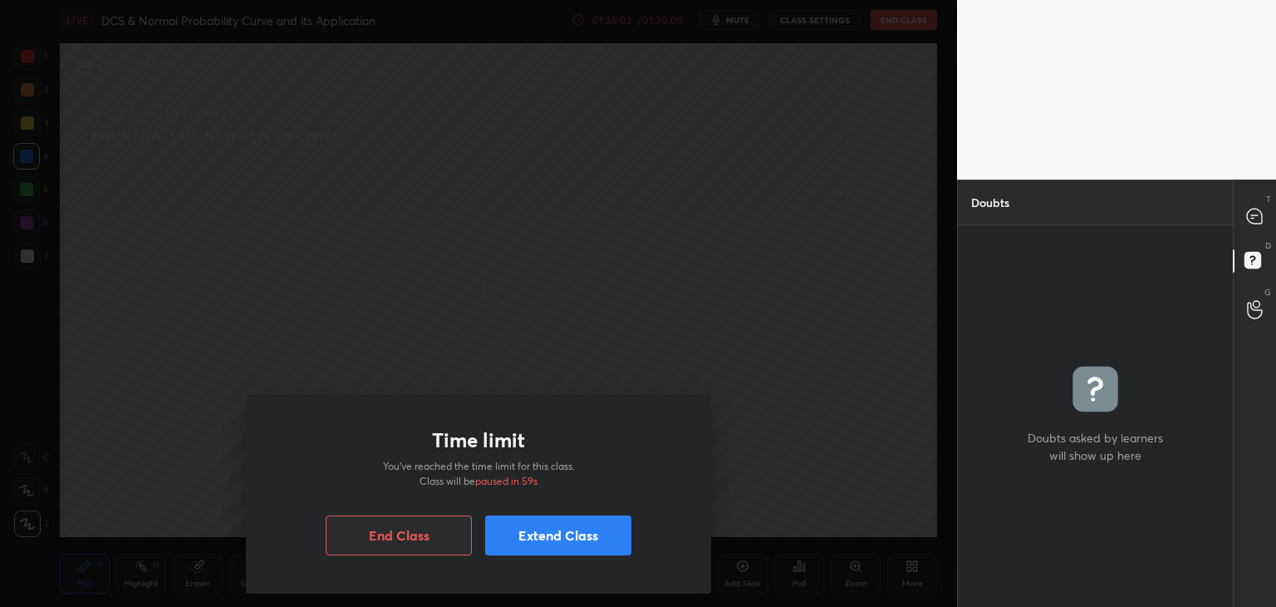
click at [559, 539] on button "Extend Class" at bounding box center [558, 535] width 146 height 40
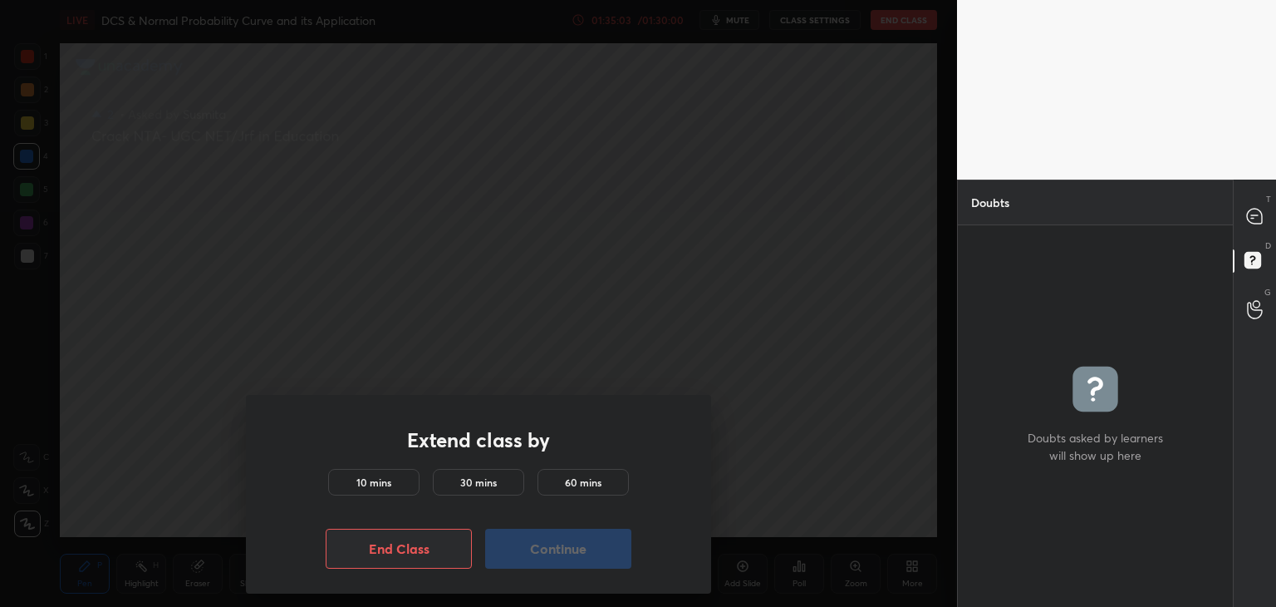
click at [362, 483] on h5 "10 mins" at bounding box center [373, 481] width 35 height 15
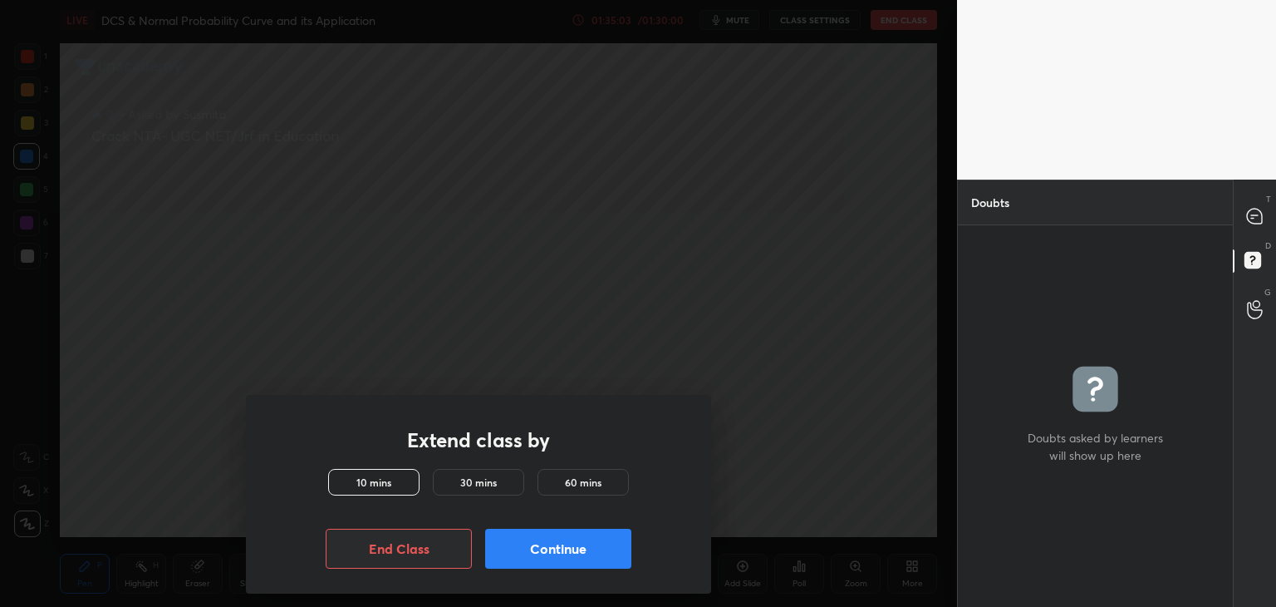
click at [562, 562] on button "Continue" at bounding box center [558, 548] width 146 height 40
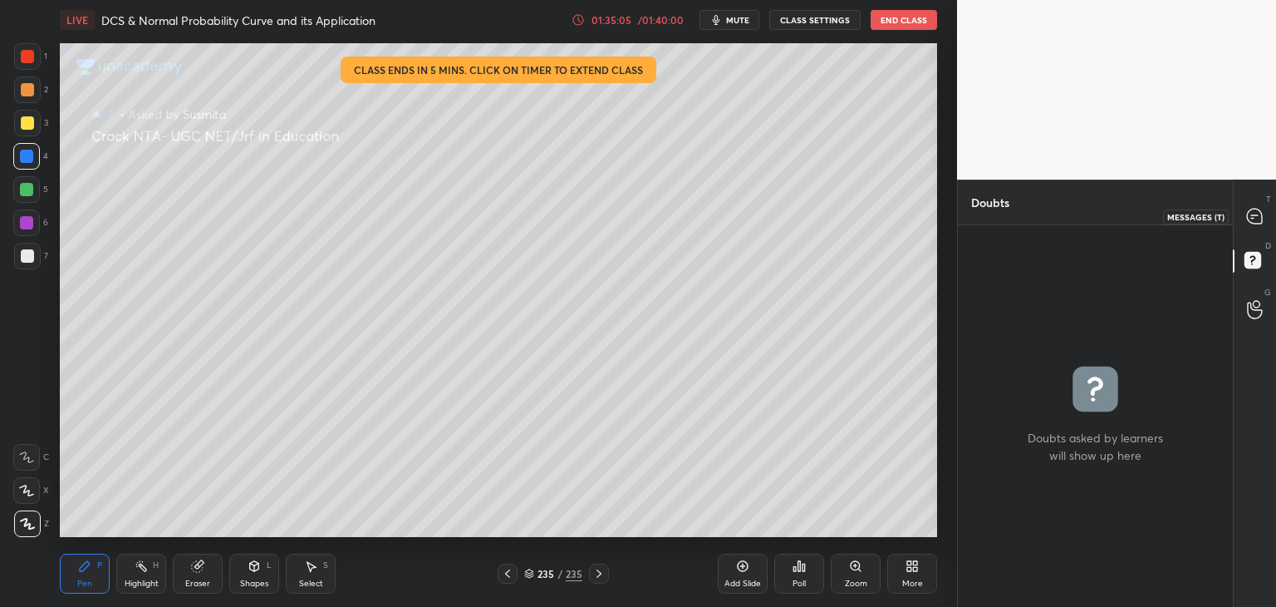
drag, startPoint x: 1255, startPoint y: 210, endPoint x: 1242, endPoint y: 211, distance: 12.5
click at [1255, 211] on icon at bounding box center [1254, 216] width 15 height 15
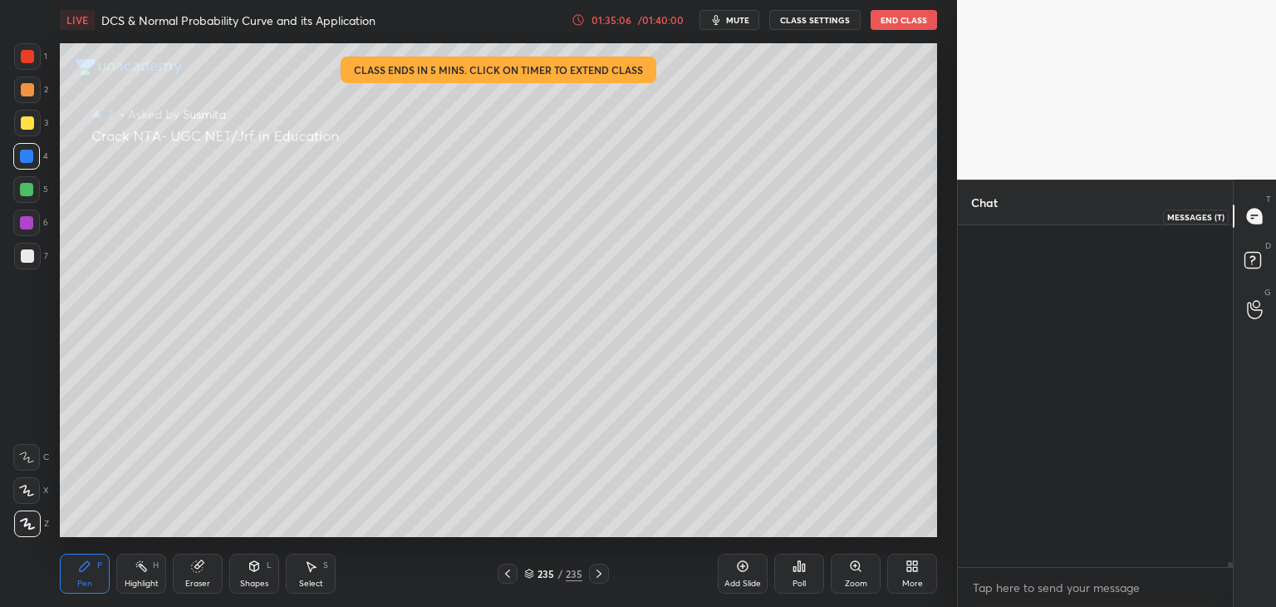
scroll to position [337, 270]
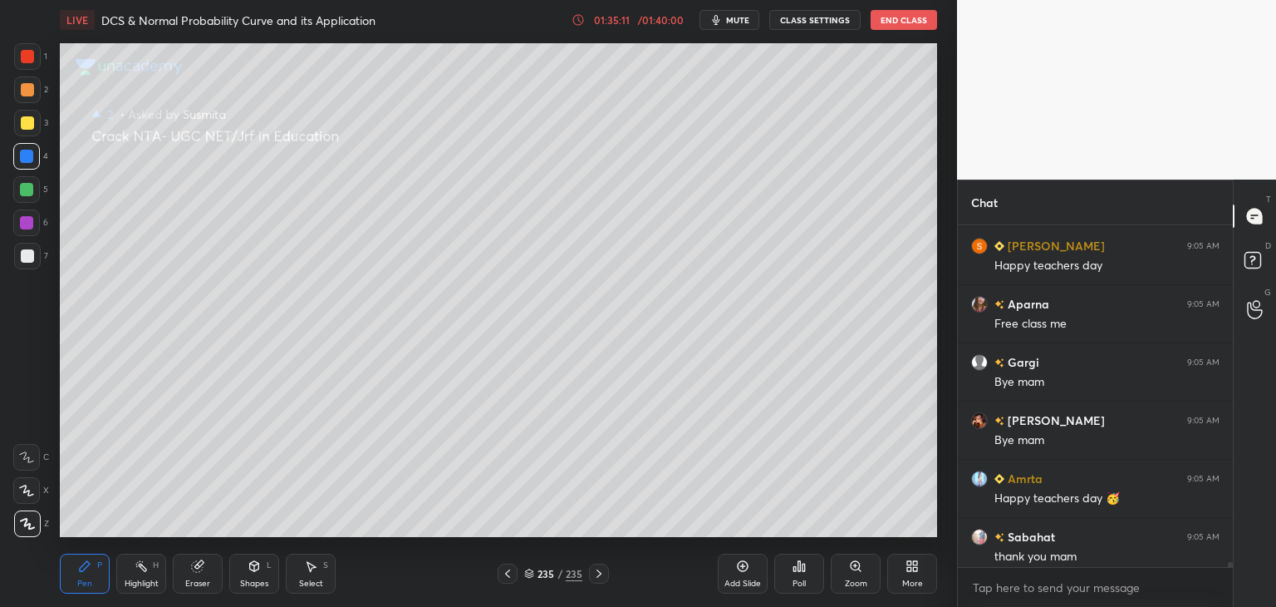
drag, startPoint x: 510, startPoint y: 575, endPoint x: 508, endPoint y: 556, distance: 19.3
click at [512, 575] on icon at bounding box center [507, 573] width 13 height 13
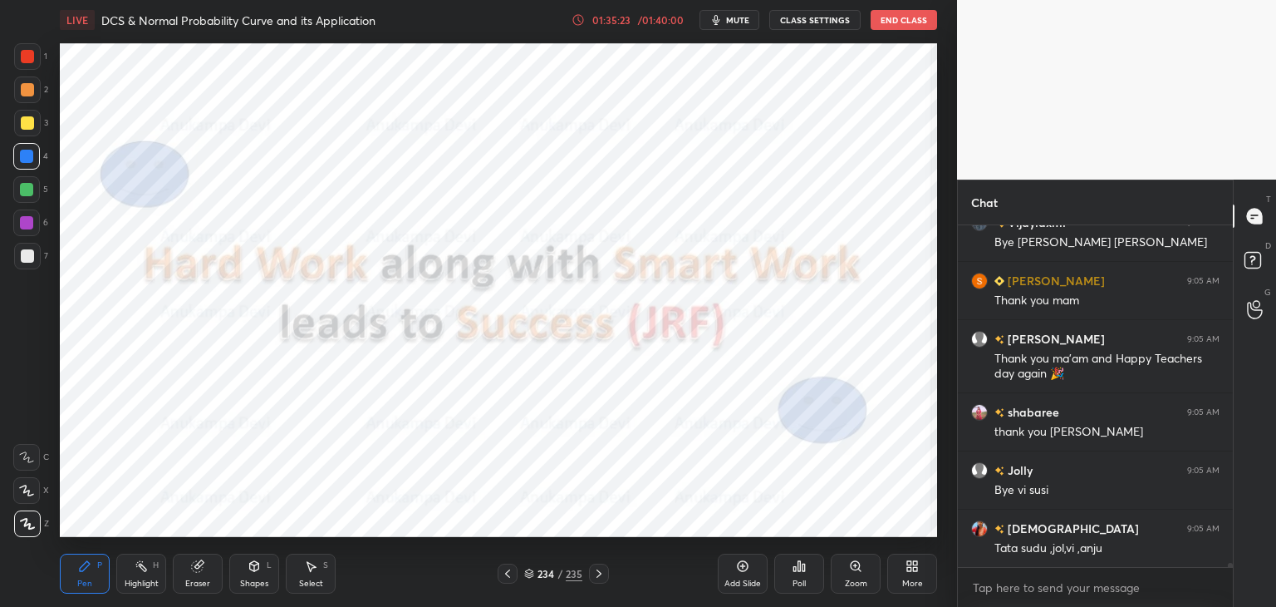
scroll to position [26259, 0]
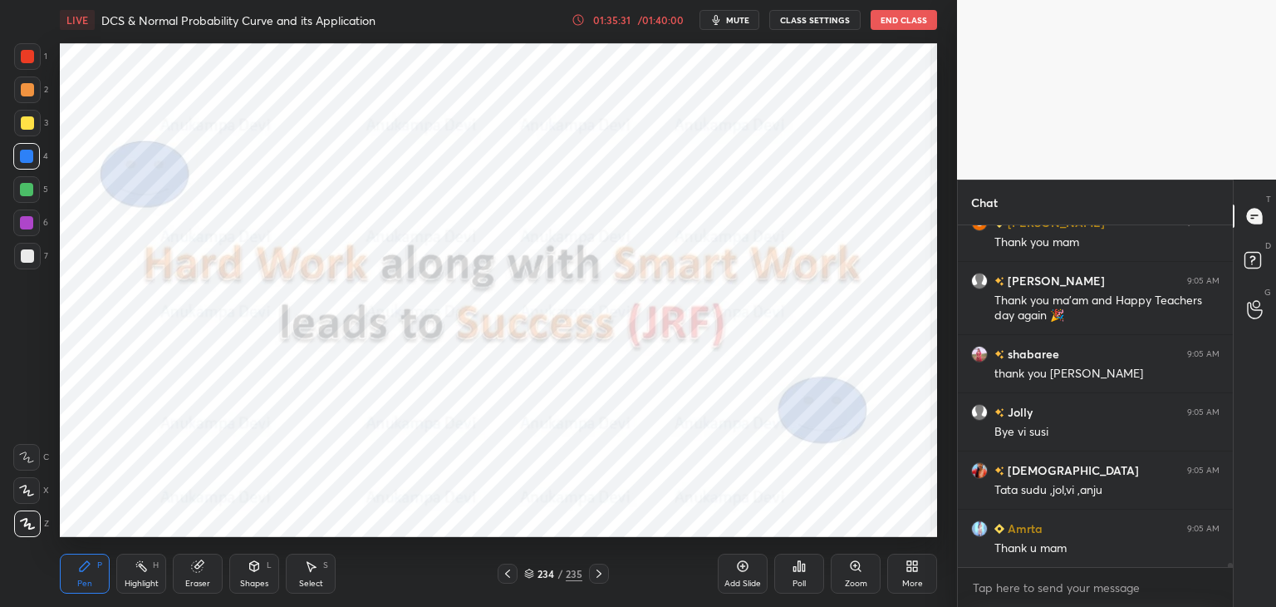
click at [891, 26] on button "End Class" at bounding box center [904, 20] width 66 height 20
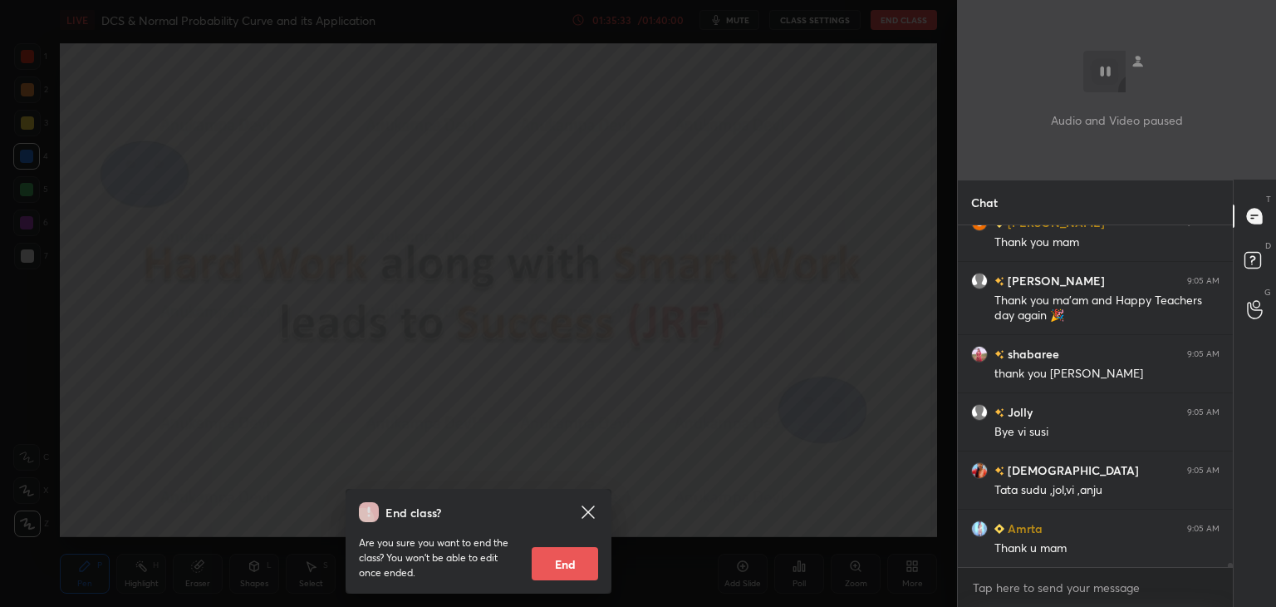
drag, startPoint x: 568, startPoint y: 562, endPoint x: 592, endPoint y: 512, distance: 55.8
click at [568, 563] on button "End" at bounding box center [565, 563] width 66 height 33
type textarea "x"
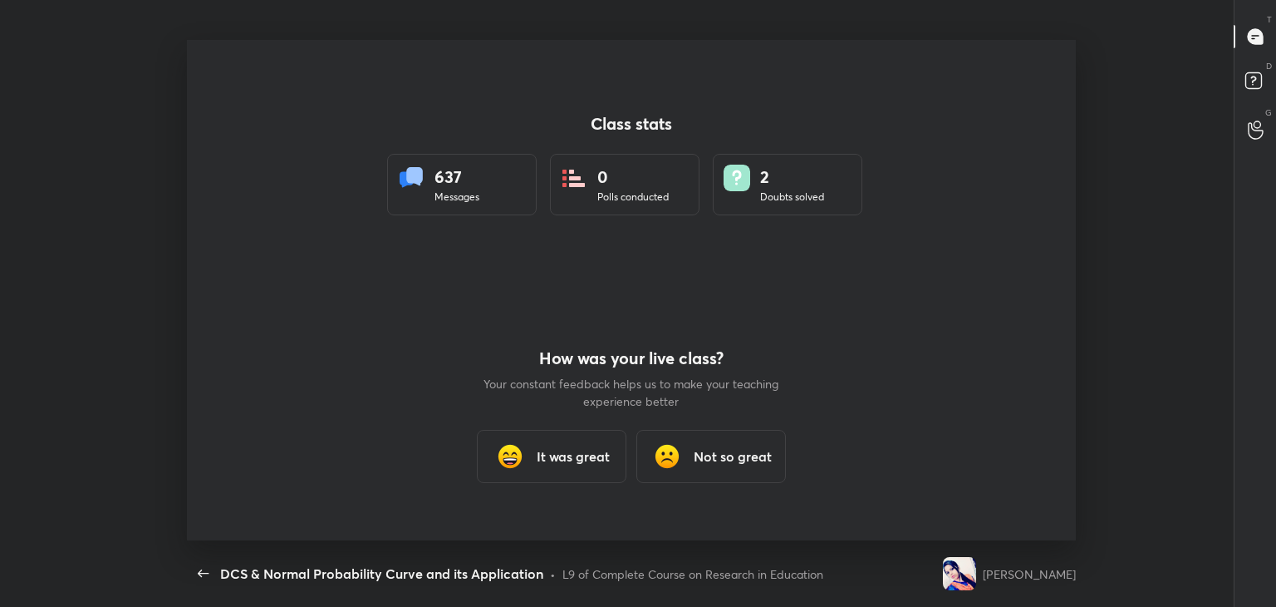
scroll to position [597, 27]
